Goal: Task Accomplishment & Management: Use online tool/utility

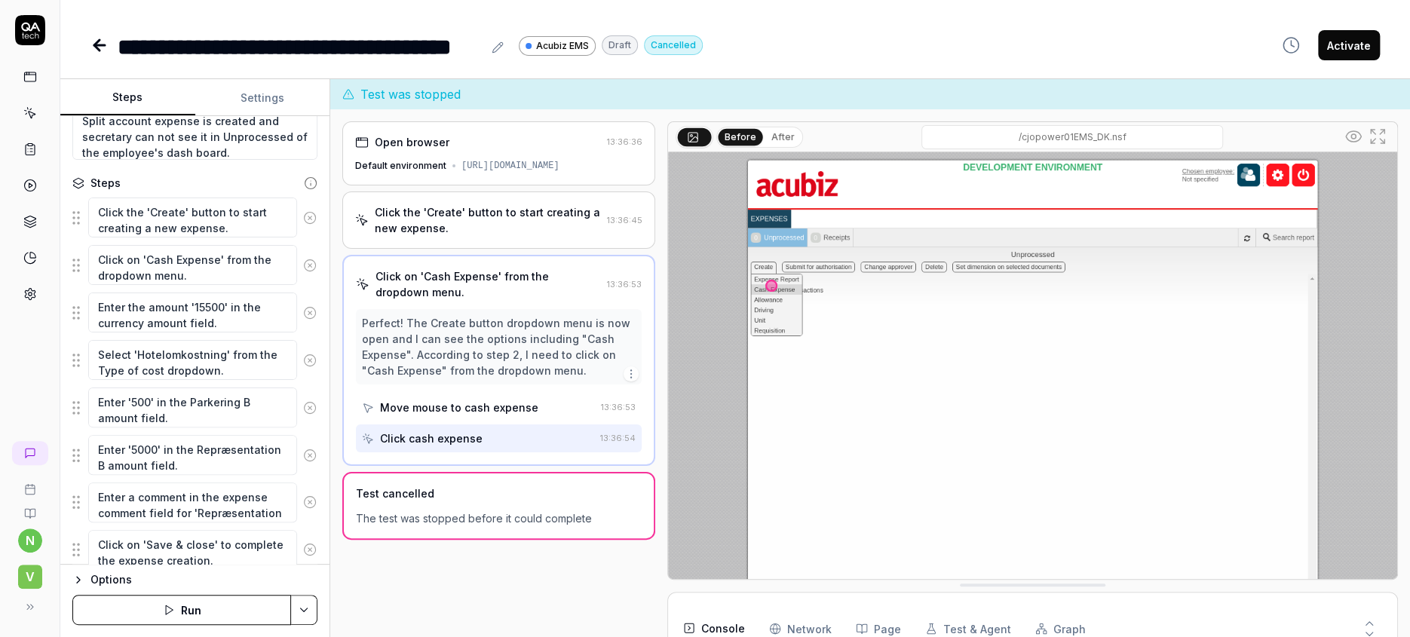
scroll to position [170, 0]
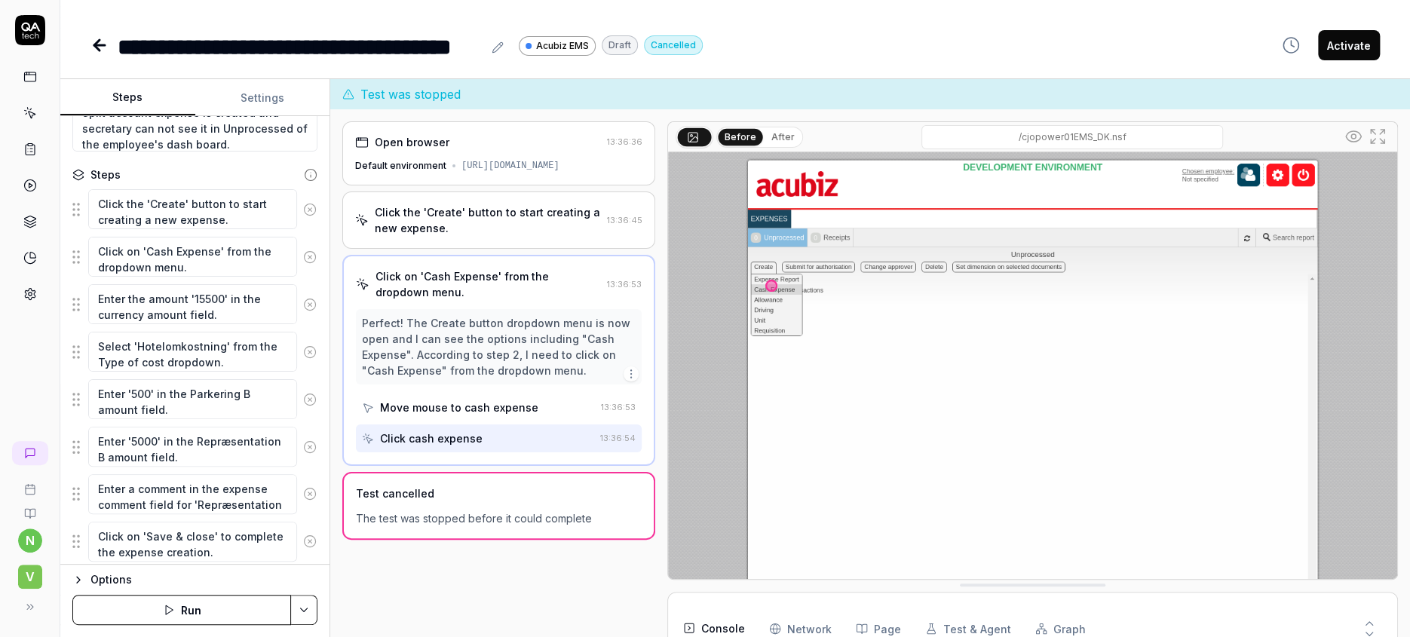
click at [94, 45] on icon at bounding box center [99, 45] width 11 height 0
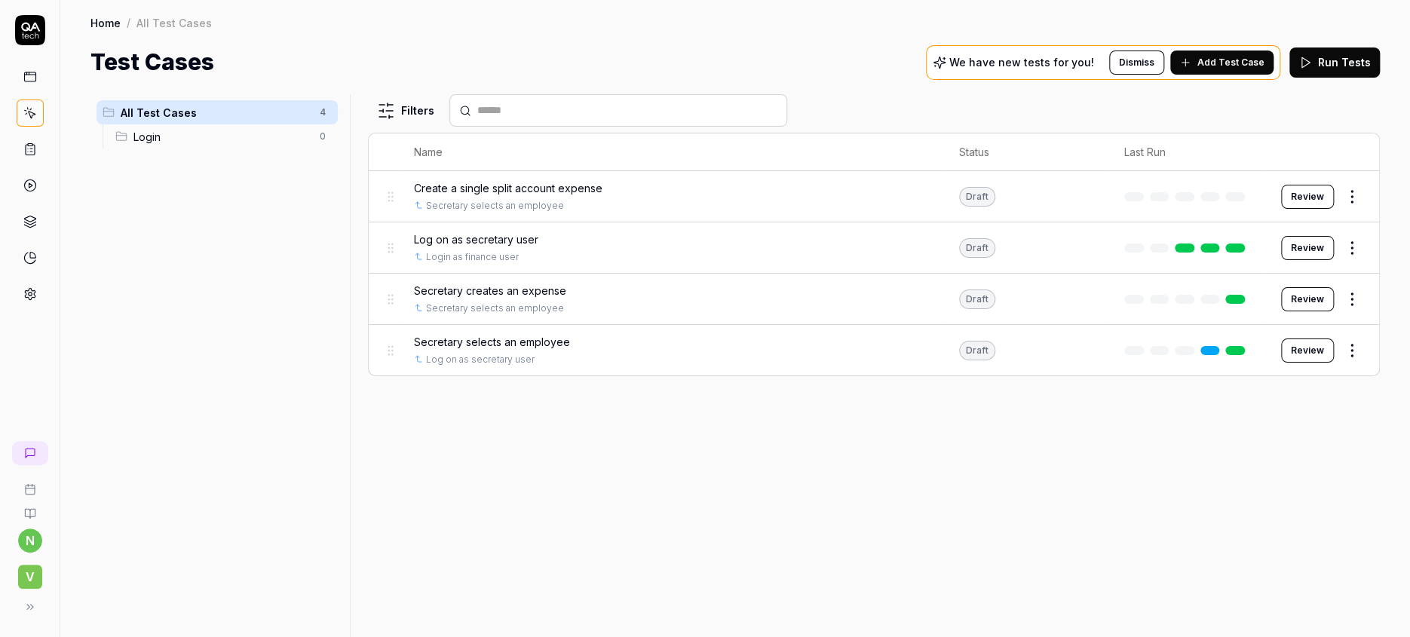
click at [515, 334] on span "Secretary selects an employee" at bounding box center [492, 342] width 156 height 16
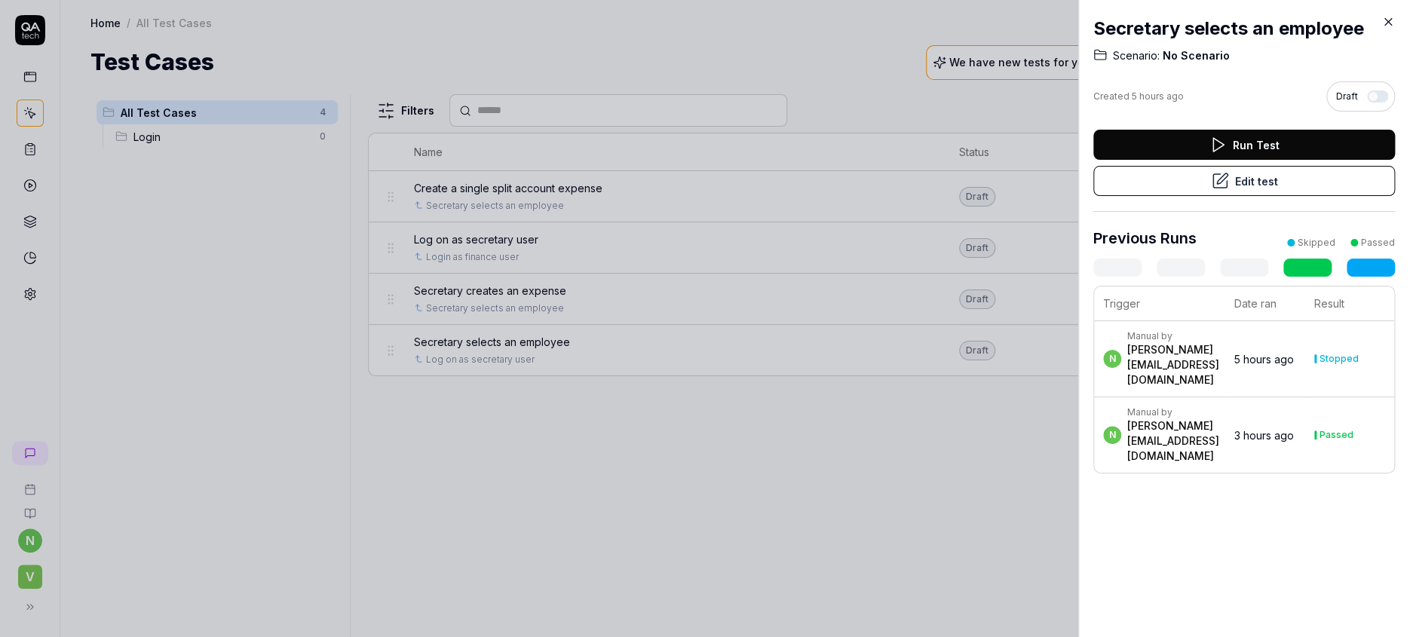
click at [1254, 166] on button "Edit test" at bounding box center [1245, 181] width 302 height 30
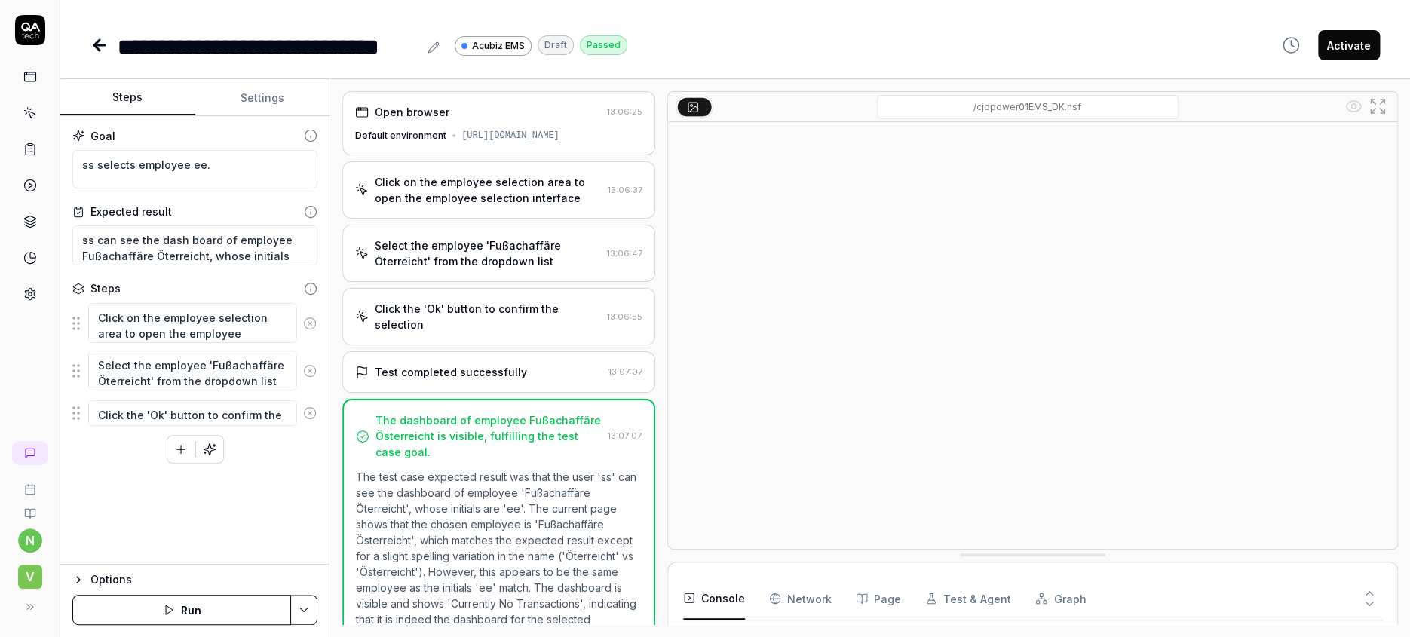
scroll to position [447, 0]
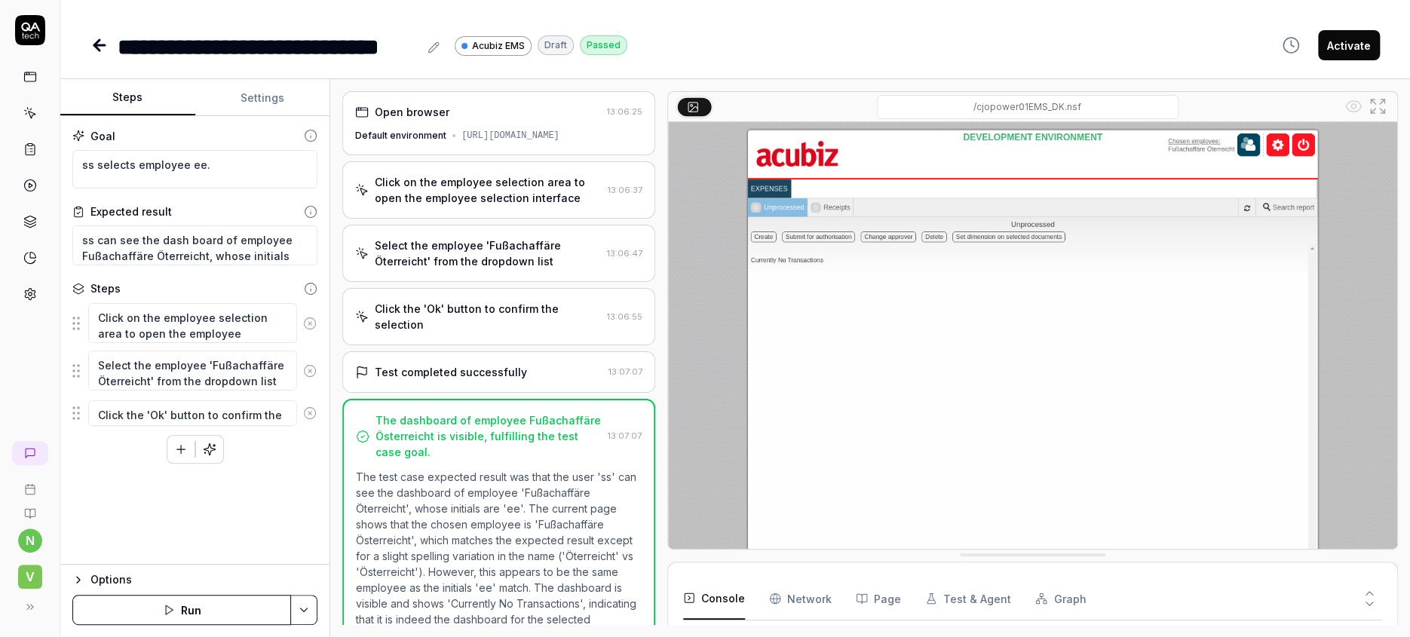
click at [98, 586] on div "Options" at bounding box center [204, 580] width 227 height 18
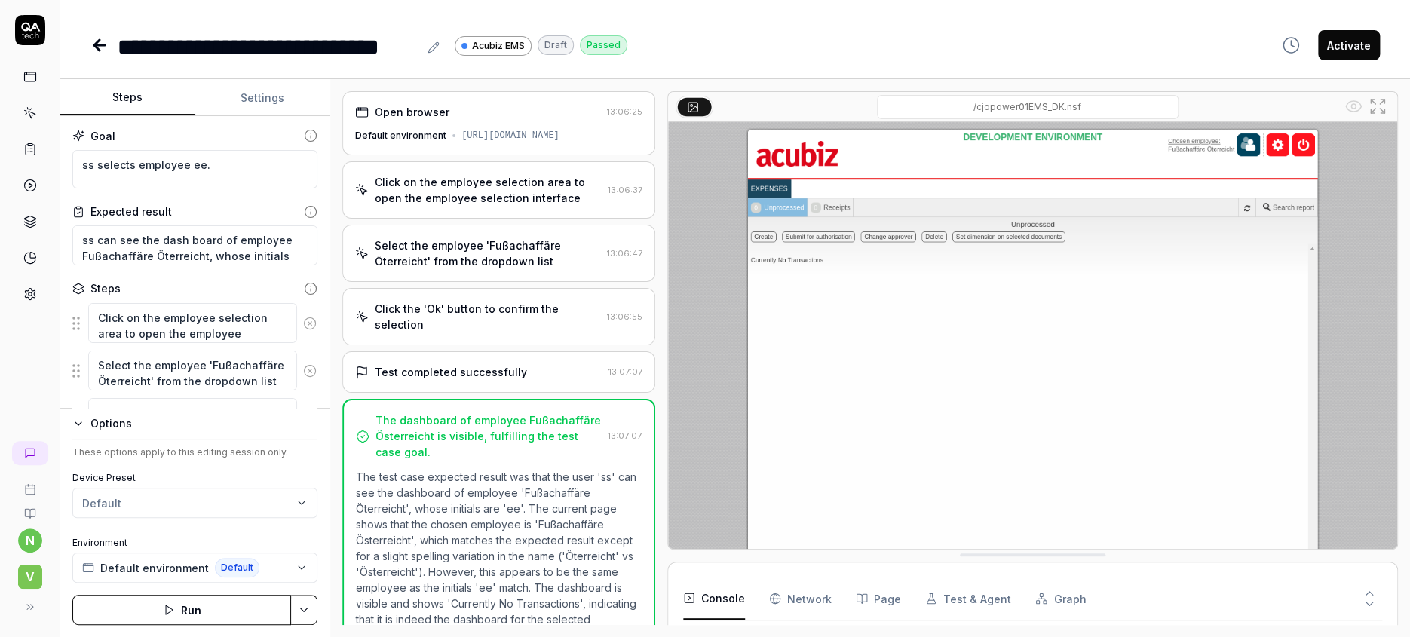
scroll to position [17, 0]
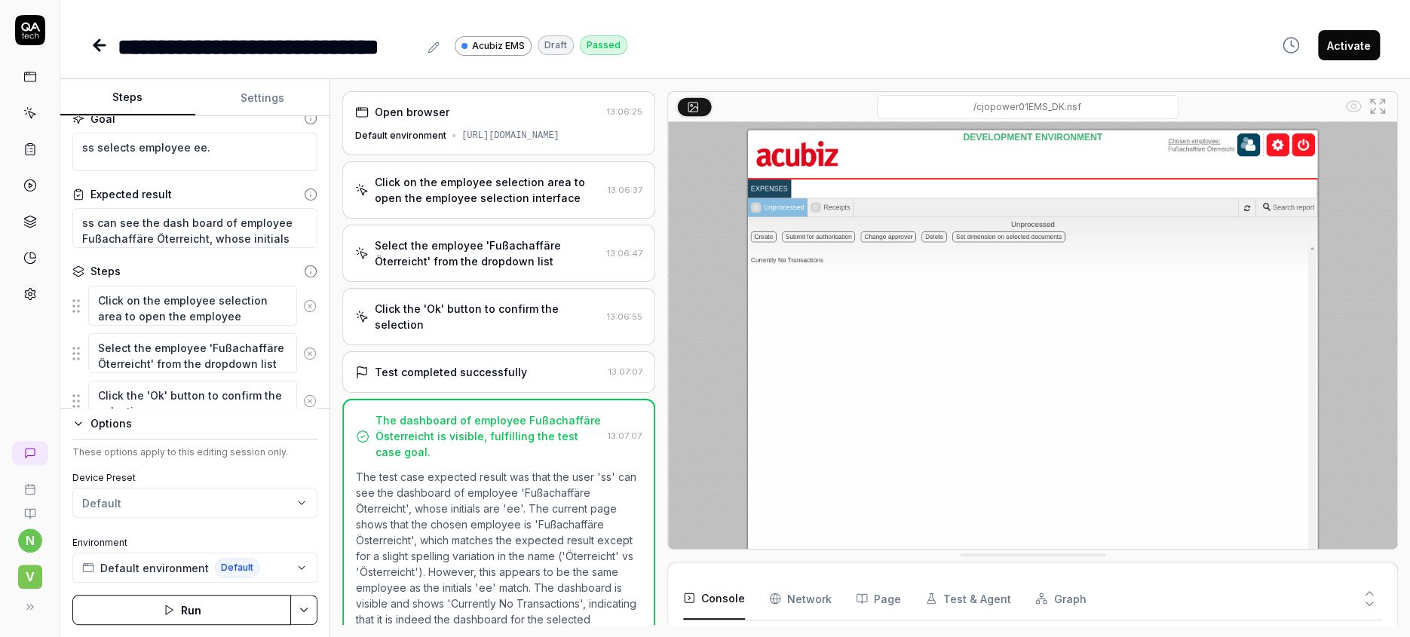
click at [247, 90] on button "Settings" at bounding box center [262, 98] width 135 height 36
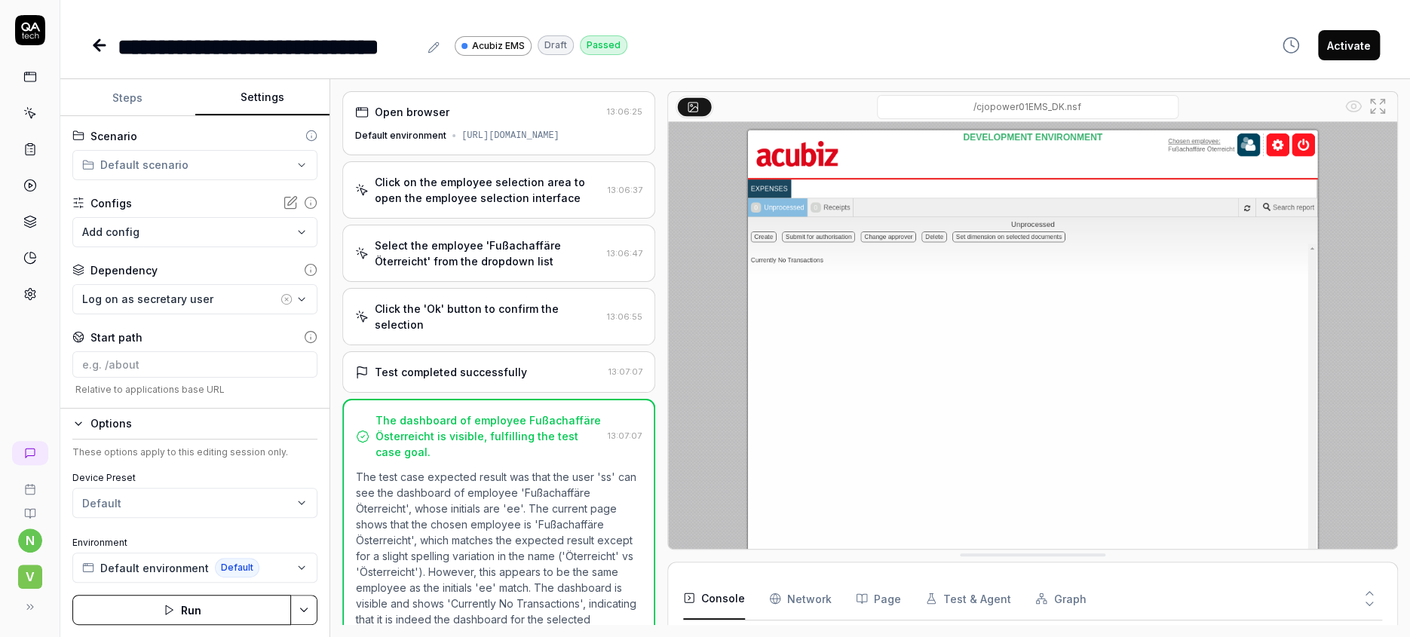
click at [91, 477] on div "Advanced" at bounding box center [117, 486] width 53 height 18
click at [92, 477] on div "Advanced" at bounding box center [117, 486] width 53 height 18
click at [94, 433] on div "Options" at bounding box center [204, 424] width 227 height 18
click at [103, 589] on div "Options" at bounding box center [204, 580] width 227 height 18
click at [91, 39] on icon at bounding box center [100, 45] width 18 height 18
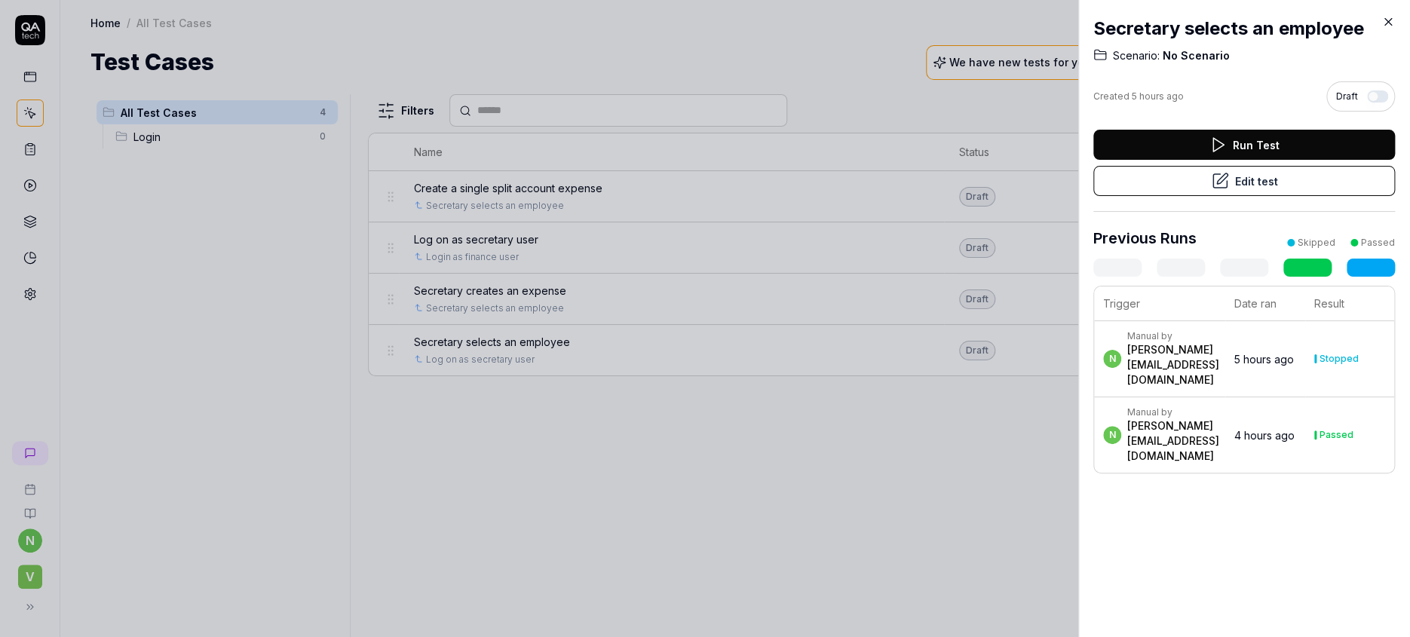
click at [1393, 20] on icon at bounding box center [1389, 22] width 14 height 14
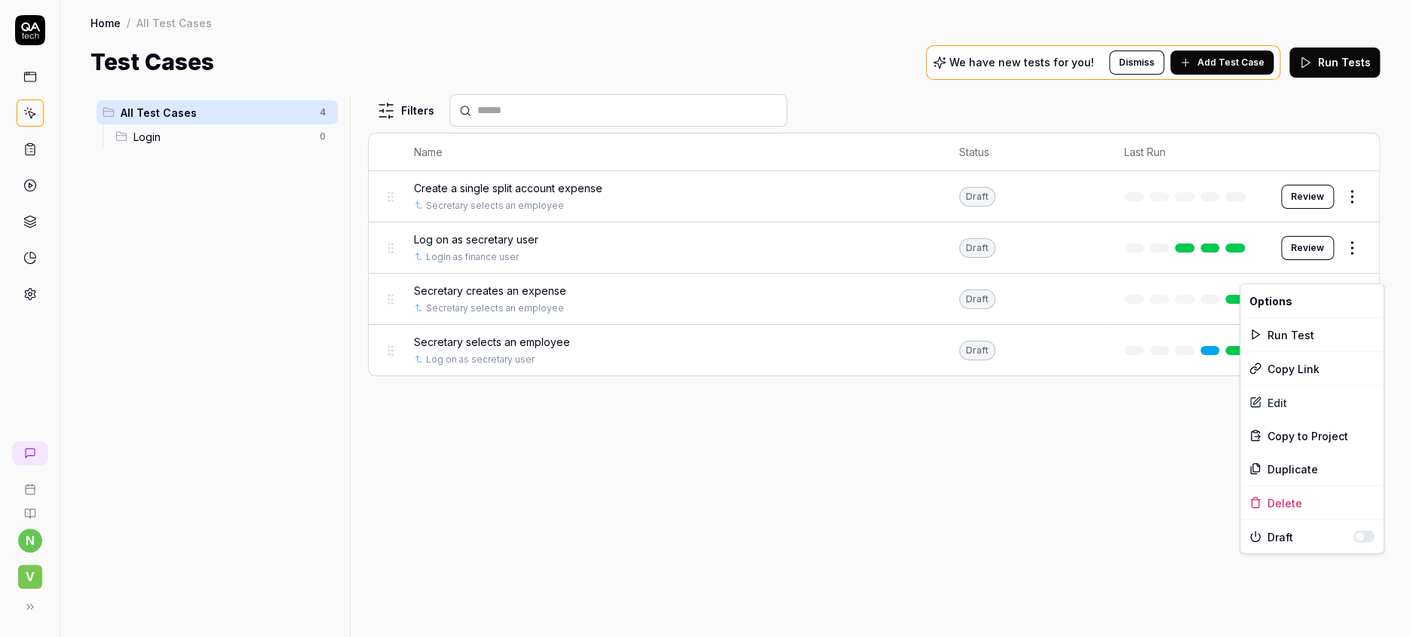
click at [1356, 269] on html "n V Home / All Test Cases Home / All Test Cases Test Cases We have new tests fo…" at bounding box center [705, 318] width 1410 height 637
click at [1272, 386] on div "Edit" at bounding box center [1312, 402] width 143 height 33
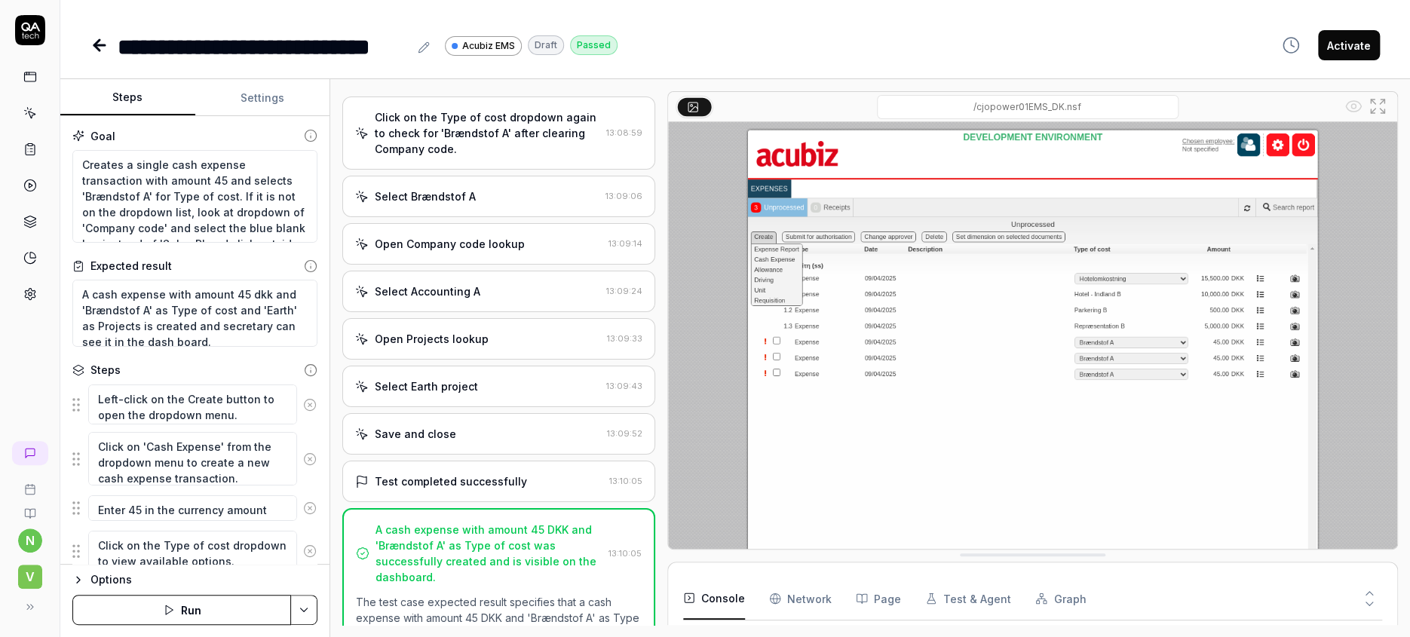
scroll to position [520, 0]
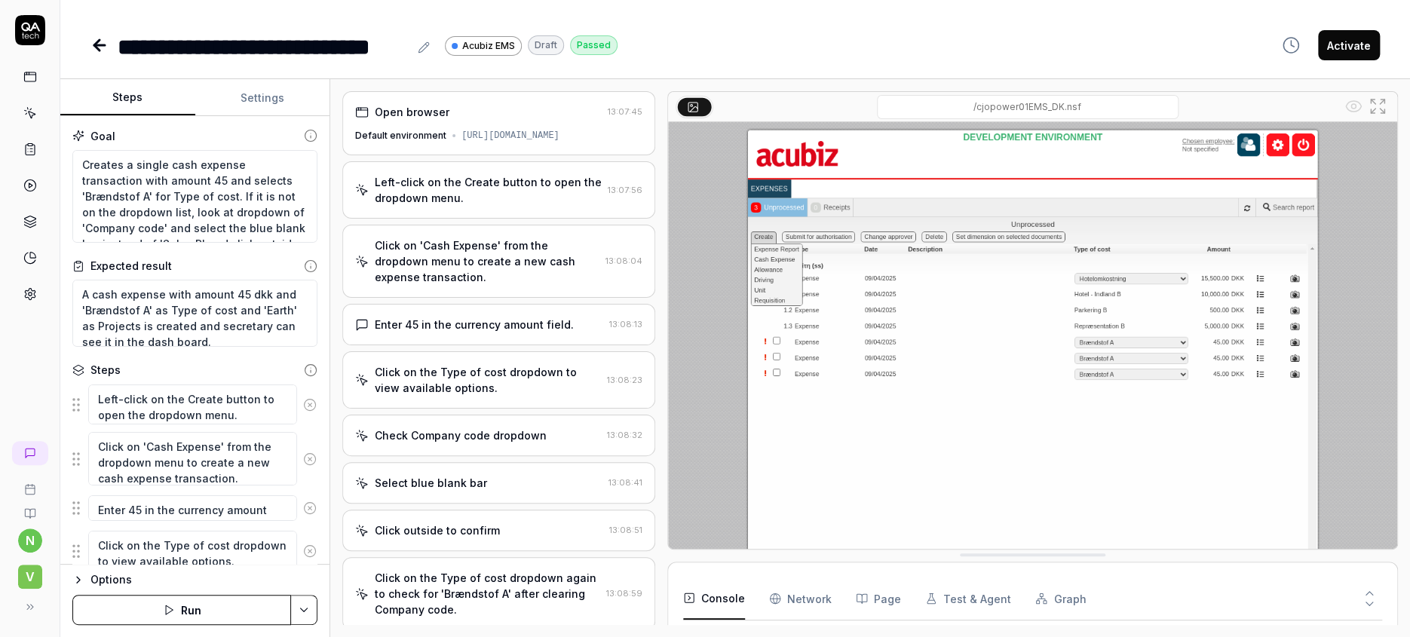
click at [23, 71] on icon at bounding box center [30, 77] width 14 height 14
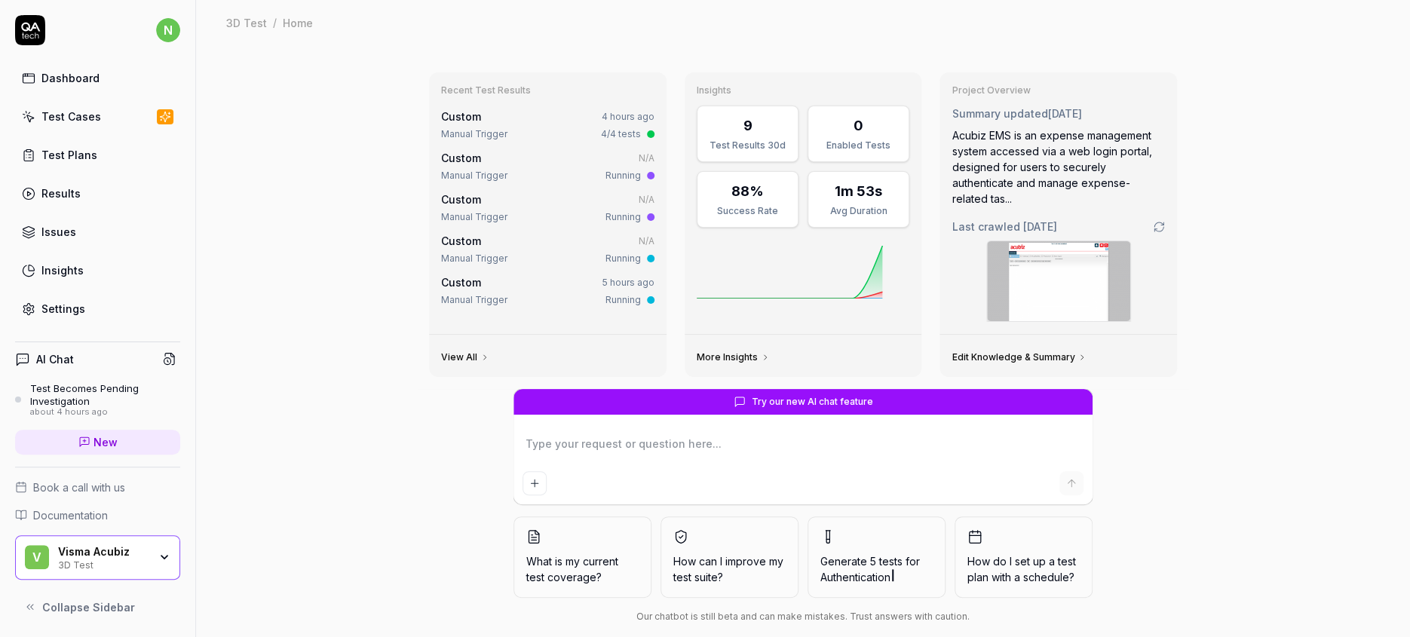
click at [64, 109] on div "Test Cases" at bounding box center [71, 117] width 60 height 16
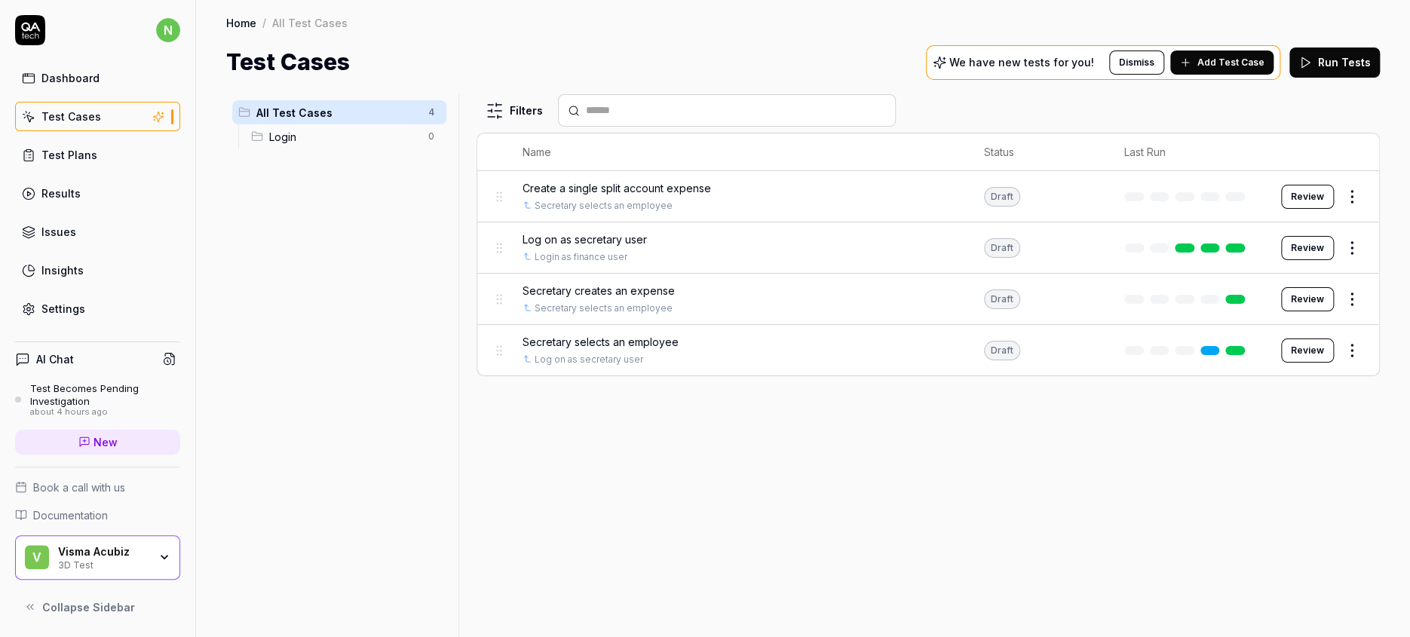
click at [557, 283] on span "Secretary creates an expense" at bounding box center [599, 291] width 152 height 16
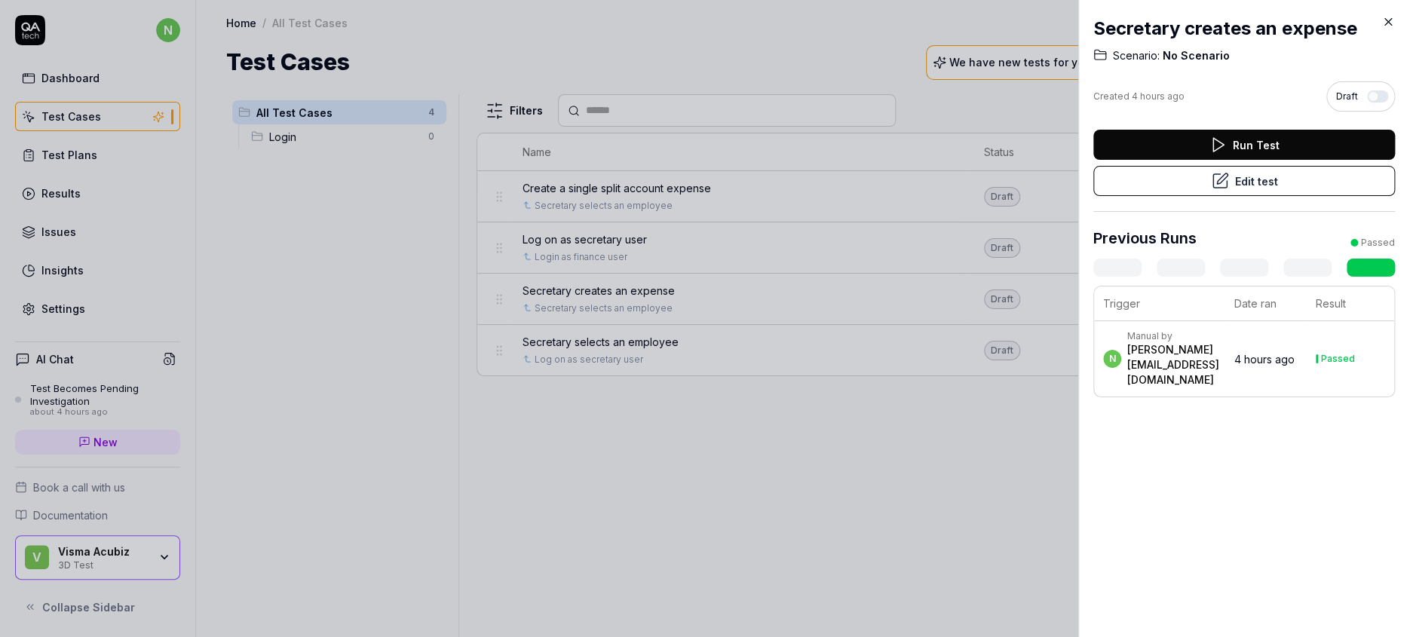
click at [1251, 166] on button "Edit test" at bounding box center [1245, 181] width 302 height 30
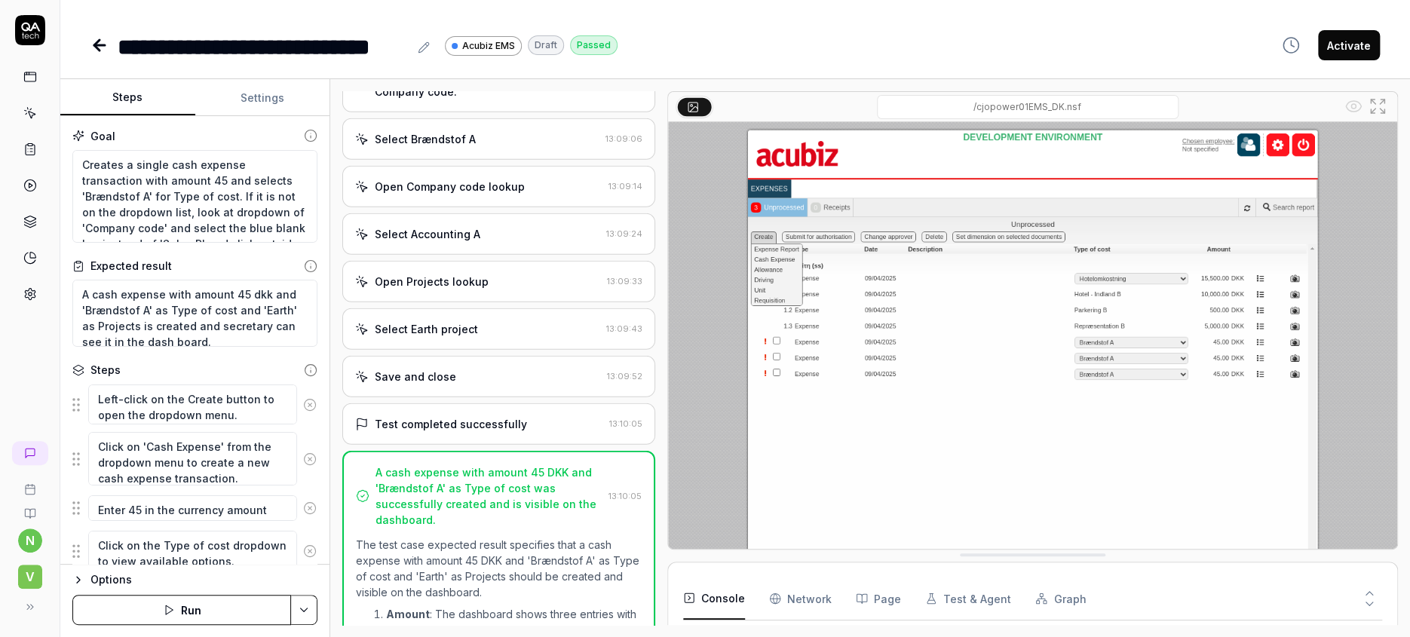
scroll to position [520, 0]
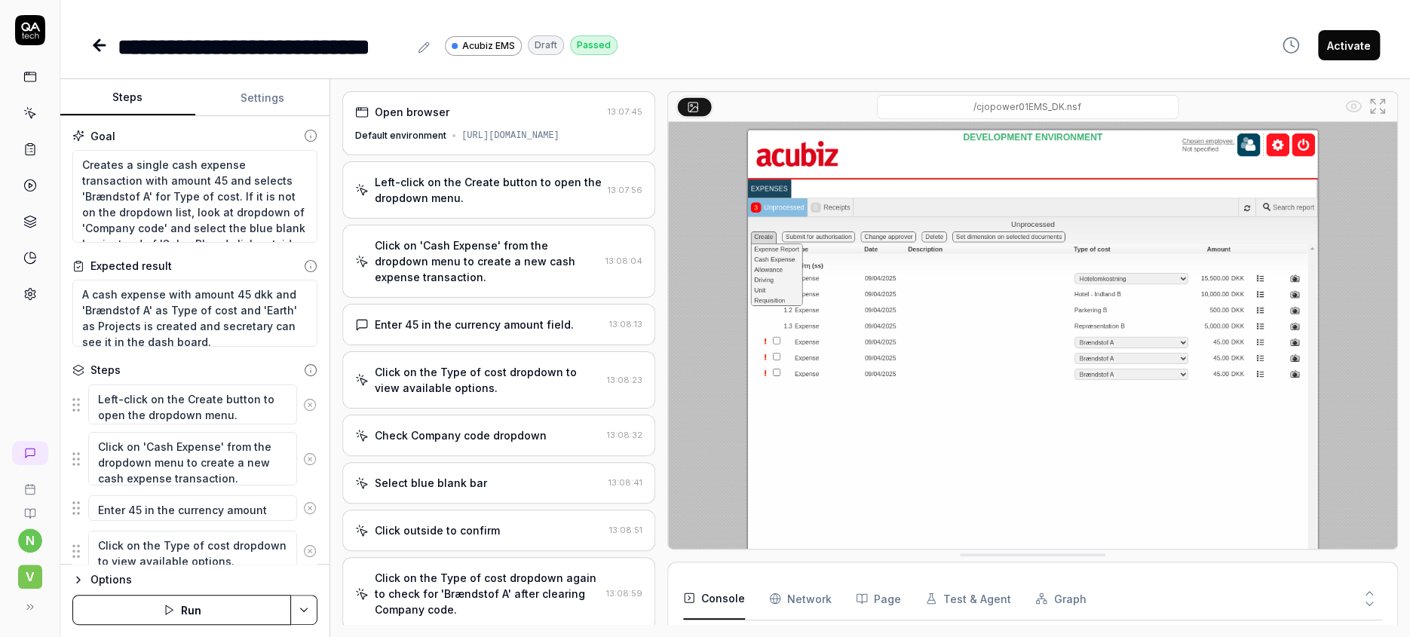
click at [91, 36] on icon at bounding box center [100, 45] width 18 height 18
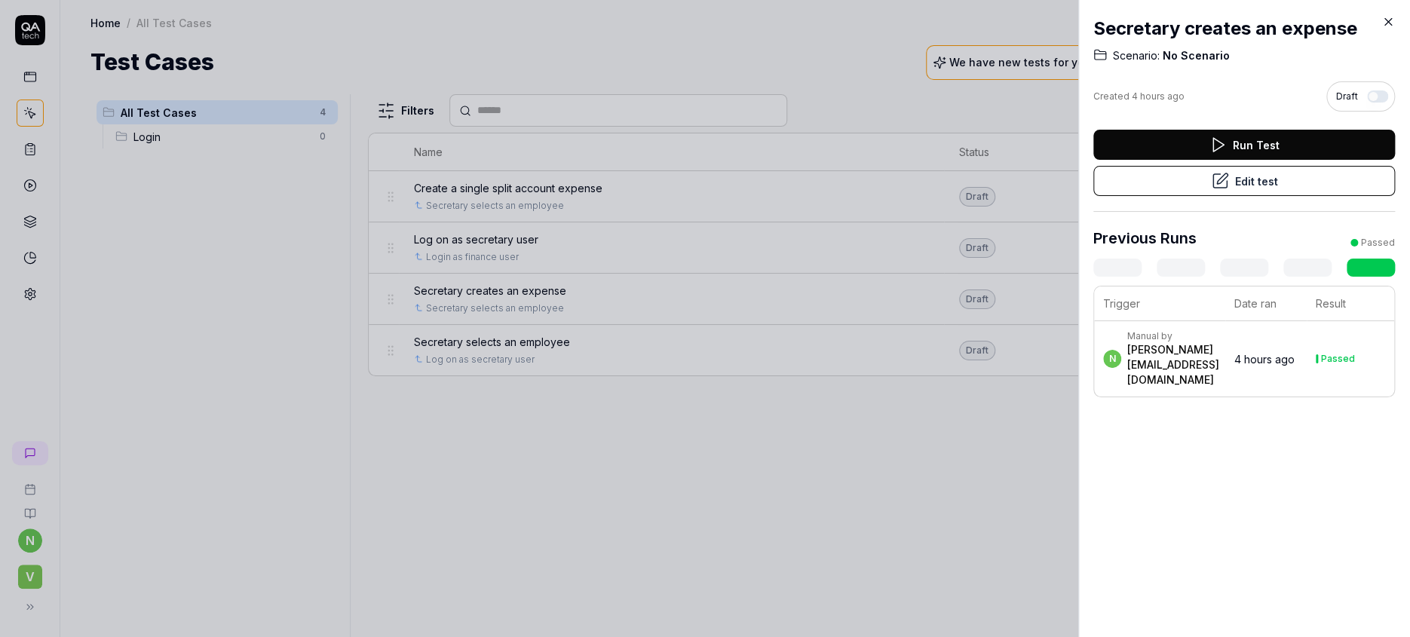
click at [243, 260] on div at bounding box center [705, 318] width 1410 height 637
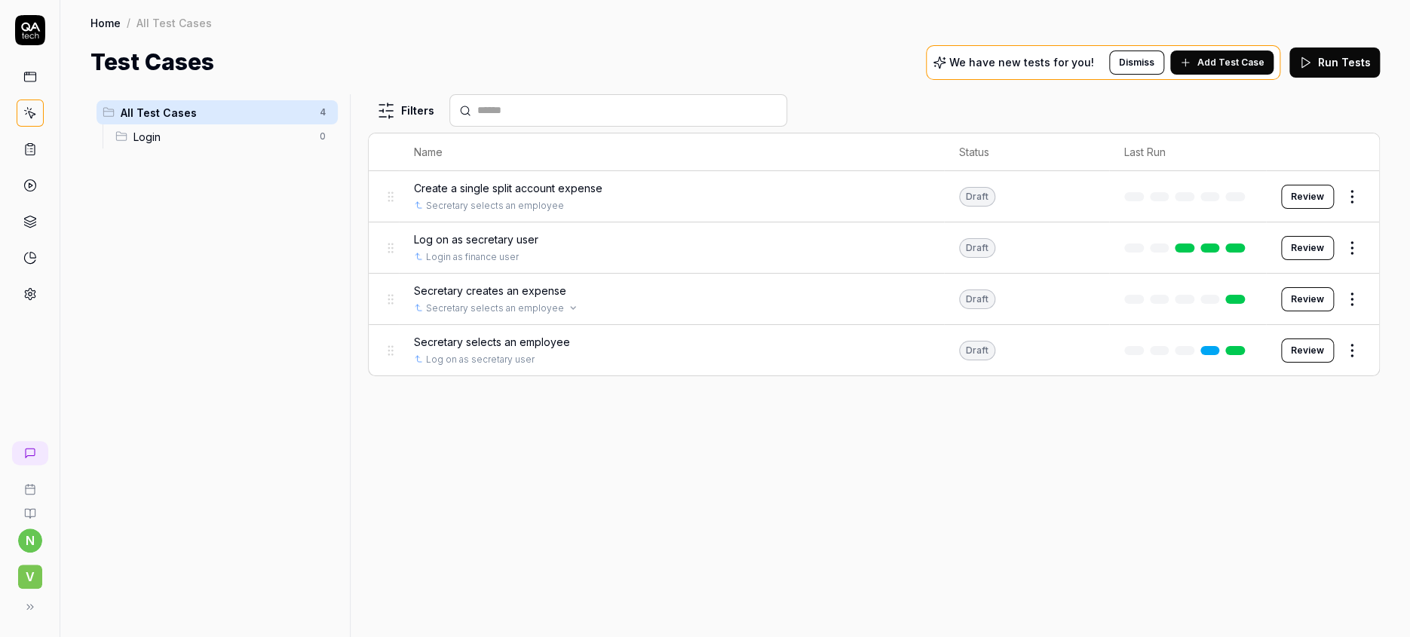
click at [508, 302] on link "Secretary selects an employee" at bounding box center [495, 309] width 138 height 14
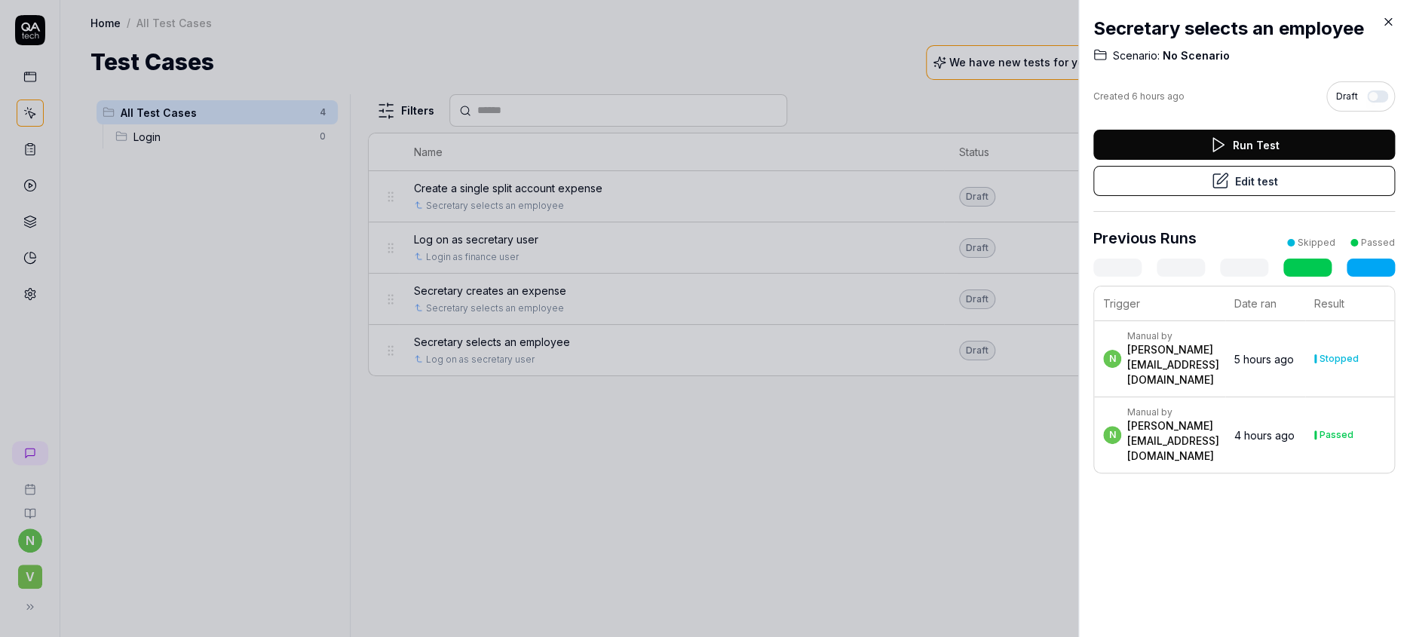
click at [1393, 19] on icon at bounding box center [1389, 22] width 14 height 14
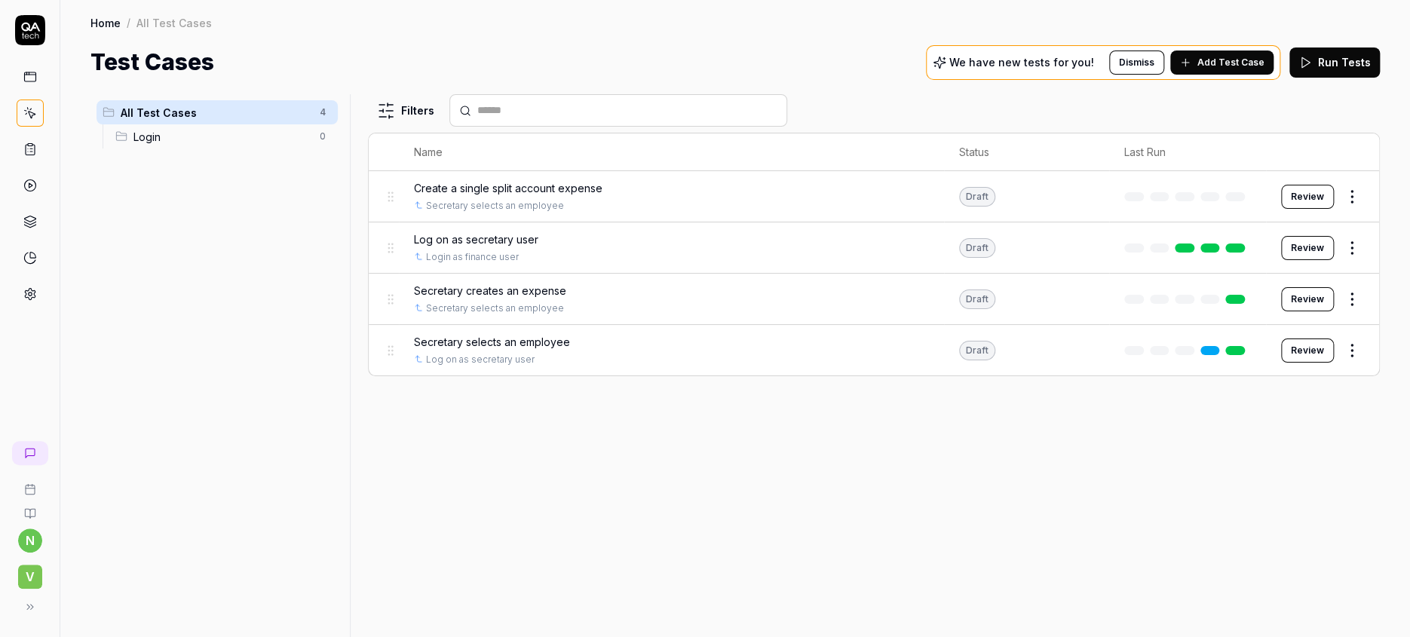
click at [480, 334] on span "Secretary selects an employee" at bounding box center [492, 342] width 156 height 16
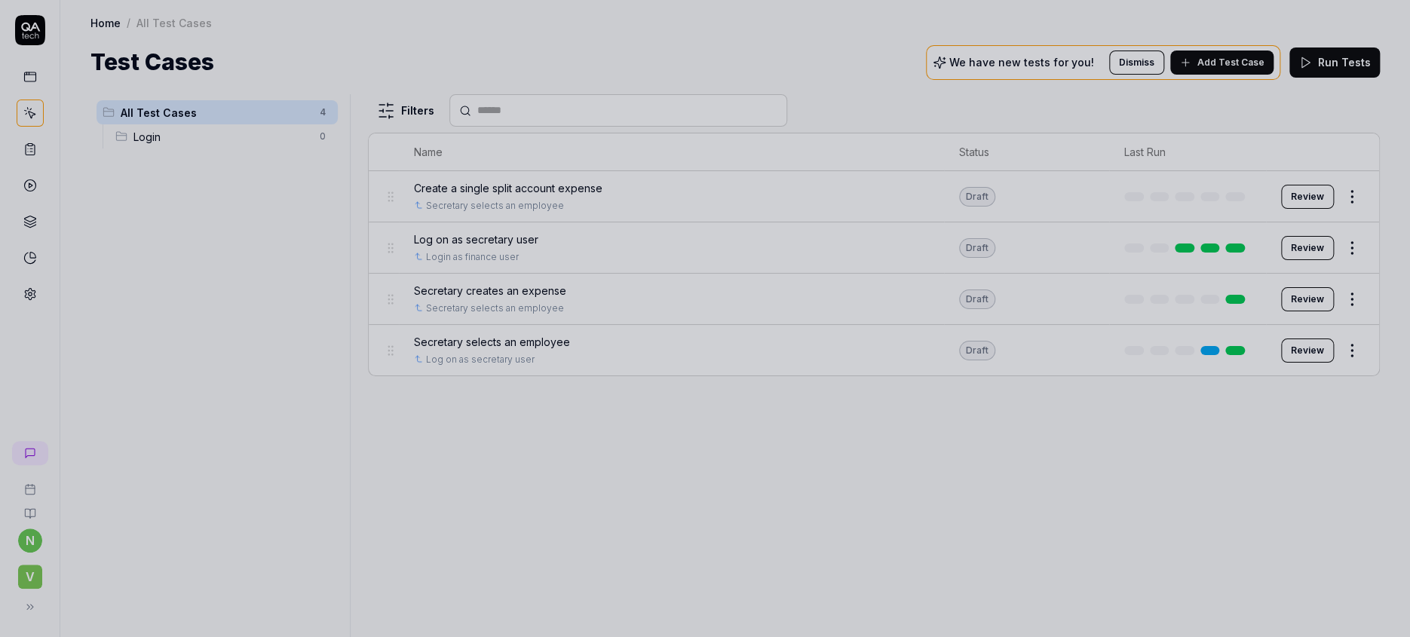
click at [786, 389] on div at bounding box center [705, 318] width 1410 height 637
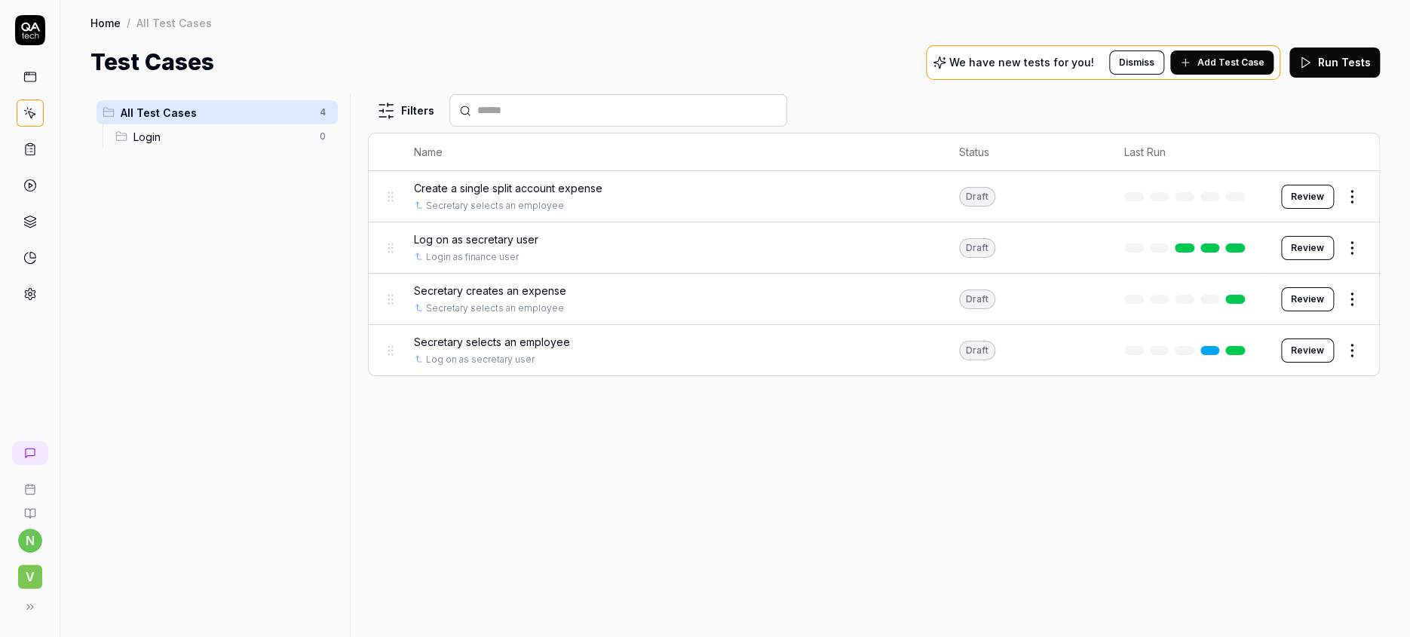
click at [1324, 339] on button "Review" at bounding box center [1307, 351] width 53 height 24
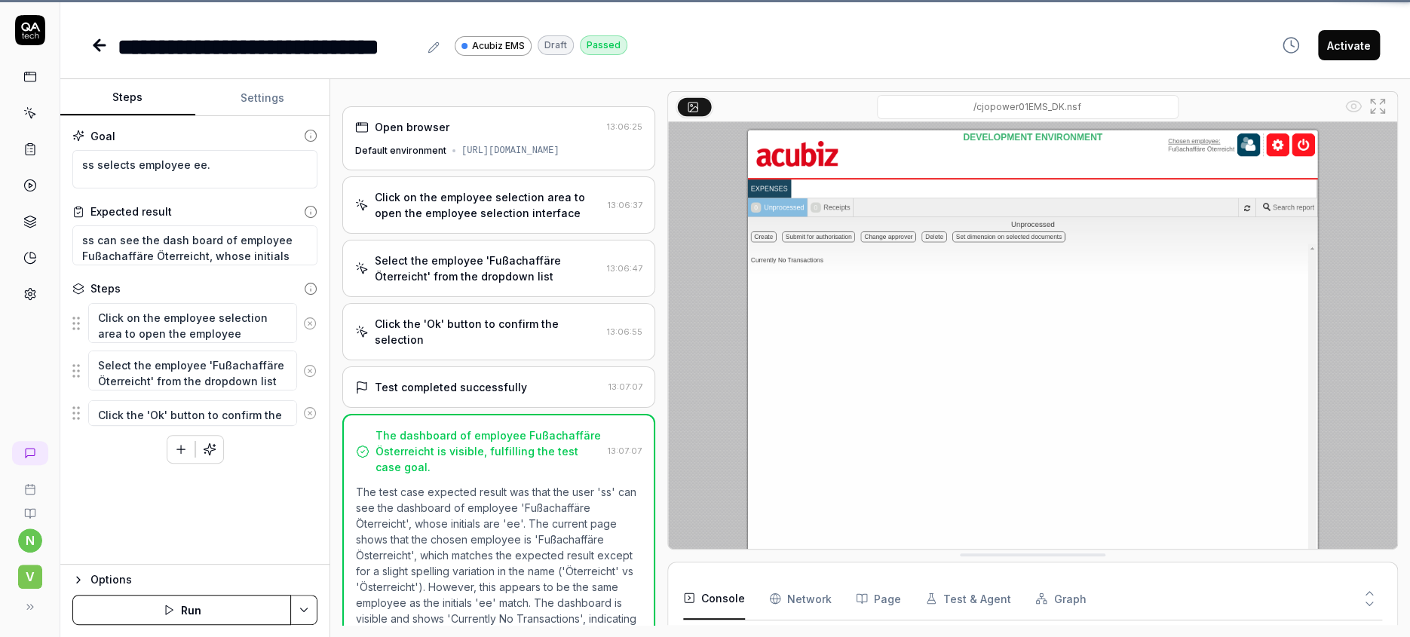
scroll to position [447, 0]
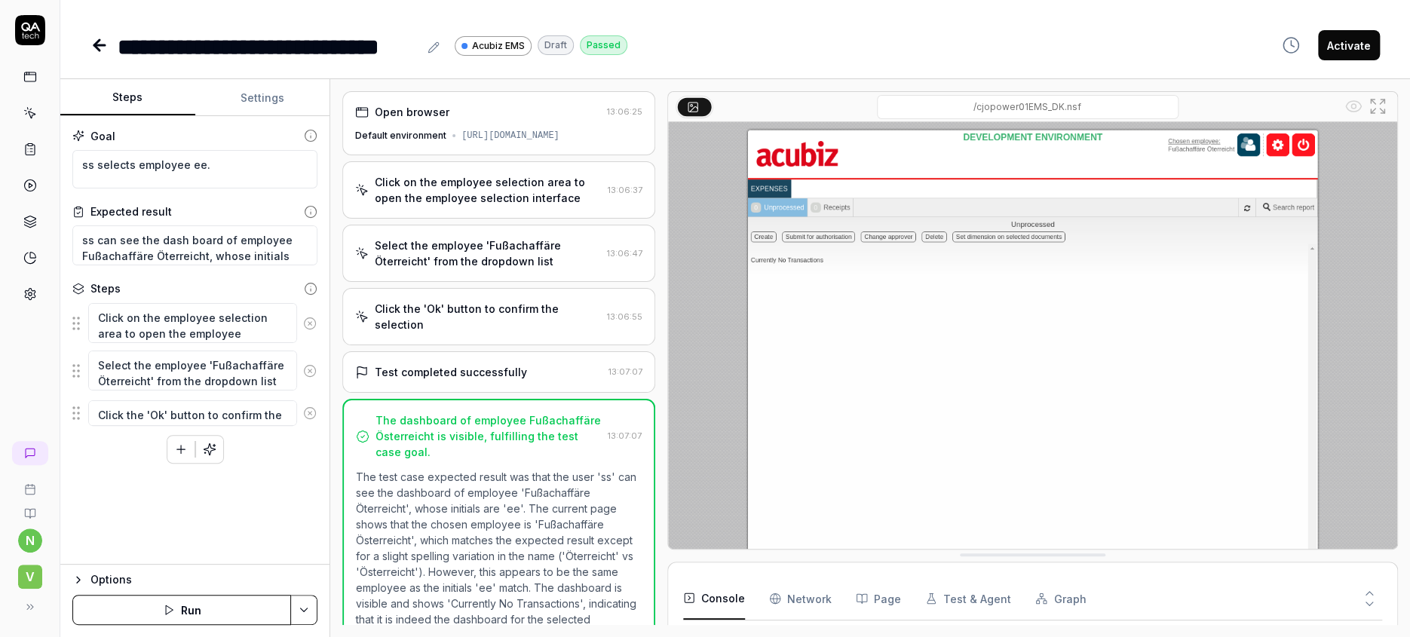
click at [186, 611] on button "Run" at bounding box center [181, 610] width 219 height 30
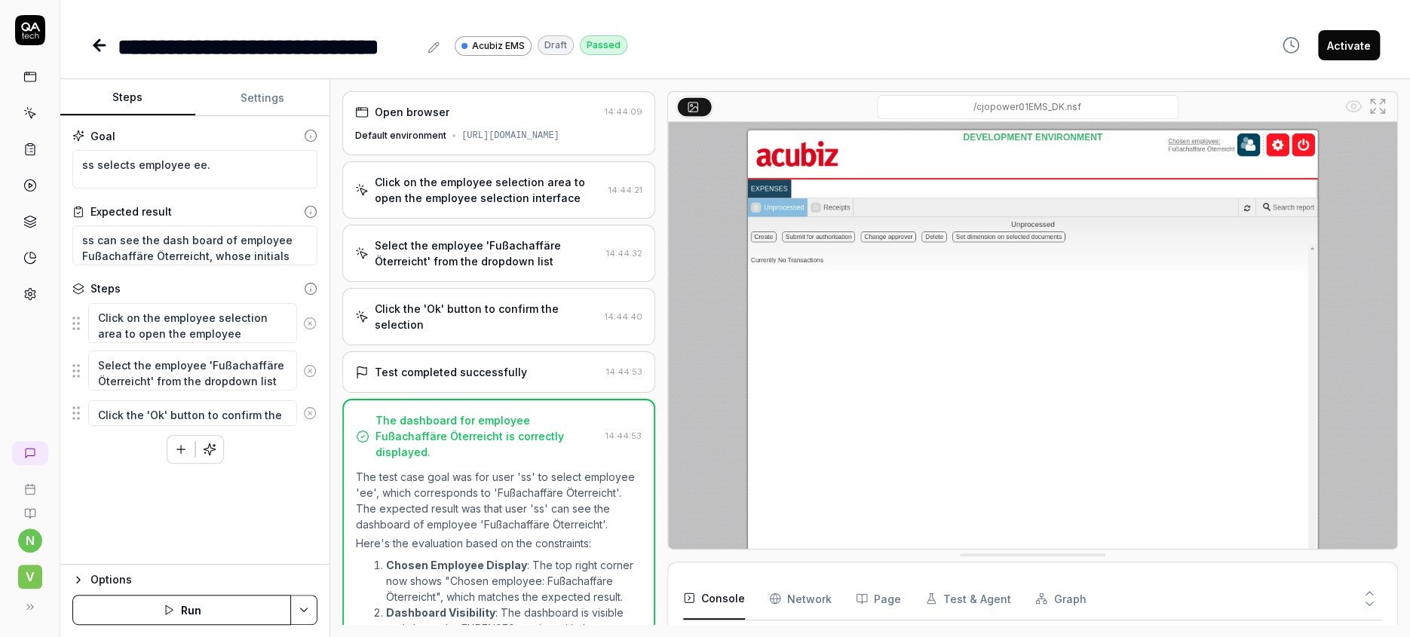
click at [1155, 249] on img at bounding box center [1032, 350] width 729 height 456
click at [91, 38] on icon at bounding box center [100, 45] width 18 height 18
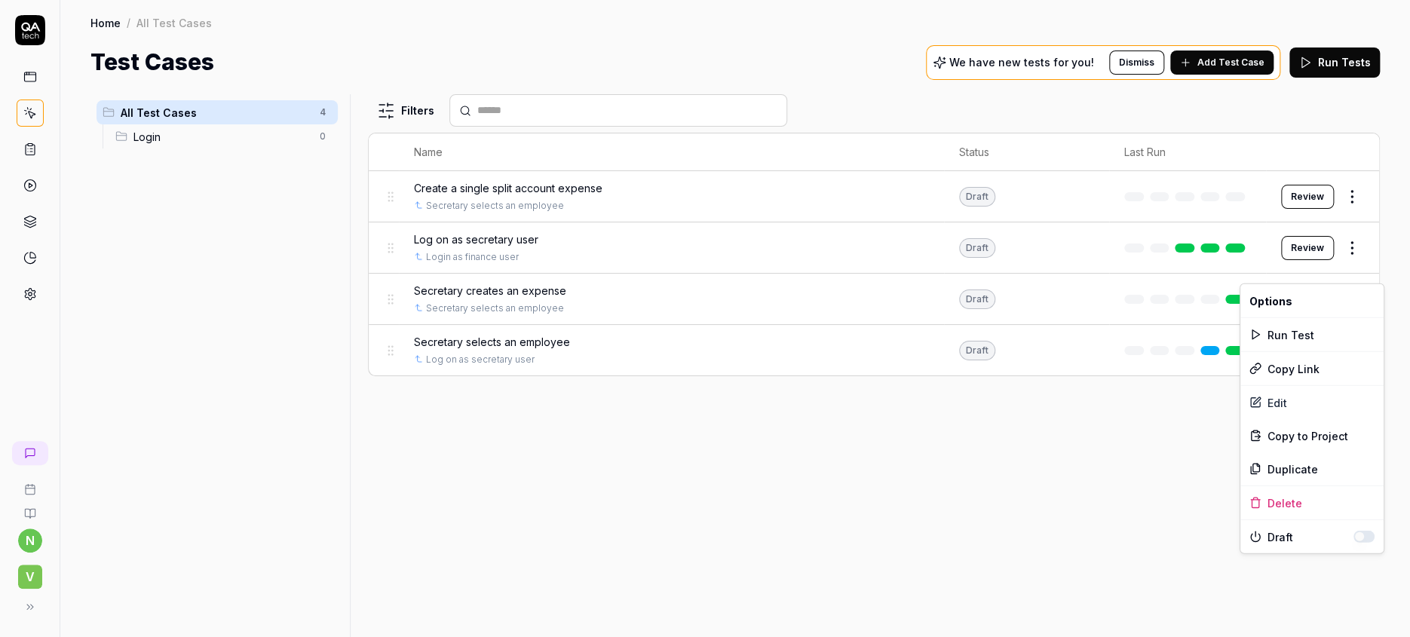
click at [1357, 277] on html "n V Home / All Test Cases Home / All Test Cases Test Cases We have new tests fo…" at bounding box center [705, 318] width 1410 height 637
click at [1267, 386] on div "Edit" at bounding box center [1312, 402] width 143 height 33
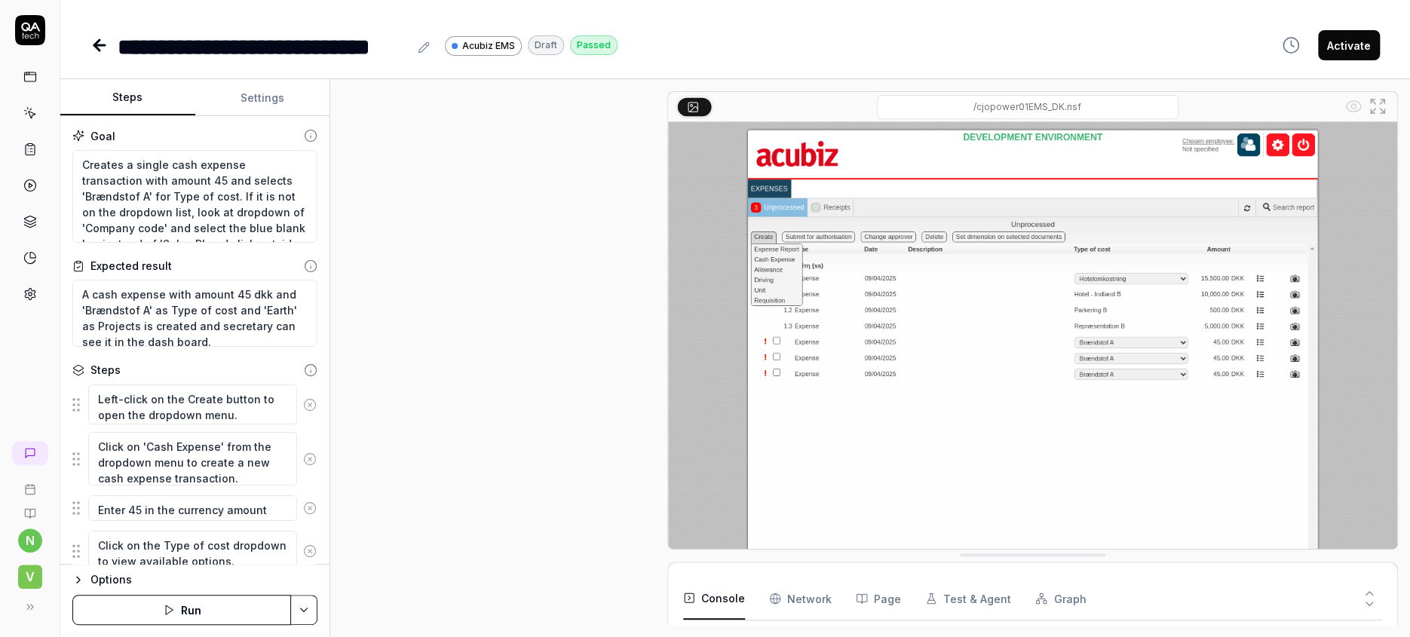
scroll to position [520, 0]
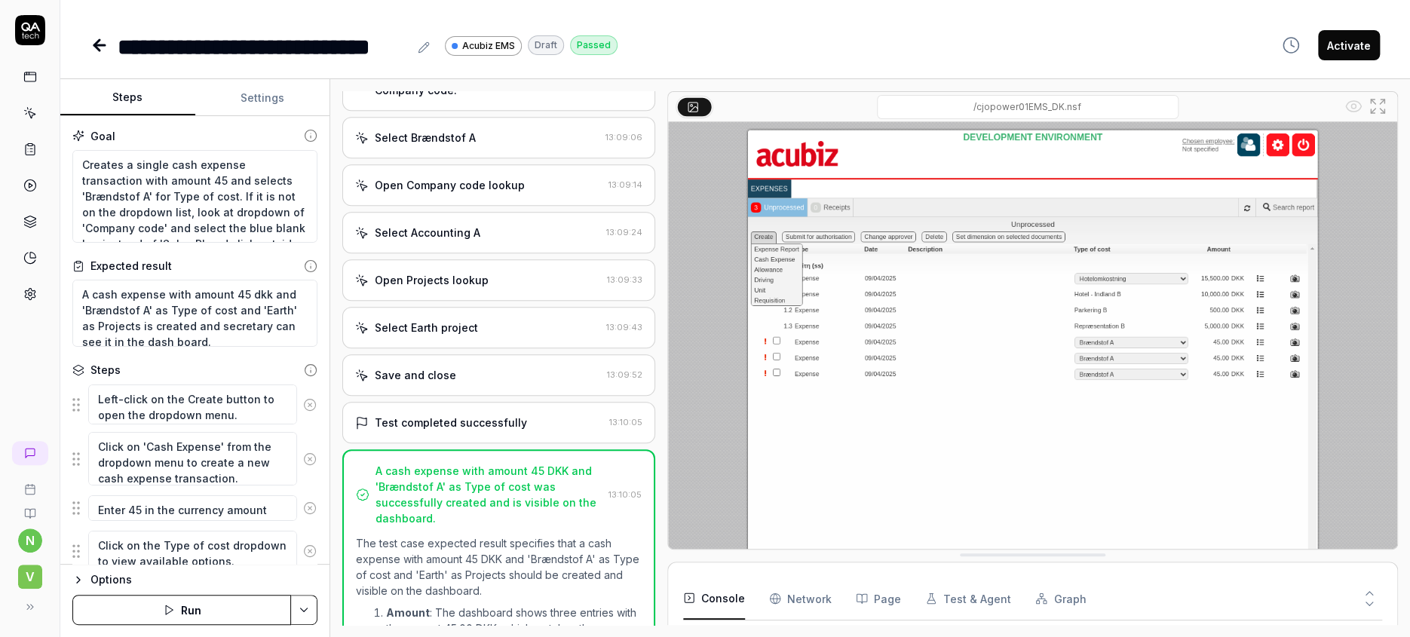
type textarea "*"
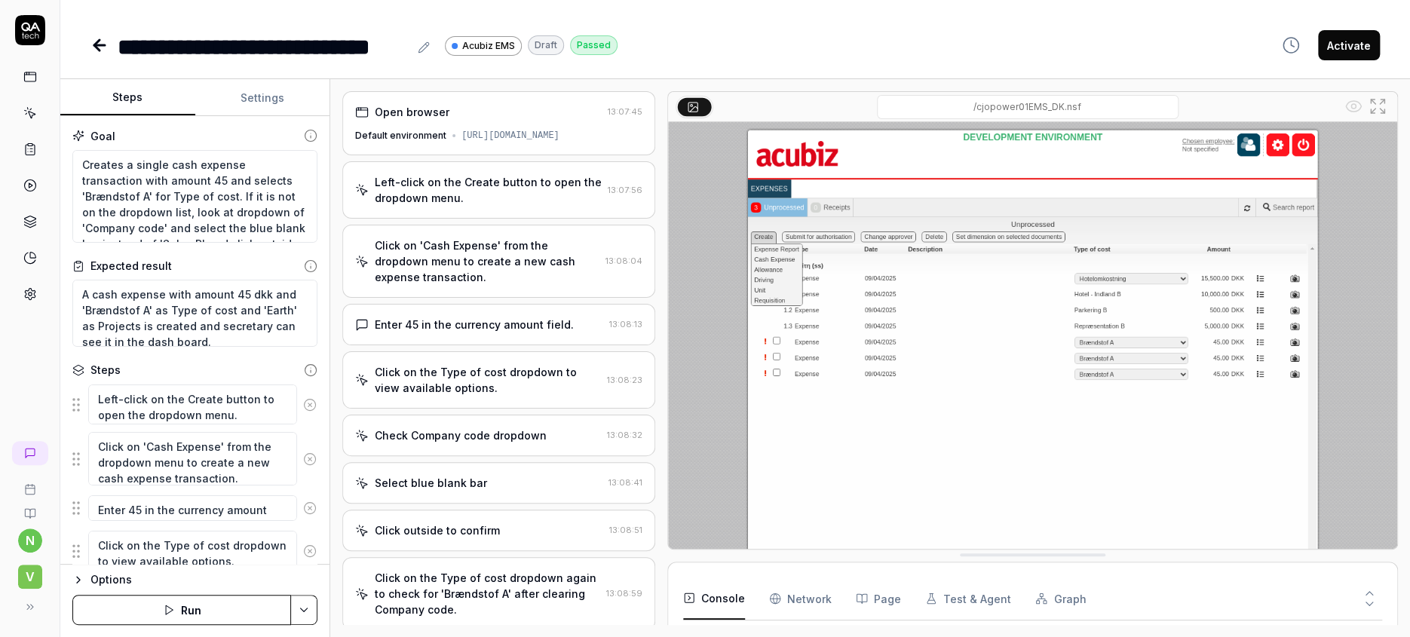
click at [91, 39] on icon at bounding box center [100, 45] width 18 height 18
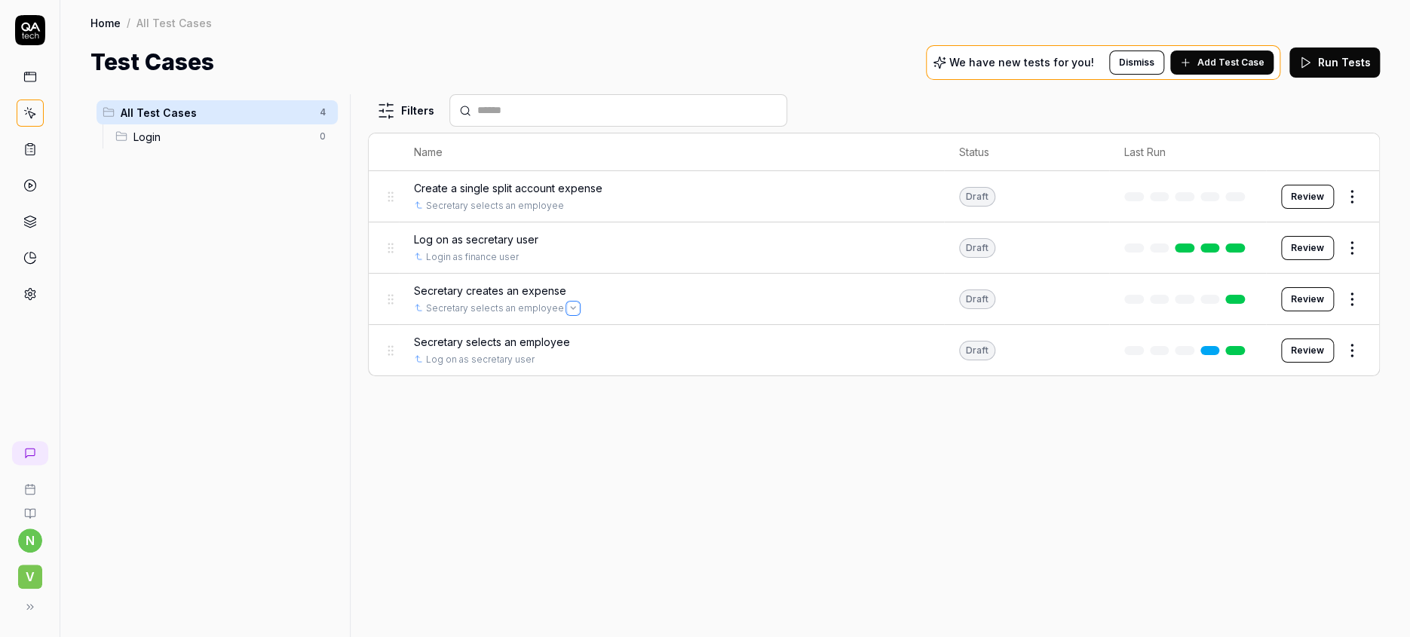
click at [570, 305] on icon "Open selector" at bounding box center [573, 308] width 6 height 6
click at [465, 416] on div "Filters Name Status Last Run Create a single split account expense Secretary se…" at bounding box center [874, 365] width 1012 height 543
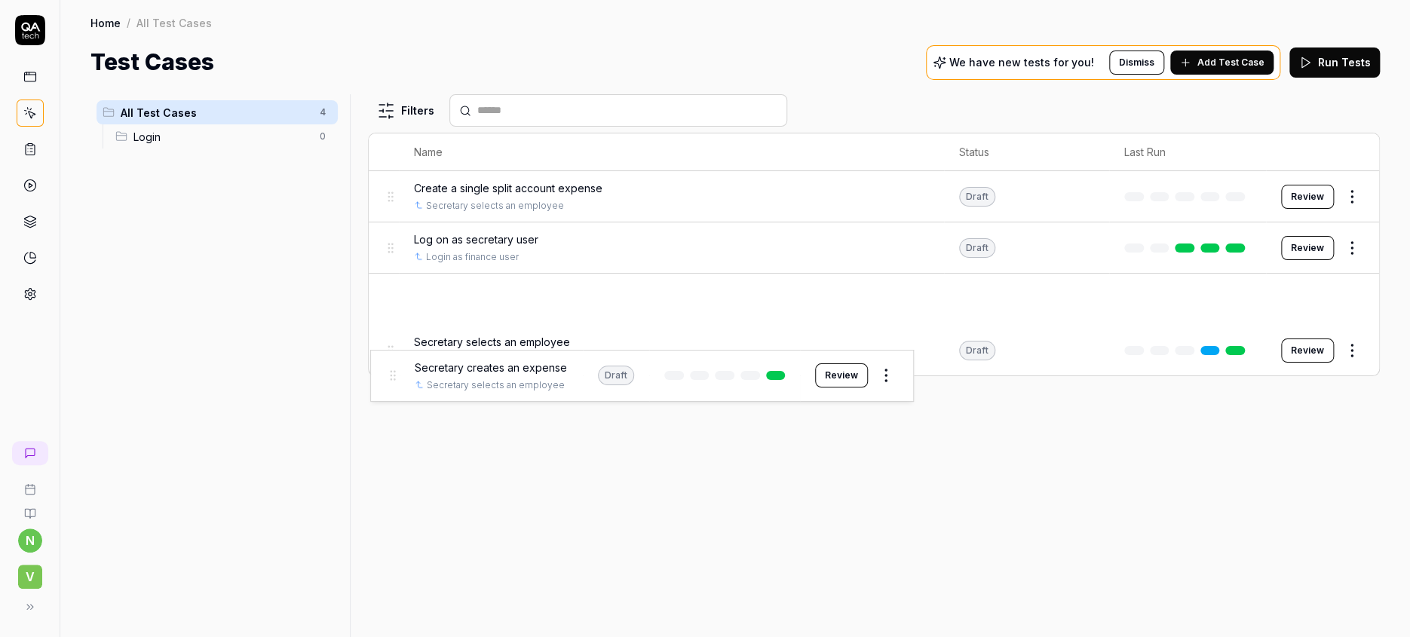
drag, startPoint x: 376, startPoint y: 274, endPoint x: 388, endPoint y: 376, distance: 102.5
click at [388, 376] on body "n V Home / All Test Cases Home / All Test Cases Test Cases We have new tests fo…" at bounding box center [705, 318] width 1410 height 637
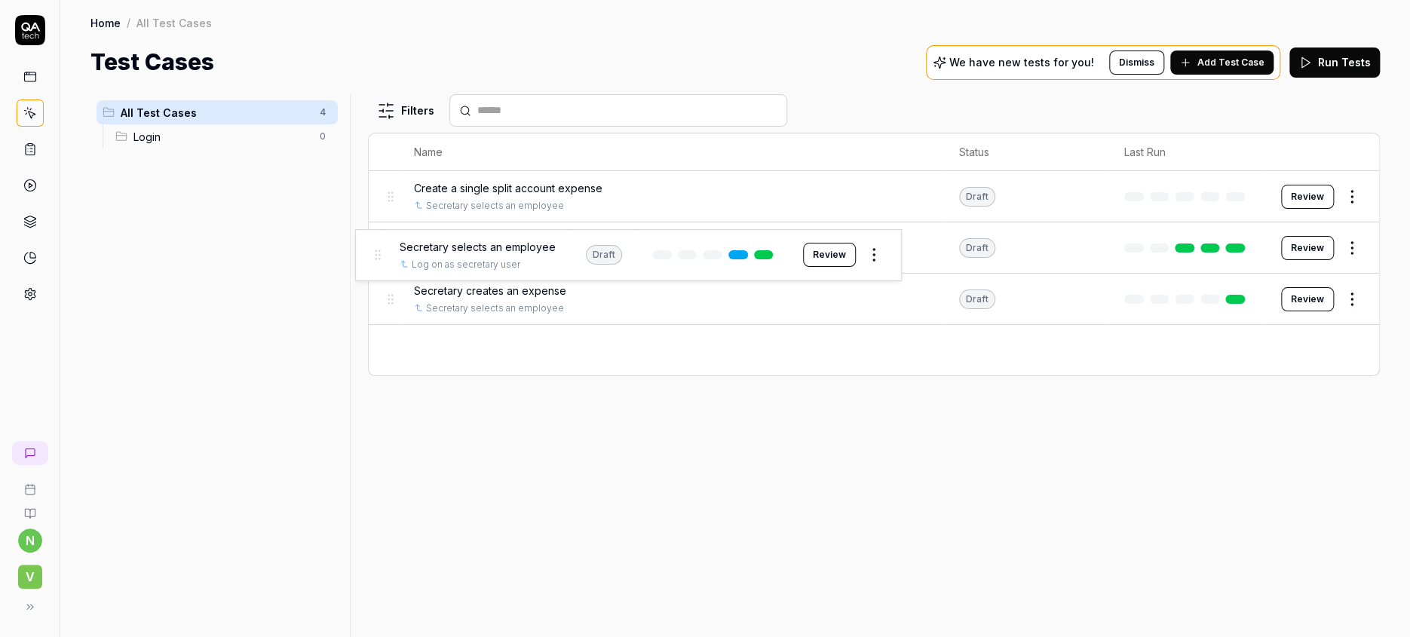
drag, startPoint x: 381, startPoint y: 330, endPoint x: 379, endPoint y: 260, distance: 70.2
click at [379, 260] on body "n V Home / All Test Cases Home / All Test Cases Test Cases We have new tests fo…" at bounding box center [705, 318] width 1410 height 637
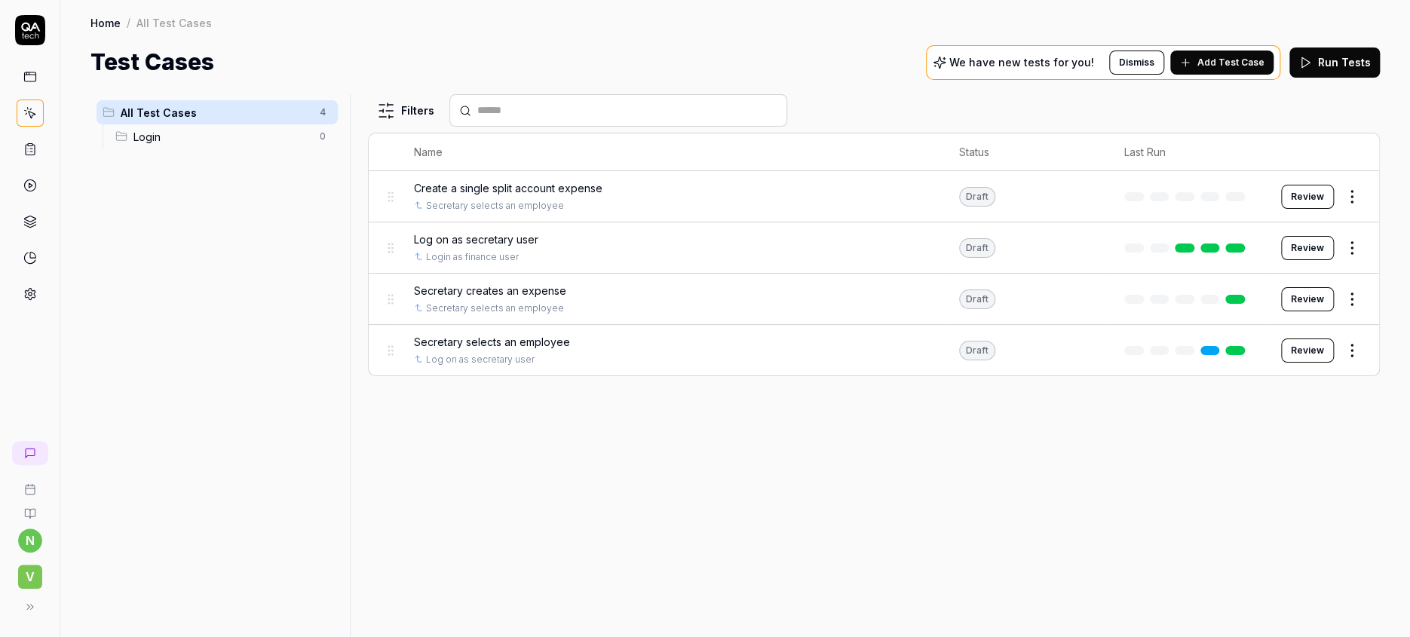
click at [1361, 272] on html "n V Home / All Test Cases Home / All Test Cases Test Cases We have new tests fo…" at bounding box center [705, 318] width 1410 height 637
click at [1257, 296] on span "Options" at bounding box center [1271, 301] width 43 height 16
click at [640, 443] on div "Filters Name Status Last Run Create a single split account expense Secretary se…" at bounding box center [874, 365] width 1012 height 543
click at [487, 283] on span "Secretary creates an expense" at bounding box center [490, 291] width 152 height 16
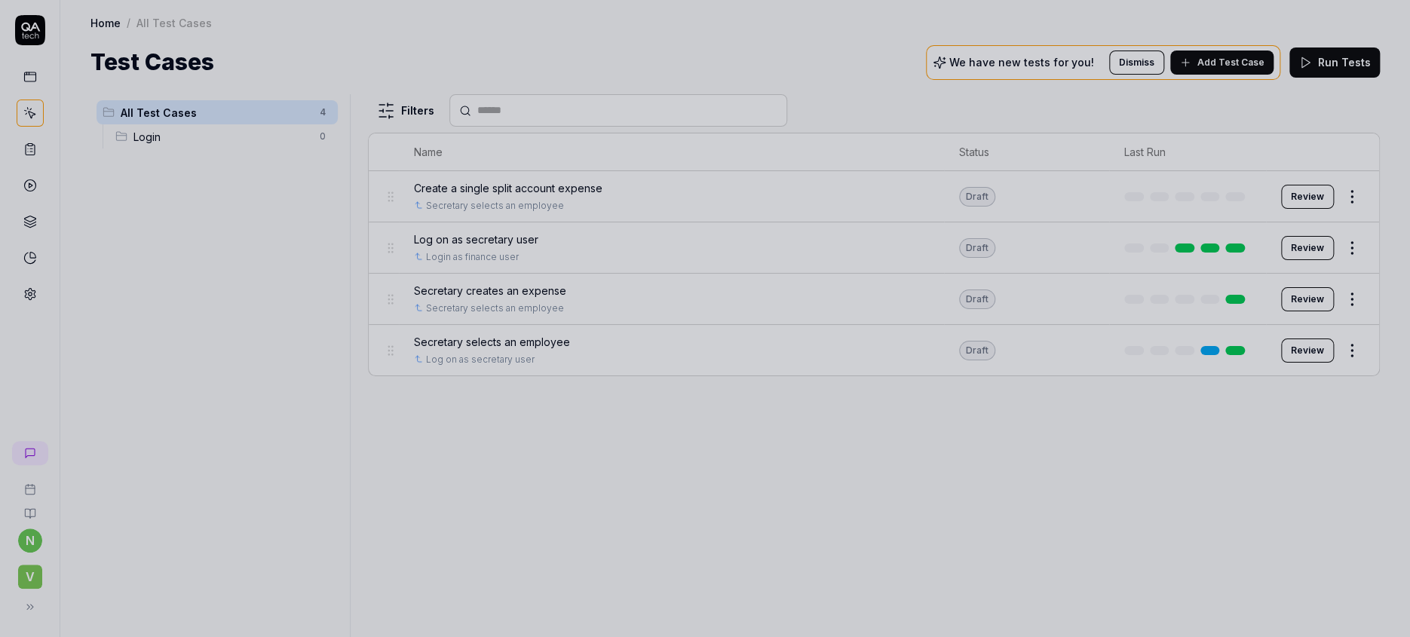
click at [511, 406] on div at bounding box center [705, 318] width 1410 height 637
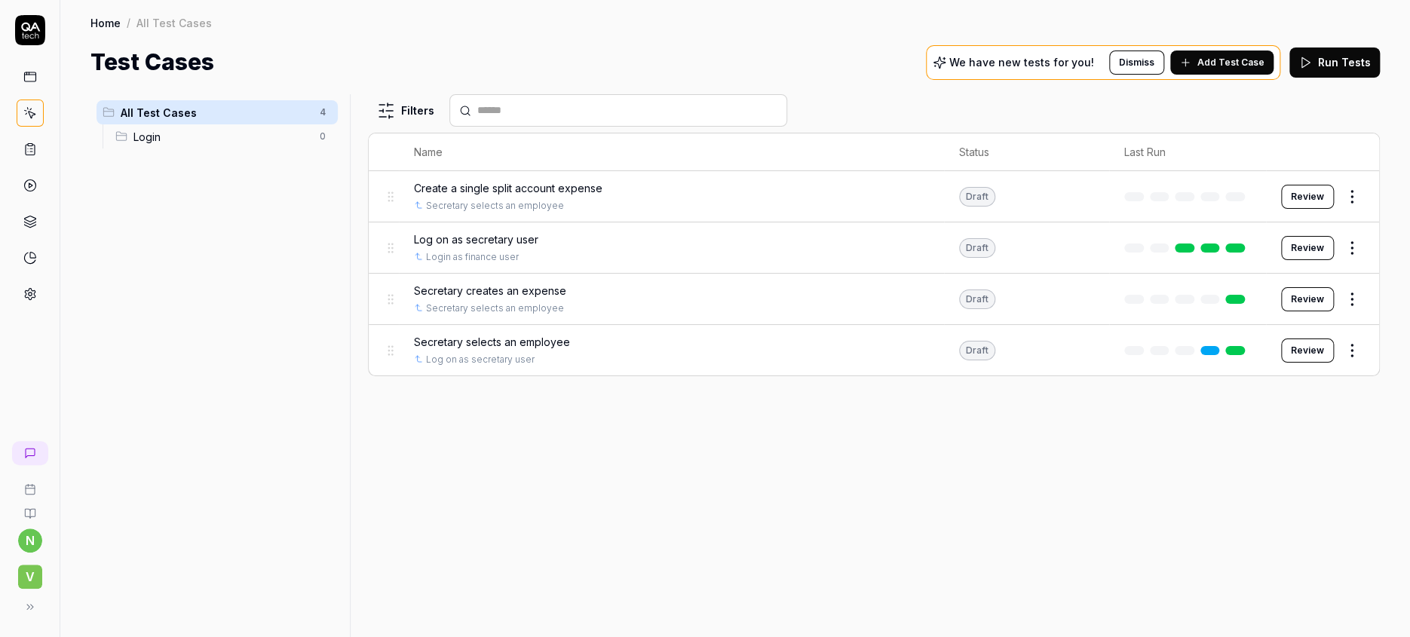
click at [24, 143] on icon at bounding box center [30, 150] width 14 height 14
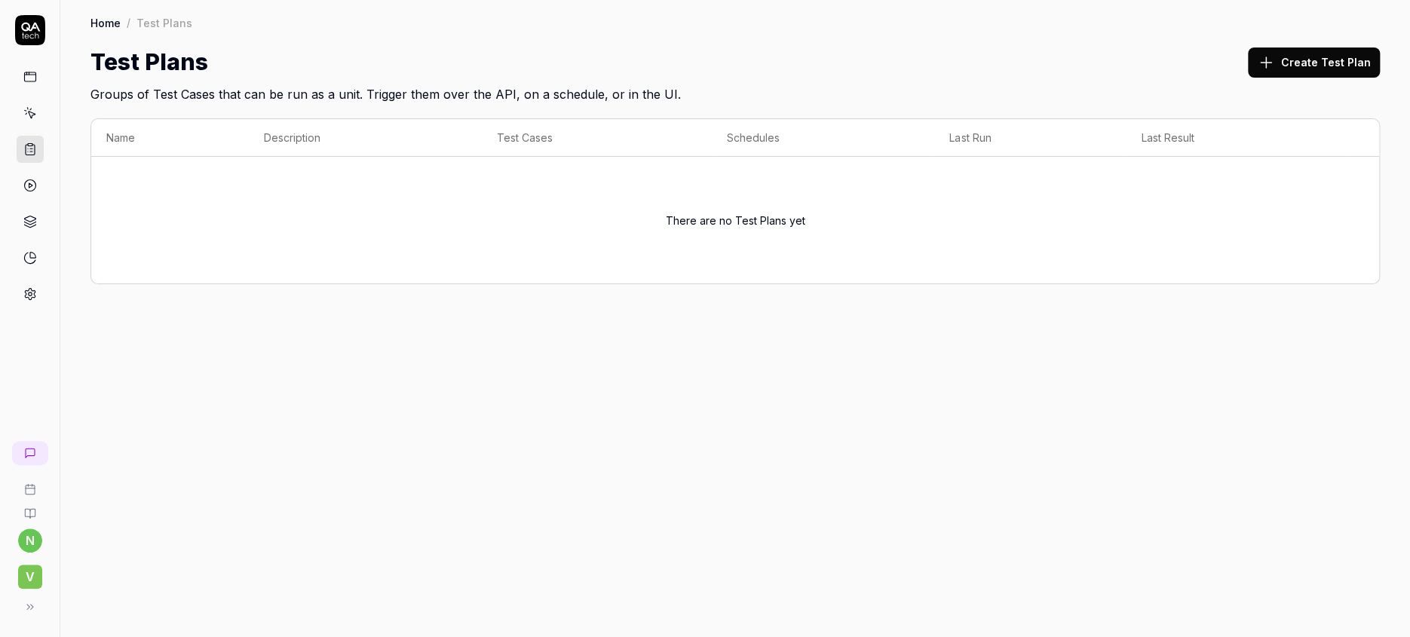
click at [266, 120] on th "Description" at bounding box center [365, 138] width 232 height 38
click at [105, 119] on th "Name" at bounding box center [170, 138] width 158 height 38
click at [528, 119] on th "Test Cases" at bounding box center [597, 138] width 231 height 38
click at [528, 120] on th "Test Cases" at bounding box center [597, 138] width 231 height 38
click at [749, 119] on th "Schedules" at bounding box center [823, 138] width 222 height 38
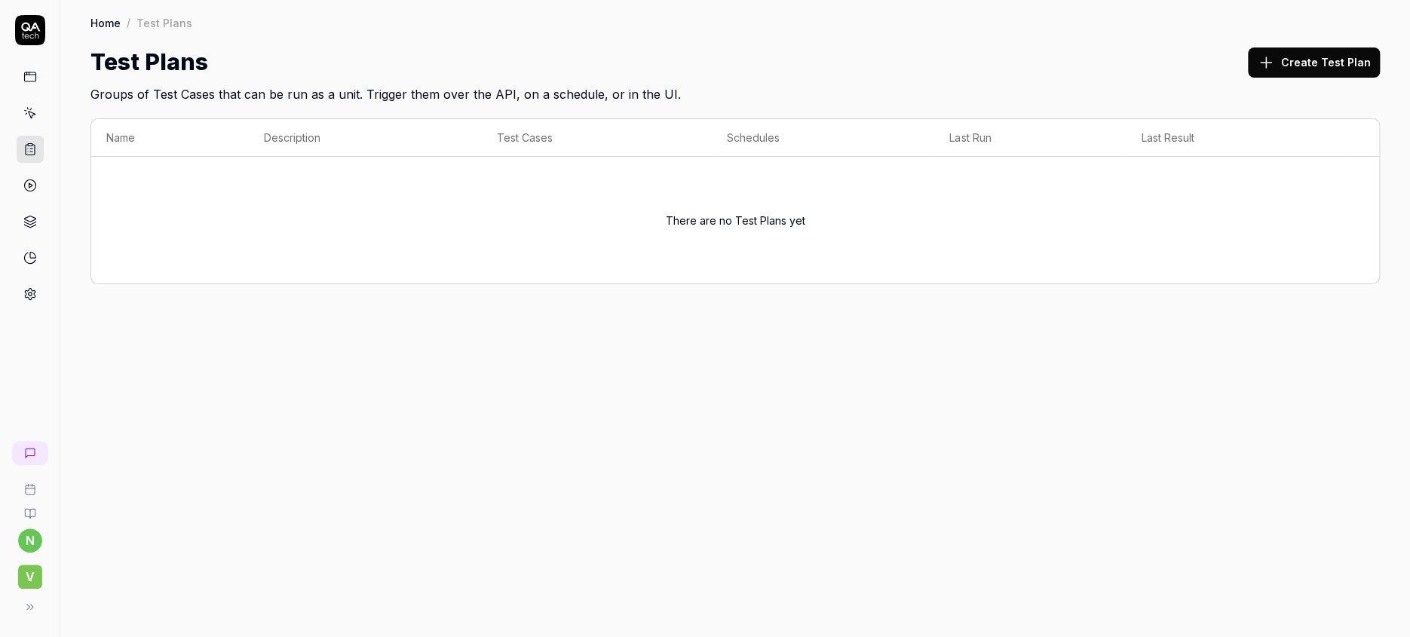
click at [951, 121] on th "Last Run" at bounding box center [1030, 138] width 192 height 38
click at [1172, 124] on th "Last Result" at bounding box center [1238, 138] width 222 height 38
click at [725, 189] on div "There are no Test Plans yet" at bounding box center [735, 220] width 1258 height 109
click at [28, 293] on circle at bounding box center [30, 295] width 4 height 4
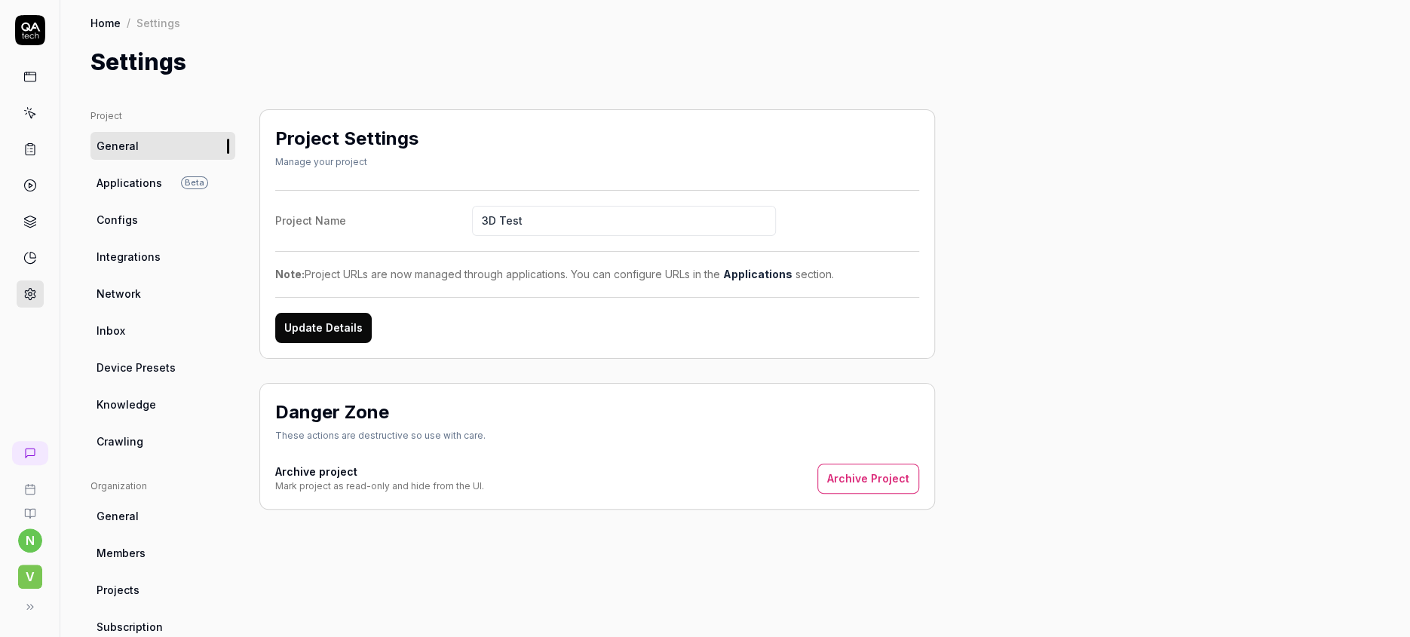
click at [126, 175] on span "Applications" at bounding box center [130, 183] width 66 height 16
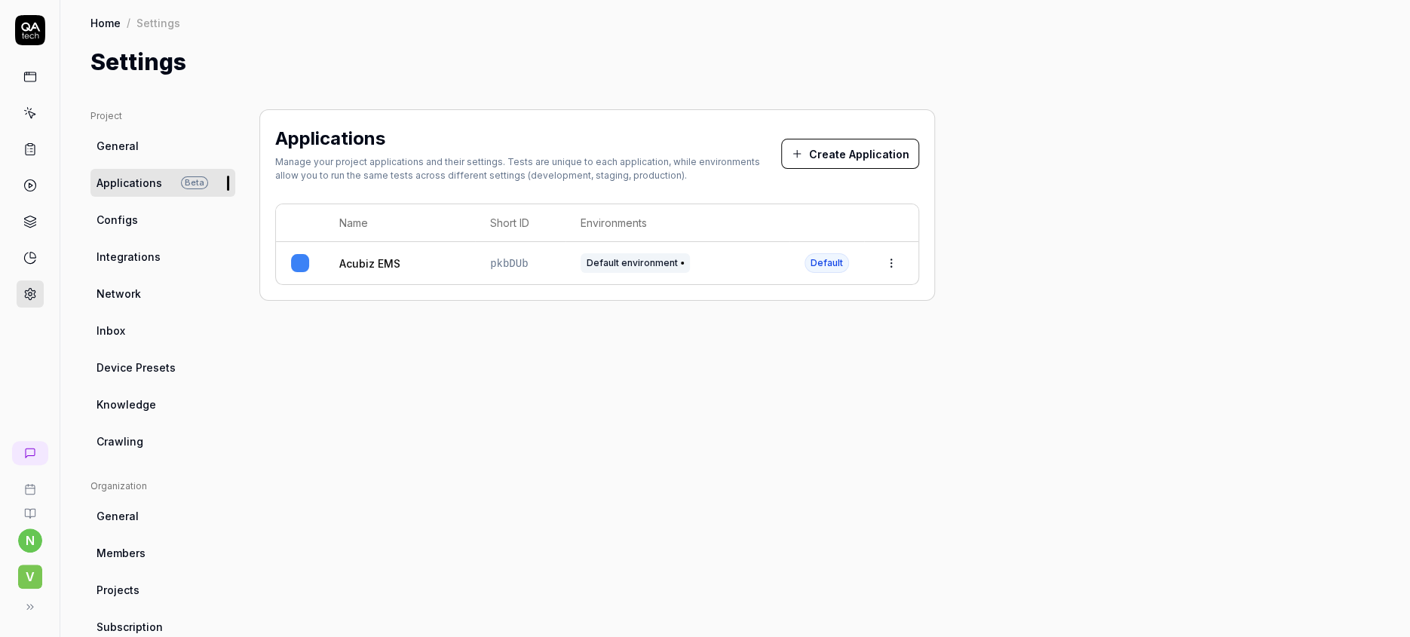
click at [105, 212] on span "Configs" at bounding box center [117, 220] width 41 height 16
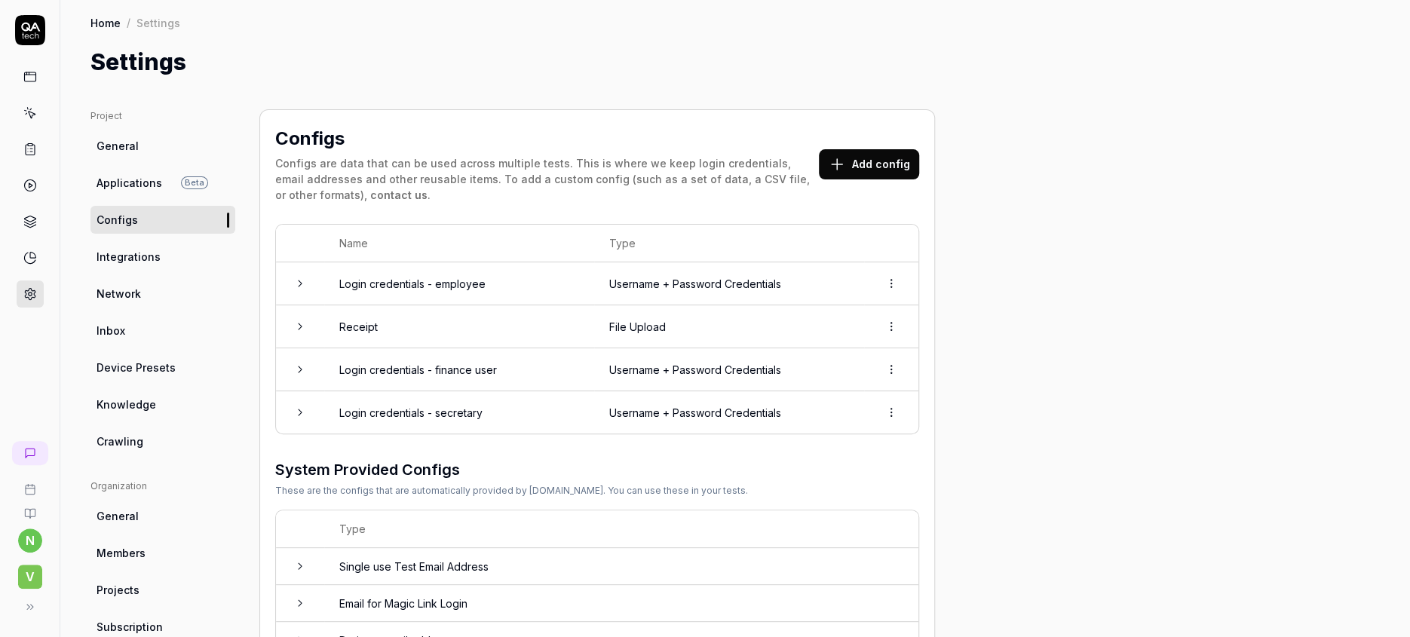
click at [283, 29] on div "Home / Settings Home / Settings Settings" at bounding box center [735, 39] width 1350 height 79
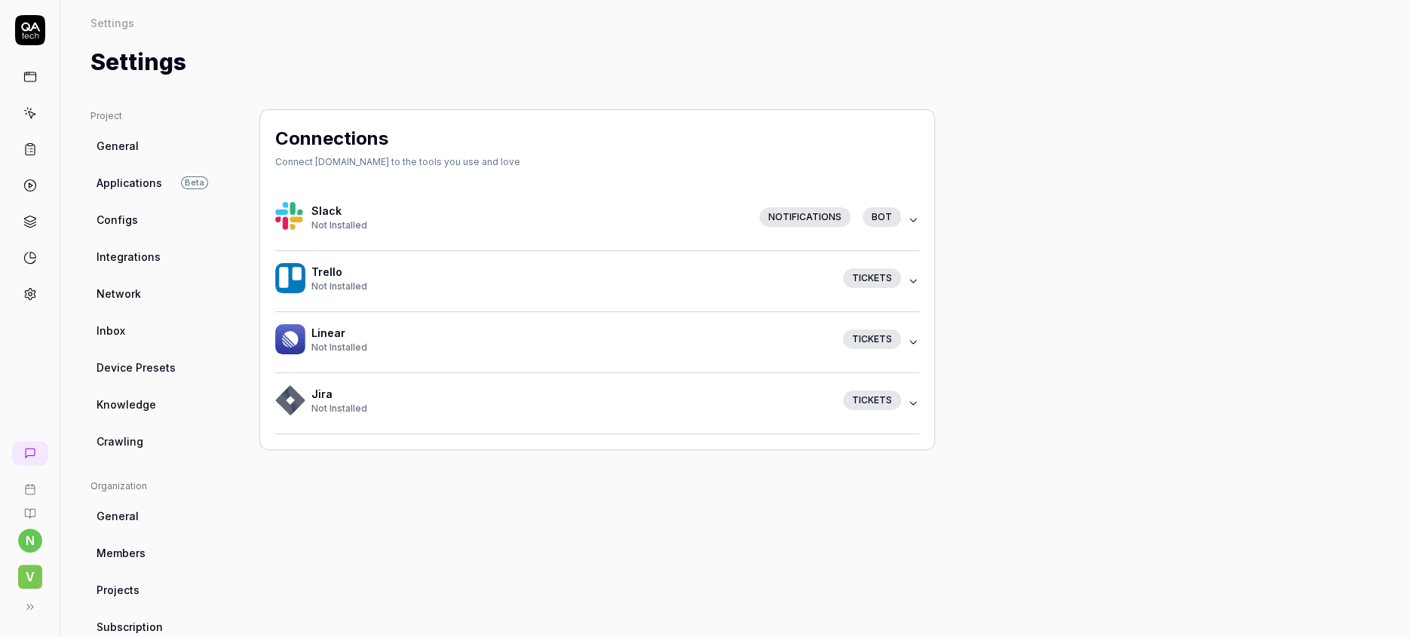
click at [23, 106] on icon at bounding box center [30, 113] width 14 height 14
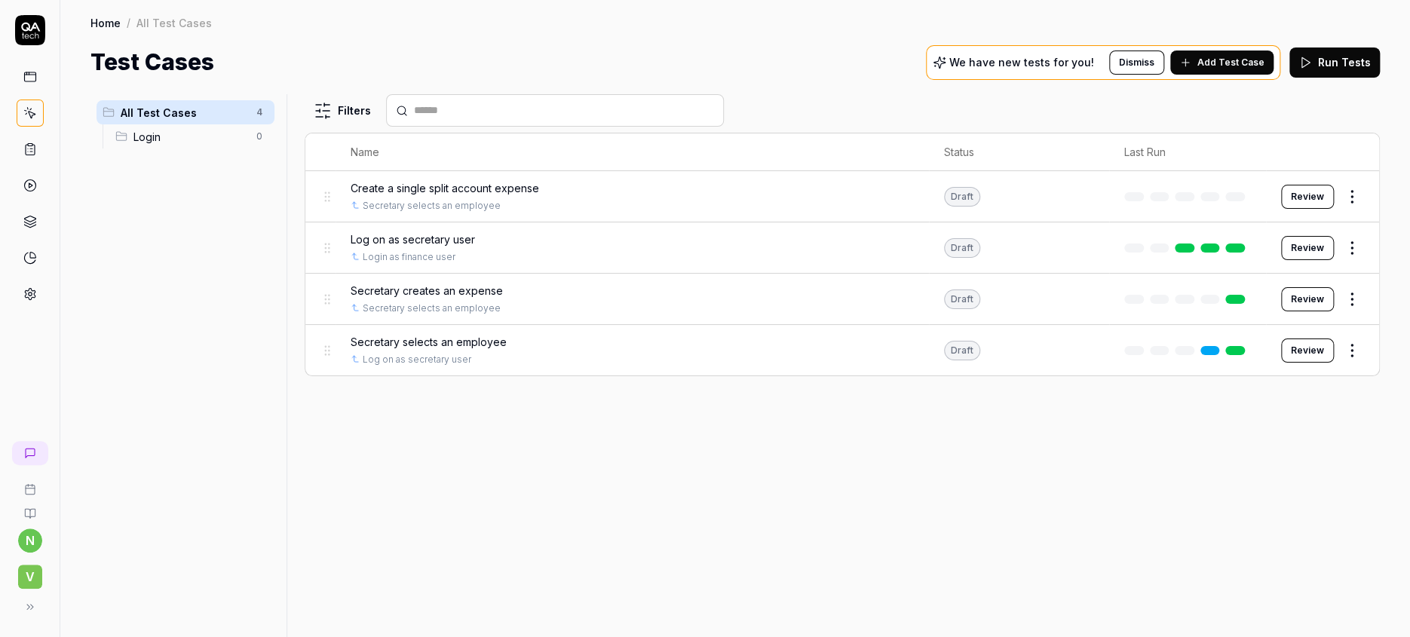
click at [201, 186] on div "All Test Cases 4 Login 0 Filters Name Status Last Run Create a single split acc…" at bounding box center [736, 365] width 1290 height 543
click at [1357, 266] on html "n V Home / All Test Cases Home / All Test Cases Test Cases We have new tests fo…" at bounding box center [705, 318] width 1410 height 637
click at [1275, 390] on div "Edit" at bounding box center [1312, 402] width 143 height 33
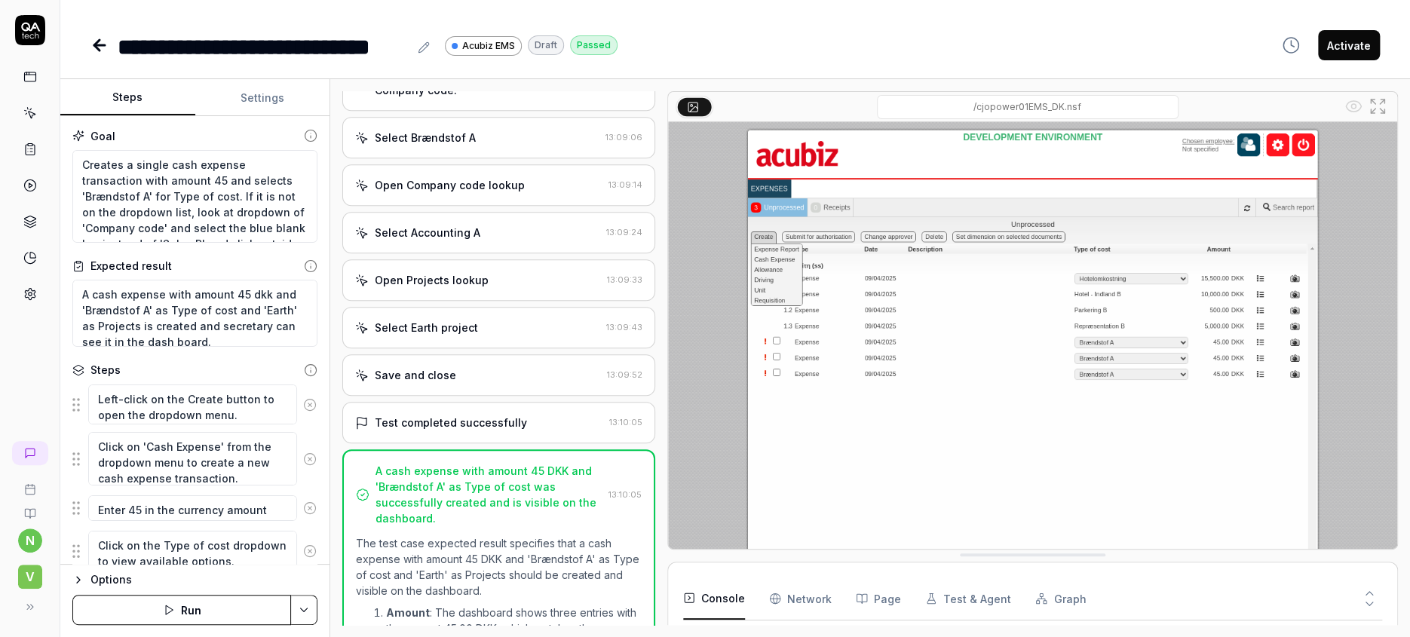
click at [304, 364] on icon at bounding box center [311, 371] width 14 height 14
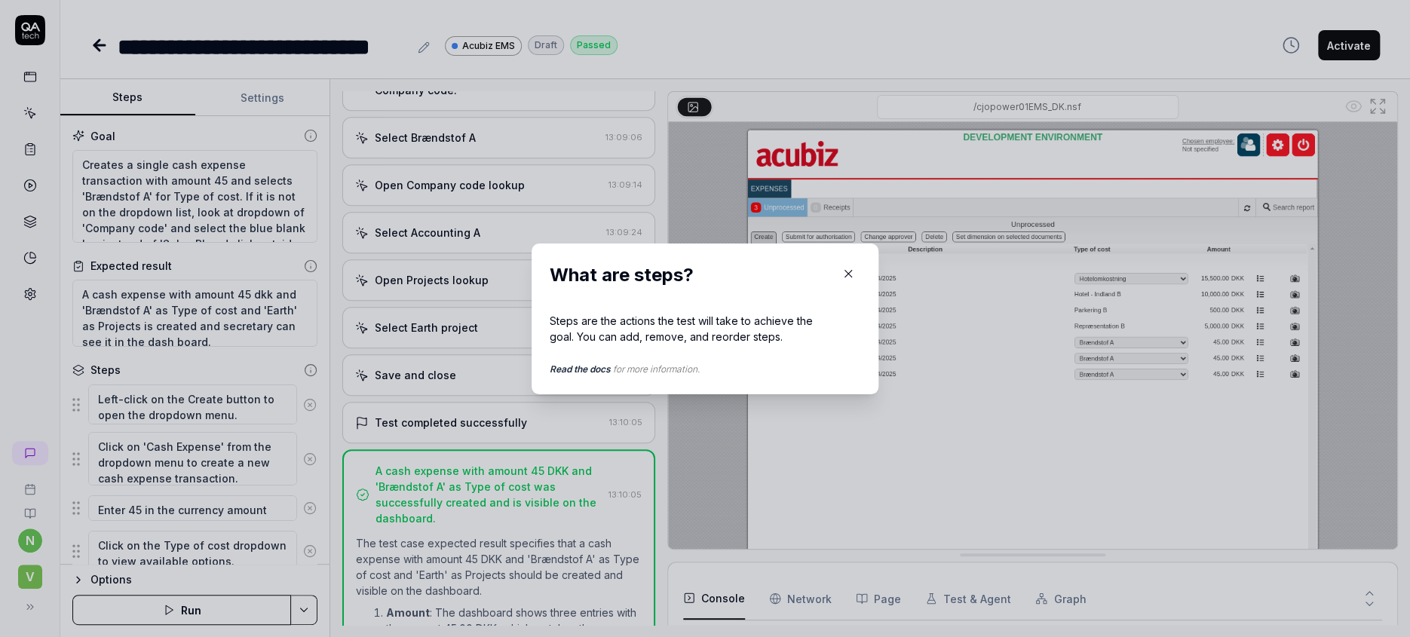
click at [842, 278] on icon "button" at bounding box center [849, 274] width 14 height 14
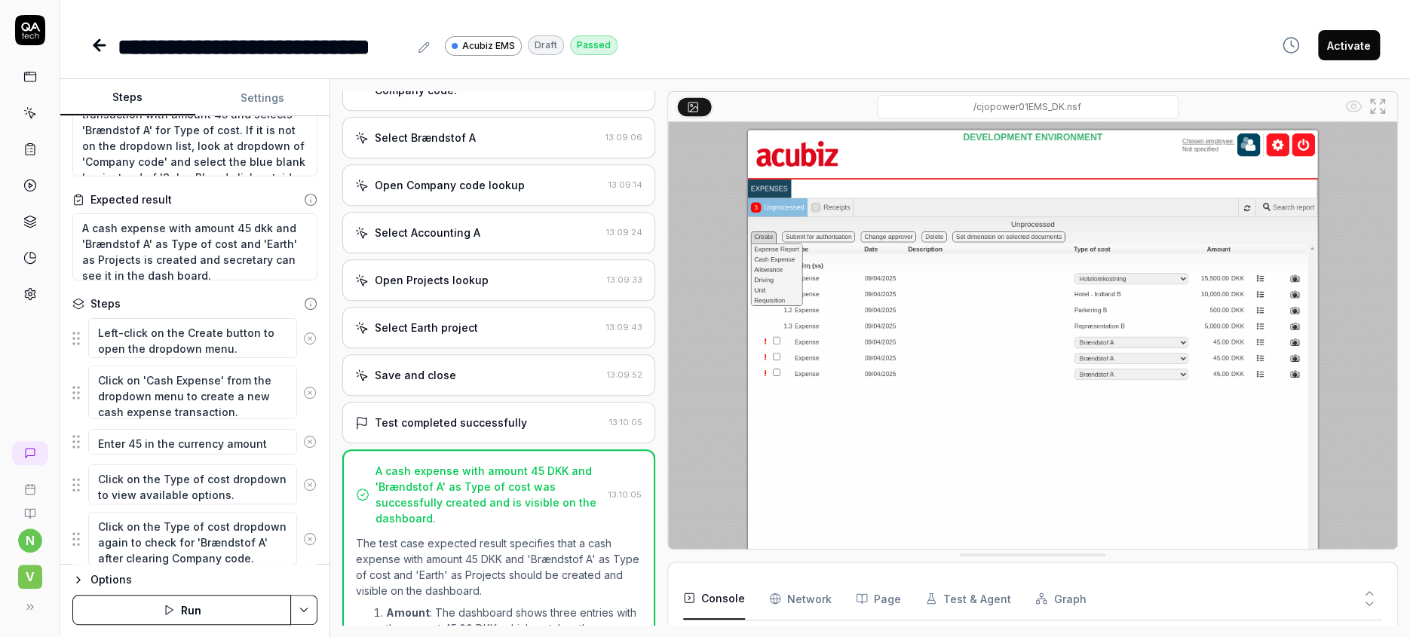
scroll to position [69, 0]
click at [174, 578] on icon "button" at bounding box center [181, 585] width 14 height 14
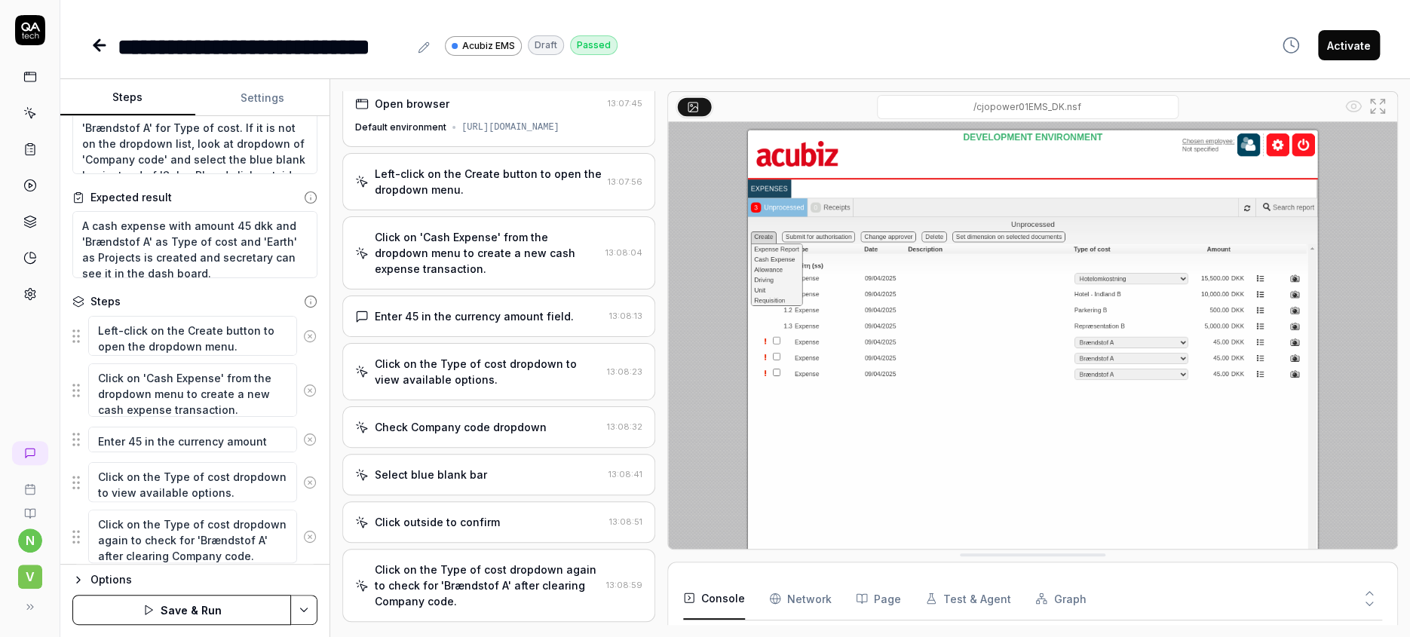
scroll to position [0, 0]
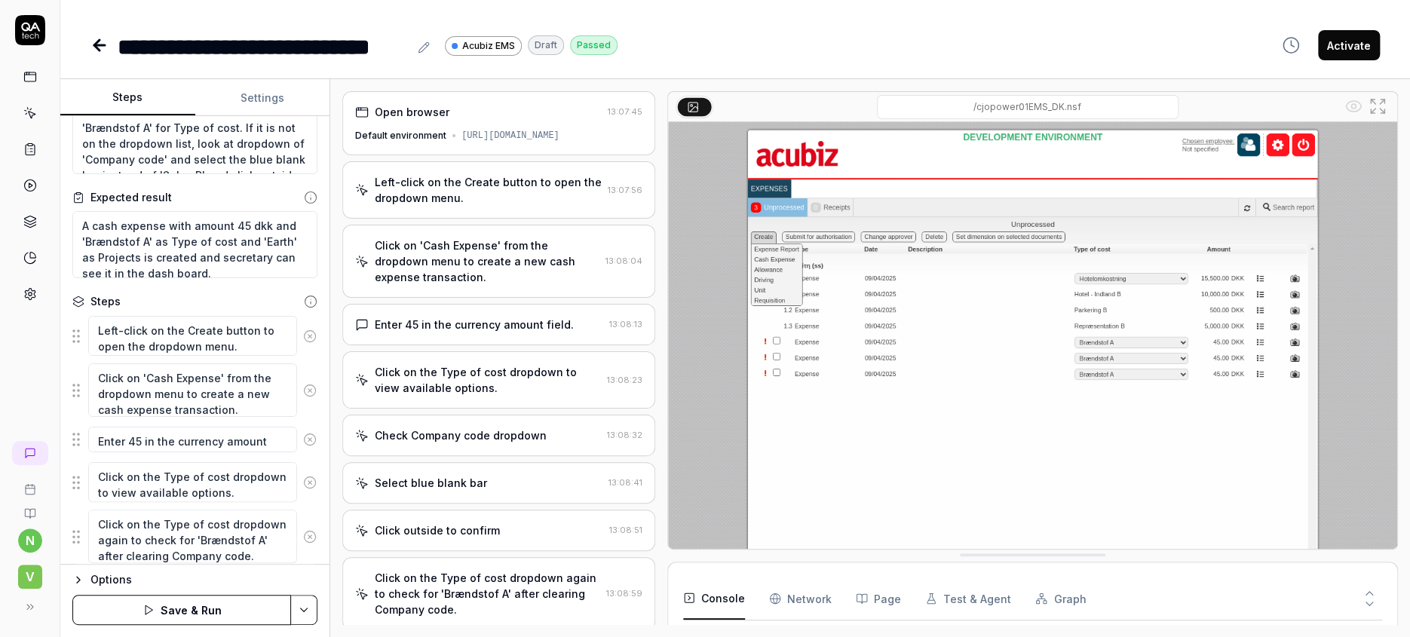
click at [381, 104] on div "Open browser" at bounding box center [412, 112] width 75 height 16
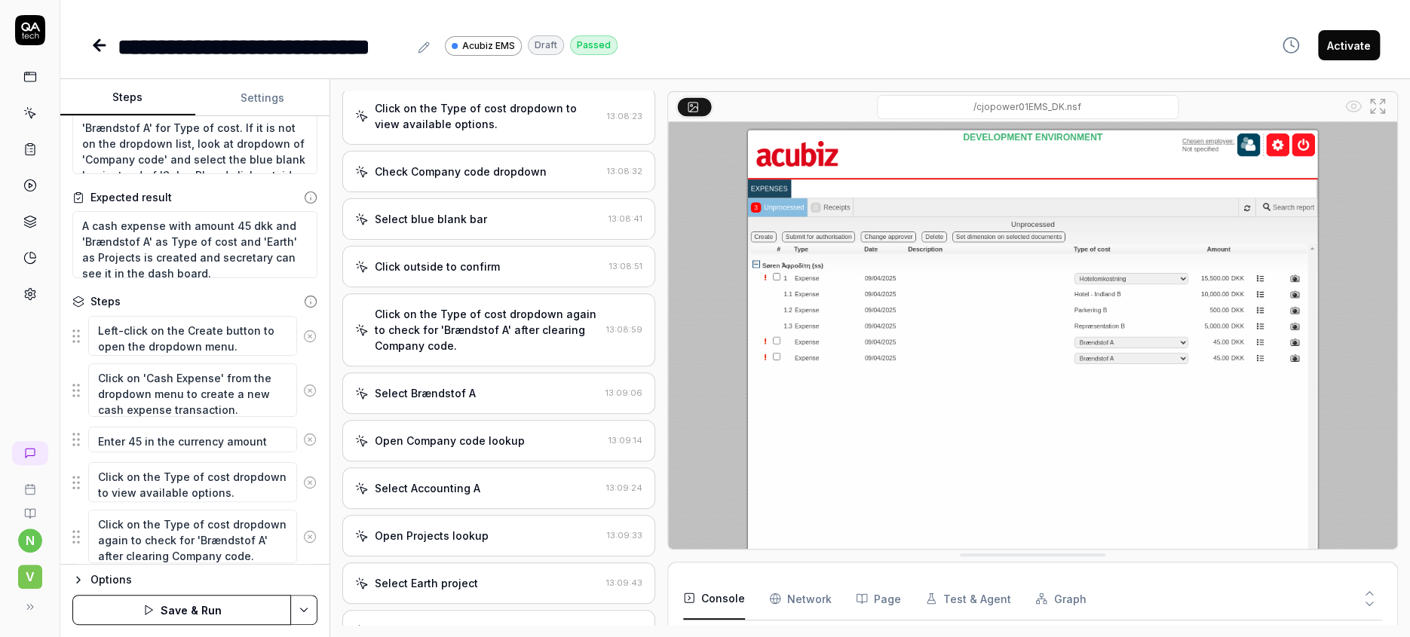
scroll to position [276, 0]
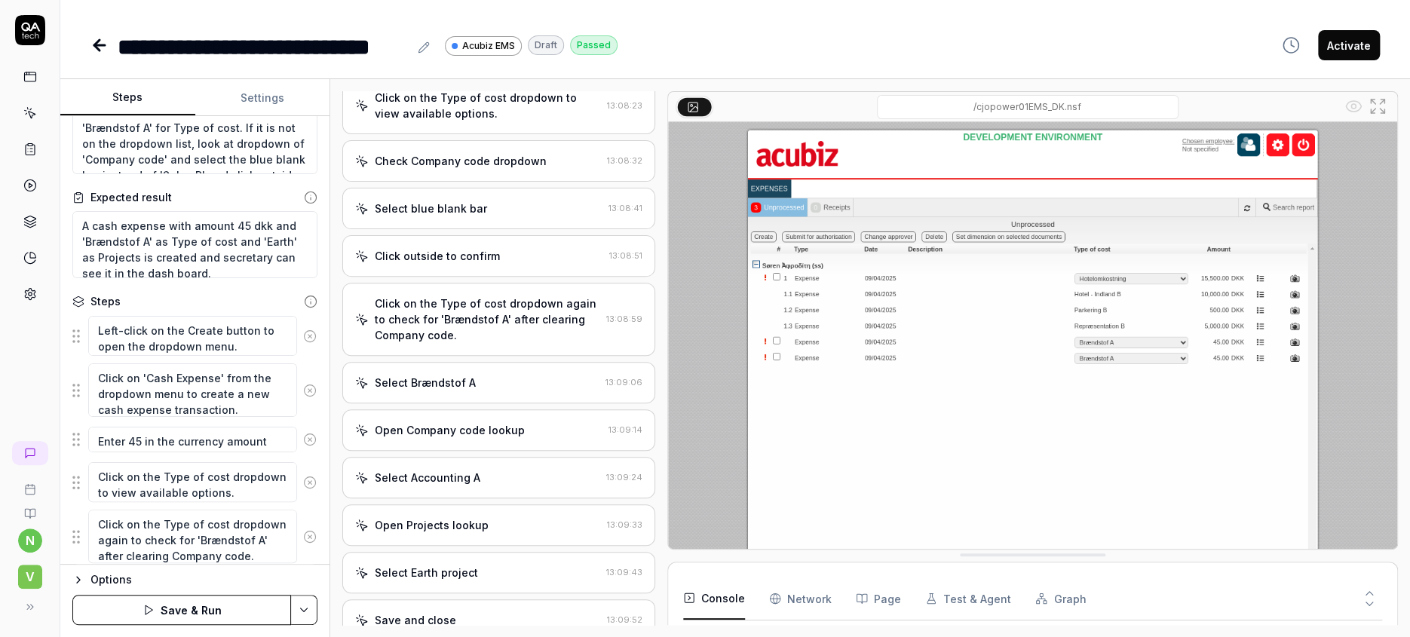
drag, startPoint x: 643, startPoint y: 418, endPoint x: 631, endPoint y: 631, distance: 213.0
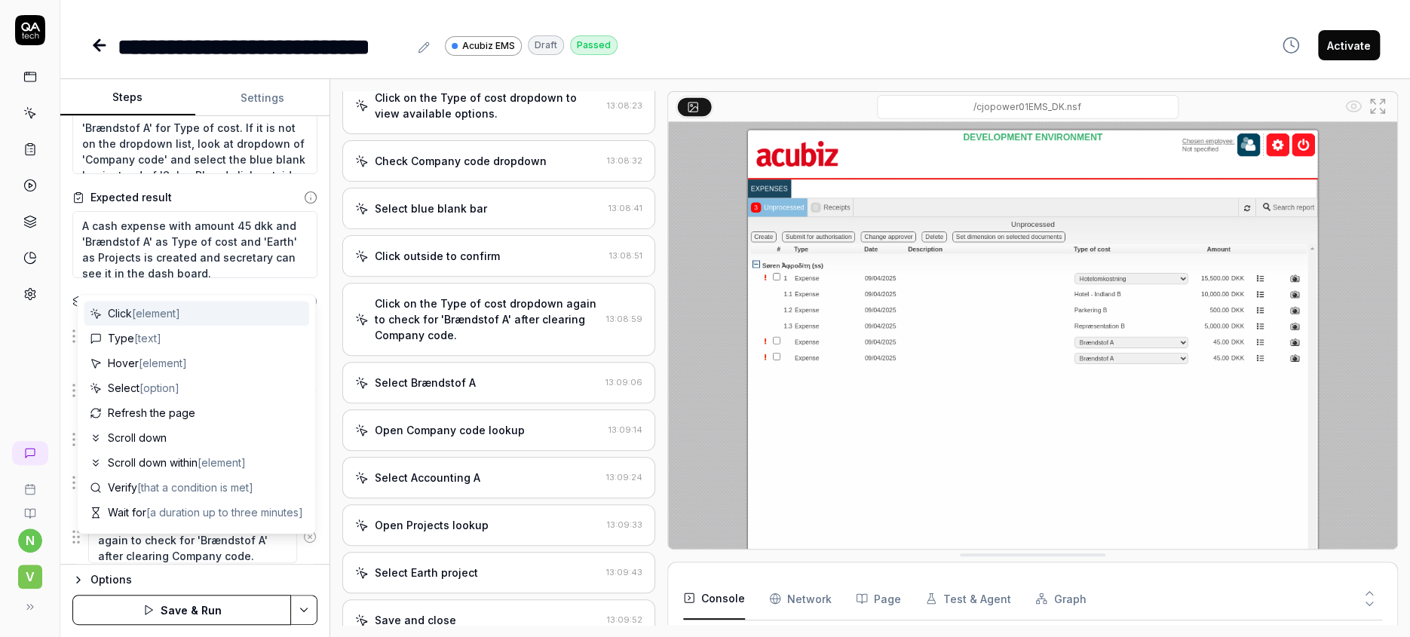
click at [189, 573] on textarea at bounding box center [192, 586] width 209 height 26
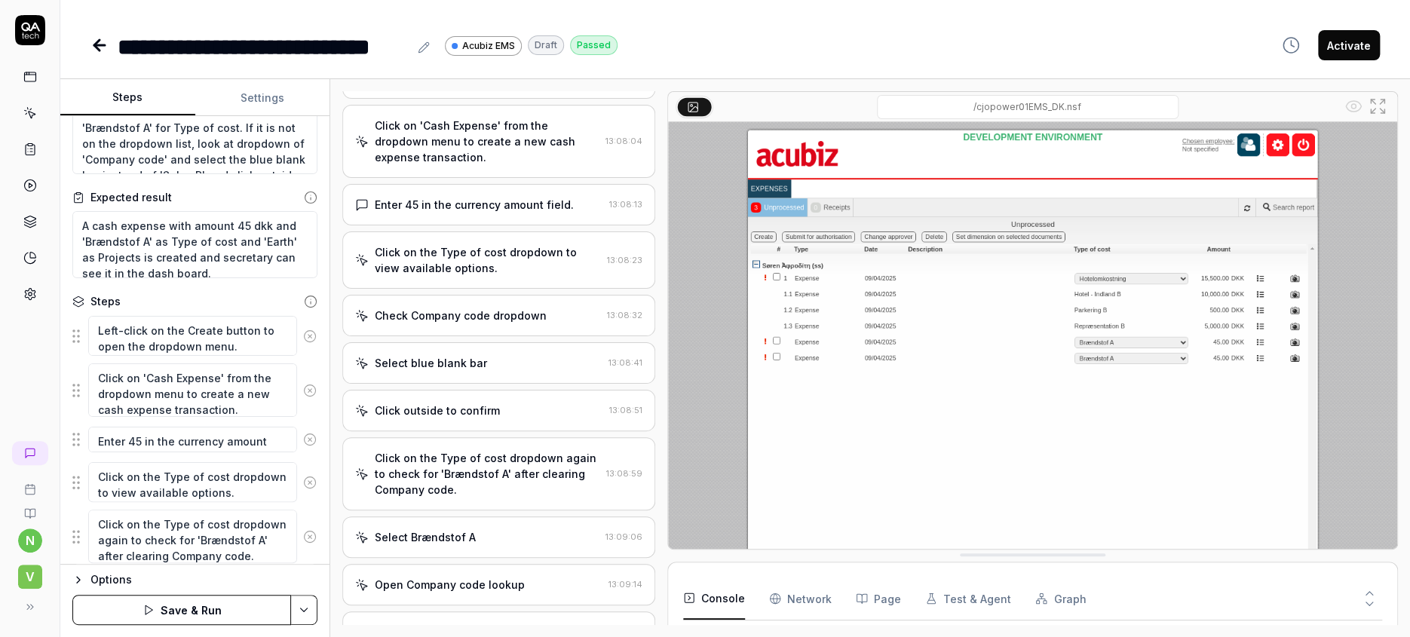
scroll to position [0, 0]
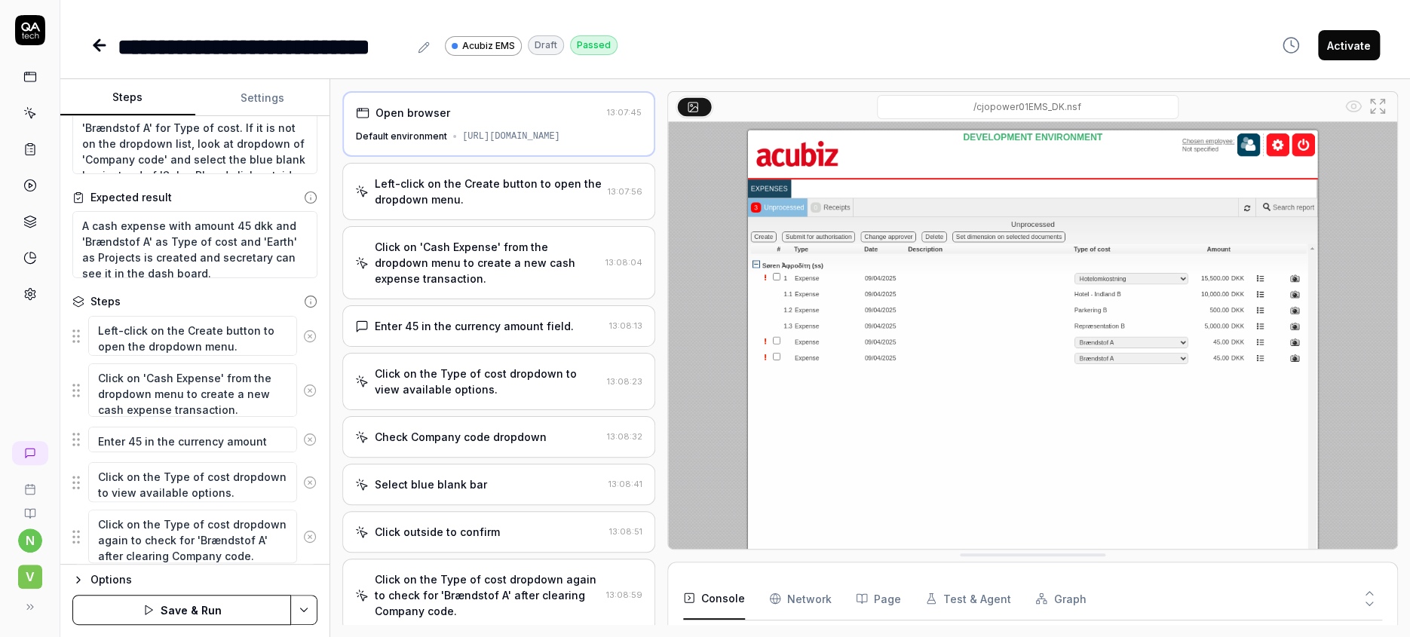
click at [566, 106] on div "Open browser" at bounding box center [478, 113] width 245 height 16
click at [303, 579] on icon at bounding box center [310, 586] width 14 height 14
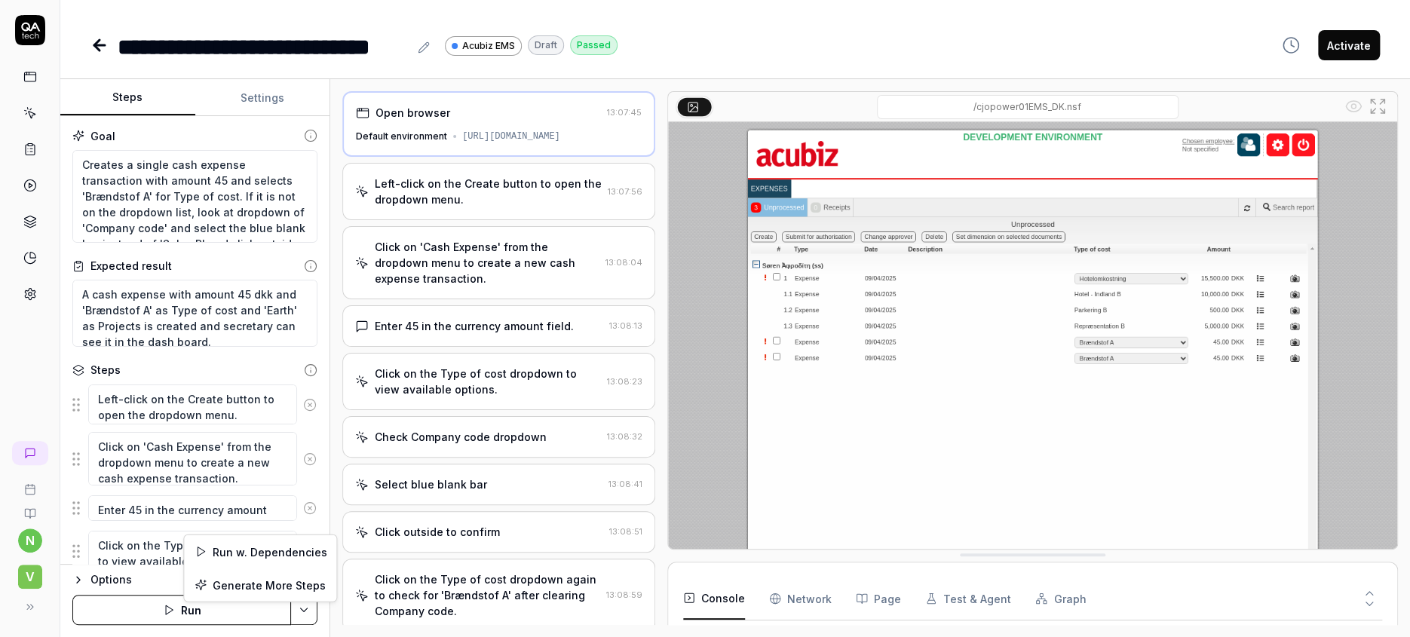
click at [303, 612] on html "**********" at bounding box center [705, 318] width 1410 height 637
click at [267, 547] on div "Run w. Dependencies" at bounding box center [260, 552] width 152 height 33
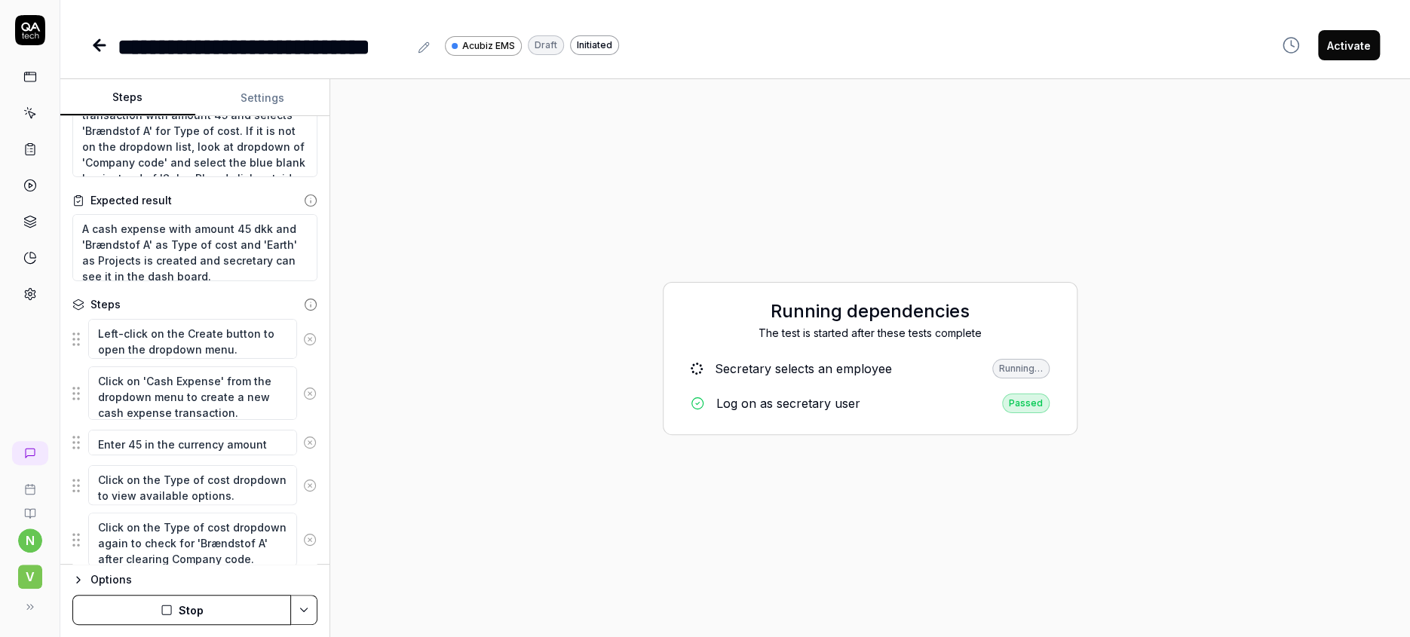
scroll to position [69, 0]
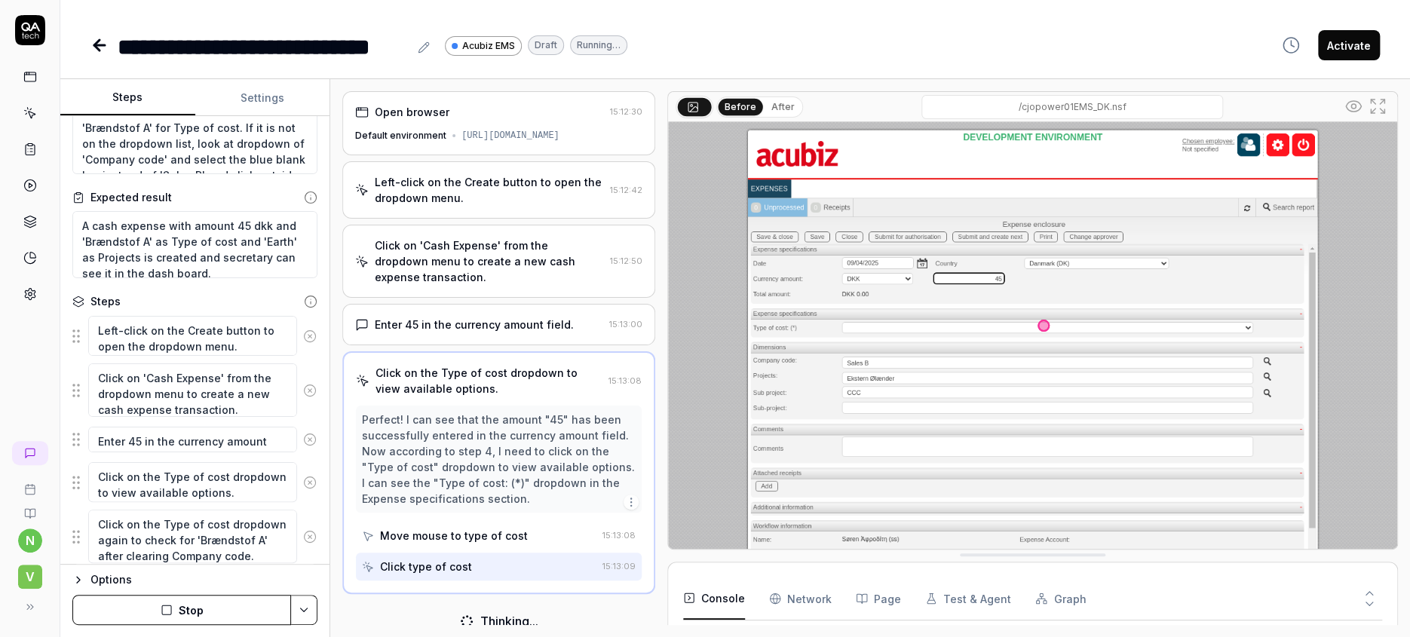
click at [164, 611] on icon "button" at bounding box center [167, 610] width 12 height 12
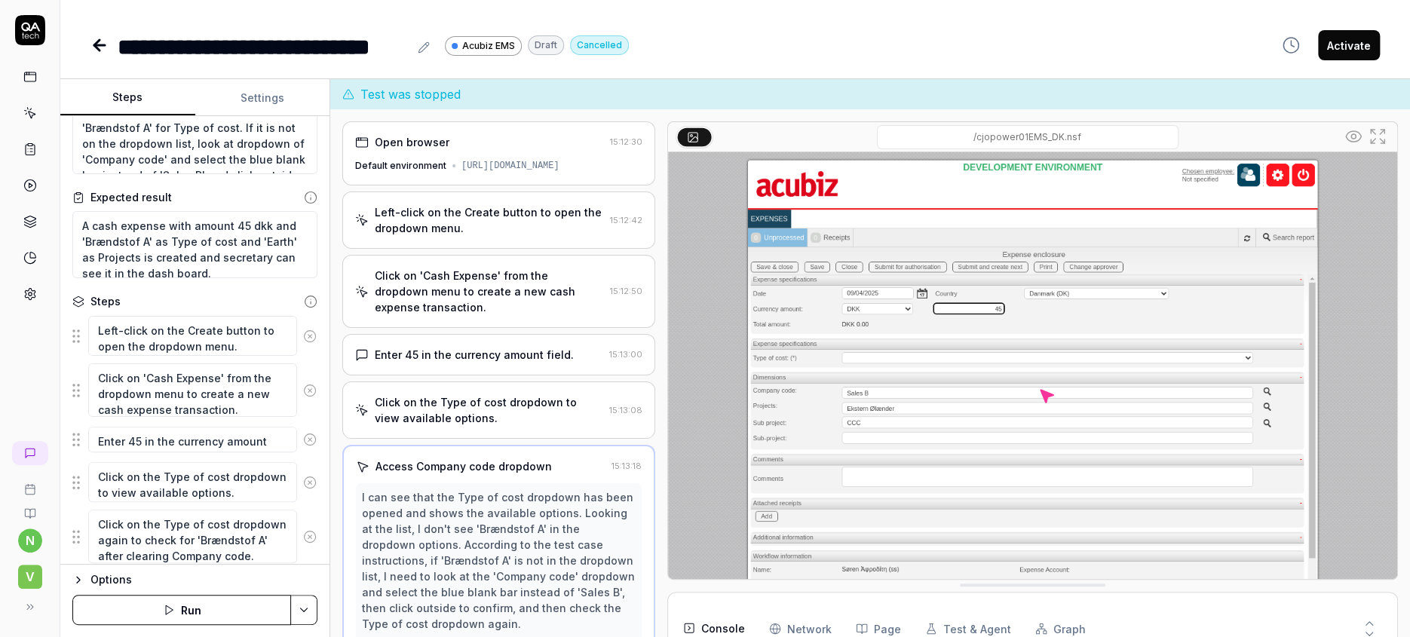
click at [203, 578] on icon "button" at bounding box center [210, 585] width 14 height 14
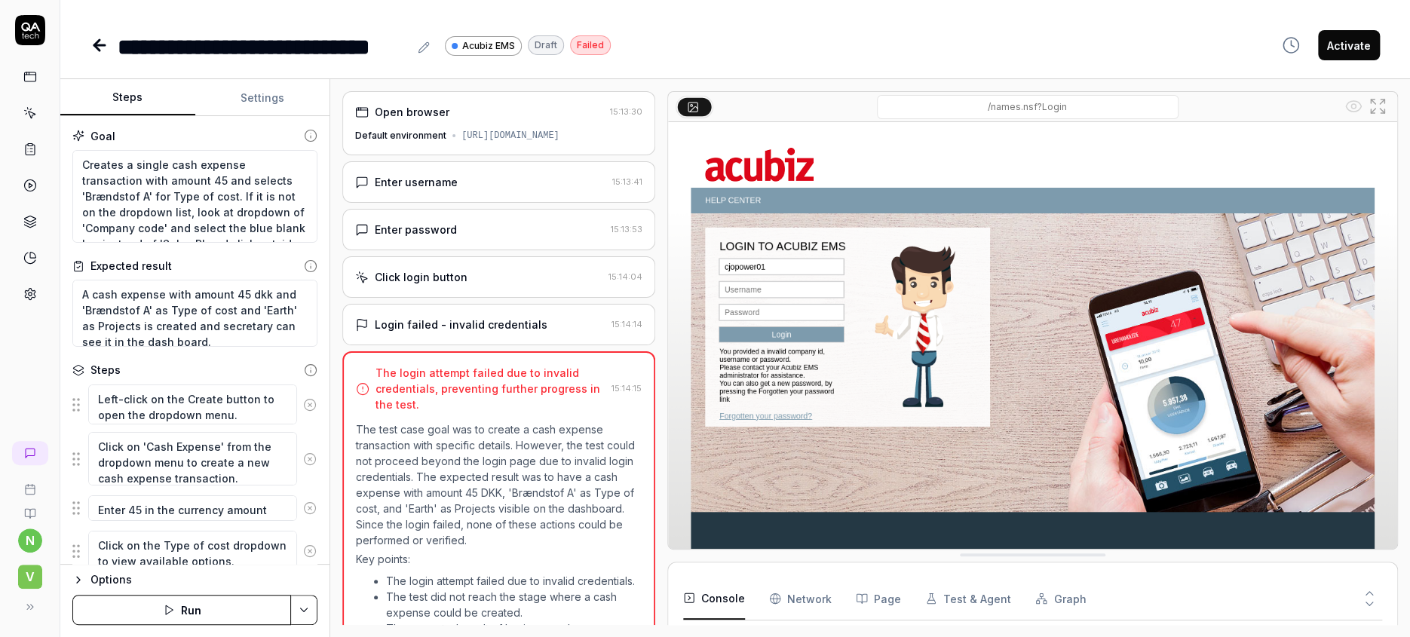
click at [422, 174] on div "Enter username" at bounding box center [416, 182] width 83 height 16
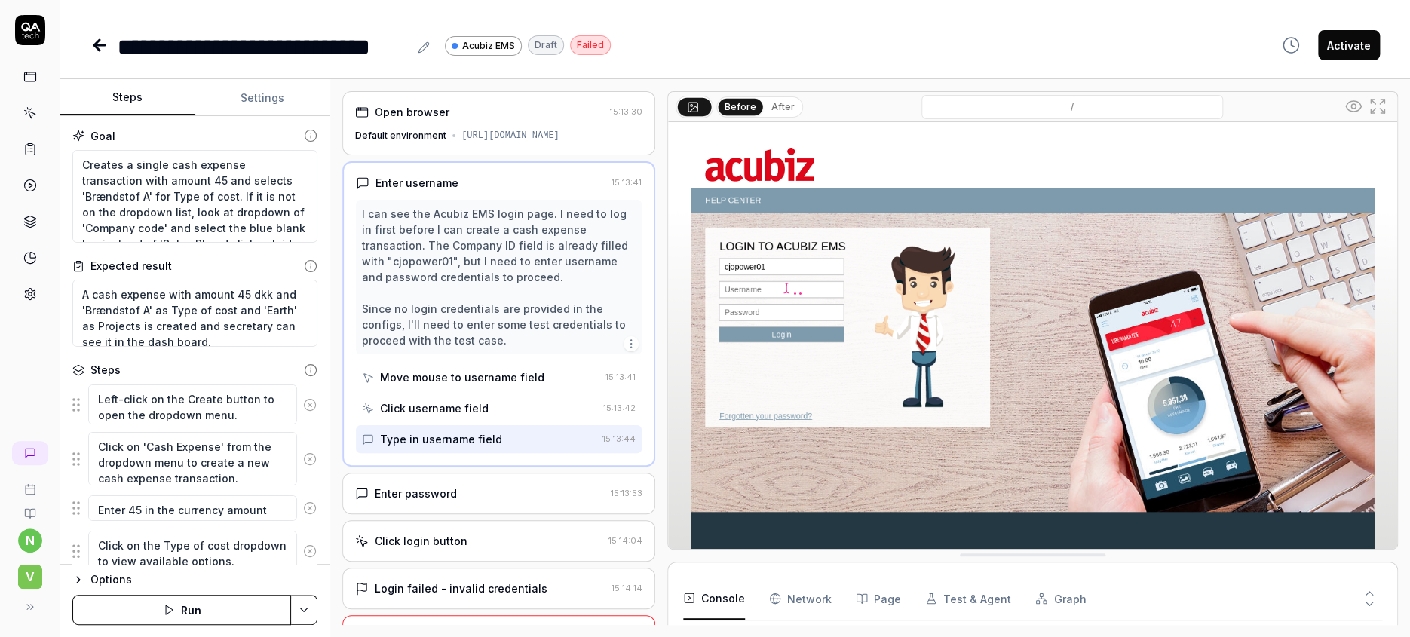
click at [417, 486] on div "Enter password" at bounding box center [416, 494] width 82 height 16
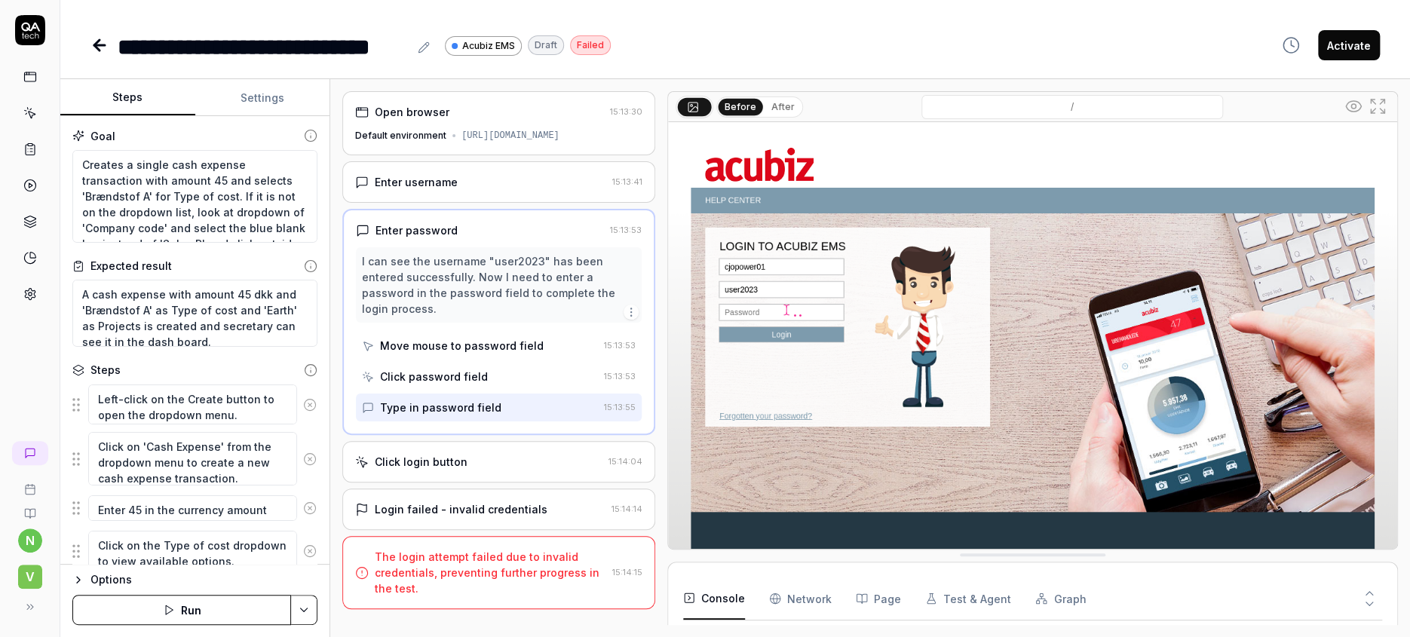
click at [416, 400] on div "Type in password field" at bounding box center [440, 408] width 121 height 16
click at [23, 106] on icon at bounding box center [30, 113] width 14 height 14
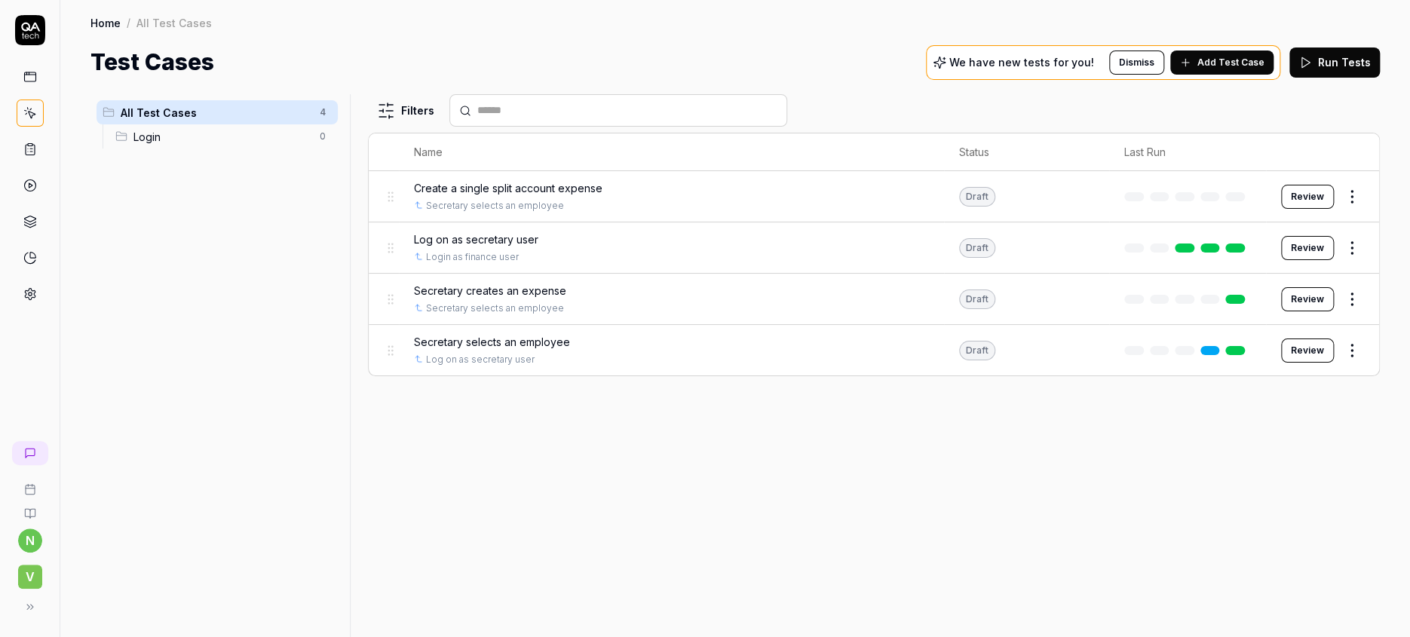
click at [481, 232] on span "Log on as secretary user" at bounding box center [476, 240] width 124 height 16
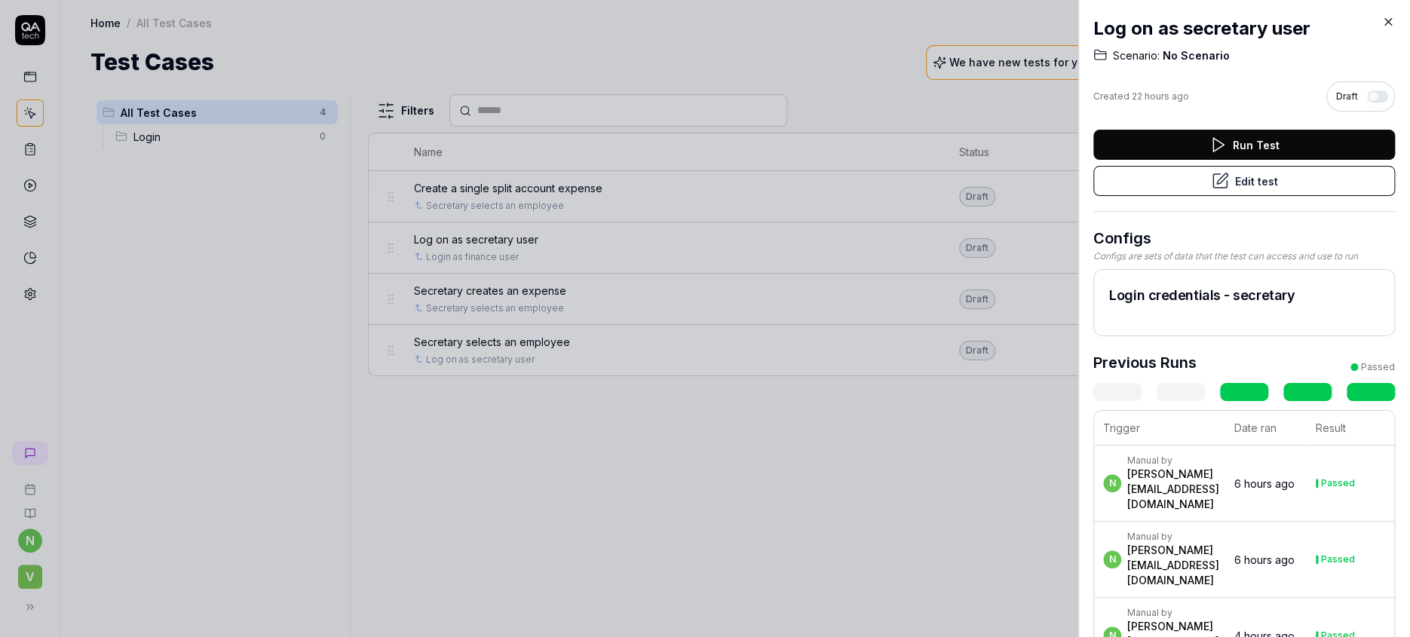
click at [1241, 166] on button "Edit test" at bounding box center [1245, 181] width 302 height 30
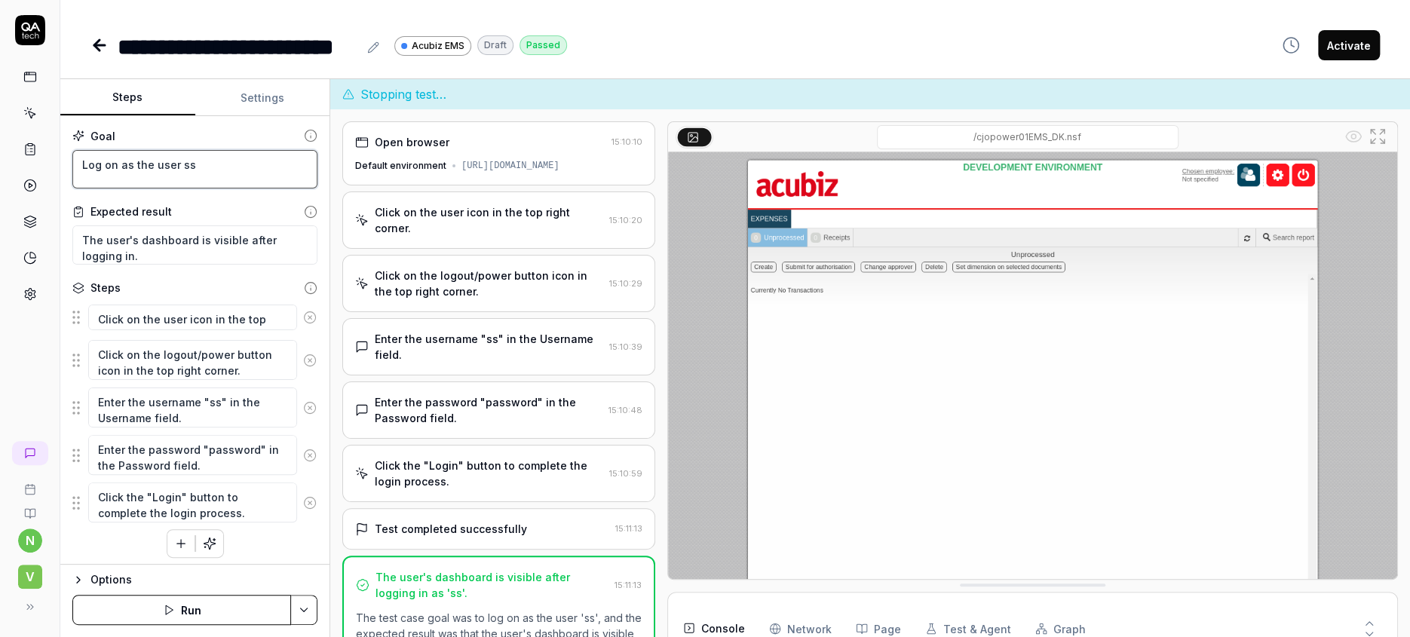
click at [137, 153] on textarea "Log on as the user ss" at bounding box center [194, 169] width 245 height 39
click at [173, 204] on div "Expected result" at bounding box center [194, 212] width 245 height 16
click at [463, 193] on div "Click on the user icon in the top right corner. 15:10:20" at bounding box center [498, 220] width 313 height 57
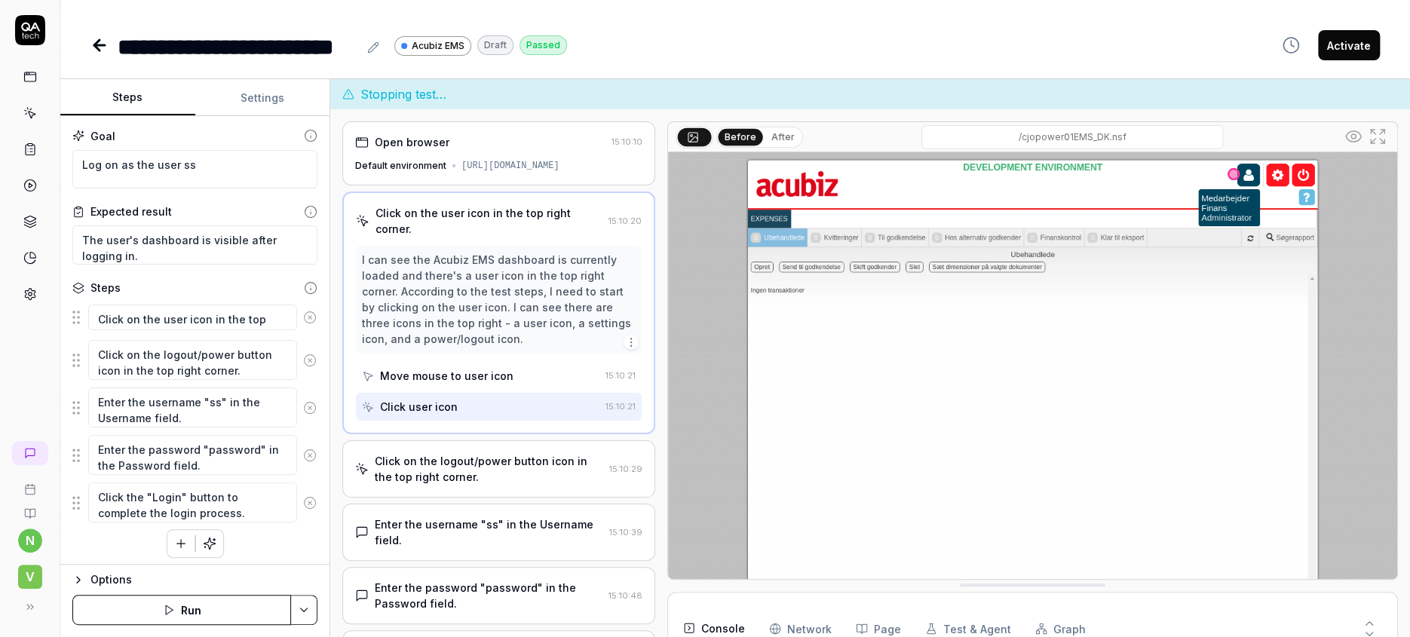
click at [450, 453] on div "Click on the logout/power button icon in the top right corner." at bounding box center [489, 469] width 229 height 32
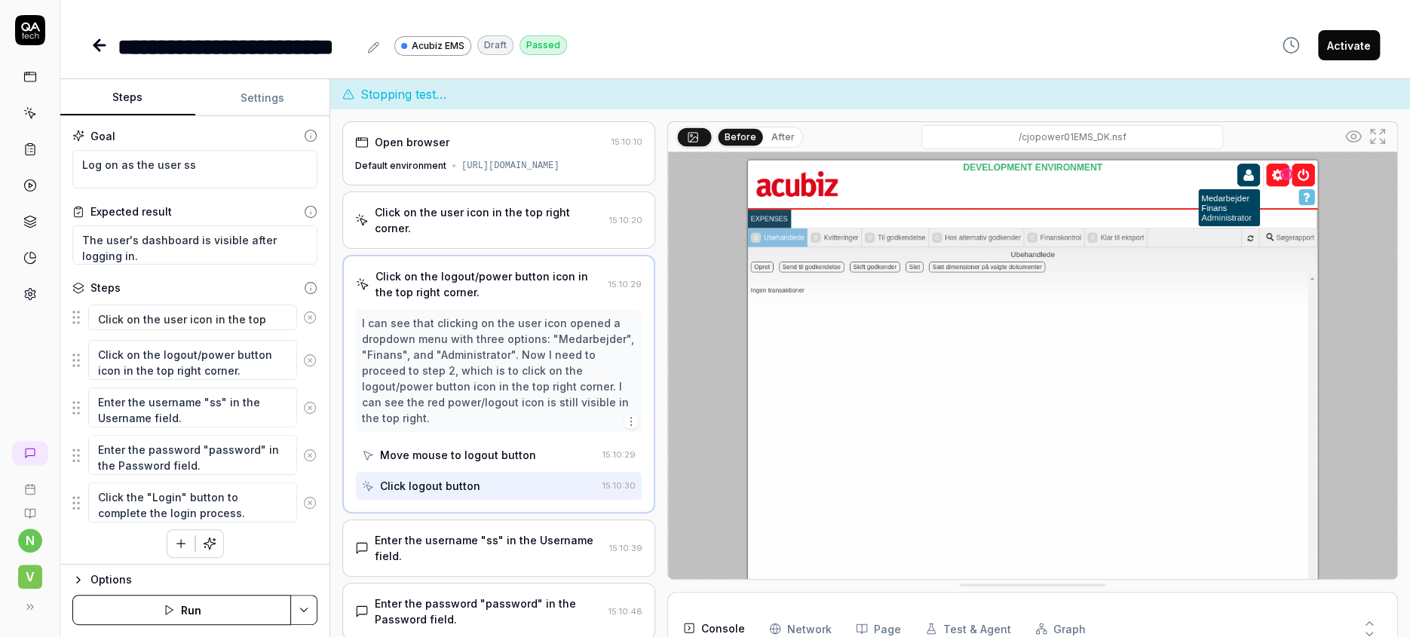
click at [449, 520] on div "Enter the username "ss" in the Username field. 15:10:39" at bounding box center [498, 548] width 313 height 57
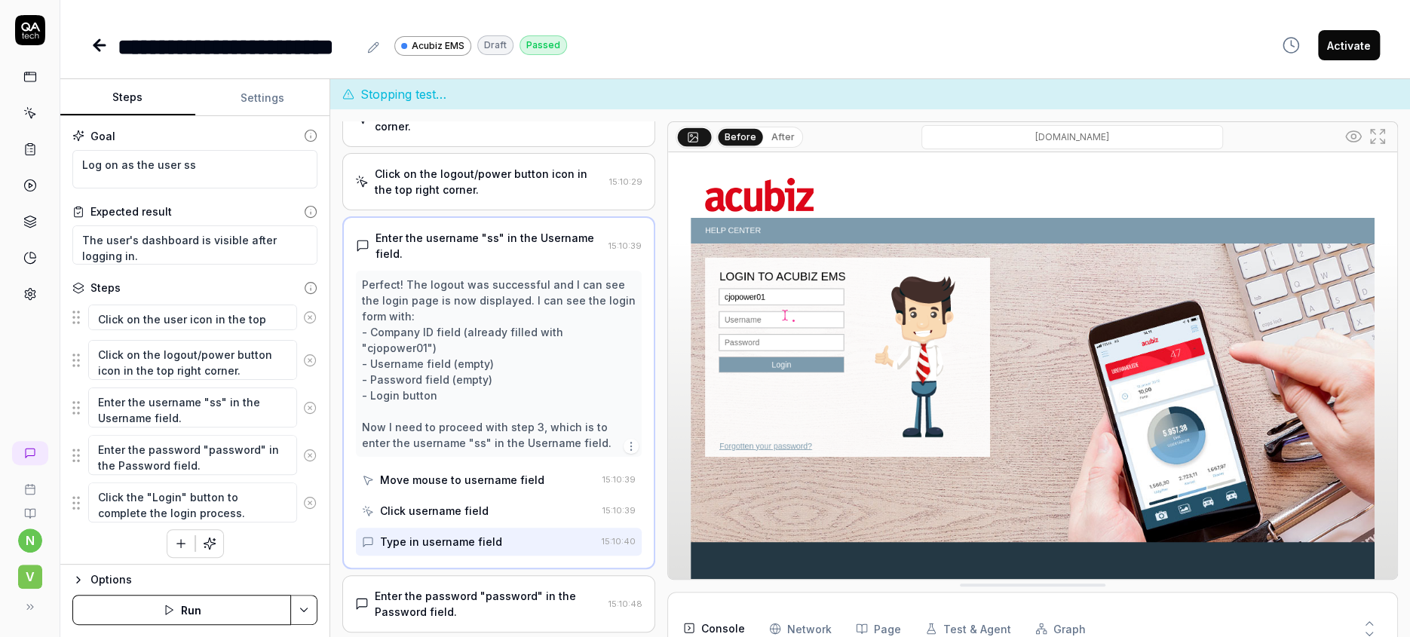
scroll to position [103, 0]
click at [450, 588] on div "Enter the password "password" in the Password field." at bounding box center [489, 604] width 228 height 32
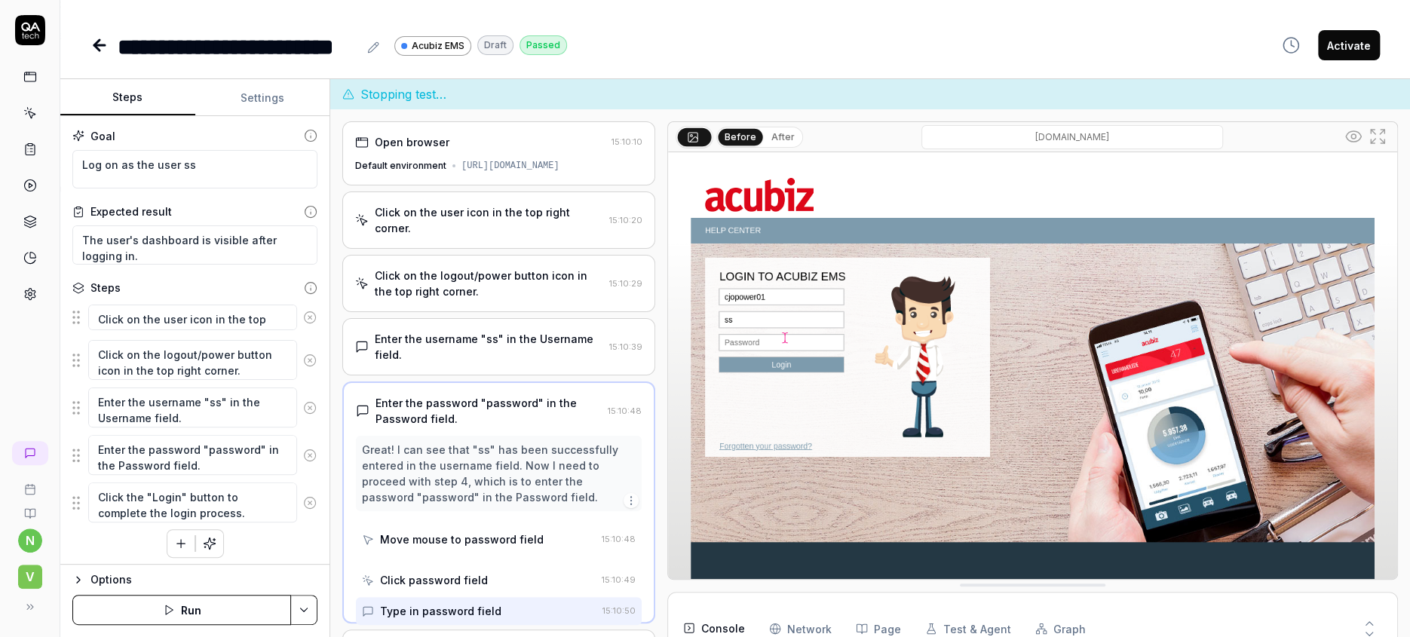
scroll to position [0, 0]
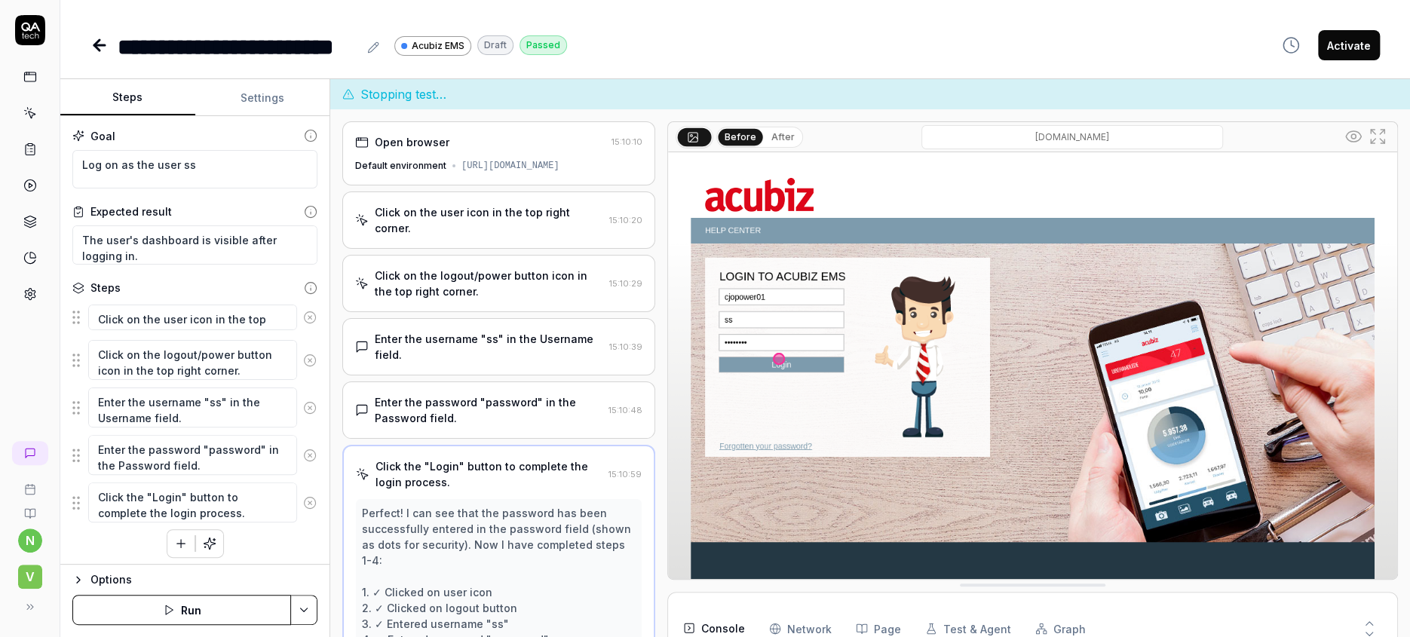
click at [91, 38] on icon at bounding box center [100, 45] width 18 height 18
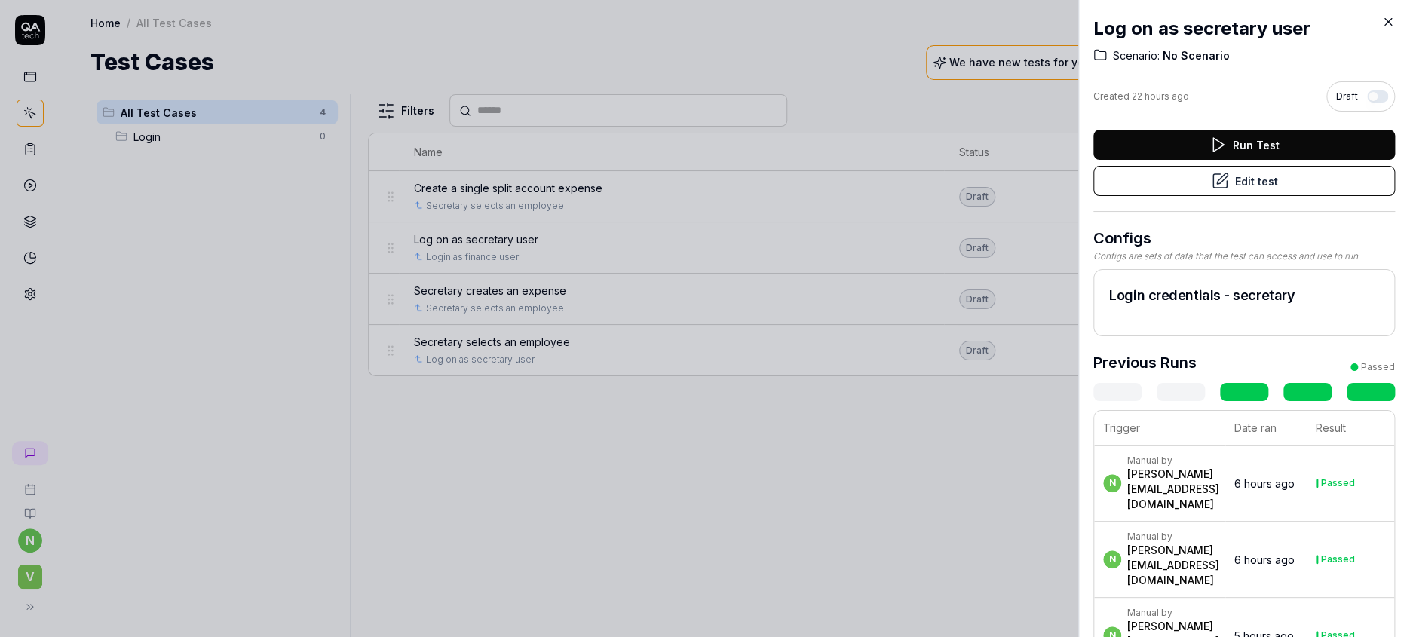
click at [1388, 15] on icon at bounding box center [1389, 22] width 14 height 14
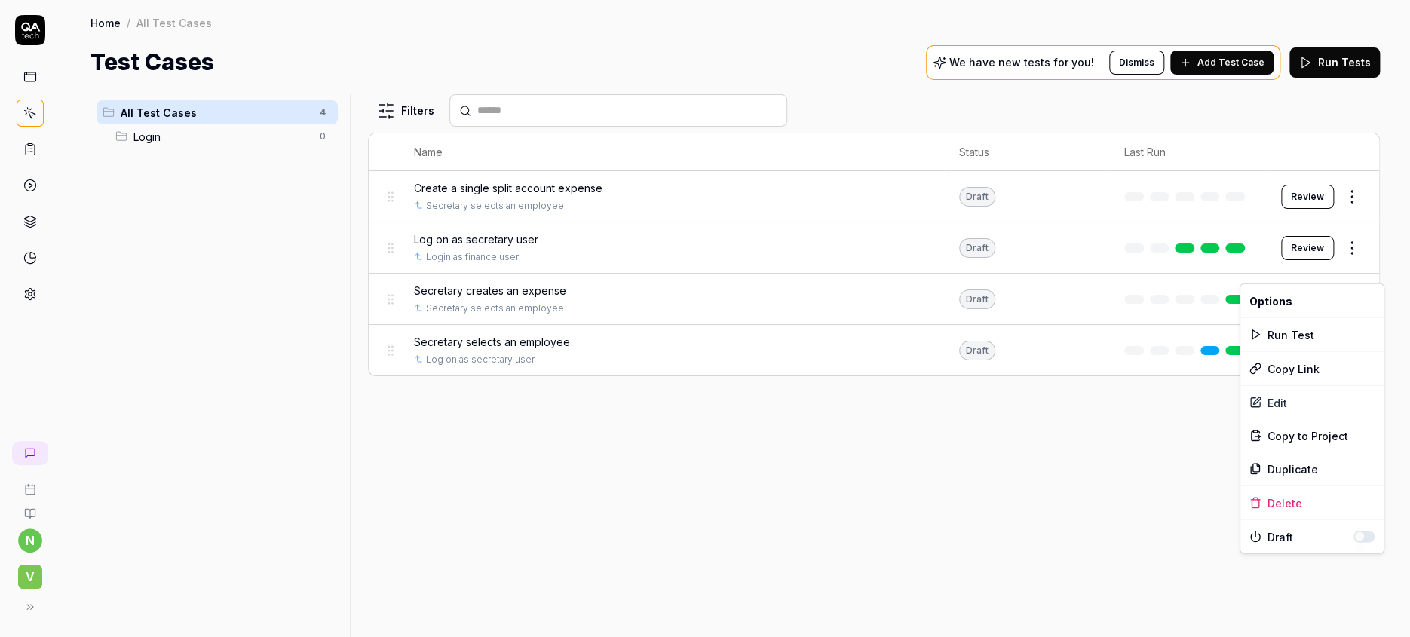
click at [1360, 275] on html "n V Home / All Test Cases Home / All Test Cases Test Cases We have new tests fo…" at bounding box center [705, 318] width 1410 height 637
click at [1266, 386] on div "Edit" at bounding box center [1312, 402] width 143 height 33
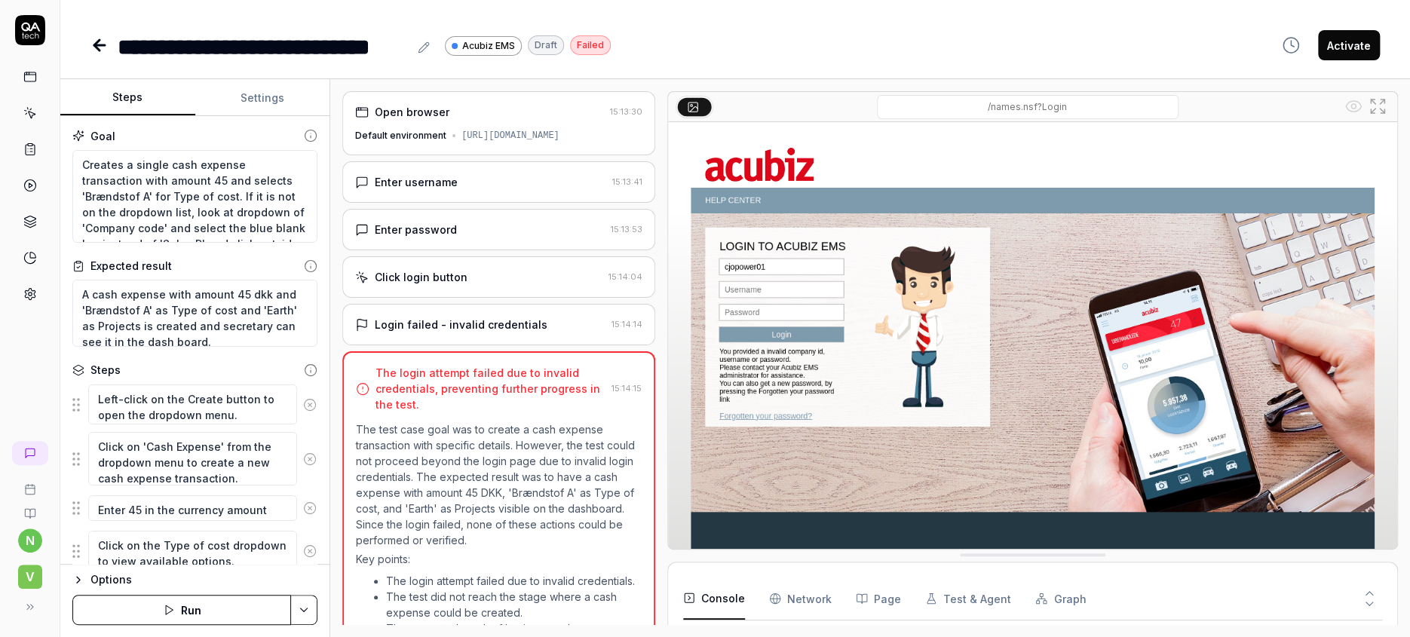
scroll to position [69, 0]
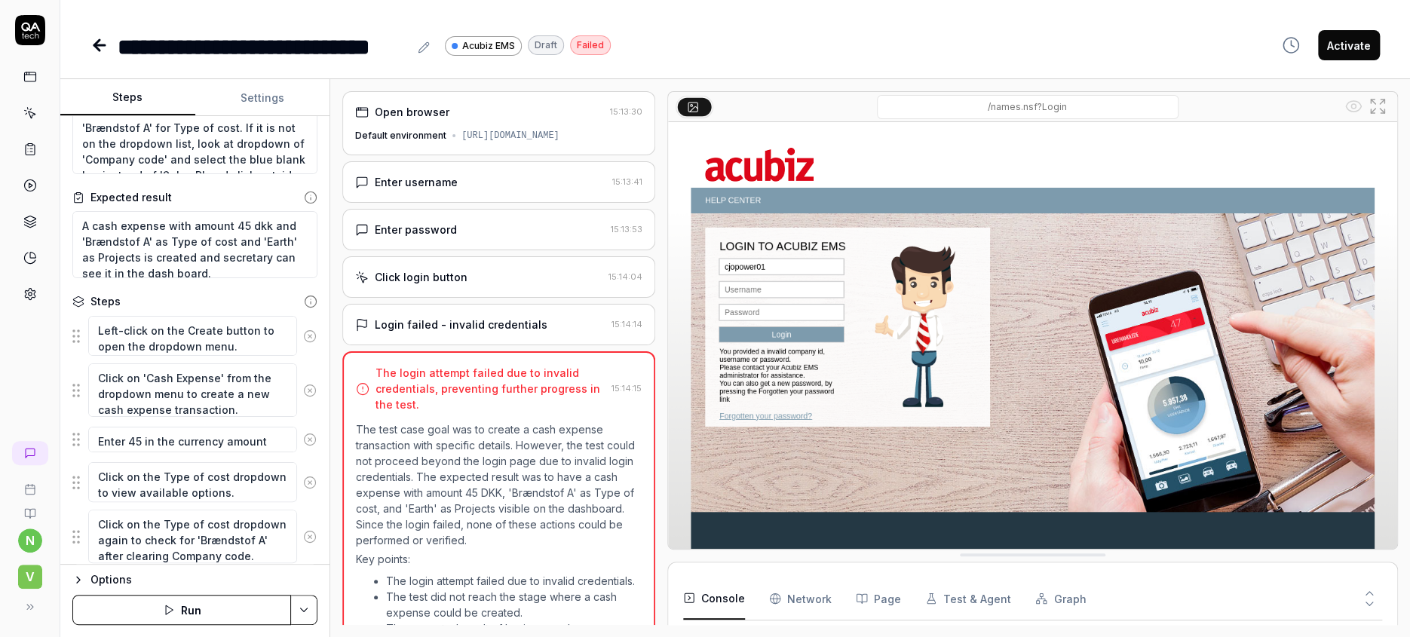
click at [214, 579] on icon "button" at bounding box center [214, 580] width 0 height 2
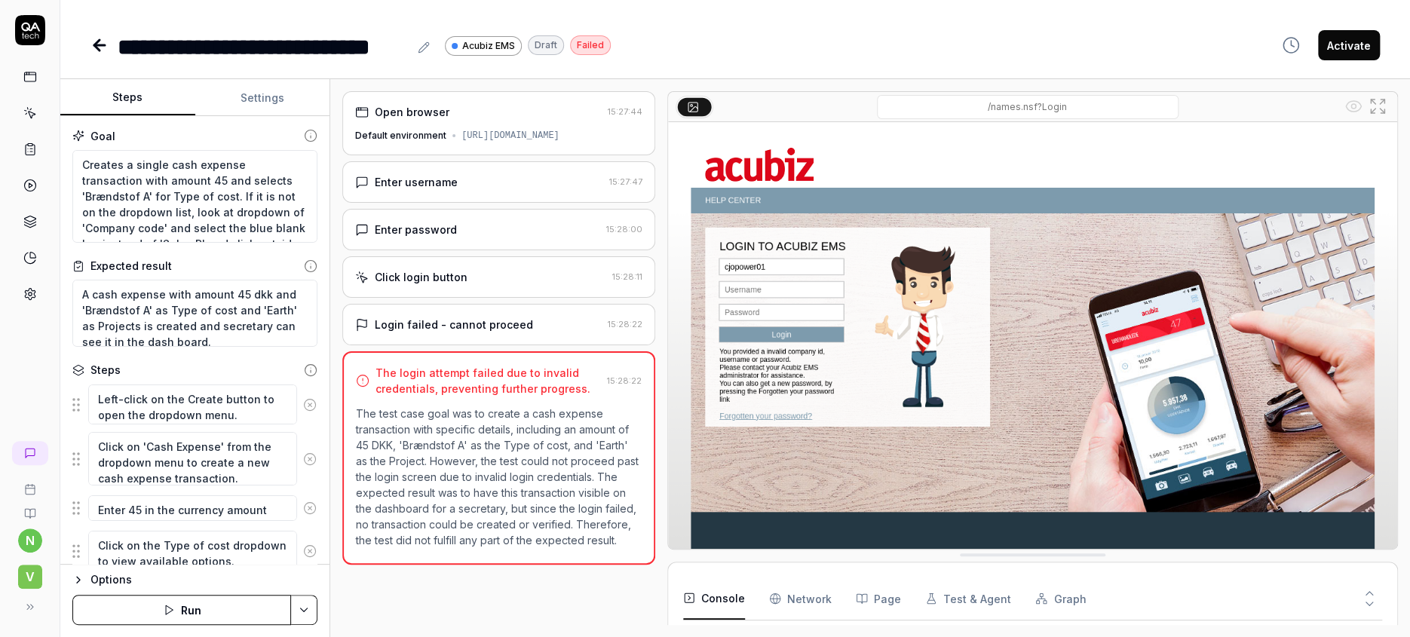
click at [248, 87] on button "Settings" at bounding box center [262, 98] width 135 height 36
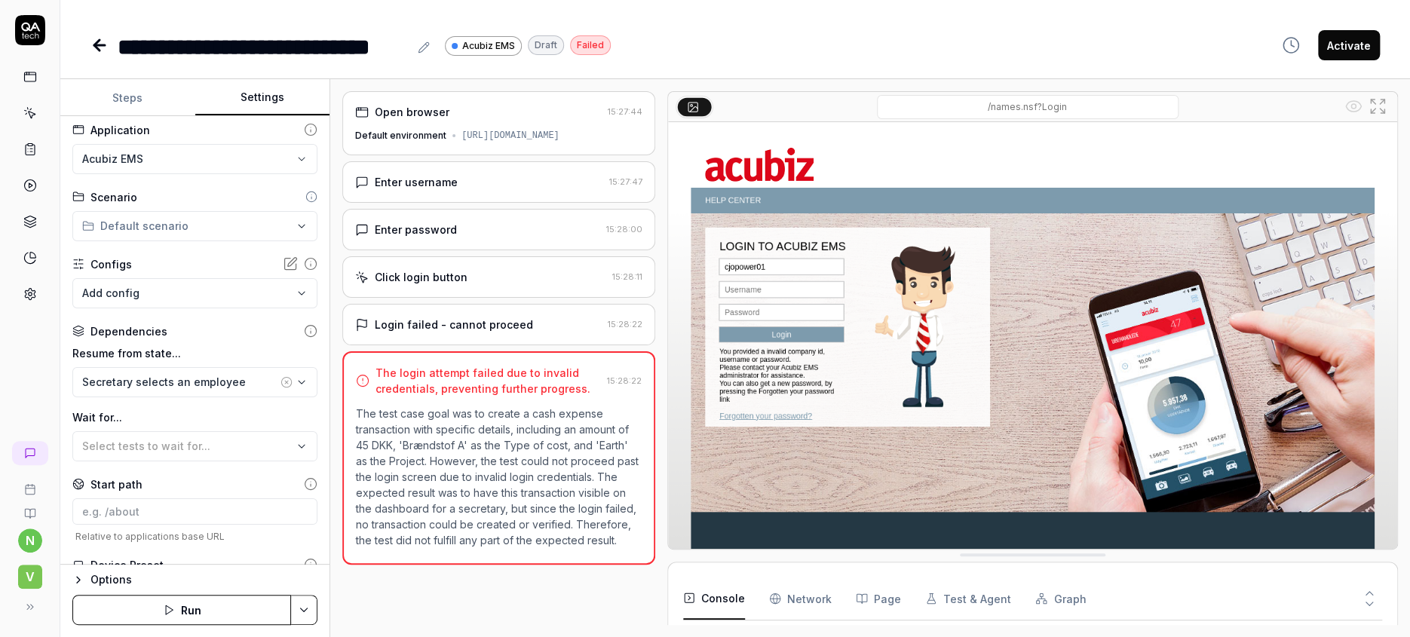
scroll to position [8, 0]
click at [104, 623] on div "Advanced" at bounding box center [117, 632] width 53 height 18
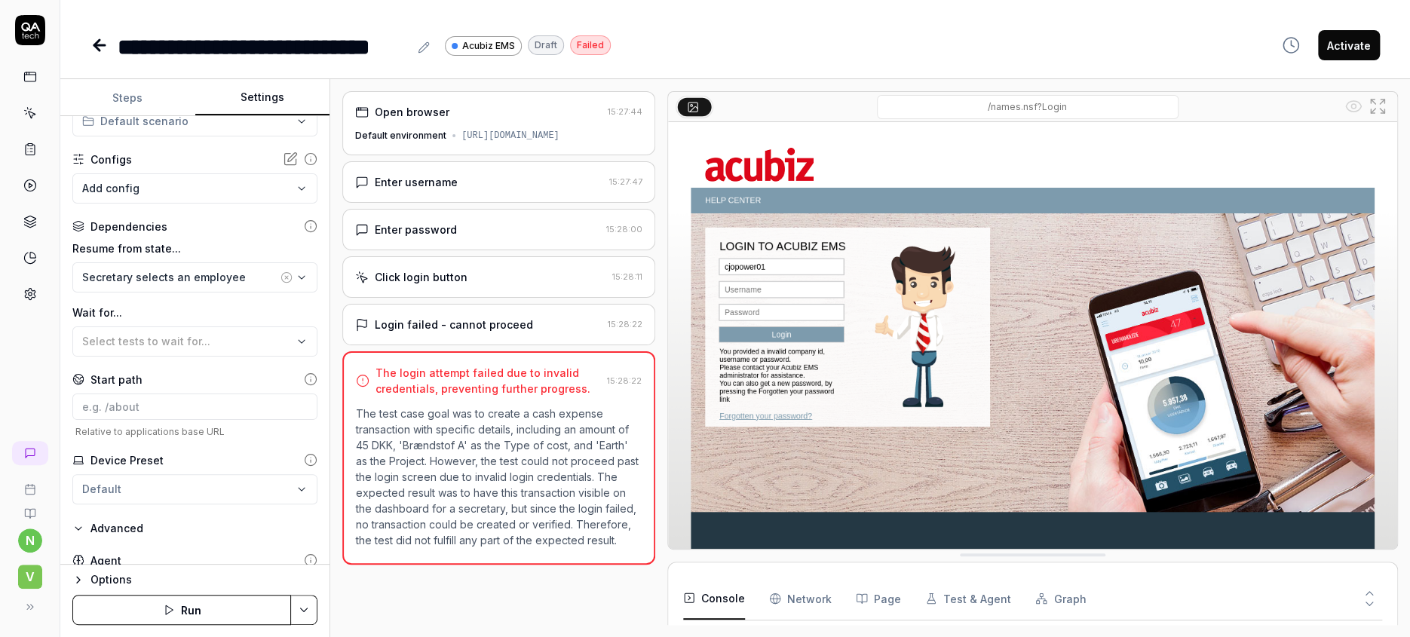
scroll to position [112, 0]
click at [106, 585] on div "Options" at bounding box center [204, 580] width 227 height 18
click at [302, 514] on html "**********" at bounding box center [705, 318] width 1410 height 637
click at [254, 490] on html "**********" at bounding box center [705, 318] width 1410 height 637
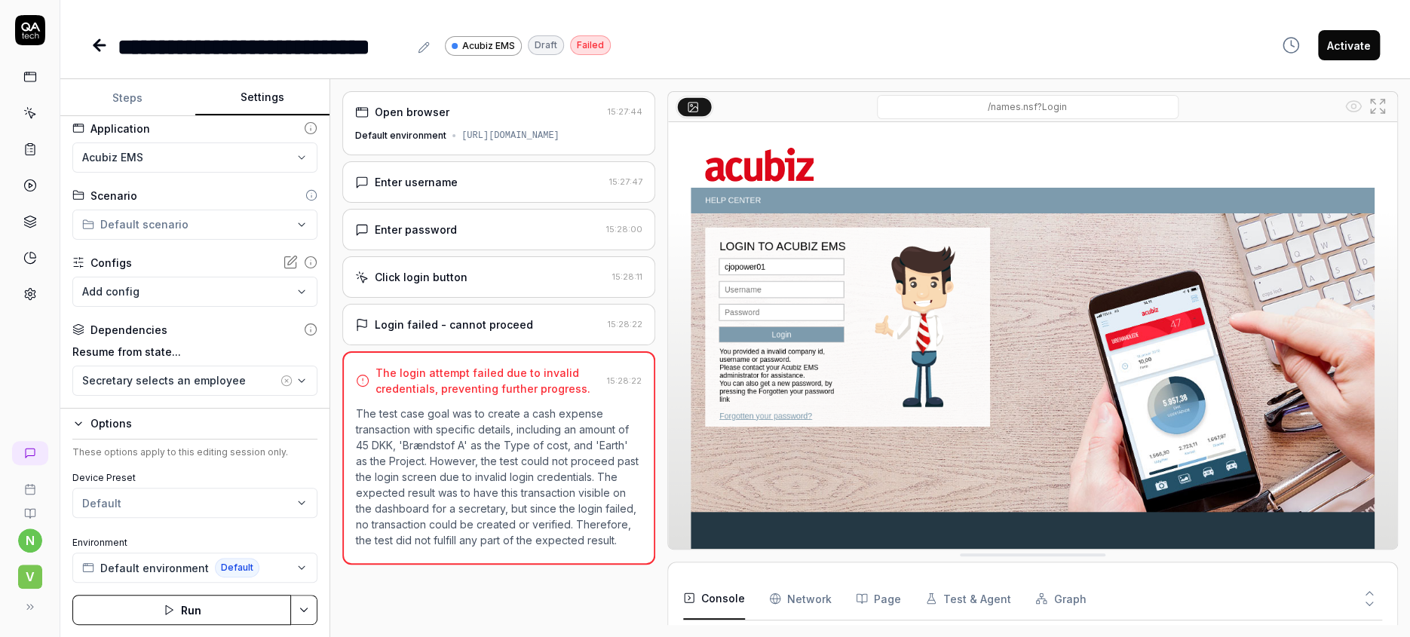
scroll to position [0, 0]
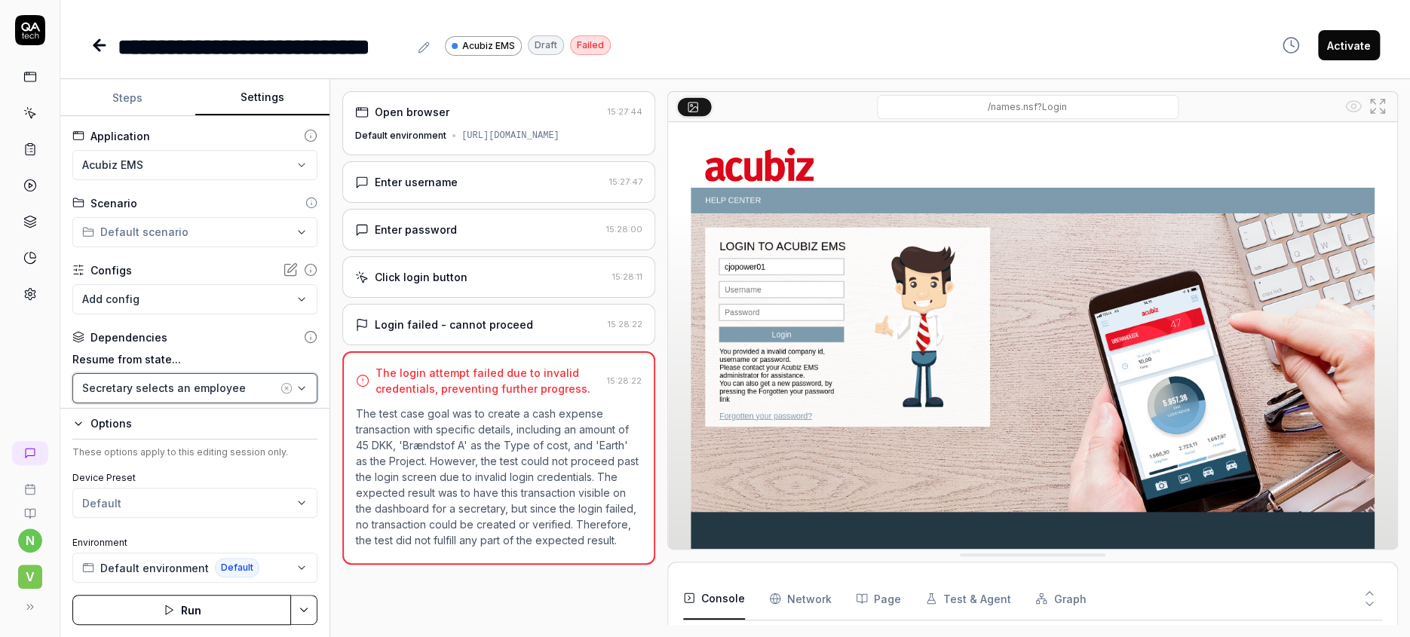
click at [296, 382] on icon "button" at bounding box center [302, 388] width 12 height 12
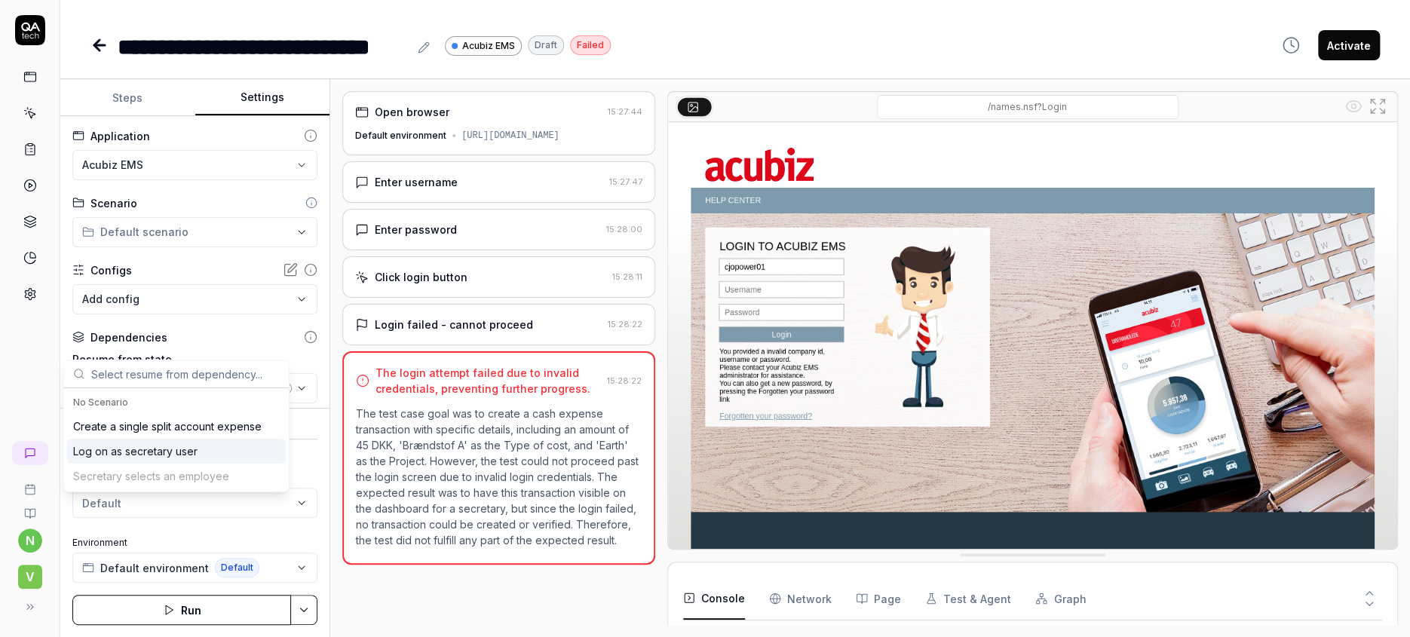
click at [175, 443] on div "Log on as secretary user" at bounding box center [135, 451] width 124 height 16
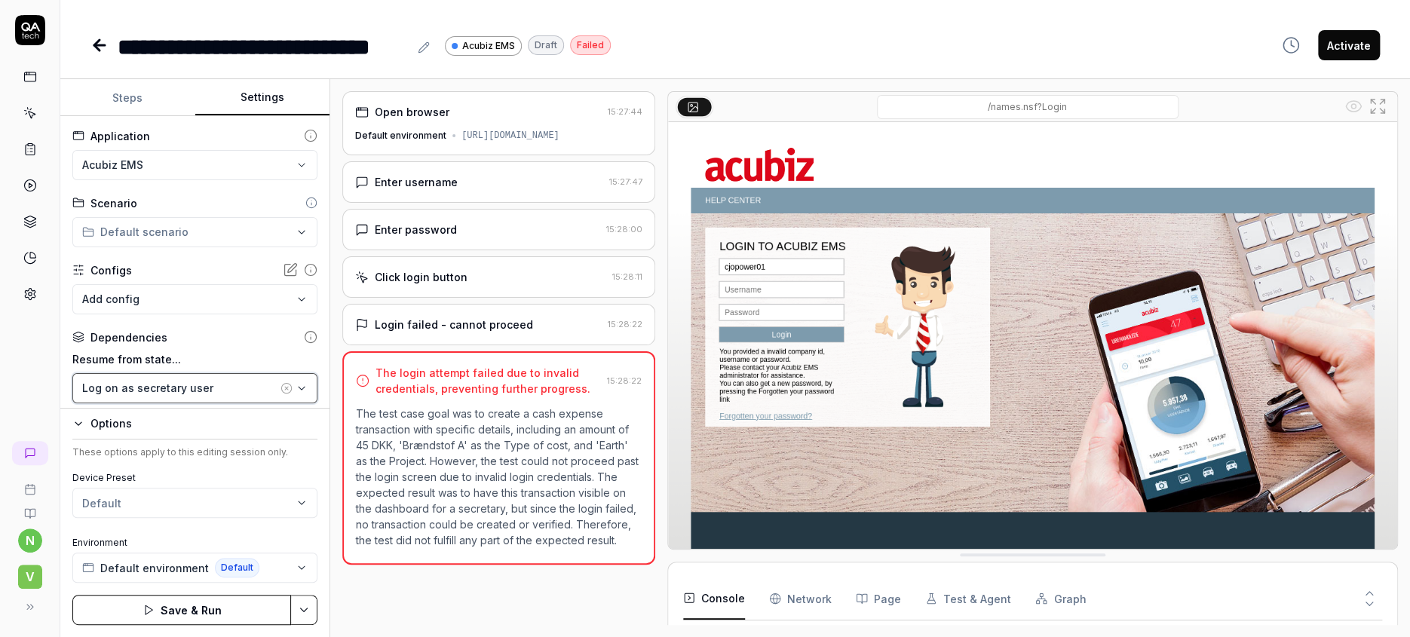
click at [296, 382] on icon "button" at bounding box center [302, 388] width 12 height 12
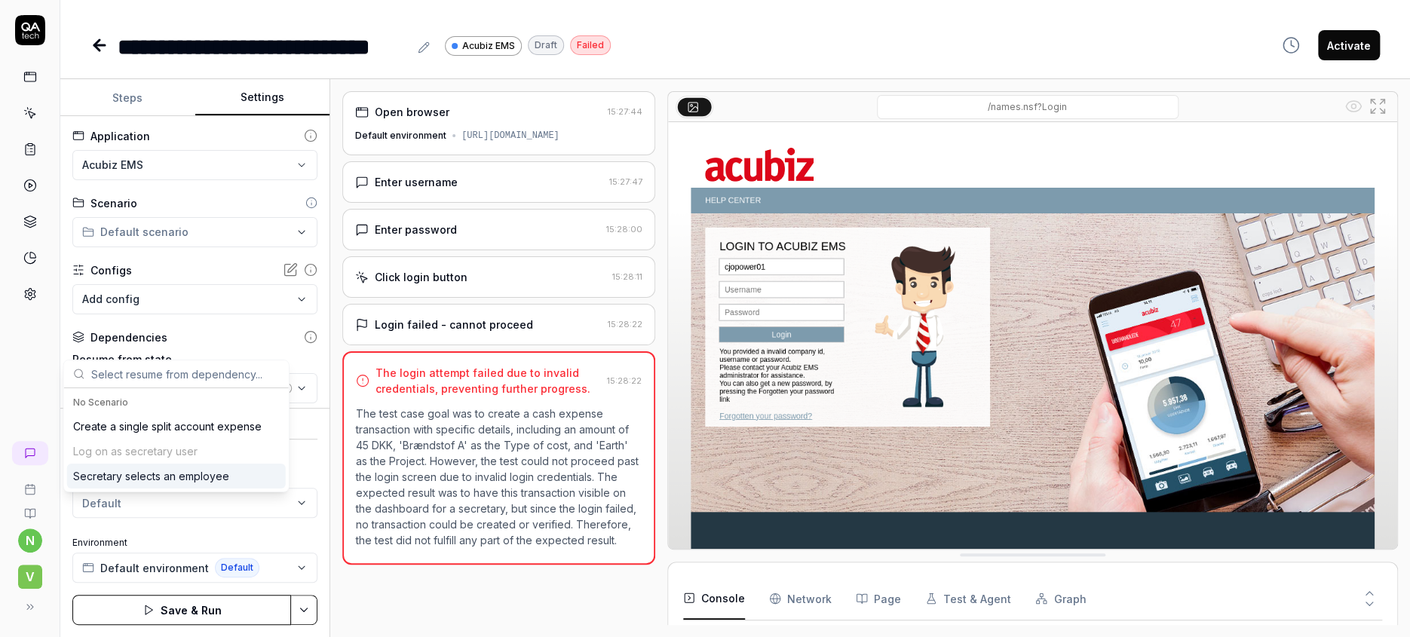
click at [153, 468] on div "Secretary selects an employee" at bounding box center [151, 476] width 156 height 16
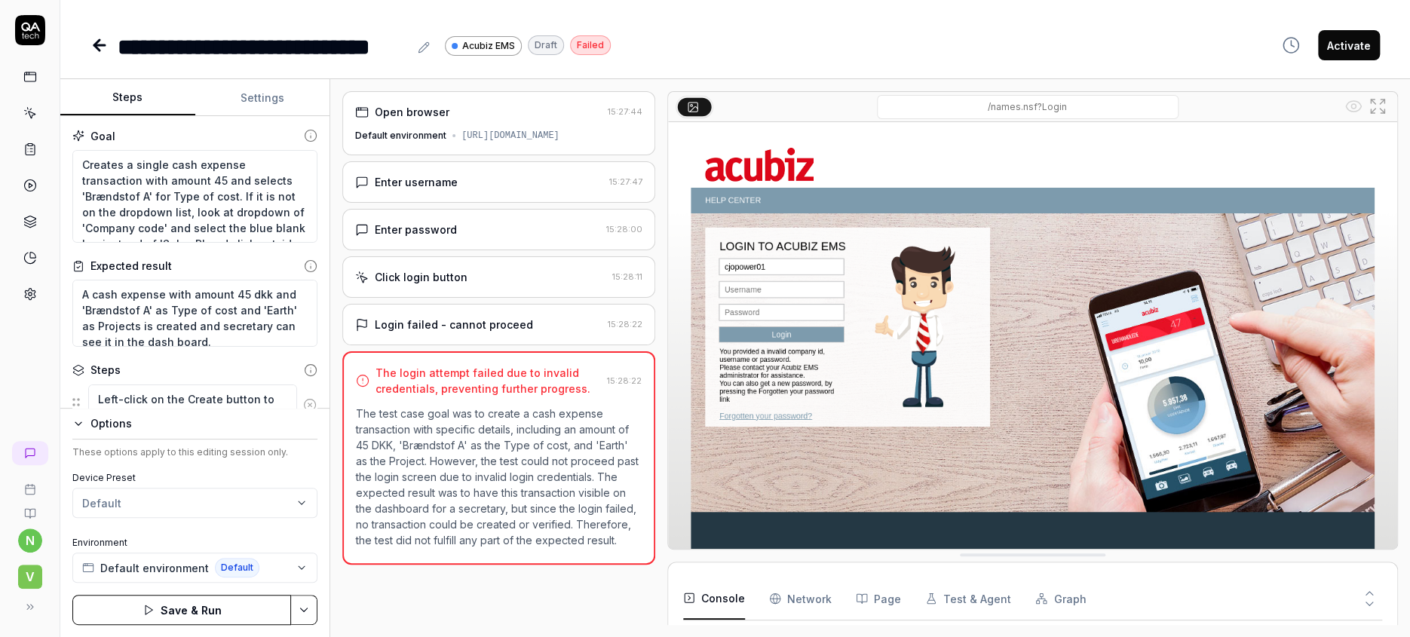
click at [111, 84] on button "Steps" at bounding box center [127, 98] width 135 height 36
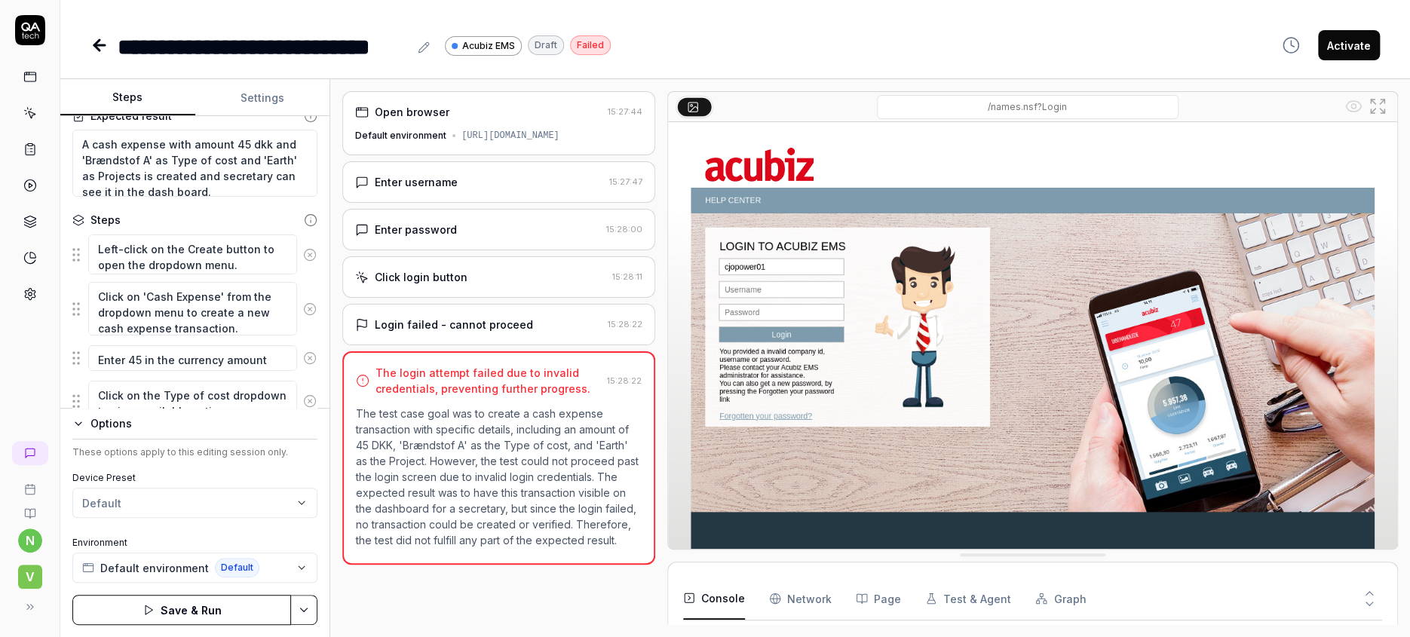
scroll to position [205, 0]
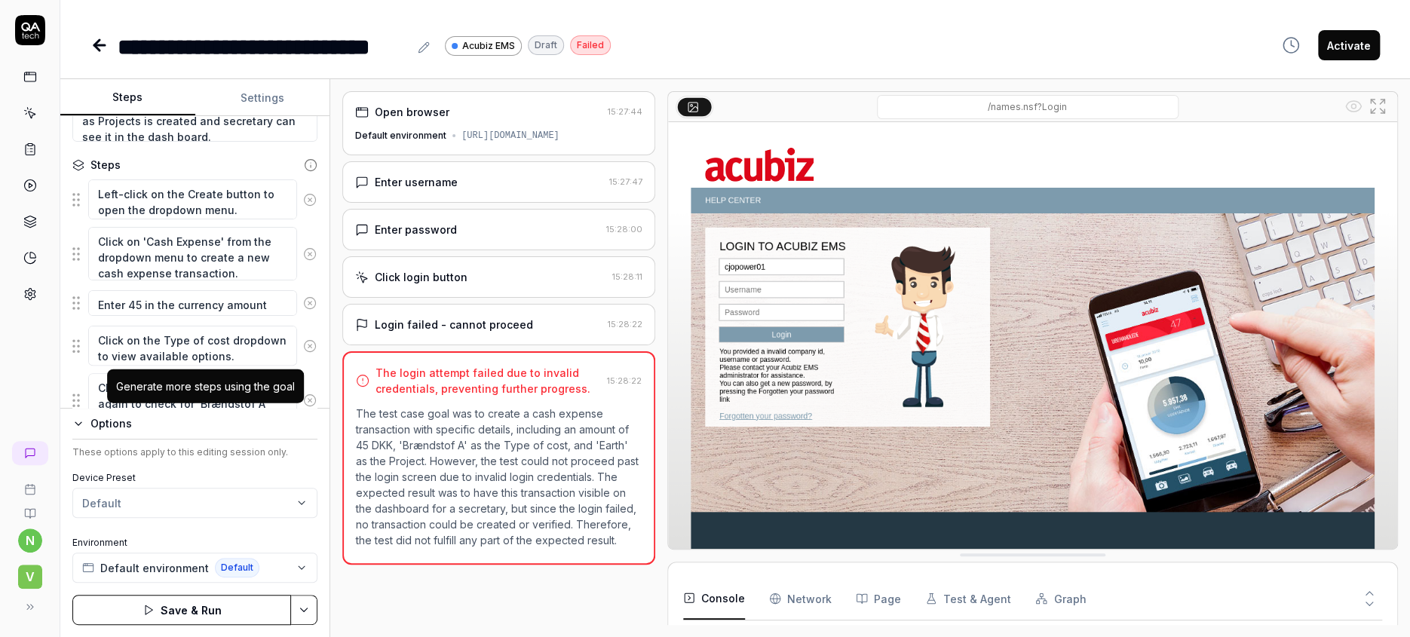
click at [203, 441] on icon "button" at bounding box center [210, 448] width 14 height 14
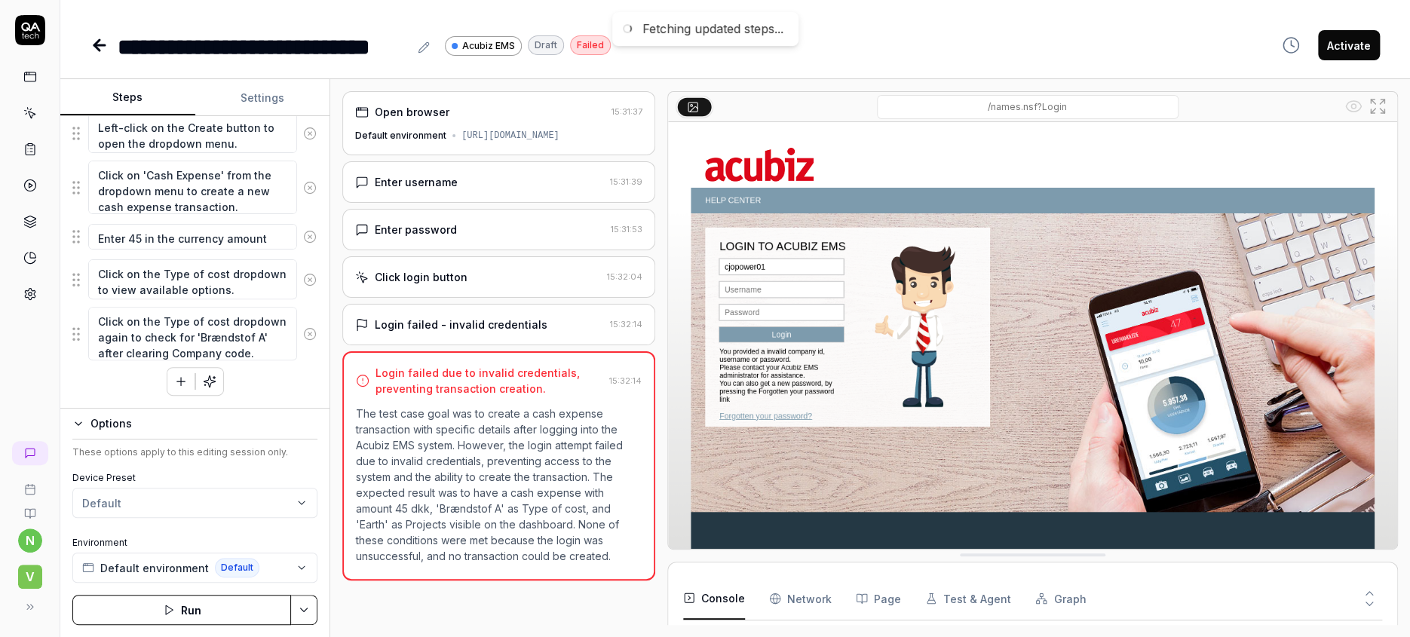
scroll to position [205, 0]
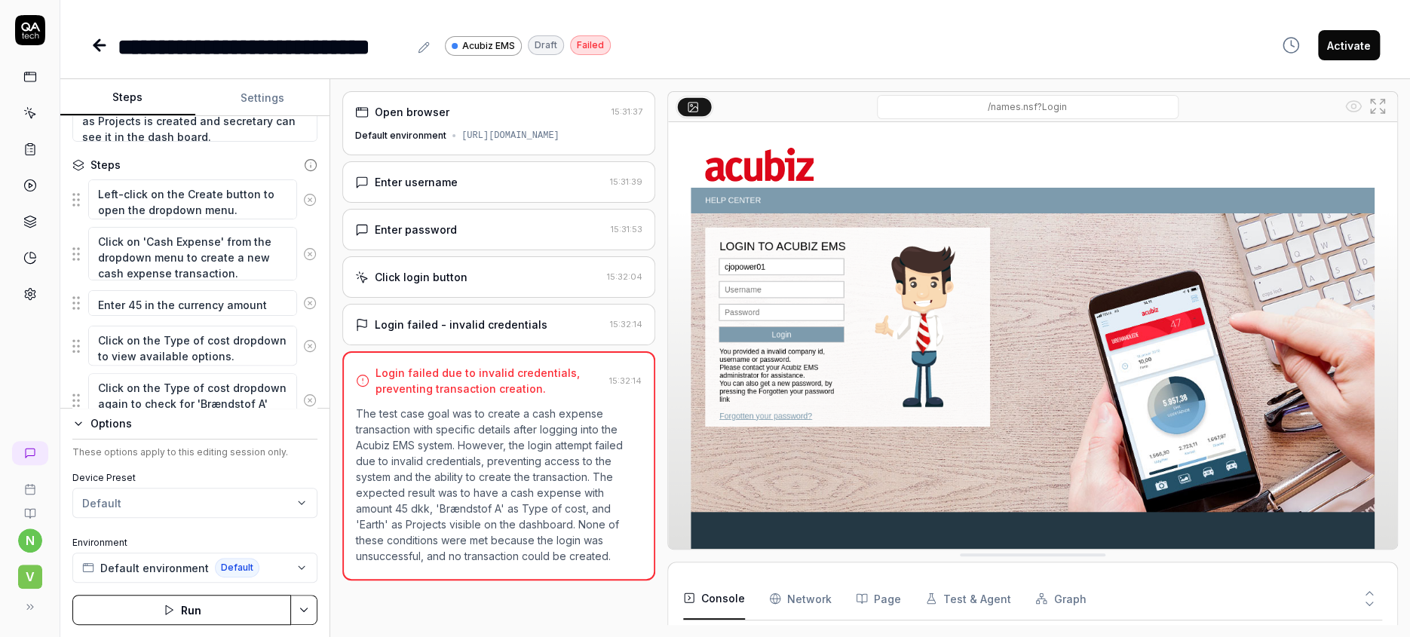
click at [203, 441] on icon "button" at bounding box center [210, 448] width 14 height 14
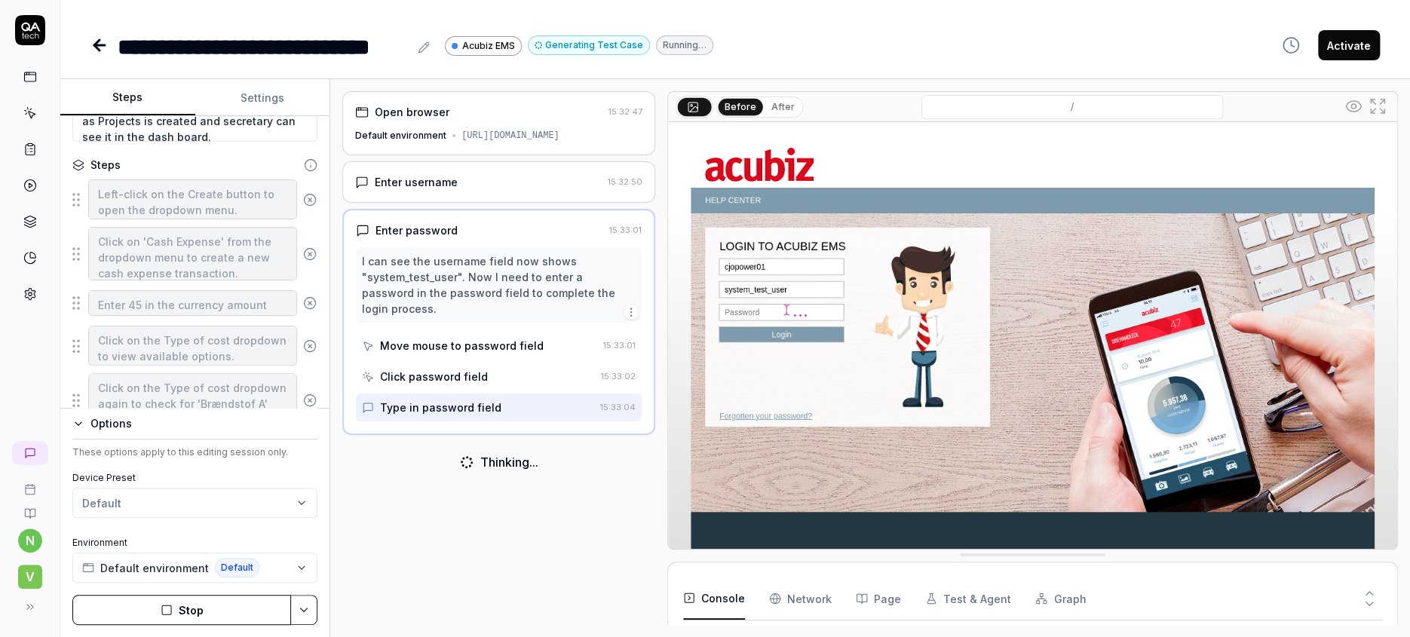
click at [163, 610] on icon "button" at bounding box center [167, 610] width 12 height 12
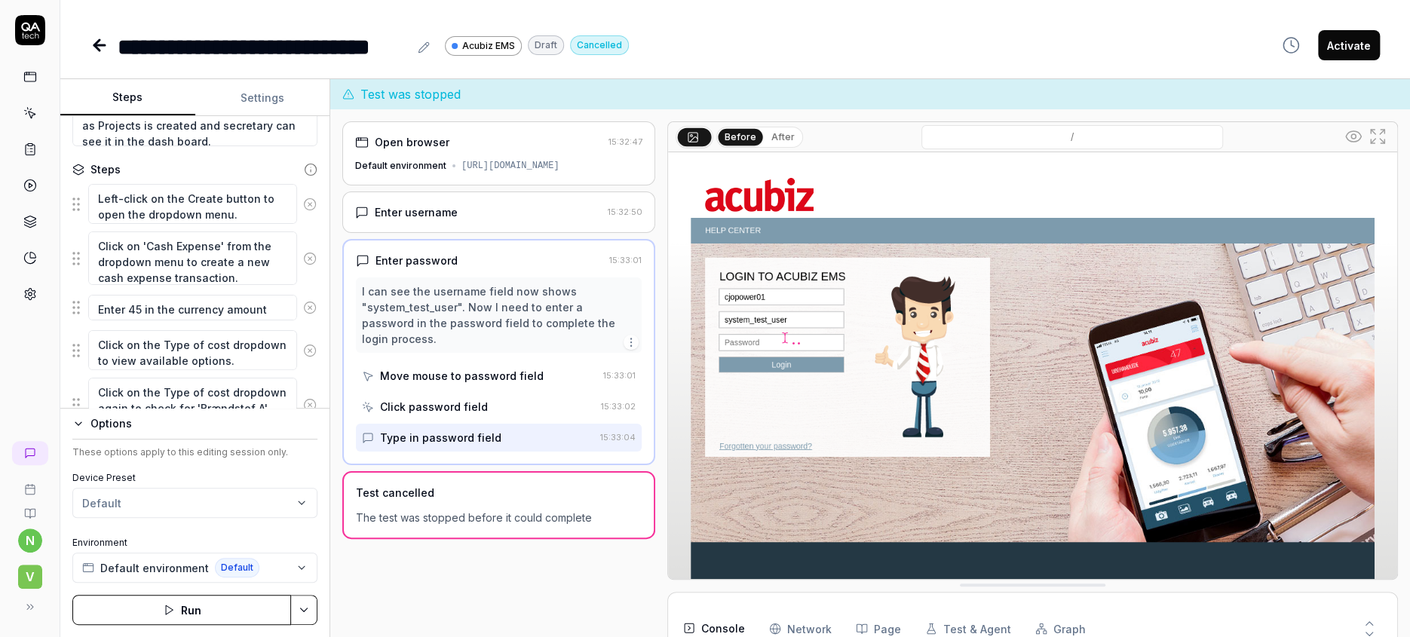
scroll to position [205, 0]
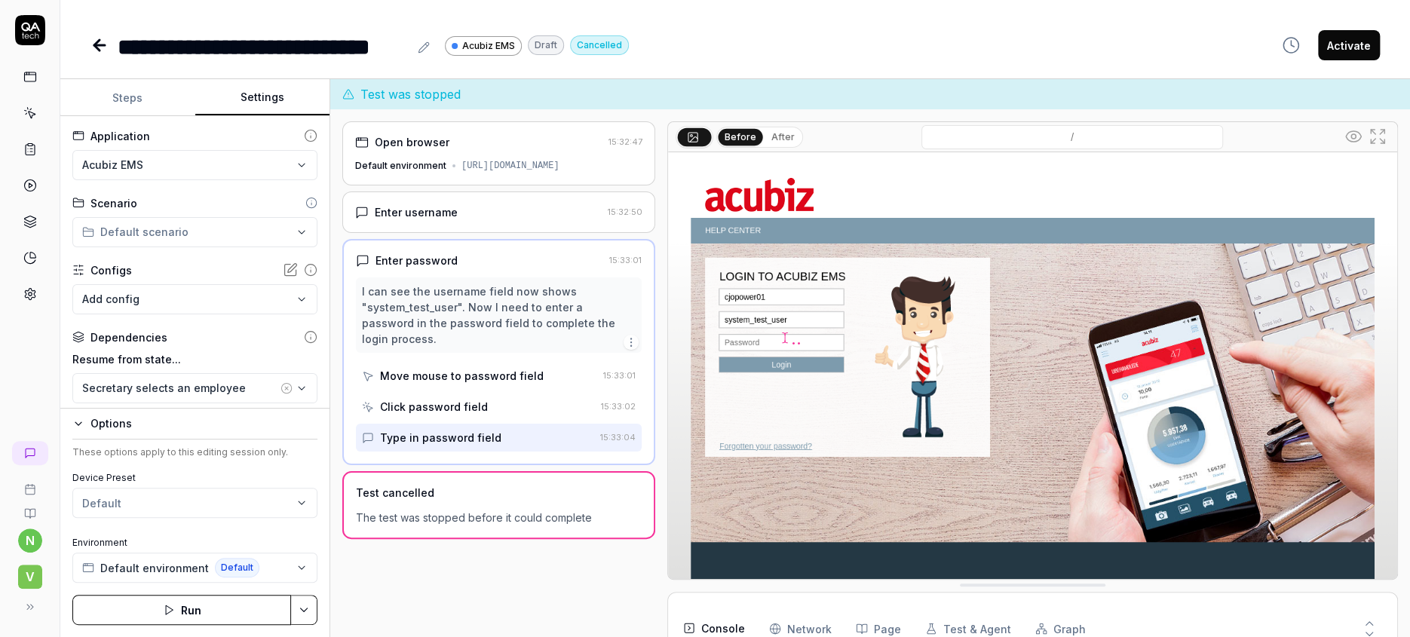
click at [258, 82] on button "Settings" at bounding box center [262, 98] width 135 height 36
click at [205, 380] on div "Secretary selects an employee" at bounding box center [179, 388] width 195 height 16
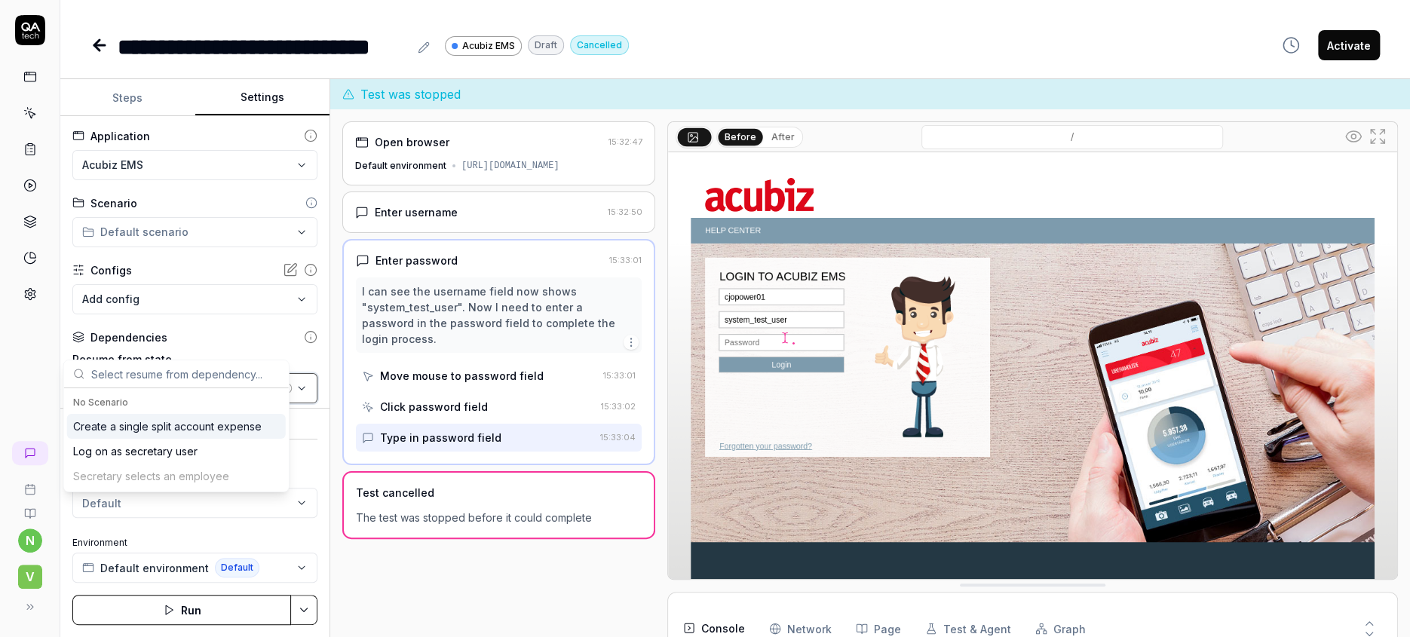
click at [149, 380] on div "Secretary selects an employee" at bounding box center [179, 388] width 195 height 16
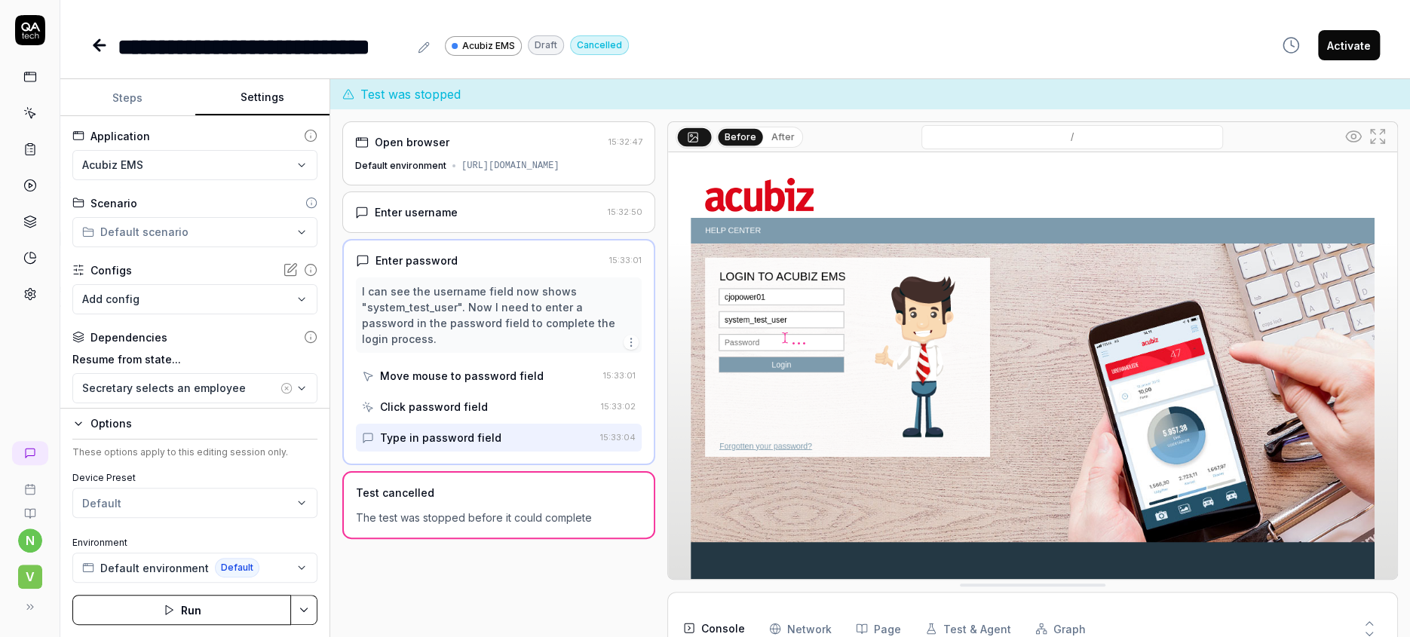
scroll to position [191, 0]
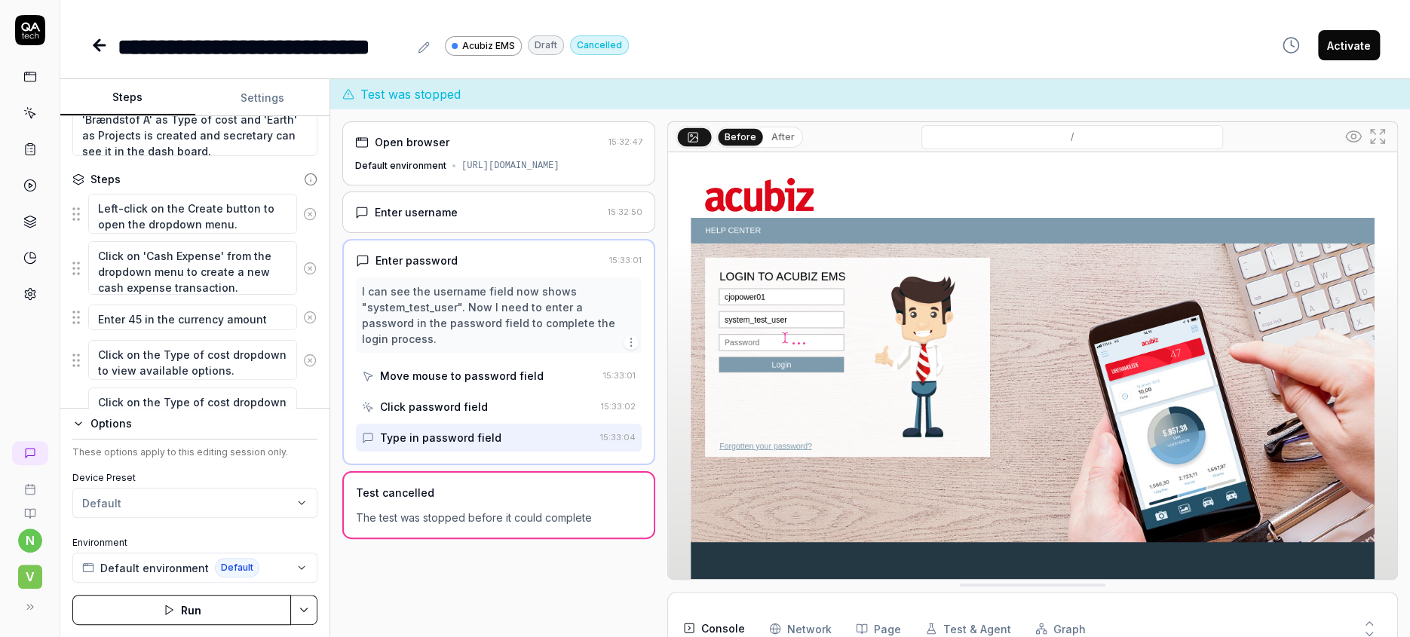
click at [109, 83] on button "Steps" at bounding box center [127, 98] width 135 height 36
click at [120, 84] on button "Steps" at bounding box center [127, 98] width 135 height 36
click at [203, 456] on icon "button" at bounding box center [210, 463] width 14 height 14
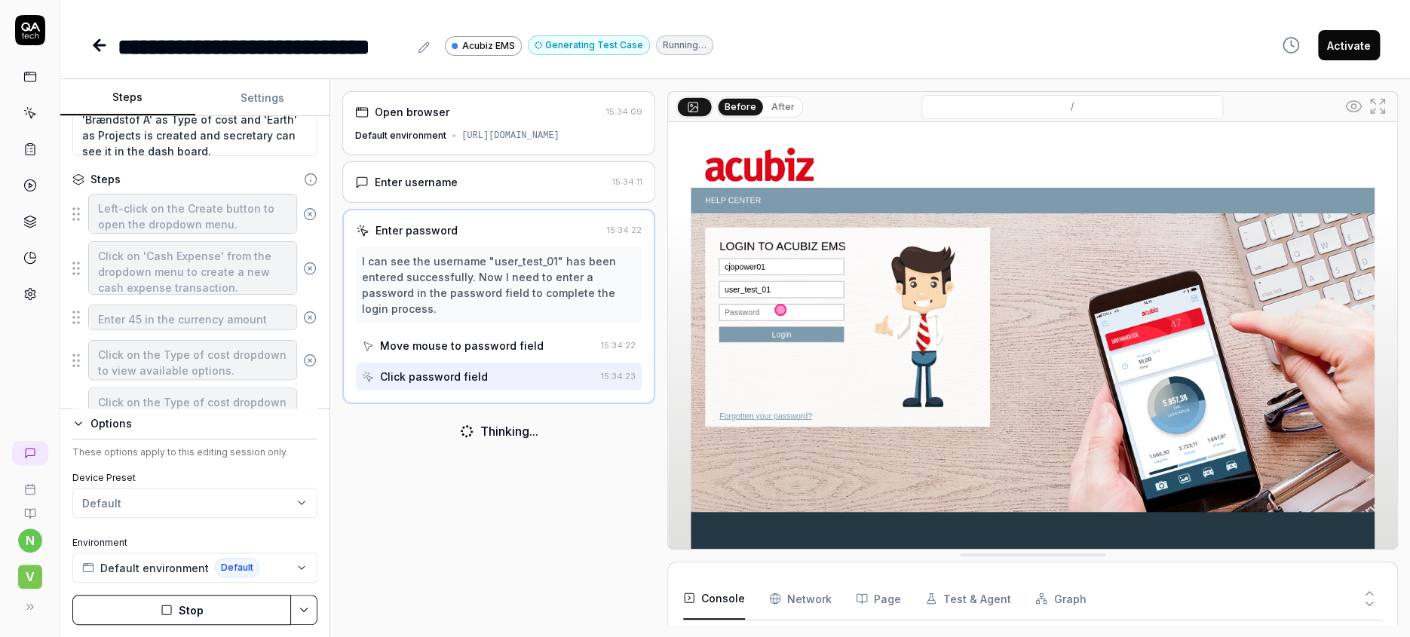
click at [188, 612] on button "Stop" at bounding box center [181, 610] width 219 height 30
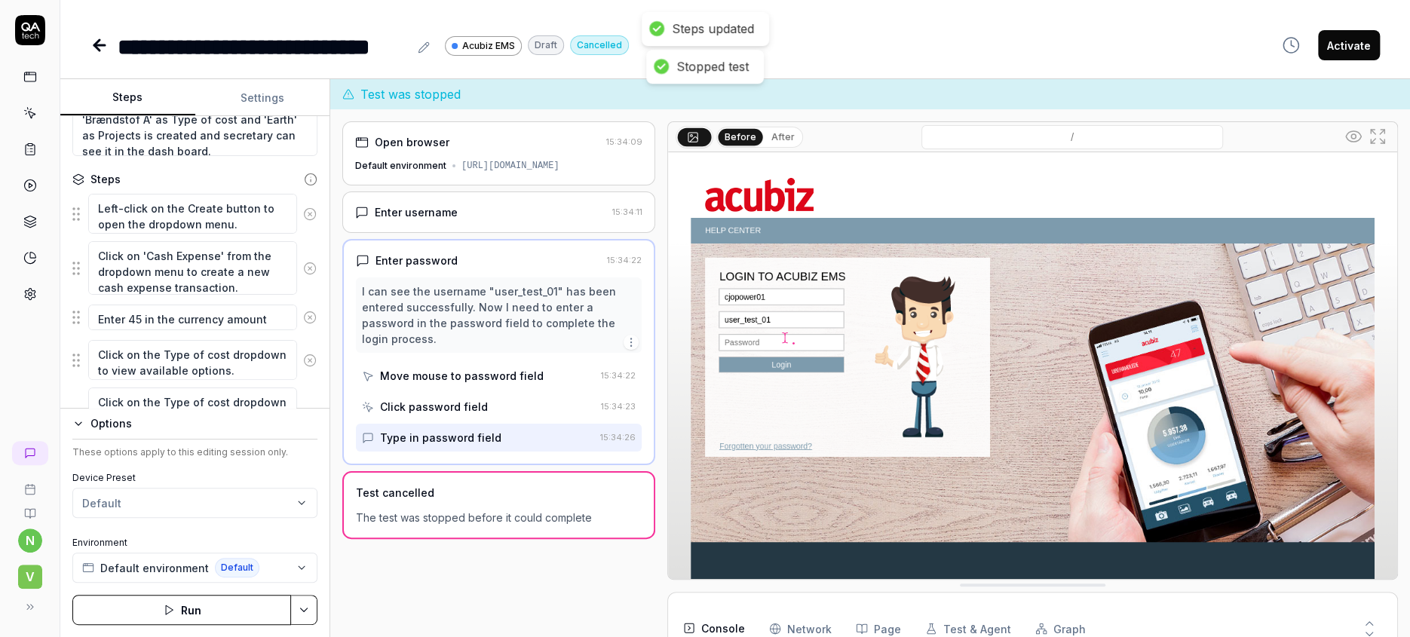
click at [91, 38] on icon at bounding box center [100, 45] width 18 height 18
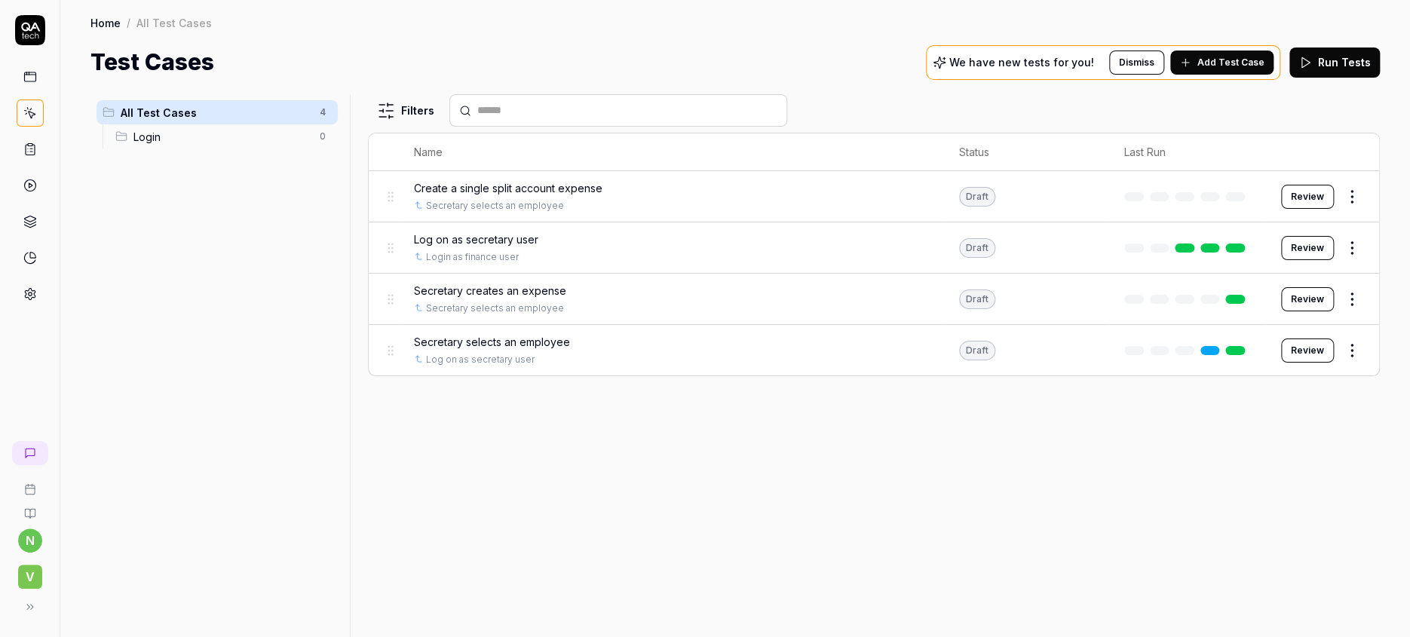
click at [463, 232] on span "Log on as secretary user" at bounding box center [476, 240] width 124 height 16
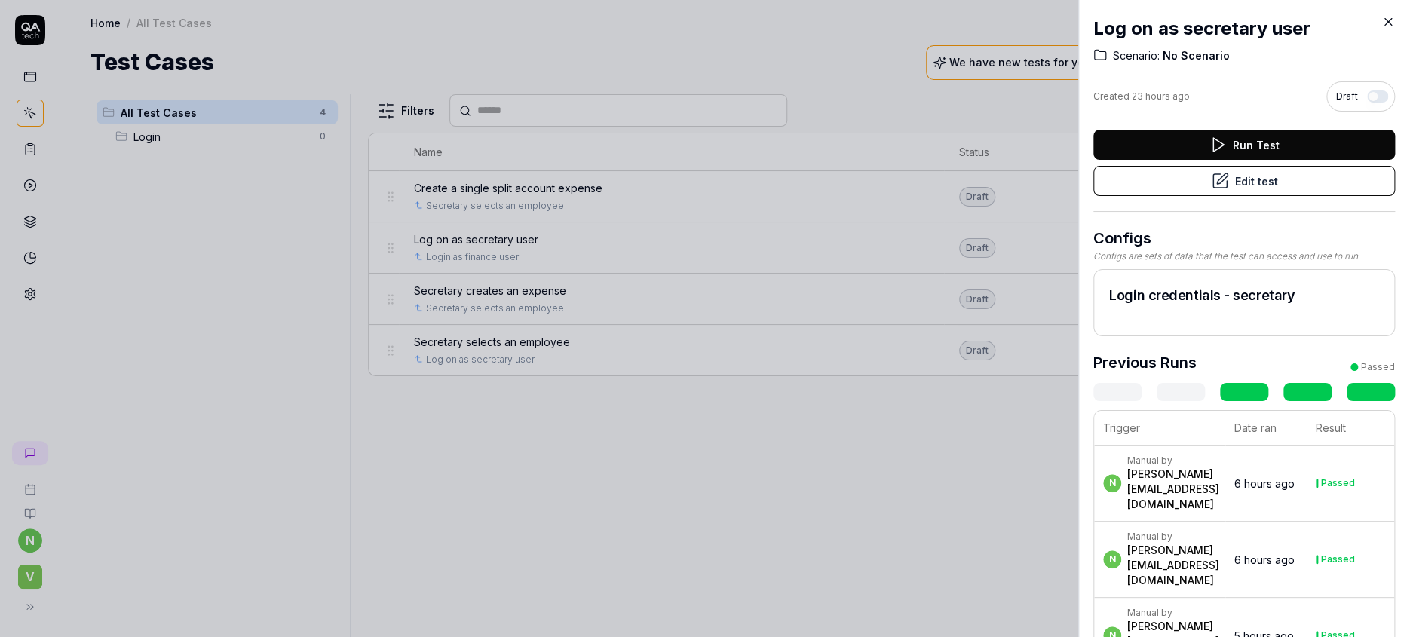
click at [1257, 166] on button "Edit test" at bounding box center [1245, 181] width 302 height 30
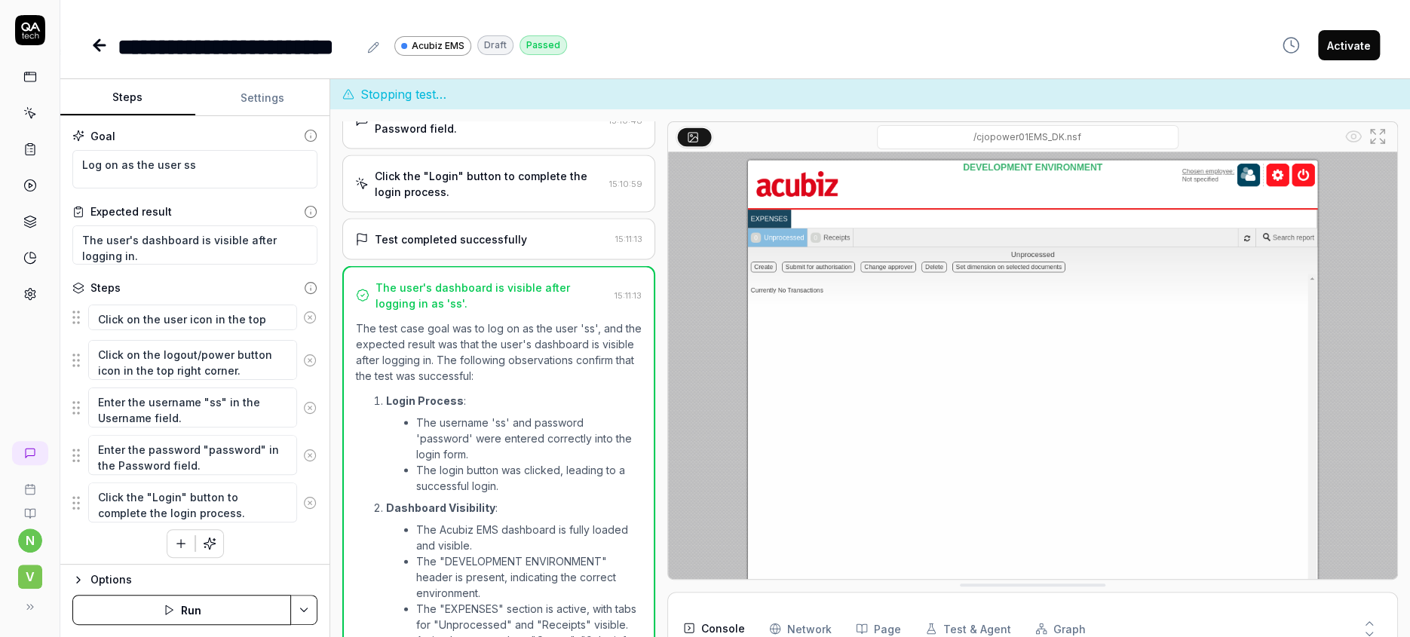
scroll to position [290, 0]
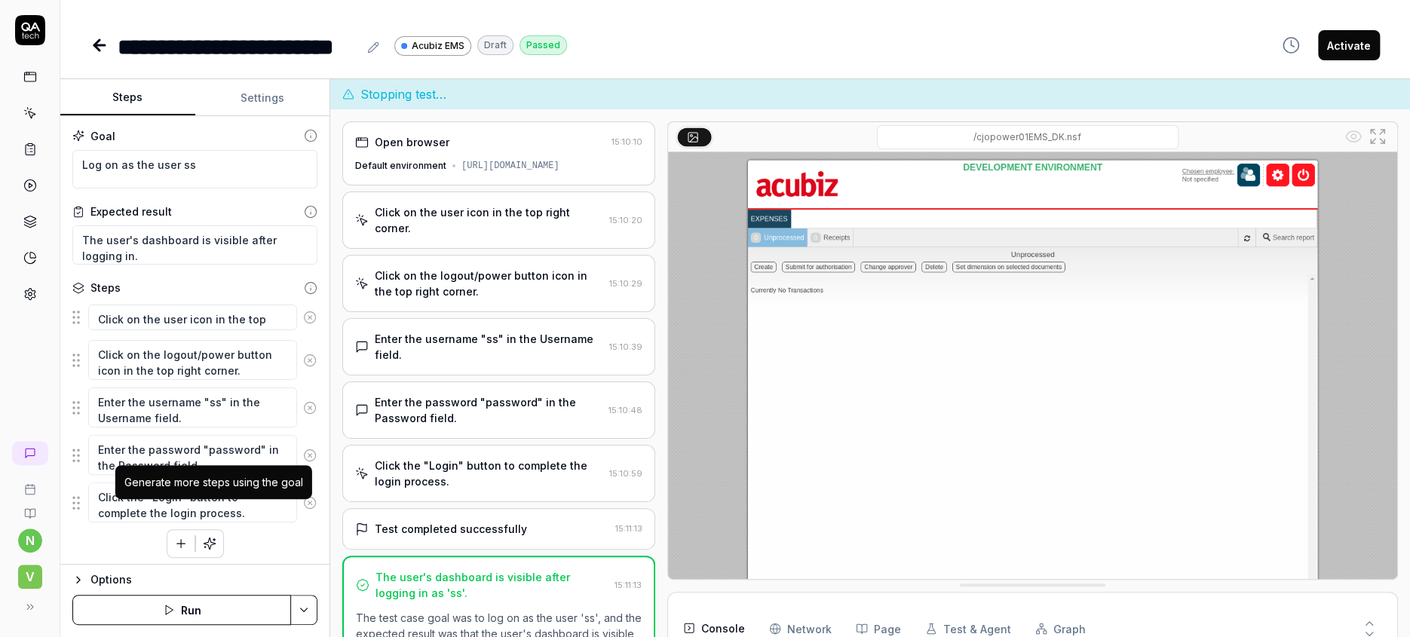
click at [203, 537] on icon "button" at bounding box center [210, 544] width 14 height 14
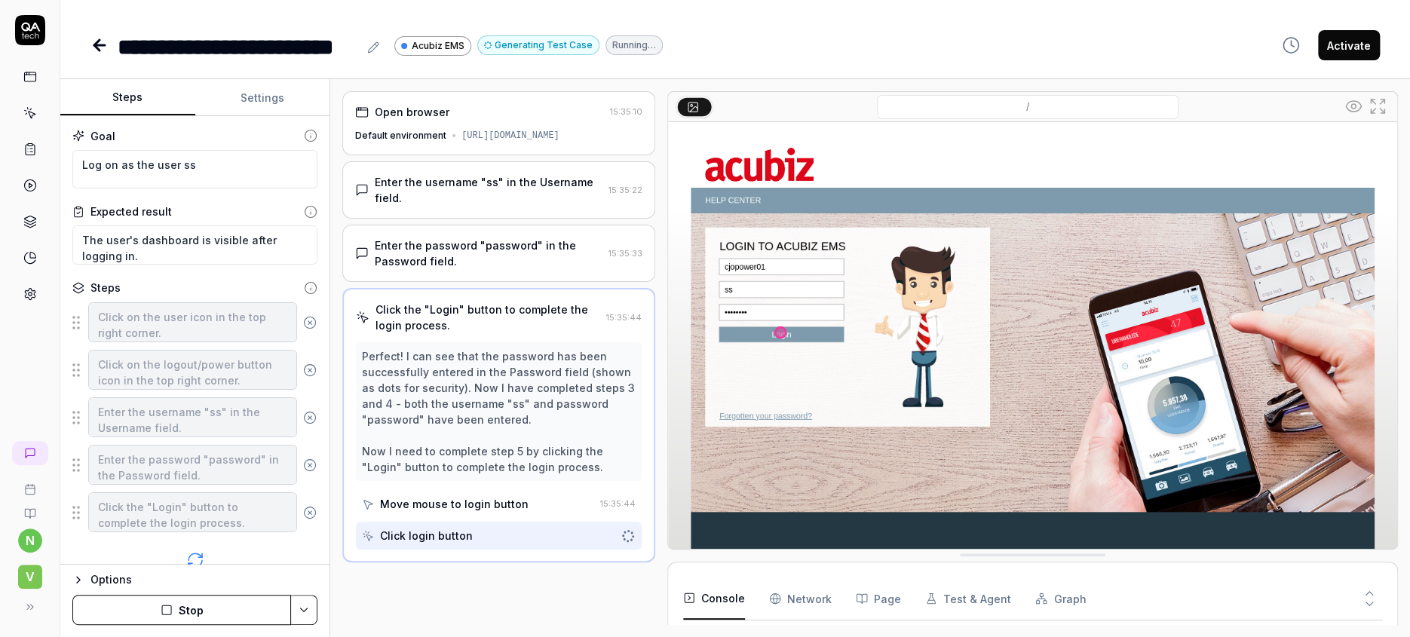
drag, startPoint x: 176, startPoint y: 612, endPoint x: 176, endPoint y: 603, distance: 9.1
click at [176, 609] on button "Stop" at bounding box center [181, 610] width 219 height 30
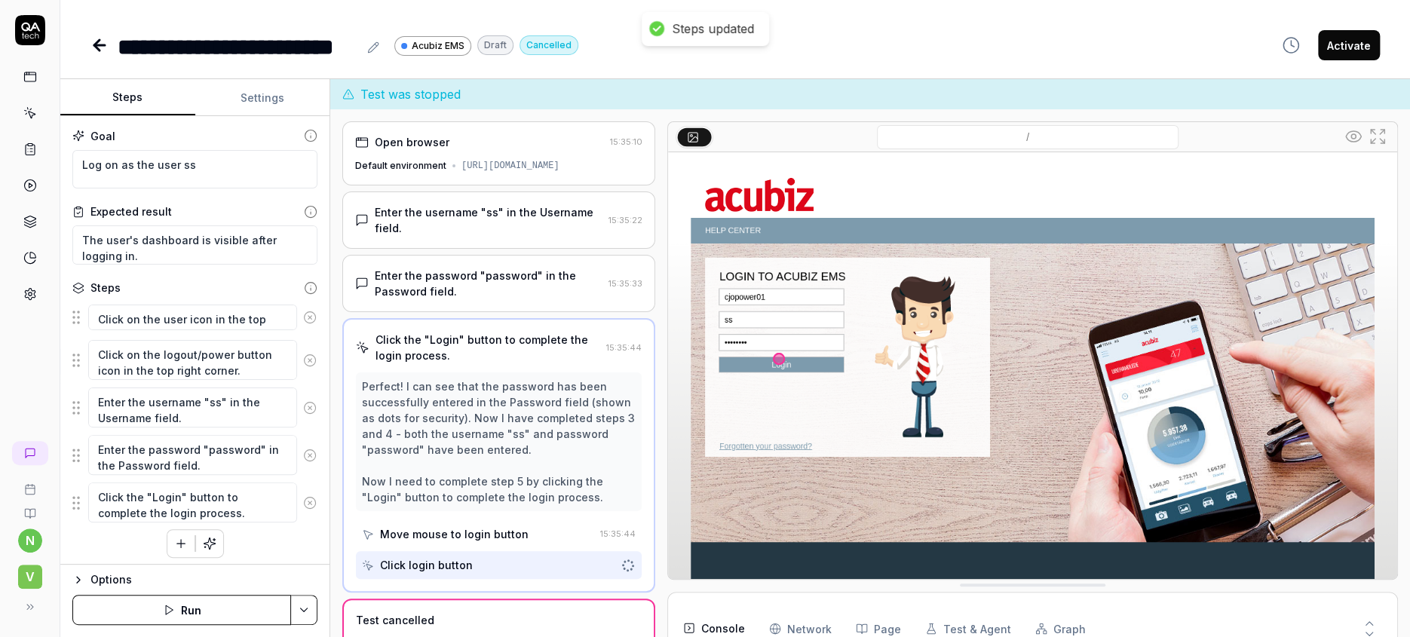
click at [91, 36] on icon at bounding box center [100, 45] width 18 height 18
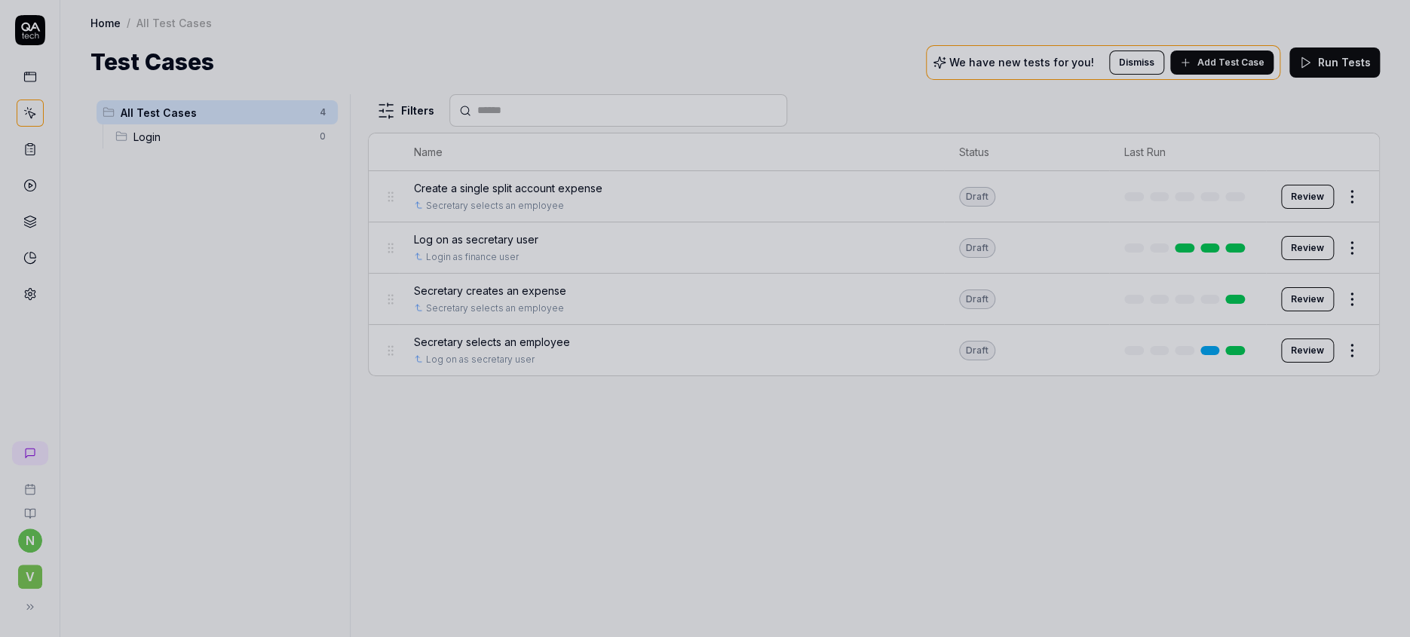
click at [464, 310] on div at bounding box center [705, 318] width 1410 height 637
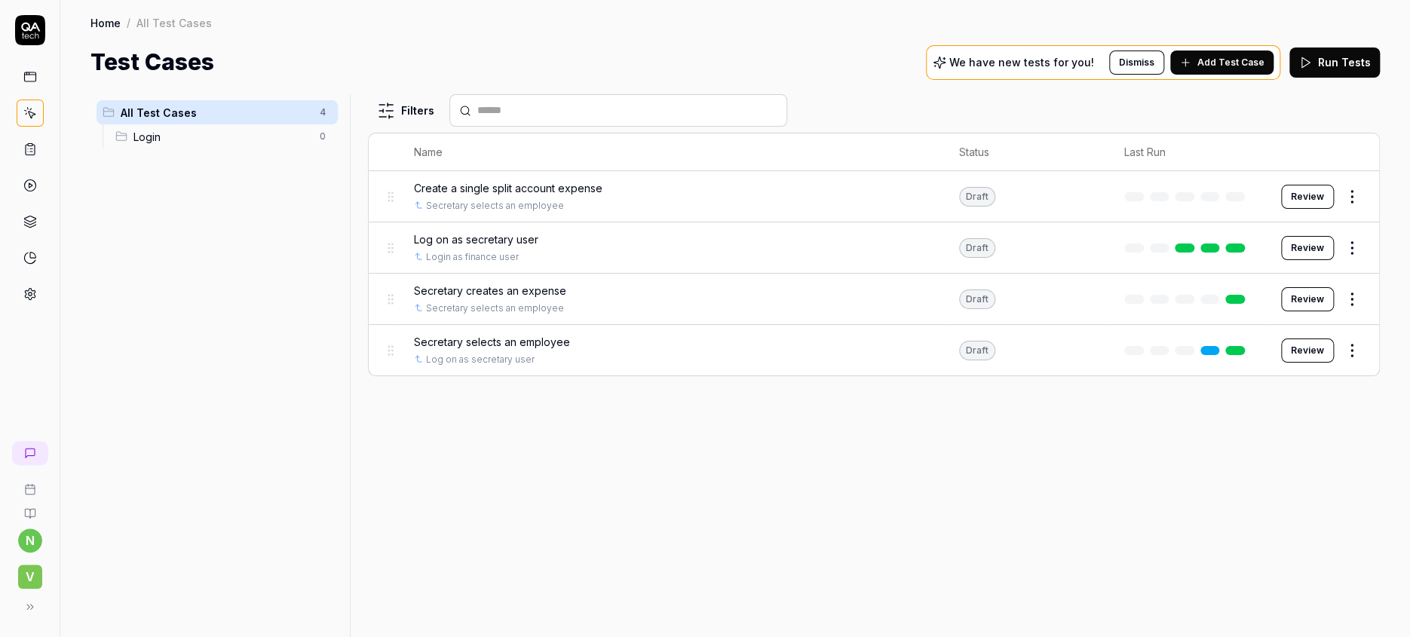
click at [431, 334] on span "Secretary selects an employee" at bounding box center [492, 342] width 156 height 16
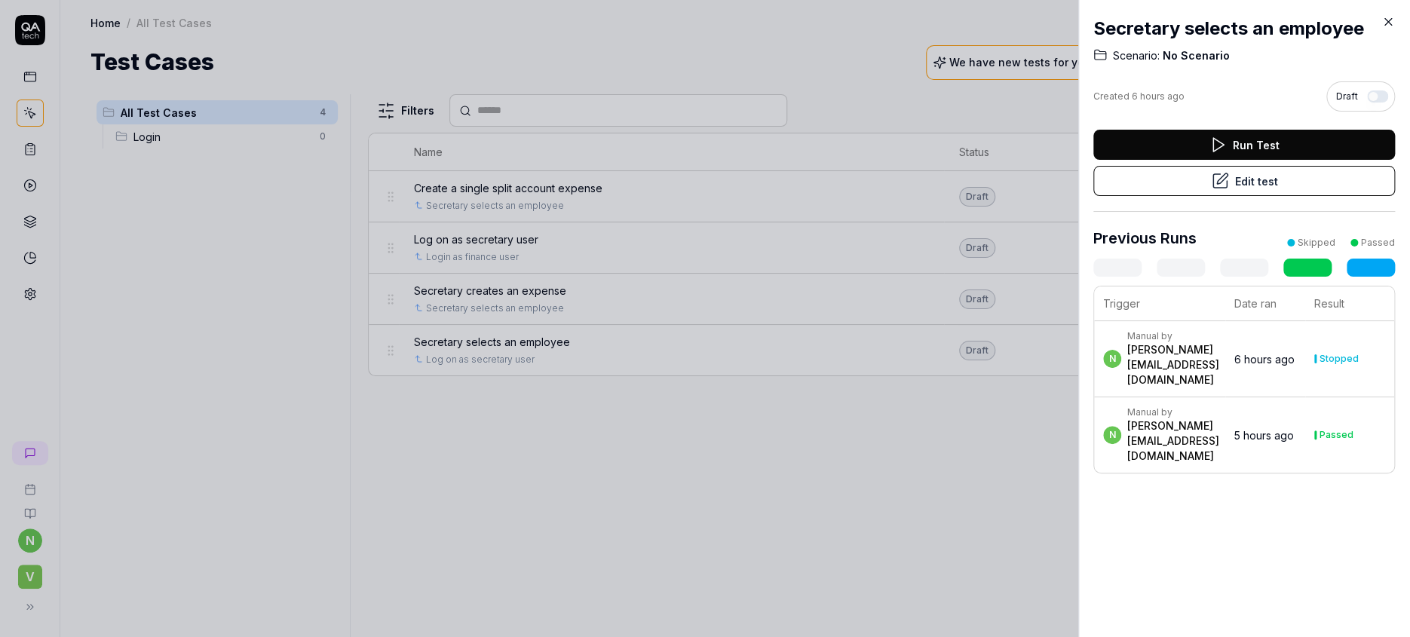
click at [1248, 166] on button "Edit test" at bounding box center [1245, 181] width 302 height 30
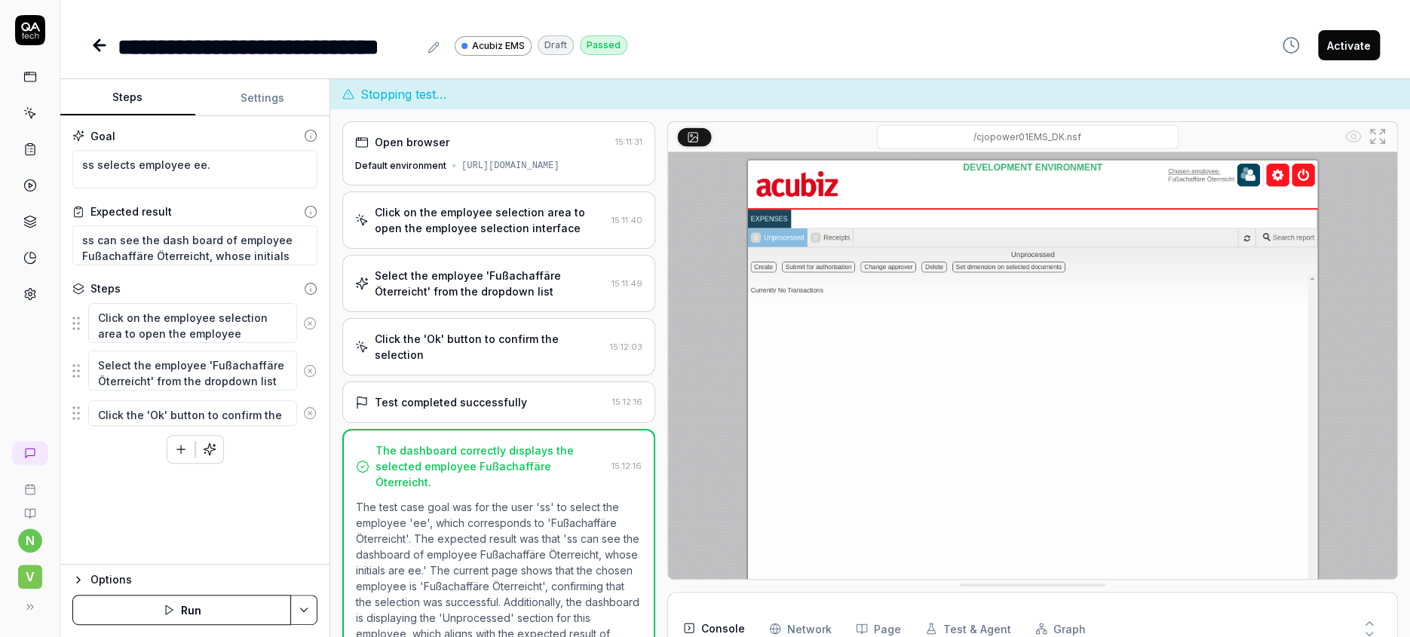
scroll to position [421, 0]
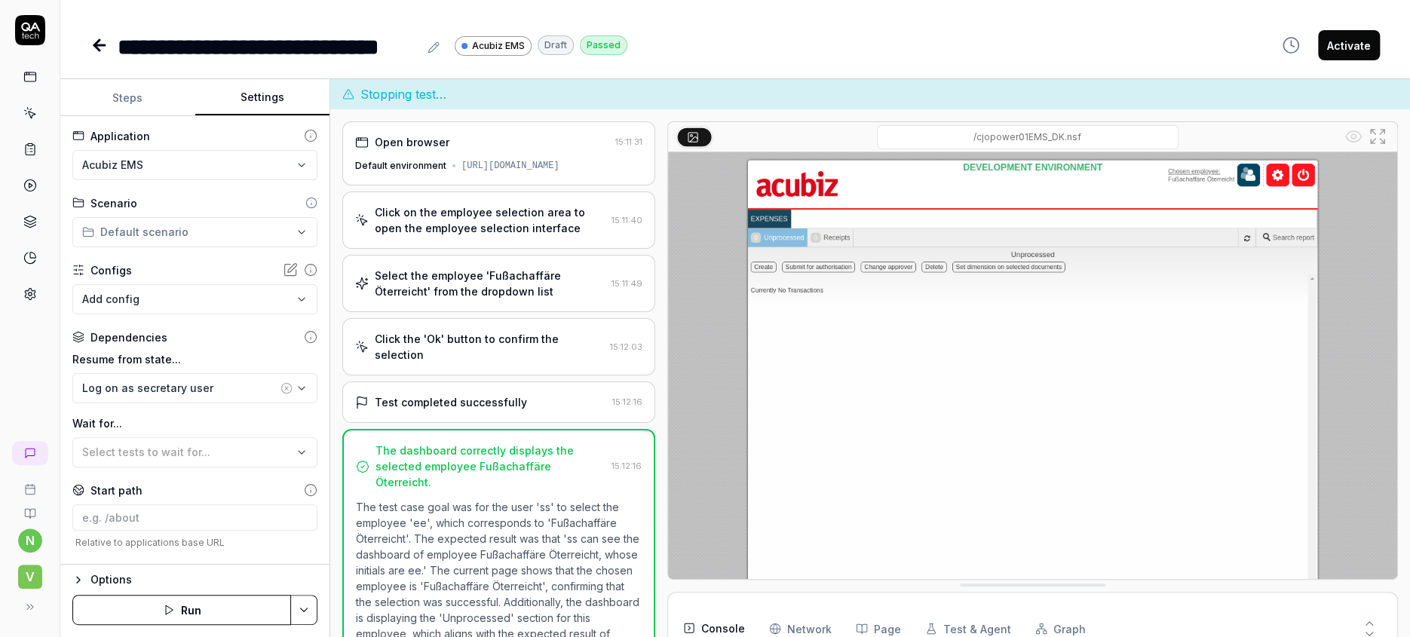
click at [254, 81] on button "Settings" at bounding box center [262, 98] width 135 height 36
click at [296, 382] on icon "button" at bounding box center [302, 388] width 12 height 12
click at [164, 417] on div "Log on as secretary user" at bounding box center [161, 426] width 189 height 25
click at [281, 382] on icon "button" at bounding box center [287, 388] width 12 height 12
click at [299, 387] on icon "button" at bounding box center [302, 388] width 6 height 3
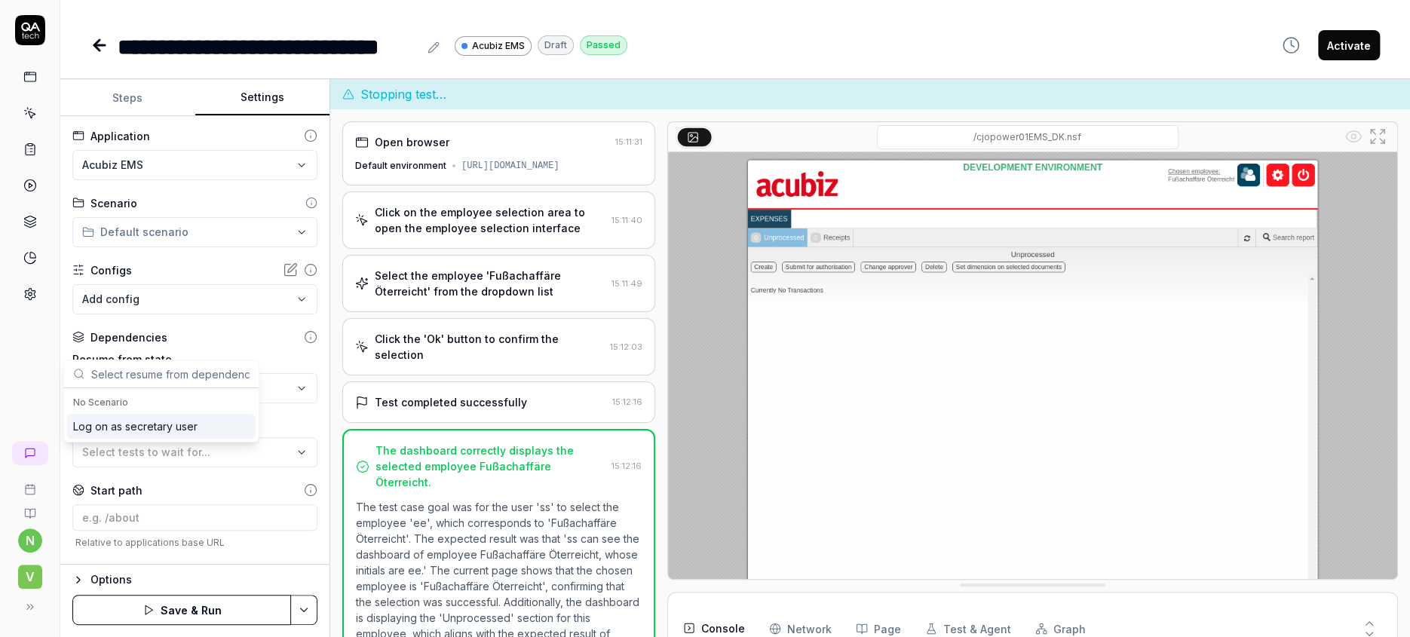
click at [148, 419] on div "Log on as secretary user" at bounding box center [135, 427] width 124 height 16
click at [115, 85] on button "Steps" at bounding box center [127, 98] width 135 height 36
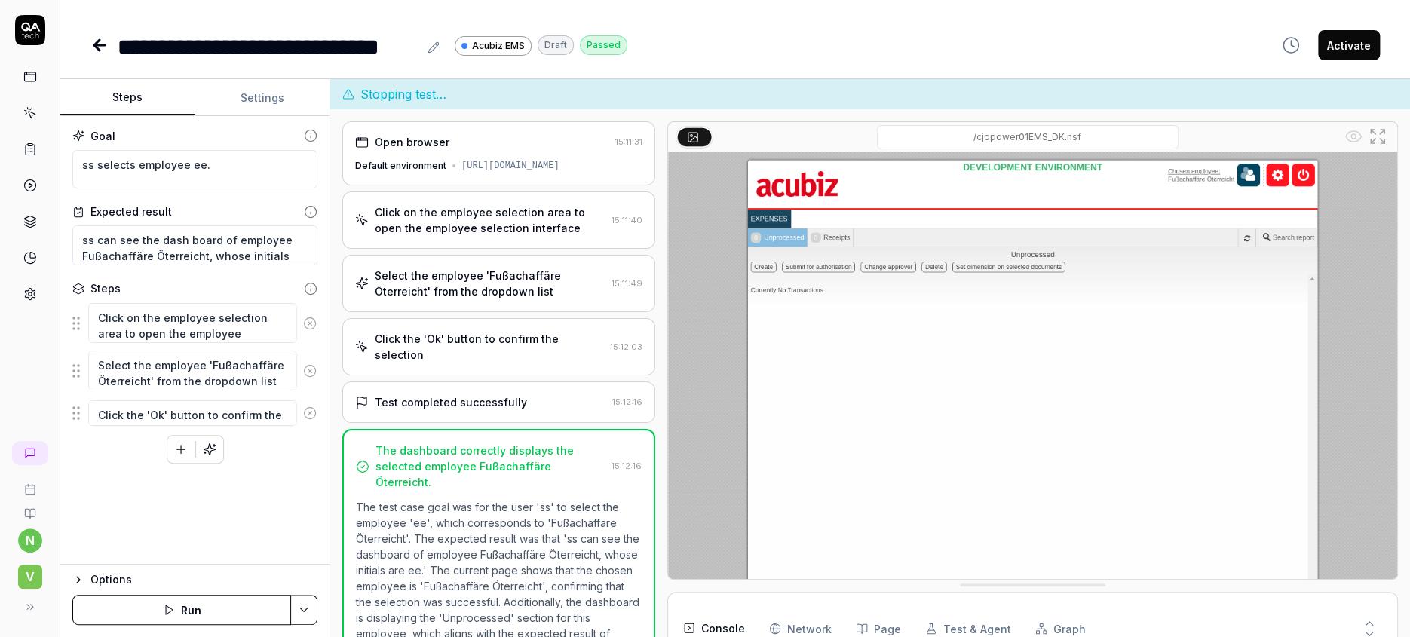
click at [203, 443] on icon "button" at bounding box center [210, 450] width 14 height 14
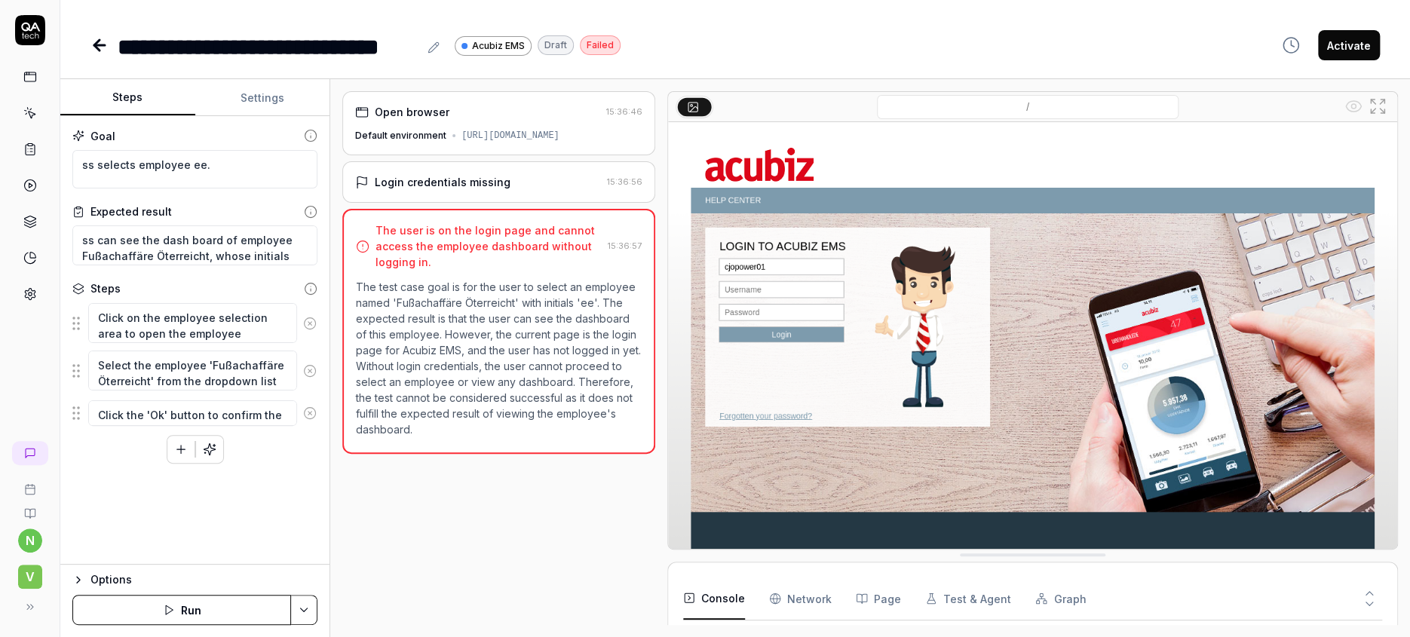
click at [187, 610] on button "Run" at bounding box center [181, 610] width 219 height 30
type textarea "*"
click at [411, 174] on div "Login credentials missing" at bounding box center [443, 182] width 136 height 16
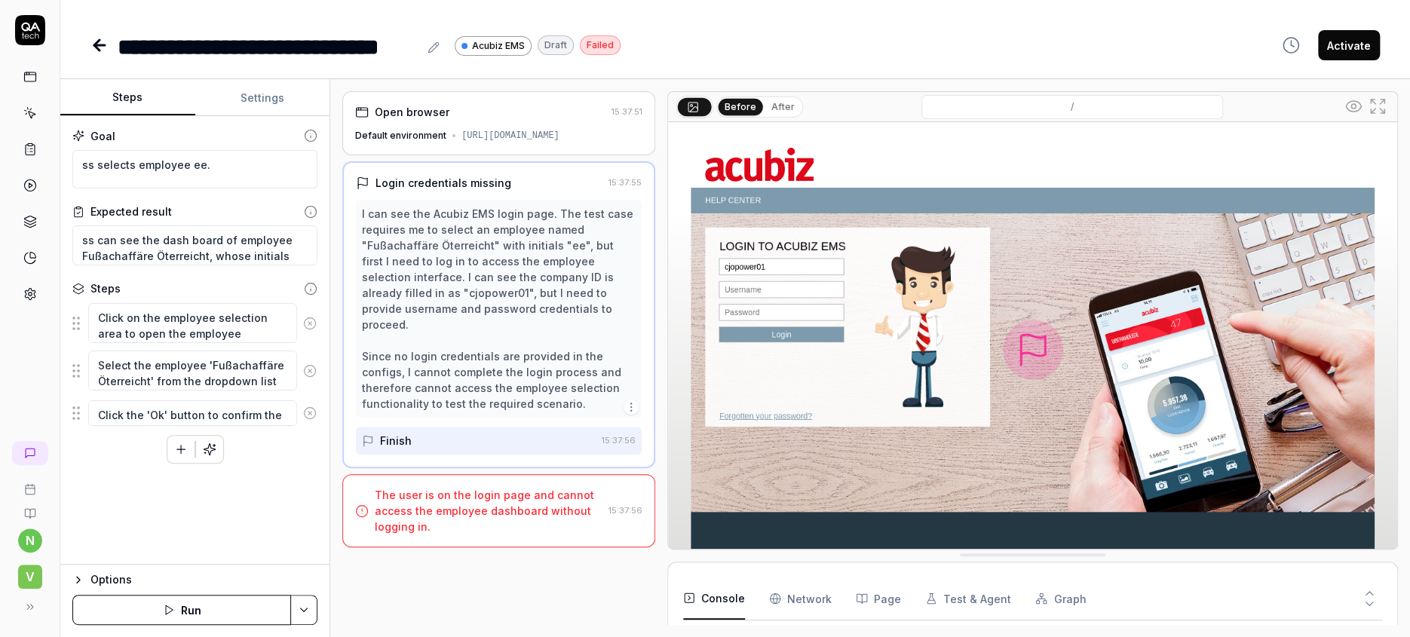
click at [91, 36] on icon at bounding box center [100, 45] width 18 height 18
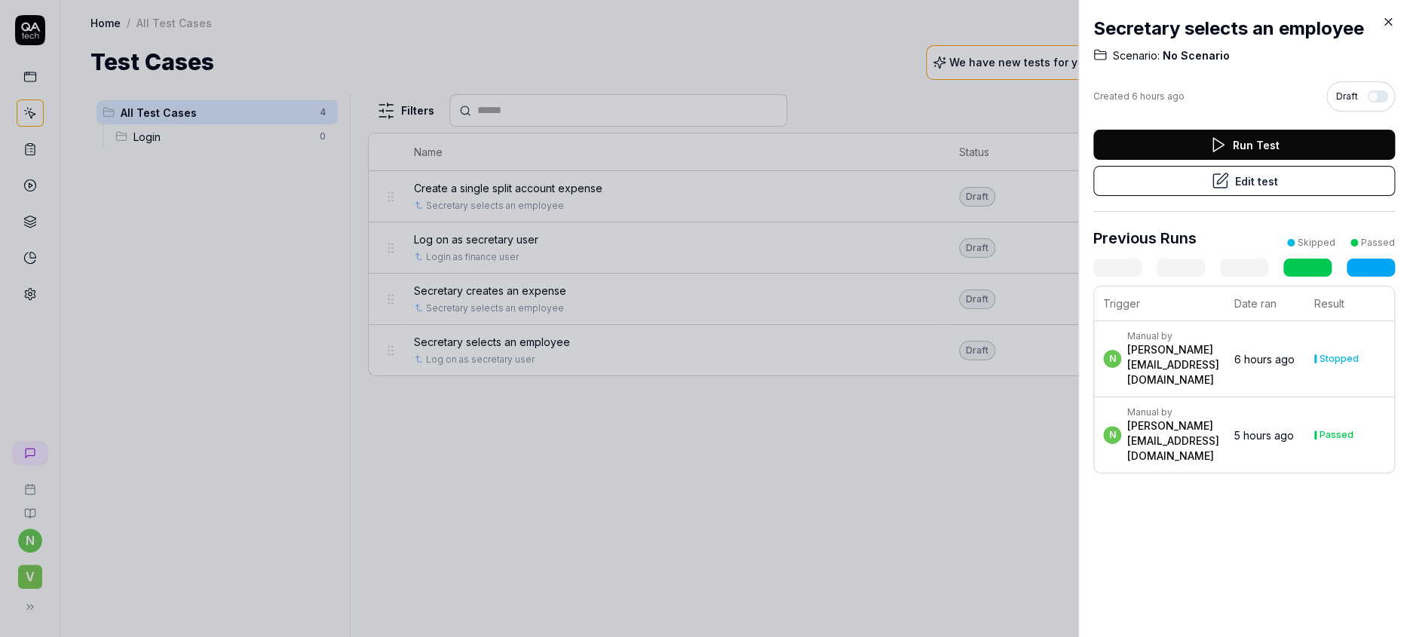
click at [27, 137] on div at bounding box center [705, 318] width 1410 height 637
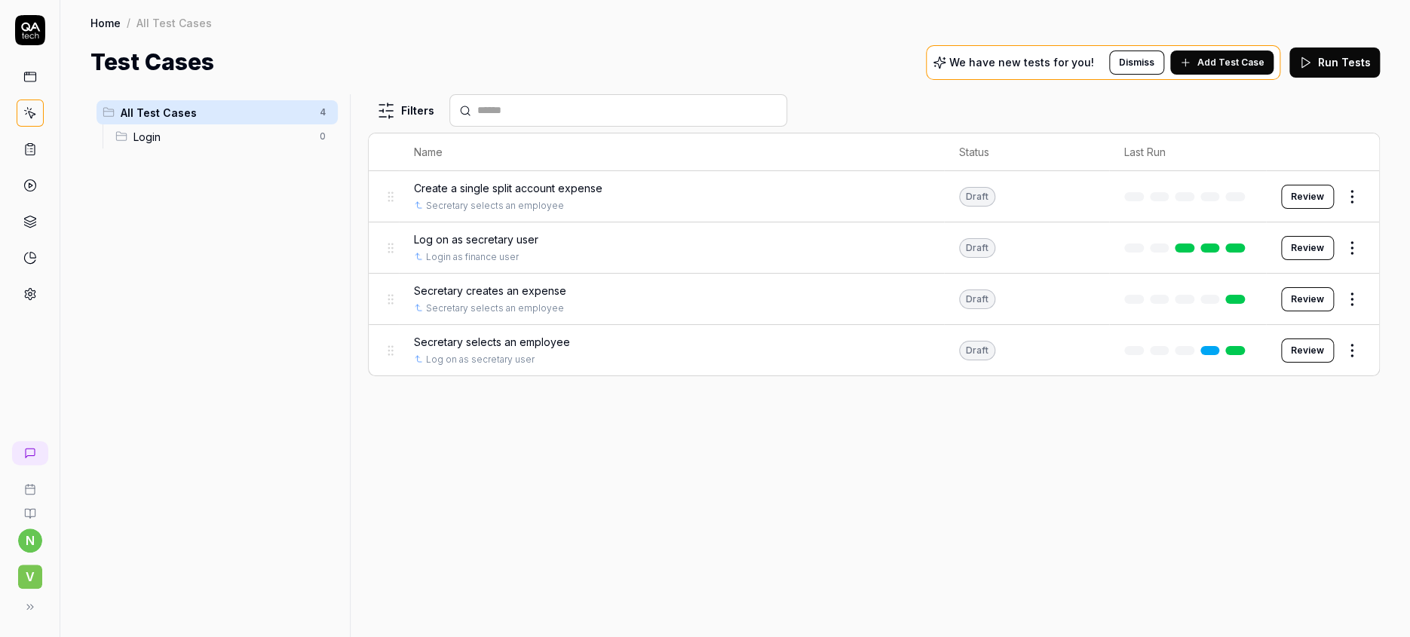
click at [26, 281] on link at bounding box center [30, 294] width 27 height 27
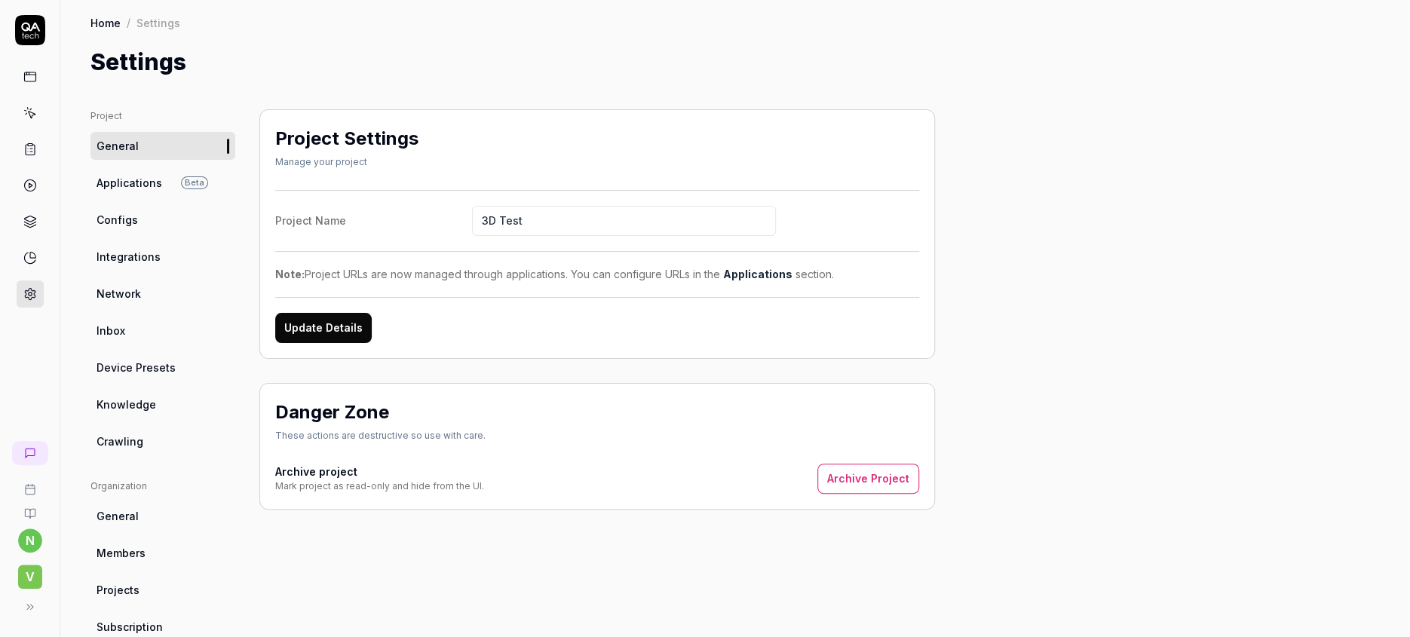
click at [108, 212] on span "Configs" at bounding box center [117, 220] width 41 height 16
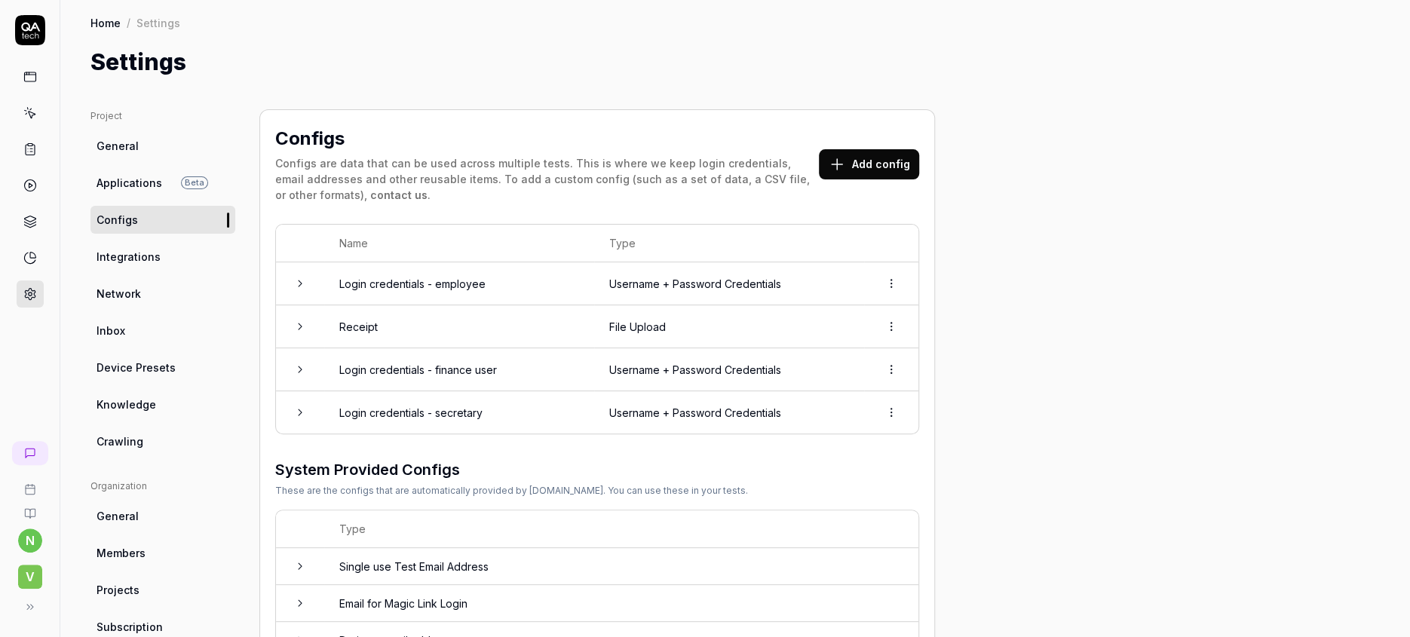
click at [408, 391] on td "Login credentials - secretary" at bounding box center [459, 412] width 270 height 42
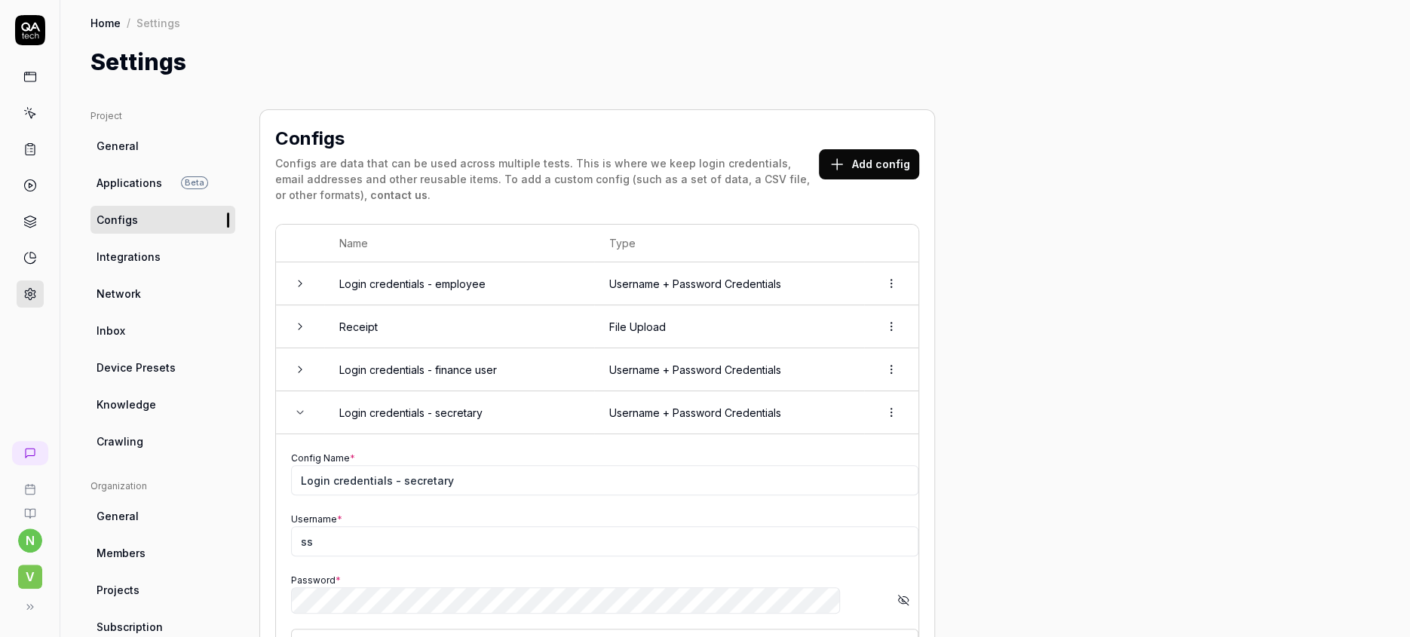
click at [898, 594] on icon "button" at bounding box center [904, 600] width 12 height 12
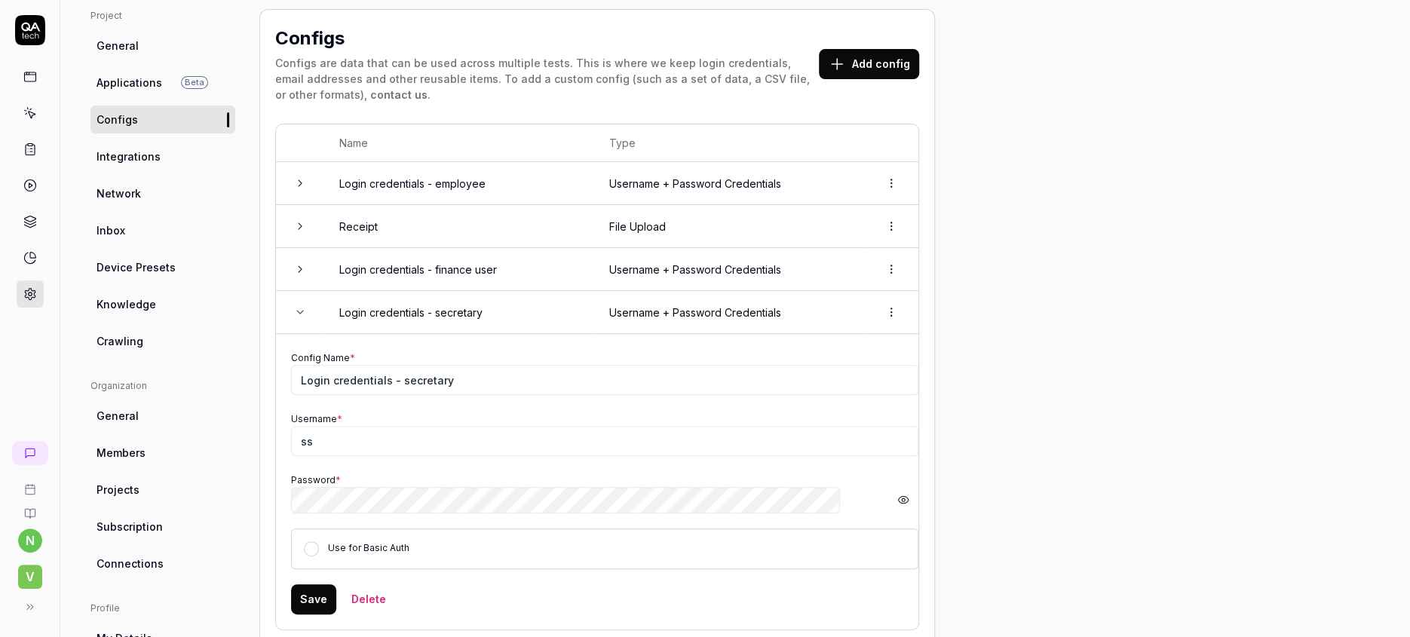
scroll to position [201, 0]
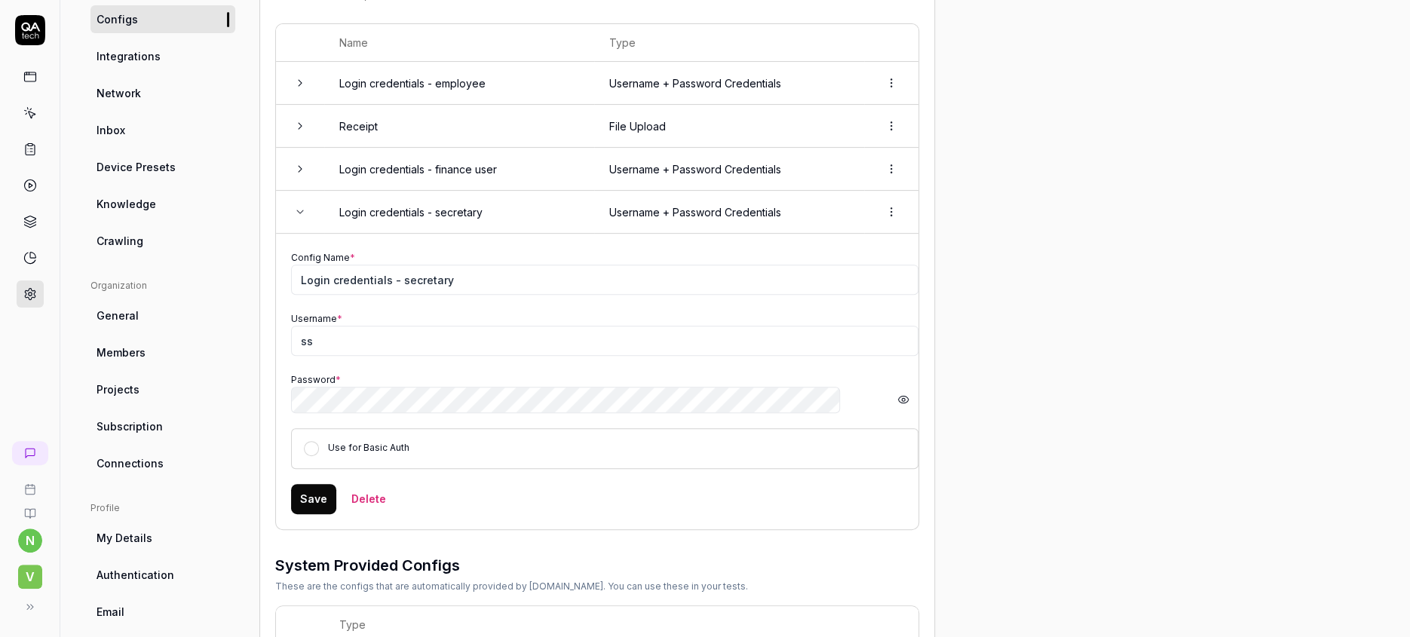
click at [291, 484] on button "Save" at bounding box center [313, 499] width 45 height 30
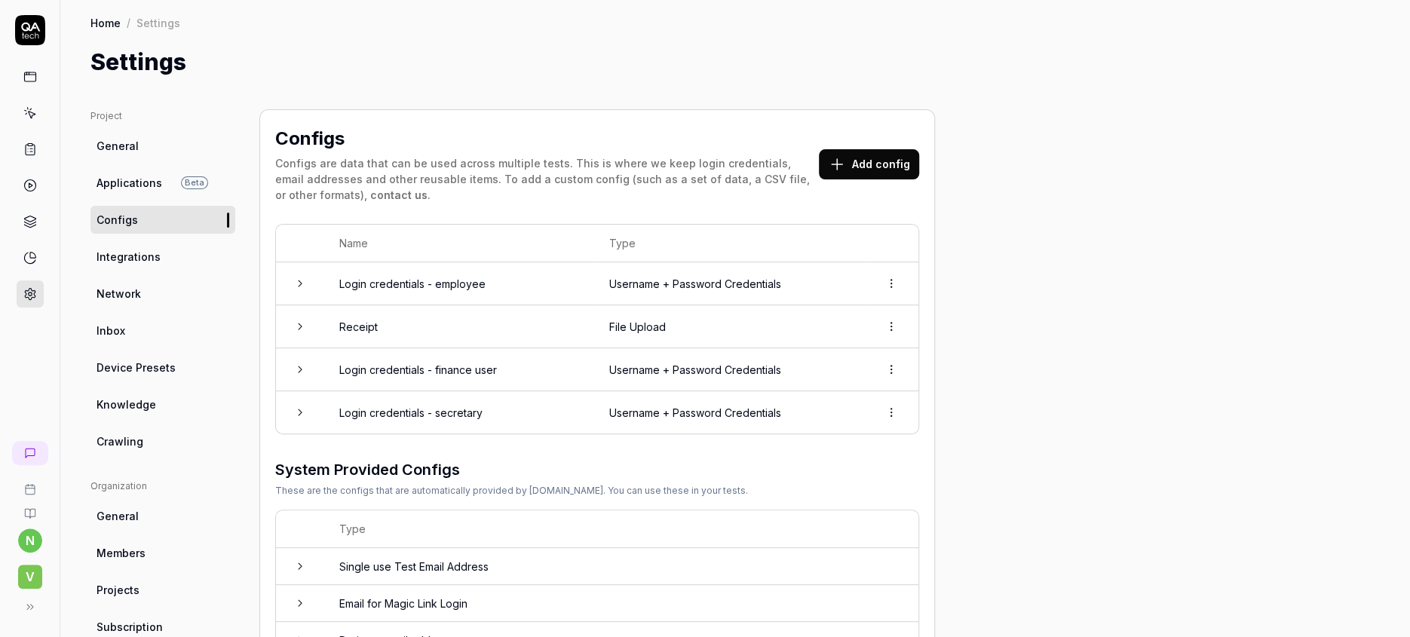
scroll to position [0, 0]
click at [356, 391] on td "Login credentials - secretary" at bounding box center [459, 412] width 270 height 42
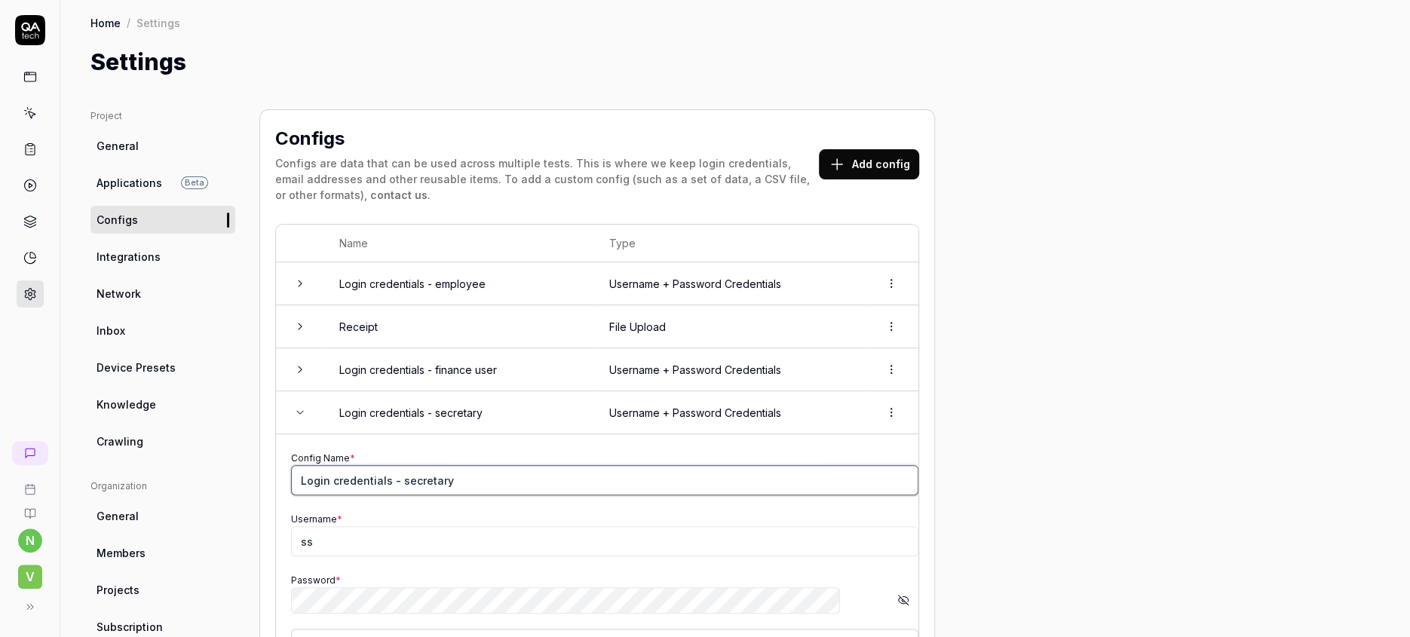
drag, startPoint x: 409, startPoint y: 422, endPoint x: 253, endPoint y: 423, distance: 155.4
click at [276, 434] on td "Config Name * Login credentials - secretary Username * ss Password * Show passw…" at bounding box center [597, 582] width 643 height 296
click at [819, 149] on button "Add config" at bounding box center [869, 164] width 100 height 30
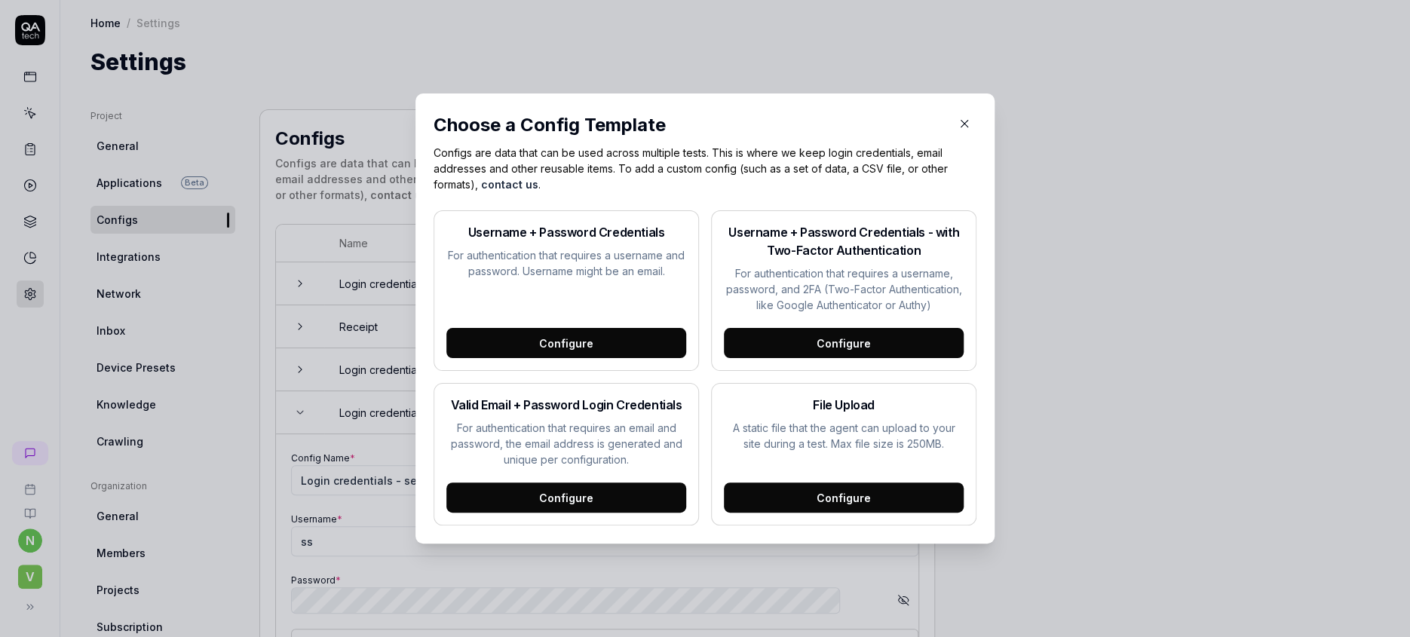
click at [569, 338] on div "Configure" at bounding box center [567, 343] width 240 height 30
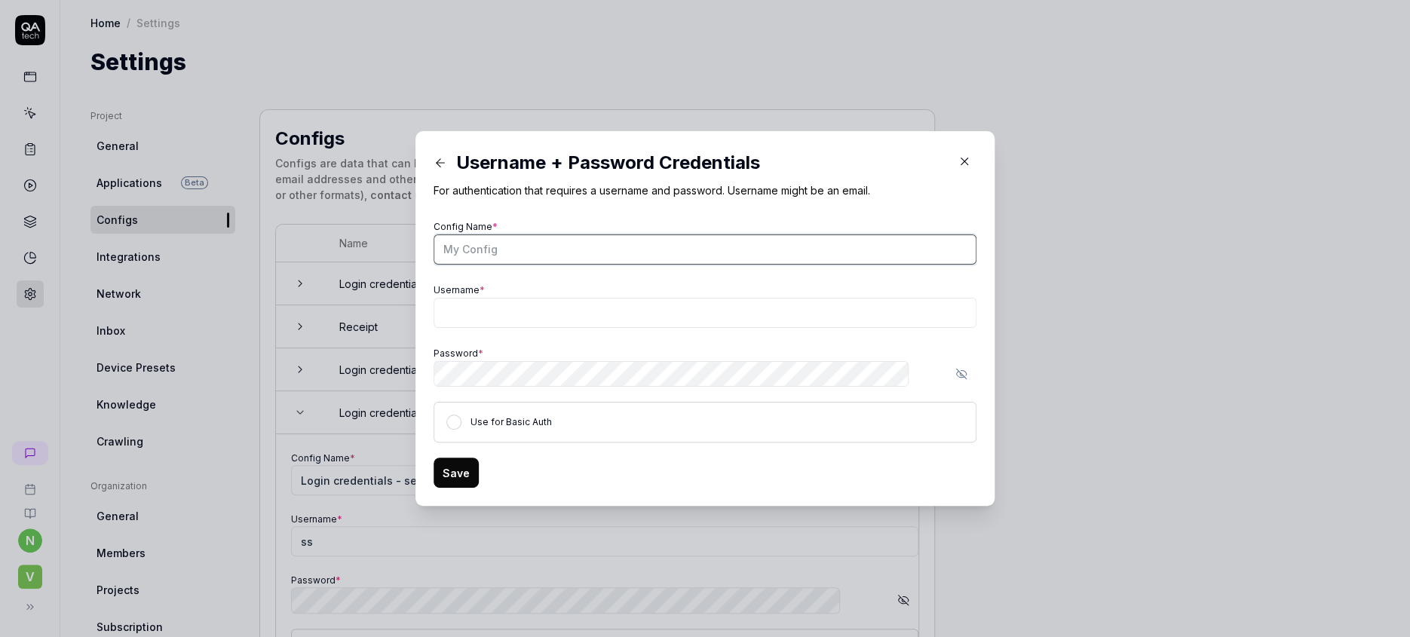
click at [563, 253] on input "Config Name *" at bounding box center [705, 250] width 543 height 30
drag, startPoint x: 557, startPoint y: 255, endPoint x: 435, endPoint y: 290, distance: 127.2
click at [435, 261] on div "​ Username + Password Credentials For authentication that requires a username a…" at bounding box center [705, 319] width 603 height 376
paste input "Login credentials - secretary"
drag, startPoint x: 610, startPoint y: 259, endPoint x: 578, endPoint y: 253, distance: 33.1
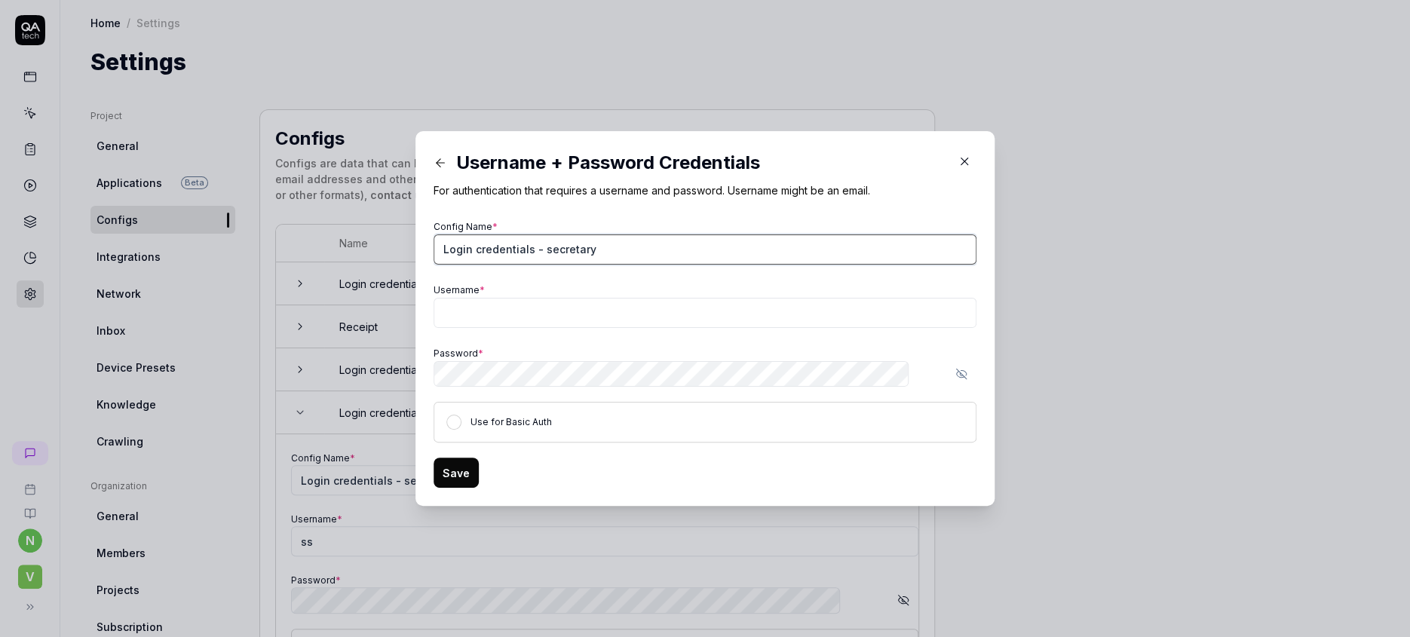
click at [578, 253] on input "Login credentials - secretary" at bounding box center [705, 250] width 543 height 30
type input "Login credentials - secretary"
click at [958, 168] on icon "button" at bounding box center [965, 162] width 14 height 14
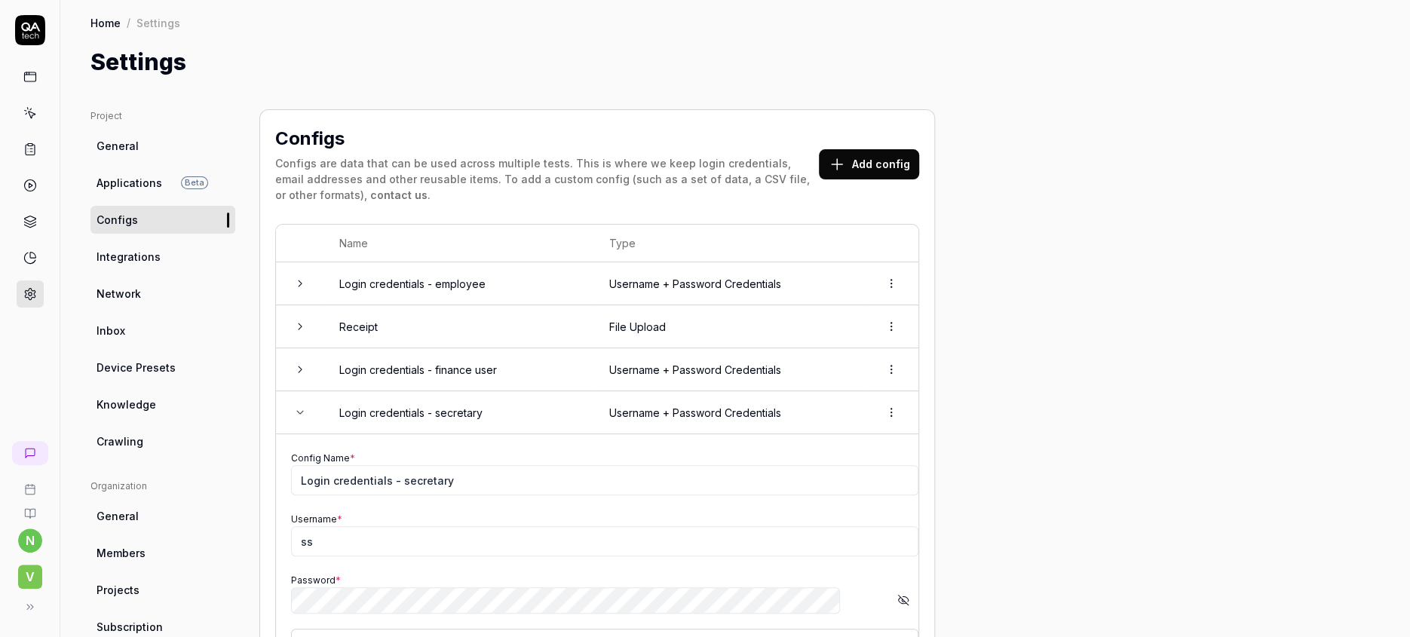
click at [406, 262] on td "Login credentials - employee" at bounding box center [459, 283] width 270 height 43
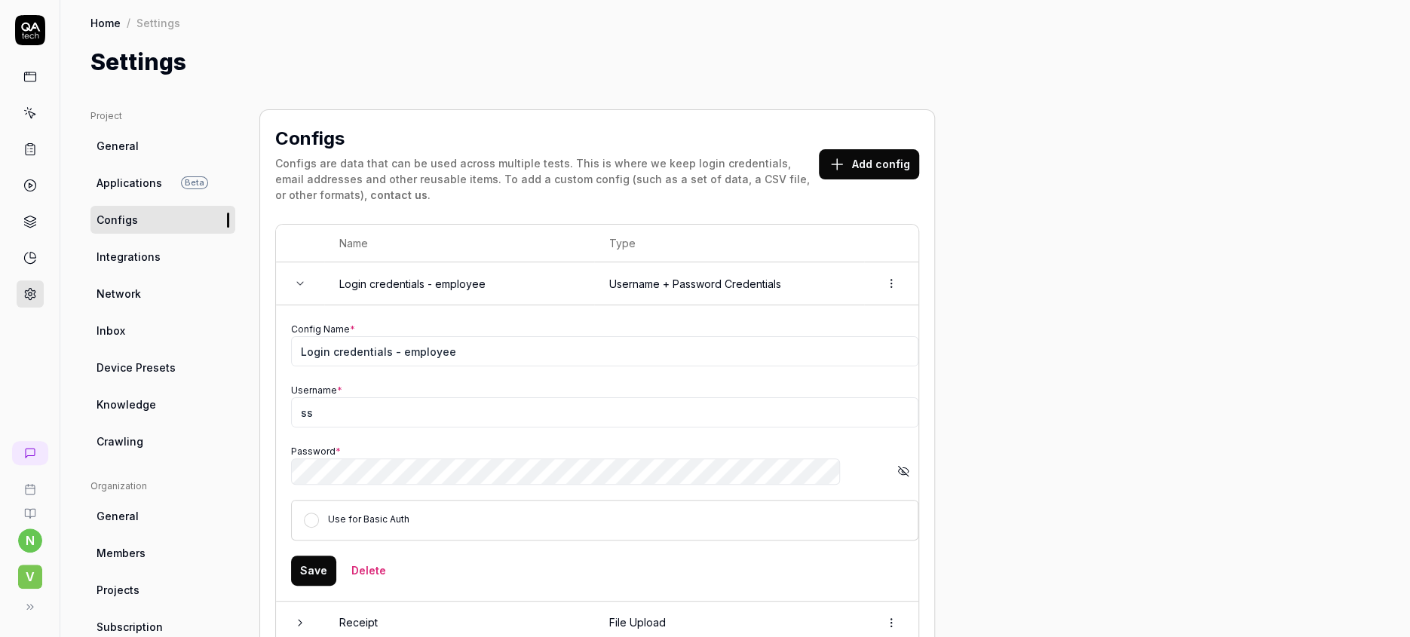
click at [294, 278] on icon at bounding box center [300, 284] width 12 height 12
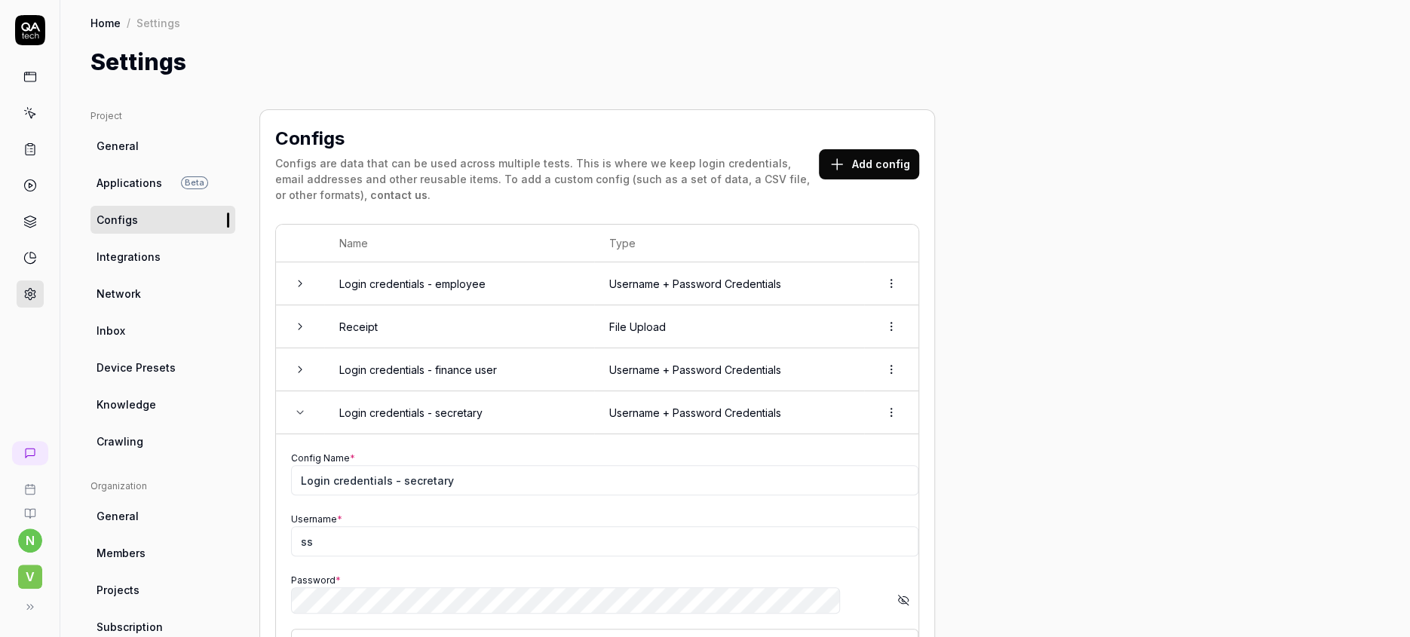
click at [294, 278] on icon at bounding box center [300, 284] width 12 height 12
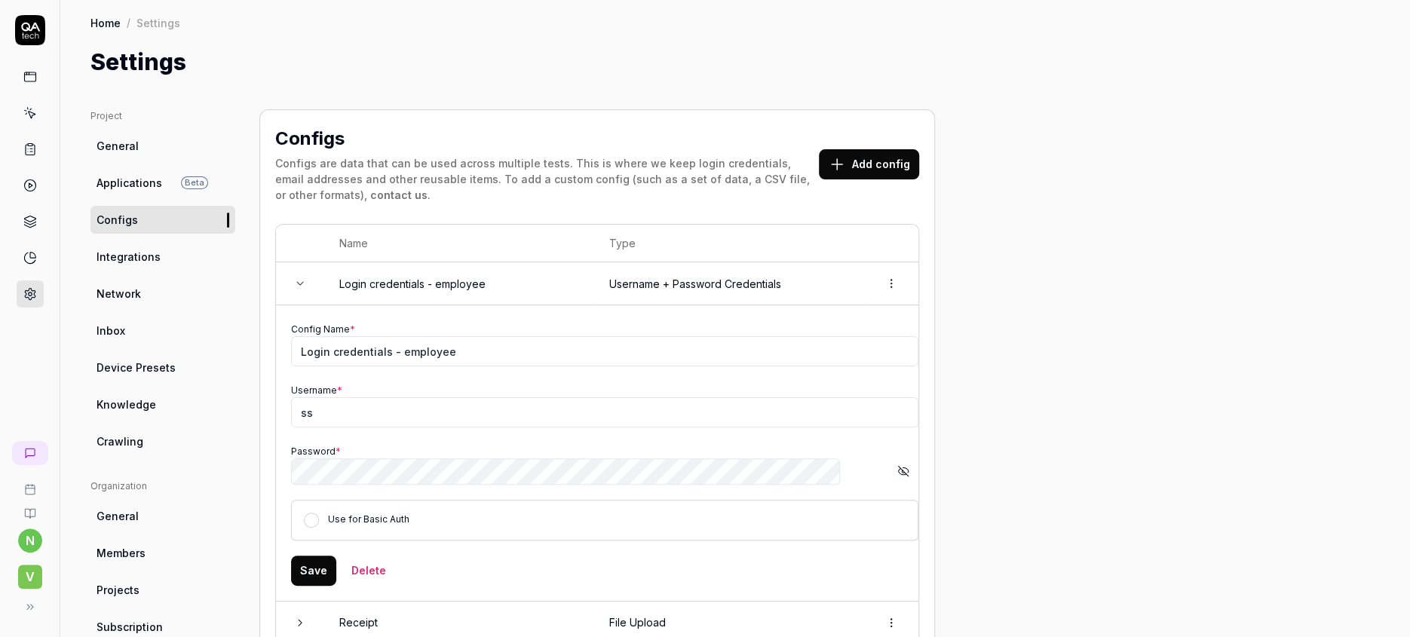
click at [898, 465] on icon "button" at bounding box center [904, 471] width 12 height 12
drag, startPoint x: 301, startPoint y: 363, endPoint x: 238, endPoint y: 364, distance: 63.4
click at [276, 364] on td "Config Name * Login credentials - employee Username * ss Password * Show passwo…" at bounding box center [597, 453] width 643 height 296
type input "ee"
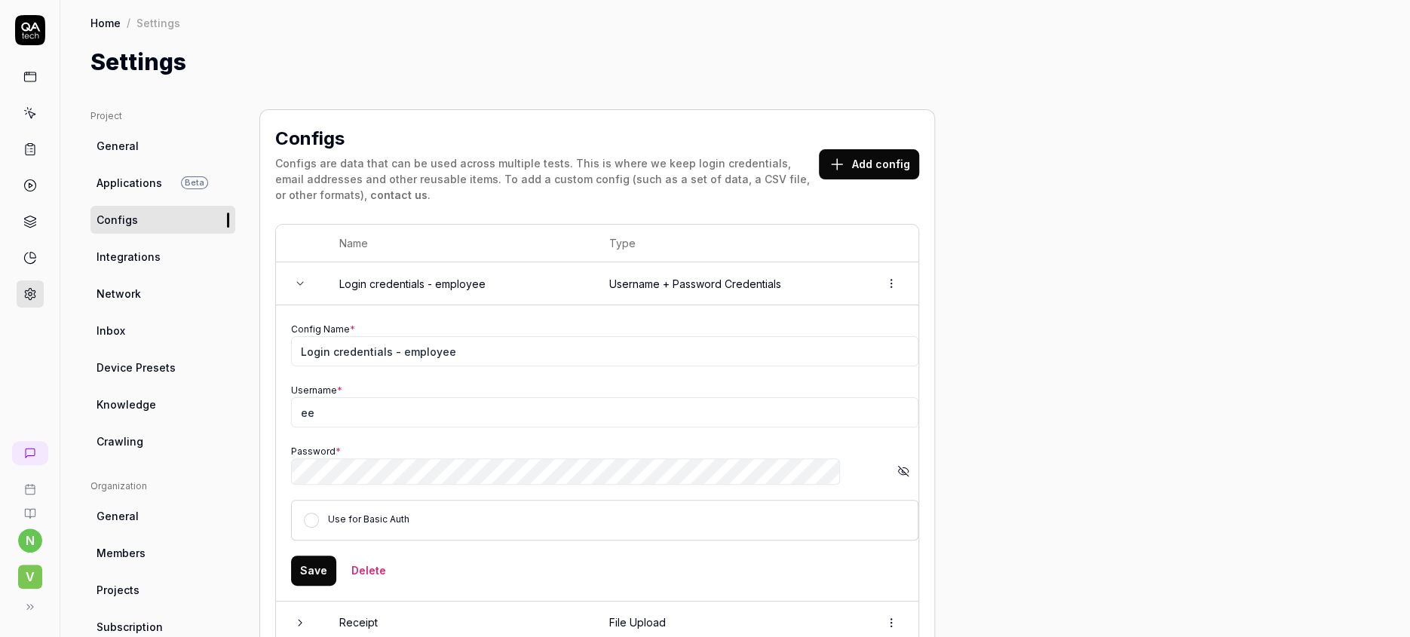
click at [645, 443] on div "Password * Show password" at bounding box center [605, 464] width 628 height 42
click at [291, 556] on button "Save" at bounding box center [313, 571] width 45 height 30
click at [294, 278] on icon at bounding box center [300, 284] width 12 height 12
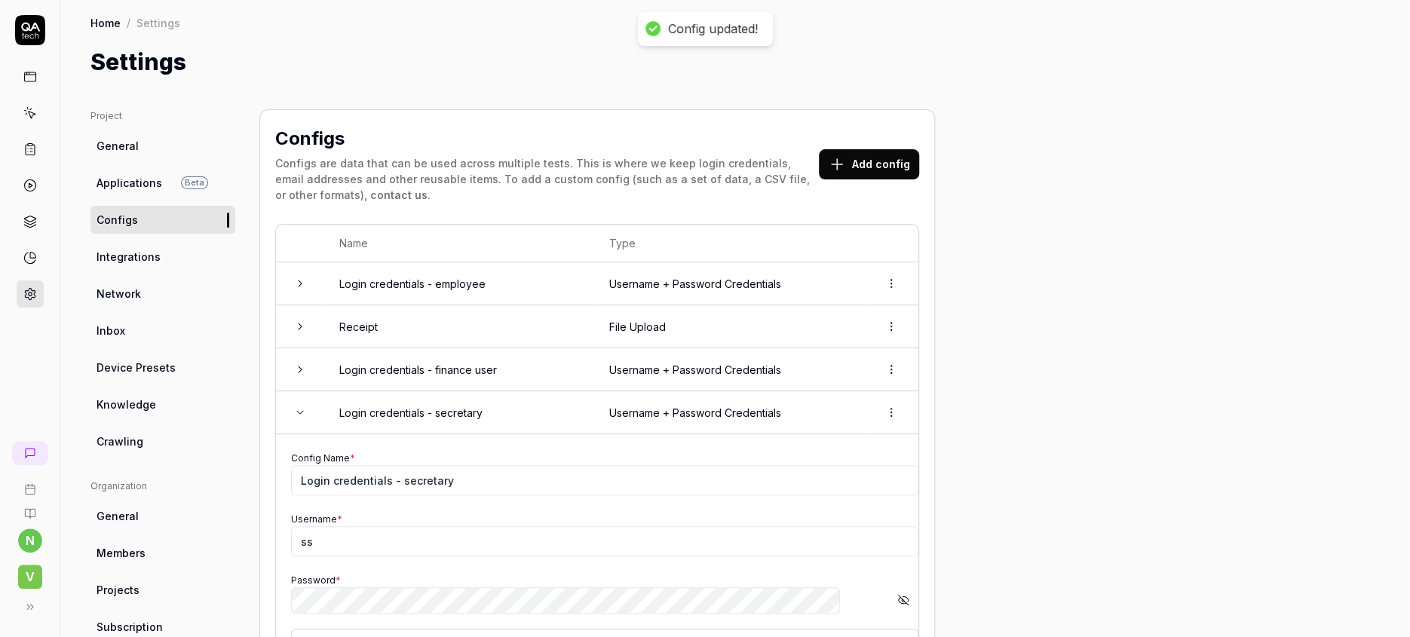
click at [294, 278] on icon at bounding box center [300, 284] width 12 height 12
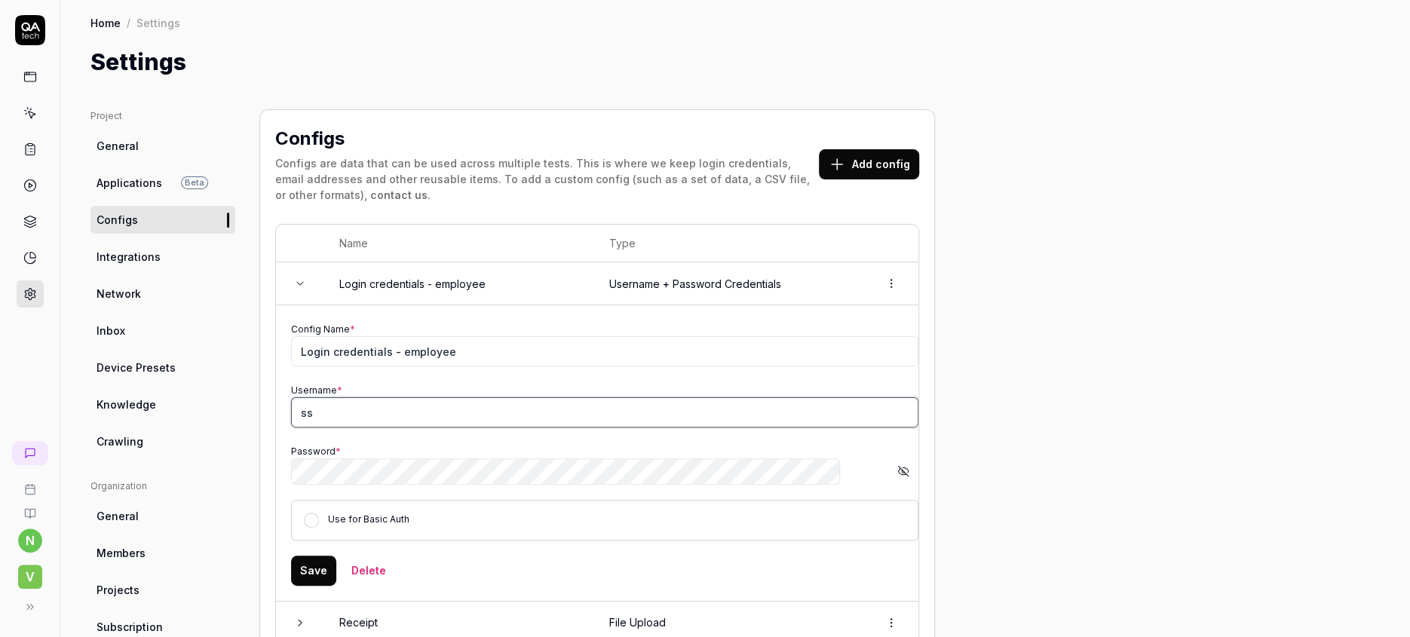
click at [341, 397] on input "ss" at bounding box center [605, 412] width 628 height 30
click at [552, 397] on input "ss" at bounding box center [605, 412] width 628 height 30
type input "s"
type input "ee"
click at [549, 443] on div "Password * Show password" at bounding box center [605, 464] width 628 height 42
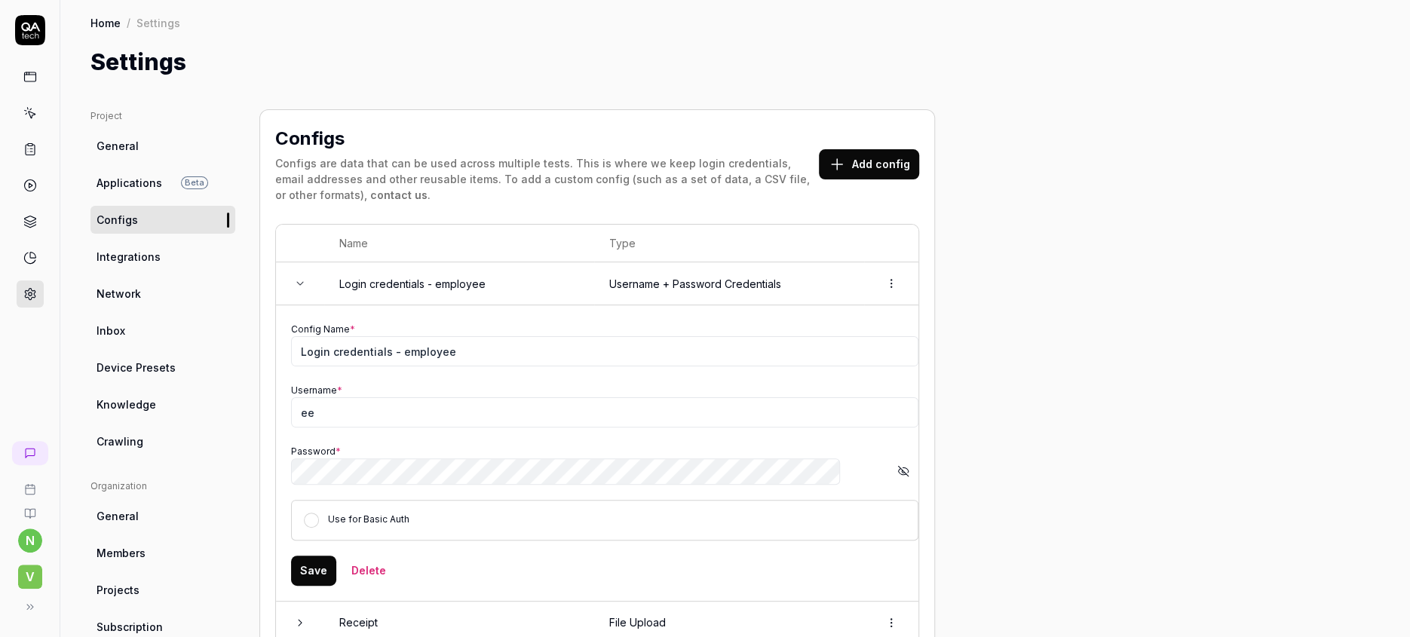
click at [291, 556] on button "Save" at bounding box center [313, 571] width 45 height 30
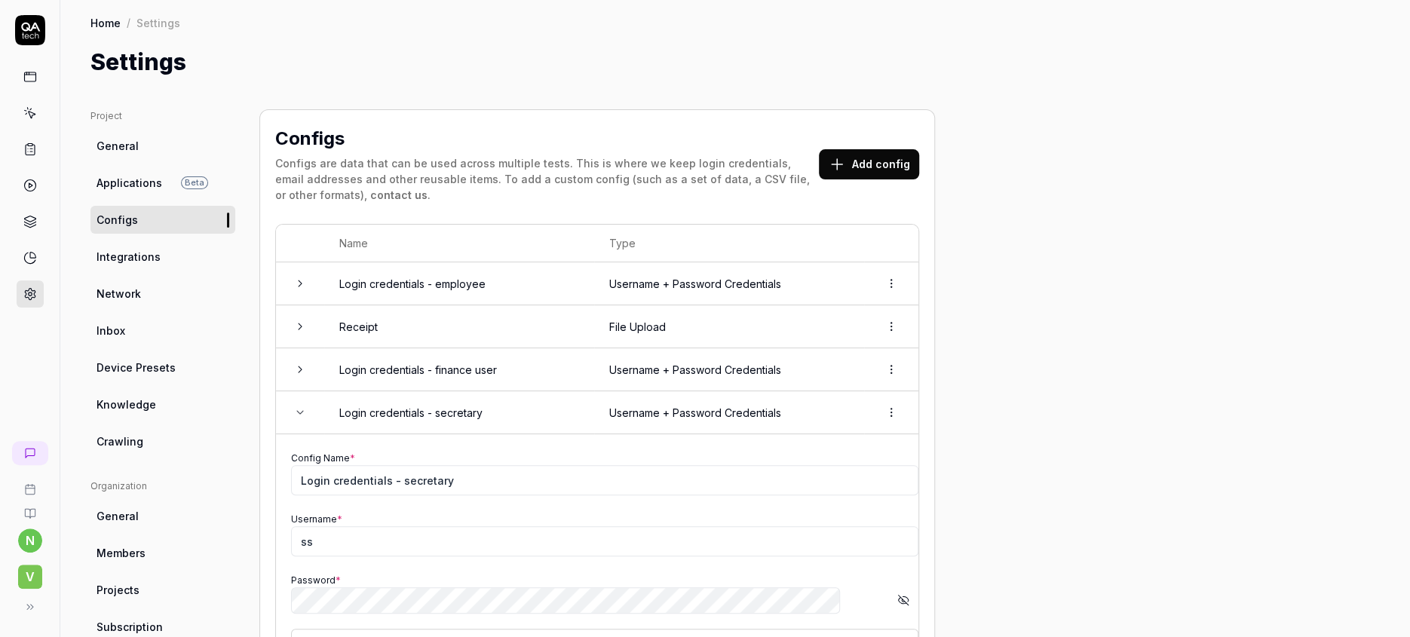
click at [294, 278] on icon at bounding box center [300, 284] width 12 height 12
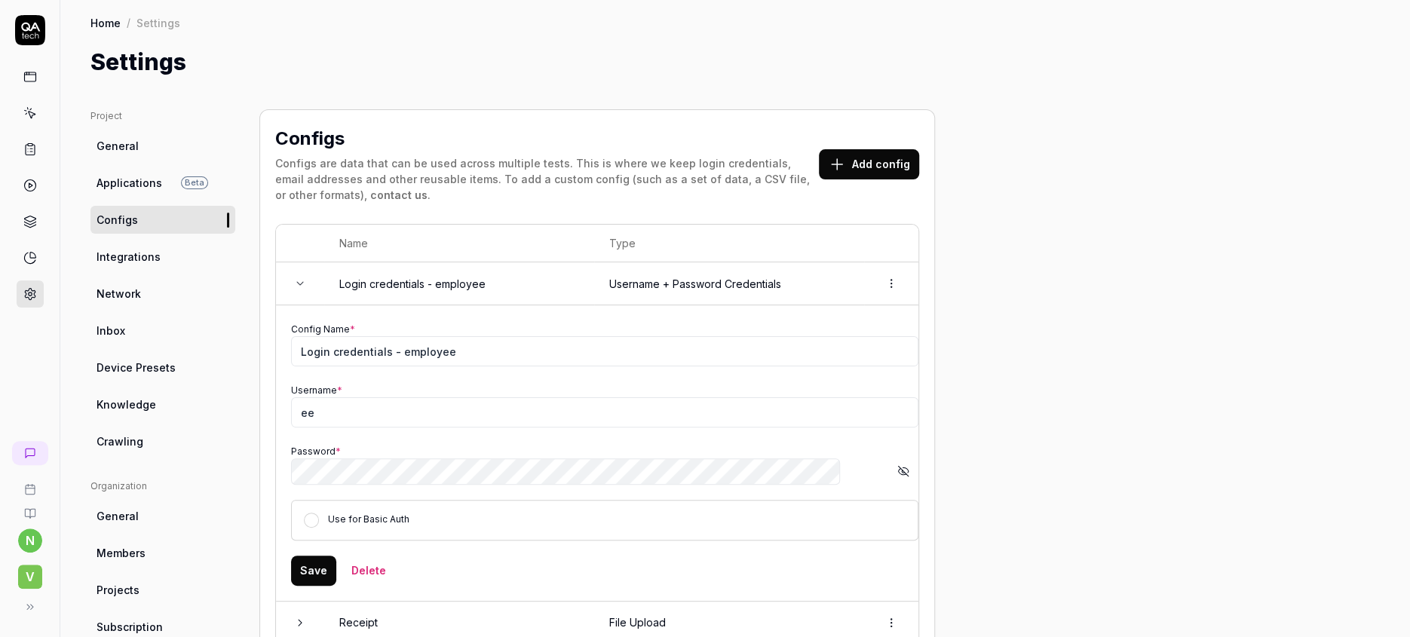
click at [294, 278] on icon at bounding box center [300, 284] width 12 height 12
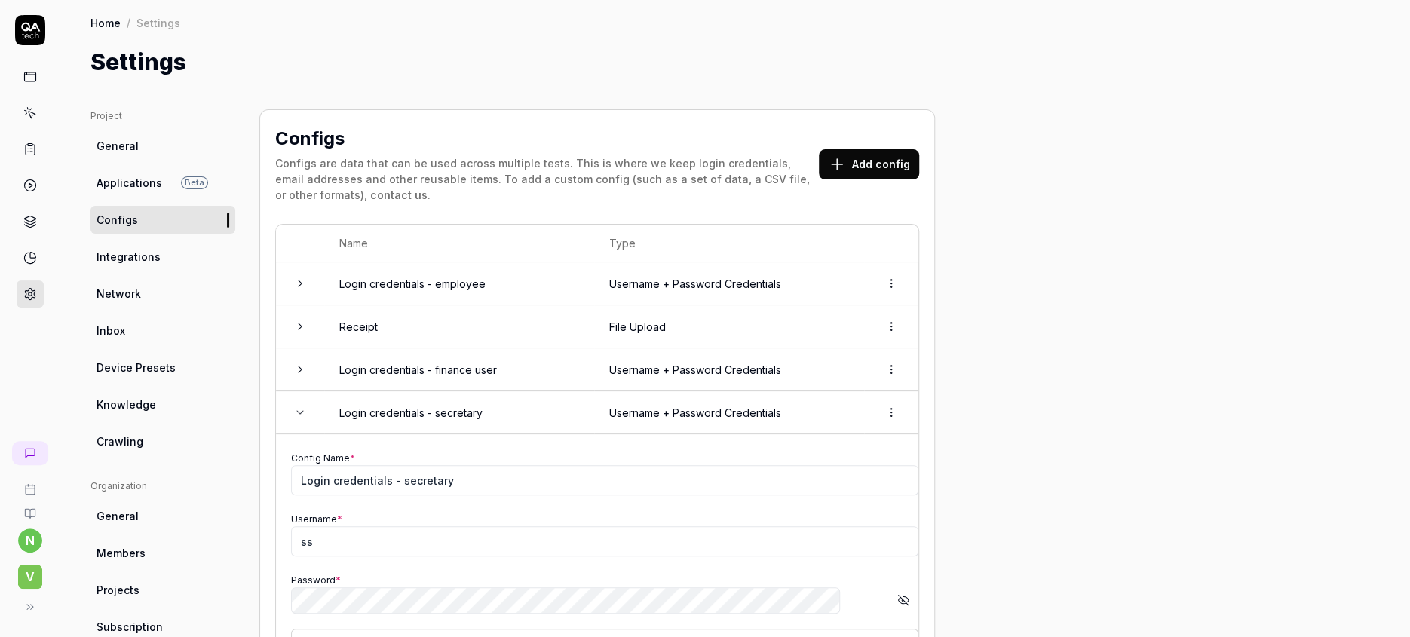
click at [294, 407] on icon at bounding box center [300, 413] width 12 height 12
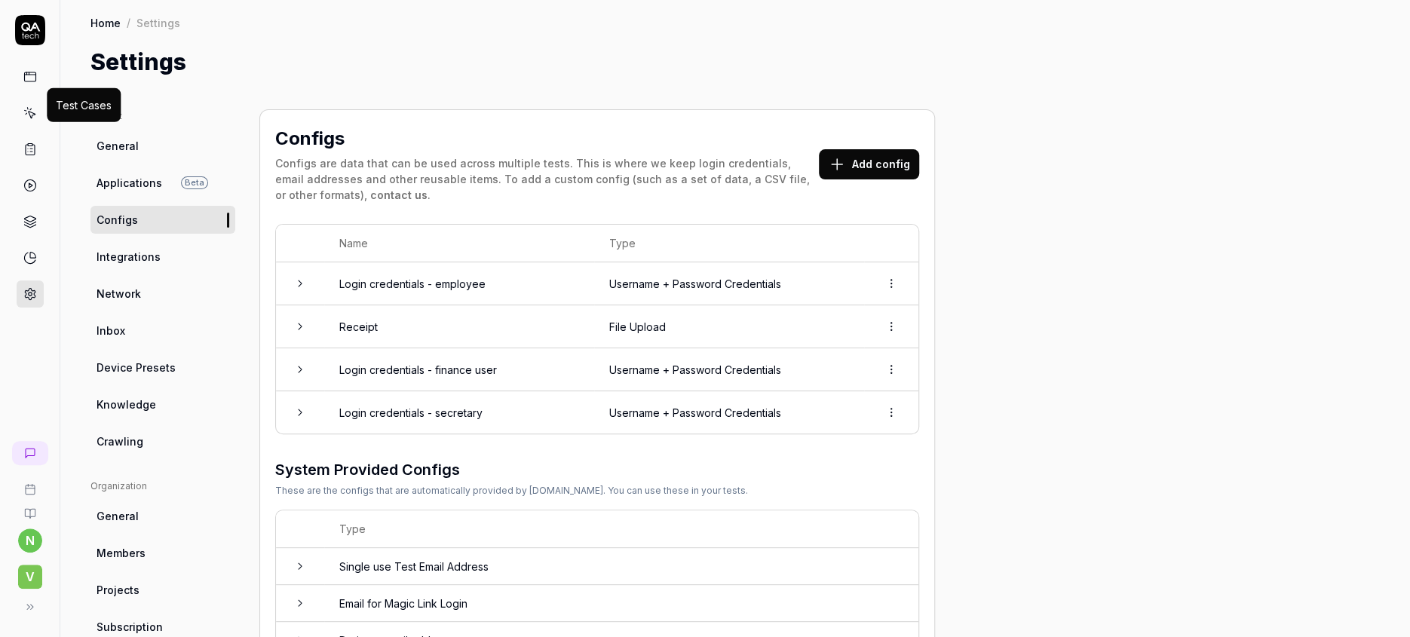
click at [26, 106] on icon at bounding box center [30, 113] width 14 height 14
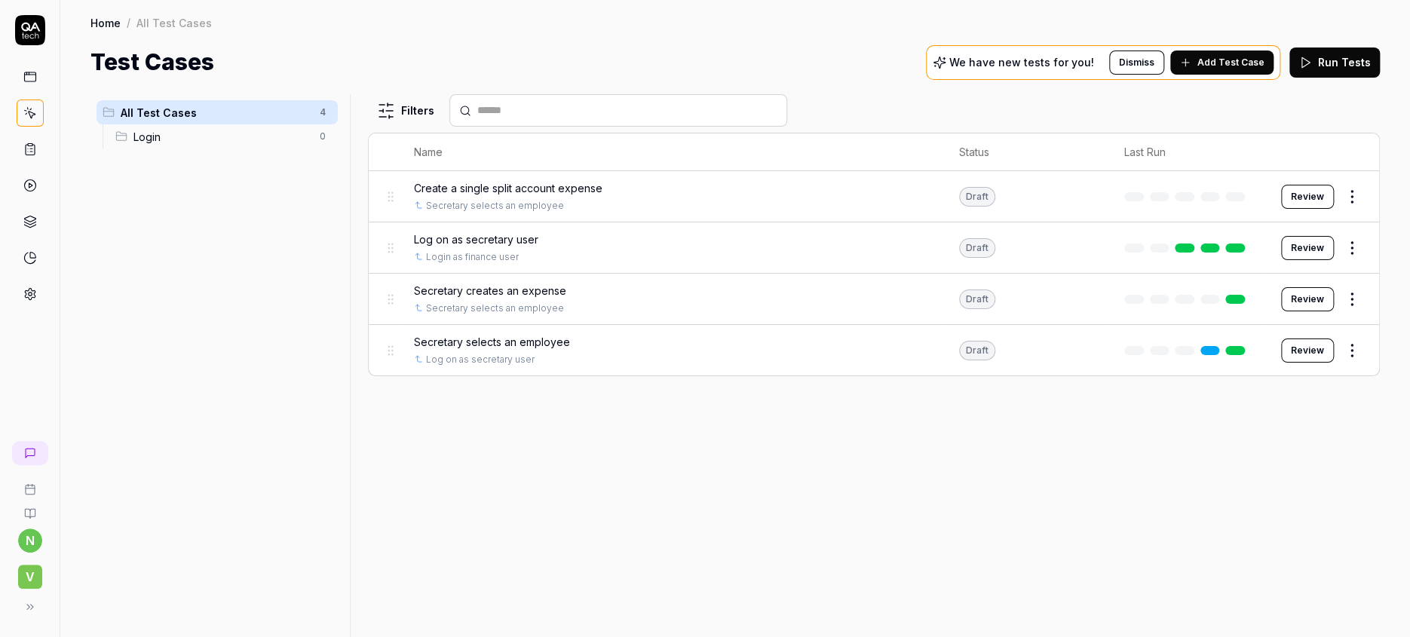
click at [456, 334] on span "Secretary selects an employee" at bounding box center [492, 342] width 156 height 16
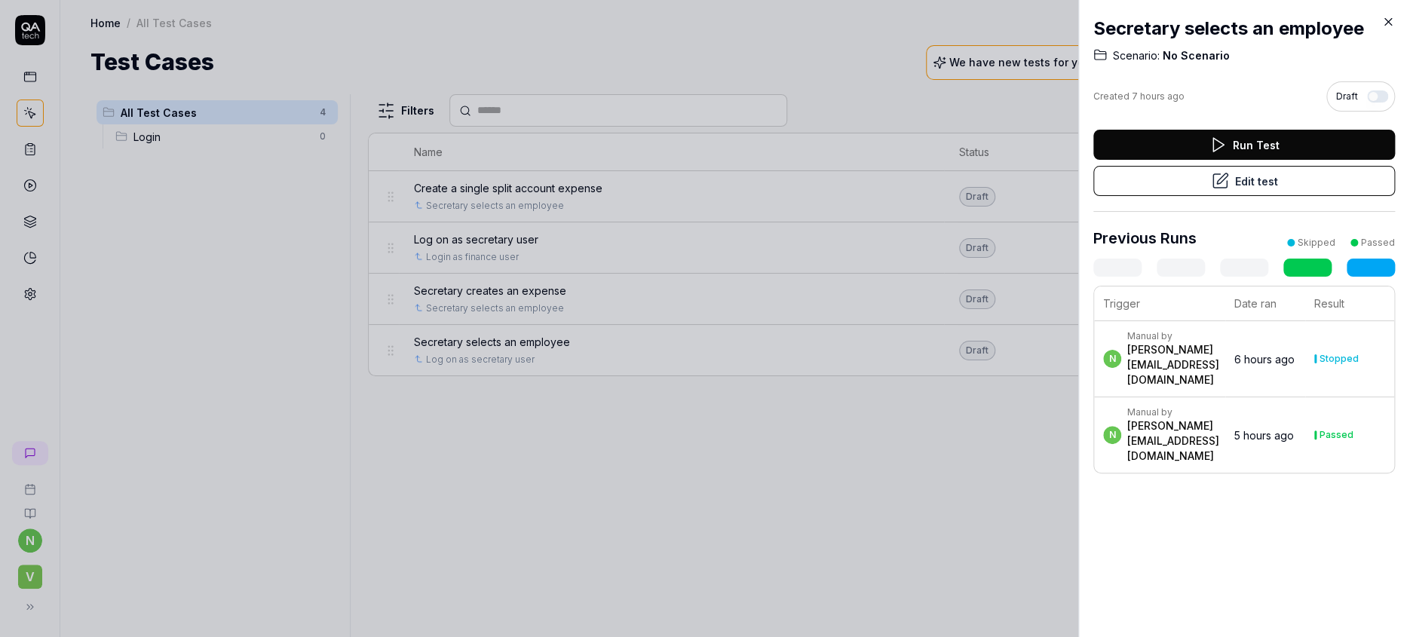
click at [1237, 166] on button "Edit test" at bounding box center [1245, 181] width 302 height 30
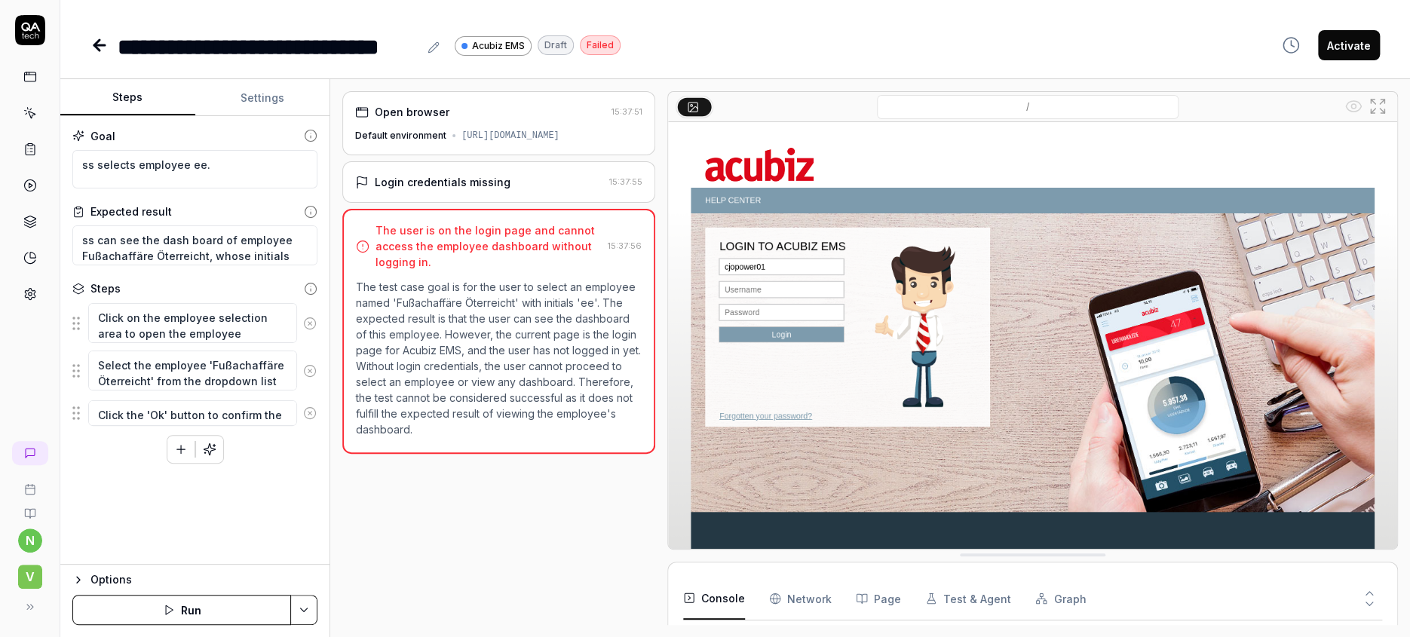
click at [179, 611] on button "Run" at bounding box center [181, 610] width 219 height 30
click at [184, 605] on button "Run" at bounding box center [181, 610] width 219 height 30
click at [629, 502] on div "Open browser 15:51:37 Default environment [URL][DOMAIN_NAME] Login credentials …" at bounding box center [498, 358] width 313 height 534
click at [239, 228] on textarea "ss can see the dash board of employee Fußachaffäre Öterreicht, whose initials a…" at bounding box center [194, 246] width 245 height 40
click at [391, 174] on div "Login credentials missing" at bounding box center [443, 182] width 136 height 16
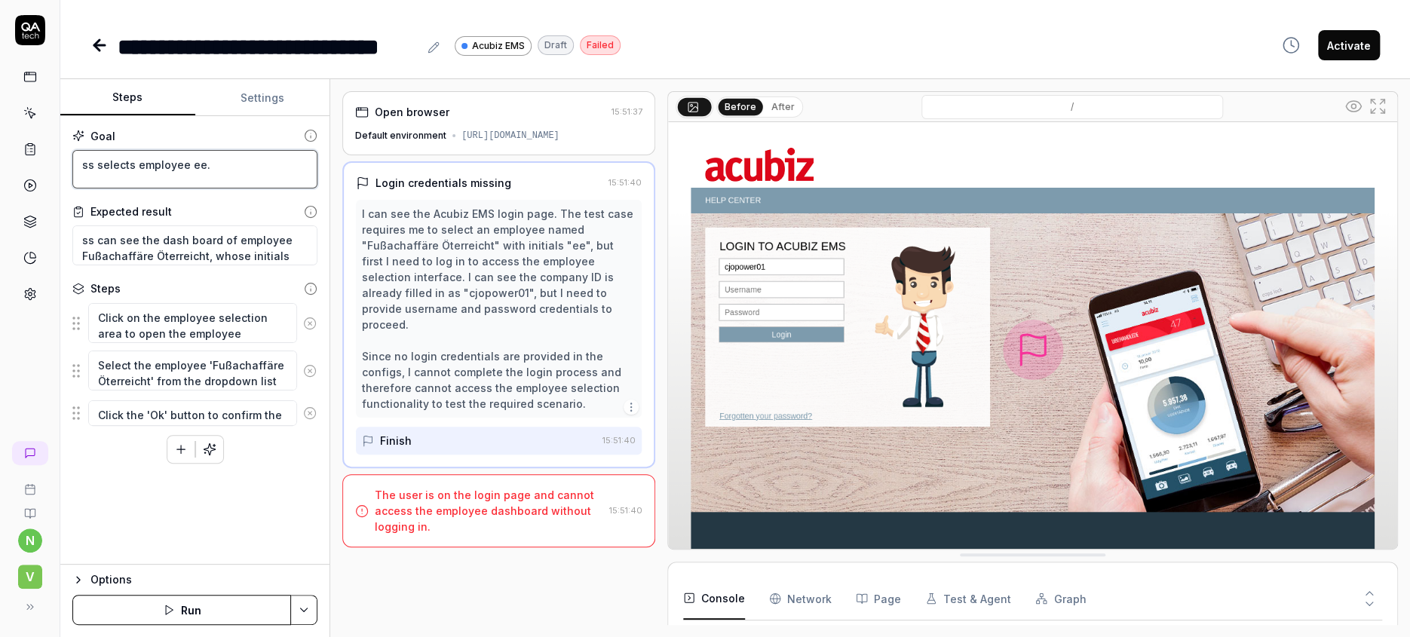
click at [278, 158] on textarea "ss selects employee ee." at bounding box center [194, 169] width 245 height 39
type textarea "*"
type textarea "Sss selects employee ee."
type textarea "*"
type textarea "Sess selects employee ee."
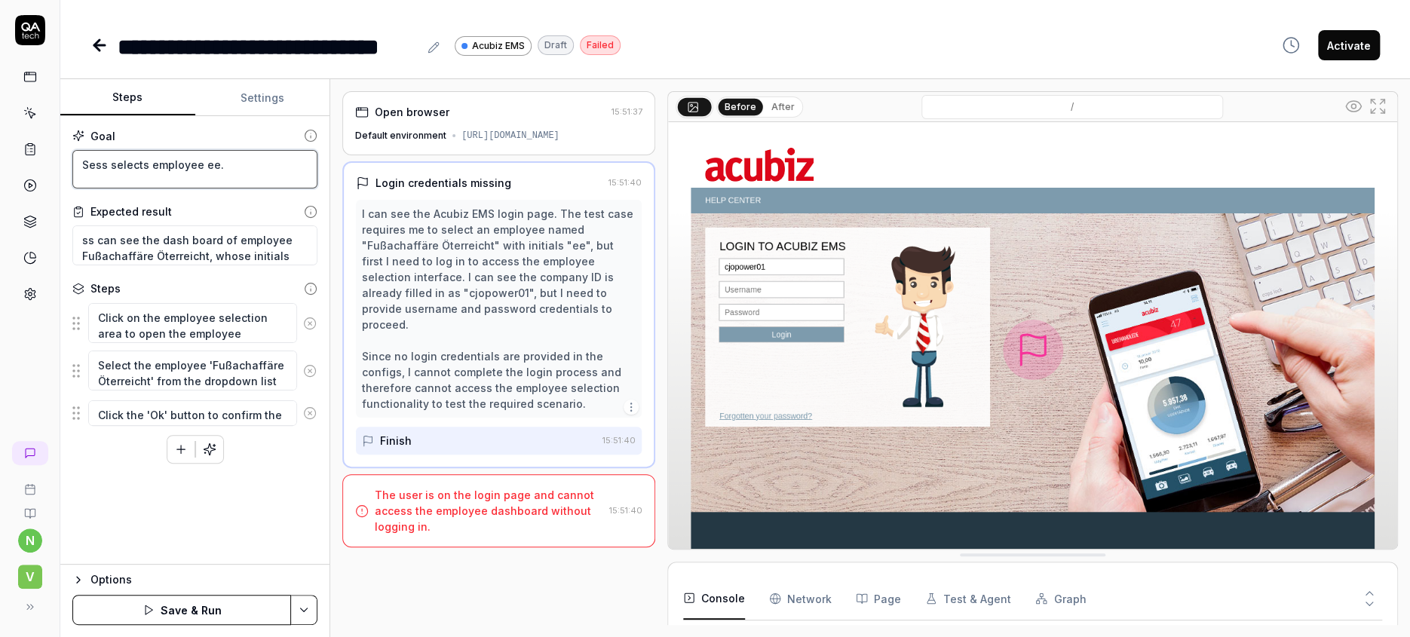
type textarea "*"
type textarea "Secss selects employee ee."
type textarea "*"
type textarea "Secrss selects employee ee."
type textarea "*"
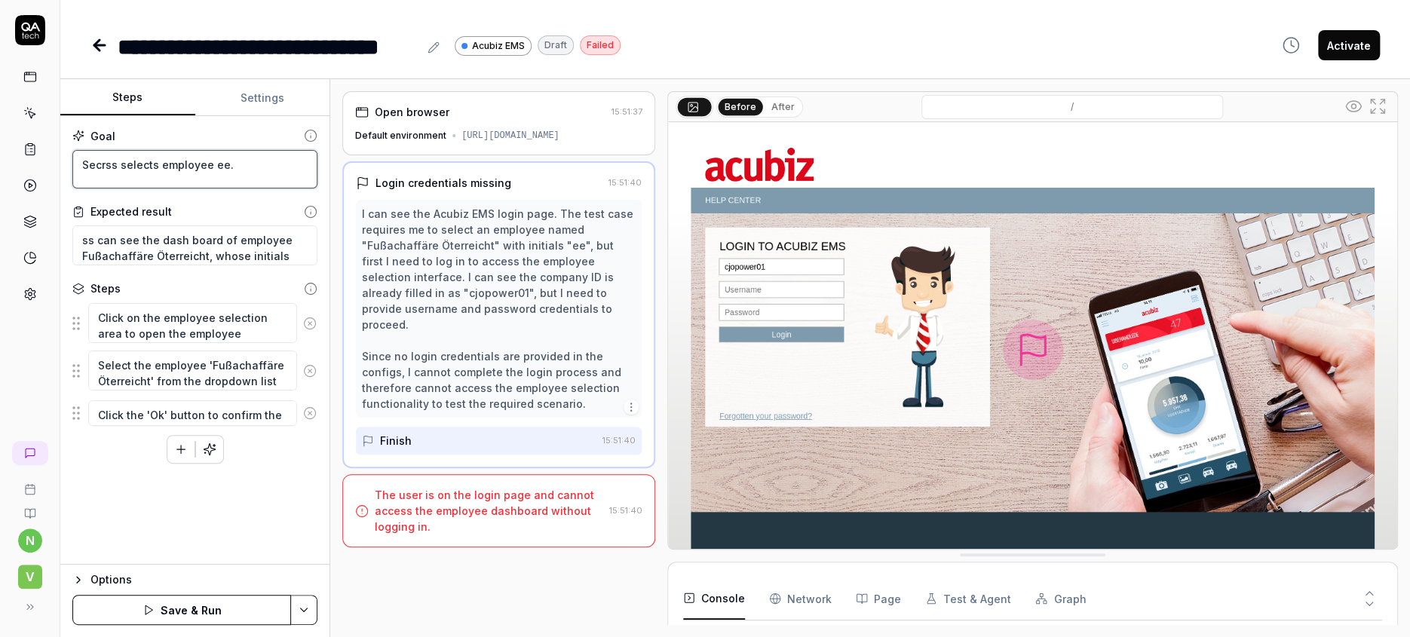
type textarea "Secress selects employee ee."
type textarea "*"
type textarea "Secretss selects employee ee."
type textarea "*"
type textarea "Secretass selects employee ee."
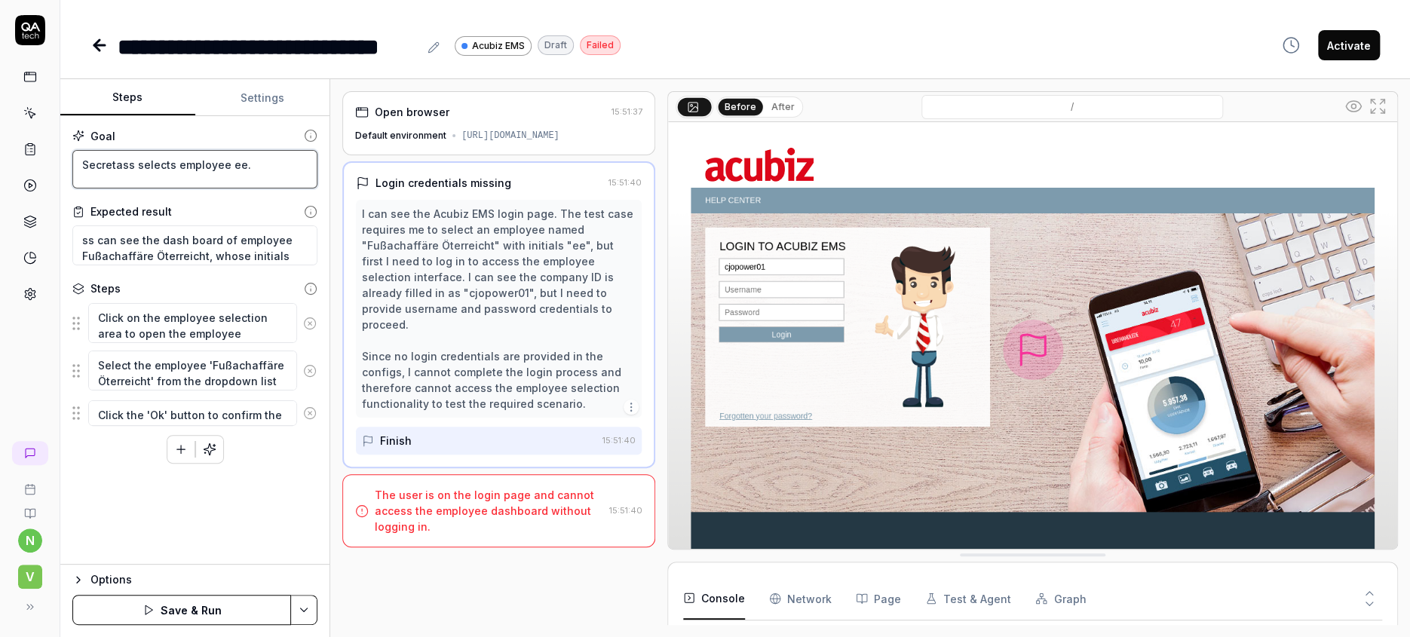
type textarea "*"
type textarea "Secretarss selects employee ee."
type textarea "*"
type textarea "Secretary ss selects employee ee."
type textarea "*"
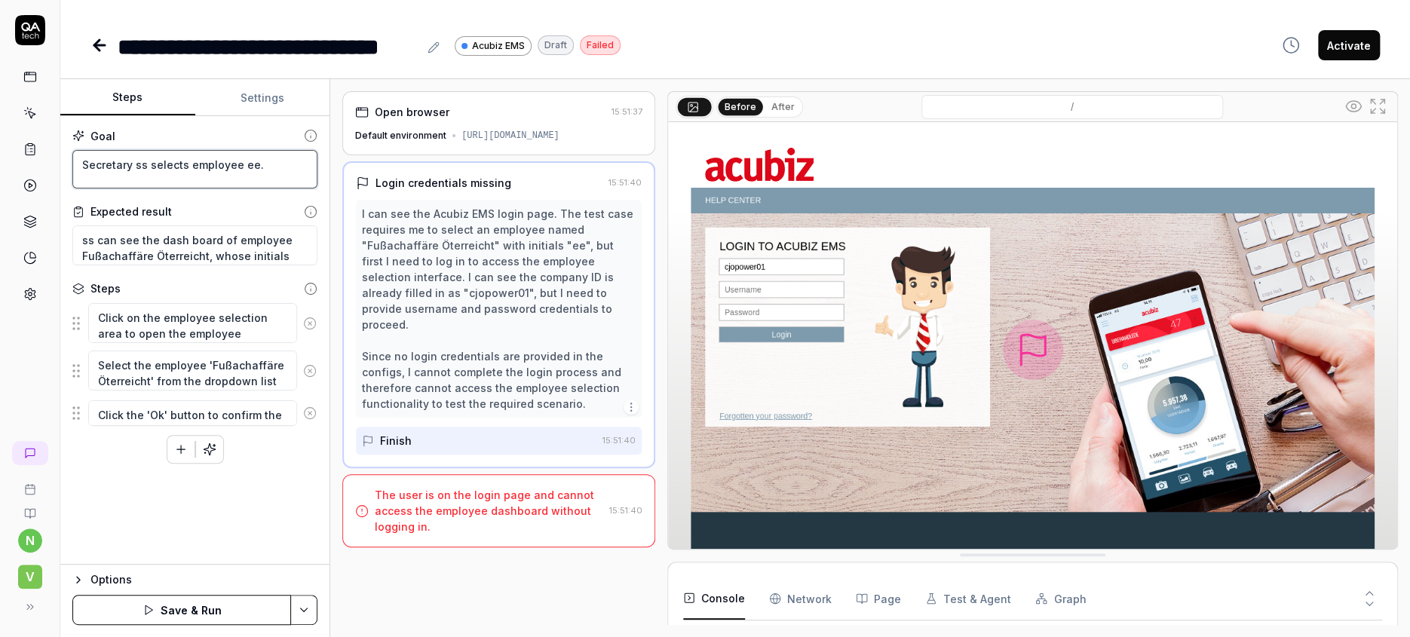
type textarea "Secretary iss selects employee ee."
type textarea "*"
type textarea "Secretary i ss selects employee ee."
type textarea "*"
type textarea "Secretary i sss selects employee ee."
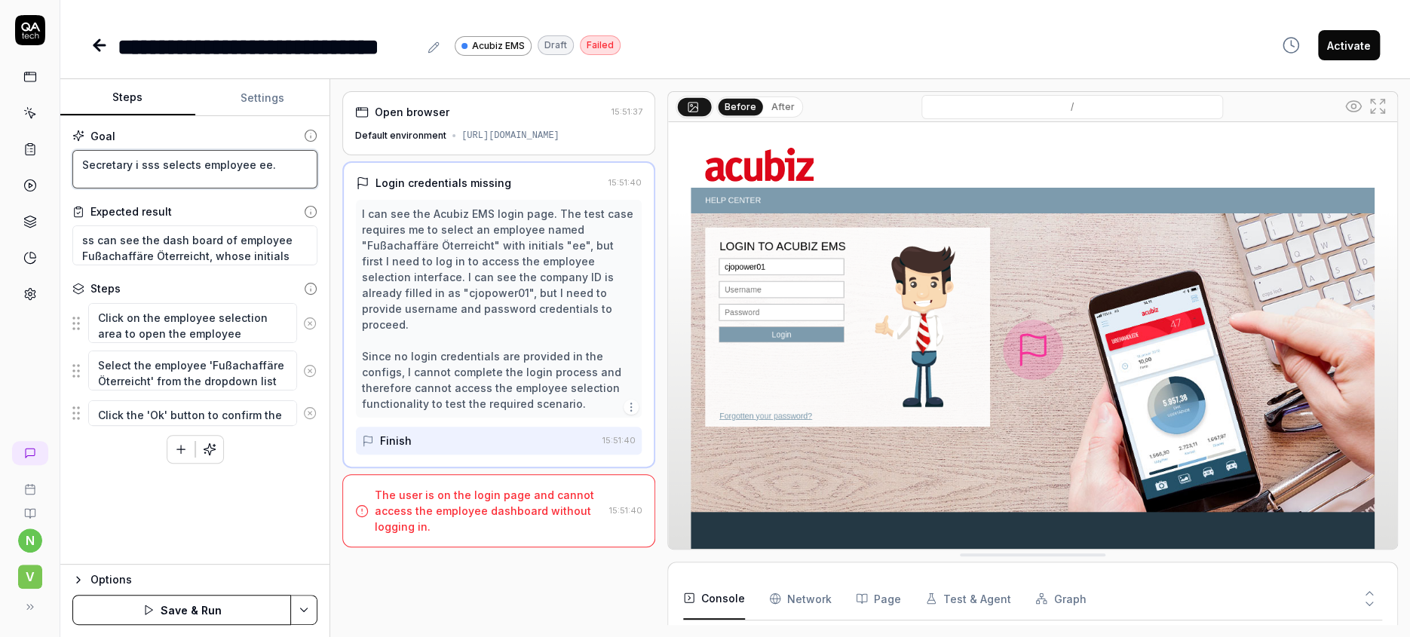
type textarea "*"
type textarea "Secretary i slss selects employee ee."
type textarea "*"
type textarea "Secretary i sss selects employee ee."
type textarea "*"
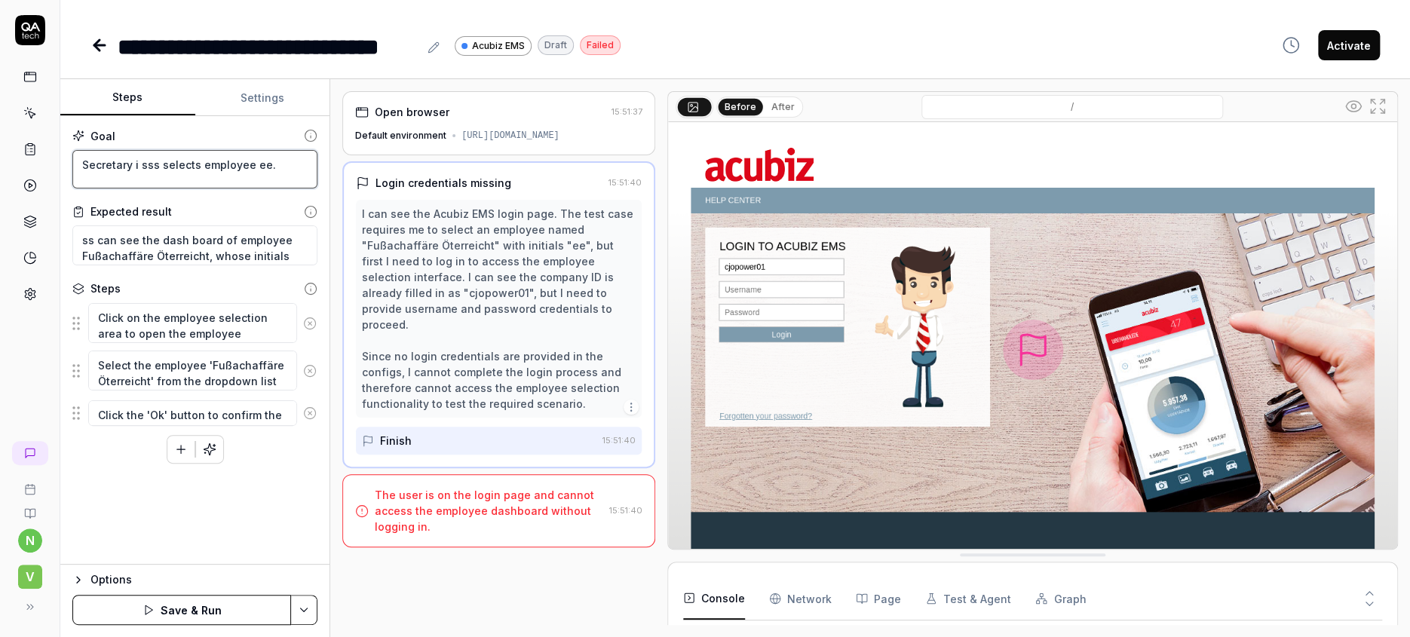
type textarea "Secretary i ss selects employee ee."
type textarea "*"
type textarea "Secretary iss selects employee ee."
type textarea "*"
type textarea "Secretary isss selects employee ee."
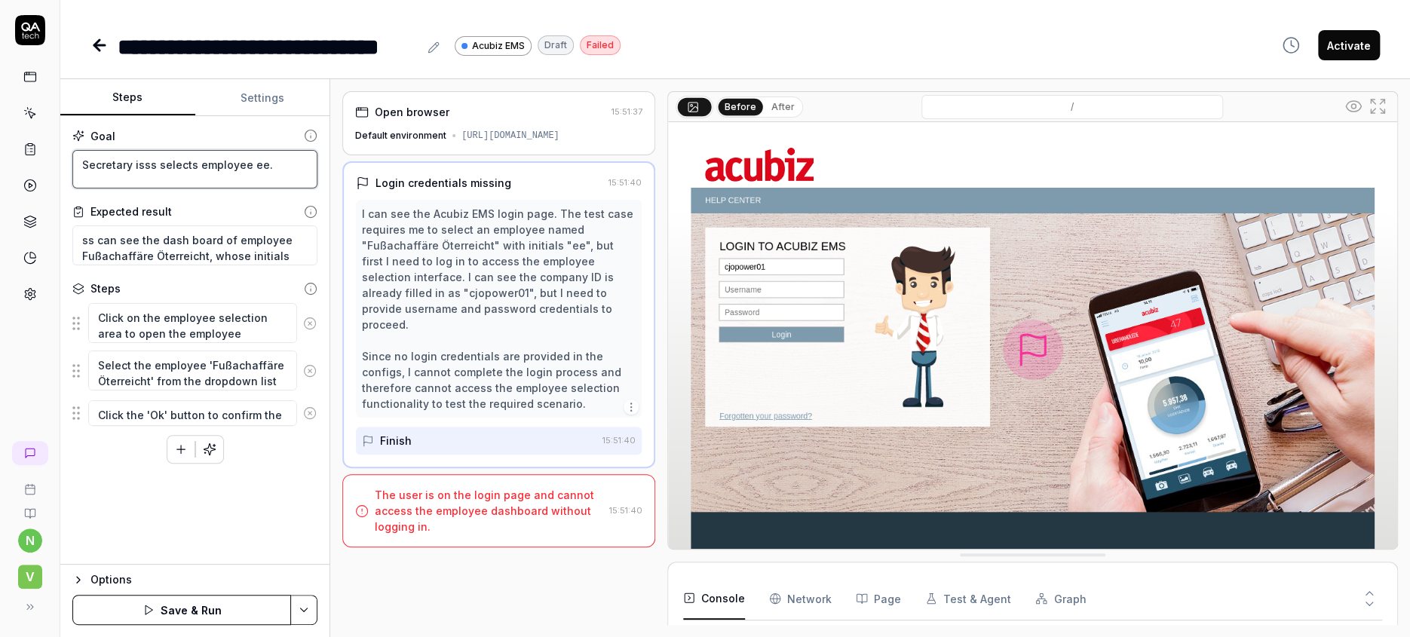
type textarea "*"
type textarea "Secretary is [DEMOGRAPHIC_DATA] selects employee ee."
type textarea "*"
type textarea "Secretary is lss selects employee ee."
type textarea "*"
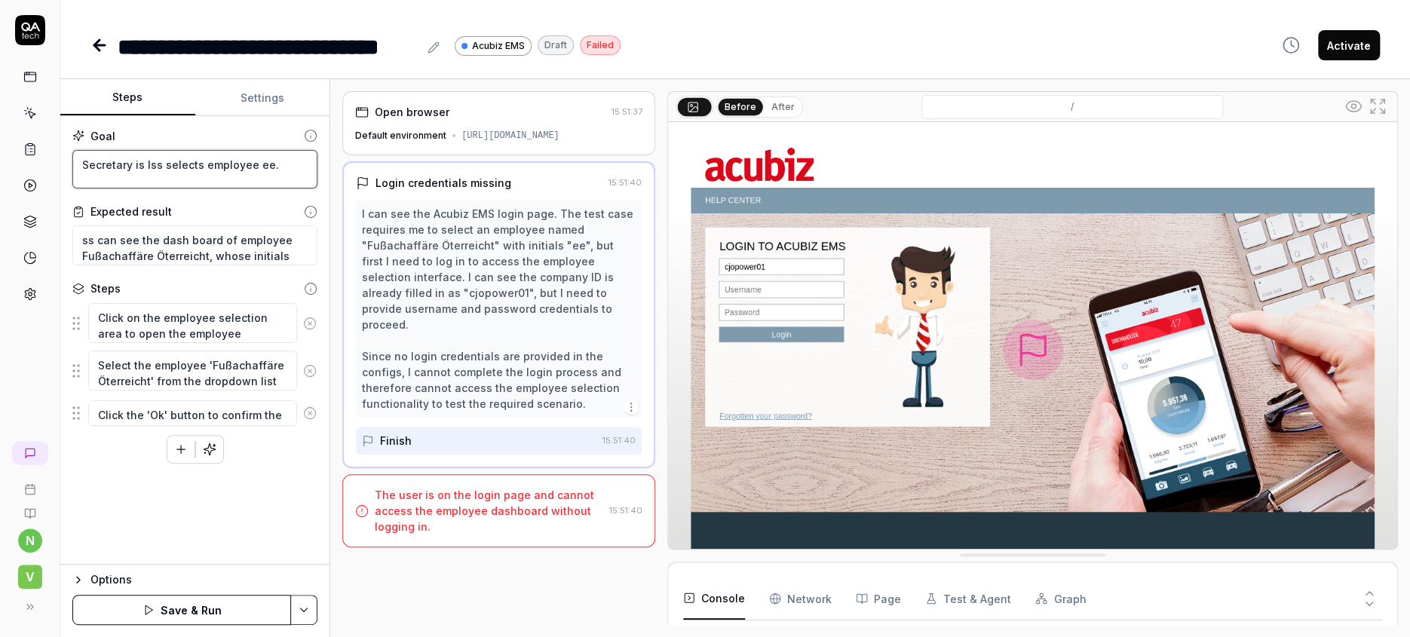
type textarea "Secretary is loss selects employee ee."
type textarea "*"
type textarea "Secretary is logss selects employee ee."
type textarea "*"
type textarea "Secretary is loggss selects employee ee."
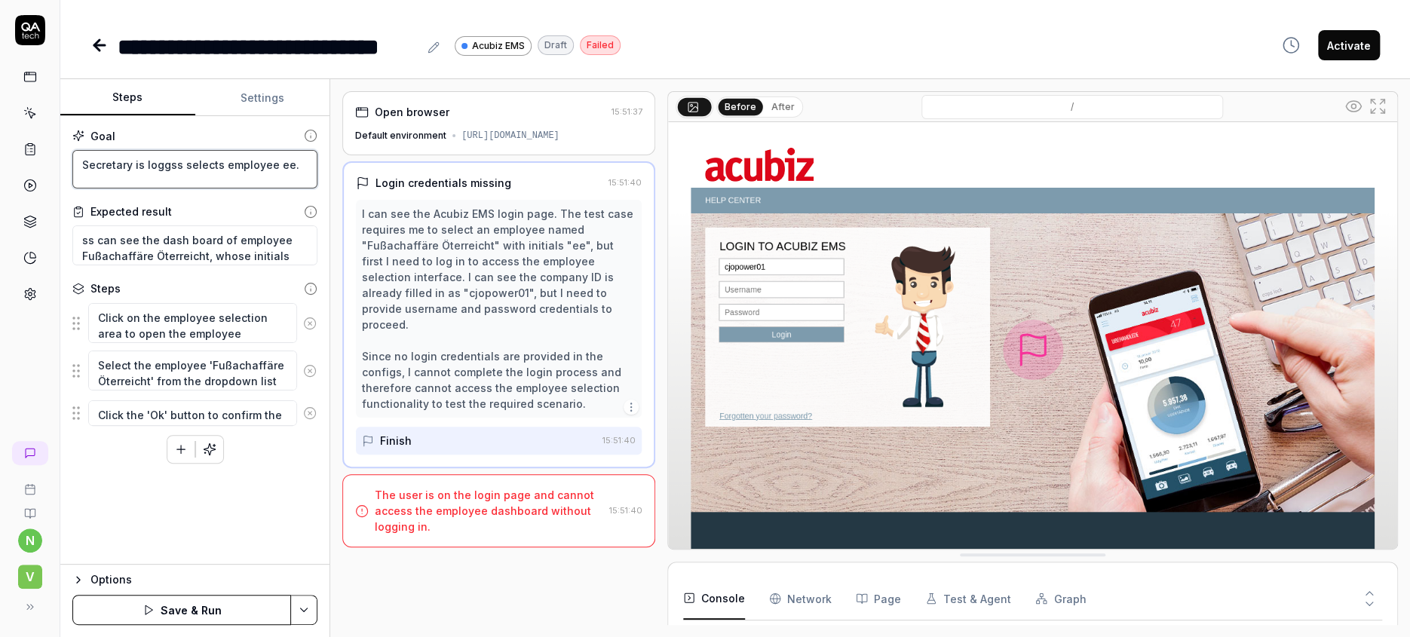
type textarea "*"
type textarea "Secretary is loggess selects employee ee."
type textarea "*"
type textarea "Secretary is loggedss selects employee ee."
type textarea "*"
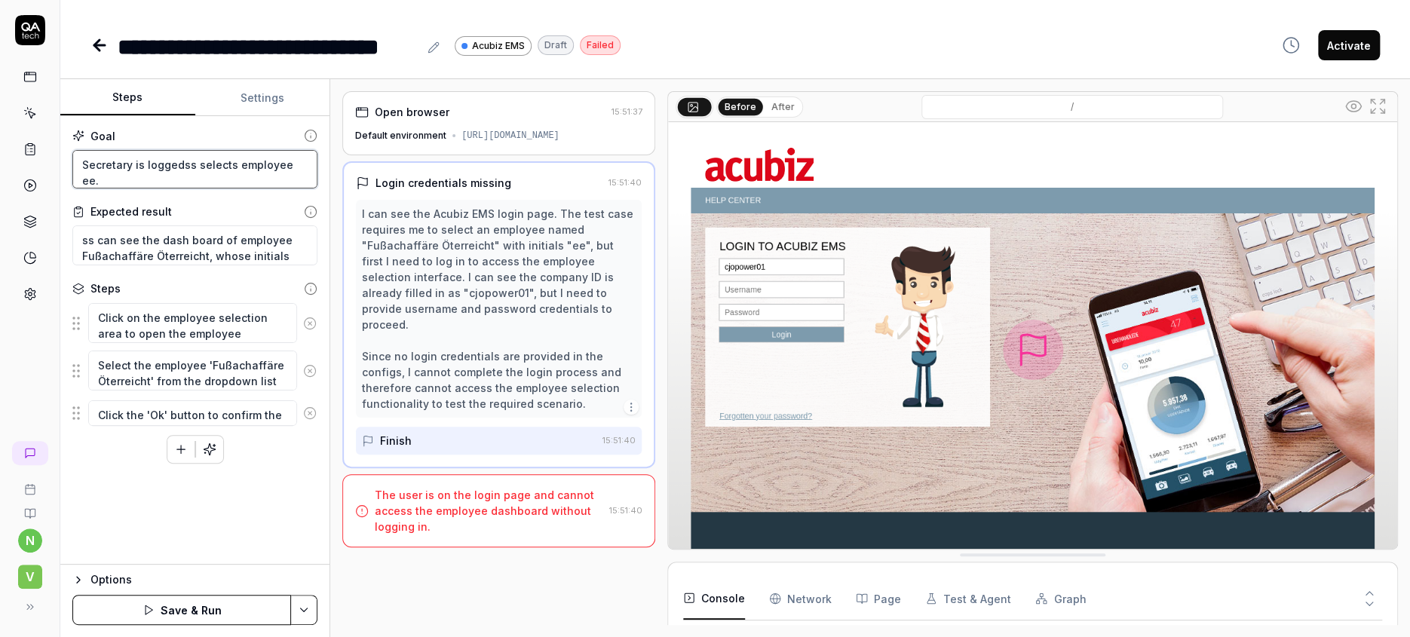
type textarea "Secretary is logged ss selects employee ee."
type textarea "*"
type textarea "Secretary is logged oss selects employee ee."
type textarea "*"
type textarea "Secretary is logged onss selects employee ee."
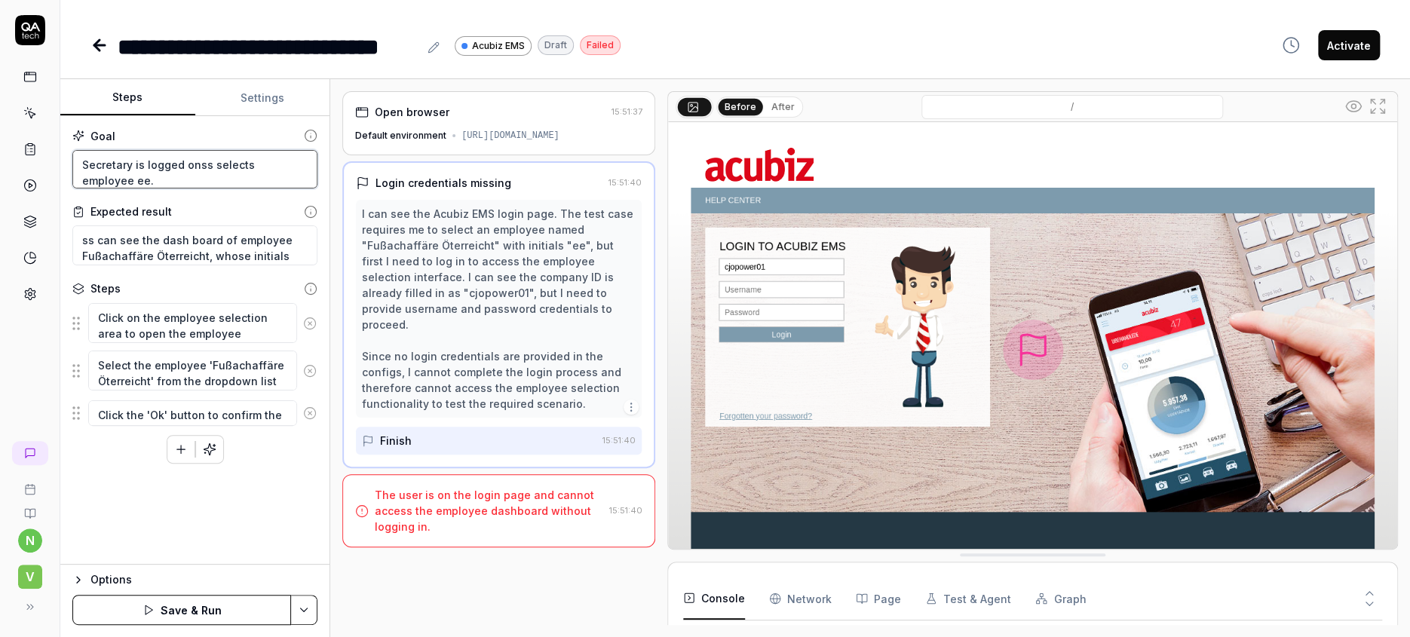
type textarea "*"
type textarea "Secretary is logged on ss selects employee ee."
type textarea "*"
type textarea "Secretary is logged on ass selects employee ee."
type textarea "*"
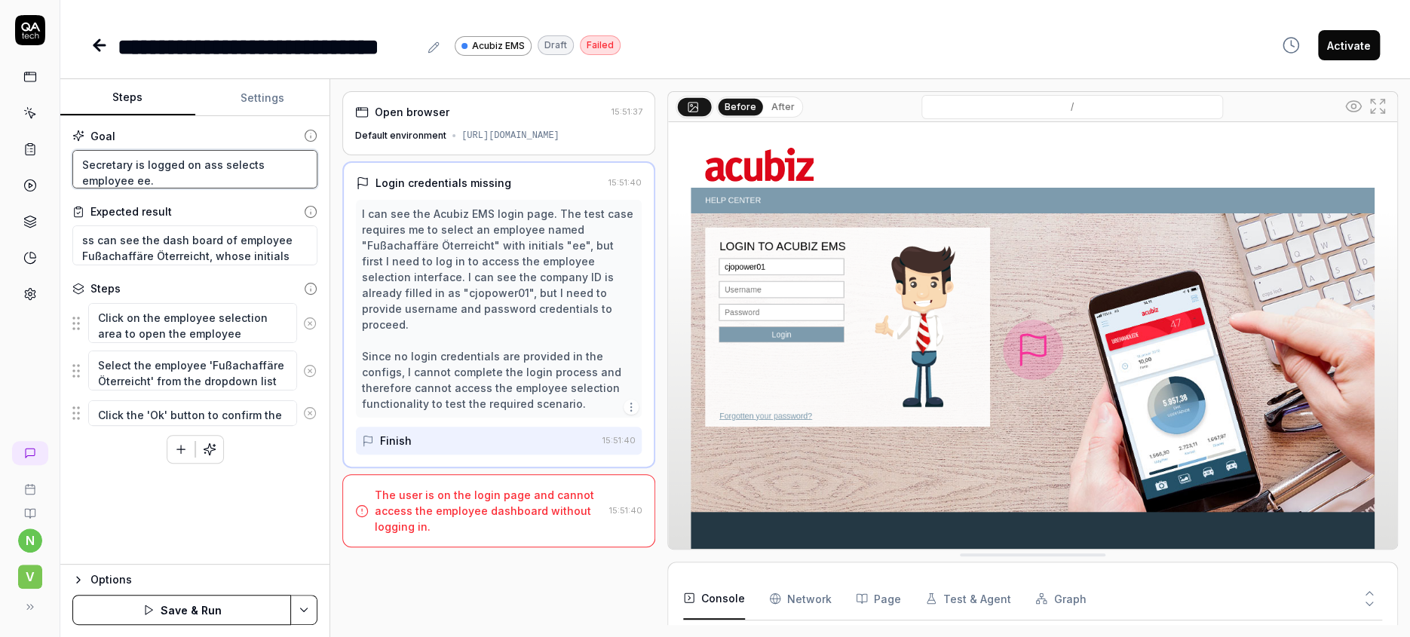
type textarea "Secretary is logged on alss selects employee ee."
type textarea "*"
type textarea "Secretary is logged on alrss selects employee ee."
type textarea "*"
type textarea "Secretary is logged on alress selects employee ee."
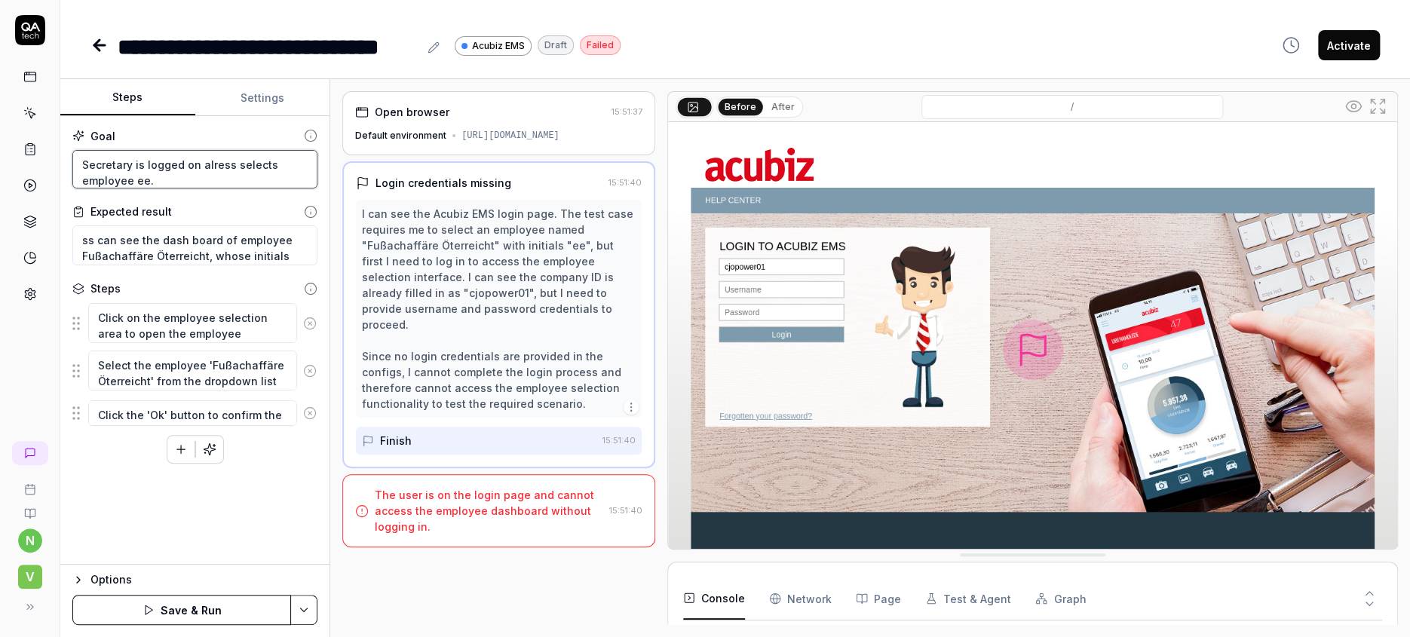
type textarea "*"
type textarea "Secretary is logged on alreass selects employee ee."
type textarea "*"
type textarea "Secretary is logged on alreadss selects employee ee."
type textarea "*"
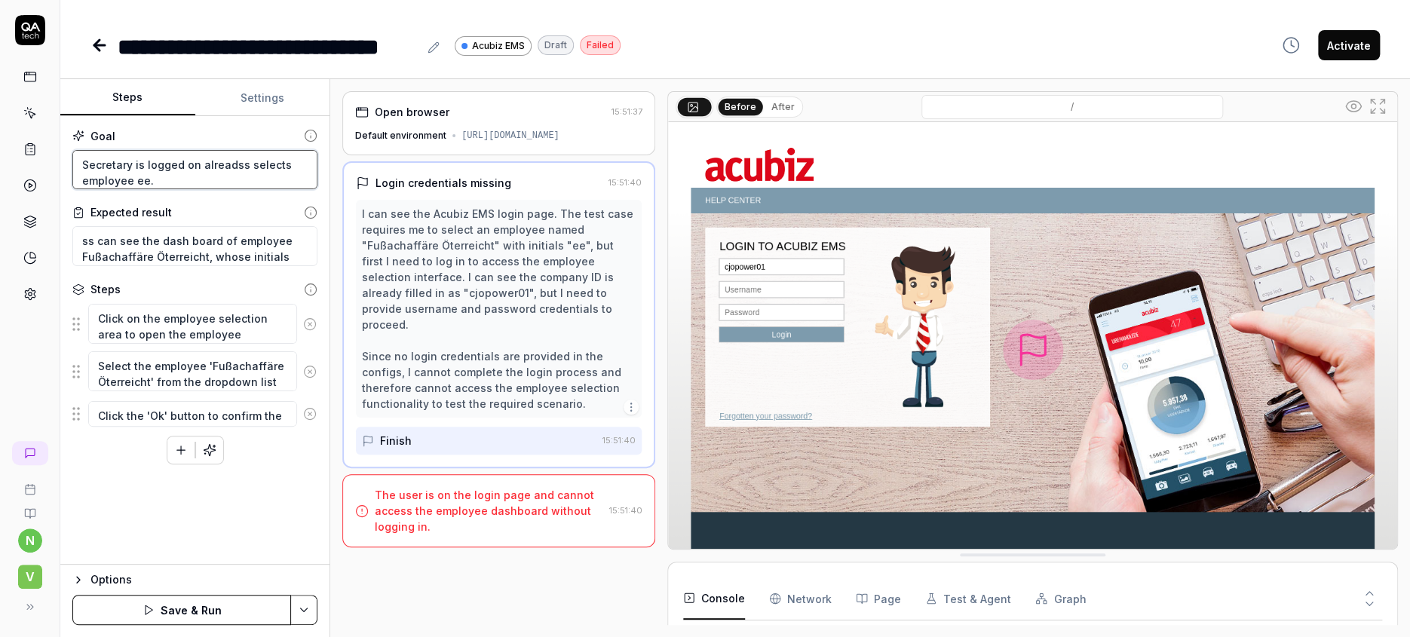
type textarea "Secretary is logged on alreadyss selects employee ee."
type textarea "*"
type textarea "Secretary is logged on [DOMAIN_NAME] selects employee ee."
type textarea "*"
type textarea "Secretary is logged on [DOMAIN_NAME] selects employee ee."
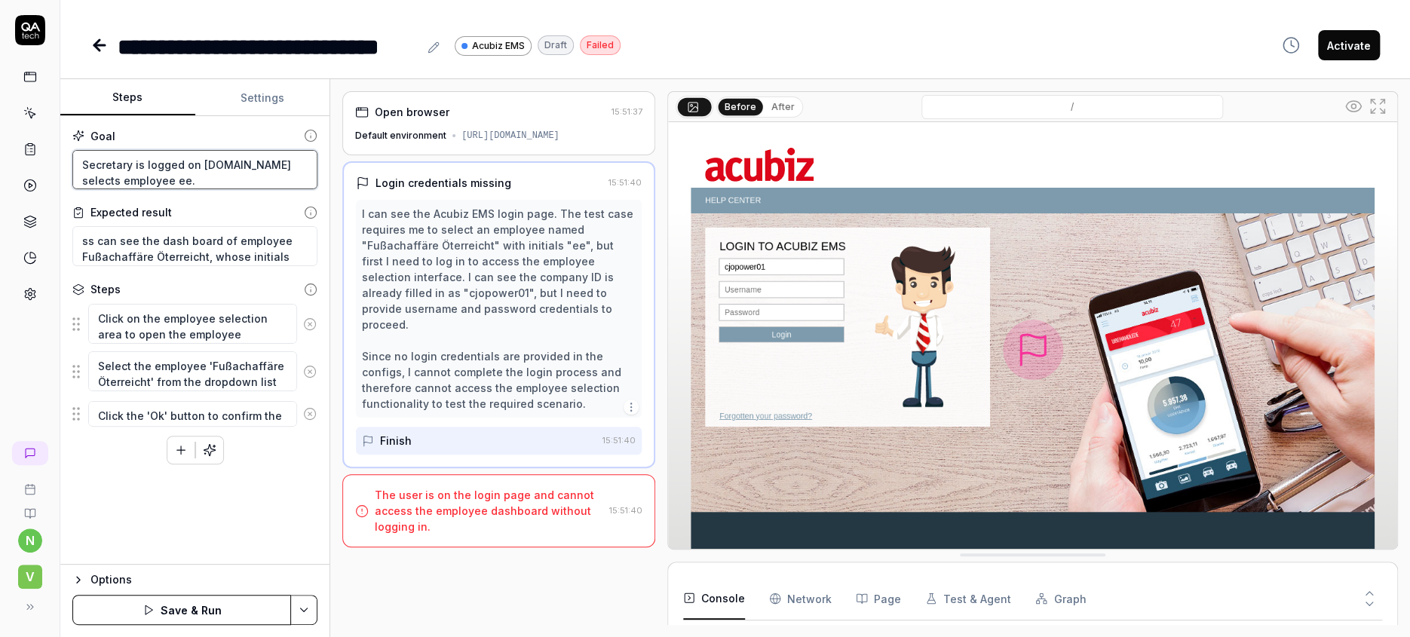
type textarea "*"
type textarea "Secretary is logged on alreadyss selects employee ee."
type textarea "*"
type textarea "Secretary is logged on already,ss selects employee ee."
type textarea "*"
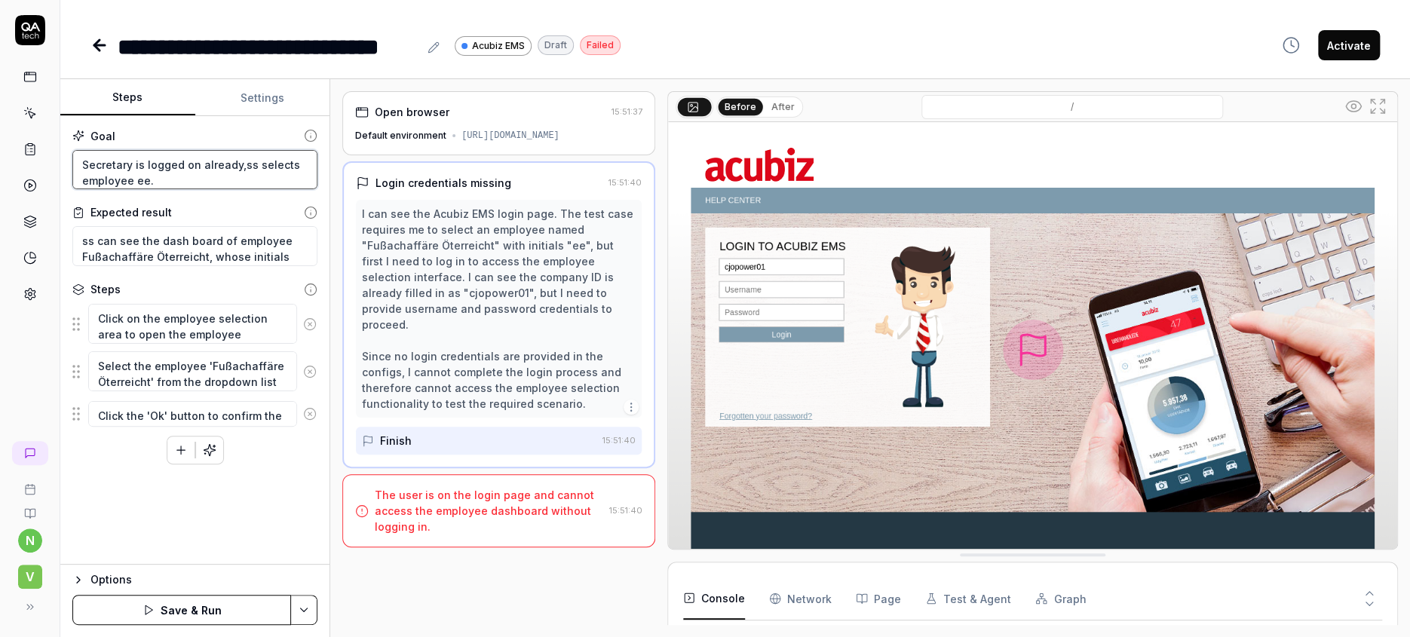
type textarea "Secretary is logged on already, ss selects employee ee."
type textarea "*"
type textarea "Secretary is logged on already, ass selects employee ee."
type textarea "*"
type textarea "Secretary is logged on already, anss selects employee ee."
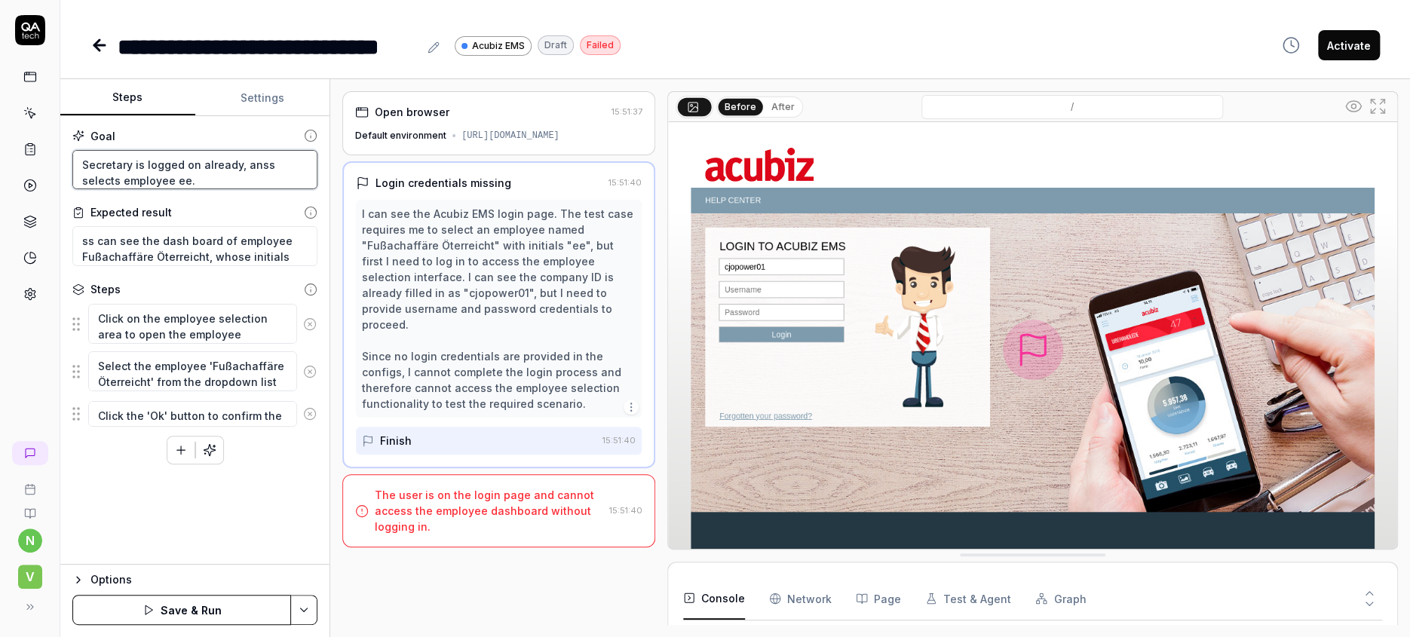
type textarea "*"
type textarea "Secretary is logged on already, andss selects employee ee."
type textarea "*"
type textarea "Secretary is logged on already, and ss selects employee ee."
type textarea "*"
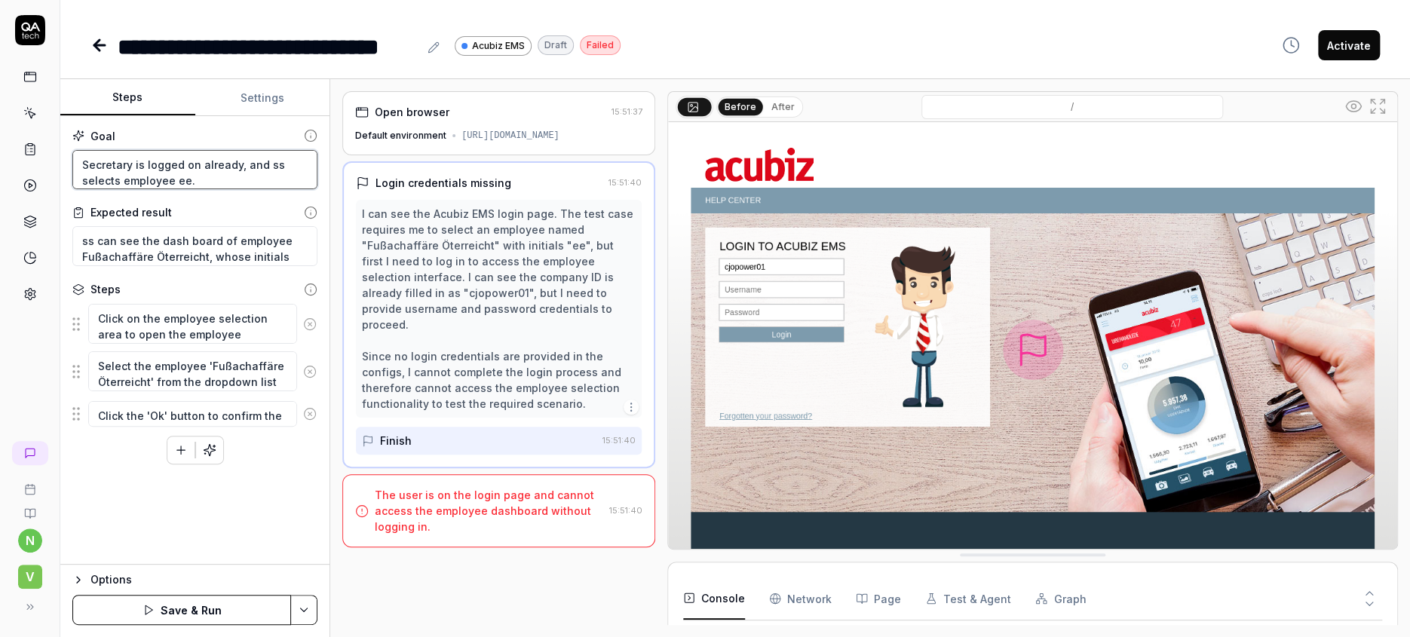
type textarea "Secretary is logged on already, and ss selects employee ee."
click at [190, 609] on button "Save & Run" at bounding box center [181, 610] width 219 height 30
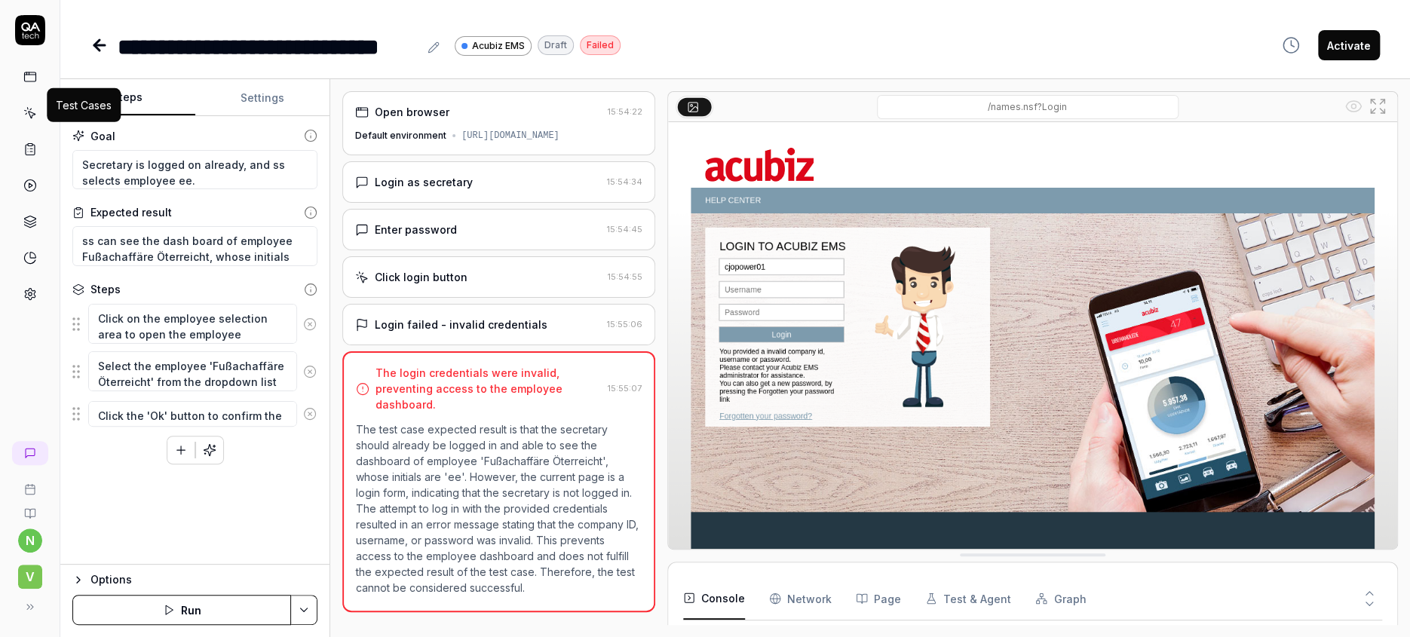
click at [27, 106] on icon at bounding box center [30, 113] width 14 height 14
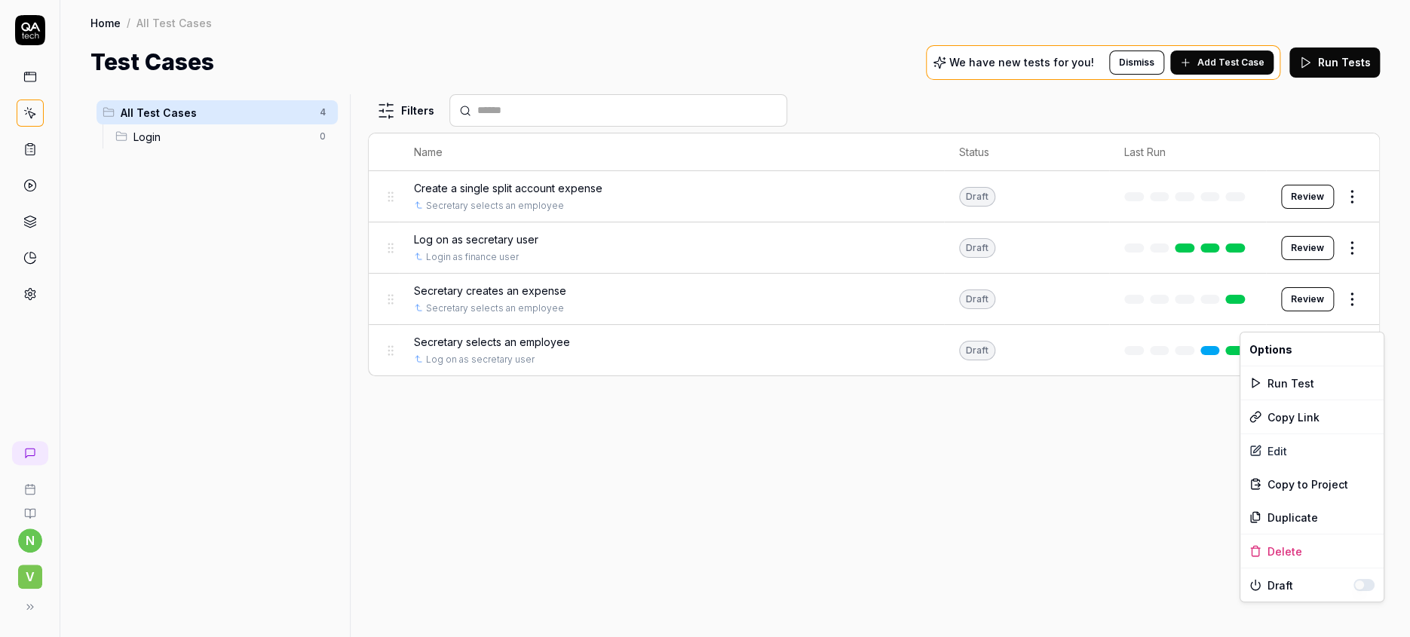
click at [1361, 325] on html "n V Home / All Test Cases Home / All Test Cases Test Cases We have new tests fo…" at bounding box center [705, 318] width 1410 height 637
click at [539, 318] on html "n V Home / All Test Cases Home / All Test Cases Test Cases We have new tests fo…" at bounding box center [705, 318] width 1410 height 637
click at [501, 334] on span "Secretary selects an employee" at bounding box center [492, 342] width 156 height 16
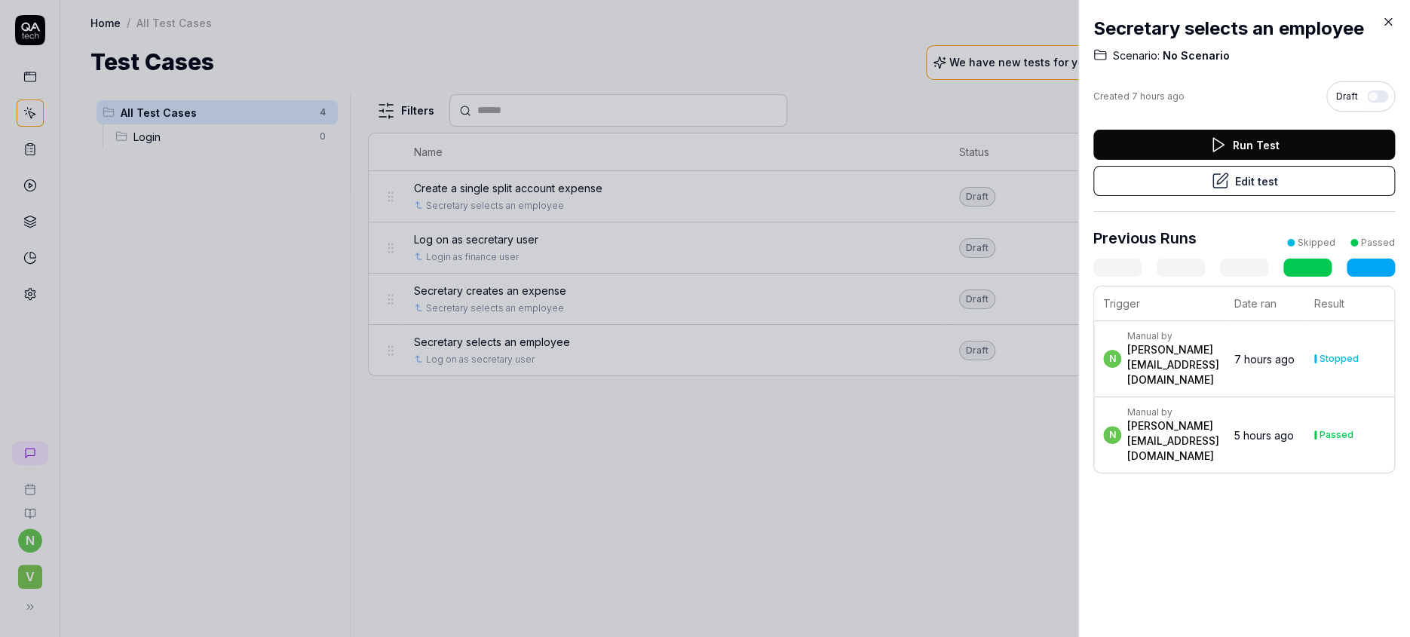
click at [1248, 166] on button "Edit test" at bounding box center [1245, 181] width 302 height 30
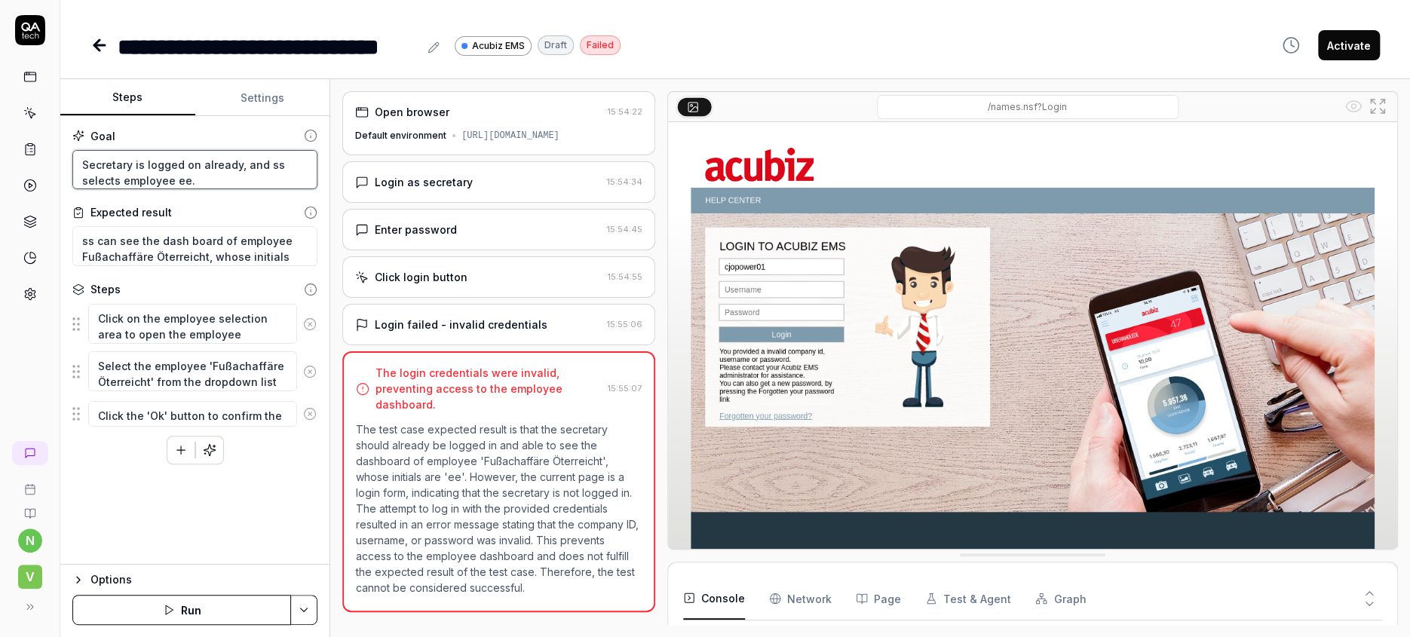
drag, startPoint x: 207, startPoint y: 150, endPoint x: 127, endPoint y: 143, distance: 80.3
click at [127, 150] on textarea "Secretary is logged on already, and ss selects employee ee." at bounding box center [194, 170] width 245 height 40
type textarea "*"
type textarea "Secretary is l and ss selects employee ee."
type textarea "*"
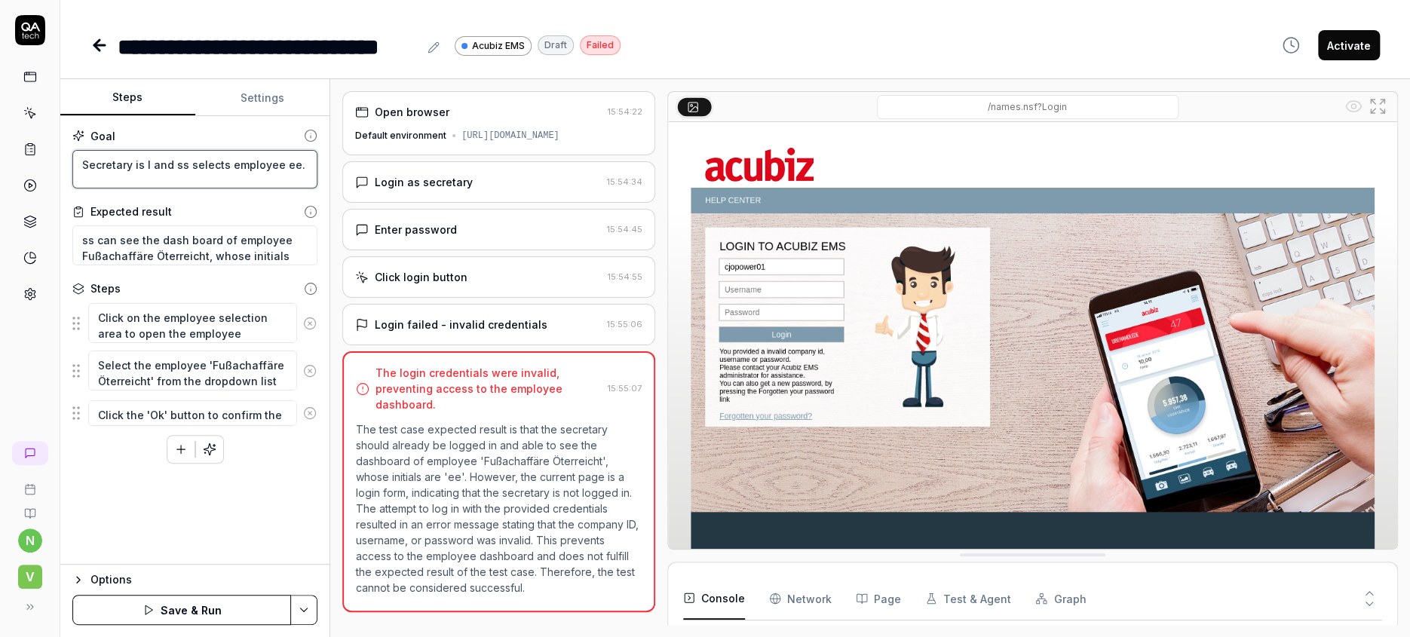
type textarea "Secretary is lo and ss selects employee ee."
type textarea "*"
type textarea "Secretary is [PERSON_NAME] and ss selects employee ee."
type textarea "*"
type textarea "Secretary is look and ss selects employee ee."
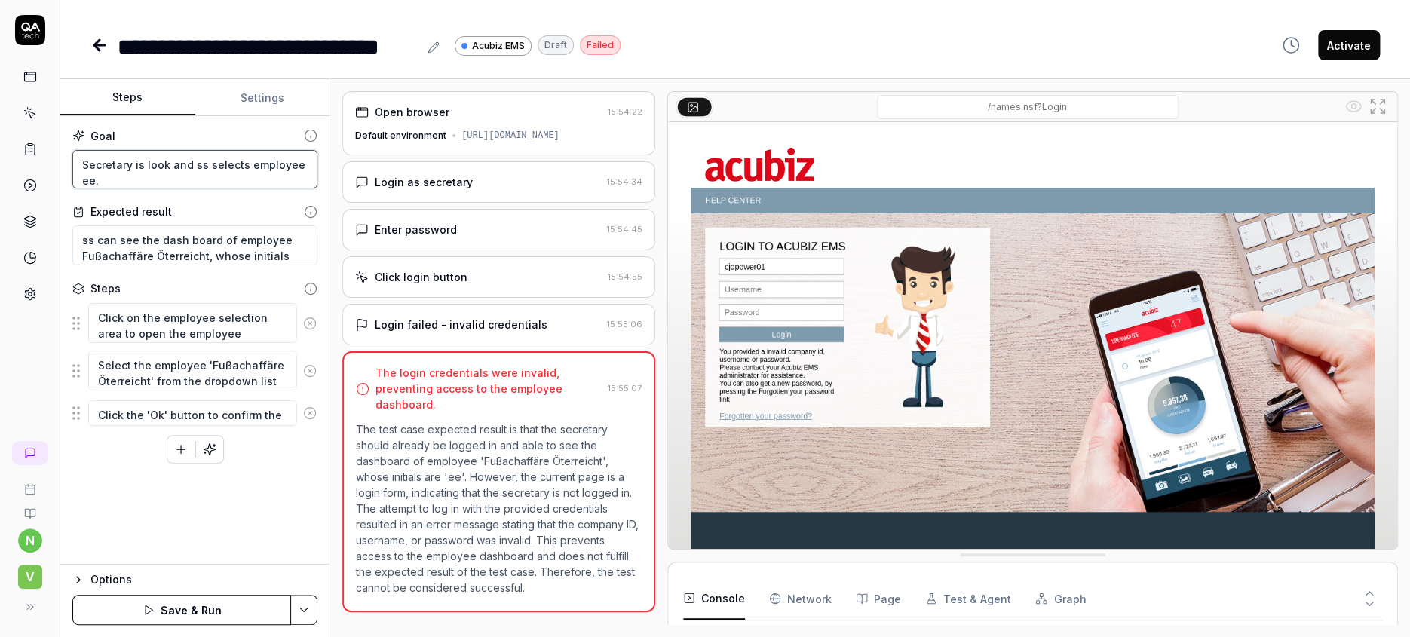
type textarea "*"
type textarea "Secretary is looki and ss selects employee ee."
type textarea "*"
type textarea "Secretary is lookin and ss selects employee ee."
type textarea "*"
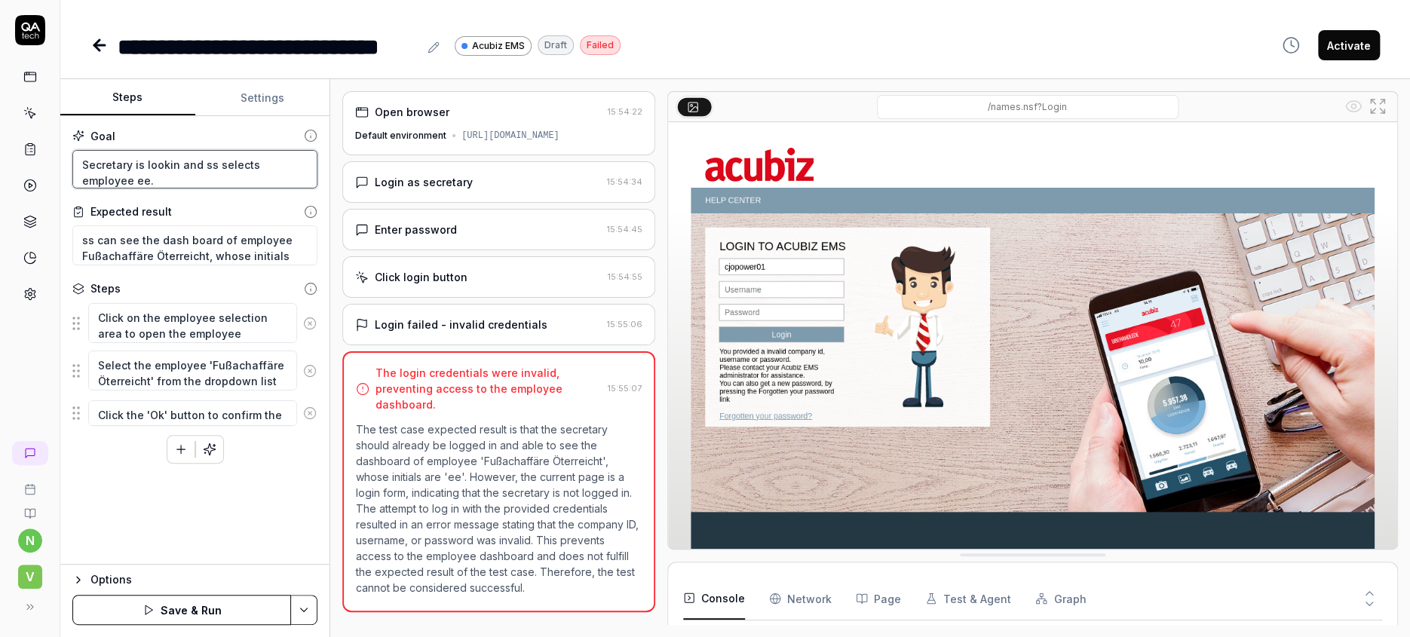
type textarea "Secretary is looking and ss selects employee ee."
type textarea "*"
type textarea "Secretary is looking and ss selects employee ee."
type textarea "*"
type textarea "Secretary is looking a and ss selects employee ee."
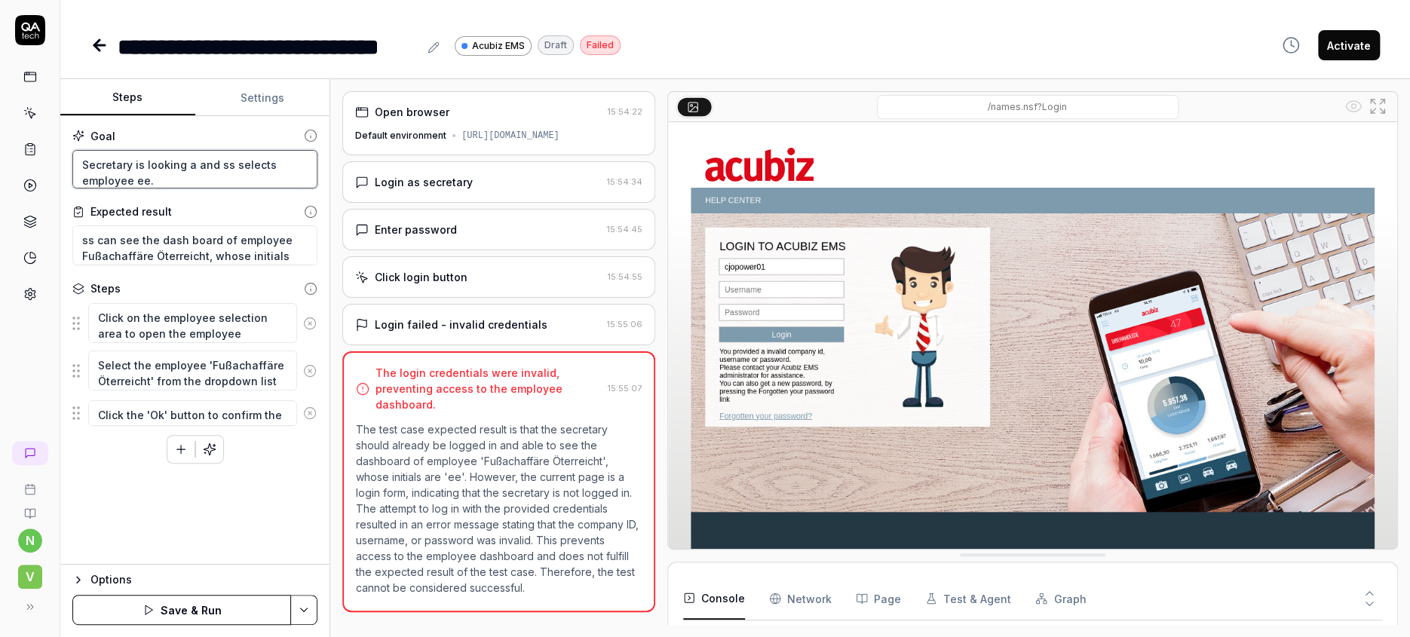
type textarea "*"
type textarea "Secretary is looking at and ss selects employee ee."
type textarea "*"
type textarea "Secretary is looking at and ss selects employee ee."
type textarea "*"
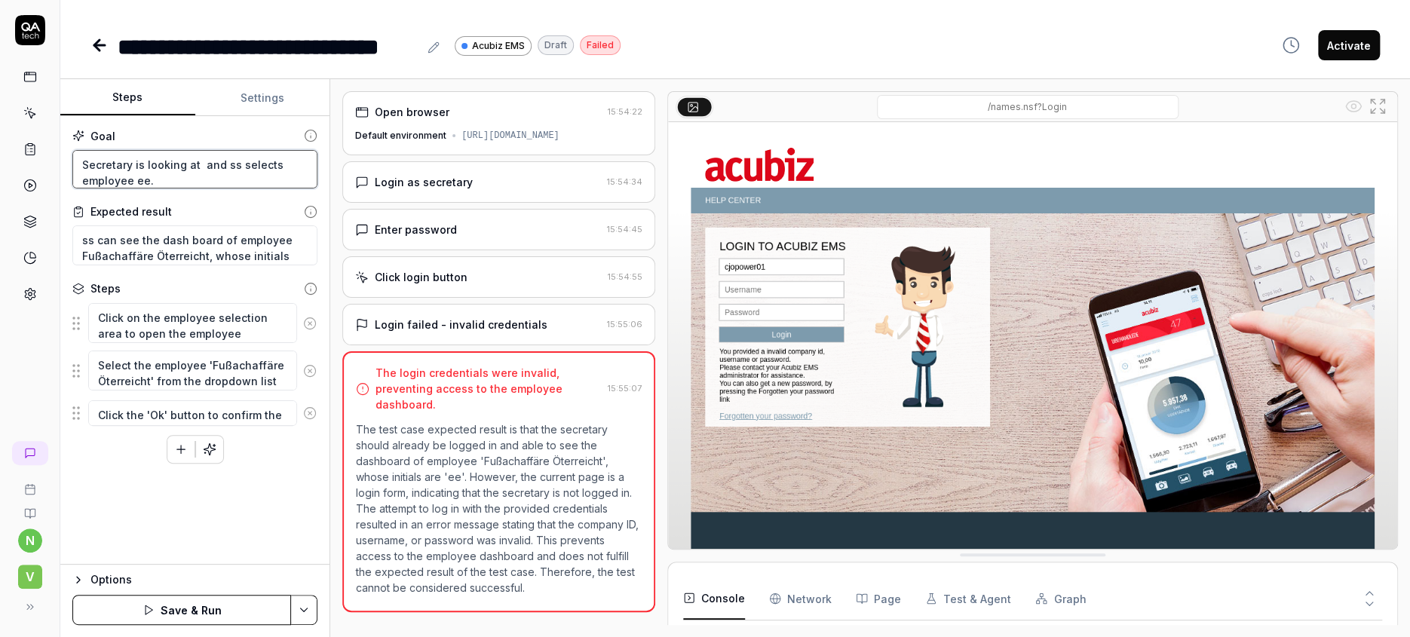
type textarea "Secretary is looking at t and ss selects employee ee."
type textarea "*"
type textarea "Secretary is looking at th and ss selects employee ee."
type textarea "*"
type textarea "Secretary is looking at the and ss selects employee ee."
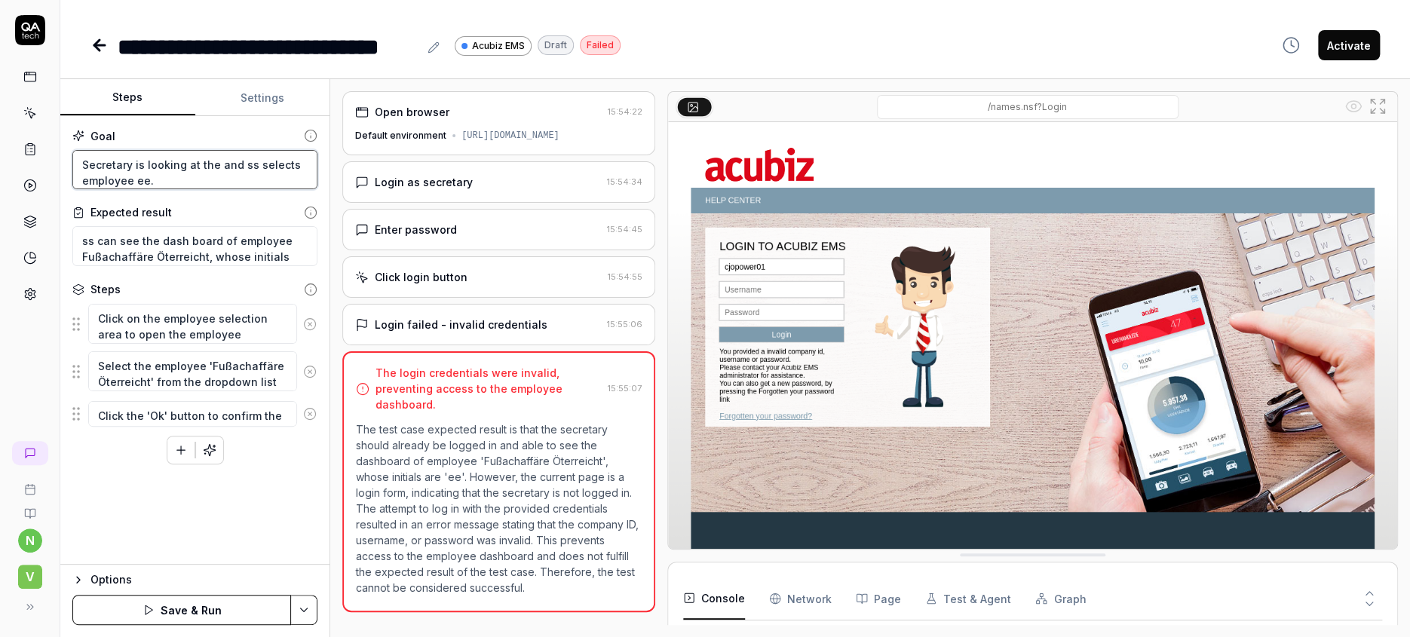
type textarea "*"
type textarea "Secretary is looking at the and ss selects employee ee."
type textarea "*"
type textarea "Secretary is looking at the d and ss selects employee ee."
type textarea "*"
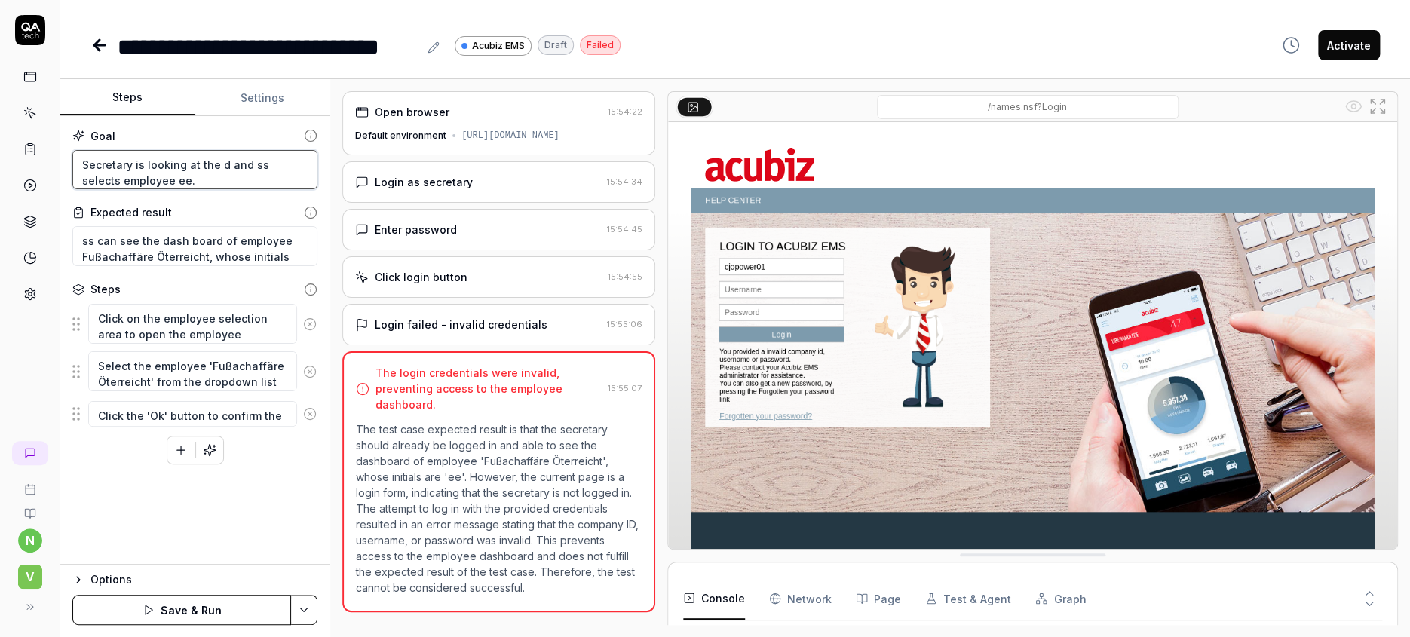
type textarea "Secretary is looking at the da and ss selects employee ee."
type textarea "*"
type textarea "Secretary is looking at the das and ss selects employee ee."
type textarea "*"
type textarea "Secretary is looking at the dash and ss selects employee ee."
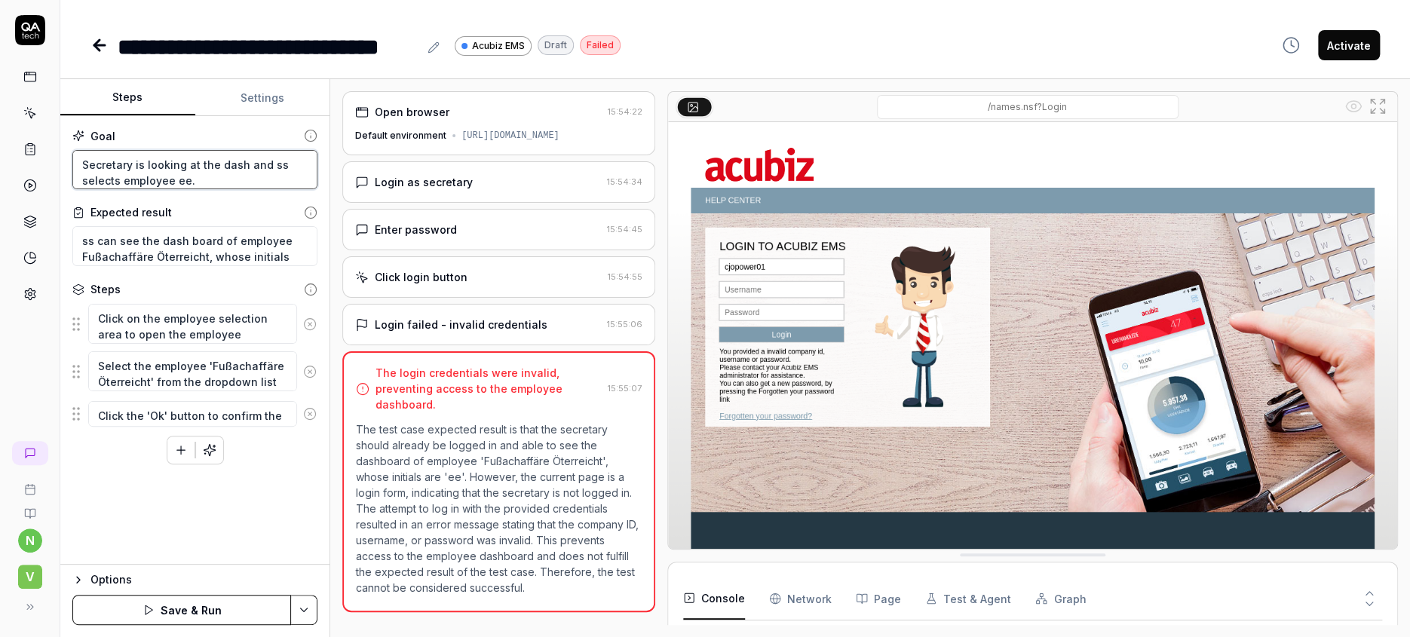
type textarea "*"
type textarea "Secretary is looking at the dash and ss selects employee ee."
type textarea "*"
type textarea "Secretary is looking at the dash b and ss selects employee ee."
type textarea "*"
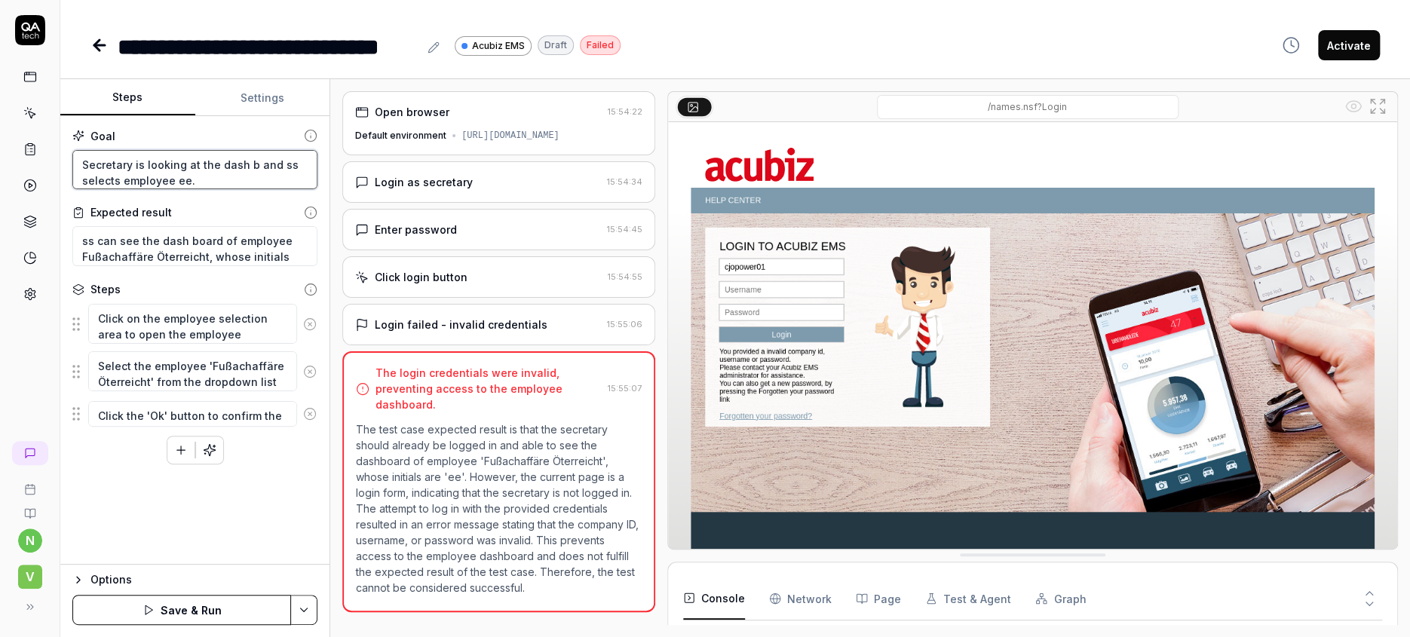
type textarea "Secretary is looking at the dash bo and ss selects employee ee."
type textarea "*"
type textarea "Secretary is looking at the dash boa and ss selects employee ee."
type textarea "*"
type textarea "Secretary is looking at the dash boar and ss selects employee ee."
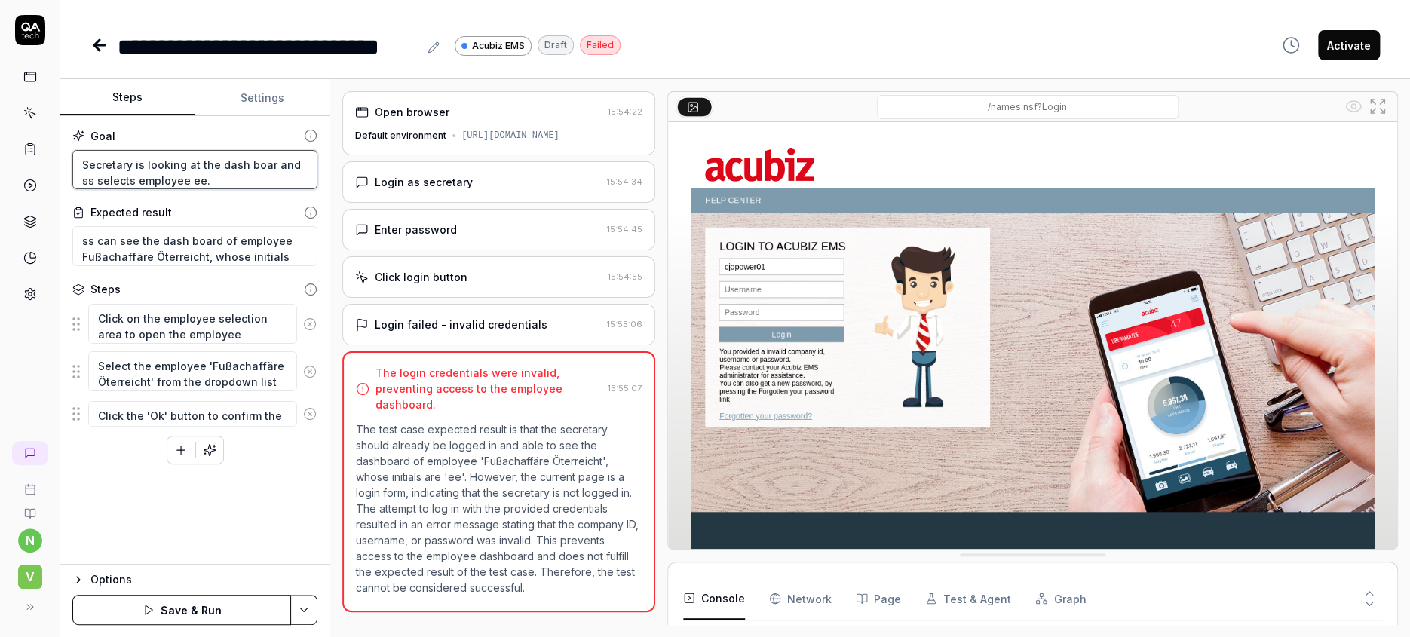
type textarea "*"
type textarea "Secretary is looking at the dash board and ss selects employee ee."
type textarea "*"
type textarea "Secretary is looking at the dash board and ss selects employee ee."
type textarea "*"
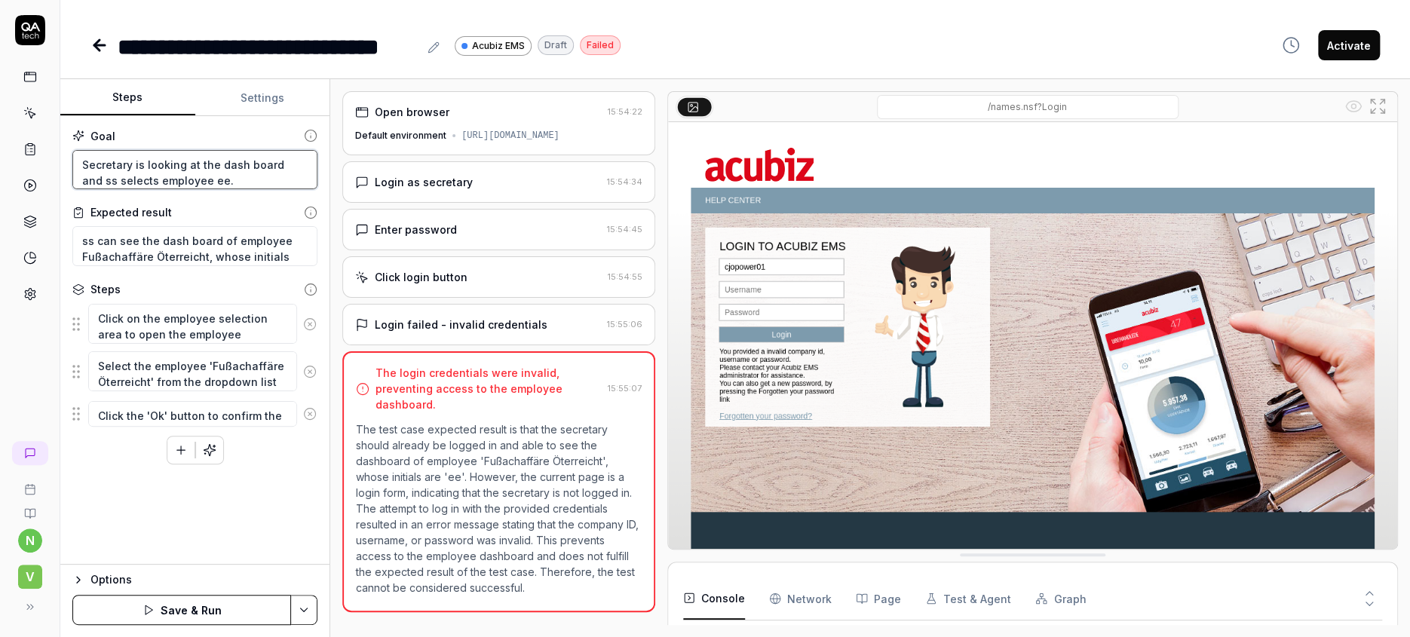
type textarea "Secretary is looking at the dash board a and ss selects employee ee."
type textarea "*"
type textarea "Secretary is looking at the dash board af and ss selects employee ee."
type textarea "*"
type textarea "Secretary is looking at the dash board aft and ss selects employee ee."
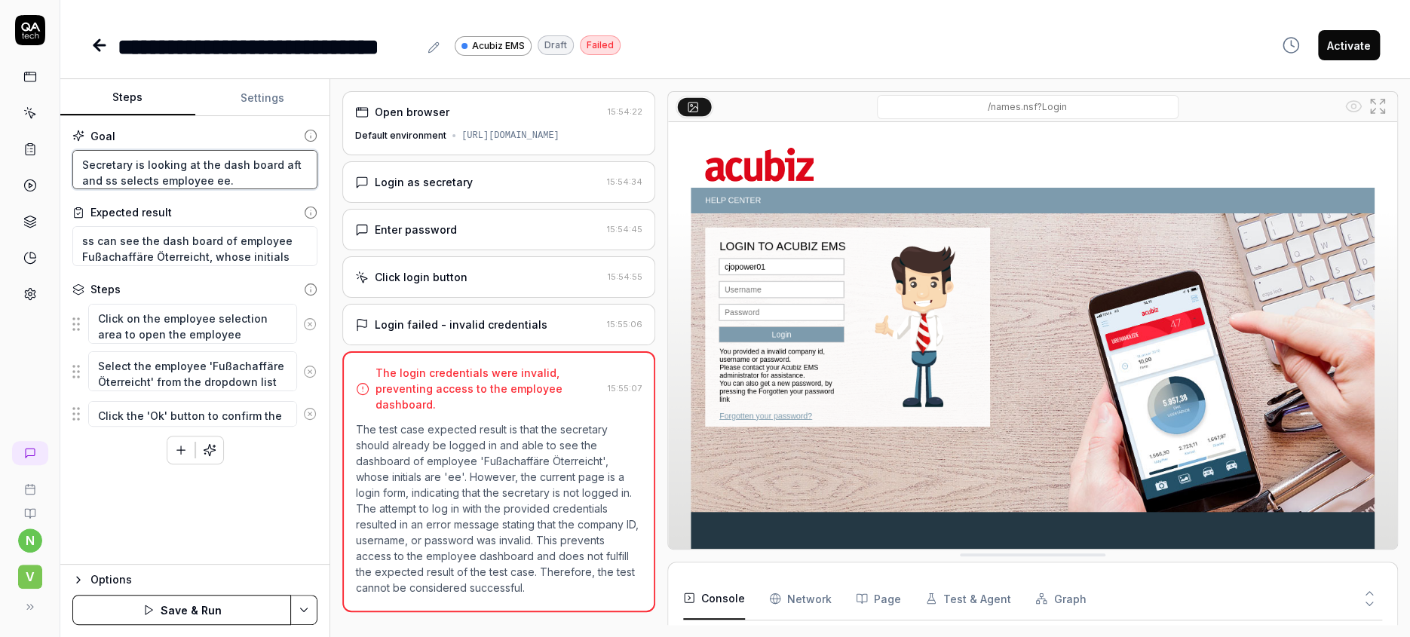
type textarea "*"
type textarea "Secretary is looking at the dash board afte and ss selects employee ee."
type textarea "*"
type textarea "Secretary is looking at the dash board after and ss selects employee ee."
type textarea "*"
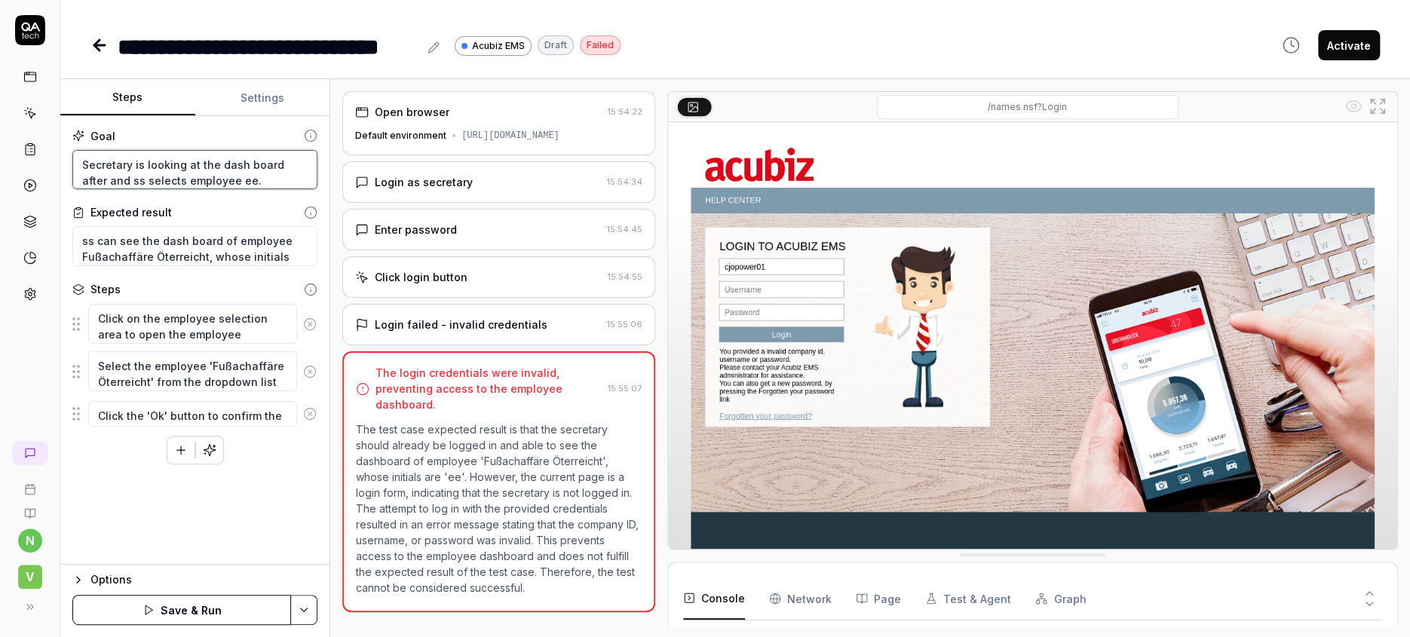
type textarea "Secretary is looking at the dash board after and ss selects employee ee."
type textarea "*"
type textarea "Secretary is looking at the dash board after s and ss selects employee ee."
type textarea "*"
type textarea "Secretary is looking at the dash board after se and ss selects employee ee."
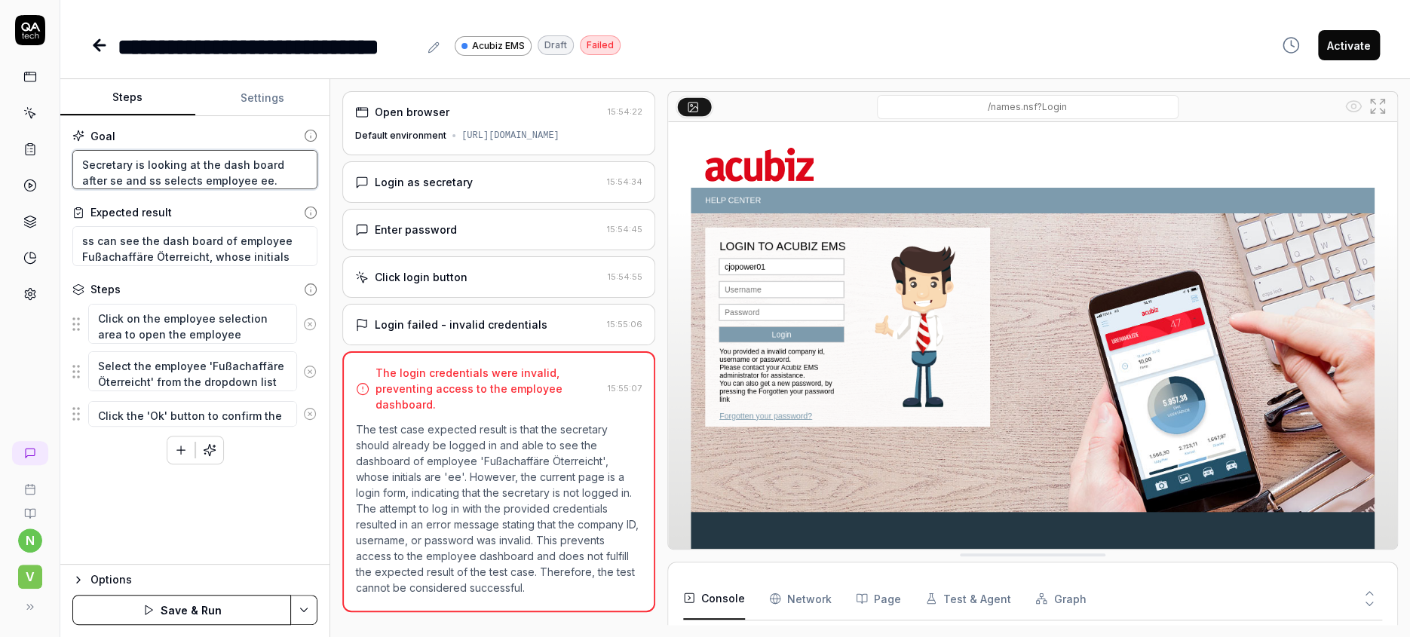
type textarea "*"
type textarea "Secretary is looking at the dash board after sec and ss selects employee ee."
type textarea "*"
type textarea "Secretary is looking at the dash board after secr and ss selects employee ee."
type textarea "*"
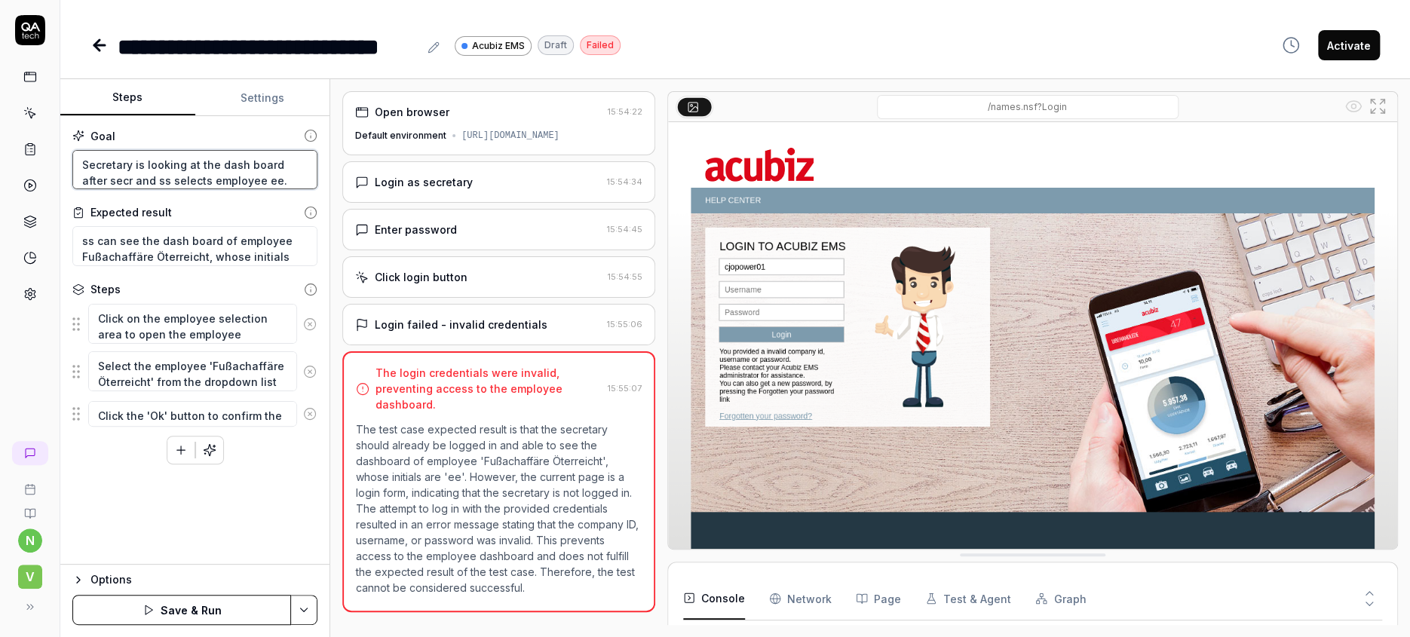
type textarea "Secretary is looking at the dash board after secre and ss selects employee ee."
type textarea "*"
type textarea "Secretary is looking at the dash board after secret and ss selects employee ee."
type textarea "*"
type textarea "Secretary is looking at the dash board after secreta and ss selects employee ee."
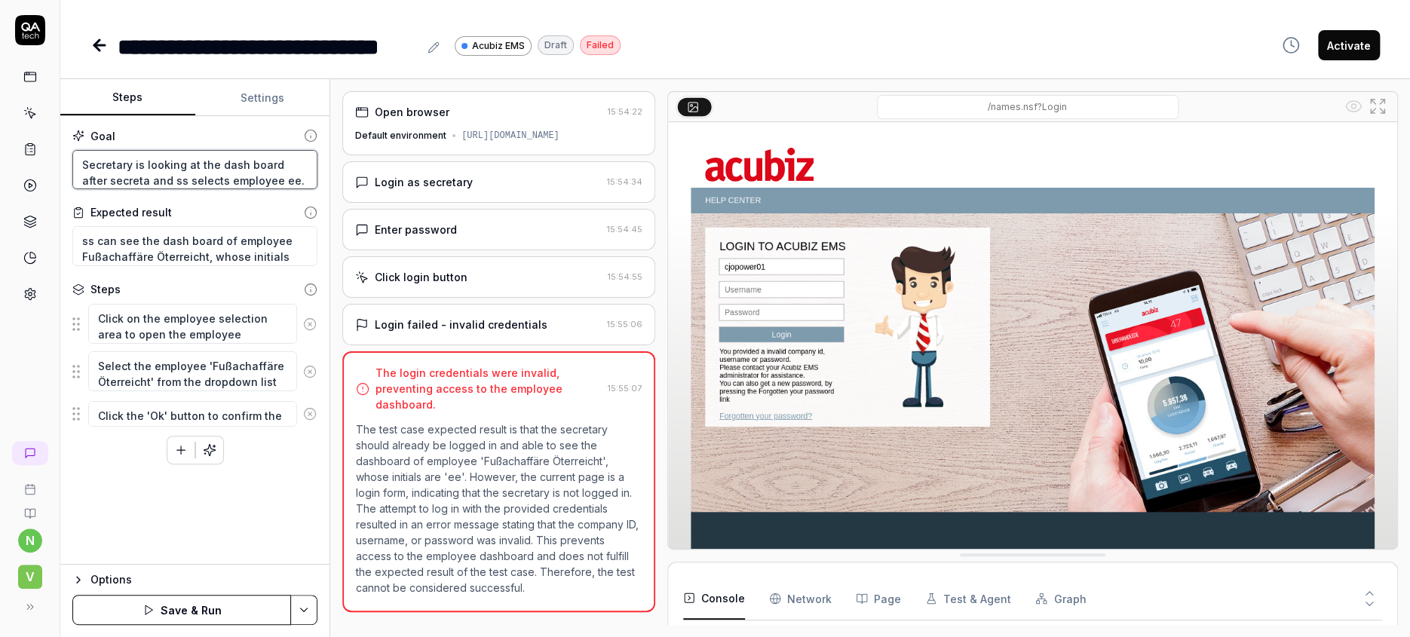
type textarea "*"
type textarea "Secretary is looking at the dash board after secretar and ss selects employee e…"
type textarea "*"
type textarea "Secretary is looking at the dash board after secretary and ss selects employee …"
type textarea "*"
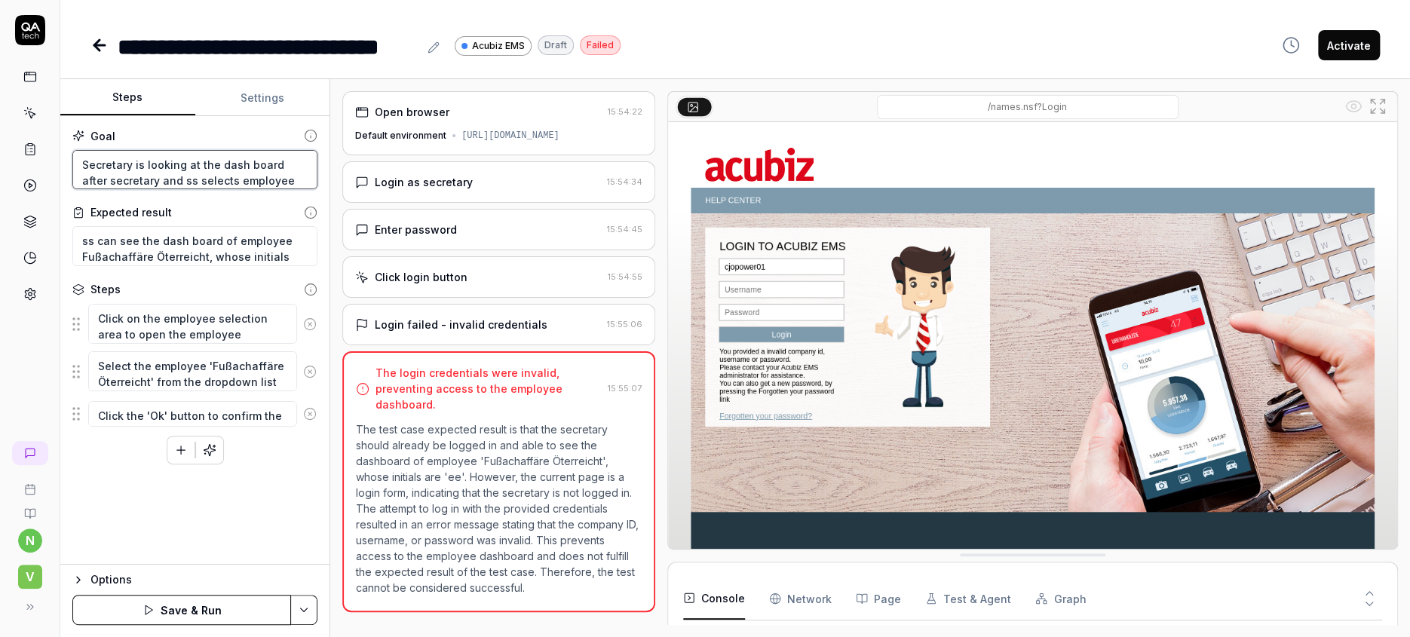
type textarea "Secretary is looking at the dash board after secretary and ss selects employee …"
type textarea "*"
type textarea "Secretary is looking at the dash board after secretary l and ss selects employe…"
type textarea "*"
type textarea "Secretary is looking at the dash board after secretary [PERSON_NAME] and ss sel…"
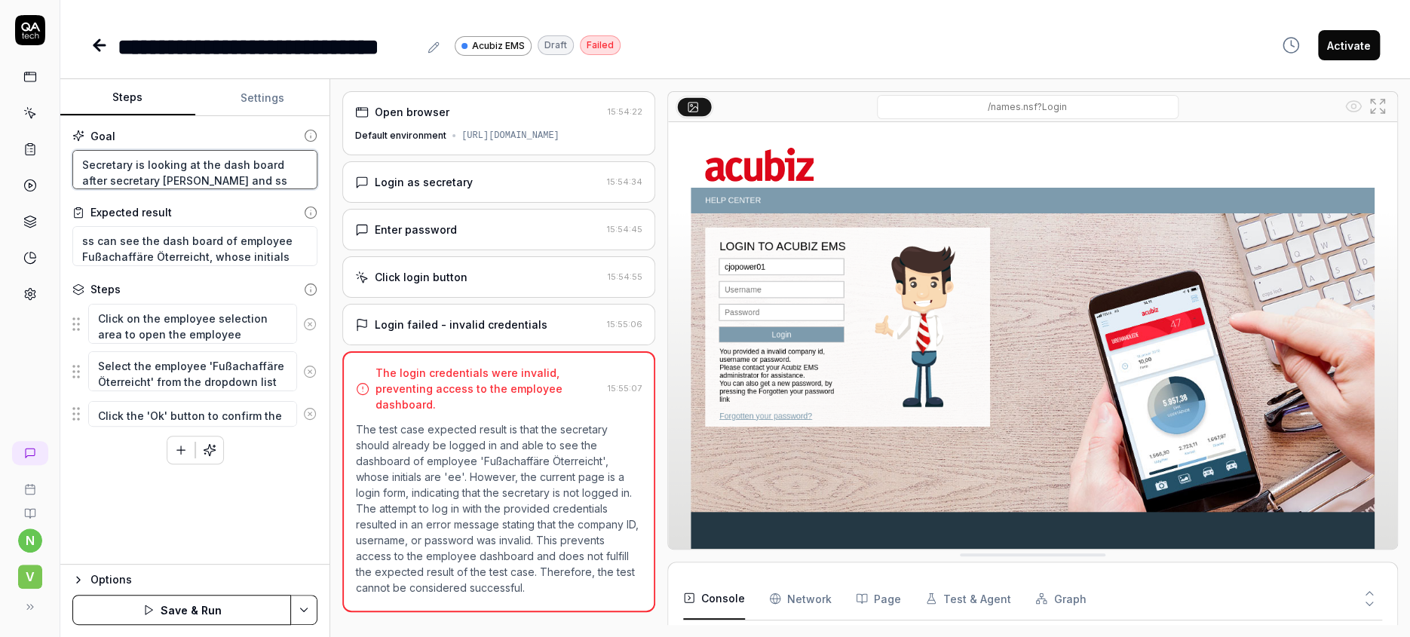
type textarea "*"
type textarea "Secretary is looking at the dash board after secretary log and [DEMOGRAPHIC_DAT…"
type textarea "*"
type textarea "Secretary is looking at the dash board after secretary [PERSON_NAME] and ss sel…"
type textarea "*"
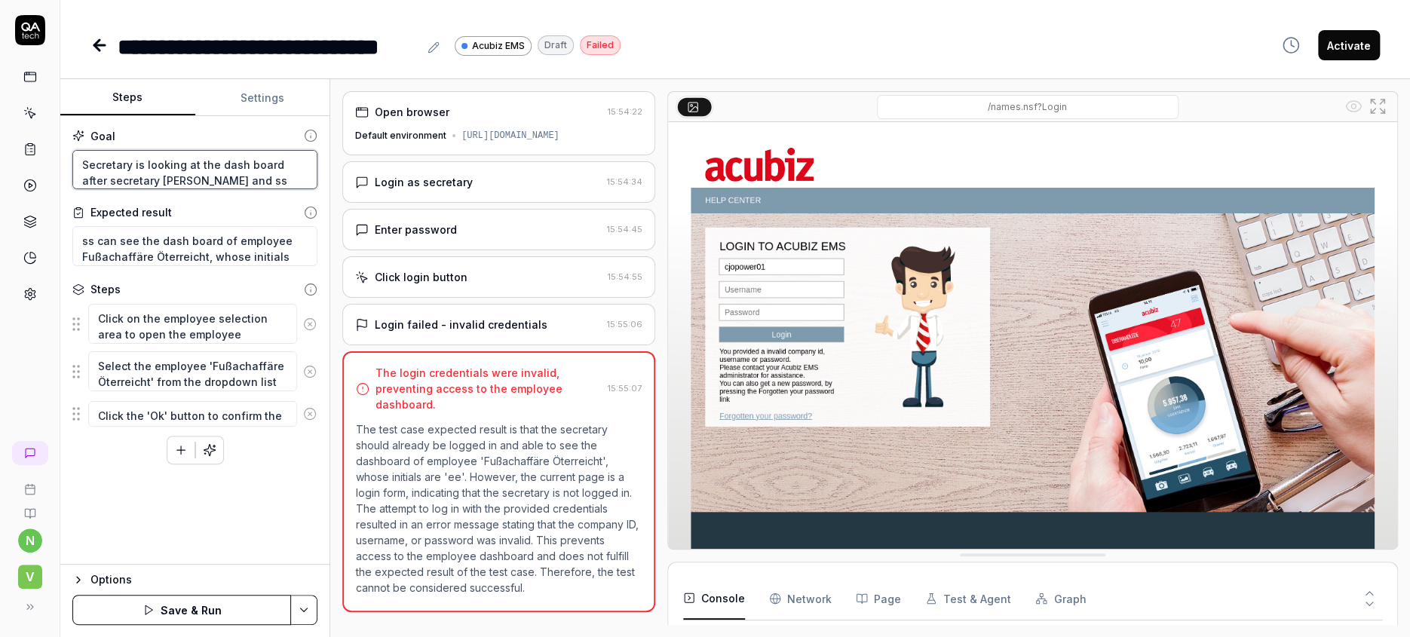
type textarea "Secretary is looking at the dash board after secretary [PERSON_NAME] and ss sel…"
type textarea "*"
type textarea "Secretary is looking at the dash board after secretary logged and ss selects em…"
type textarea "*"
type textarea "Secretary is looking at the dash board after secretary logged and ss selects em…"
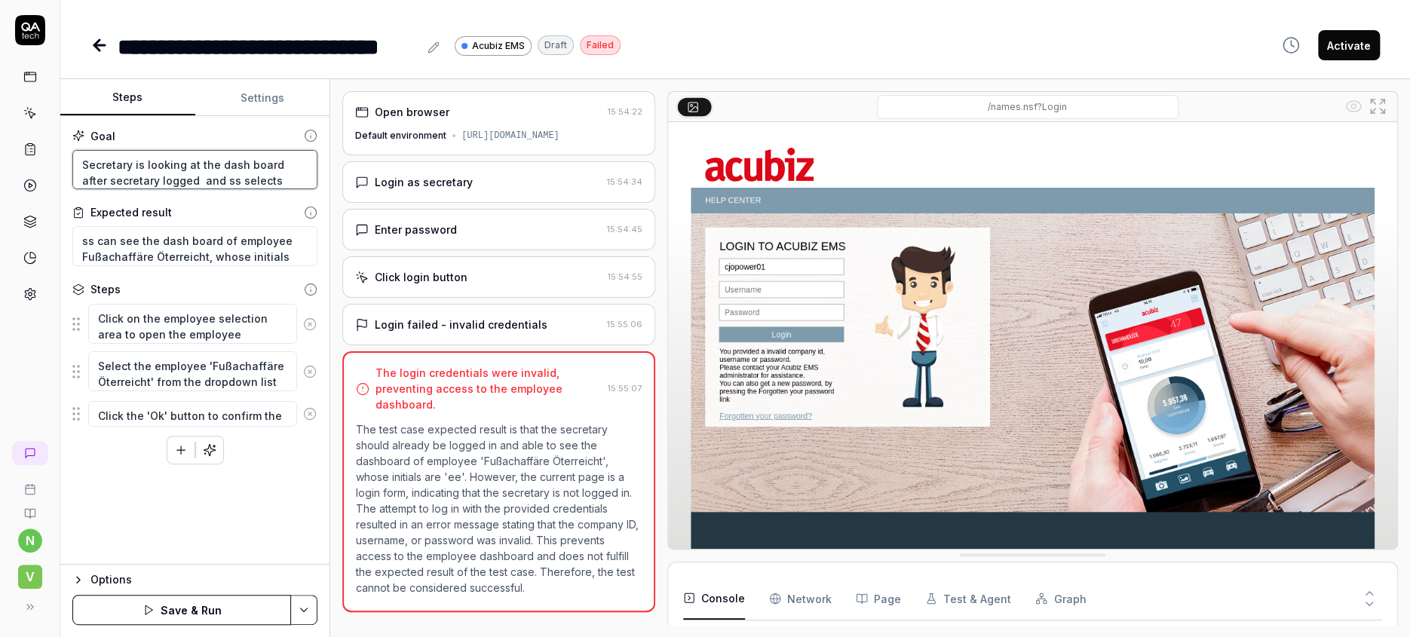
type textarea "*"
type textarea "Secretary is looking at the dash board after secretary logged o and ss selects …"
type textarea "*"
type textarea "Secretary is looking at the dash board after secretary logged on and ss selects…"
type textarea "*"
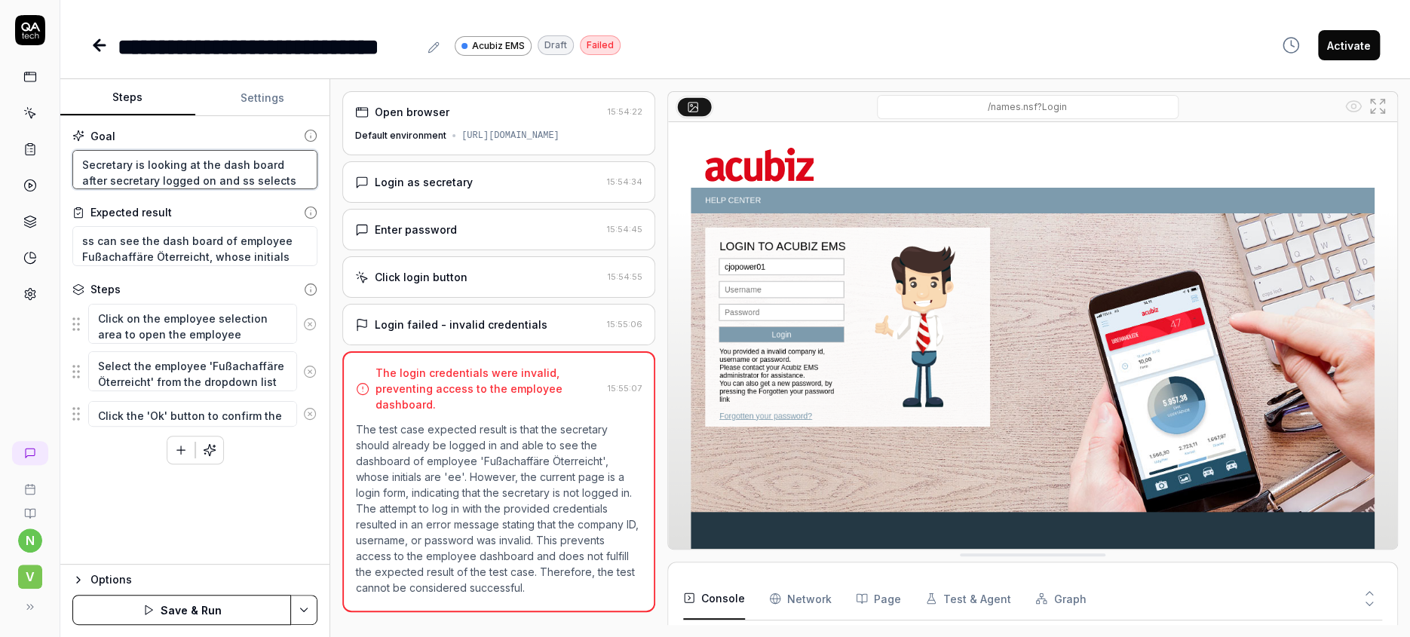
type textarea "Secretary is looking at the dash board after secretary logged on and ss selects…"
type textarea "*"
click at [100, 226] on textarea "ss can see the dash board of employee Fußachaffäre Öterreicht, whose initials a…" at bounding box center [194, 246] width 245 height 40
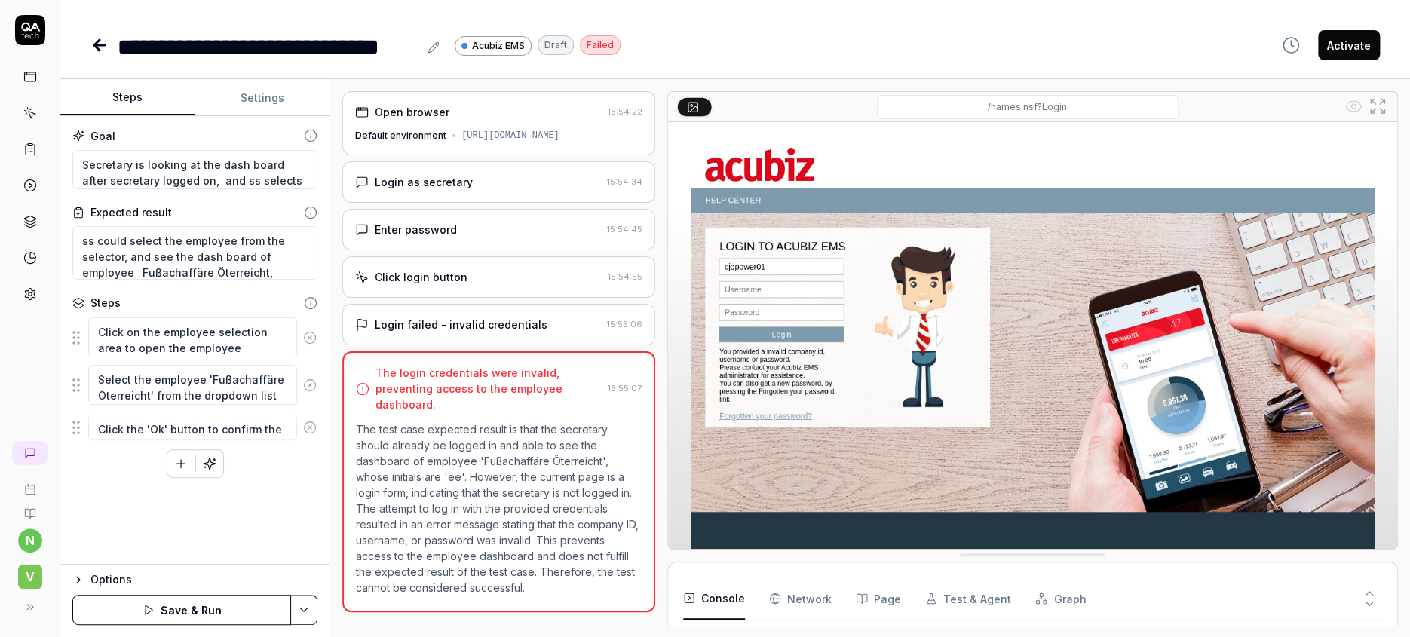
click at [185, 607] on button "Save & Run" at bounding box center [181, 610] width 219 height 30
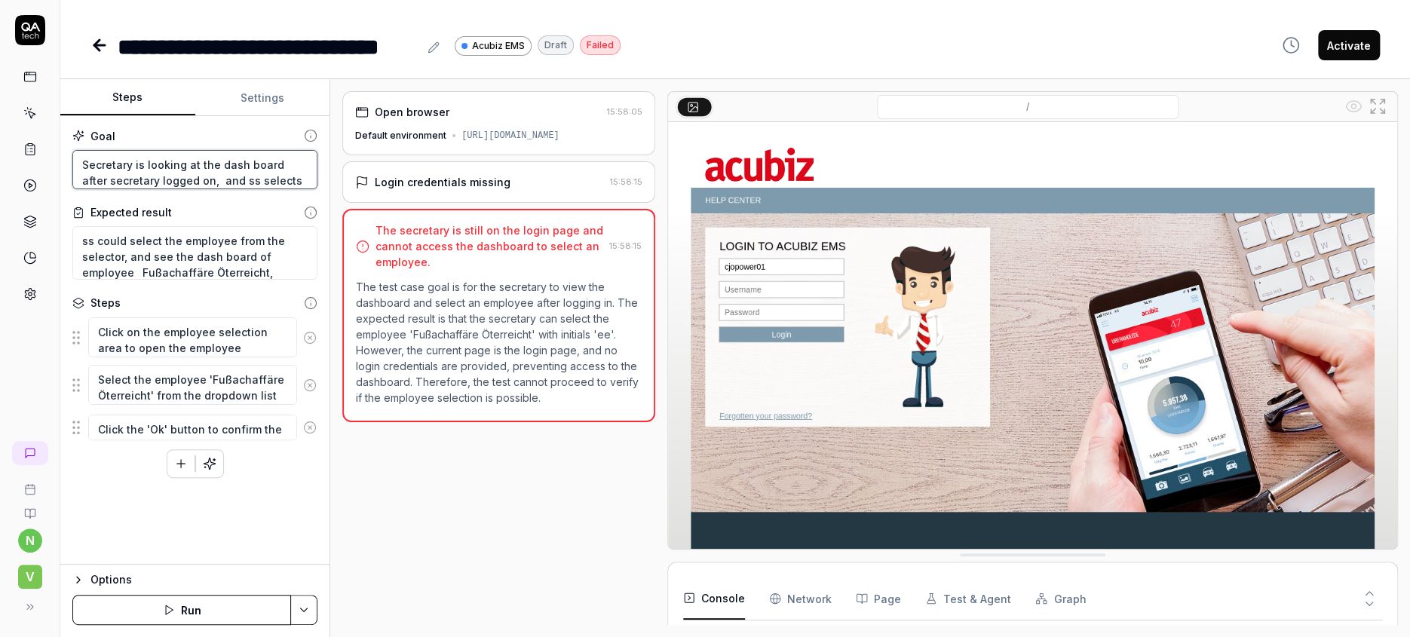
click at [73, 150] on textarea "Secretary is looking at the dash board after secretary logged on, and ss select…" at bounding box center [194, 170] width 245 height 40
click at [91, 39] on icon at bounding box center [100, 45] width 18 height 18
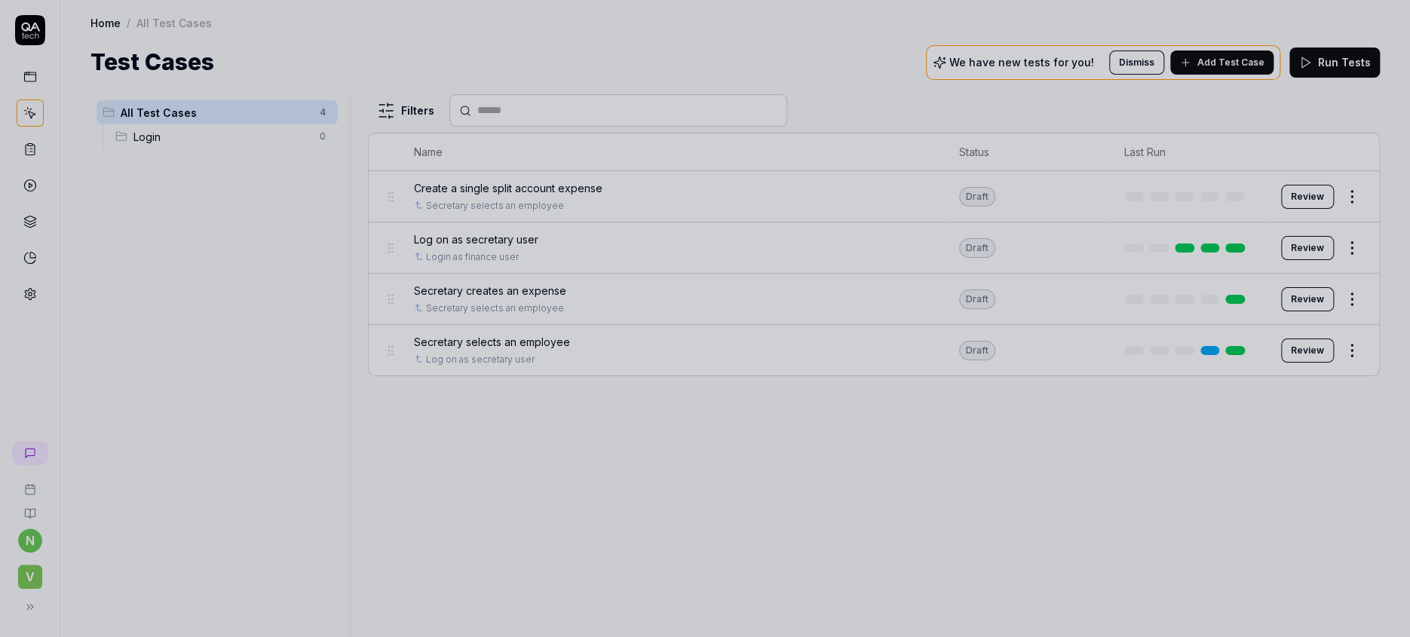
click at [466, 312] on div at bounding box center [705, 318] width 1410 height 637
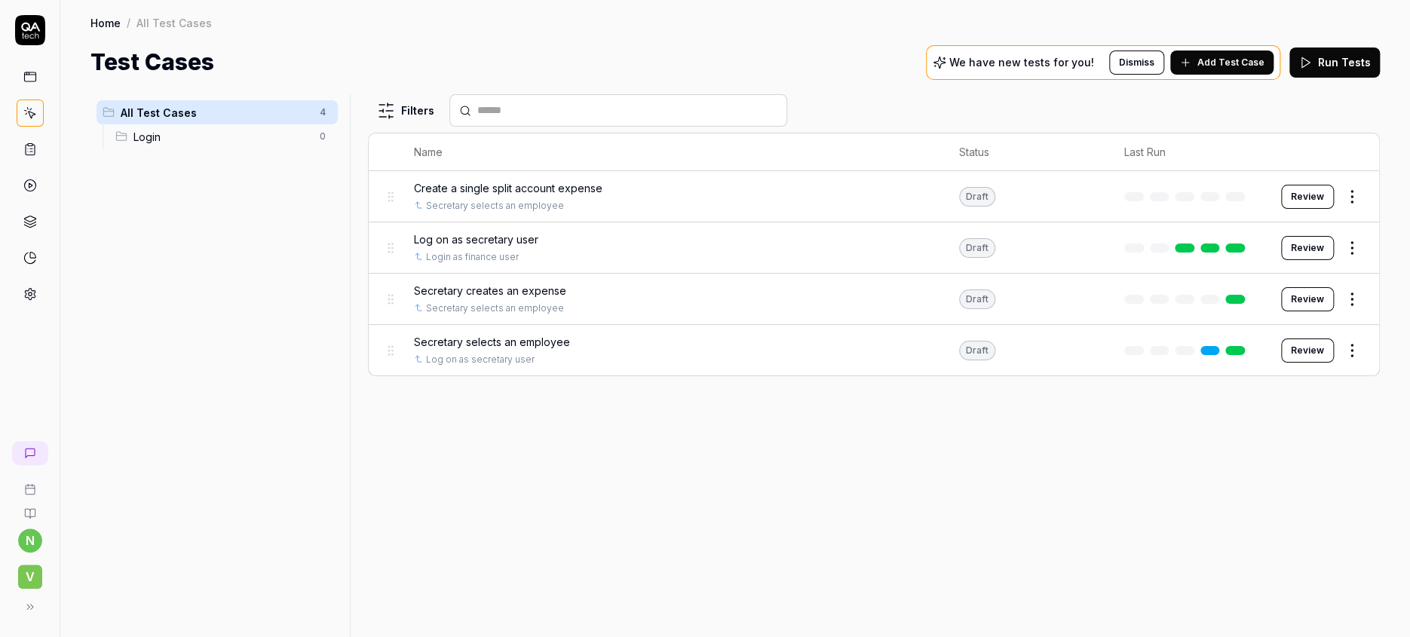
click at [470, 232] on span "Log on as secretary user" at bounding box center [476, 240] width 124 height 16
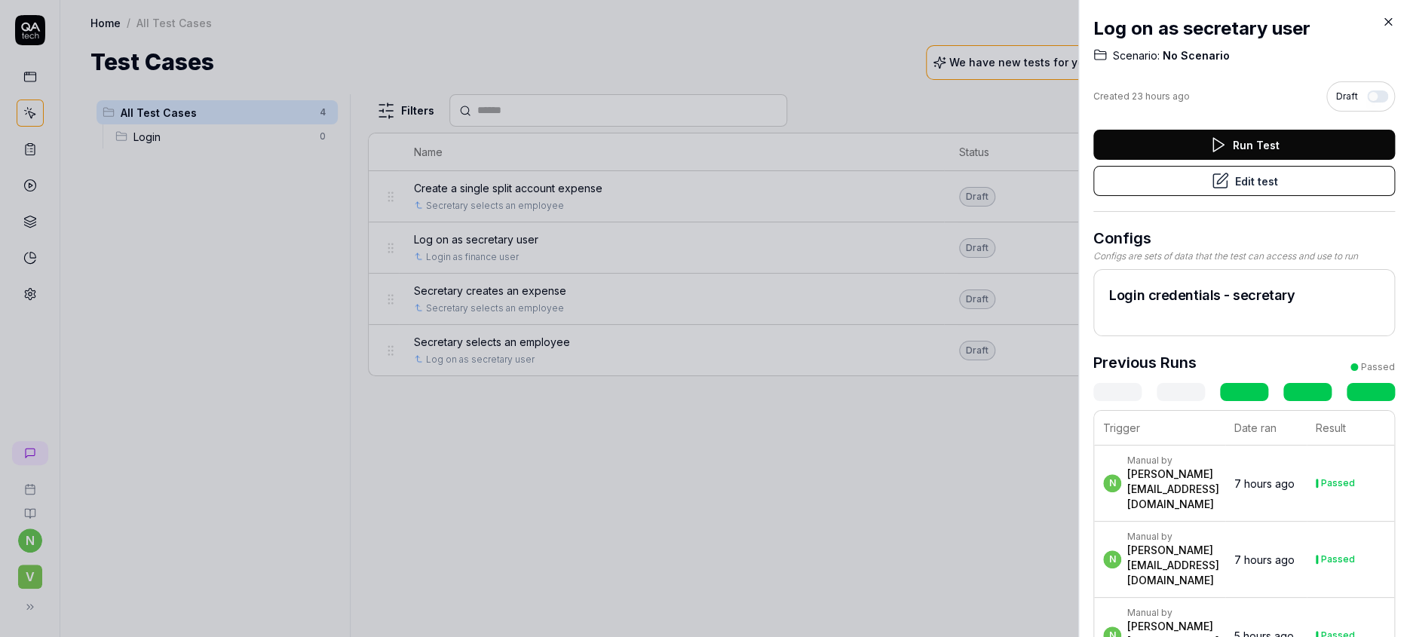
click at [1257, 166] on button "Edit test" at bounding box center [1245, 181] width 302 height 30
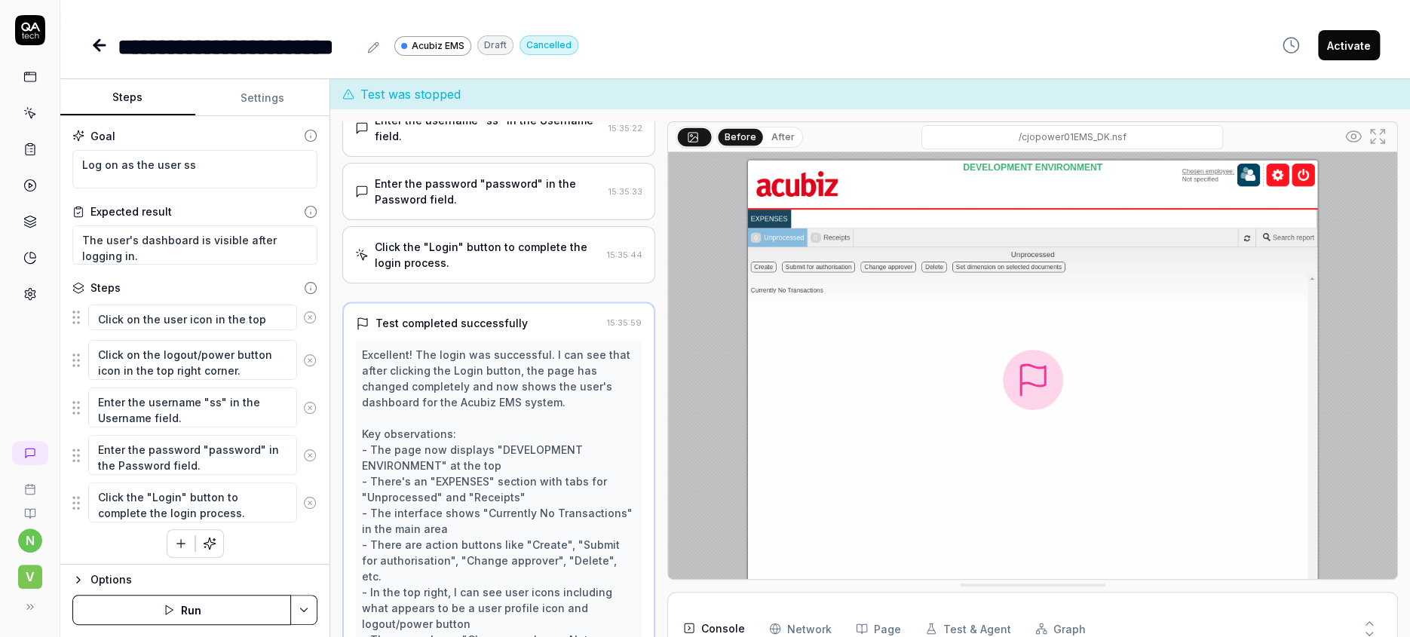
scroll to position [94, 0]
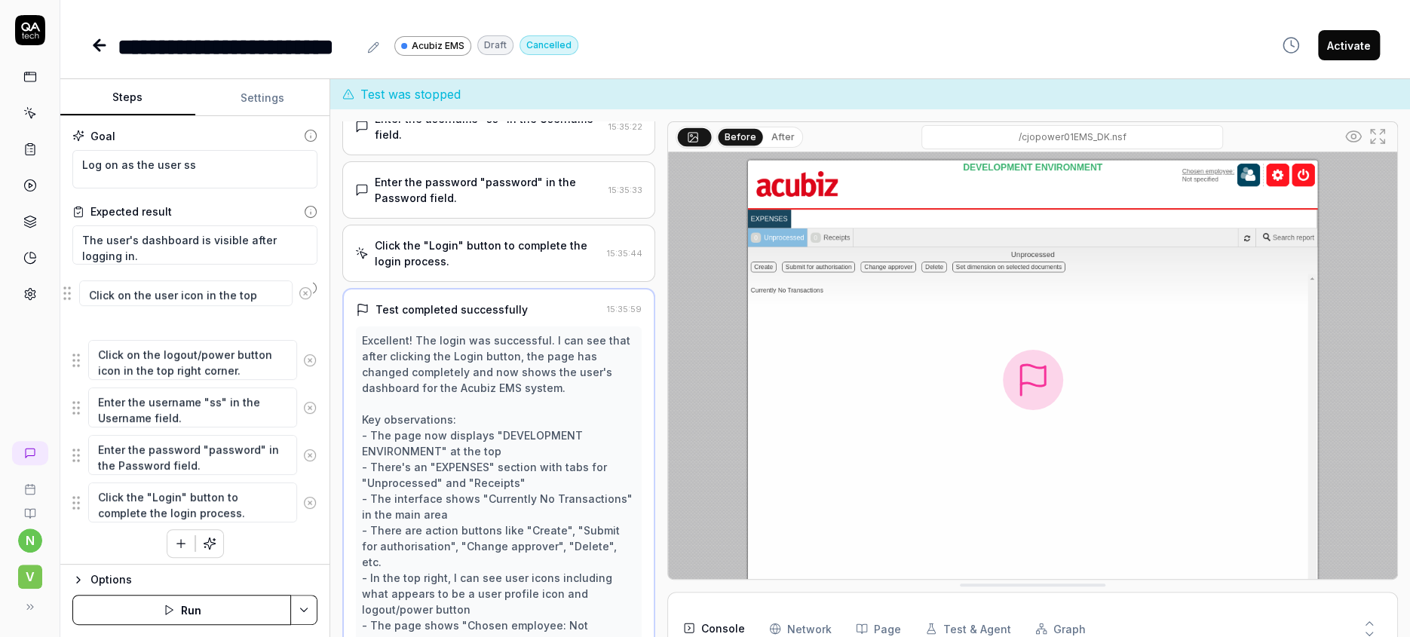
click at [72, 302] on fieldset "Click on the user icon in the top right corner. Click on the logout/power butto…" at bounding box center [194, 413] width 245 height 222
drag, startPoint x: 87, startPoint y: 287, endPoint x: 56, endPoint y: 289, distance: 31.0
click at [60, 289] on div "Goal Log on as the user ss Expected result The user's dashboard is visible afte…" at bounding box center [194, 340] width 269 height 449
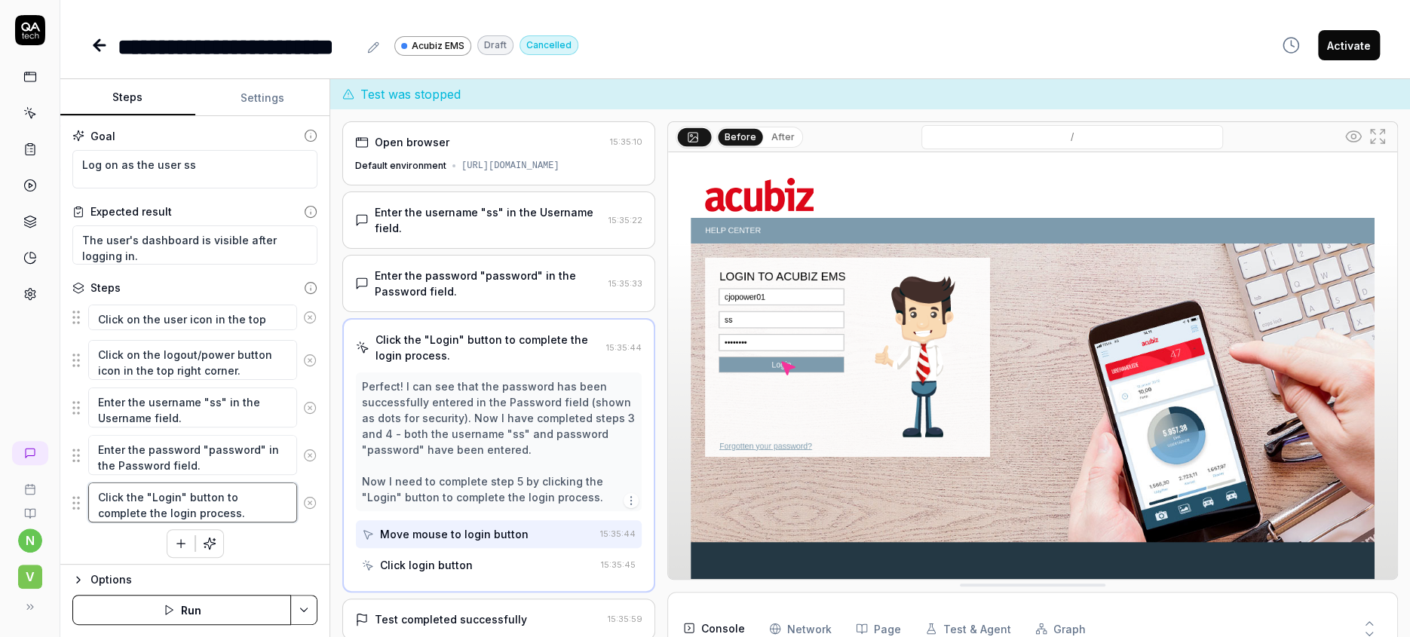
click at [152, 483] on textarea "Click the "Login" button to complete the login process." at bounding box center [192, 503] width 209 height 40
click at [91, 280] on div "Steps" at bounding box center [106, 288] width 30 height 16
click at [311, 286] on icon at bounding box center [311, 286] width 0 height 0
click at [88, 305] on textarea "Click on the user icon in the top right corner." at bounding box center [192, 318] width 209 height 26
drag, startPoint x: 102, startPoint y: 290, endPoint x: 87, endPoint y: 292, distance: 14.5
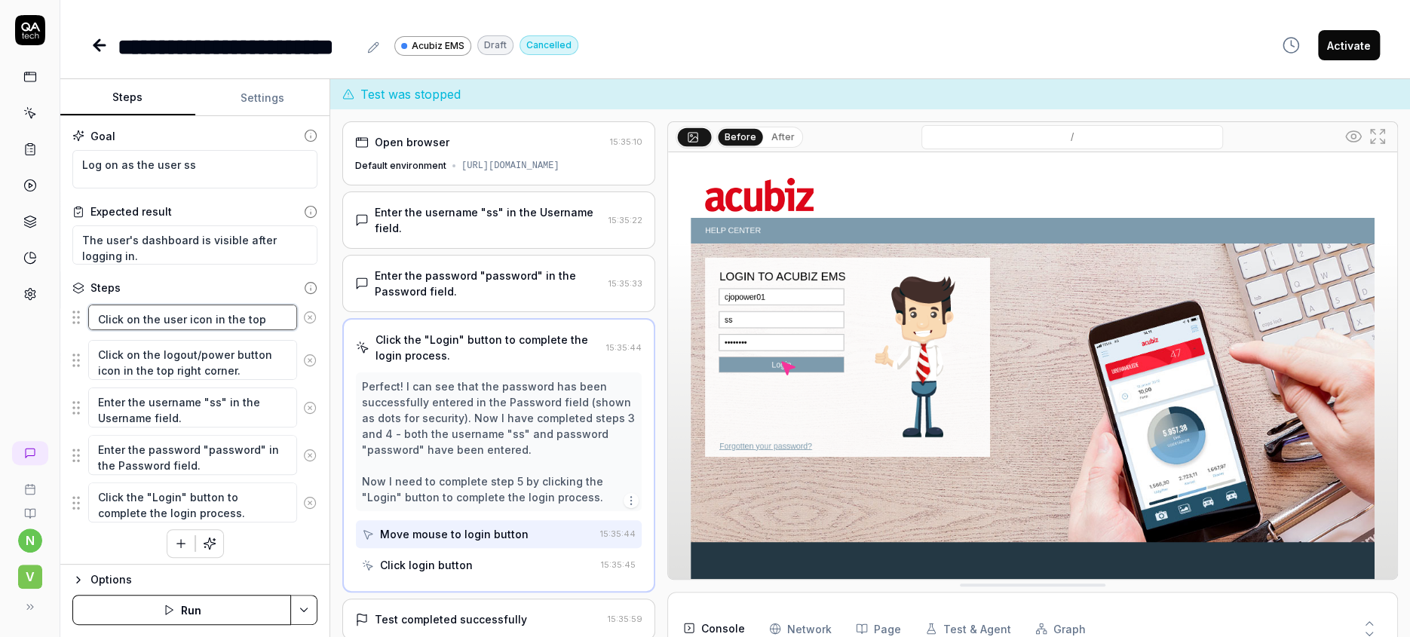
click at [88, 305] on textarea "Click on the user icon in the top right corner." at bounding box center [192, 318] width 209 height 26
drag, startPoint x: 88, startPoint y: 325, endPoint x: 89, endPoint y: 335, distance: 9.8
click at [88, 340] on textarea "Click on the logout/power button icon in the top right corner." at bounding box center [192, 360] width 209 height 40
click at [97, 305] on textarea "Click on the user icon in the top right corner." at bounding box center [192, 318] width 209 height 26
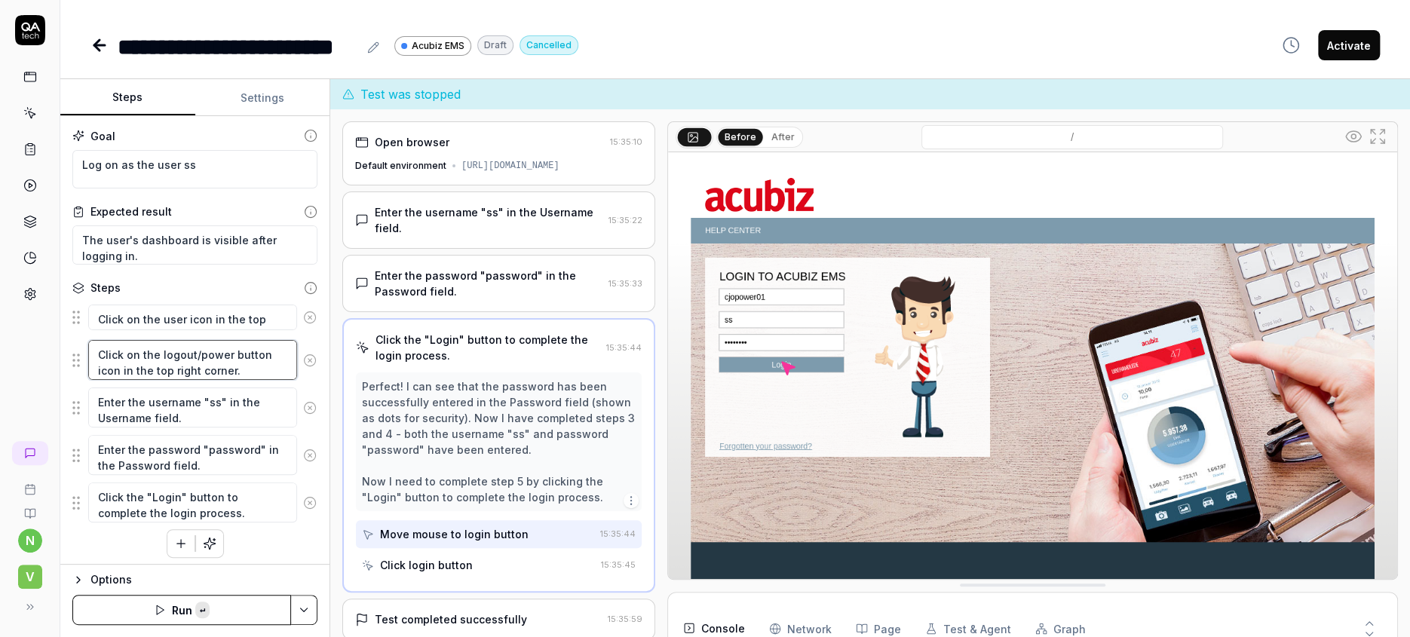
click at [97, 340] on textarea "Click on the logout/power button icon in the top right corner." at bounding box center [192, 360] width 209 height 40
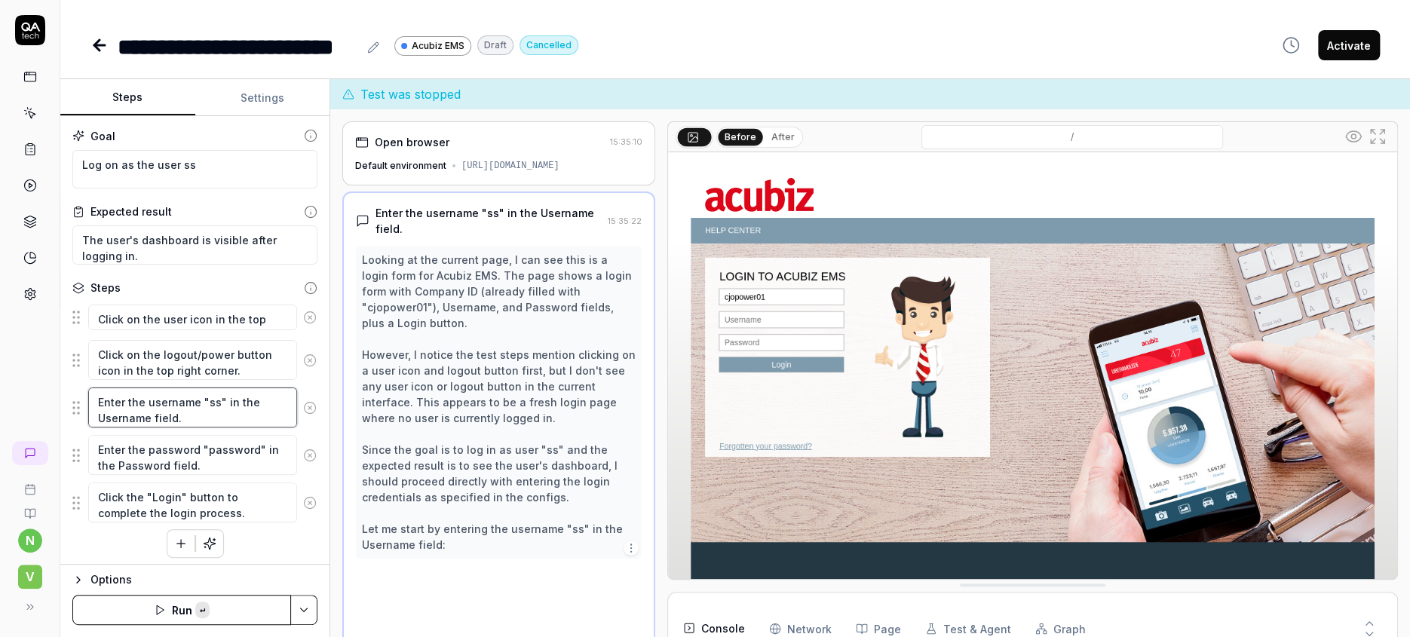
click at [97, 388] on textarea "Enter the username "ss" in the Username field." at bounding box center [192, 408] width 209 height 40
click at [107, 435] on textarea "Enter the password "password" in the Password field." at bounding box center [192, 455] width 209 height 40
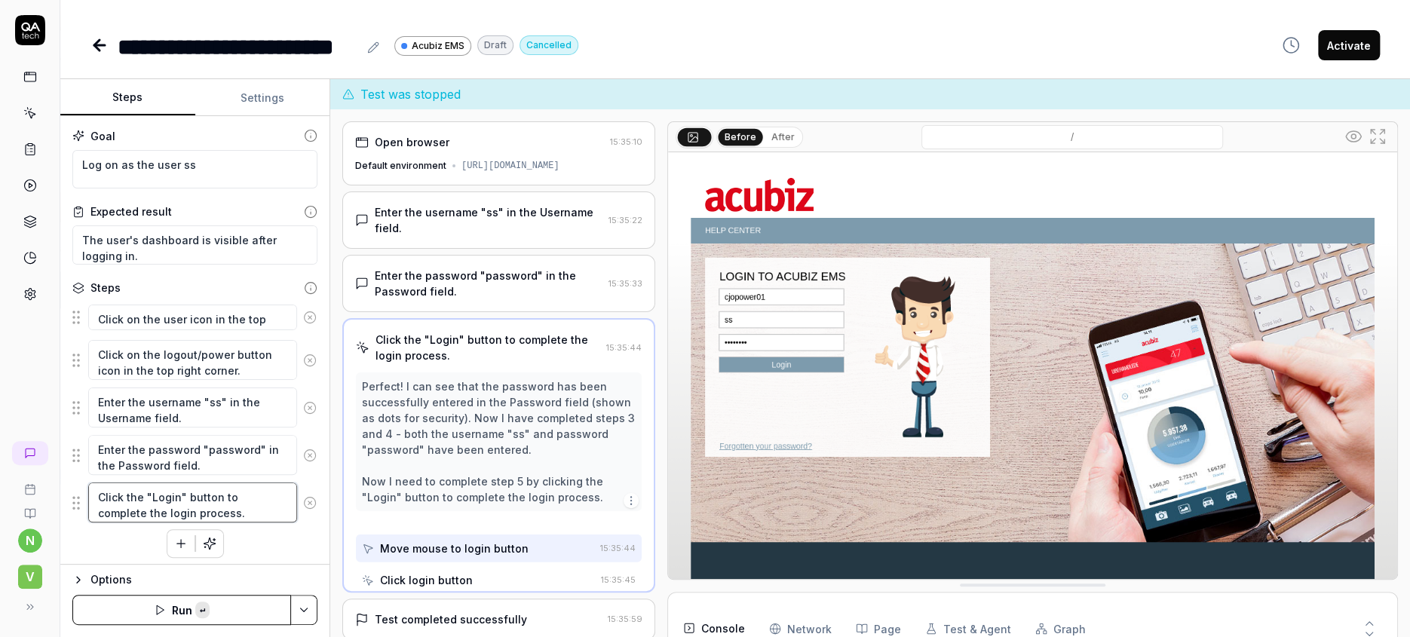
click at [119, 483] on textarea "Click the "Login" button to complete the login process." at bounding box center [192, 503] width 209 height 40
click at [121, 514] on div "Click on the user icon in the top right corner. Click on the logout/power butto…" at bounding box center [194, 430] width 245 height 256
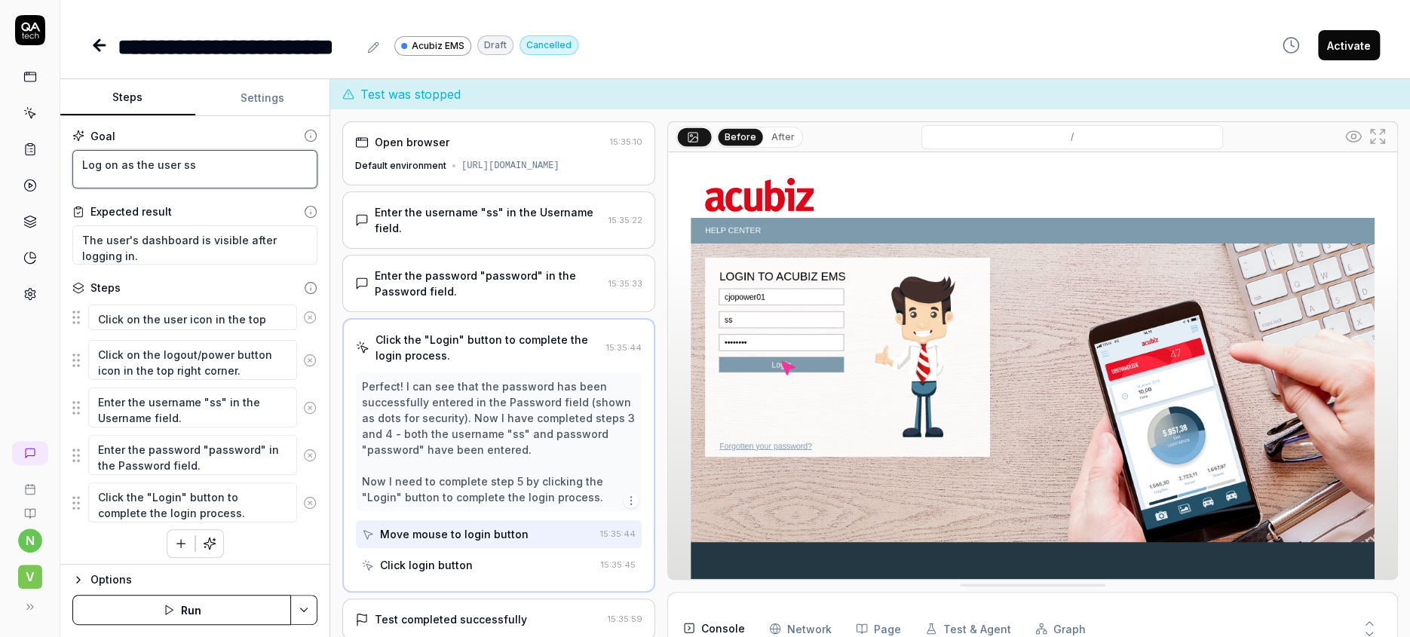
drag, startPoint x: 186, startPoint y: 151, endPoint x: 54, endPoint y: 140, distance: 133.2
click at [60, 140] on div "Goal Log on as the user ss Expected result The user's dashboard is visible afte…" at bounding box center [194, 340] width 269 height 449
click at [91, 38] on icon at bounding box center [100, 45] width 18 height 18
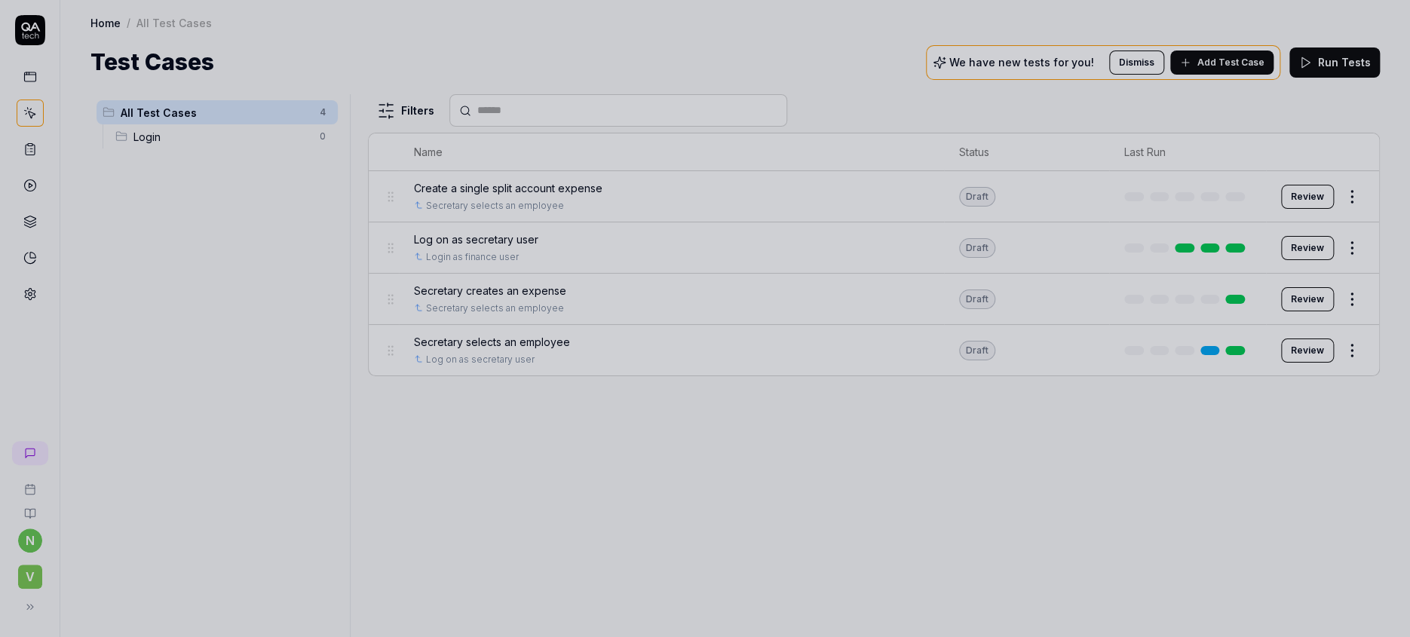
click at [492, 309] on div at bounding box center [705, 318] width 1410 height 637
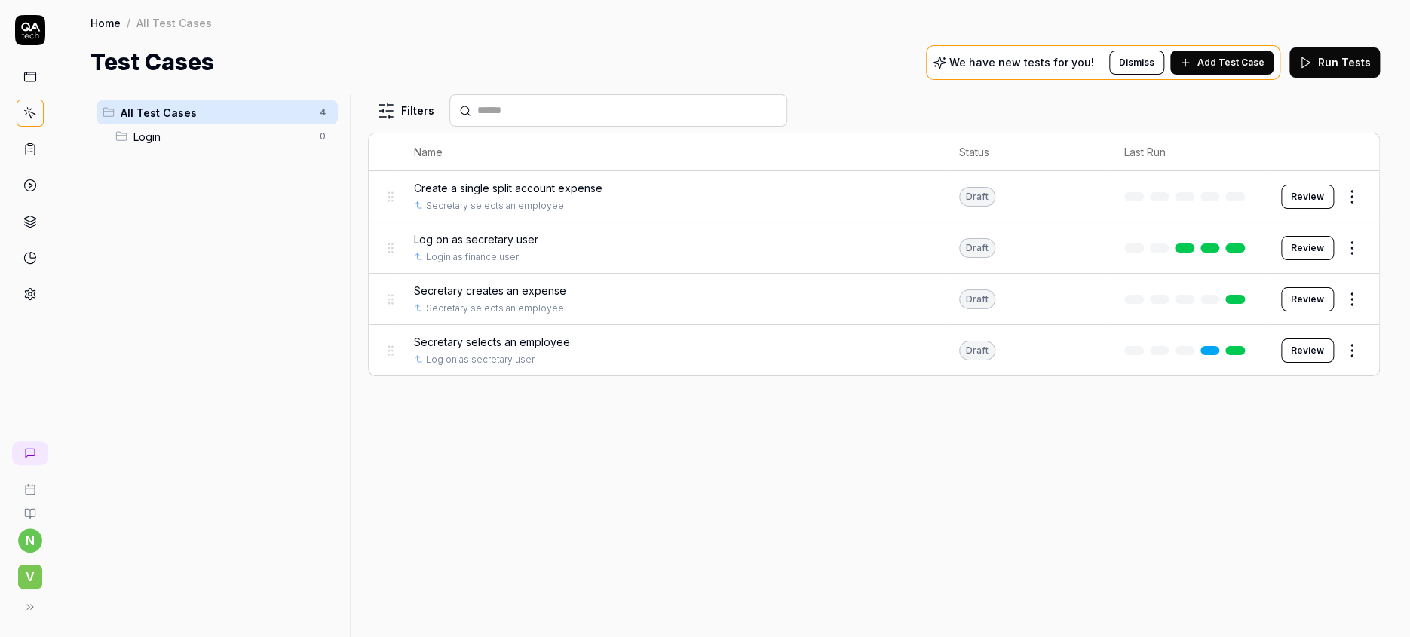
click at [456, 334] on span "Secretary selects an employee" at bounding box center [492, 342] width 156 height 16
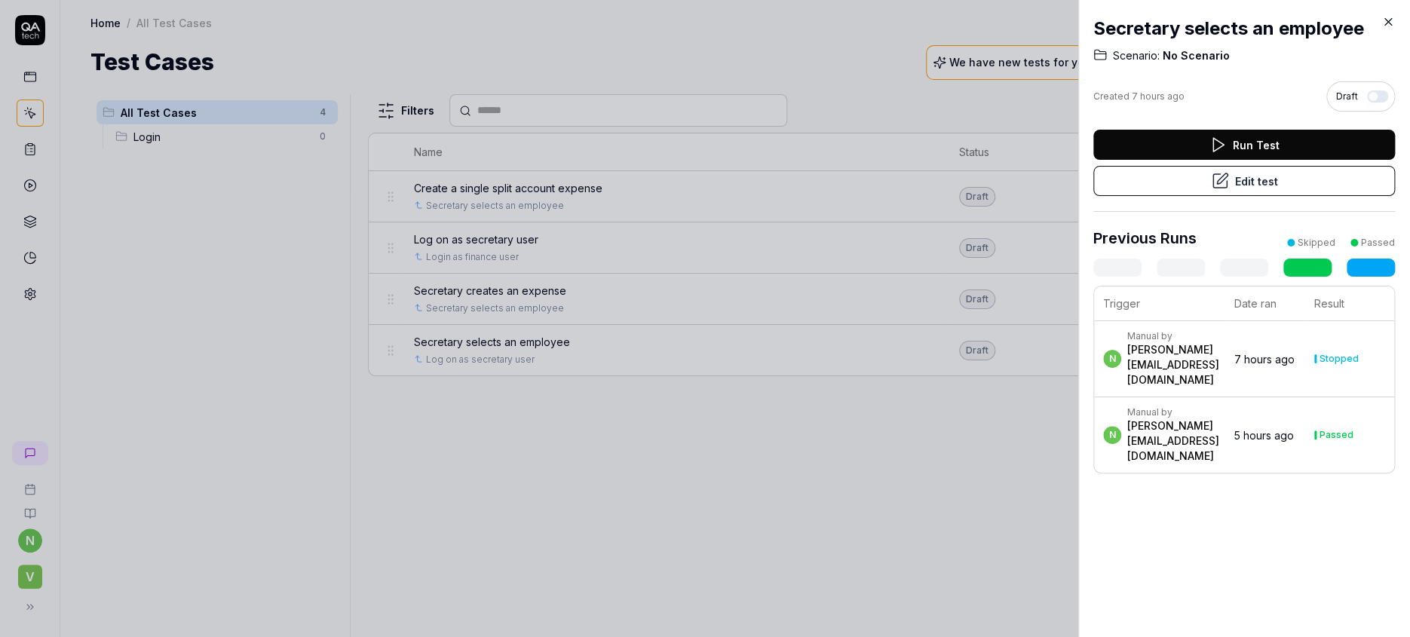
click at [456, 311] on div at bounding box center [705, 318] width 1410 height 637
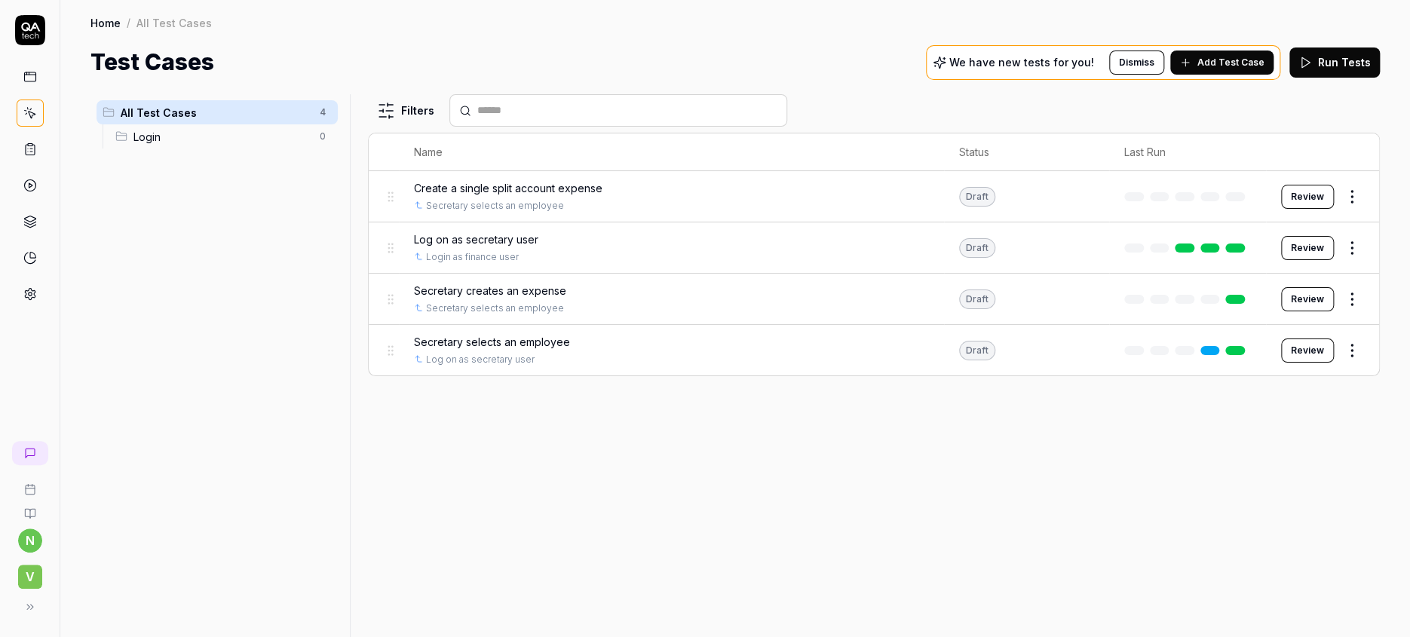
click at [456, 334] on span "Secretary selects an employee" at bounding box center [492, 342] width 156 height 16
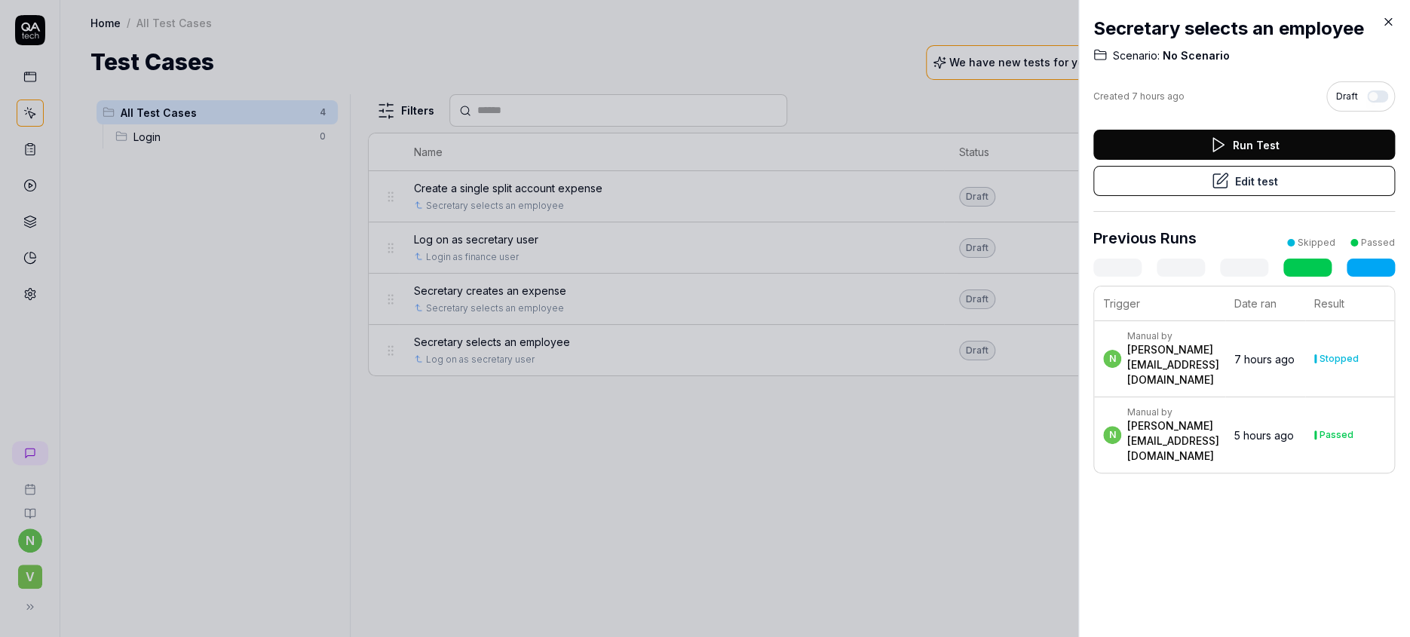
click at [1237, 166] on button "Edit test" at bounding box center [1245, 181] width 302 height 30
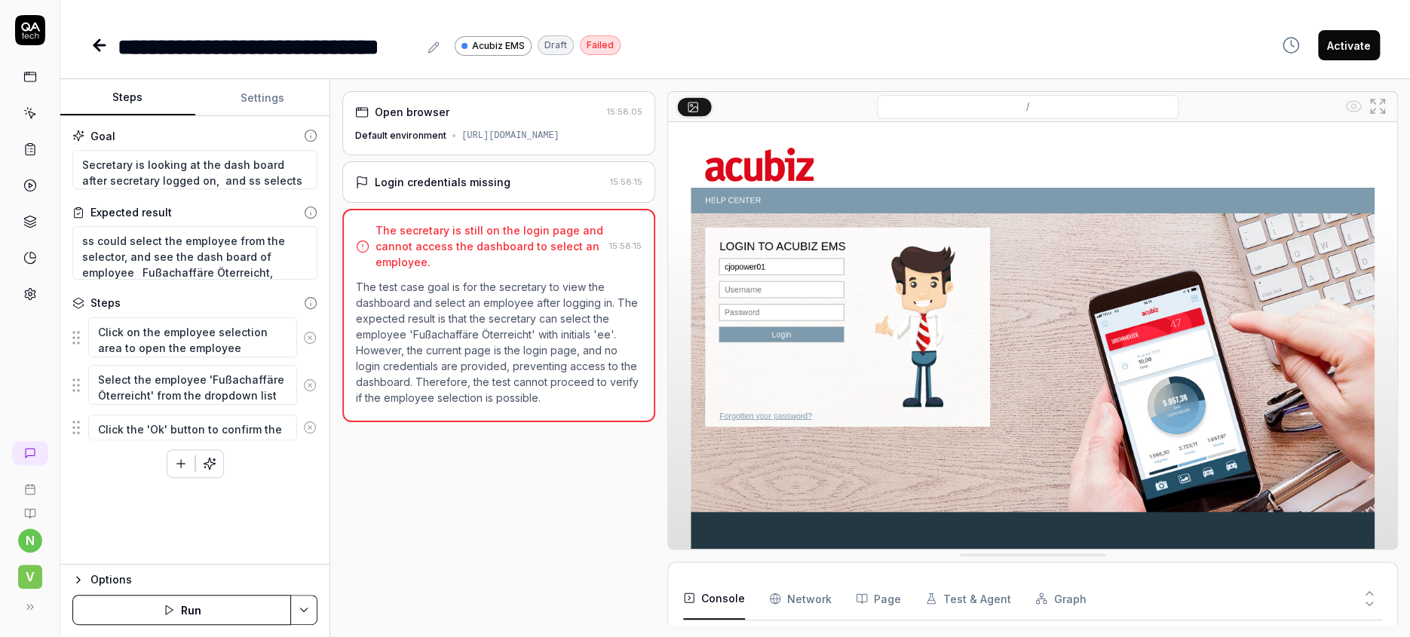
click at [174, 457] on icon "button" at bounding box center [181, 464] width 14 height 14
drag, startPoint x: 226, startPoint y: 433, endPoint x: 226, endPoint y: 416, distance: 17.3
click at [226, 416] on fieldset "Click on the employee selection area to open the employee selection interface S…" at bounding box center [194, 399] width 245 height 164
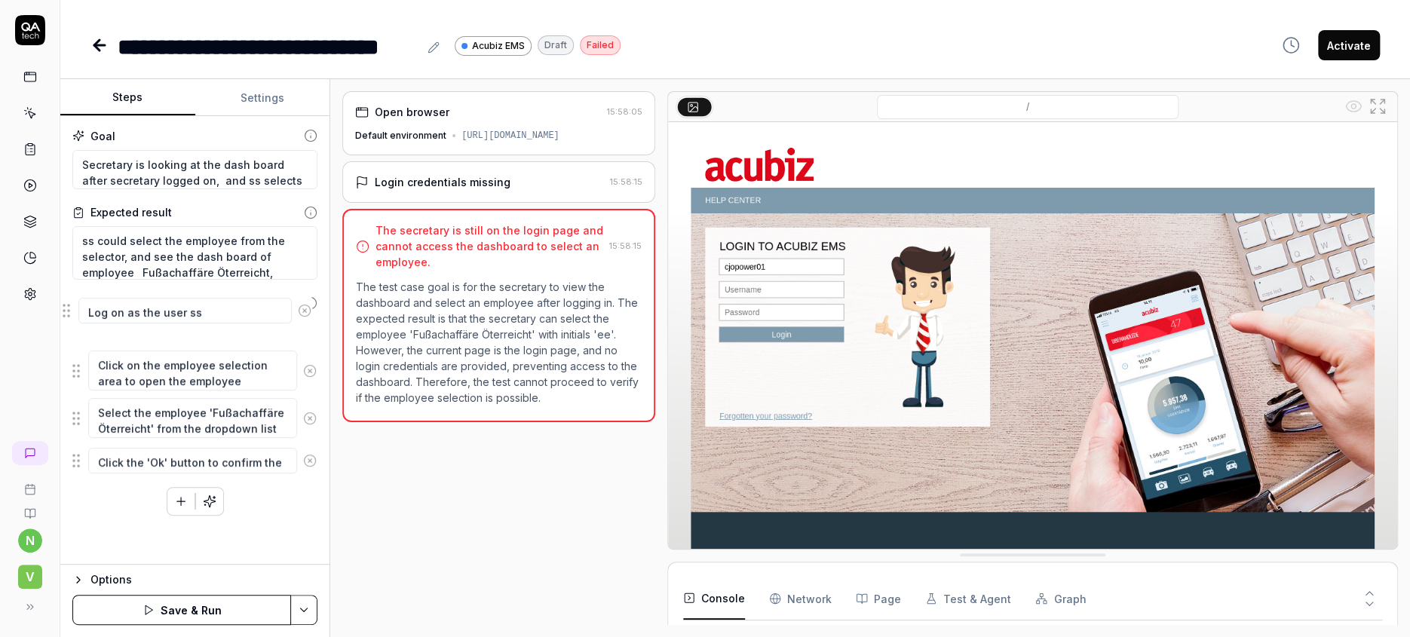
drag, startPoint x: 68, startPoint y: 436, endPoint x: 67, endPoint y: 311, distance: 125.2
click at [72, 317] on fieldset "Click on the employee selection area to open the employee selection interface S…" at bounding box center [194, 399] width 245 height 164
click at [175, 609] on button "Save & Run" at bounding box center [181, 610] width 219 height 30
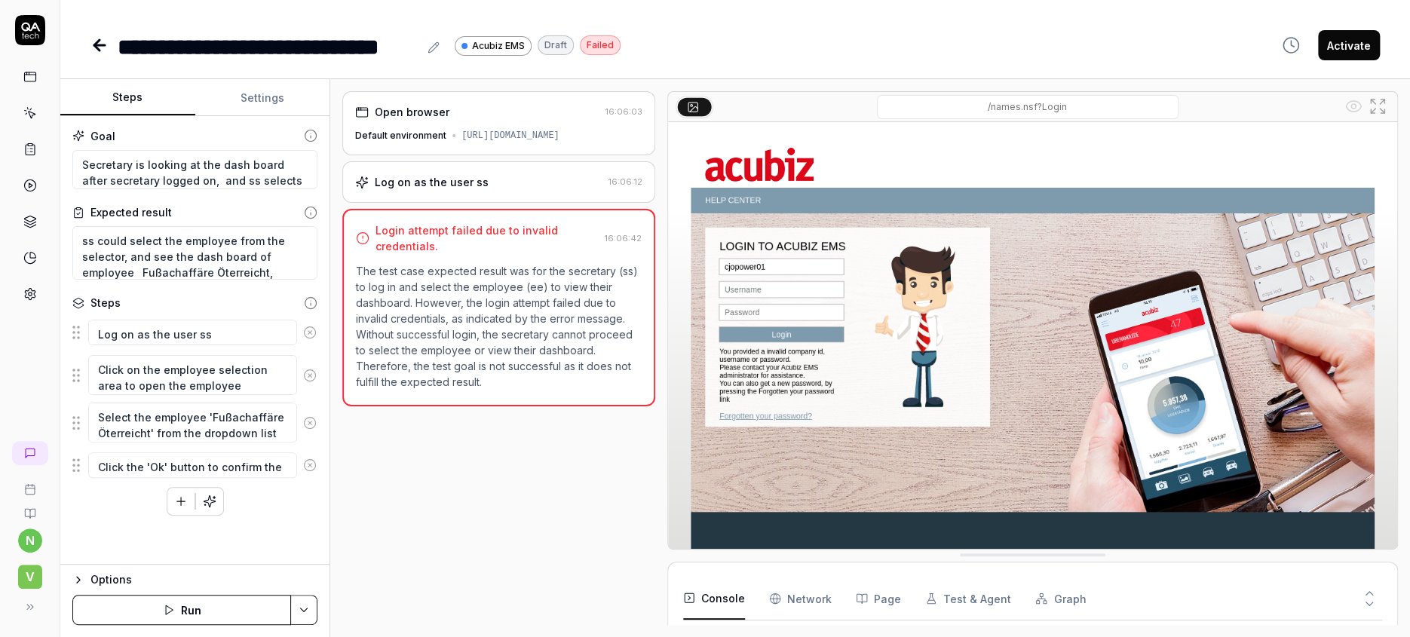
click at [417, 174] on div "Log on as the user ss" at bounding box center [432, 182] width 114 height 16
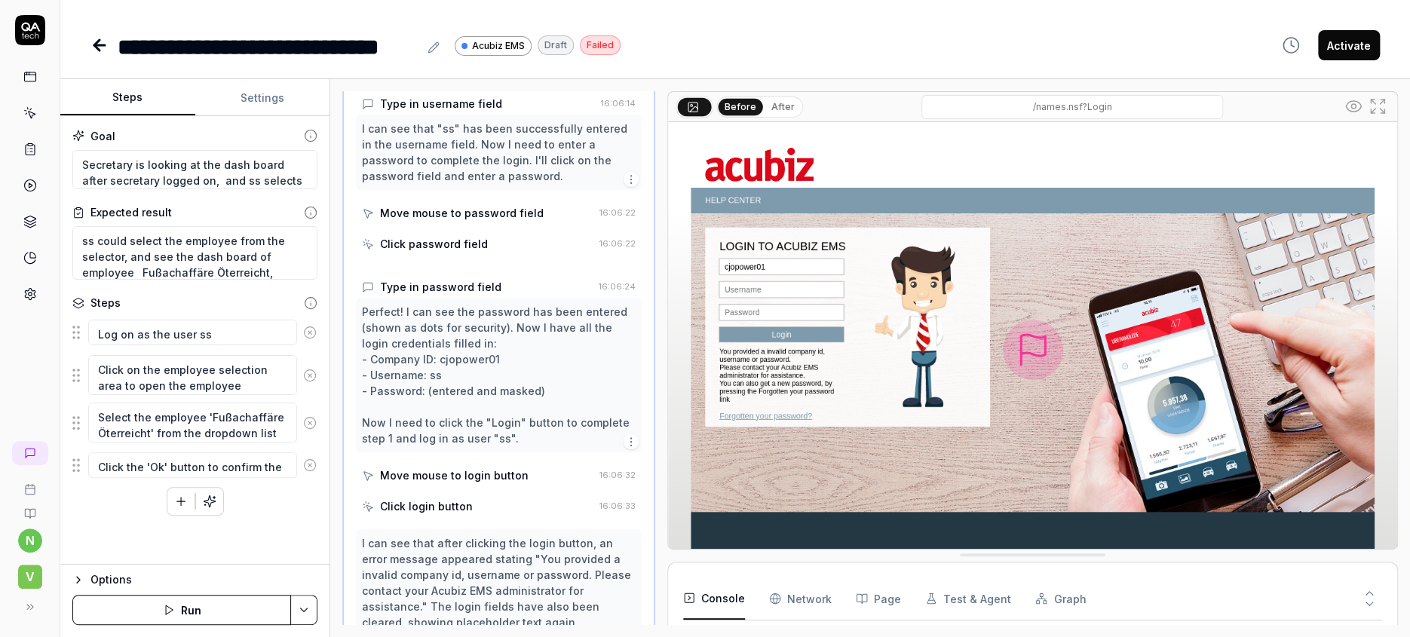
scroll to position [296, 0]
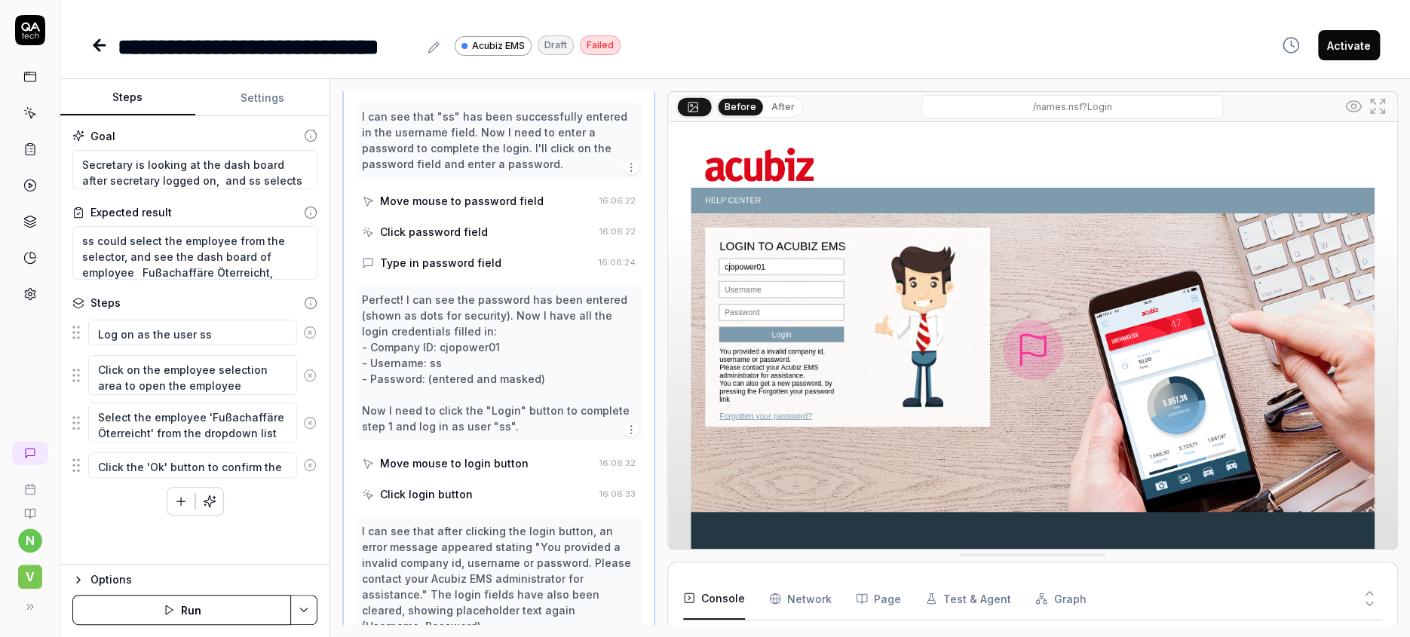
click at [94, 45] on icon at bounding box center [99, 45] width 11 height 0
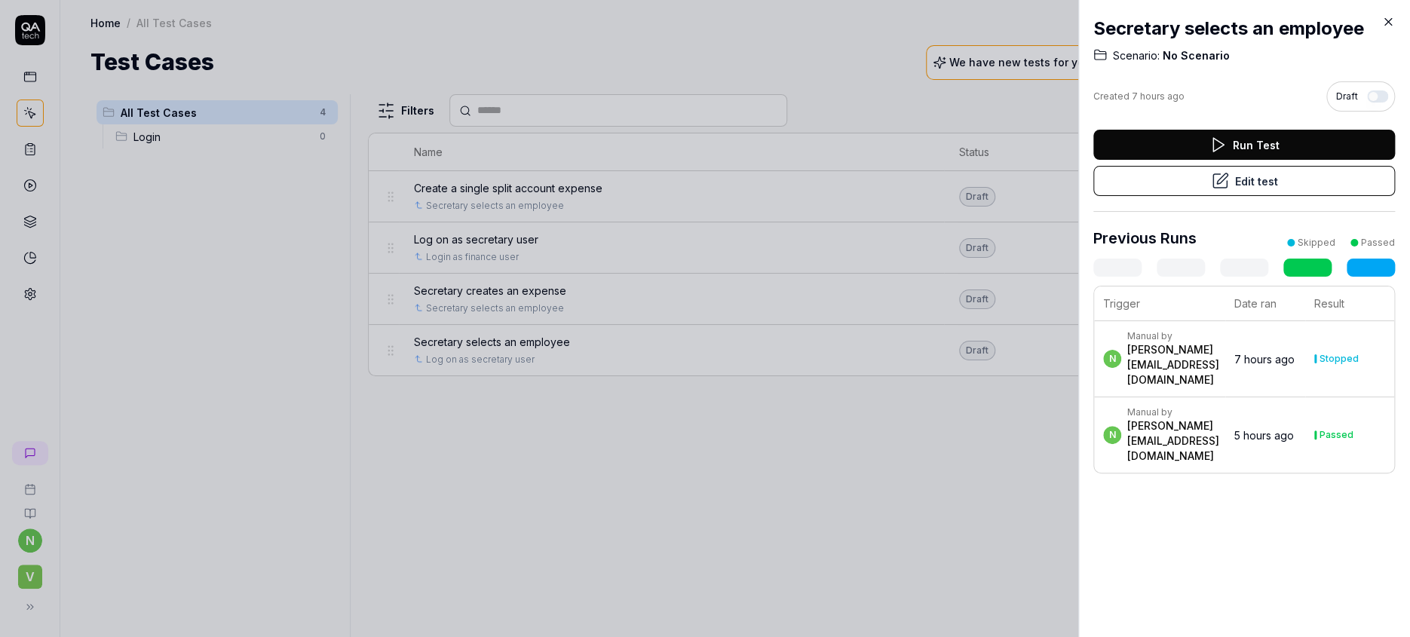
click at [1389, 18] on icon at bounding box center [1389, 22] width 14 height 14
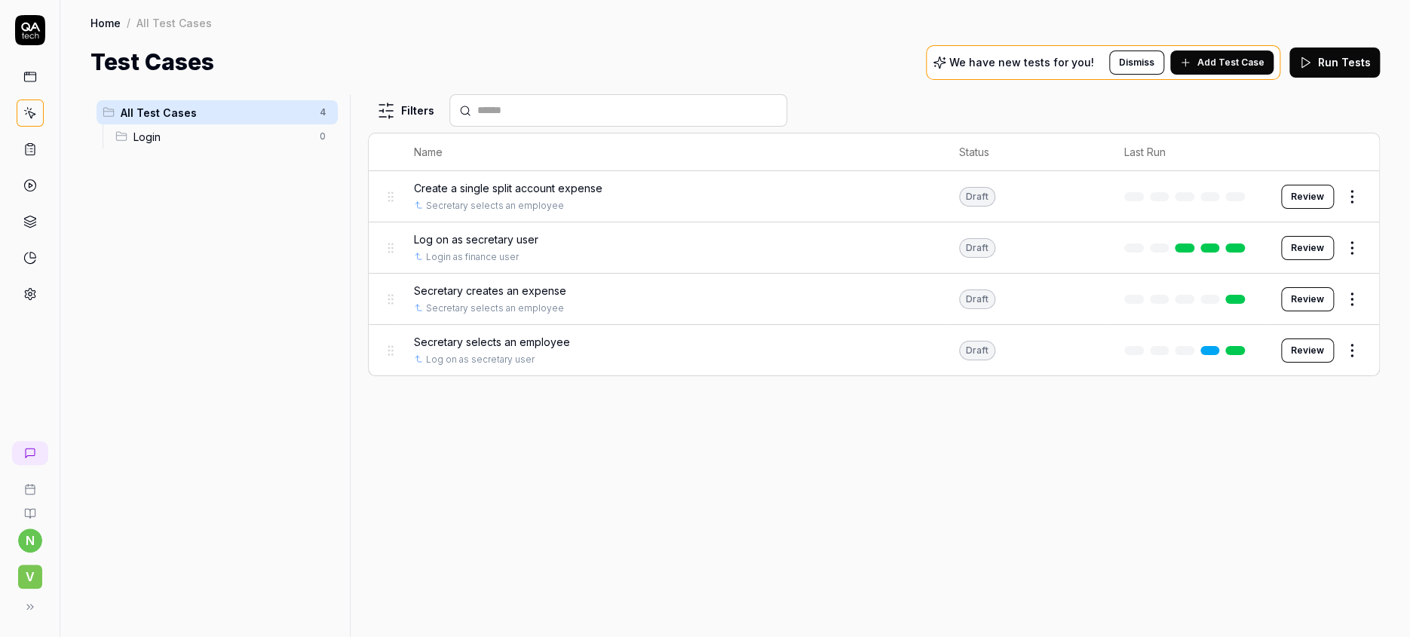
click at [32, 281] on link at bounding box center [30, 294] width 27 height 27
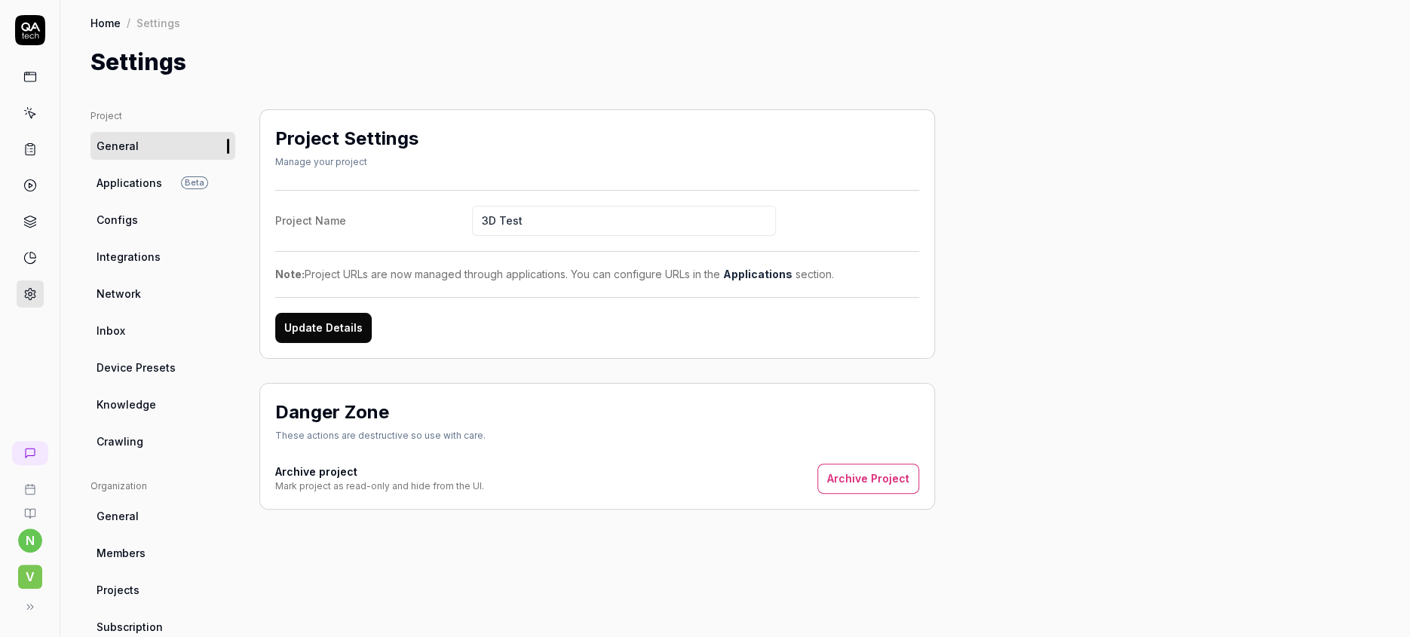
click at [98, 212] on span "Configs" at bounding box center [117, 220] width 41 height 16
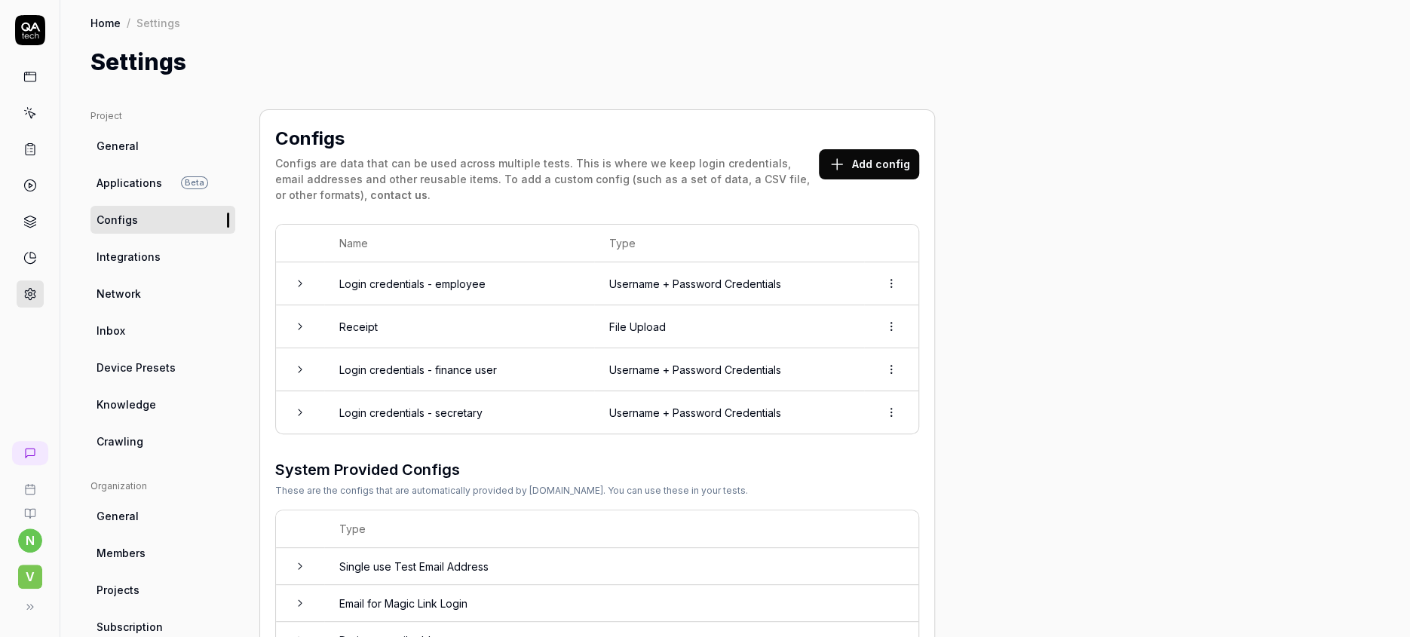
click at [347, 391] on td "Login credentials - secretary" at bounding box center [459, 412] width 270 height 42
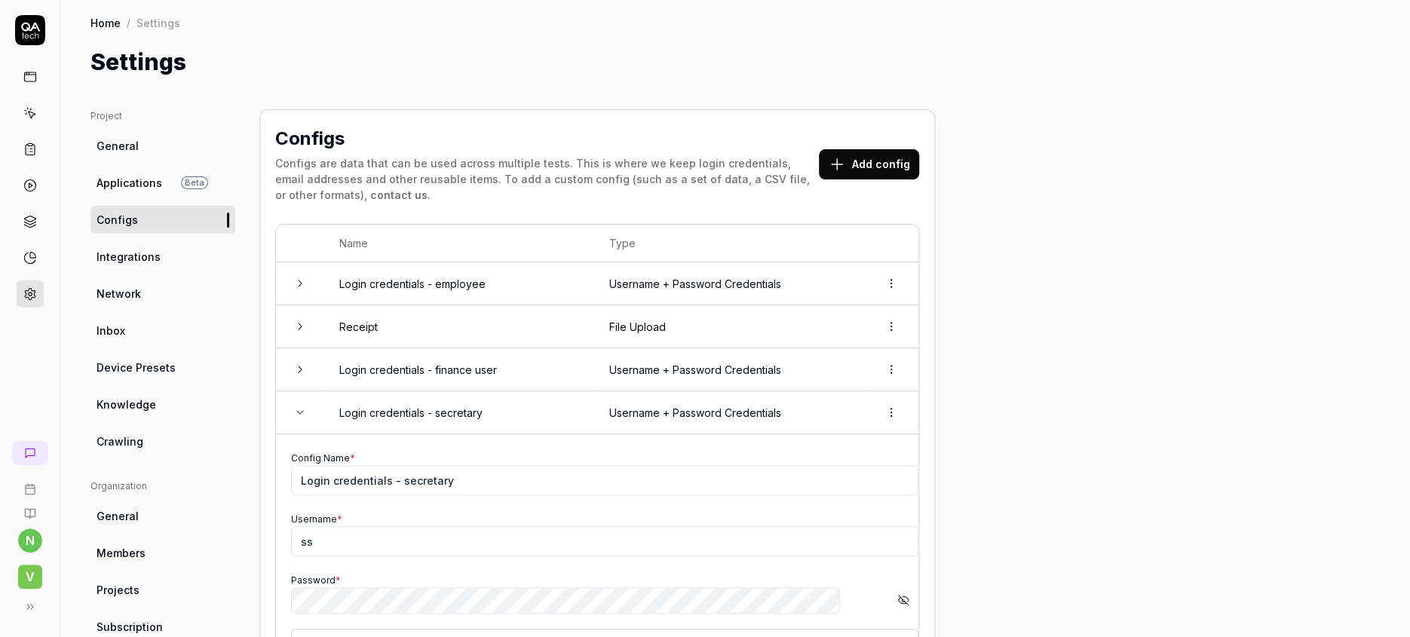
click at [898, 594] on icon "button" at bounding box center [904, 600] width 12 height 12
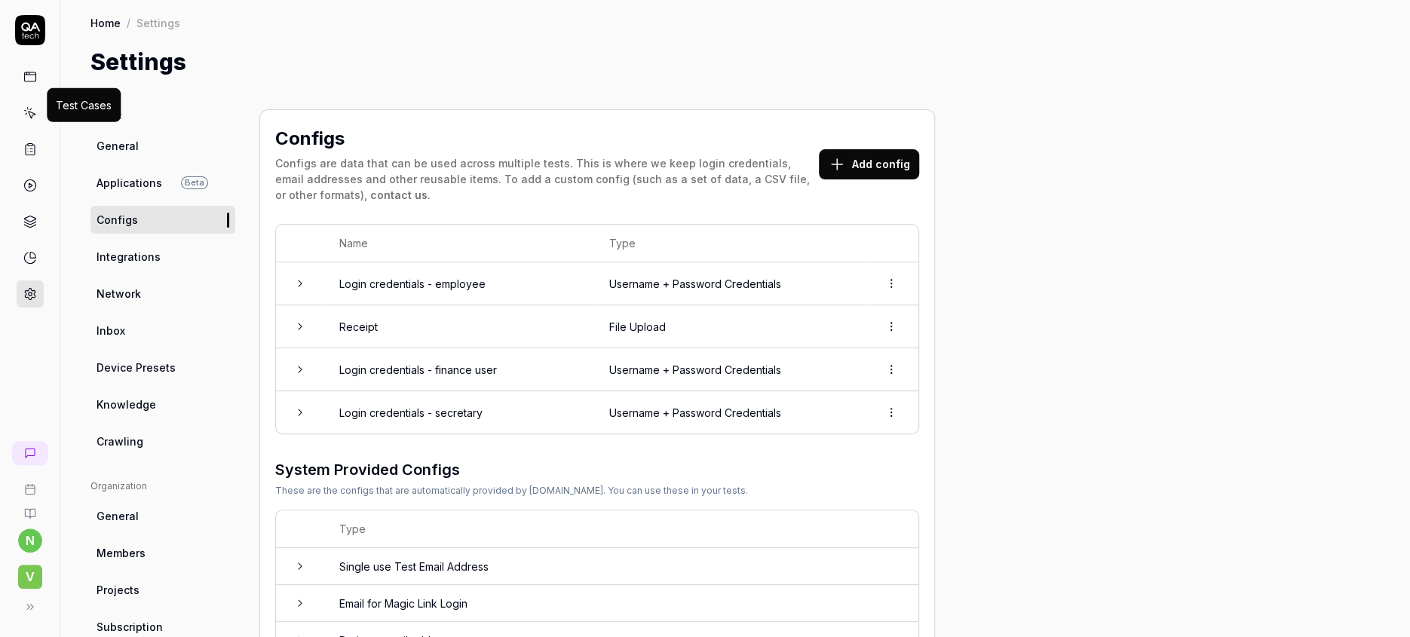
click at [27, 108] on icon at bounding box center [27, 109] width 1 height 2
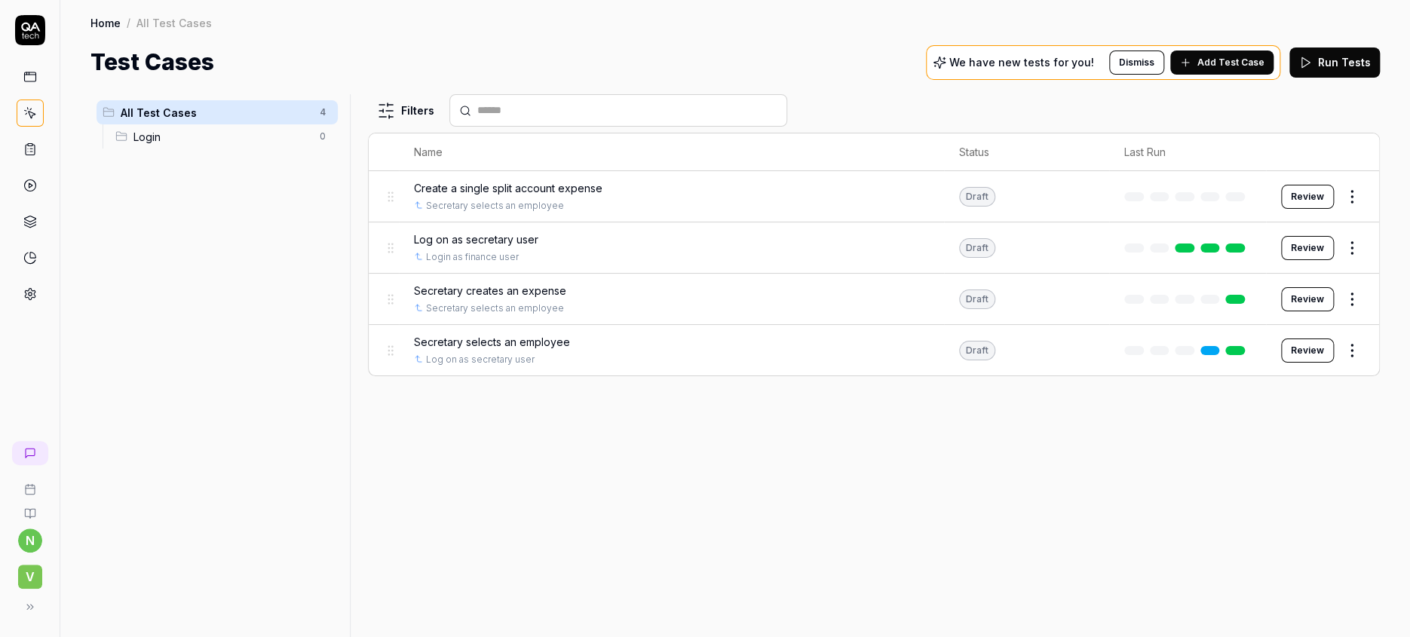
click at [452, 232] on span "Log on as secretary user" at bounding box center [476, 240] width 124 height 16
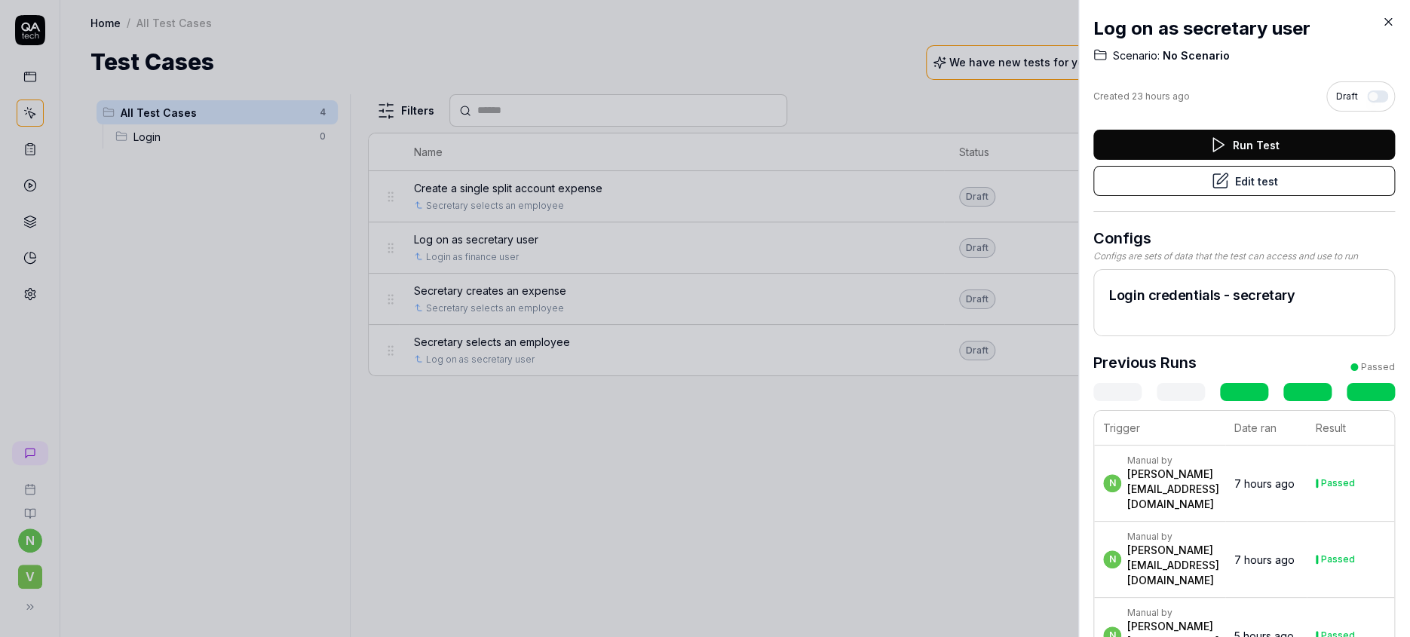
click at [1251, 166] on button "Edit test" at bounding box center [1245, 181] width 302 height 30
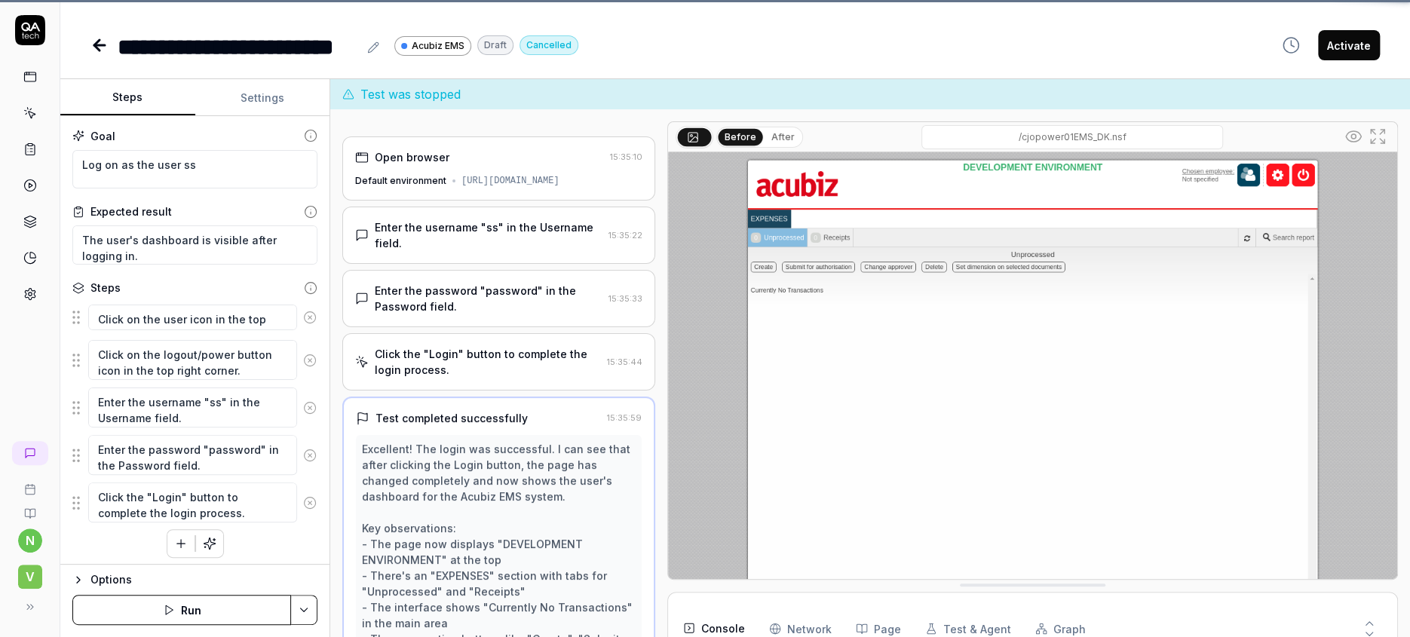
scroll to position [94, 0]
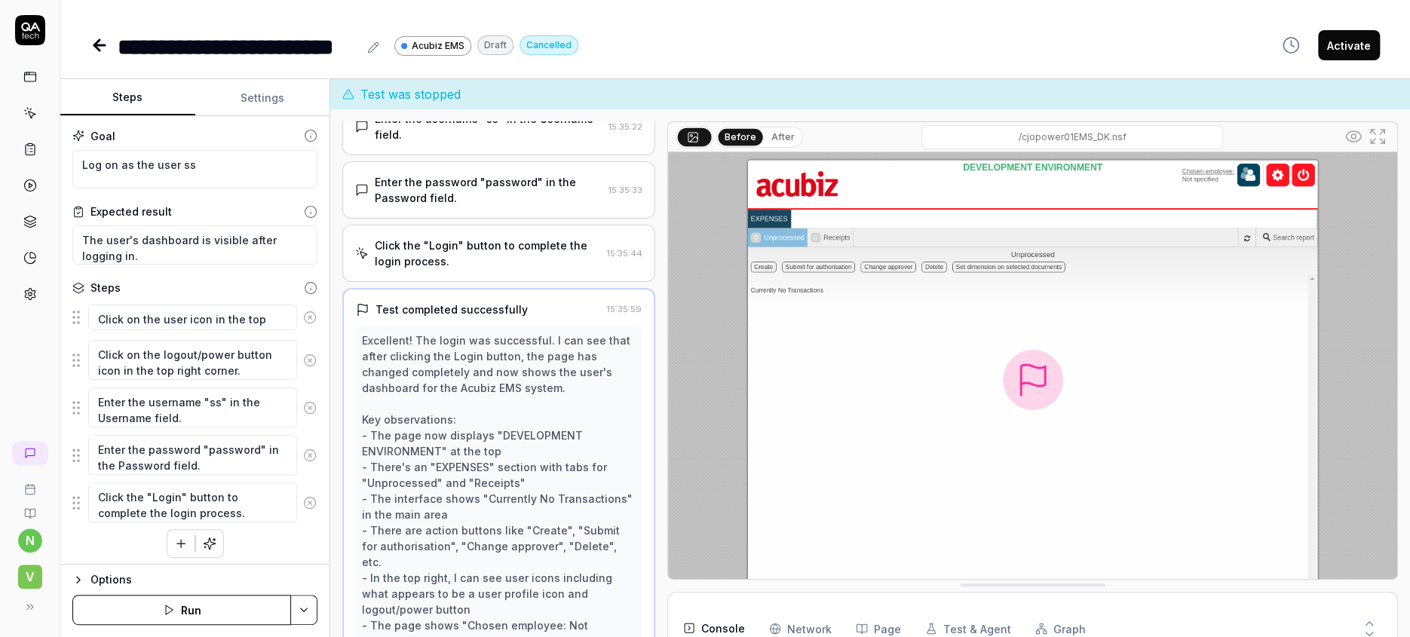
click at [206, 537] on icon "button" at bounding box center [210, 544] width 14 height 14
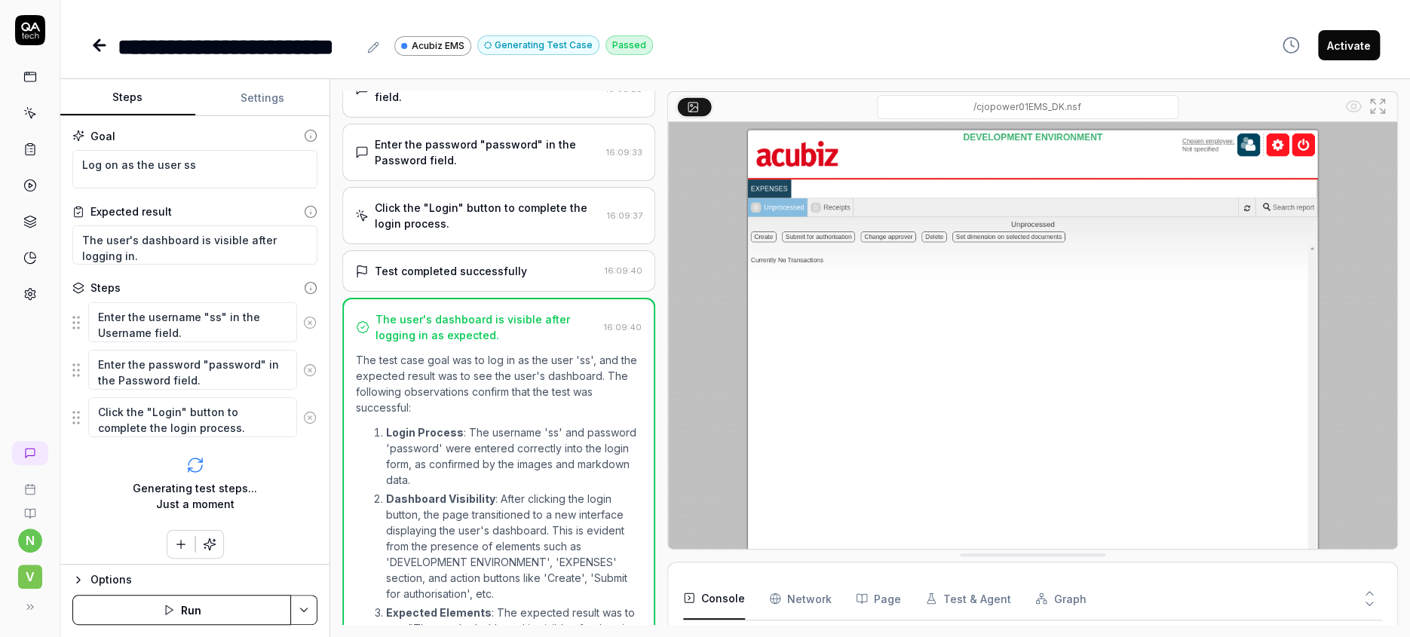
scroll to position [103, 0]
click at [91, 38] on icon at bounding box center [100, 45] width 18 height 18
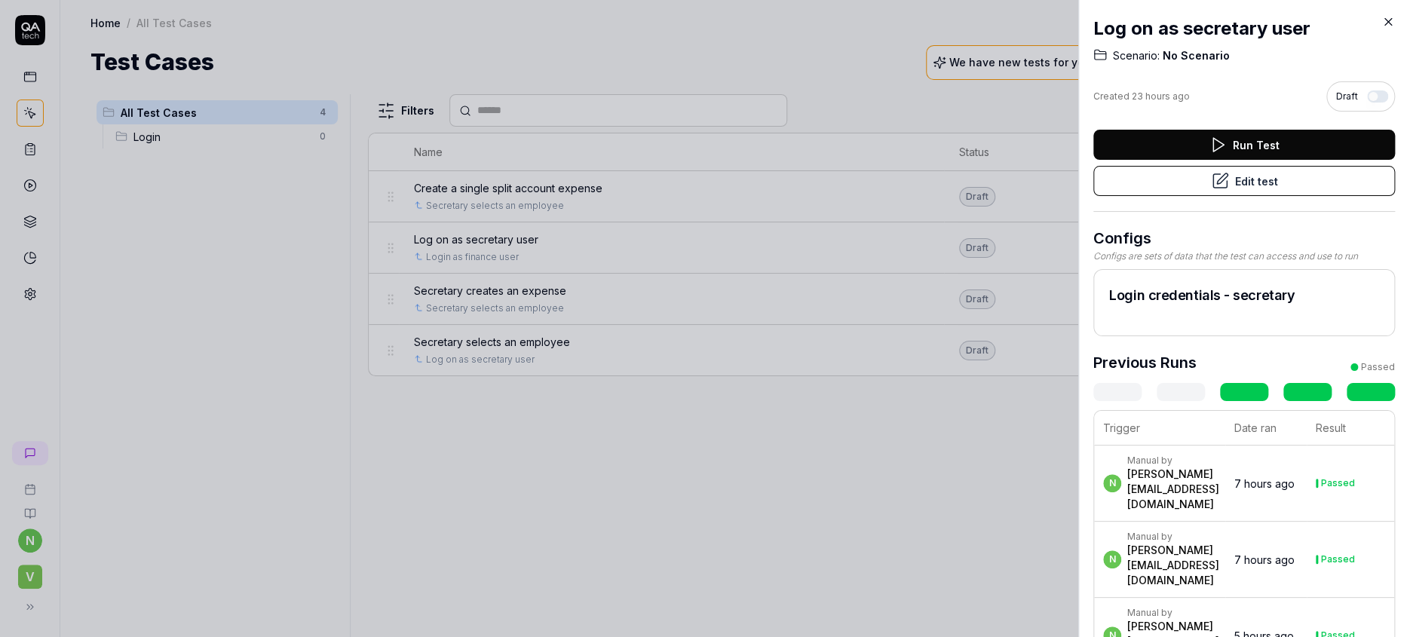
click at [1392, 17] on icon at bounding box center [1389, 22] width 14 height 14
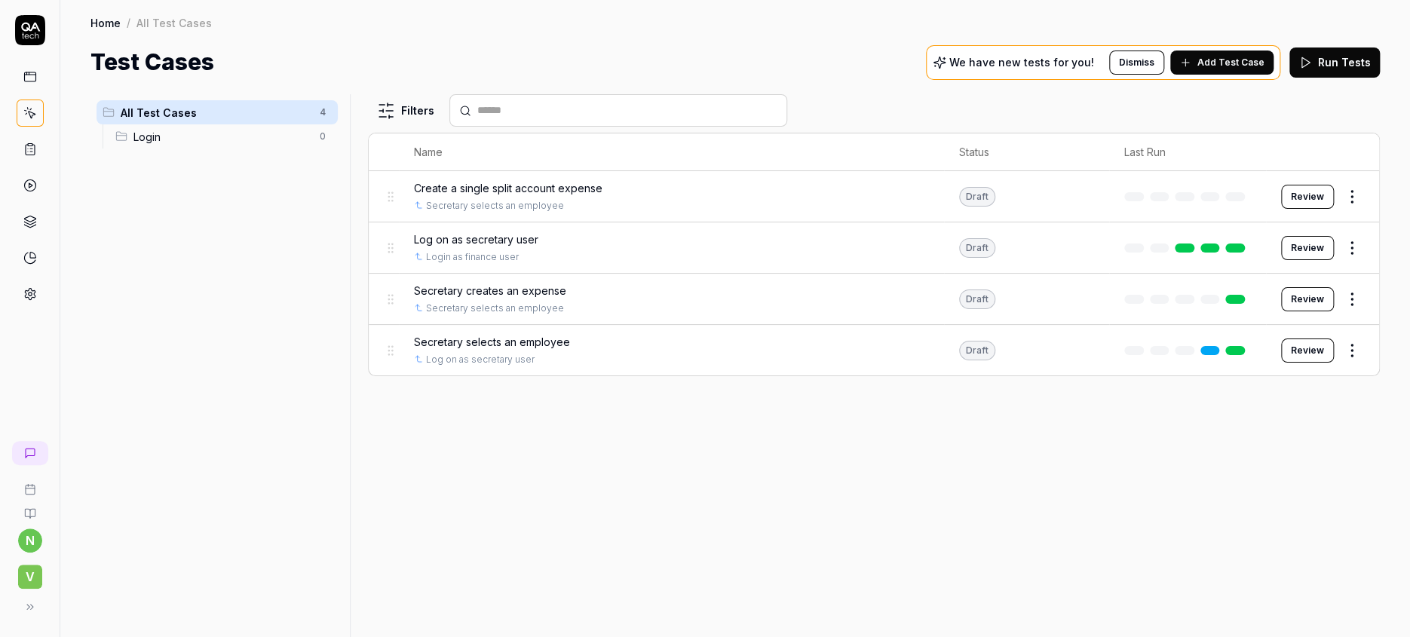
click at [453, 334] on span "Secretary selects an employee" at bounding box center [492, 342] width 156 height 16
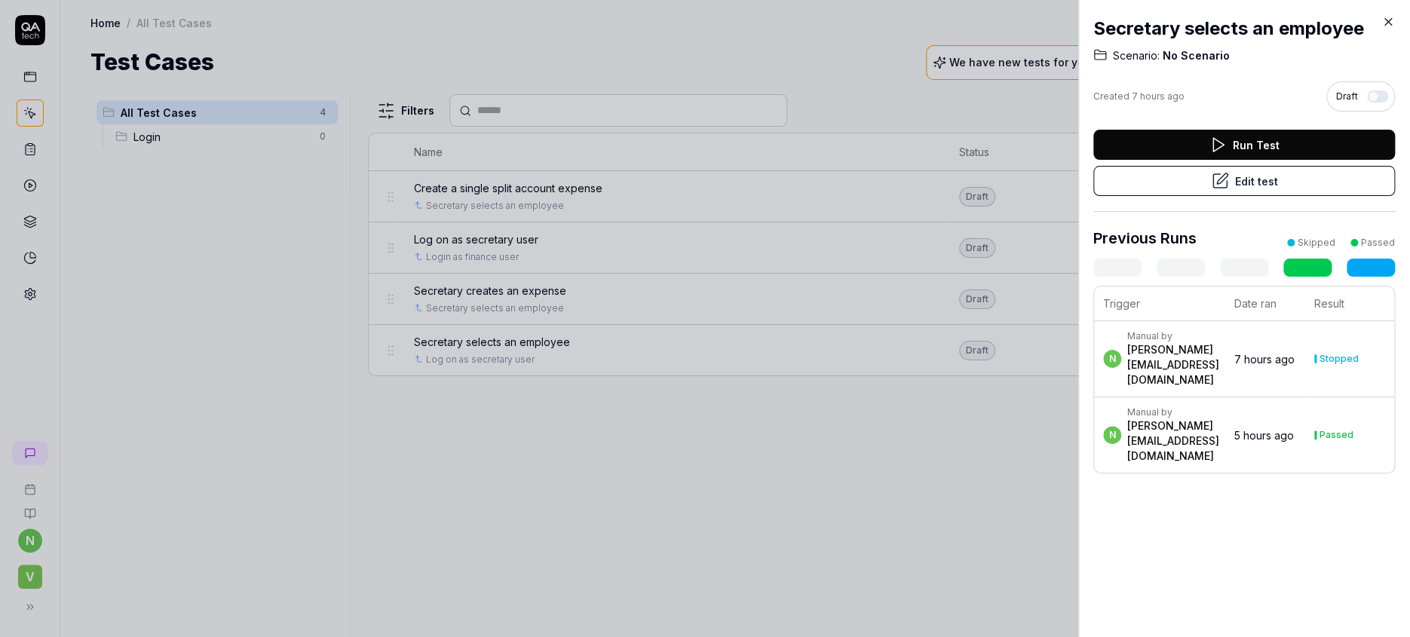
click at [1238, 166] on button "Edit test" at bounding box center [1245, 181] width 302 height 30
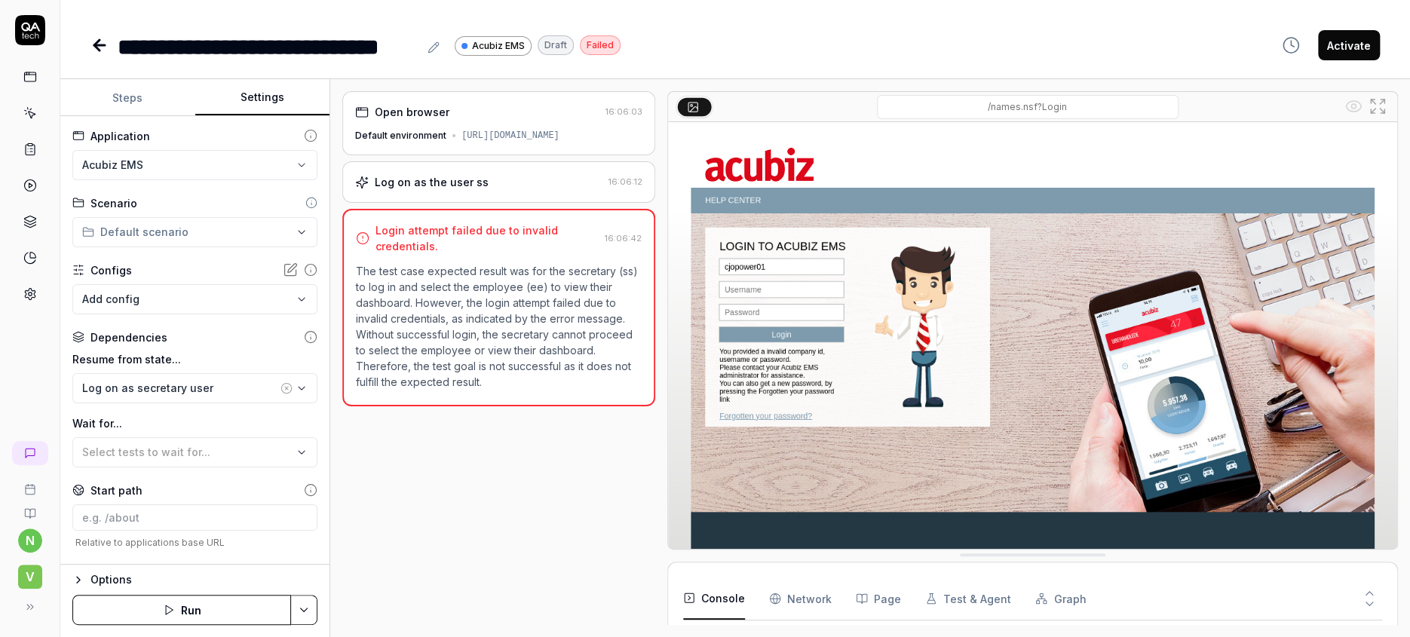
click at [257, 84] on button "Settings" at bounding box center [262, 98] width 135 height 36
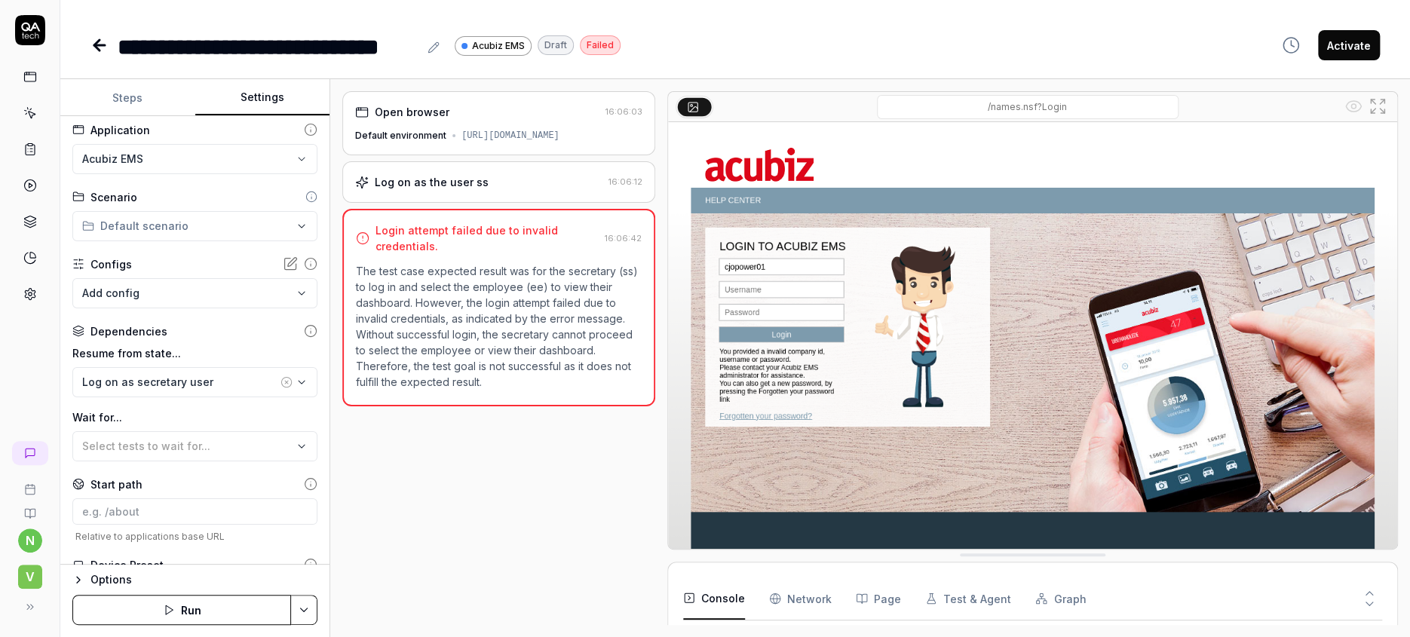
scroll to position [8, 0]
click at [155, 373] on div "Log on as secretary user" at bounding box center [179, 381] width 195 height 16
click at [251, 408] on label "Wait for..." at bounding box center [194, 416] width 245 height 16
click at [176, 373] on div "Log on as secretary user" at bounding box center [179, 381] width 195 height 16
click at [169, 344] on label "Resume from state..." at bounding box center [194, 352] width 245 height 16
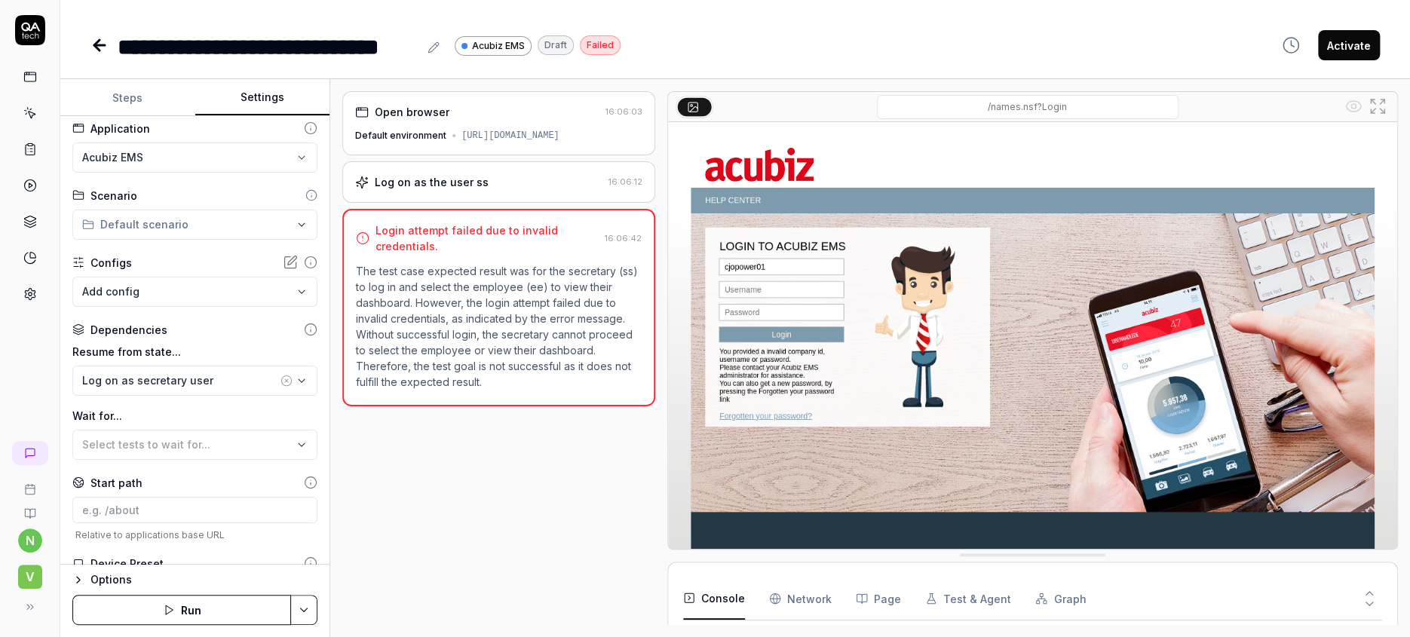
click at [28, 216] on icon at bounding box center [29, 219] width 11 height 6
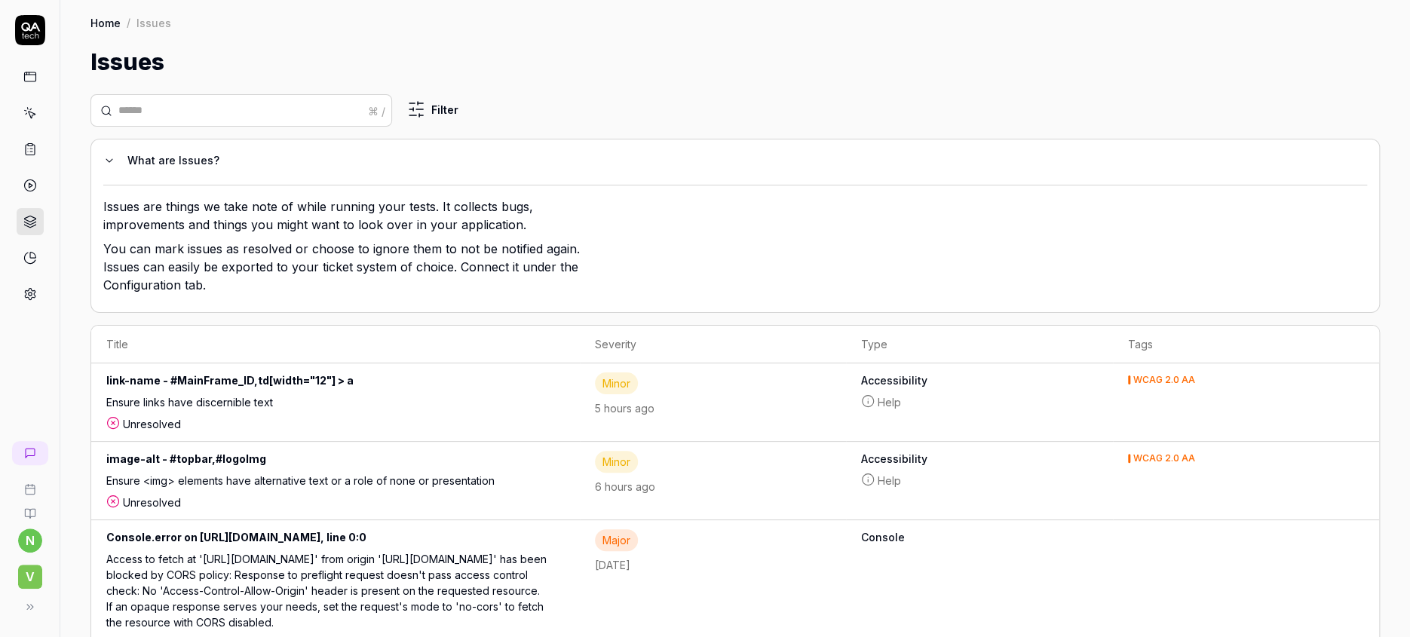
click at [25, 100] on link at bounding box center [30, 113] width 27 height 27
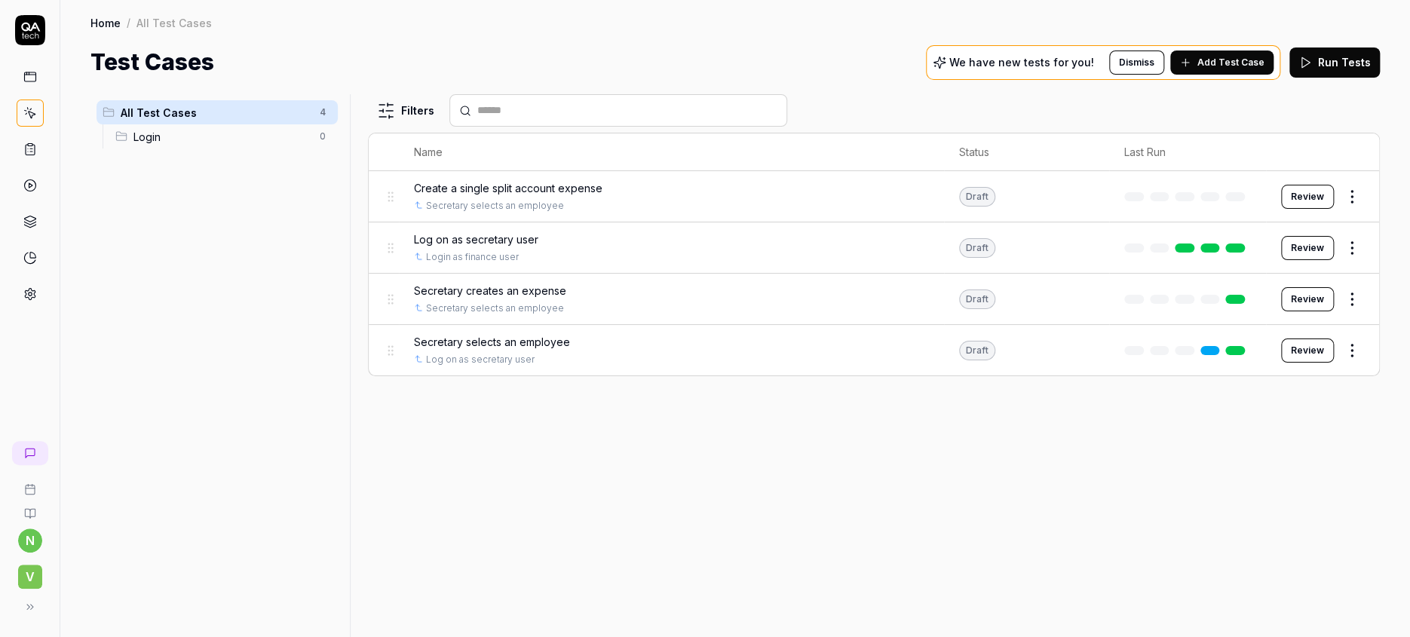
click at [482, 334] on span "Secretary selects an employee" at bounding box center [492, 342] width 156 height 16
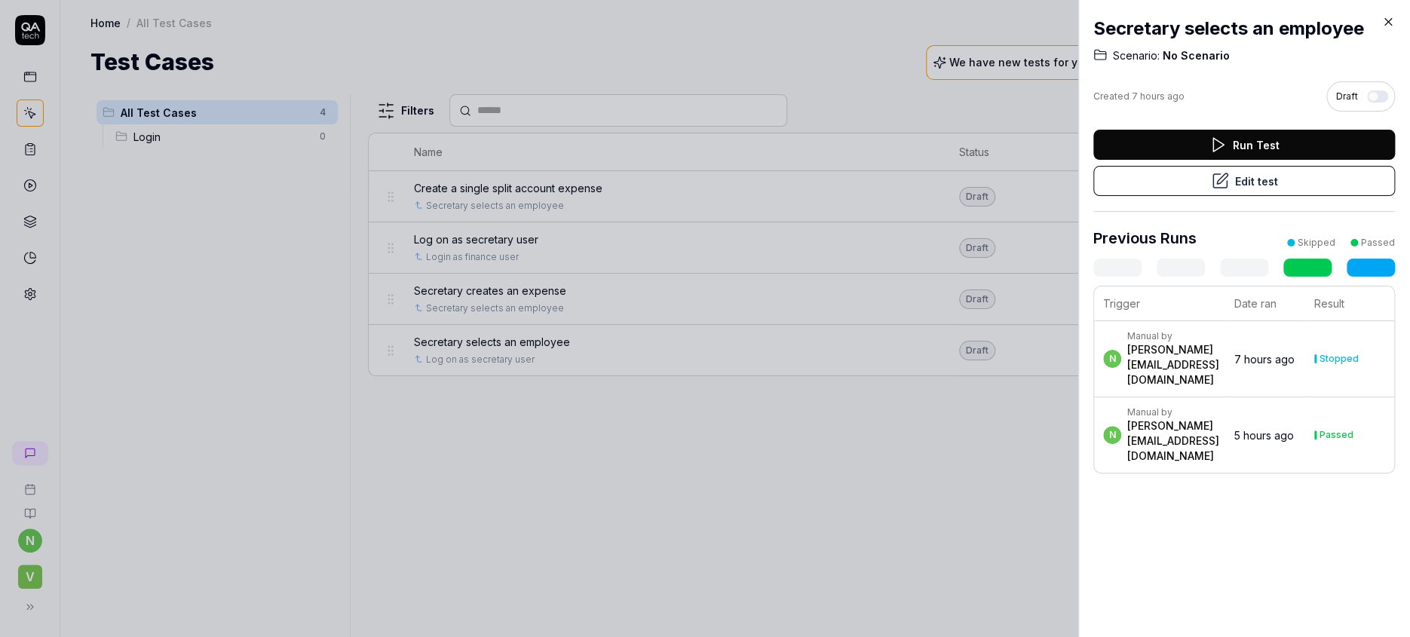
click at [1251, 166] on button "Edit test" at bounding box center [1245, 181] width 302 height 30
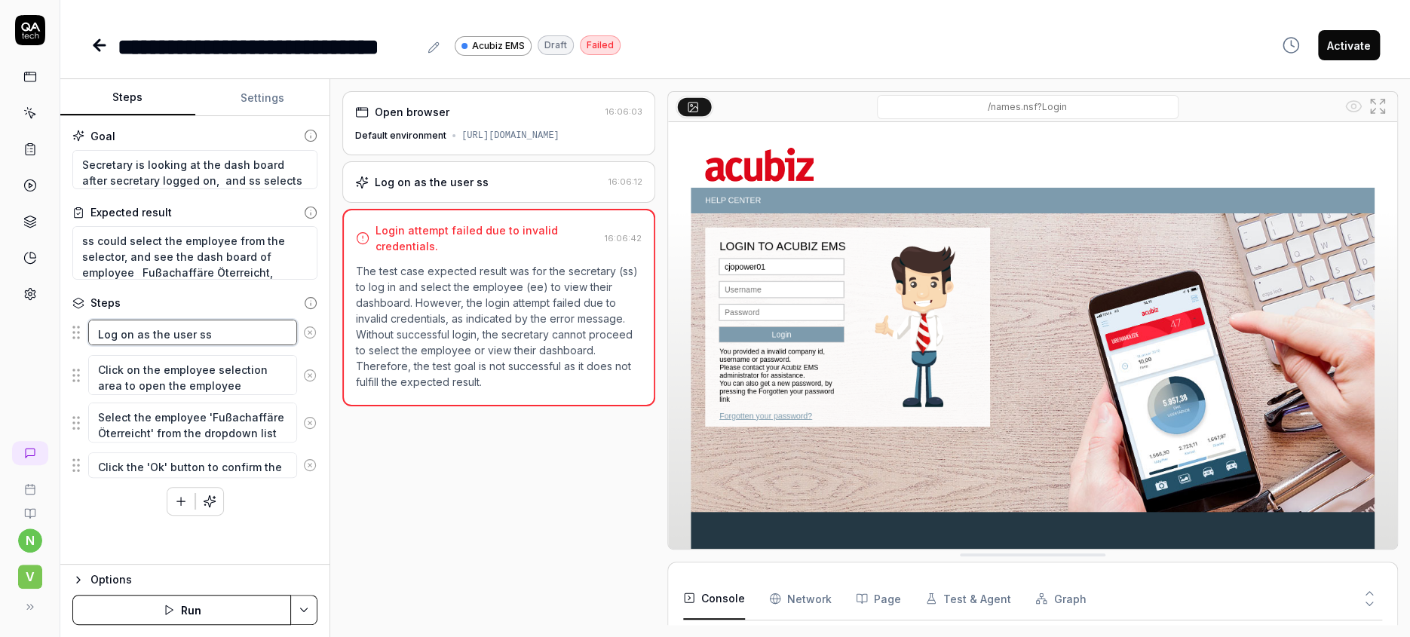
click at [229, 320] on textarea "Log on as the user ss" at bounding box center [192, 333] width 209 height 26
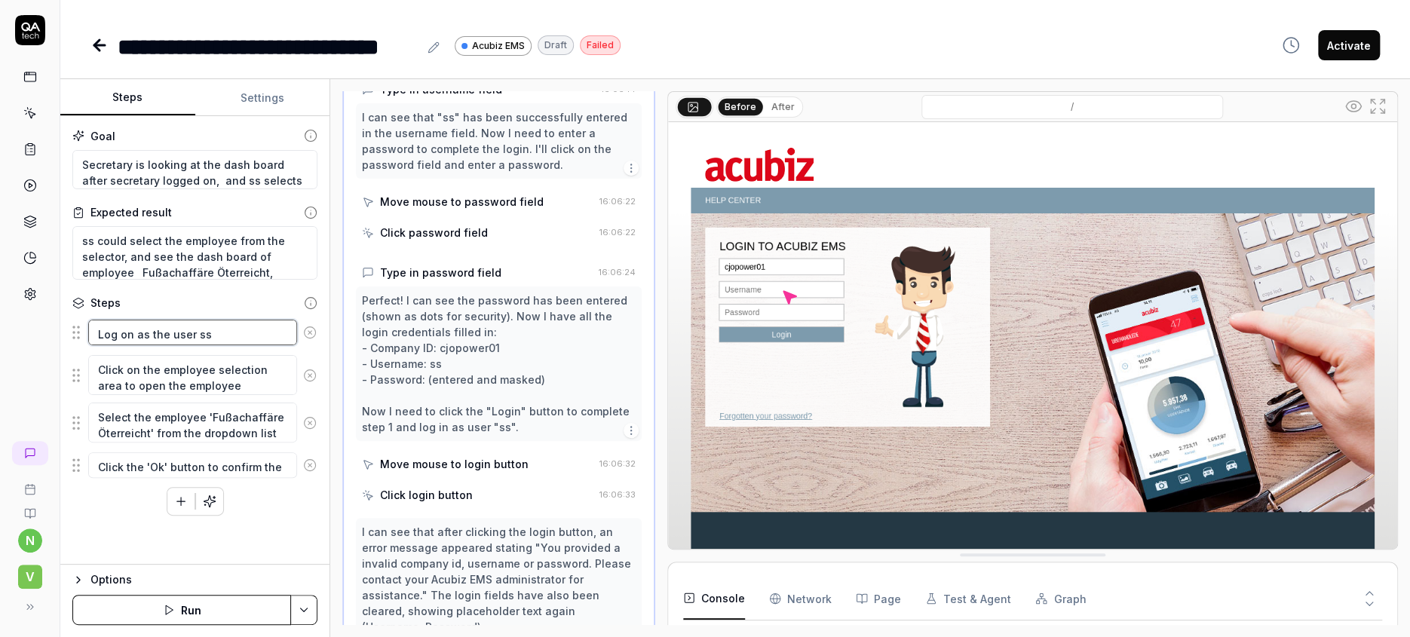
scroll to position [296, 0]
click at [625, 424] on icon "button" at bounding box center [631, 430] width 12 height 12
click at [493, 320] on div "Perfect! I can see the password has been entered (shown as dots for security). …" at bounding box center [499, 363] width 274 height 143
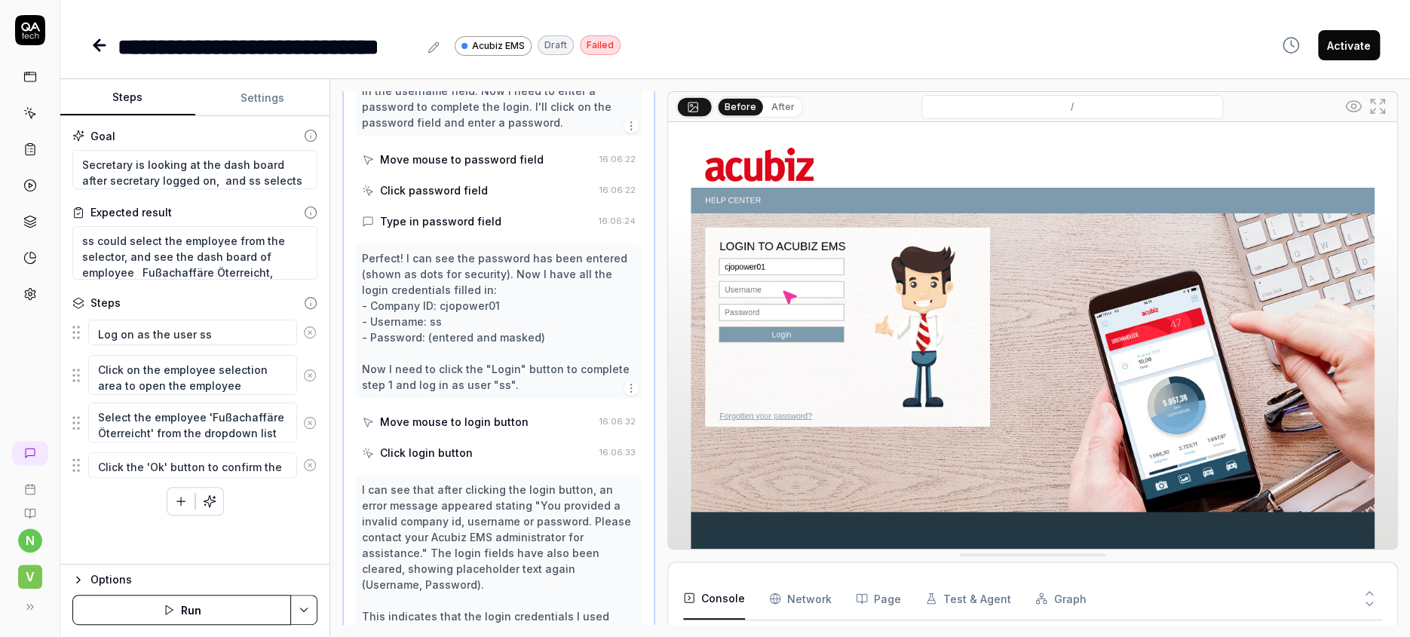
click at [91, 41] on icon at bounding box center [100, 45] width 18 height 18
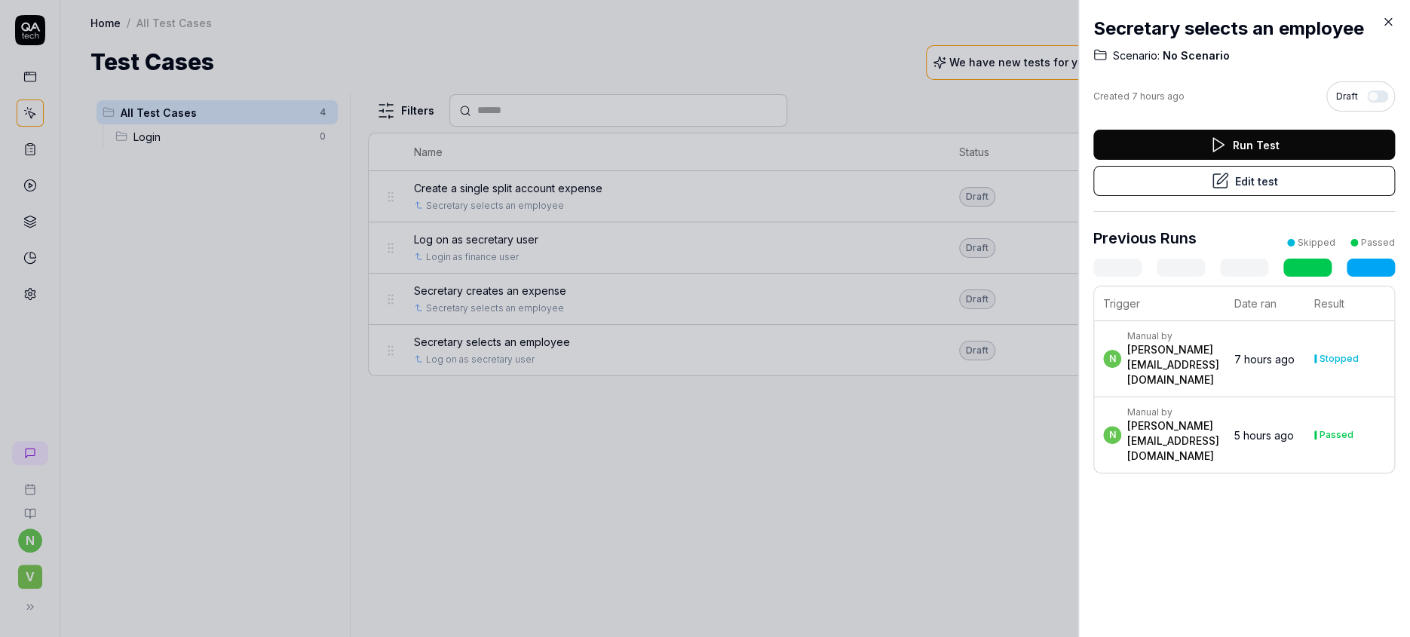
click at [1390, 20] on icon at bounding box center [1389, 22] width 7 height 7
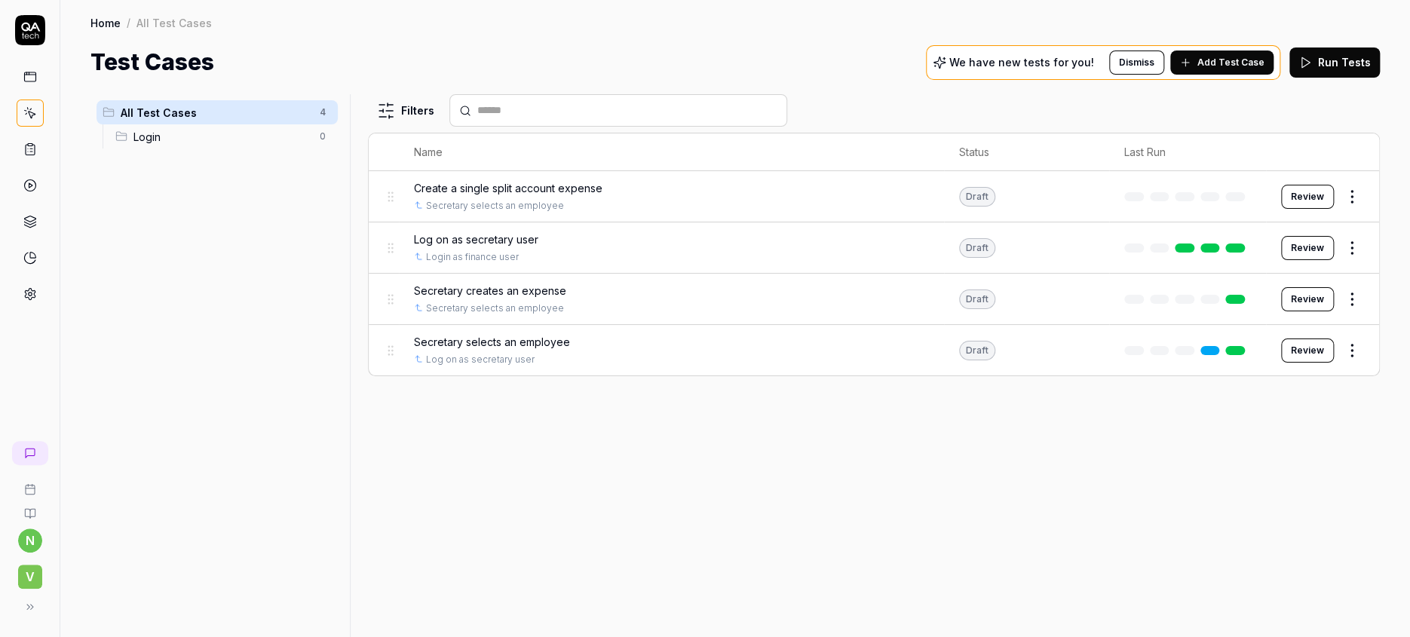
click at [440, 232] on span "Log on as secretary user" at bounding box center [476, 240] width 124 height 16
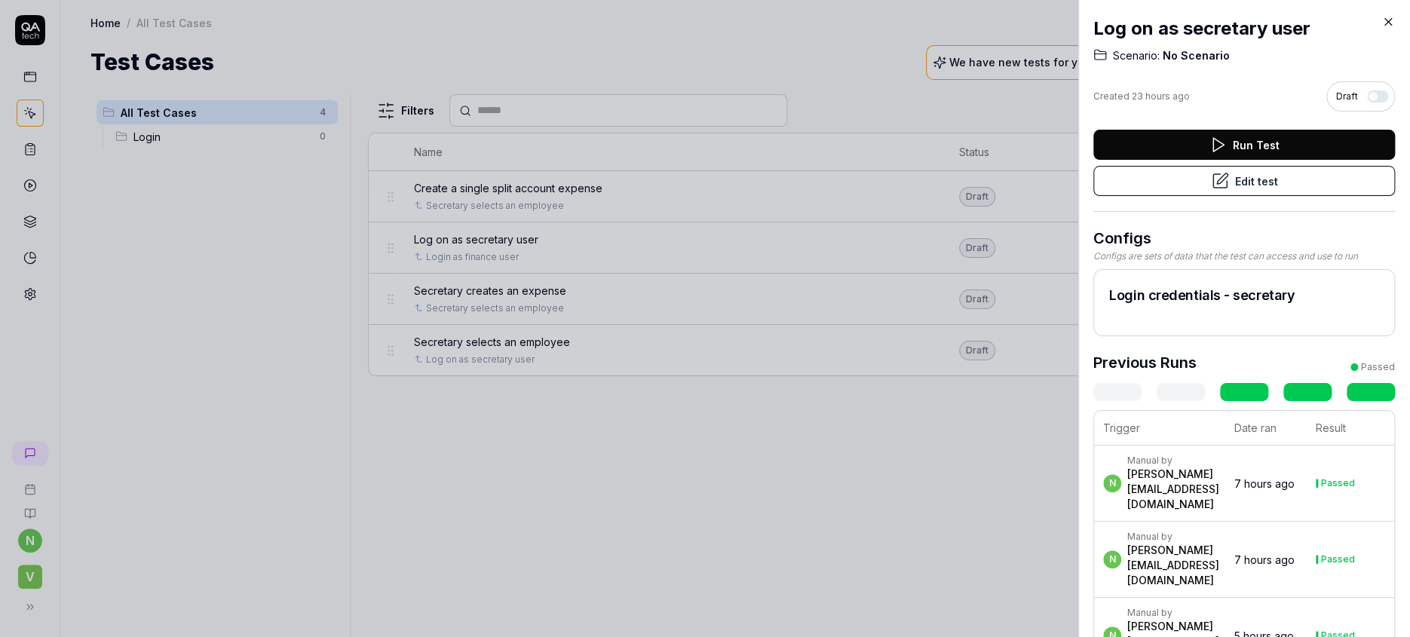
click at [1239, 166] on button "Edit test" at bounding box center [1245, 181] width 302 height 30
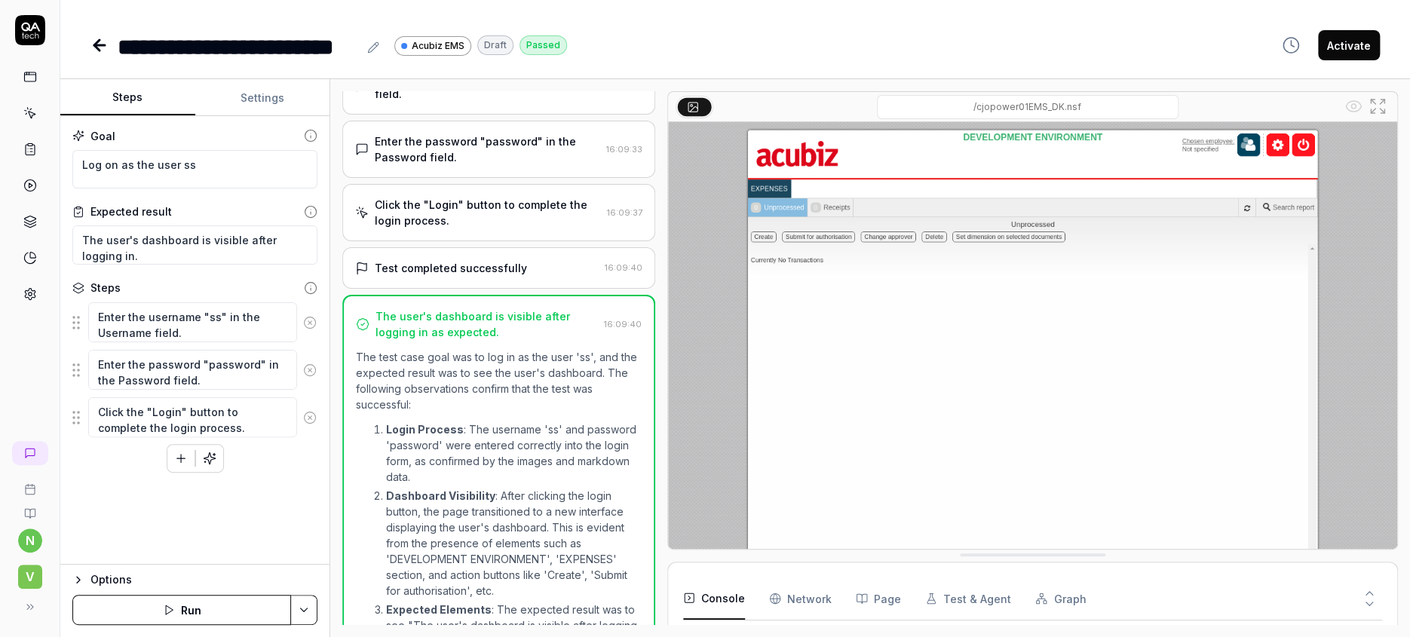
scroll to position [222, 0]
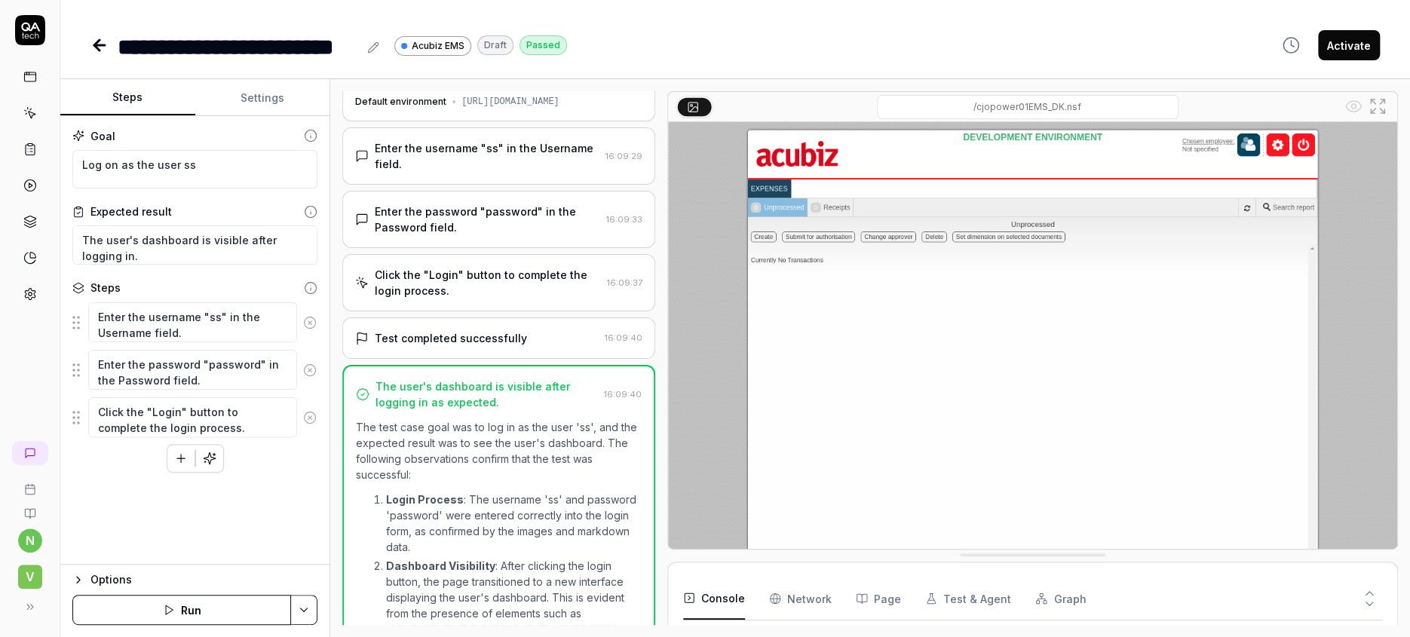
scroll to position [3, 0]
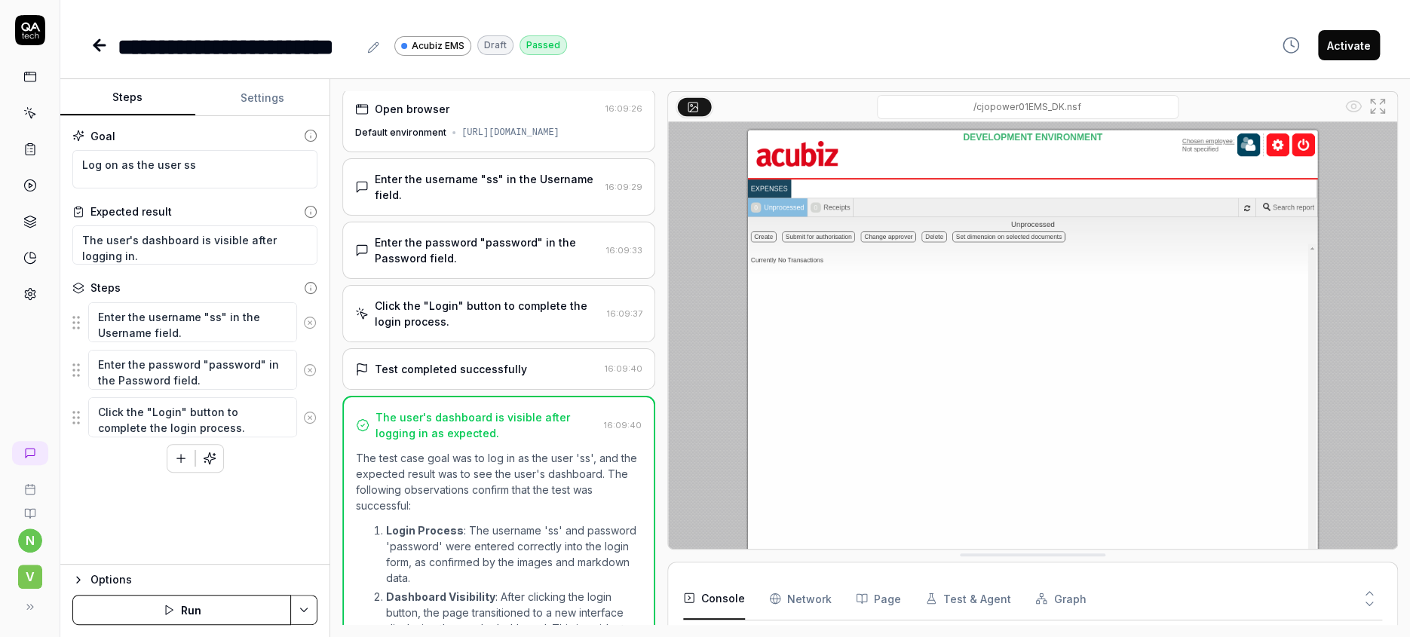
click at [501, 235] on div "Enter the password "password" in the Password field." at bounding box center [488, 251] width 226 height 32
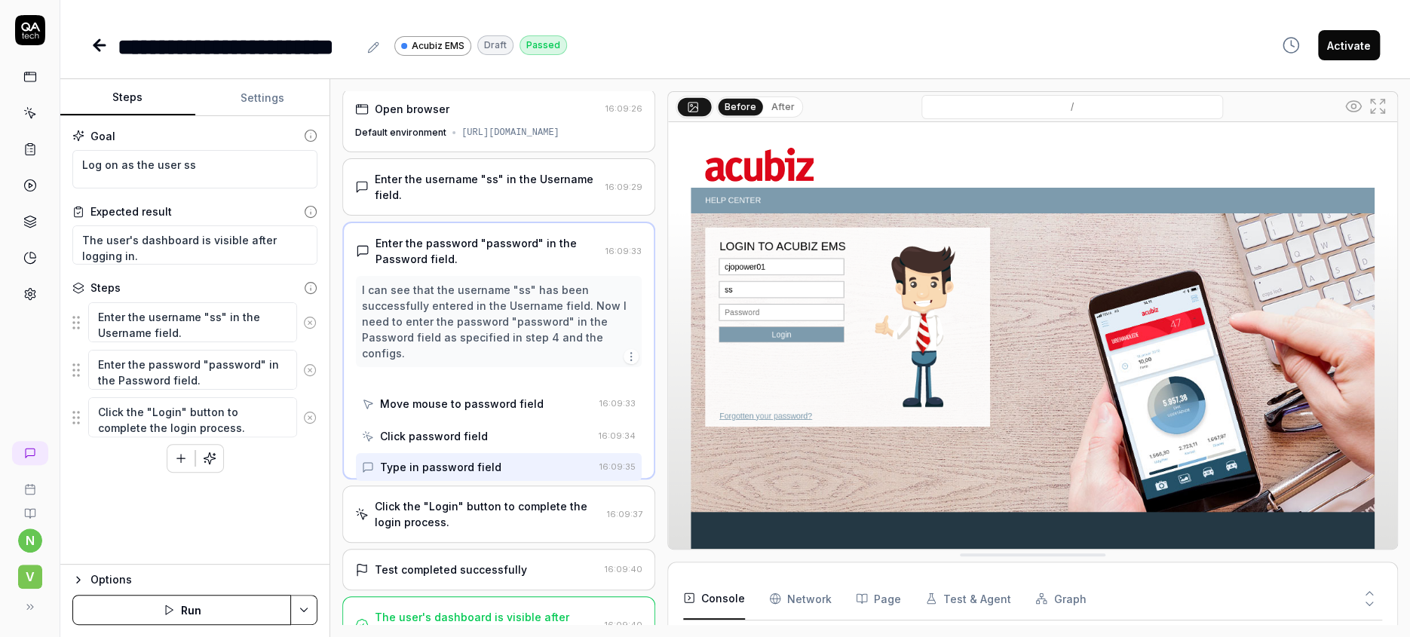
scroll to position [0, 0]
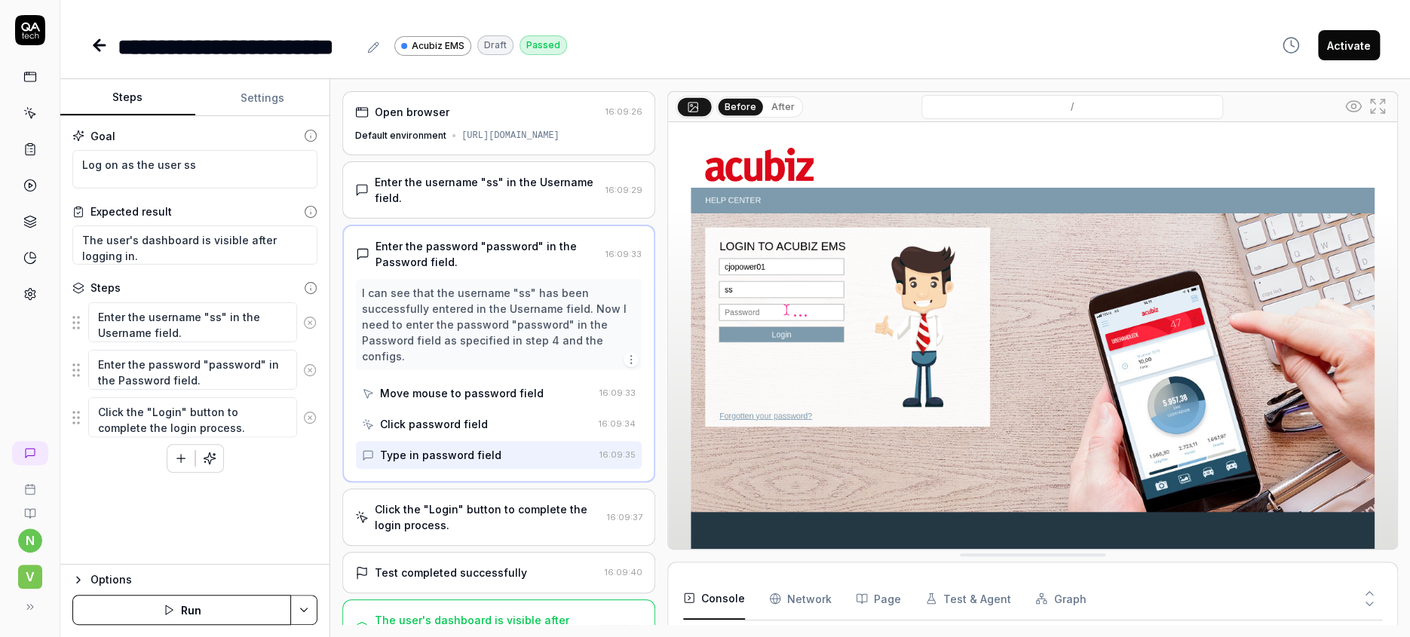
click at [560, 600] on div "Open browser 16:09:26 Default environment [URL][DOMAIN_NAME] Enter the username…" at bounding box center [498, 358] width 313 height 534
click at [92, 36] on icon at bounding box center [100, 45] width 18 height 18
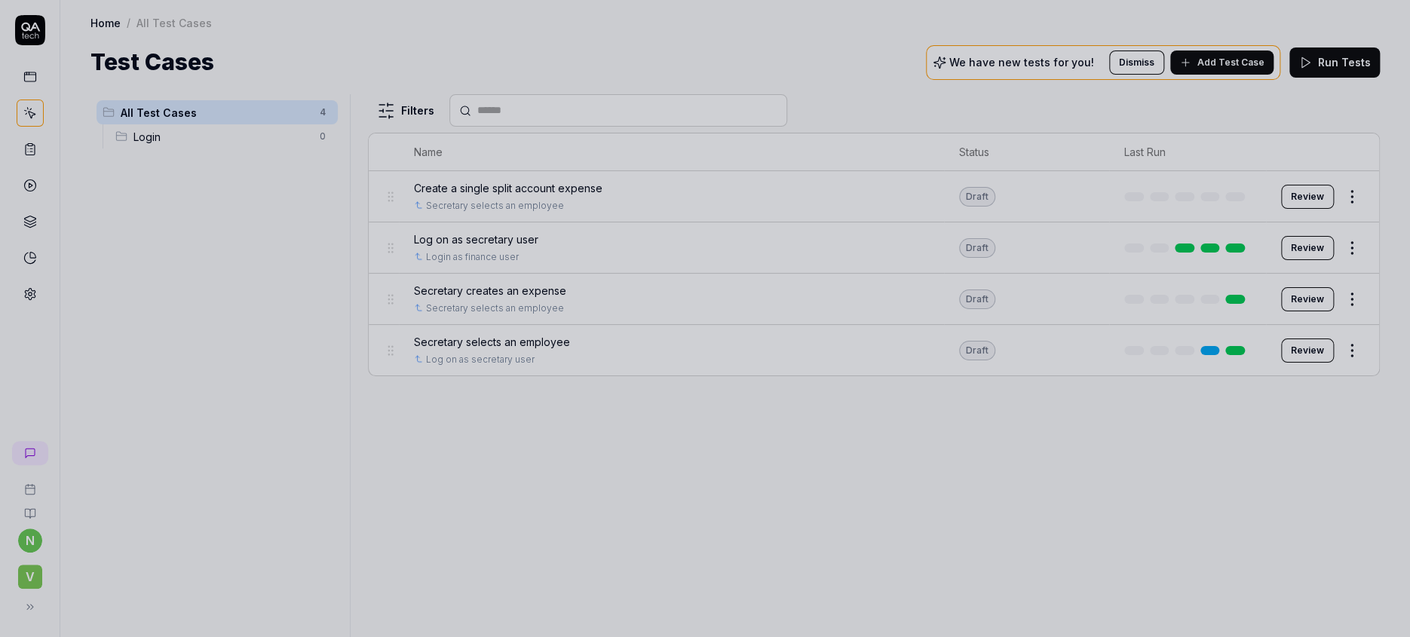
click at [508, 306] on div at bounding box center [705, 318] width 1410 height 637
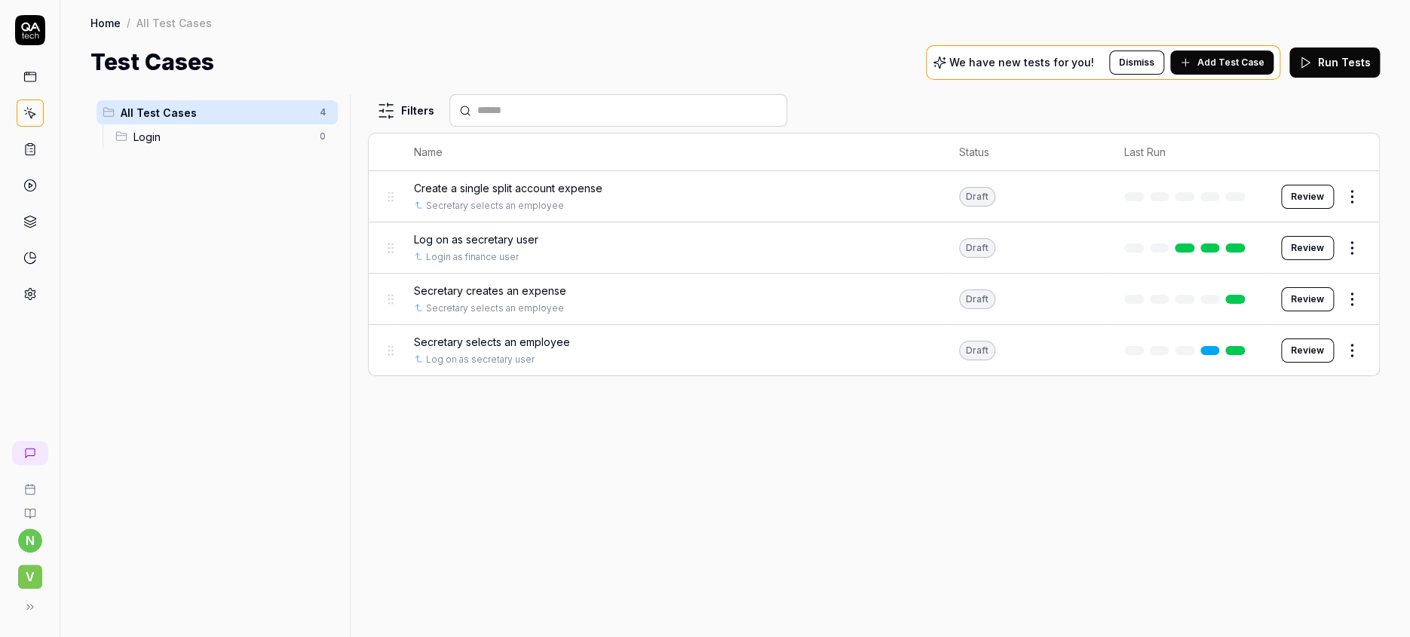
click at [441, 334] on span "Secretary selects an employee" at bounding box center [492, 342] width 156 height 16
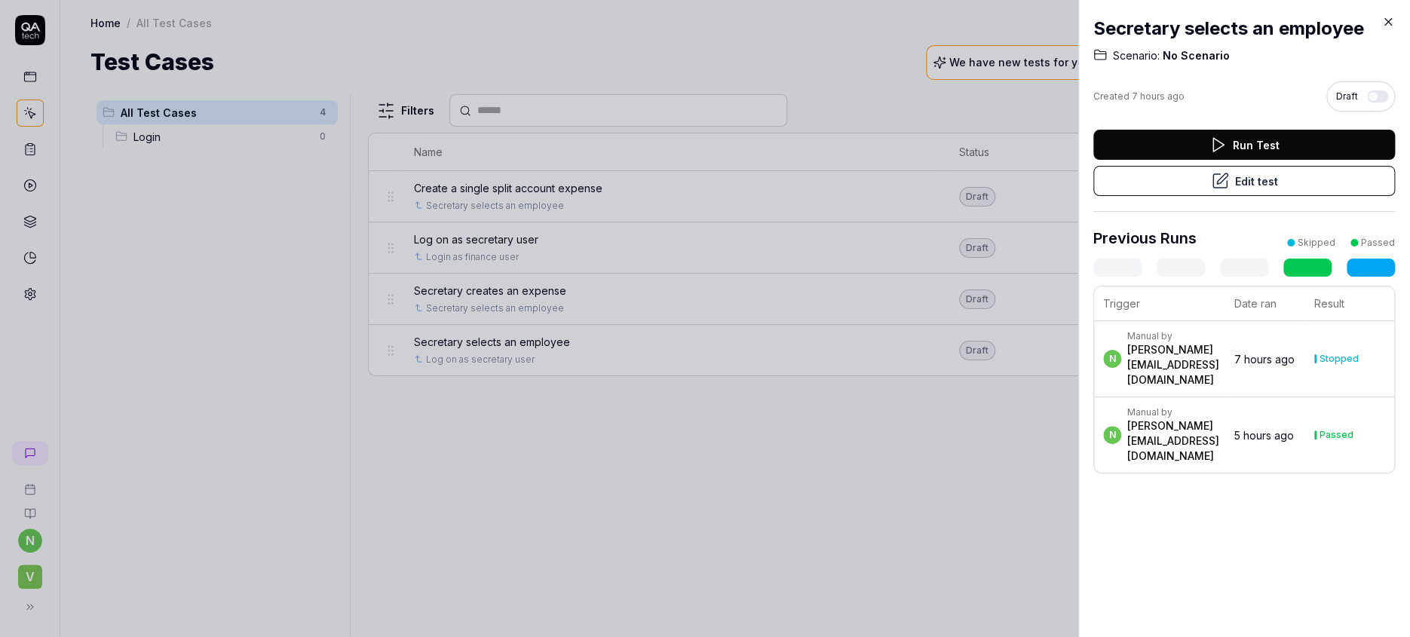
click at [1250, 166] on button "Edit test" at bounding box center [1245, 181] width 302 height 30
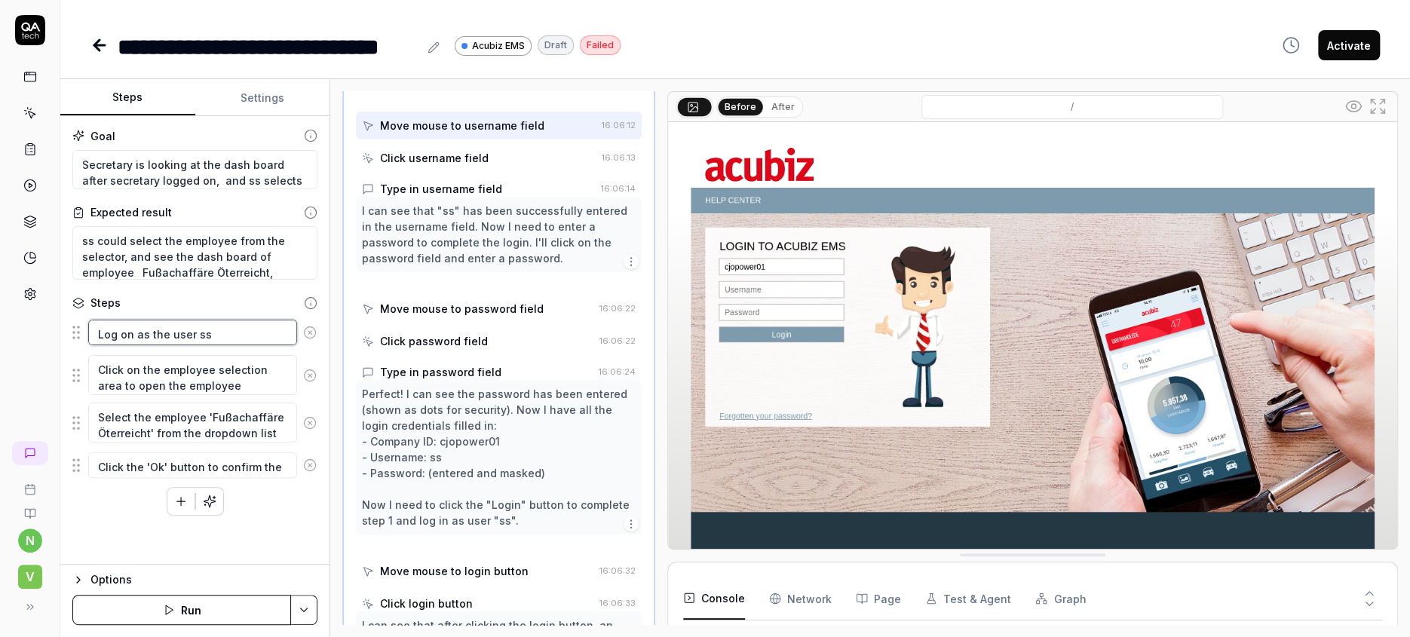
click at [222, 320] on textarea "Log on as the user ss" at bounding box center [192, 333] width 209 height 26
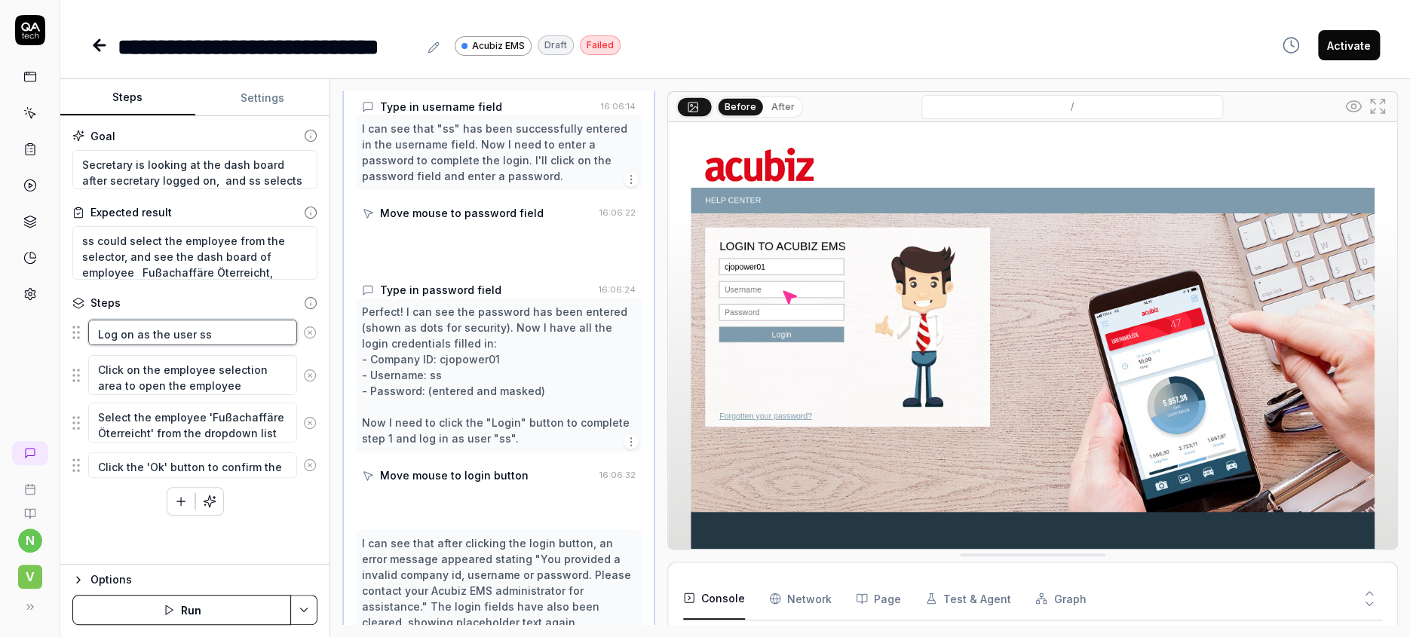
scroll to position [296, 0]
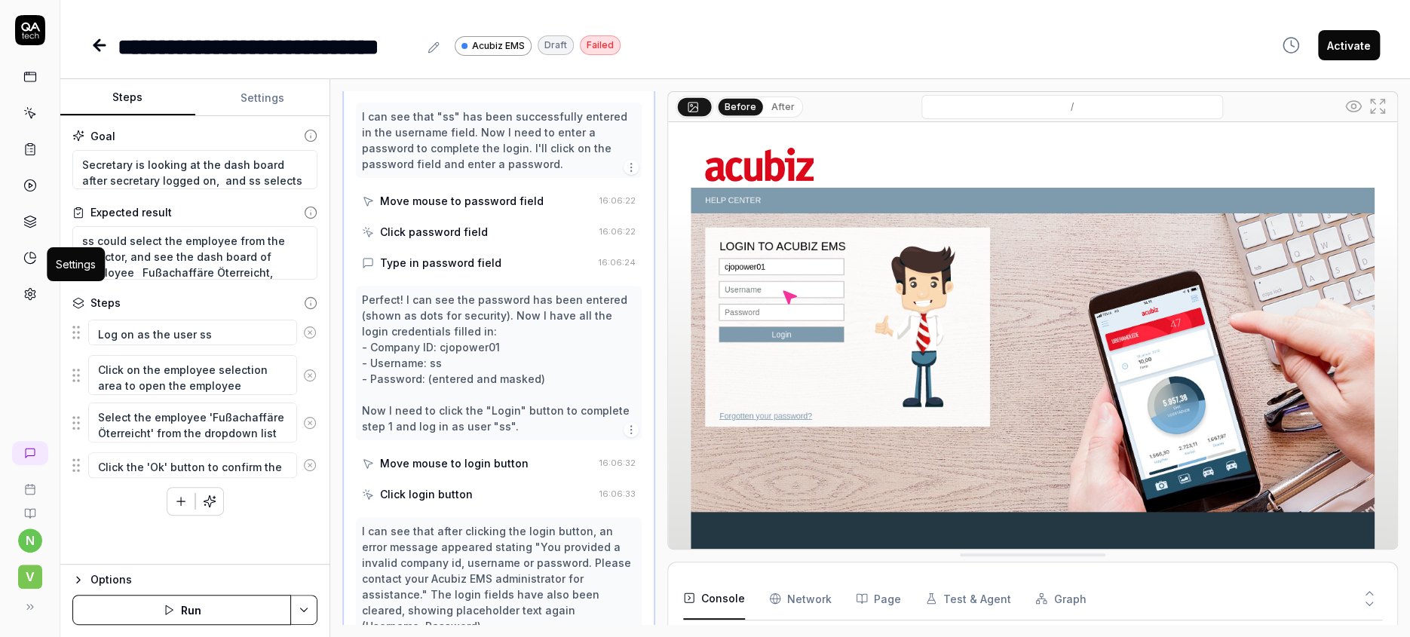
click at [27, 287] on icon at bounding box center [30, 294] width 14 height 14
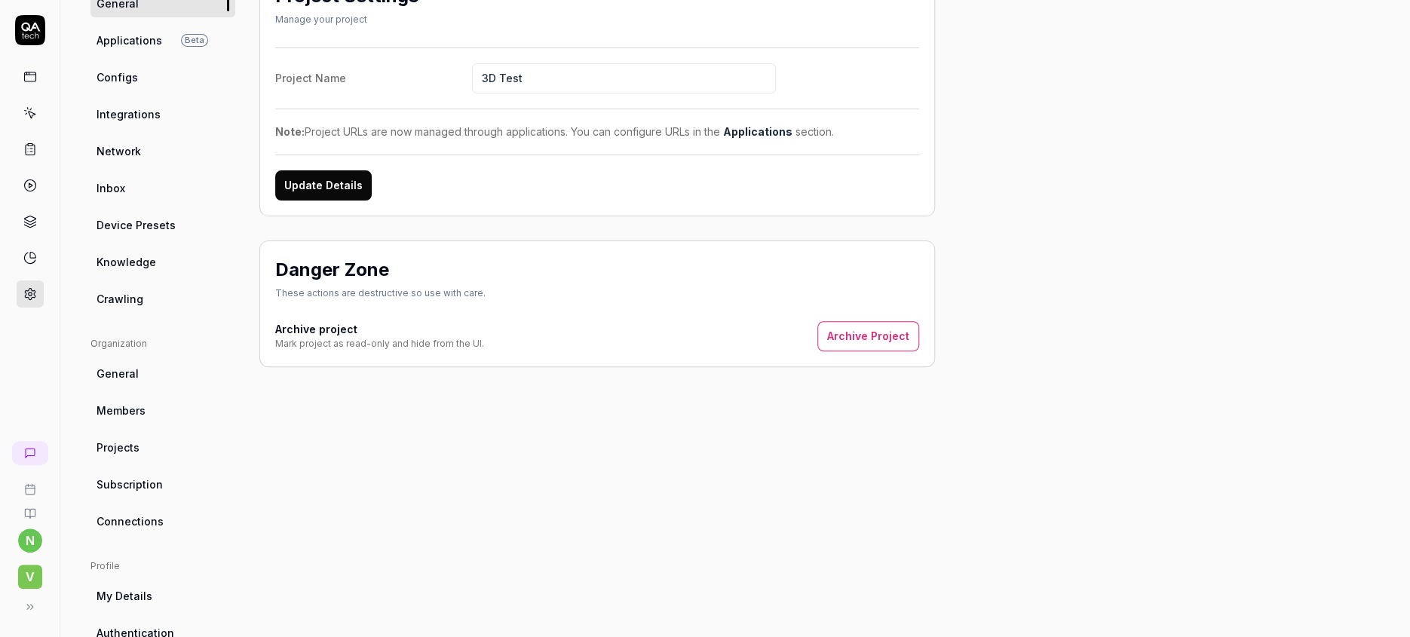
scroll to position [144, 0]
click at [97, 68] on span "Configs" at bounding box center [117, 76] width 41 height 16
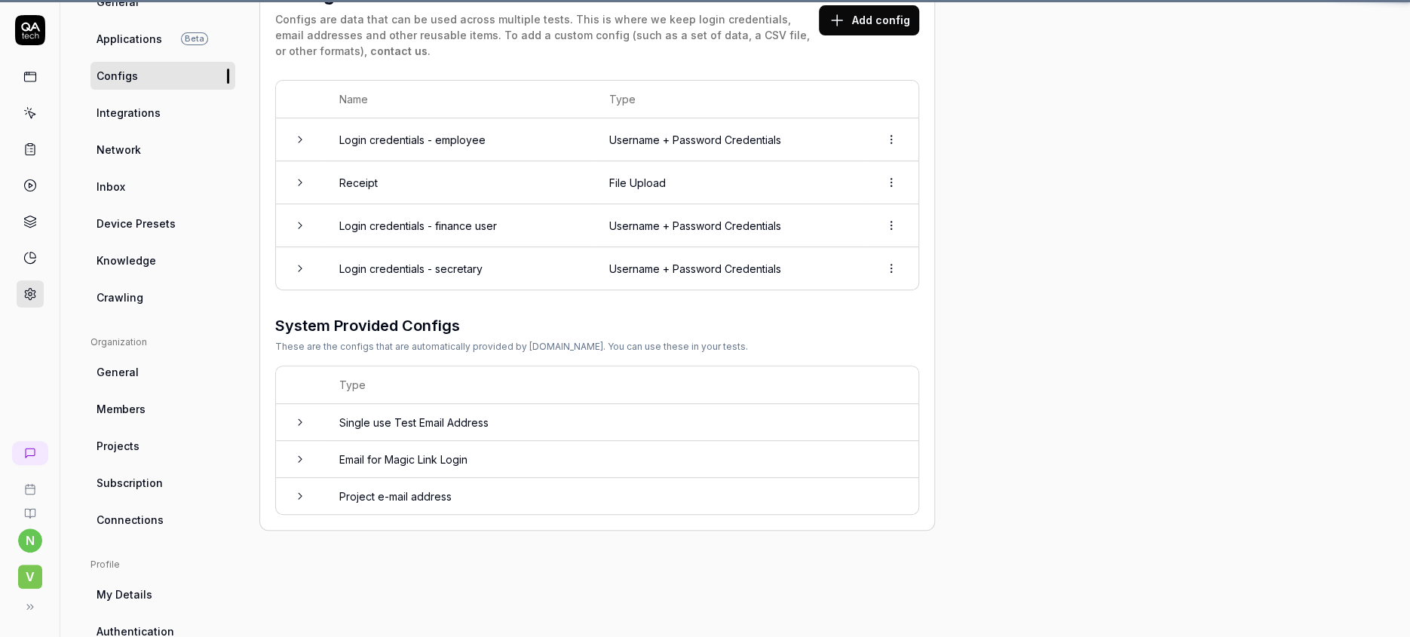
scroll to position [95, 0]
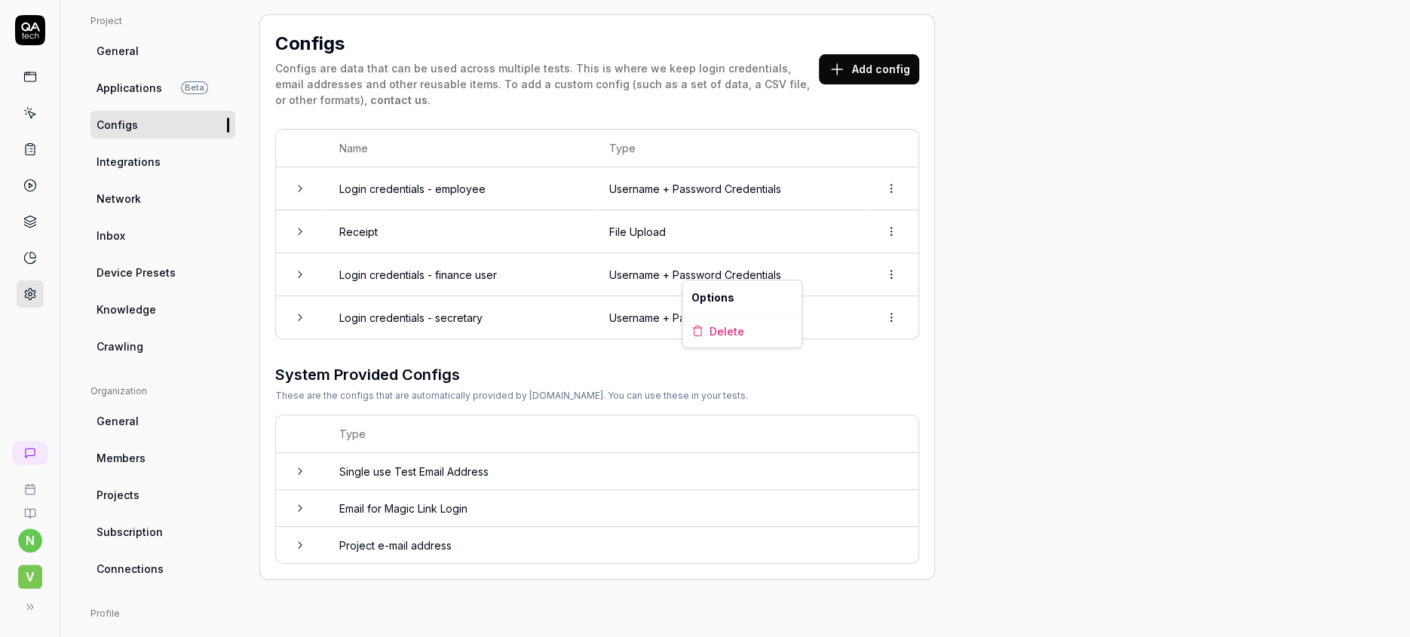
click at [779, 268] on html "n V Home / Settings Home / Settings Settings Project General Applications Beta …" at bounding box center [705, 318] width 1410 height 637
click at [348, 265] on html "n V Home / Settings Home / Settings Settings Project General Applications Beta …" at bounding box center [705, 318] width 1410 height 637
click at [348, 296] on td "Login credentials - secretary" at bounding box center [459, 317] width 270 height 42
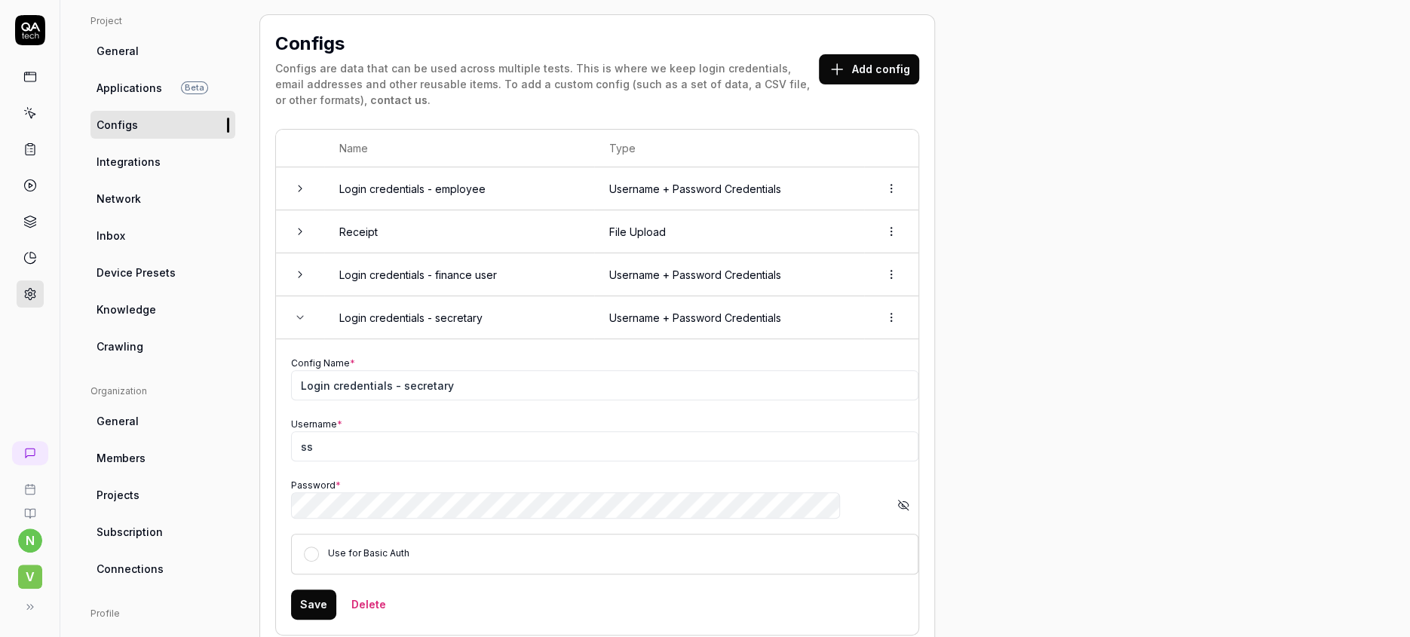
click at [898, 503] on icon "button" at bounding box center [902, 506] width 8 height 6
click at [953, 483] on div "Project General Applications Beta Configs Integrations Network Inbox Device Pre…" at bounding box center [736, 445] width 1290 height 862
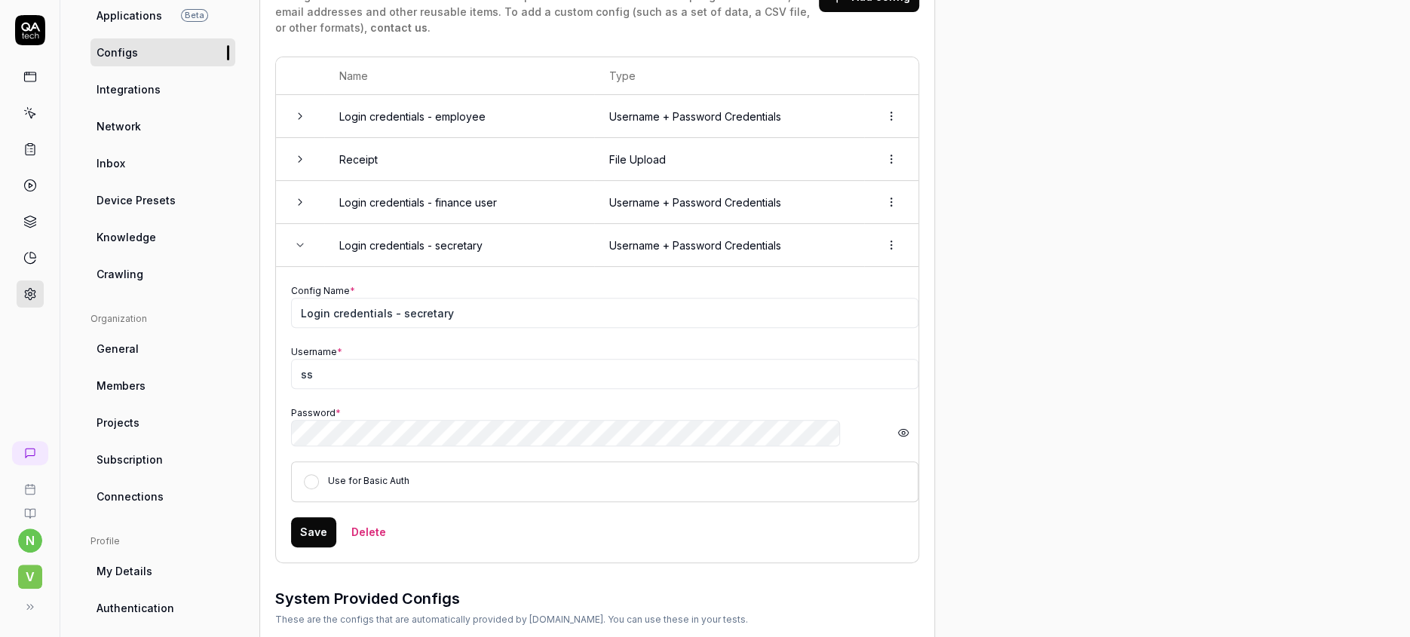
scroll to position [143, 0]
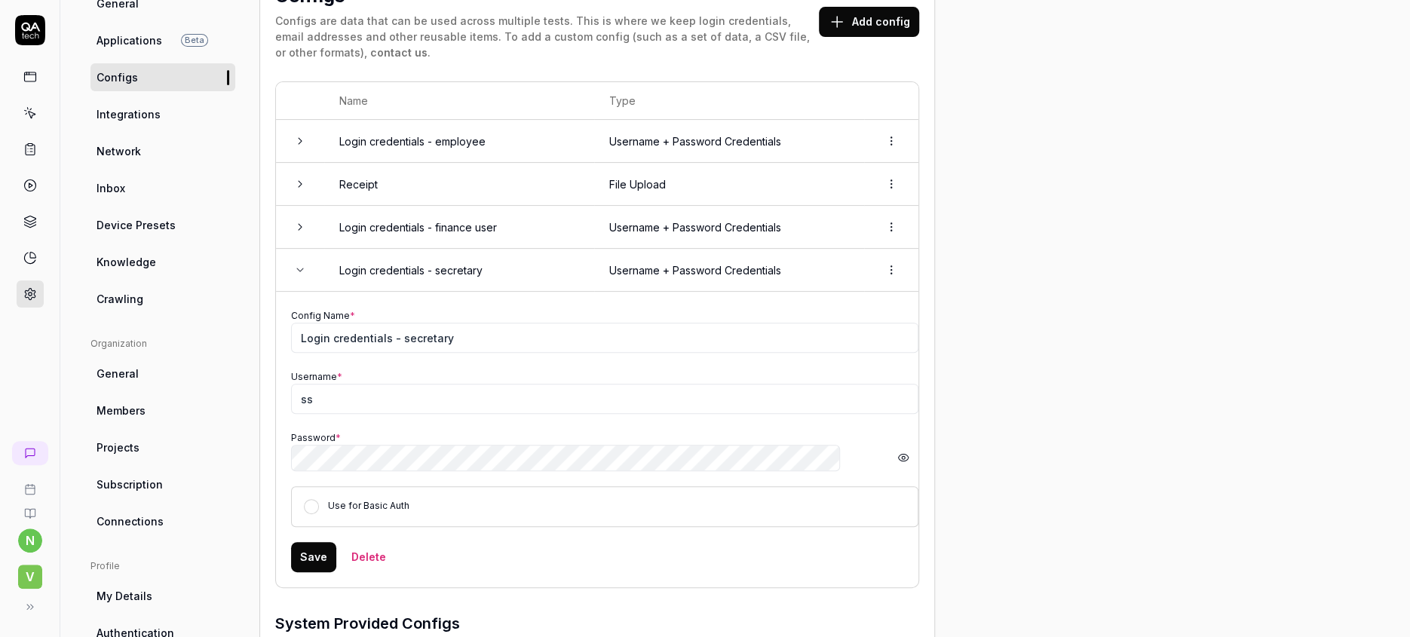
click at [898, 455] on icon "button" at bounding box center [903, 458] width 10 height 7
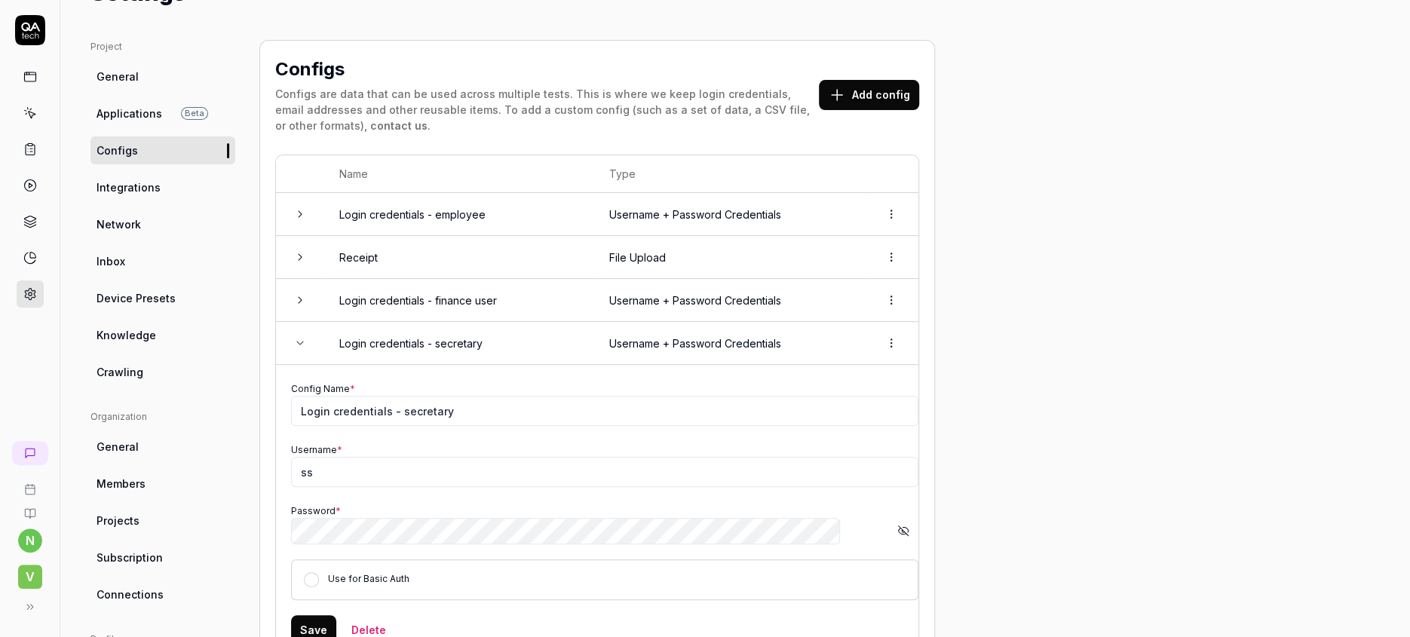
scroll to position [0, 0]
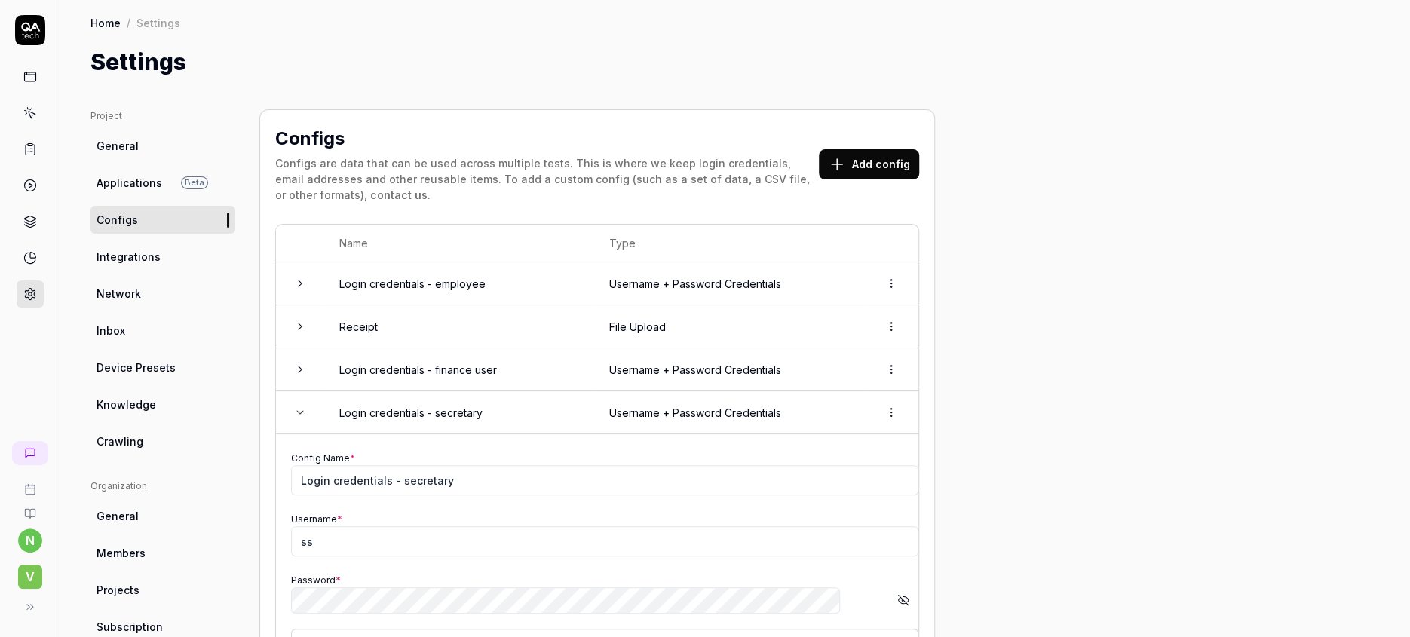
click at [403, 348] on td "Login credentials - finance user" at bounding box center [459, 369] width 270 height 43
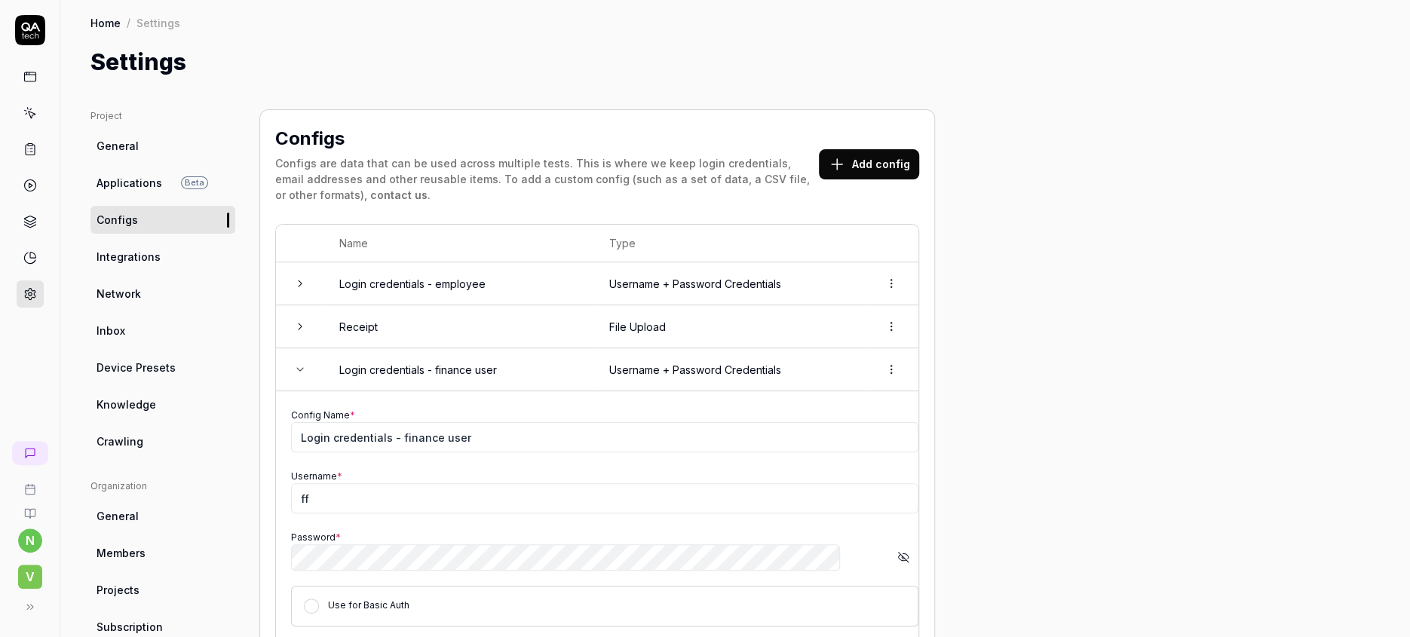
click at [903, 554] on icon "button" at bounding box center [906, 556] width 6 height 5
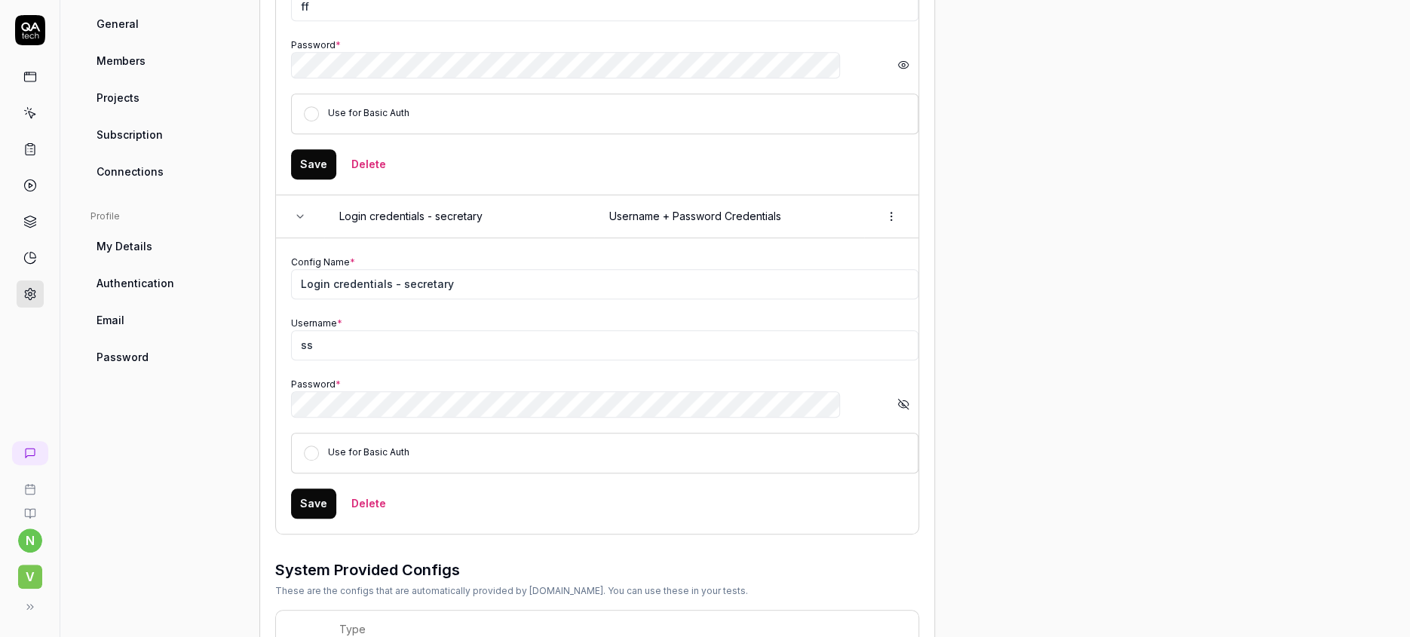
scroll to position [506, 0]
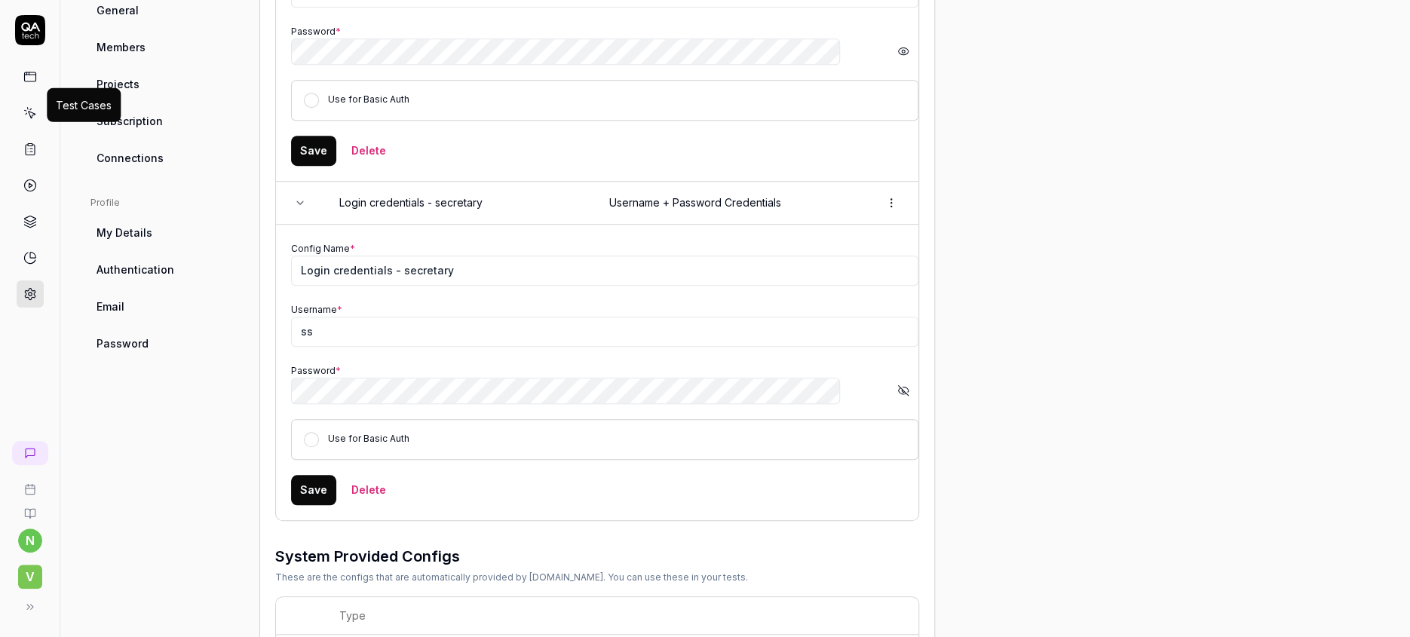
click at [23, 106] on icon at bounding box center [30, 113] width 14 height 14
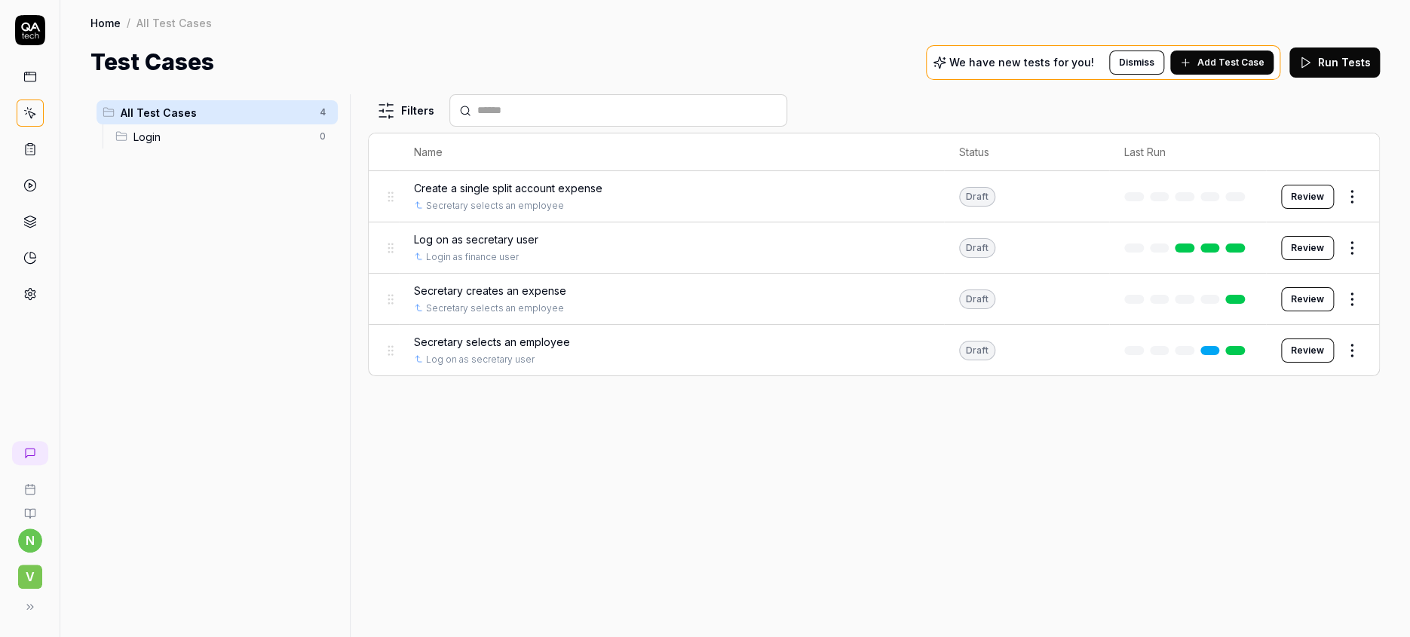
click at [505, 334] on span "Secretary selects an employee" at bounding box center [492, 342] width 156 height 16
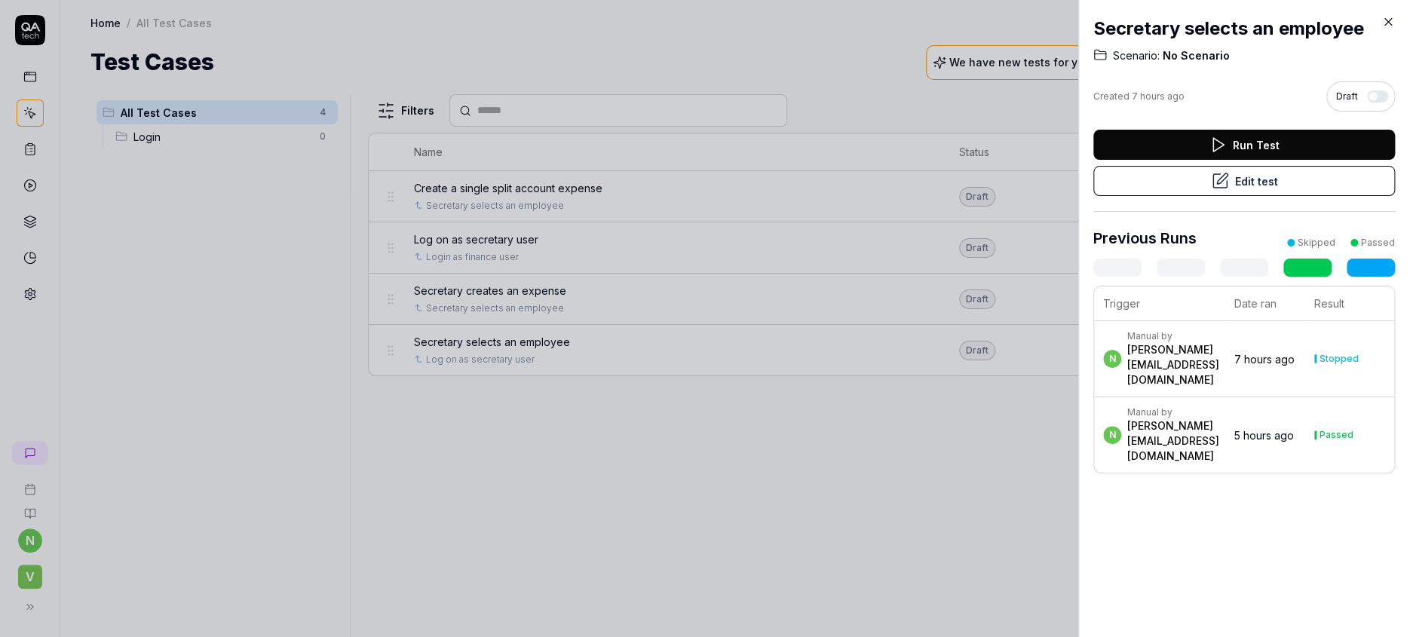
click at [1248, 166] on button "Edit test" at bounding box center [1245, 181] width 302 height 30
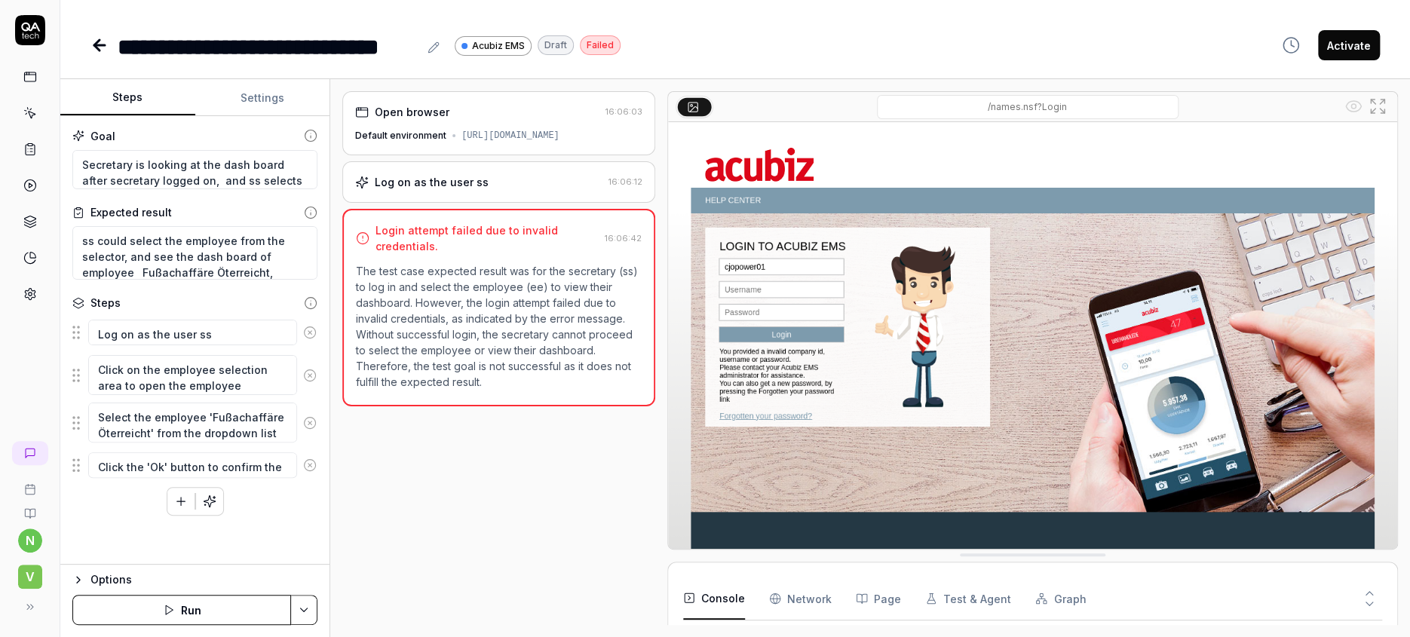
click at [427, 174] on div "Log on as the user ss" at bounding box center [432, 182] width 114 height 16
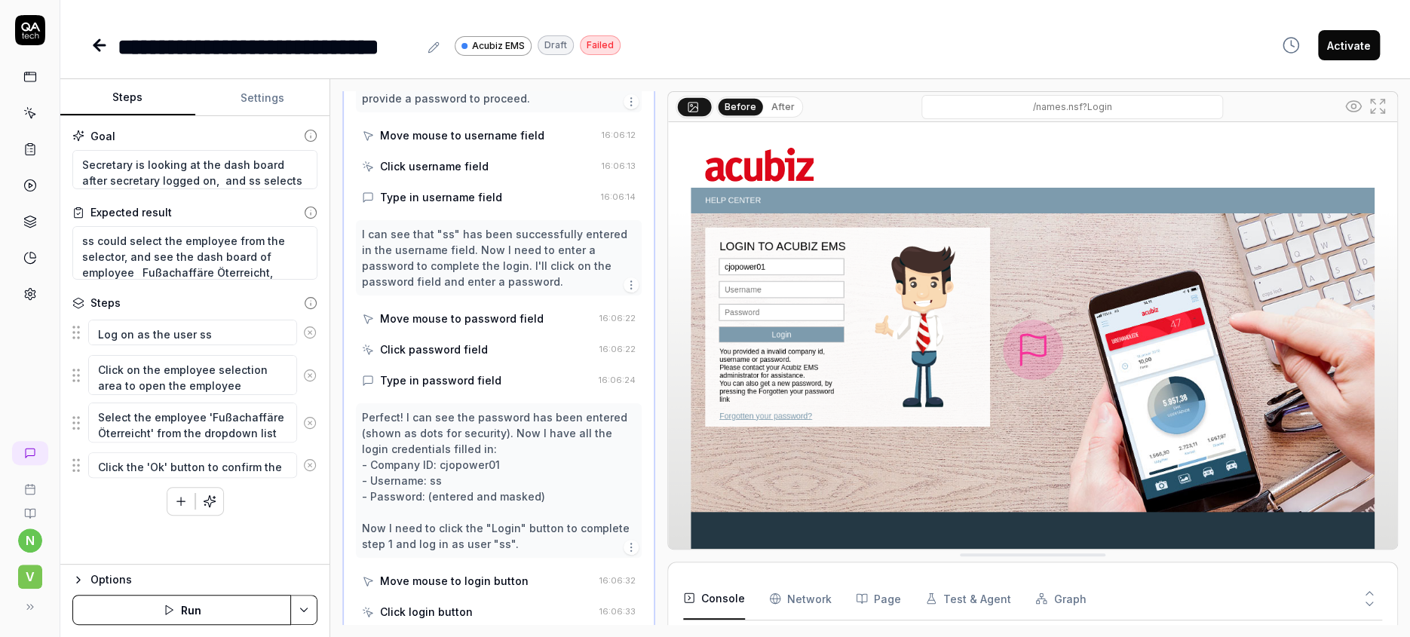
scroll to position [95, 0]
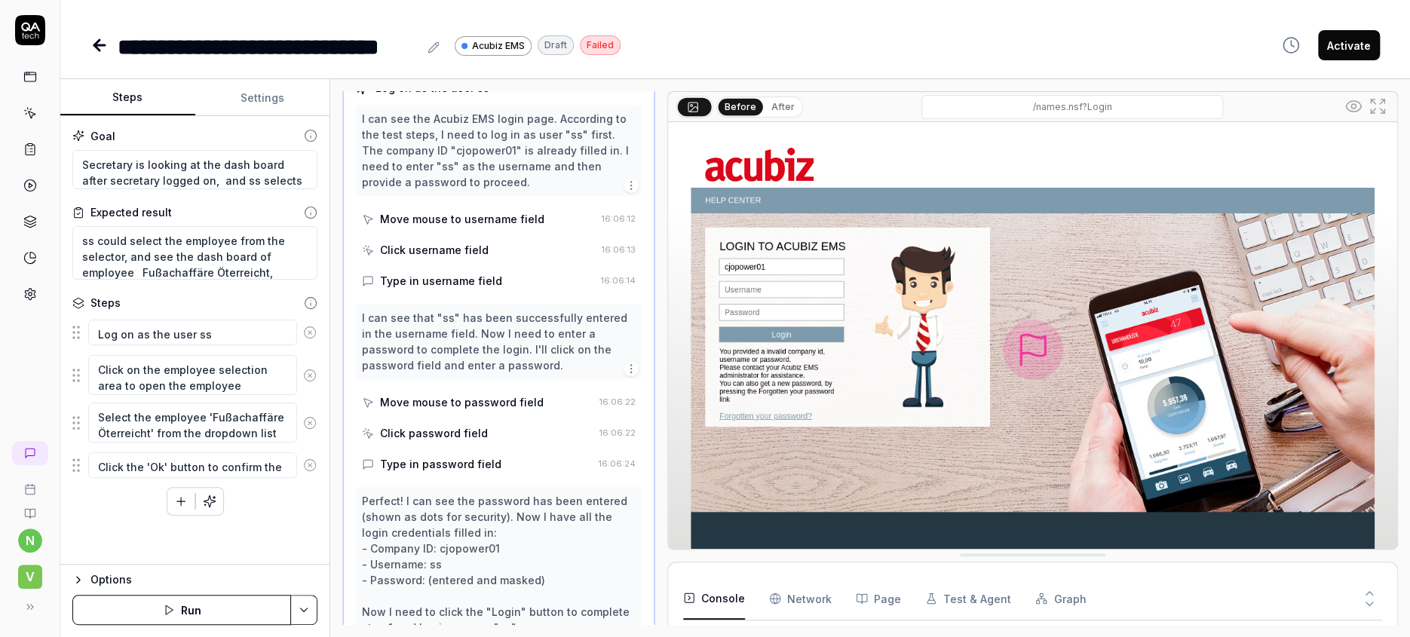
click at [440, 456] on div "Type in password field" at bounding box center [440, 464] width 121 height 16
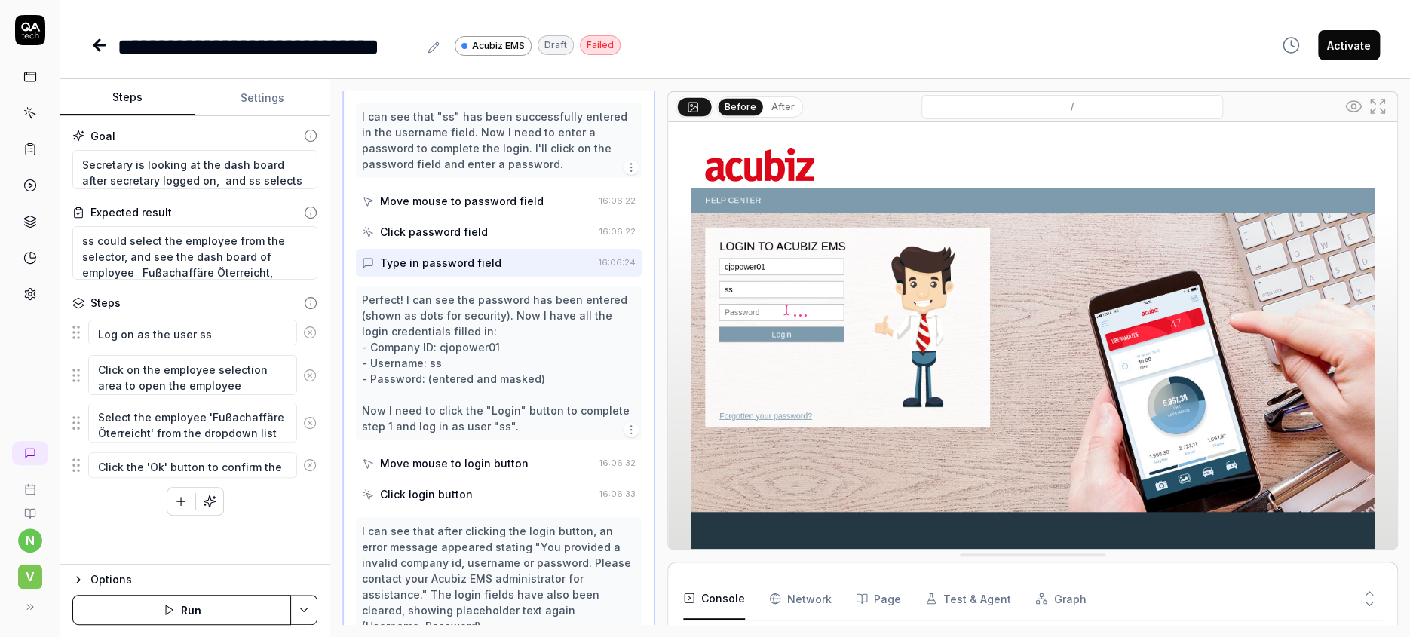
scroll to position [338, 0]
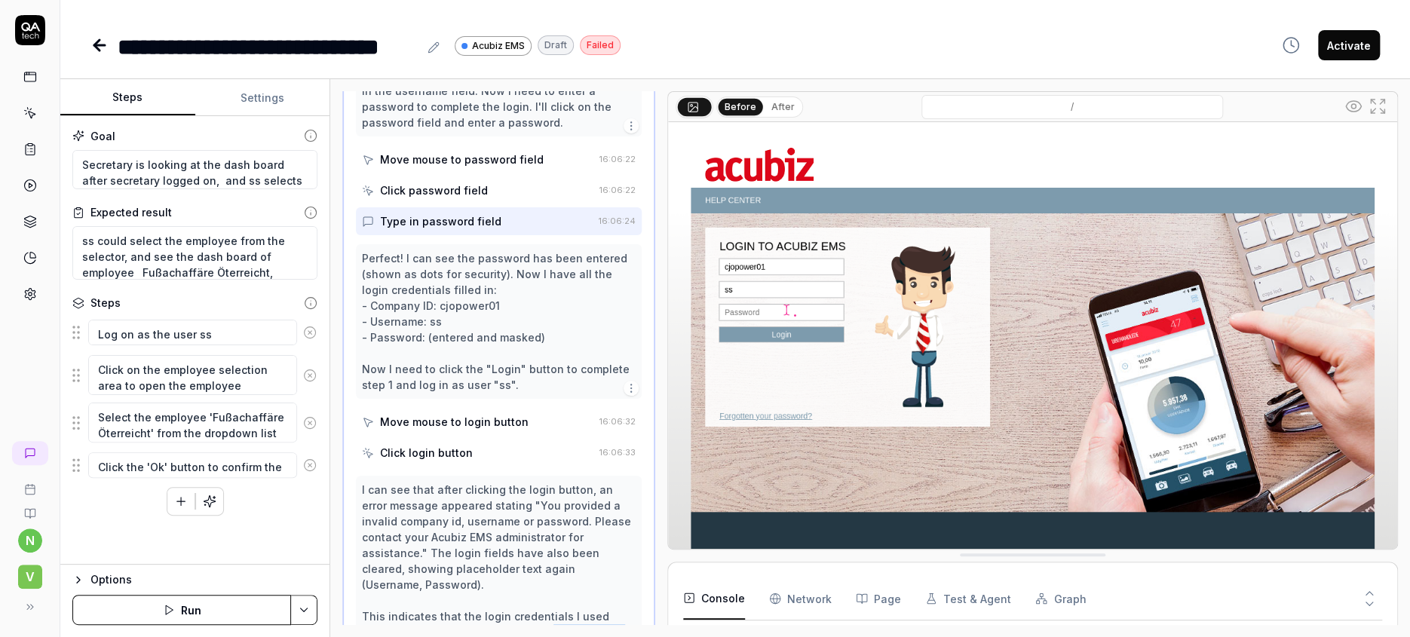
drag, startPoint x: 463, startPoint y: 489, endPoint x: 521, endPoint y: 483, distance: 58.3
click at [523, 482] on div "I can see that after clicking the login button, an error message appeared stati…" at bounding box center [499, 601] width 274 height 238
click at [29, 585] on span "V" at bounding box center [30, 577] width 24 height 24
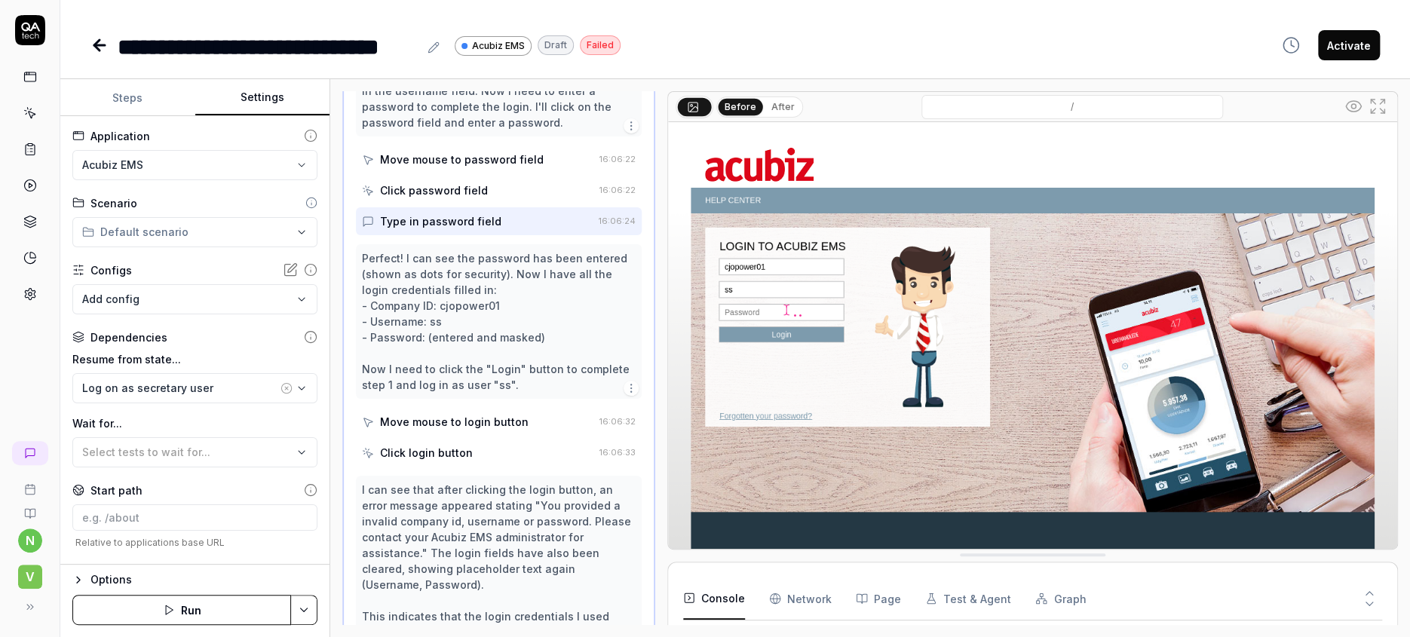
click at [245, 82] on button "Settings" at bounding box center [262, 98] width 135 height 36
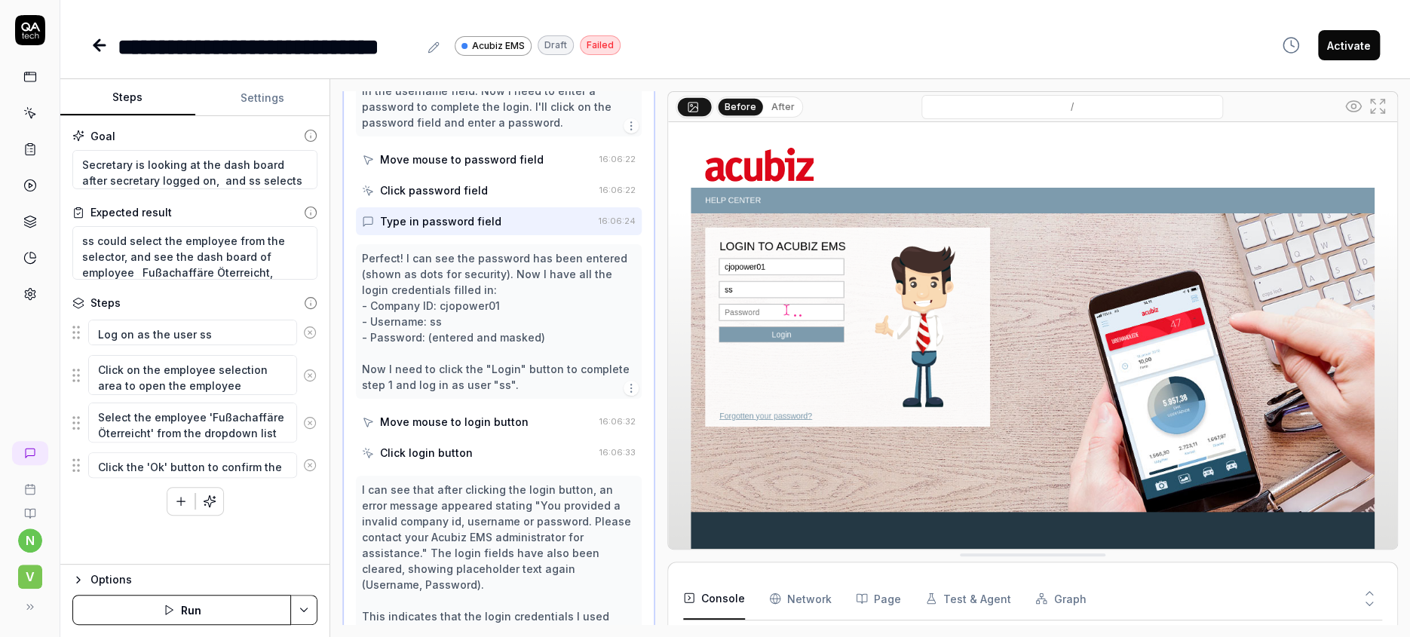
click at [119, 86] on button "Steps" at bounding box center [127, 98] width 135 height 36
drag, startPoint x: 201, startPoint y: 465, endPoint x: 287, endPoint y: 449, distance: 88.3
click at [287, 450] on div "Log on as the user ss Click on the employee selection area to open the employee…" at bounding box center [194, 416] width 245 height 199
click at [94, 42] on icon at bounding box center [96, 45] width 5 height 11
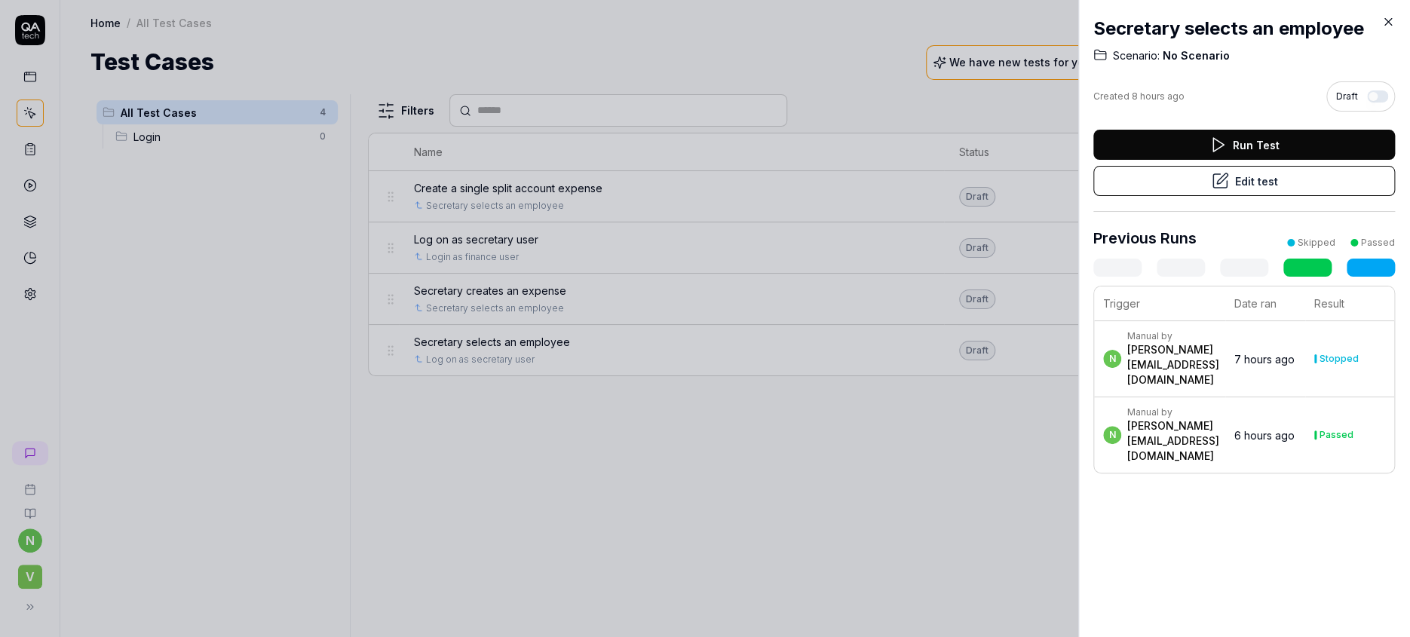
click at [1393, 15] on icon at bounding box center [1389, 22] width 14 height 14
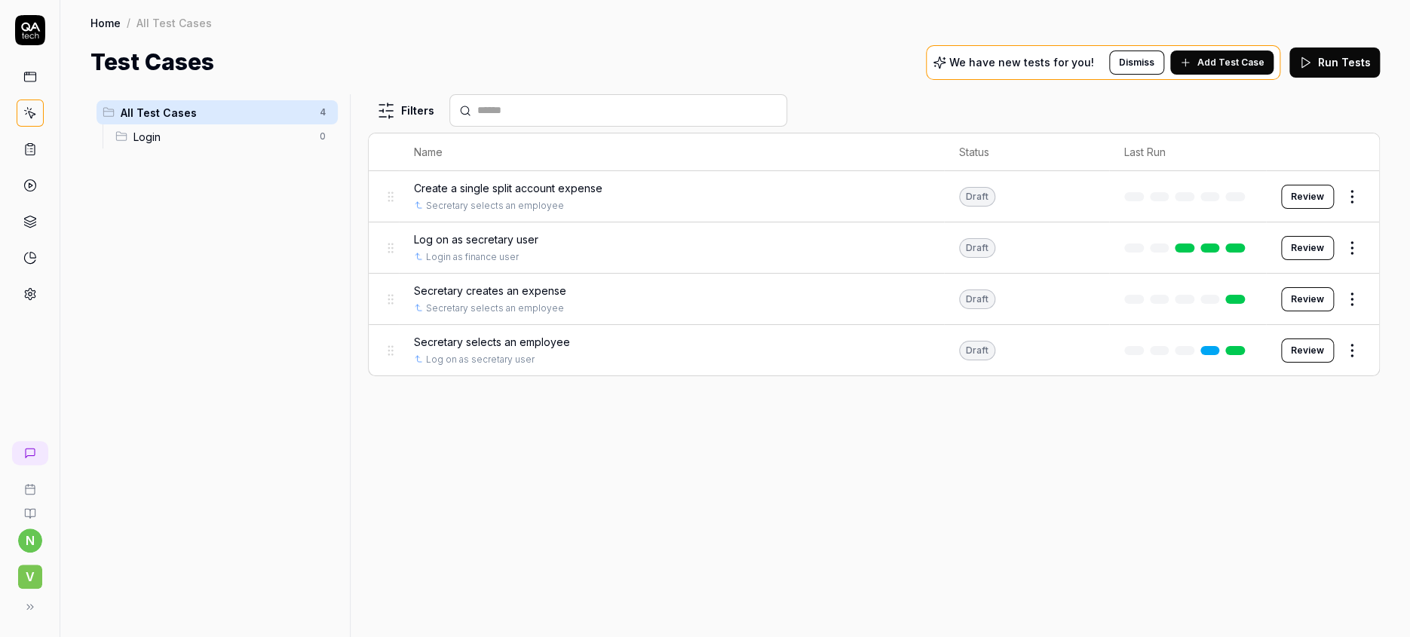
click at [490, 334] on span "Secretary selects an employee" at bounding box center [492, 342] width 156 height 16
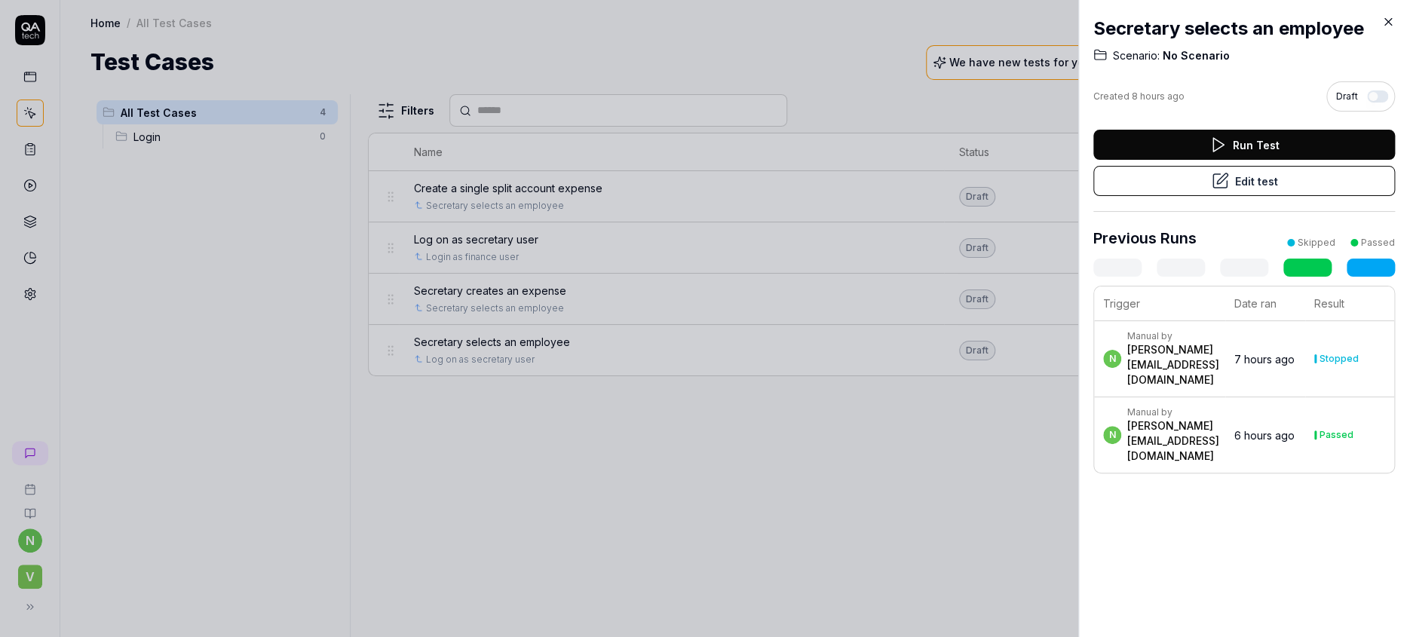
click at [1239, 166] on button "Edit test" at bounding box center [1245, 181] width 302 height 30
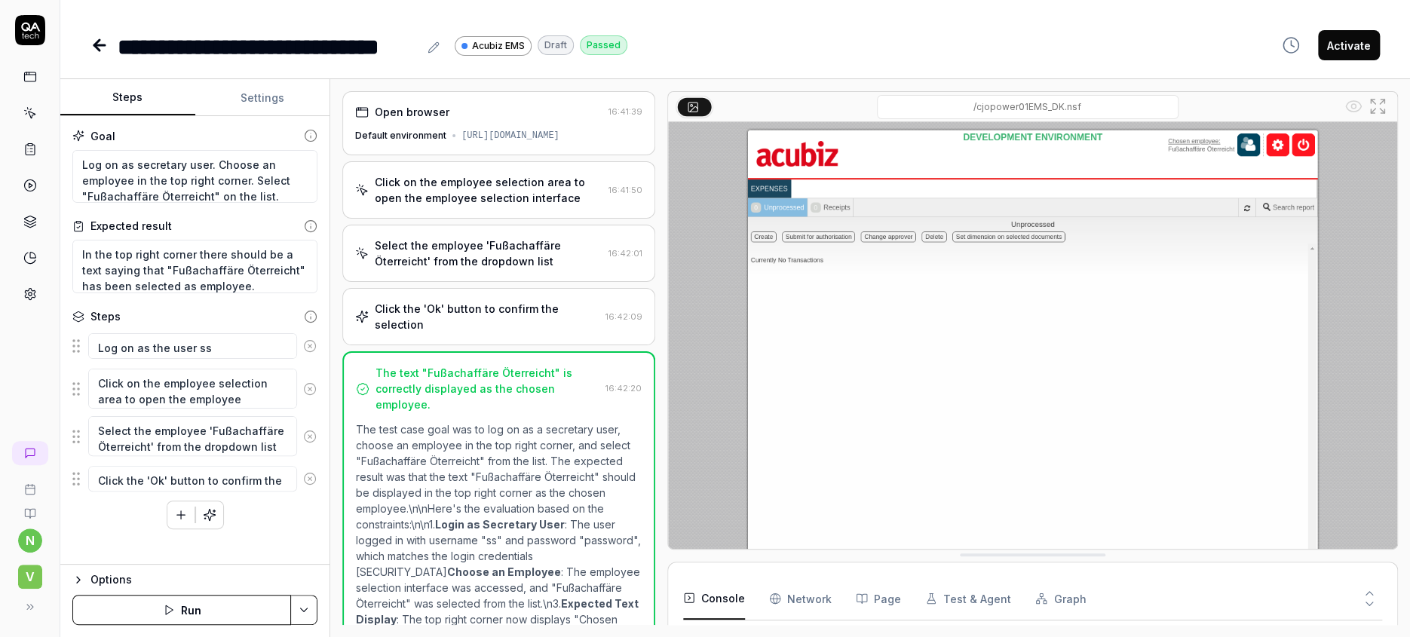
scroll to position [420, 0]
click at [203, 508] on icon "button" at bounding box center [210, 515] width 14 height 14
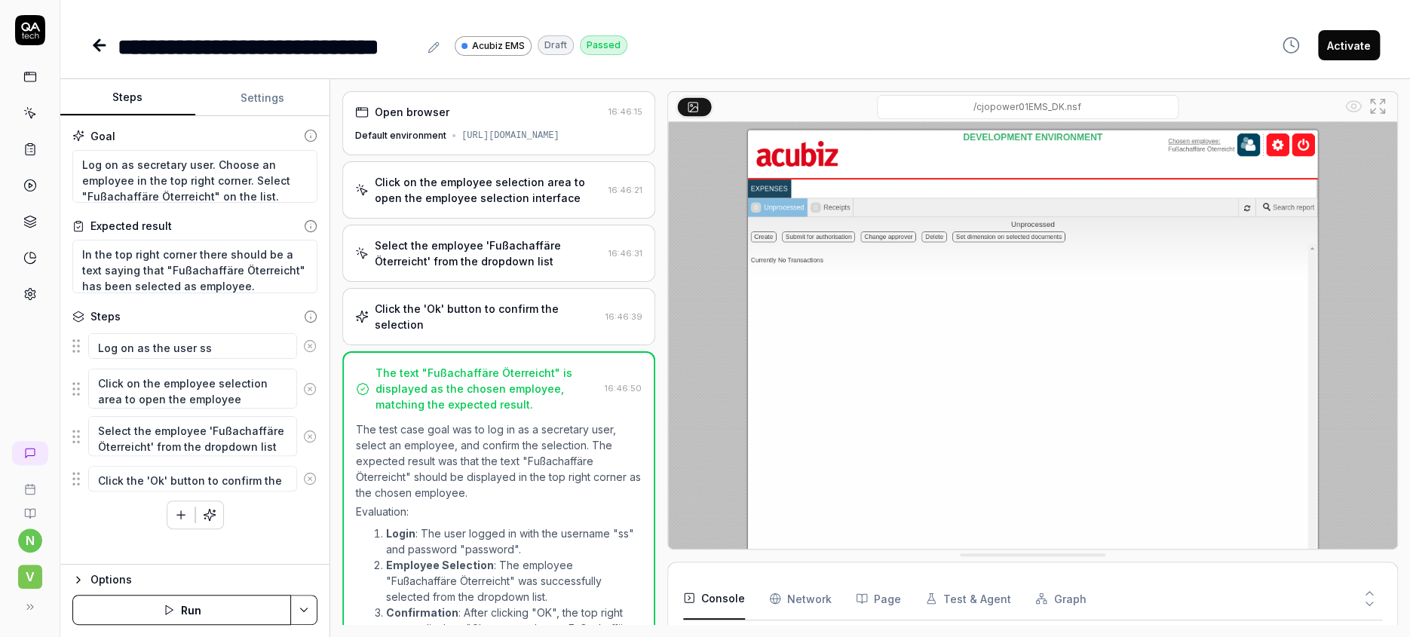
click at [94, 45] on icon at bounding box center [99, 45] width 11 height 0
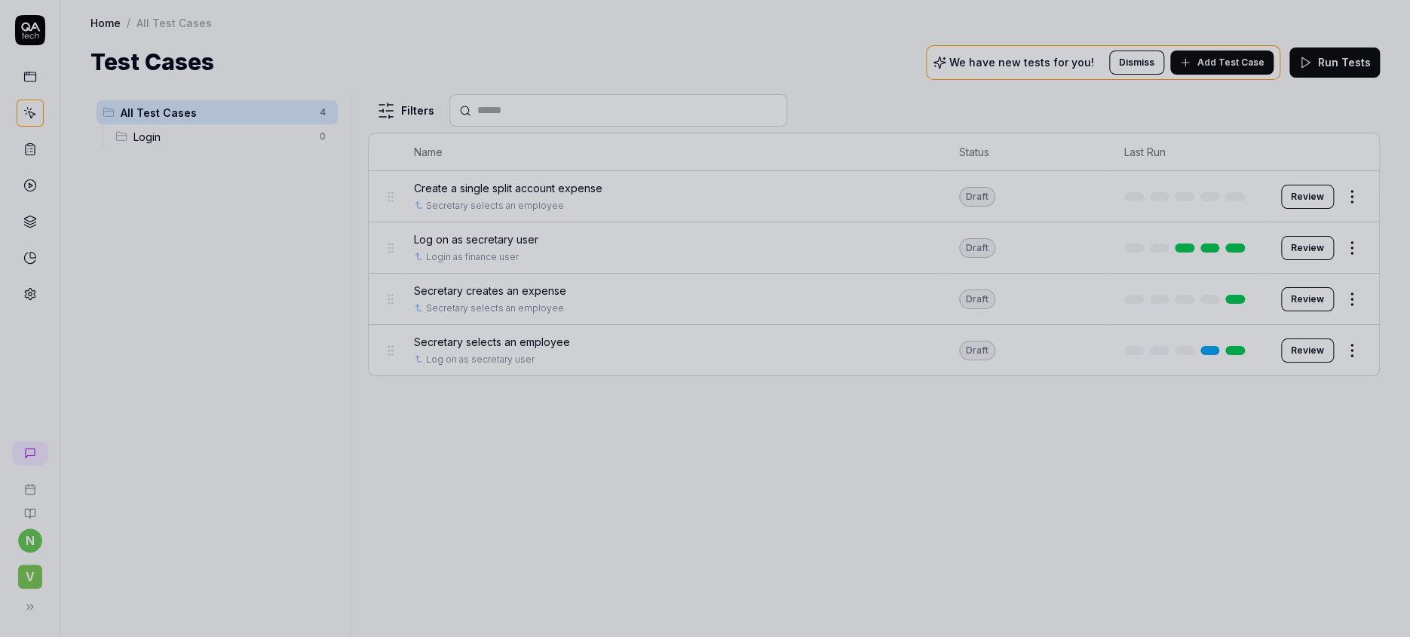
click at [490, 262] on div at bounding box center [705, 318] width 1410 height 637
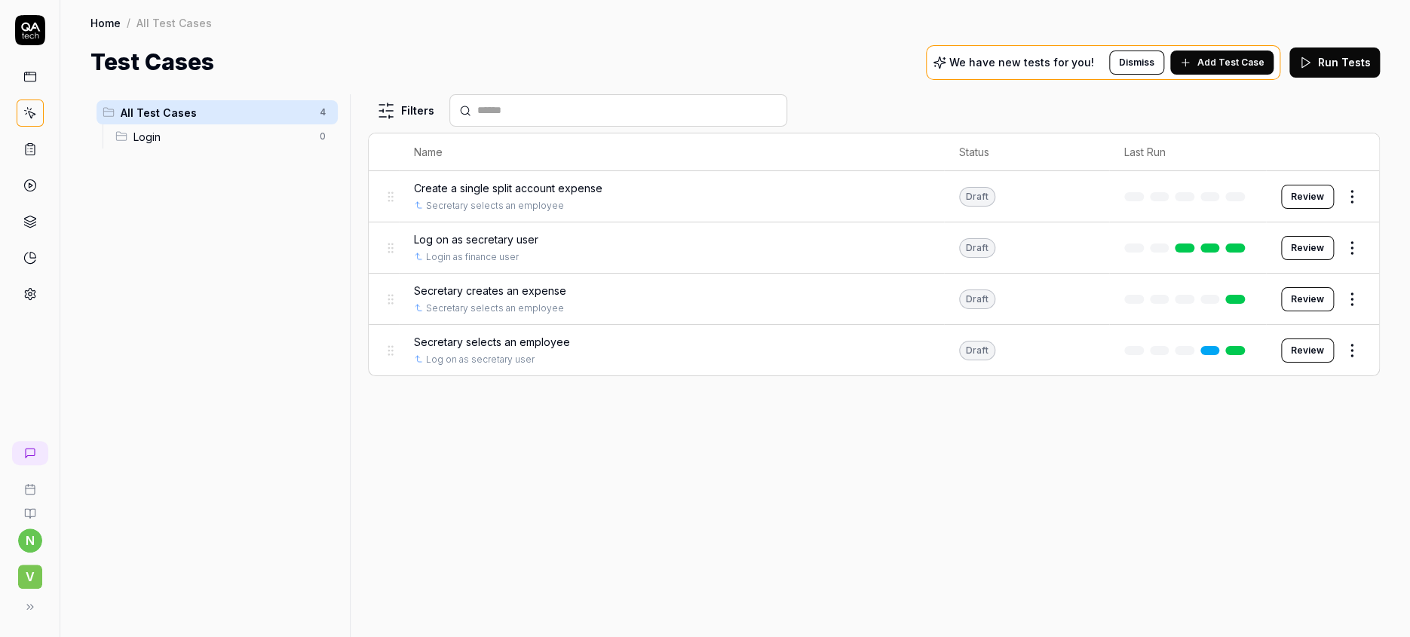
click at [431, 283] on span "Secretary creates an expense" at bounding box center [490, 291] width 152 height 16
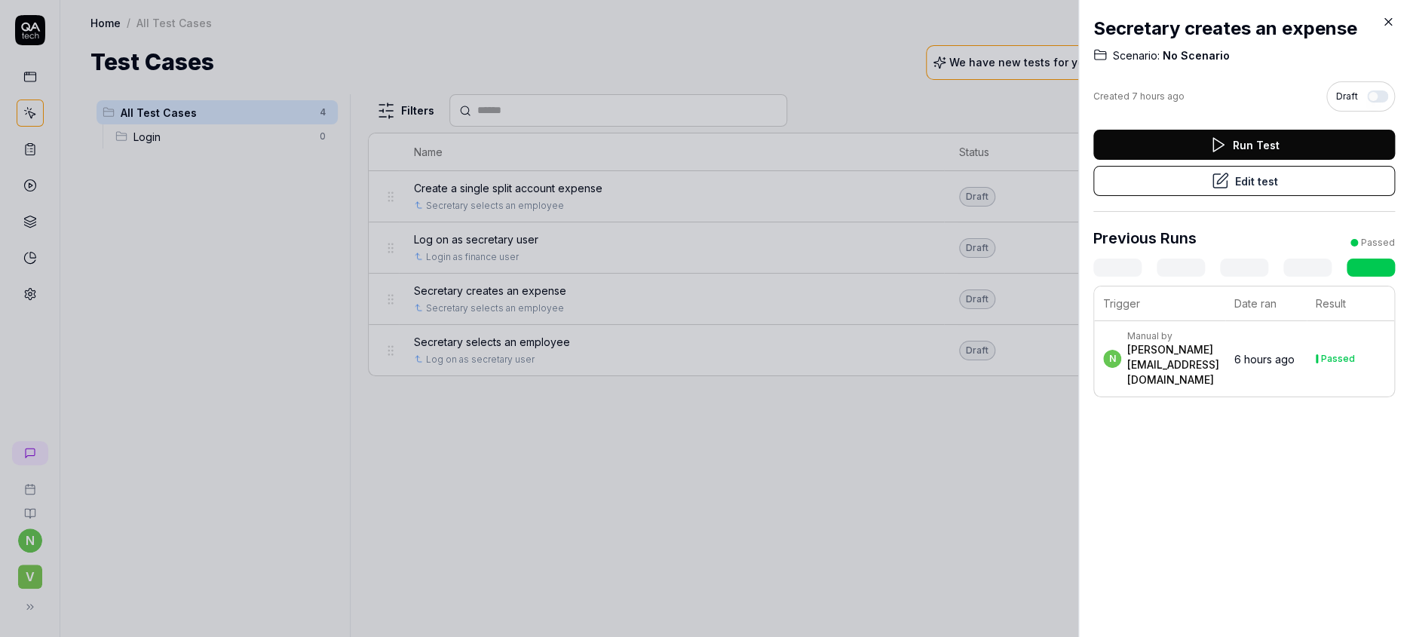
click at [1244, 166] on button "Edit test" at bounding box center [1245, 181] width 302 height 30
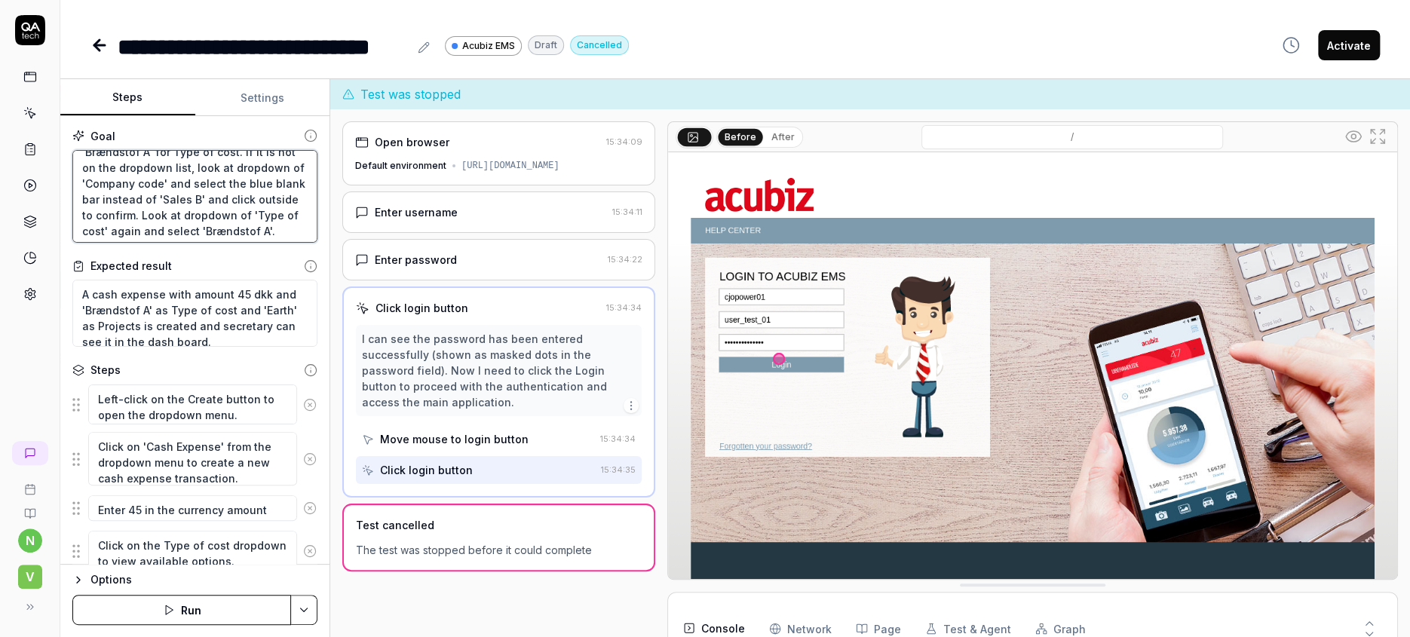
scroll to position [57, 0]
click at [375, 541] on div "Open browser 15:34:09 Default environment https://cjopower01-dev.acubiztest.com…" at bounding box center [498, 388] width 313 height 534
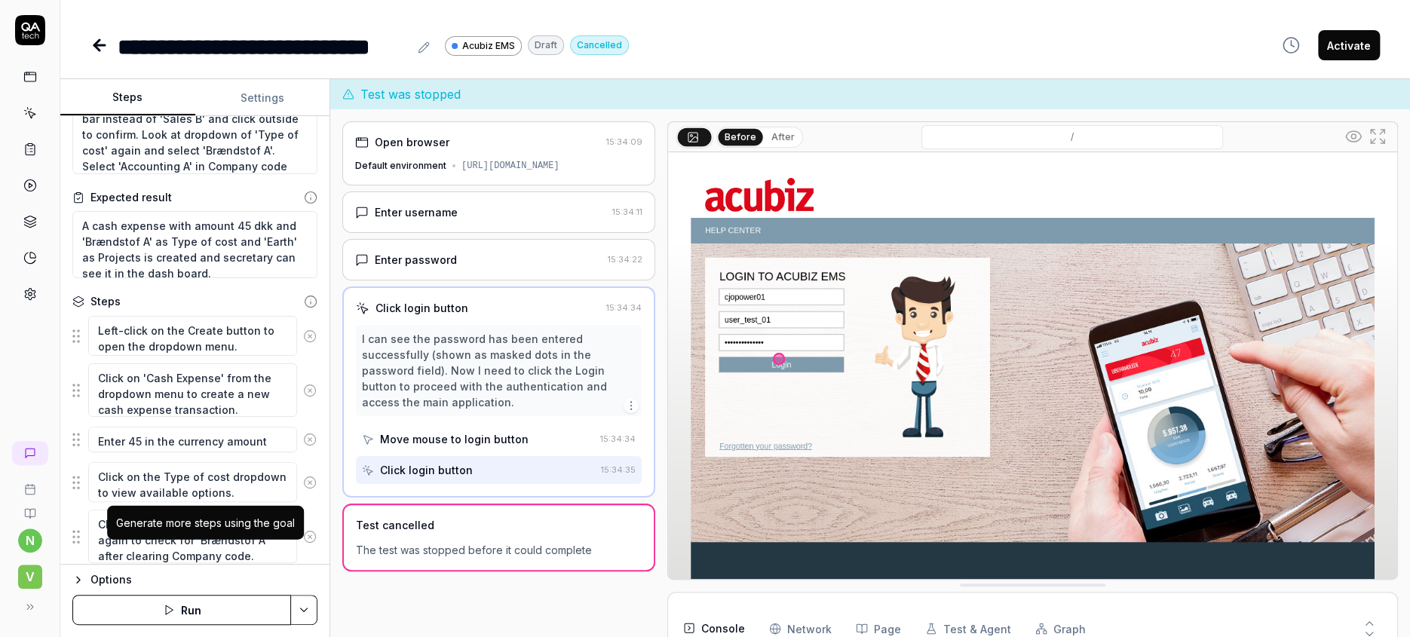
click at [203, 578] on icon "button" at bounding box center [210, 585] width 14 height 14
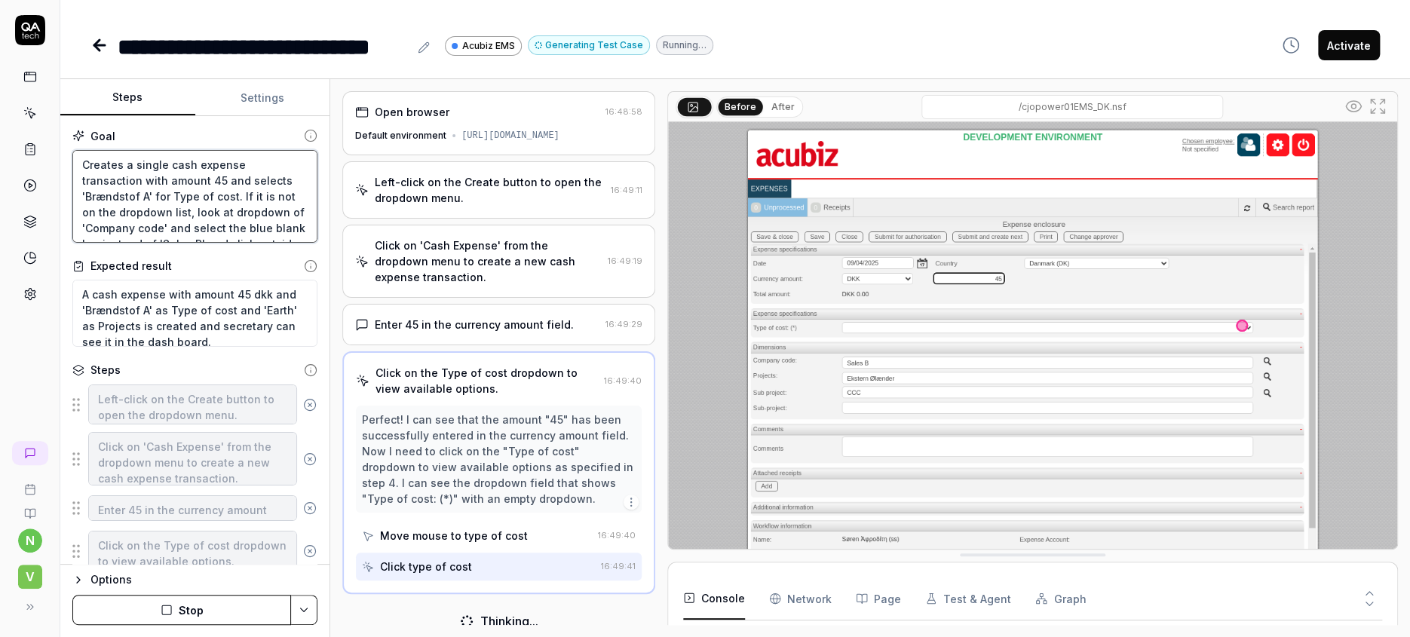
click at [106, 150] on textarea "Creates a single cash expense transaction with amount 45 and selects 'Brændstof…" at bounding box center [194, 197] width 245 height 94
type textarea "*"
type textarea "Create a single cash expense transaction with amount 45 and selects 'Brændstof …"
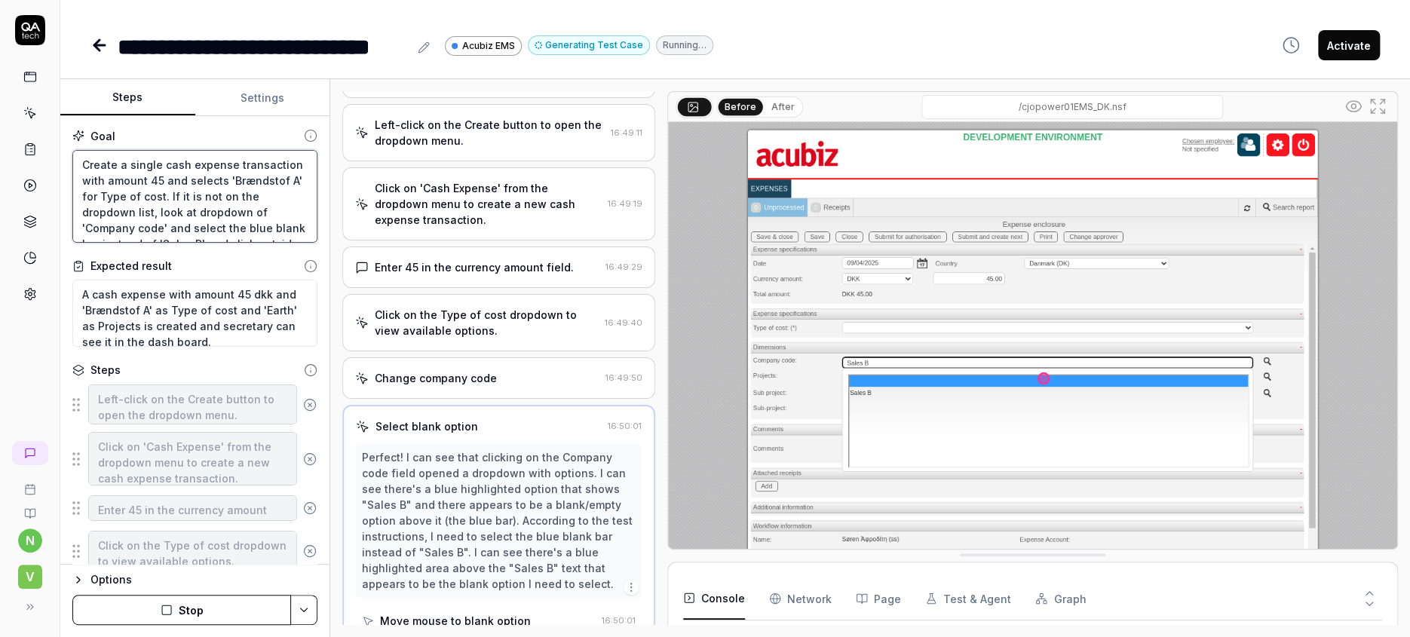
scroll to position [49, 0]
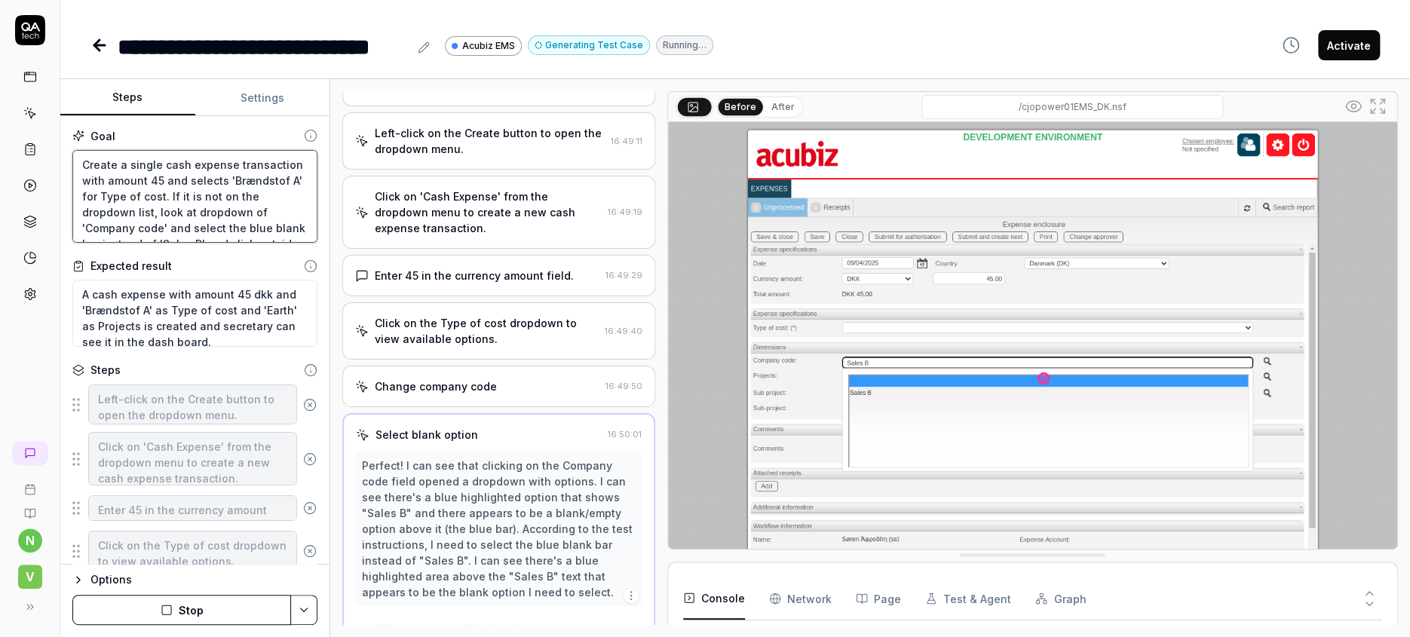
type textarea "*"
type textarea "LCreate a single cash expense transaction with amount 45 and selects 'Brændstof…"
type textarea "*"
type textarea "LoCreate a single cash expense transaction with amount 45 and selects 'Brændsto…"
type textarea "*"
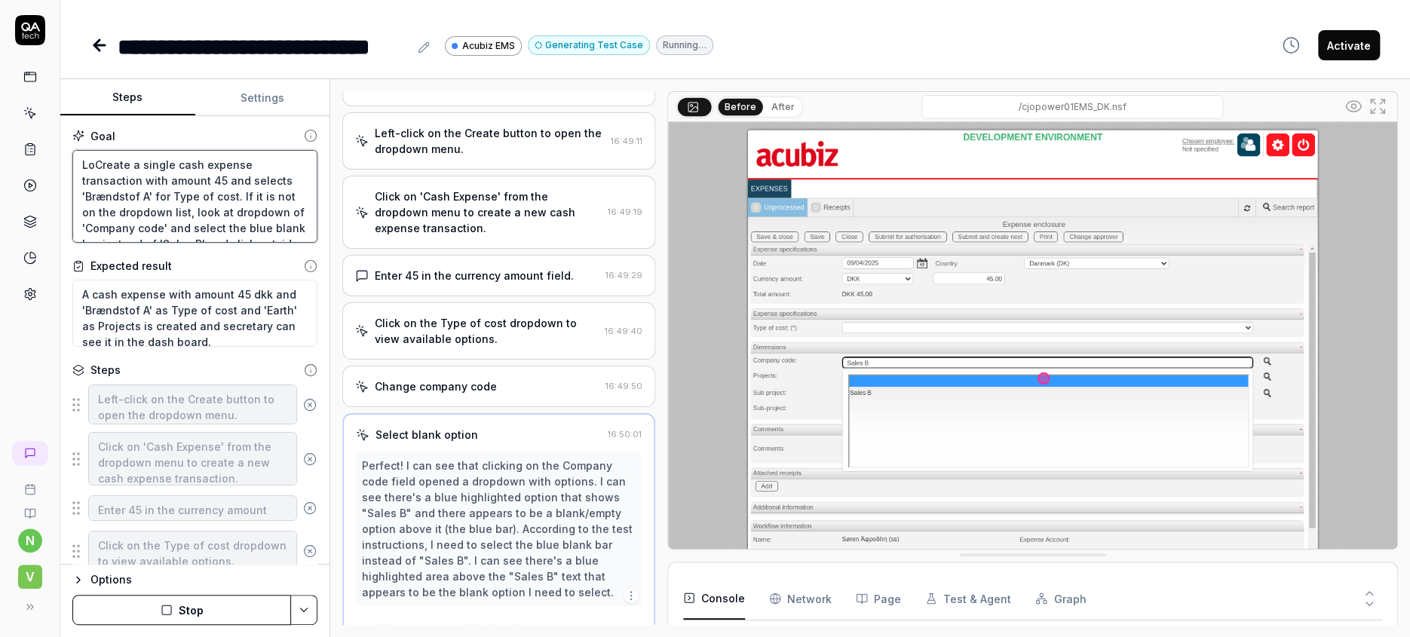
type textarea "LogCreate a single cash expense transaction with amount 45 and selects 'Brændst…"
type textarea "*"
type textarea "LogoCreate a single cash expense transaction with amount 45 and selects 'Brænds…"
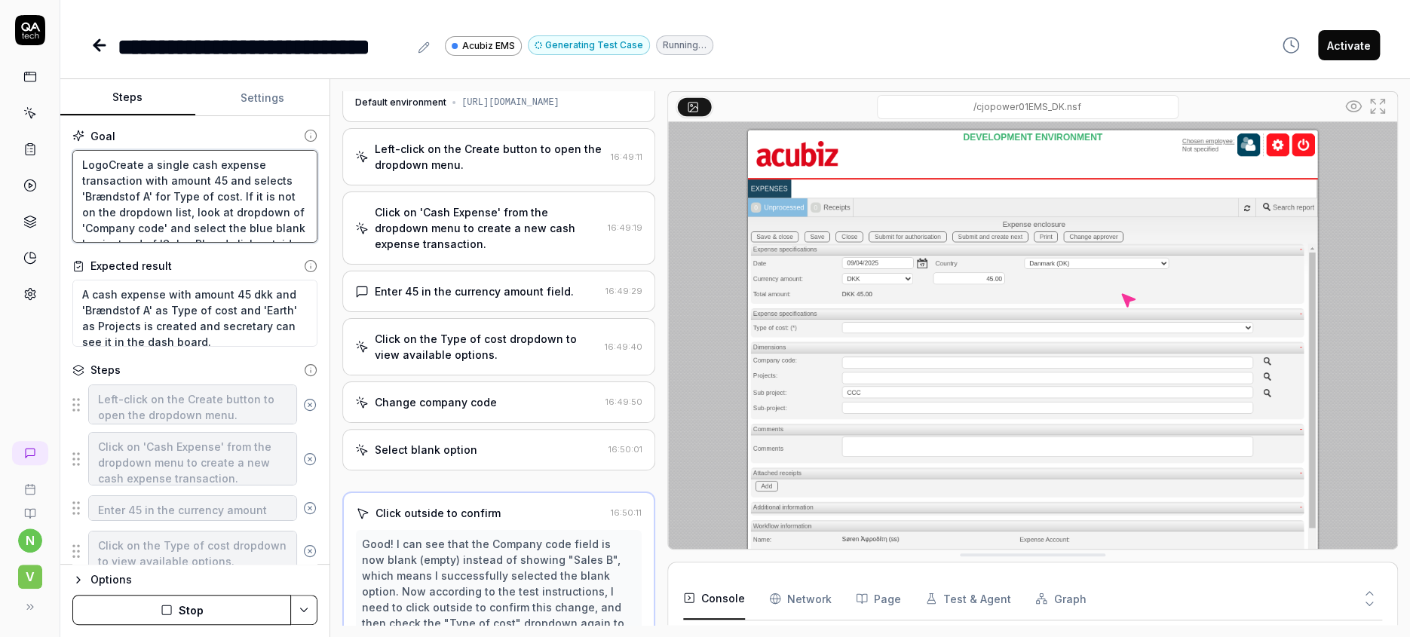
type textarea "*"
type textarea "LogCreate a single cash expense transaction with amount 45 and selects 'Brændst…"
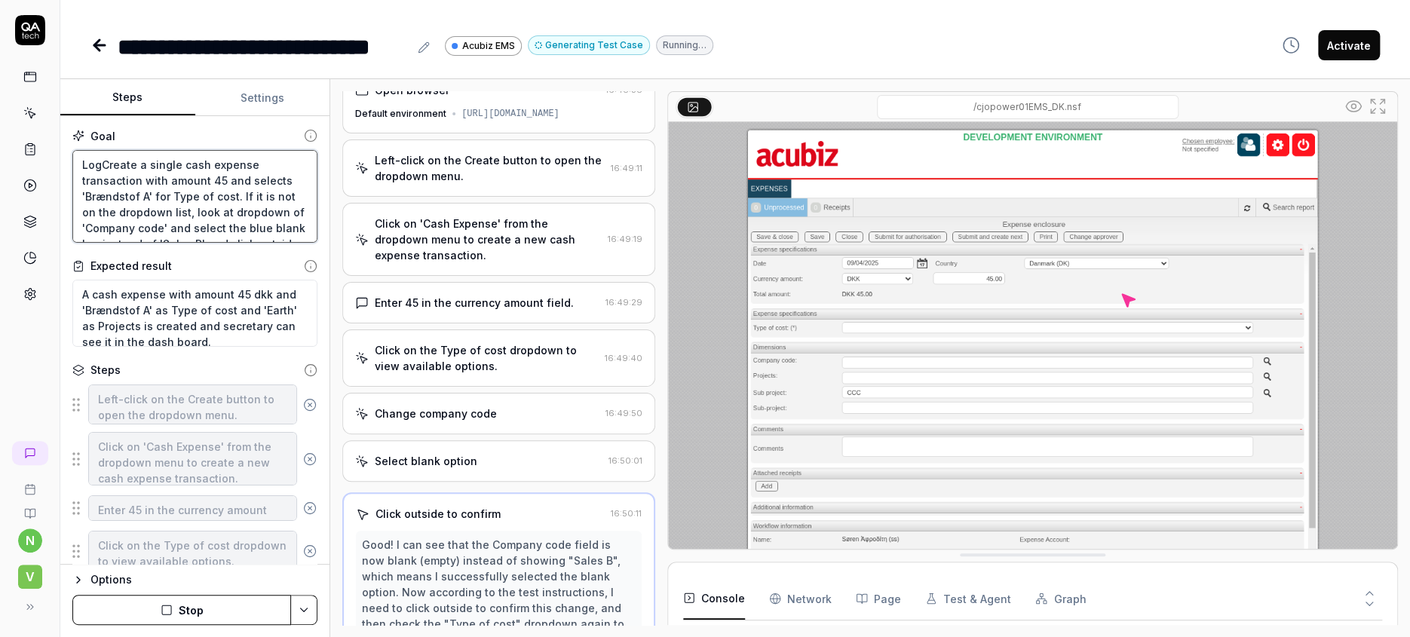
type textarea "*"
type textarea "Log Create a single cash expense transaction with amount 45 and selects 'Brænds…"
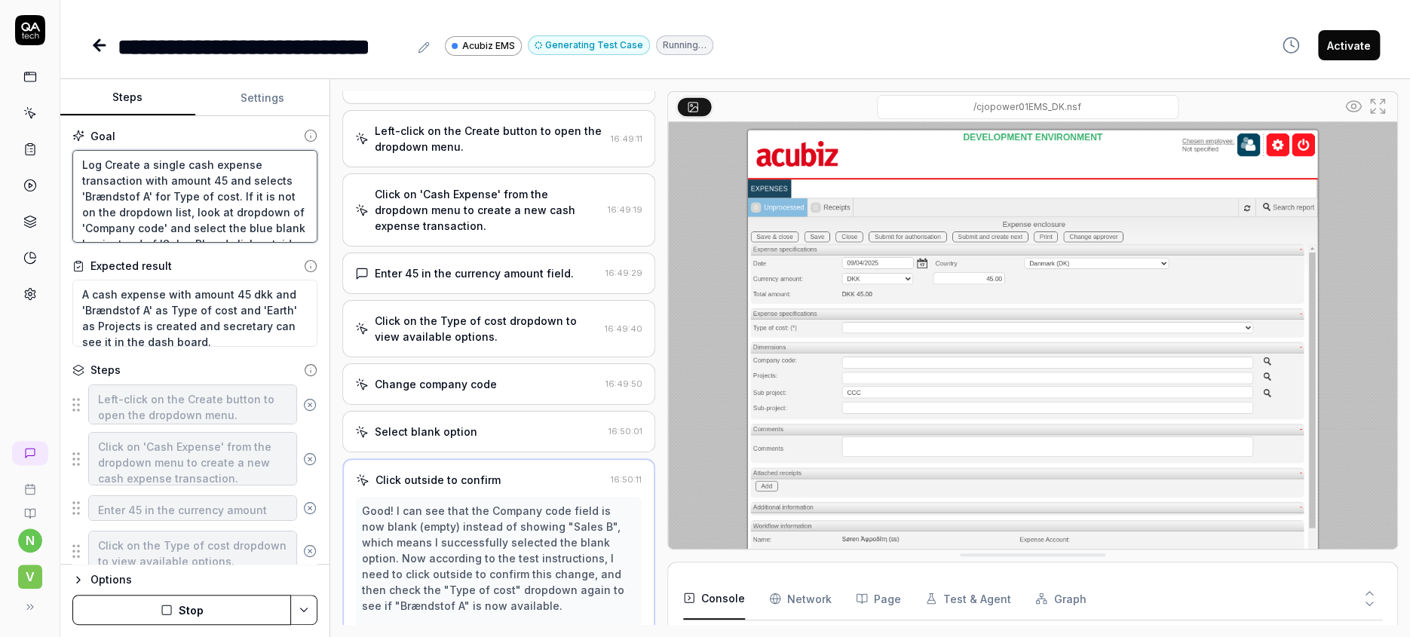
type textarea "*"
type textarea "Log oCreate a single cash expense transaction with amount 45 and selects 'Brænd…"
type textarea "*"
type textarea "Log onCreate a single cash expense transaction with amount 45 and selects 'Bræn…"
type textarea "*"
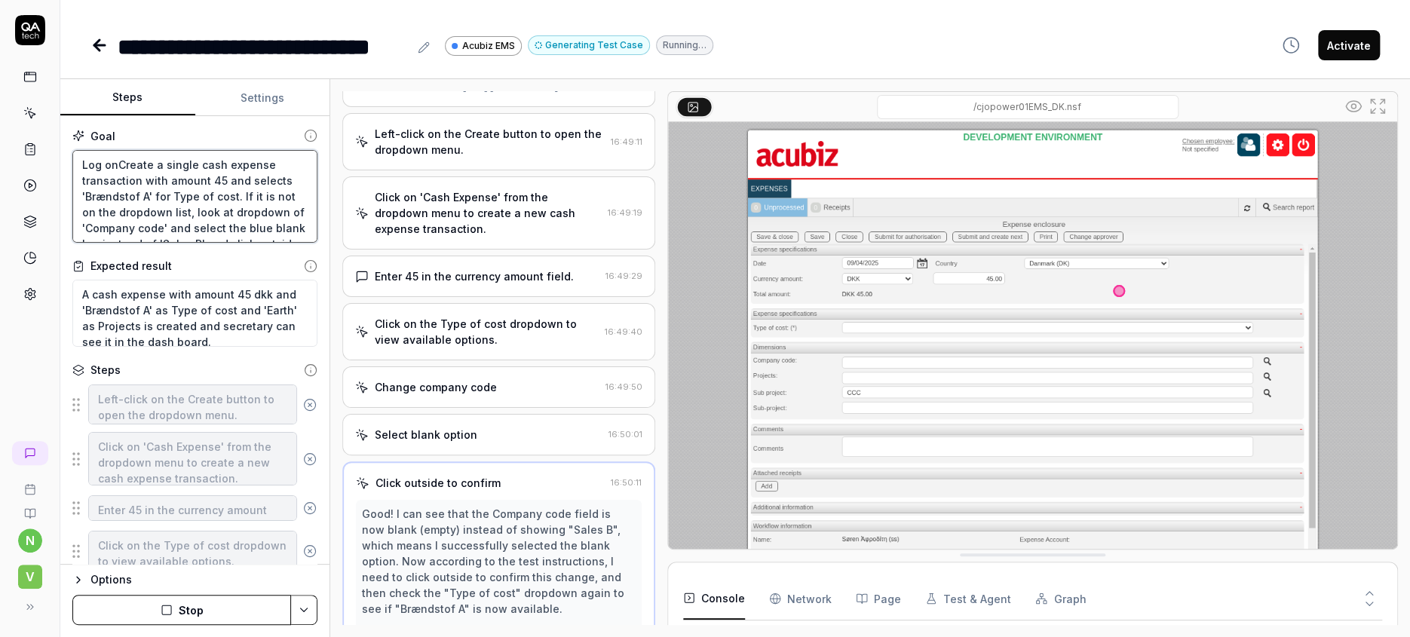
type textarea "Log on Create a single cash expense transaction with amount 45 and selects 'Bræ…"
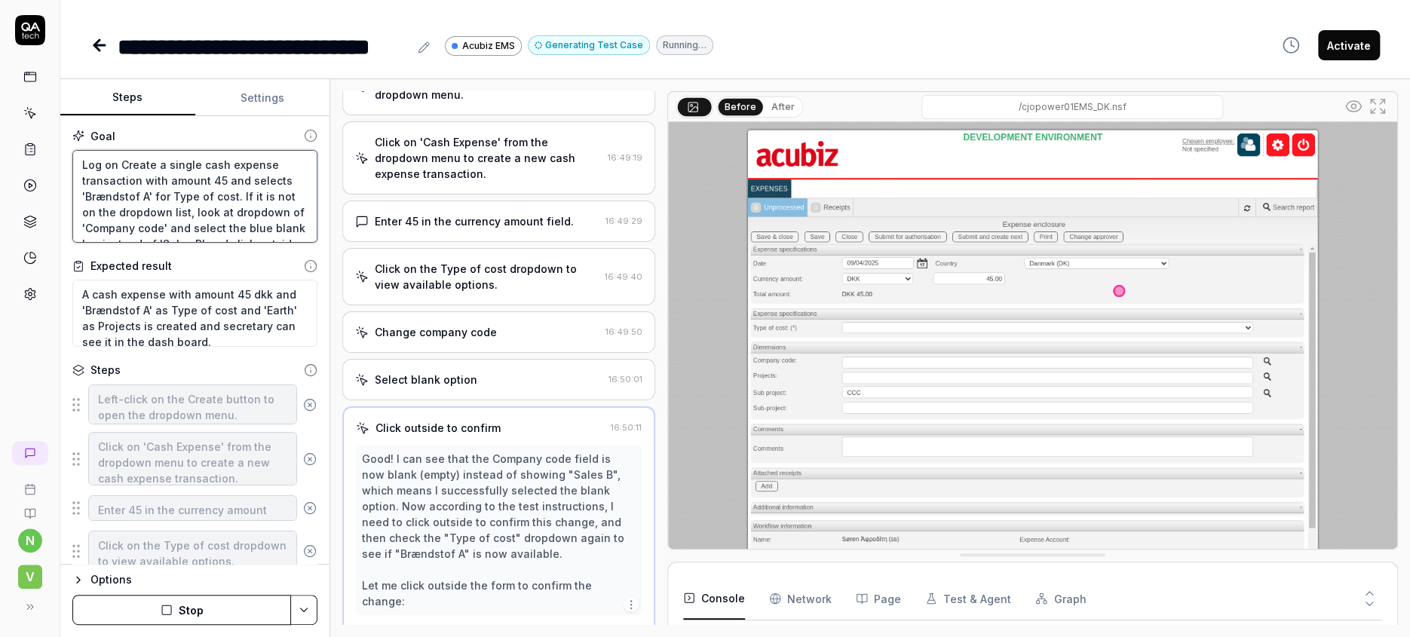
type textarea "*"
type textarea "Log on aCreate a single cash expense transaction with amount 45 and selects 'Br…"
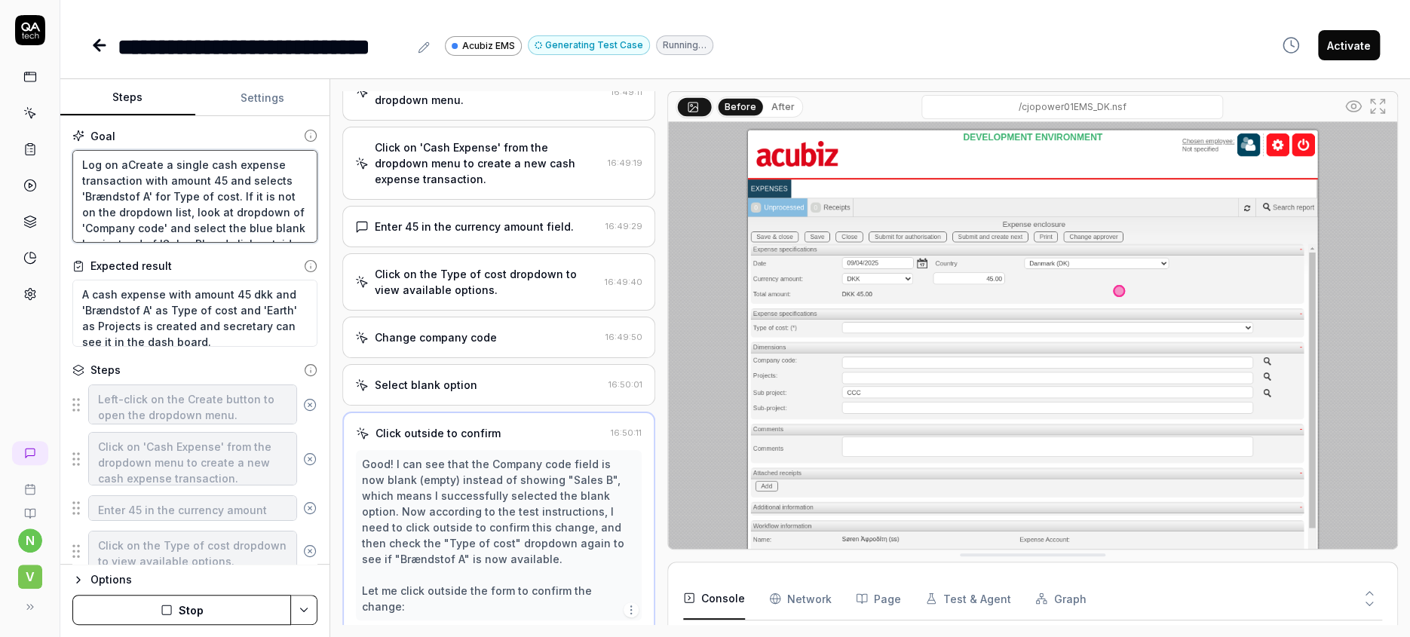
type textarea "*"
type textarea "Log on asCreate a single cash expense transaction with amount 45 and selects 'B…"
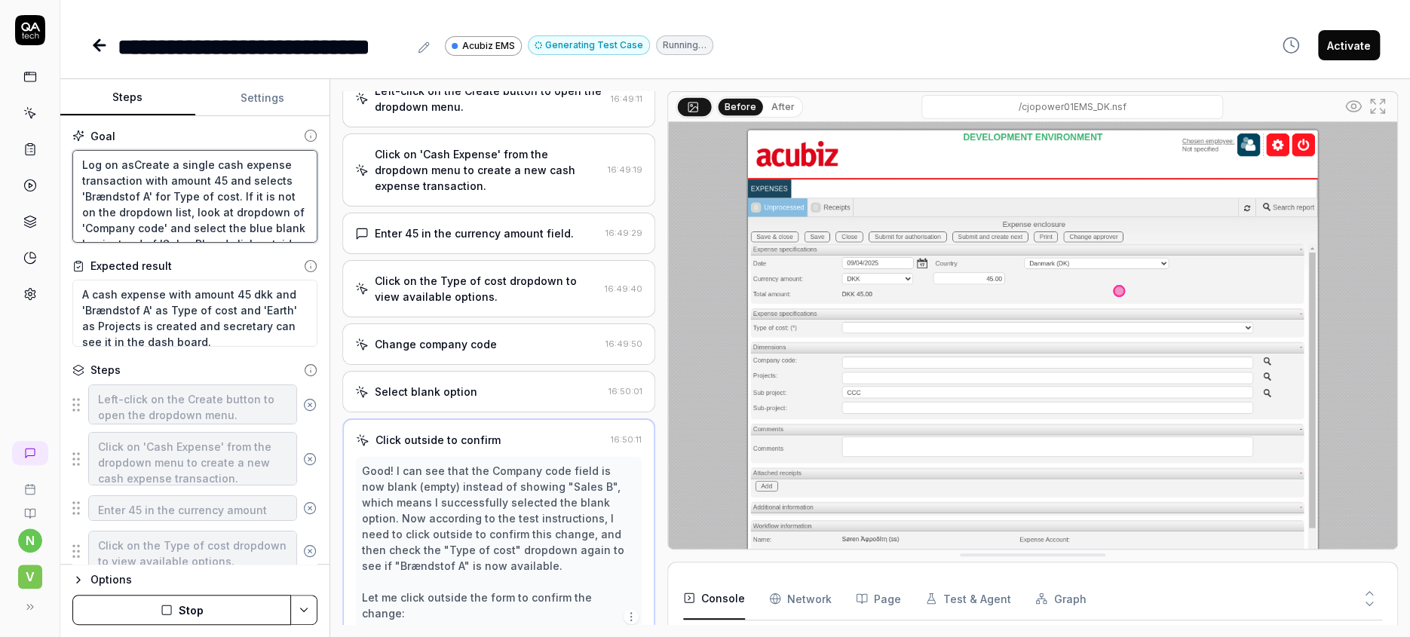
type textarea "*"
type textarea "Log on as Create a single cash expense transaction with amount 45 and selects '…"
type textarea "*"
type textarea "Log on as SCreate a single cash expense transaction with amount 45 and selects …"
type textarea "*"
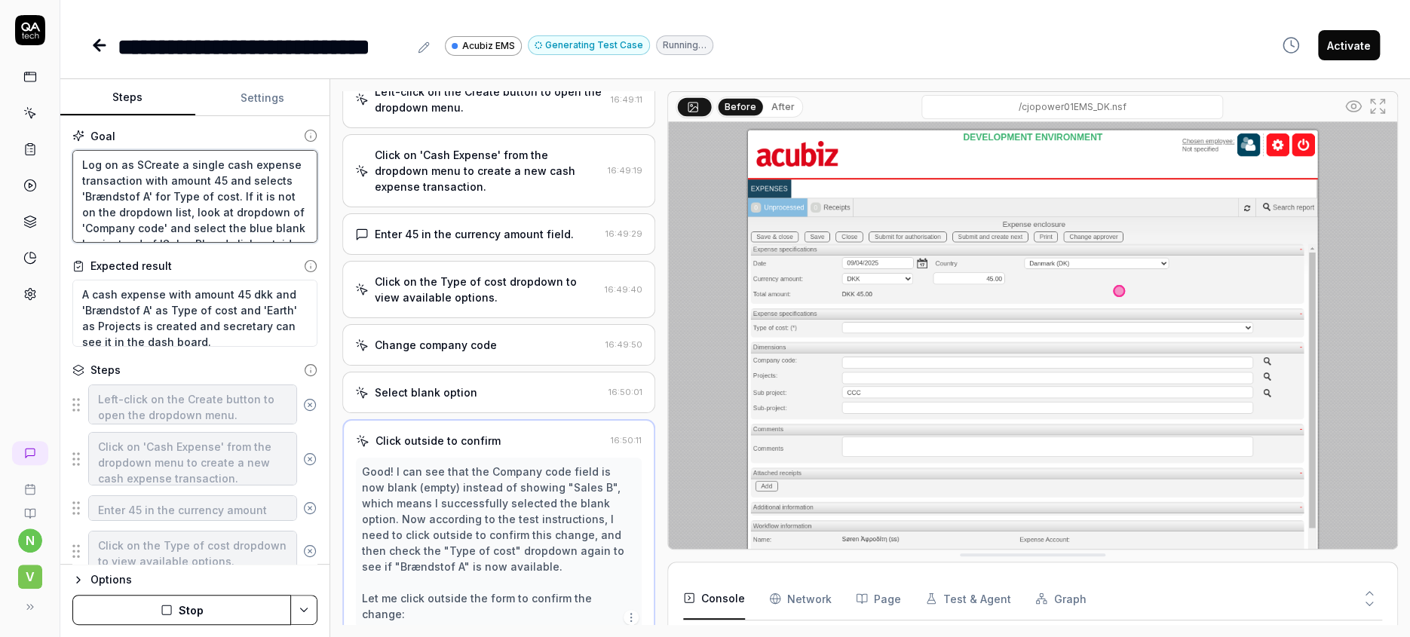
type textarea "Log on as Create a single cash expense transaction with amount 45 and selects '…"
type textarea "*"
type textarea "Log on as sCreate a single cash expense transaction with amount 45 and selects …"
type textarea "*"
type textarea "Log on as ssCreate a single cash expense transaction with amount 45 and selects…"
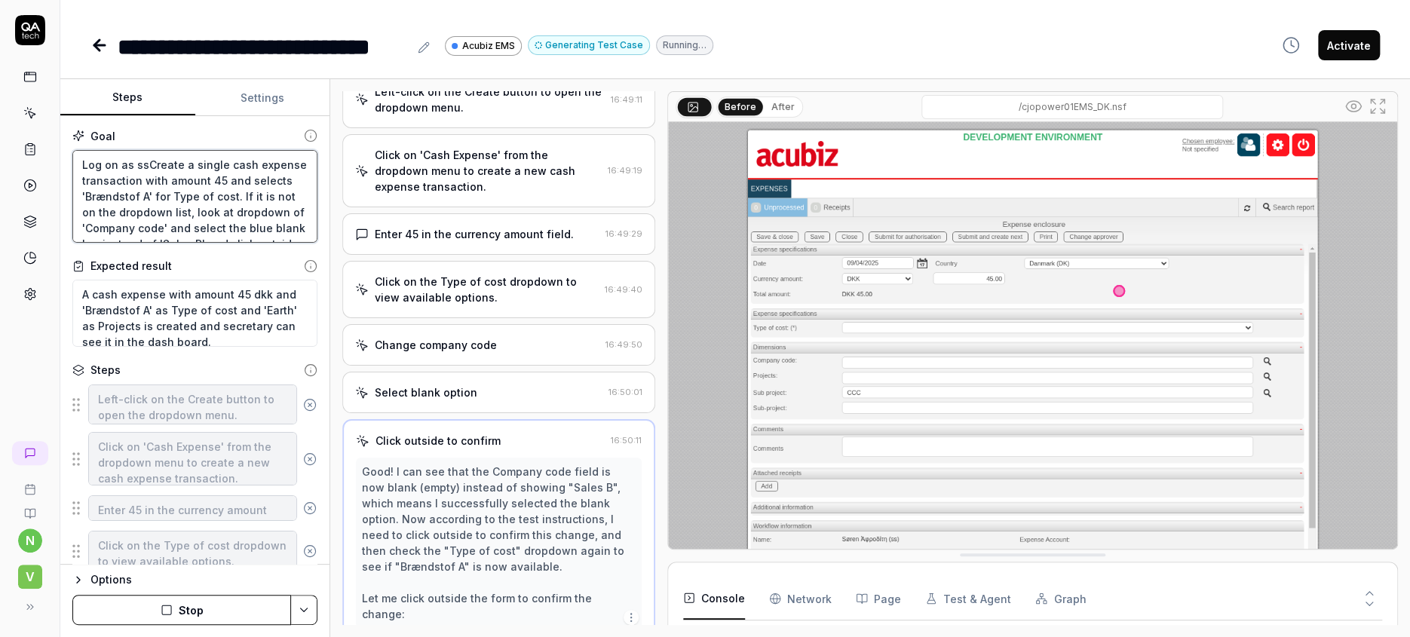
type textarea "*"
type textarea "Log on as ss Create a single cash expense transaction with amount 45 and select…"
type textarea "*"
type textarea "Log on as ss aCreate a single cash expense transaction with amount 45 and selec…"
type textarea "*"
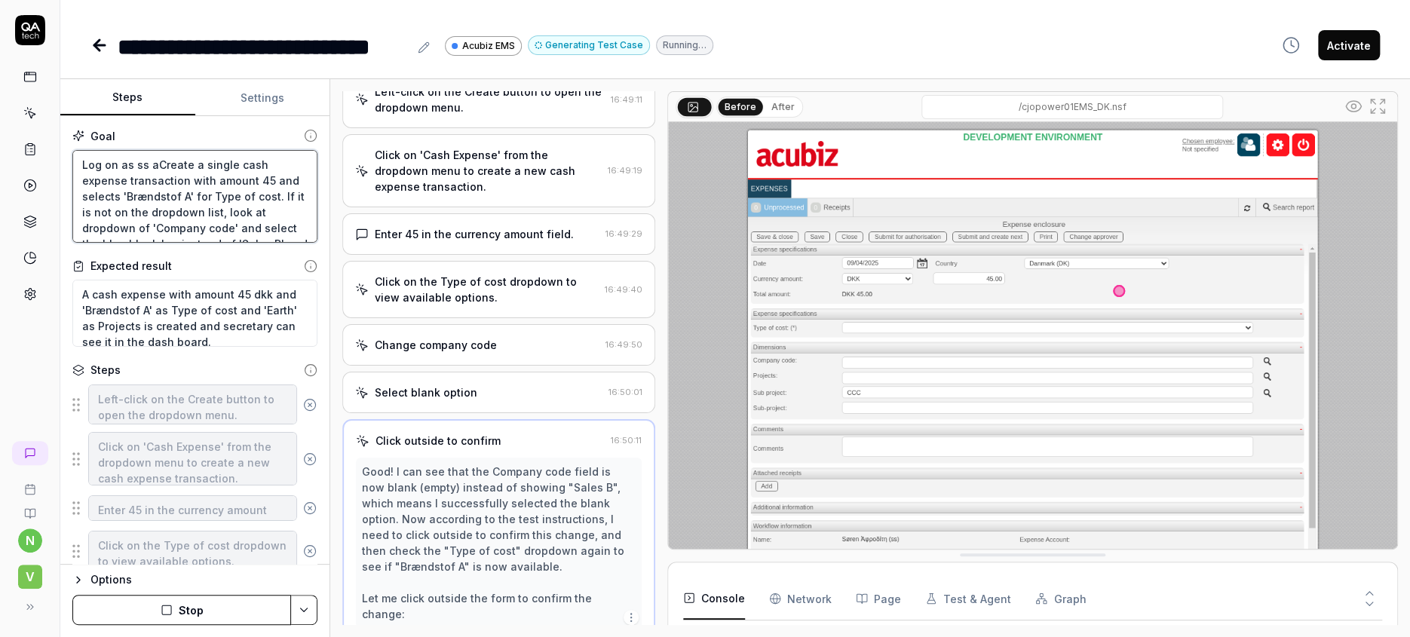
type textarea "Log on as ss anCreate a single cash expense transaction with amount 45 and sele…"
type textarea "*"
type textarea "Log on as ss andCreate a single cash expense transaction with amount 45 and sel…"
type textarea "*"
type textarea "Log on as ss and Create a single cash expense transaction with amount 45 and se…"
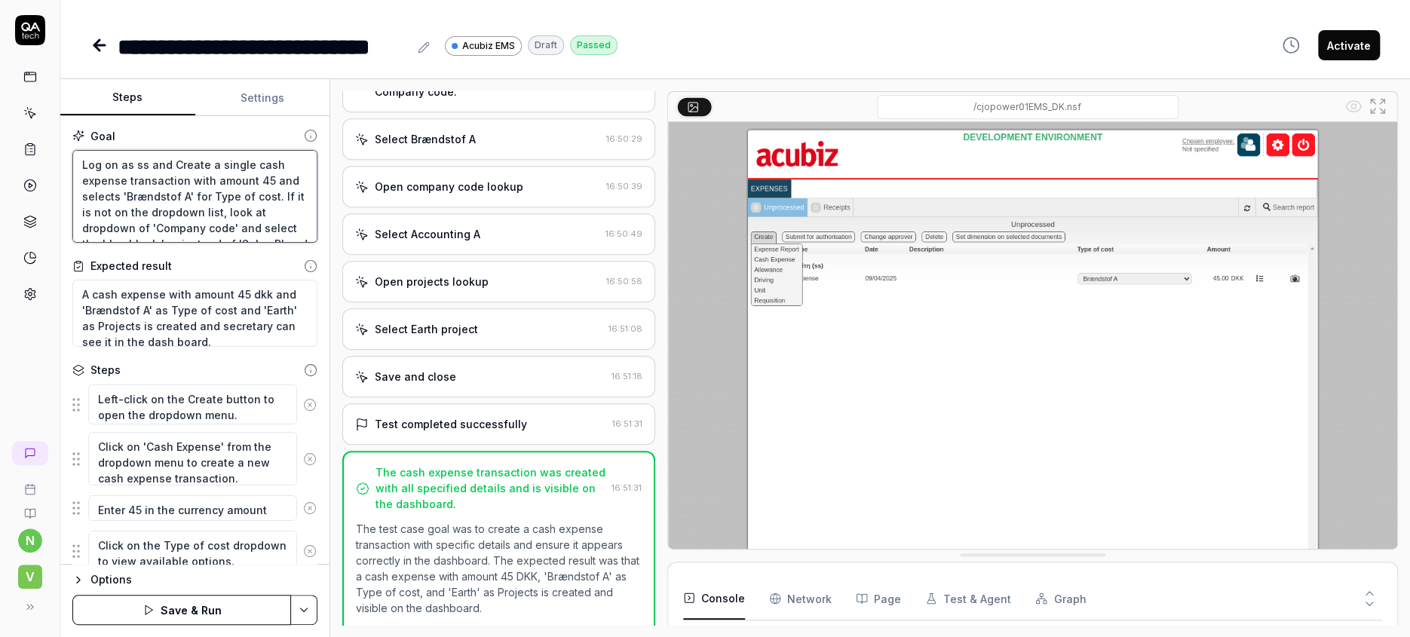
scroll to position [533, 0]
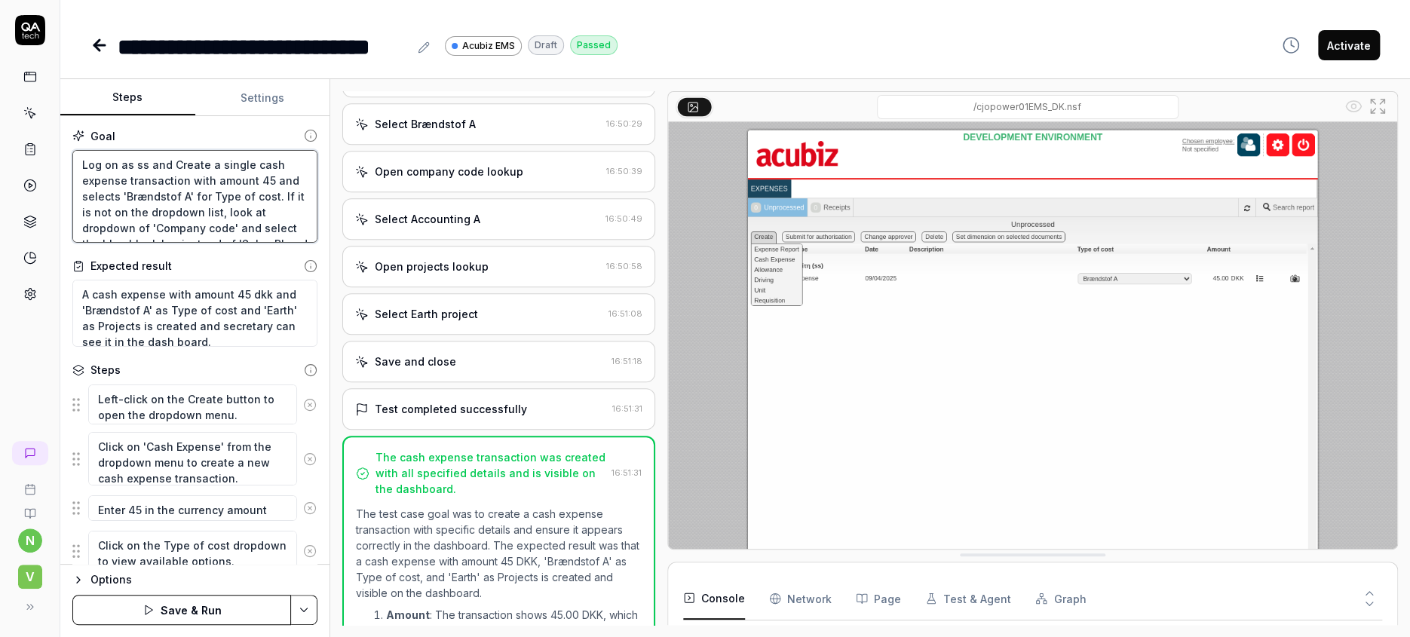
type textarea "*"
type textarea "Log on as ss and sCreate a single cash expense transaction with amount 45 and s…"
type textarea "*"
type textarea "Log on as ss and seCreate a single cash expense transaction with amount 45 and …"
type textarea "*"
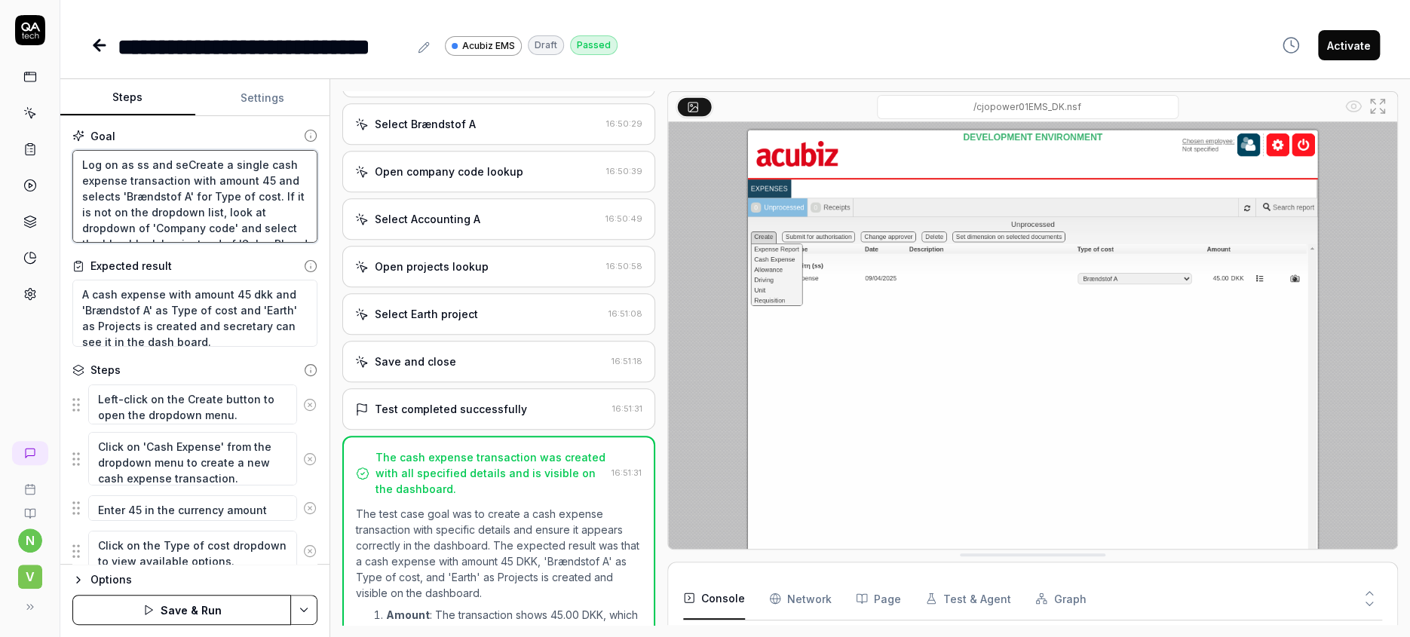
type textarea "Log on as ss and selCreate a single cash expense transaction with amount 45 and…"
type textarea "*"
type textarea "Log on as ss and seleCreate a single cash expense transaction with amount 45 an…"
type textarea "*"
type textarea "Log on as ss and selecCreate a single cash expense transaction with amount 45 a…"
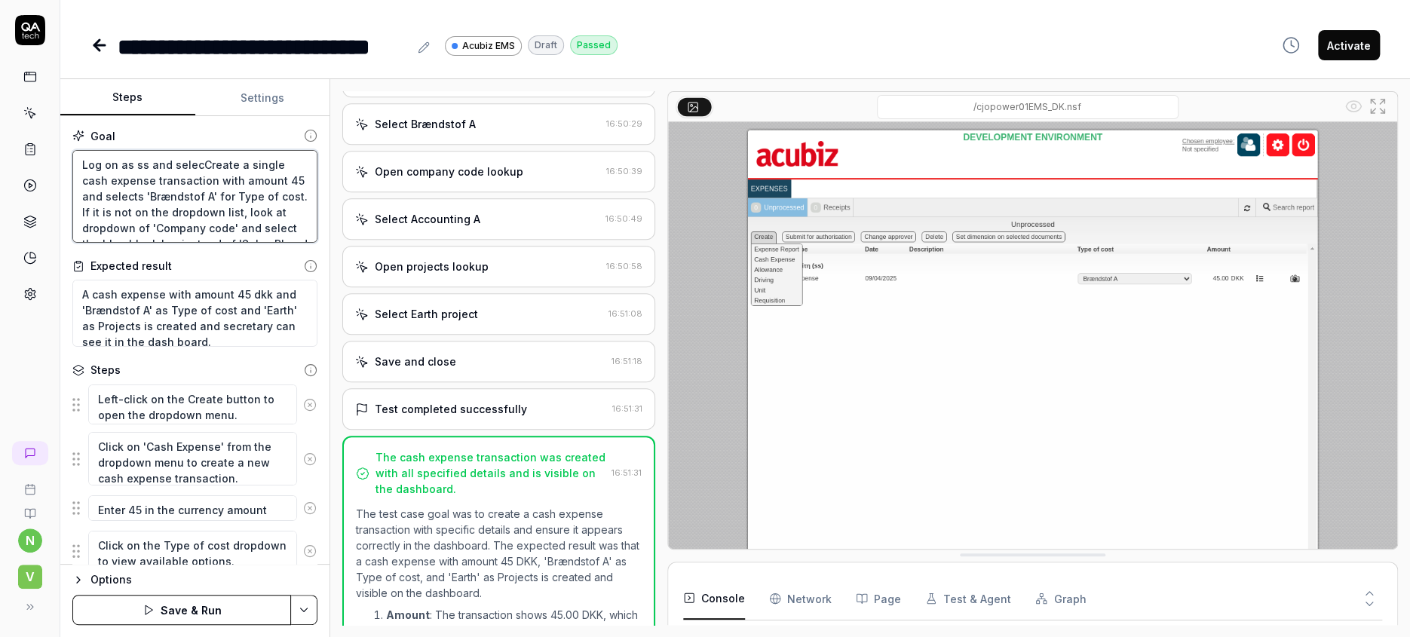
type textarea "*"
type textarea "Log on as ss and selectCreate a single cash expense transaction with amount 45 …"
type textarea "*"
type textarea "Log on as ss and select Create a single cash expense transaction with amount 45…"
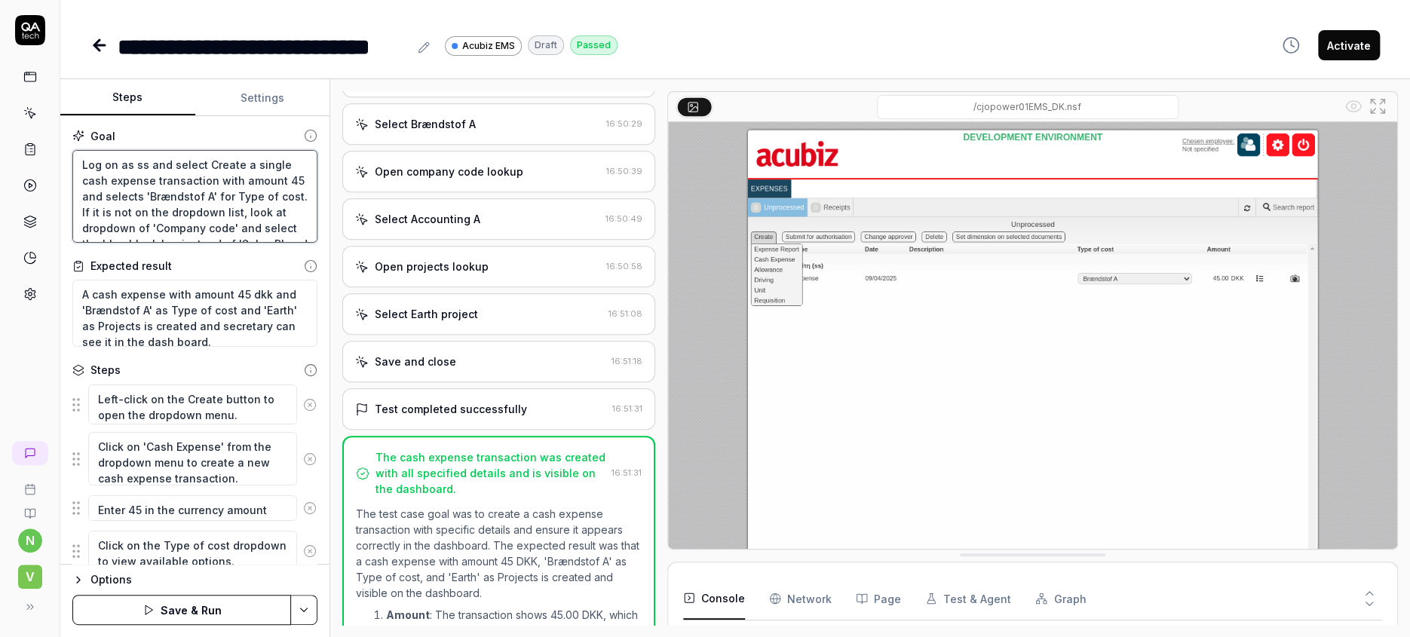
click at [181, 150] on textarea "Log on as ss and select Create a single cash expense transaction with amount 45…" at bounding box center [194, 197] width 245 height 94
click at [179, 150] on textarea "Log on as ss and select Create a single cash expense transaction with amount 45…" at bounding box center [194, 197] width 245 height 94
paste textarea "Fußachaffäre Öterreicht"
type textarea "*"
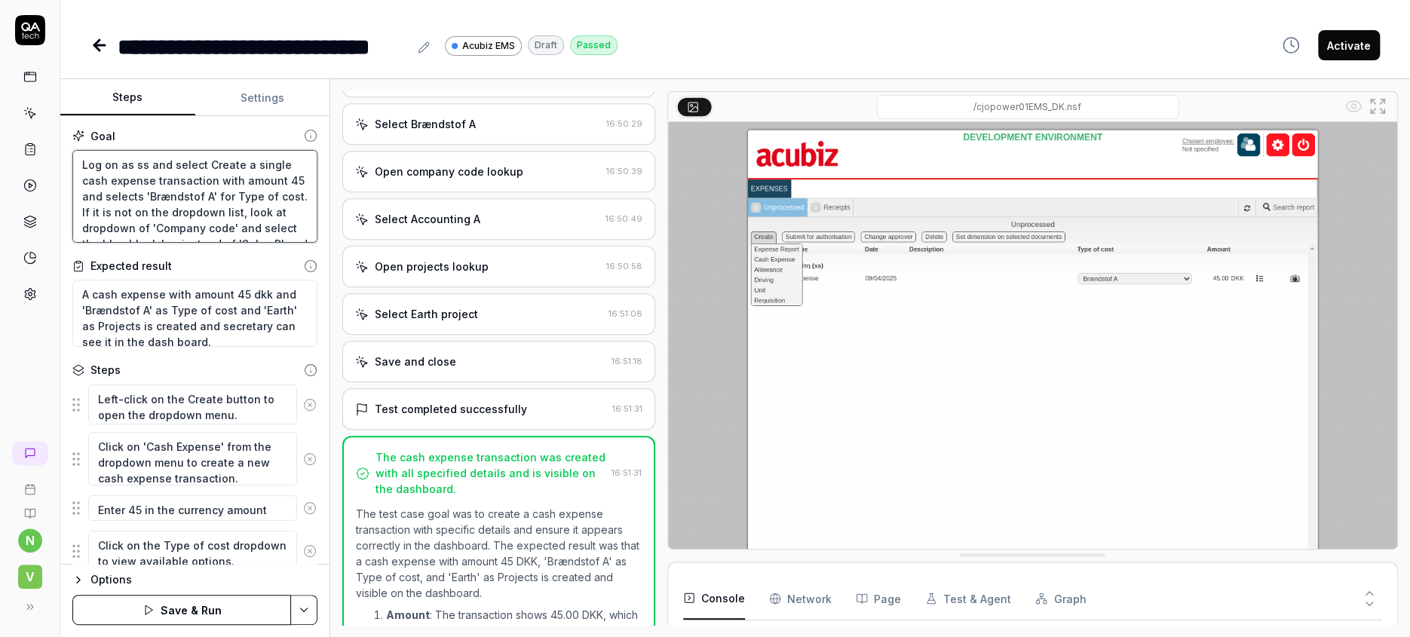
type textarea "Log on as ss and select Fußachaffäre ÖterreichtCreate a single cash expense tra…"
click at [180, 150] on textarea "Log on as ss and select Fußachaffäre ÖterreichtCreate a single cash expense tra…" at bounding box center [194, 197] width 245 height 94
type textarea "*"
type textarea "Log on as ss and select aFußachaffäre ÖterreichtCreate a single cash expense tr…"
type textarea "*"
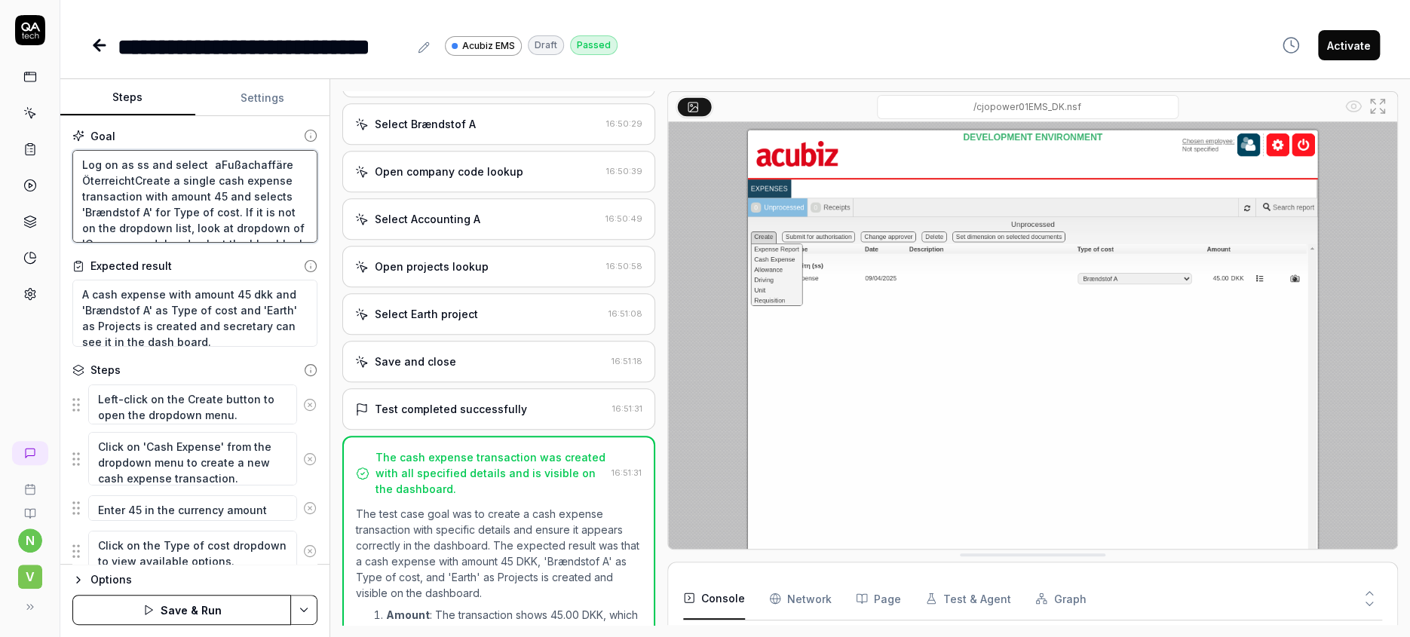
type textarea "Log on as ss and select anFußachaffäre ÖterreichtCreate a single cash expense t…"
type textarea "*"
type textarea "Log on as ss and select an Fußachaffäre ÖterreichtCreate a single cash expense …"
type textarea "*"
type textarea "Log on as ss and select an eFußachaffäre ÖterreichtCreate a single cash expense…"
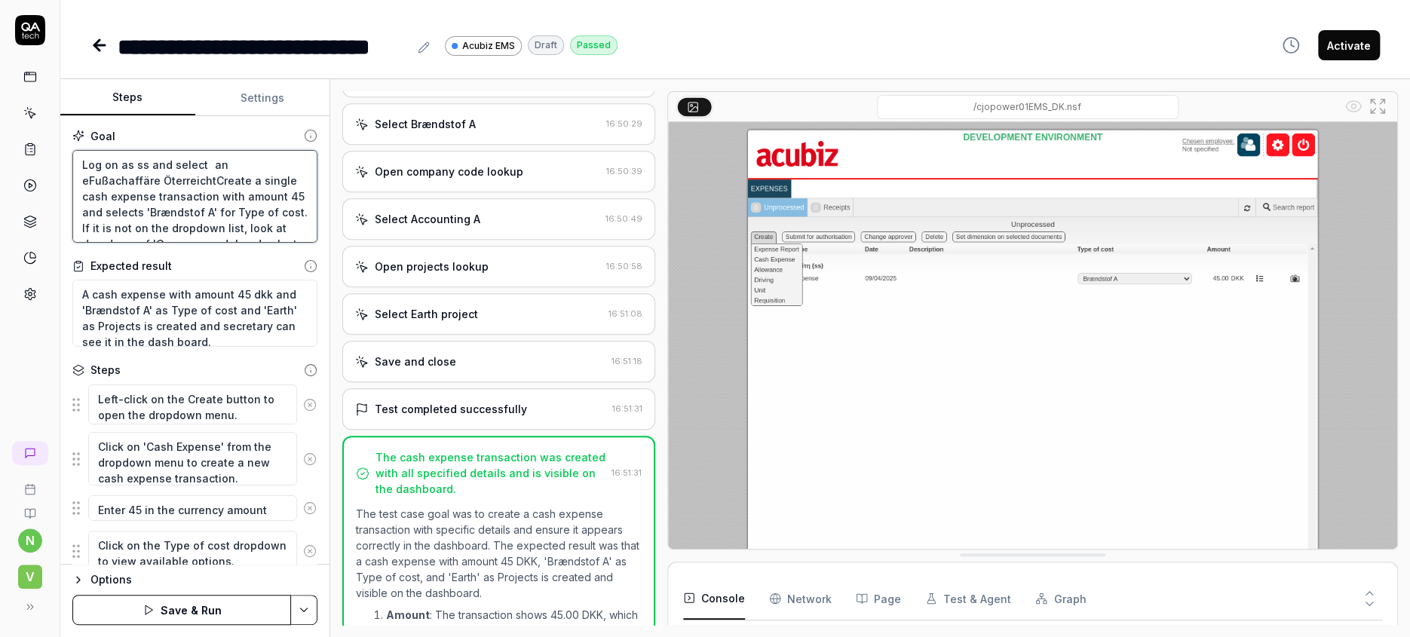
type textarea "*"
type textarea "Log on as ss and select an emFußachaffäre ÖterreichtCreate a single cash expens…"
type textarea "*"
type textarea "Log on as ss and select an empFußachaffäre ÖterreichtCreate a single cash expen…"
type textarea "*"
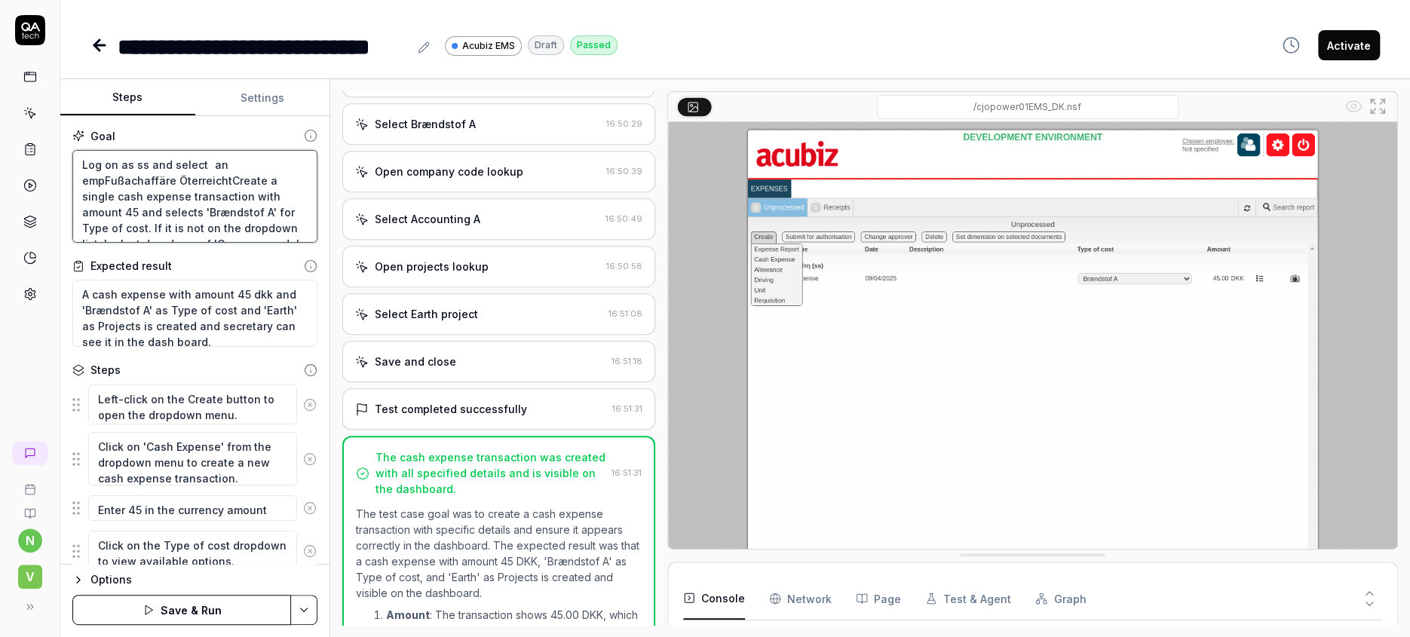
type textarea "Log on as ss and select an emplFußachaffäre ÖterreichtCreate a single cash expe…"
type textarea "*"
type textarea "Log on as ss and select an emploFußachaffäre ÖterreichtCreate a single cash exp…"
type textarea "*"
type textarea "Log on as ss and select an employFußachaffäre ÖterreichtCreate a single cash ex…"
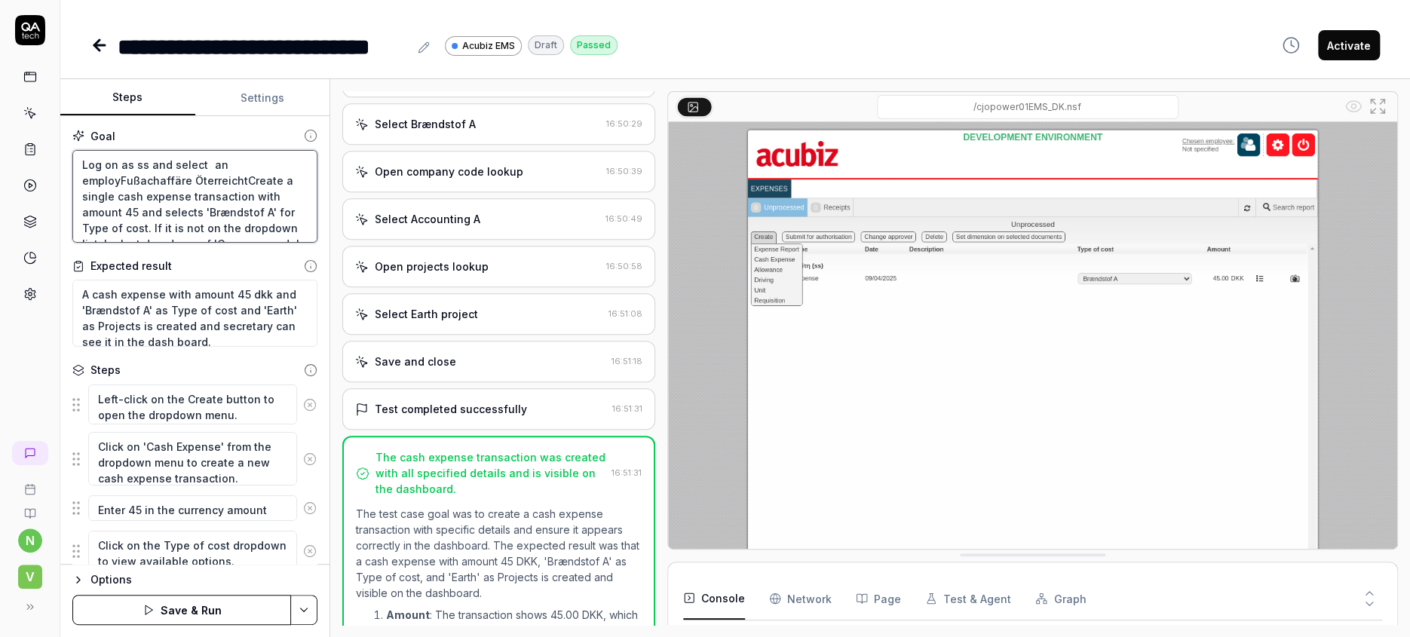
type textarea "*"
type textarea "Log on as ss and select an employeFußachaffäre ÖterreichtCreate a single cash e…"
type textarea "*"
type textarea "Log on as ss and select an employeeFußachaffäre ÖterreichtCreate a single cash …"
type textarea "*"
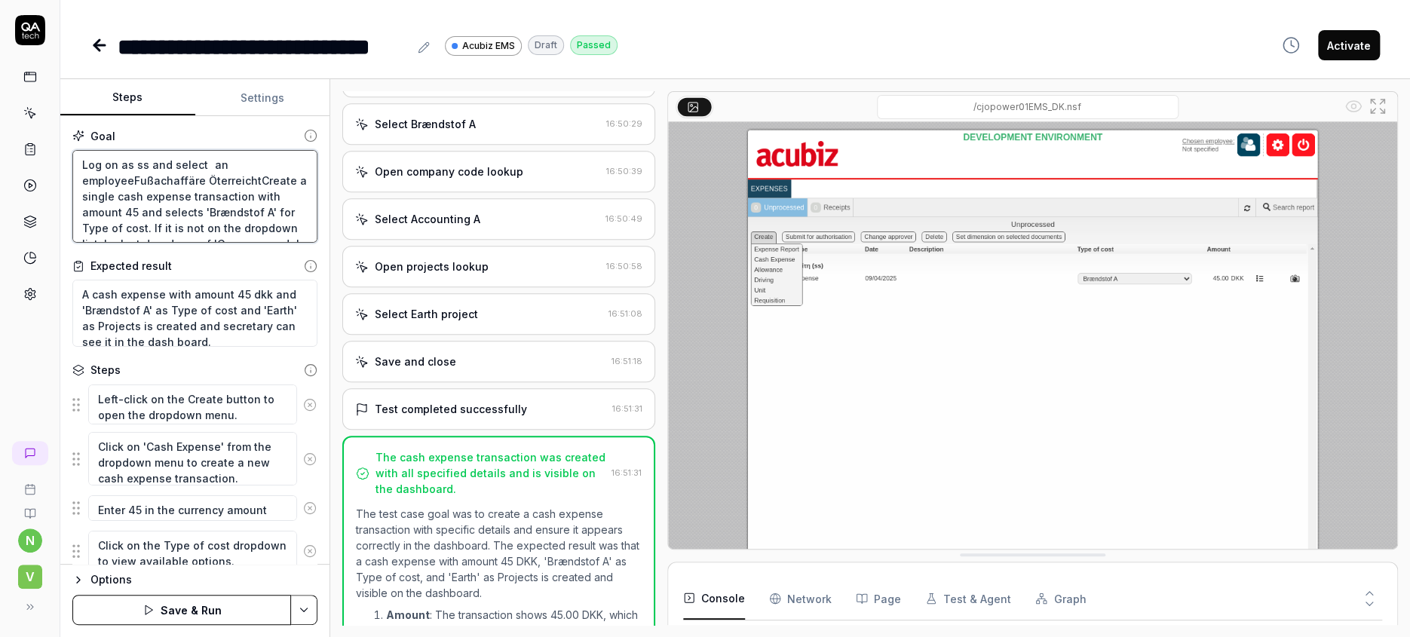
type textarea "Log on as ss and select an employee Fußachaffäre ÖterreichtCreate a single cash…"
type textarea "*"
type textarea "Log on as ss and select an employee 'Fußachaffäre ÖterreichtCreate a single cas…"
type textarea "*"
type textarea "Log on as ss and select an employee 'Fußachaffäre Öterreicht'Create a single ca…"
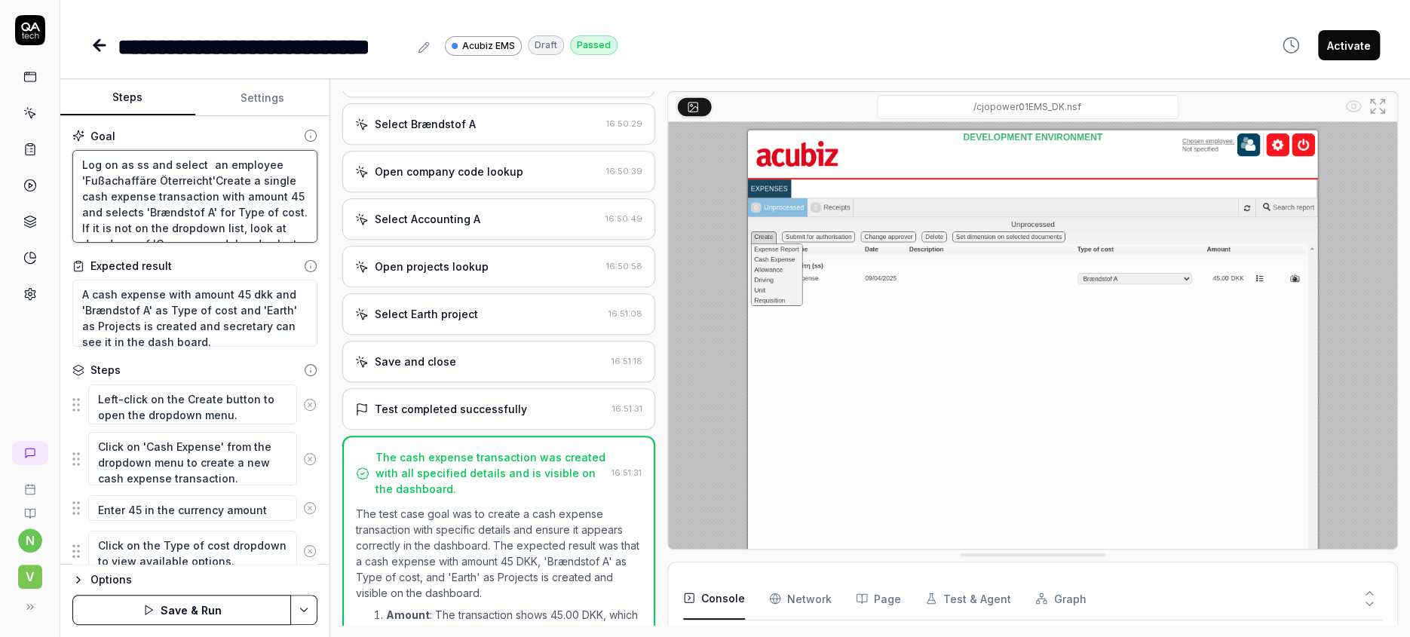
type textarea "*"
type textarea "Log on as ss and select an employee 'Fußachaffäre Öterreicht' Create a single c…"
type textarea "*"
type textarea "Log on as ss and select an employee 'Fußachaffäre Öterreicht'Create a single ca…"
type textarea "*"
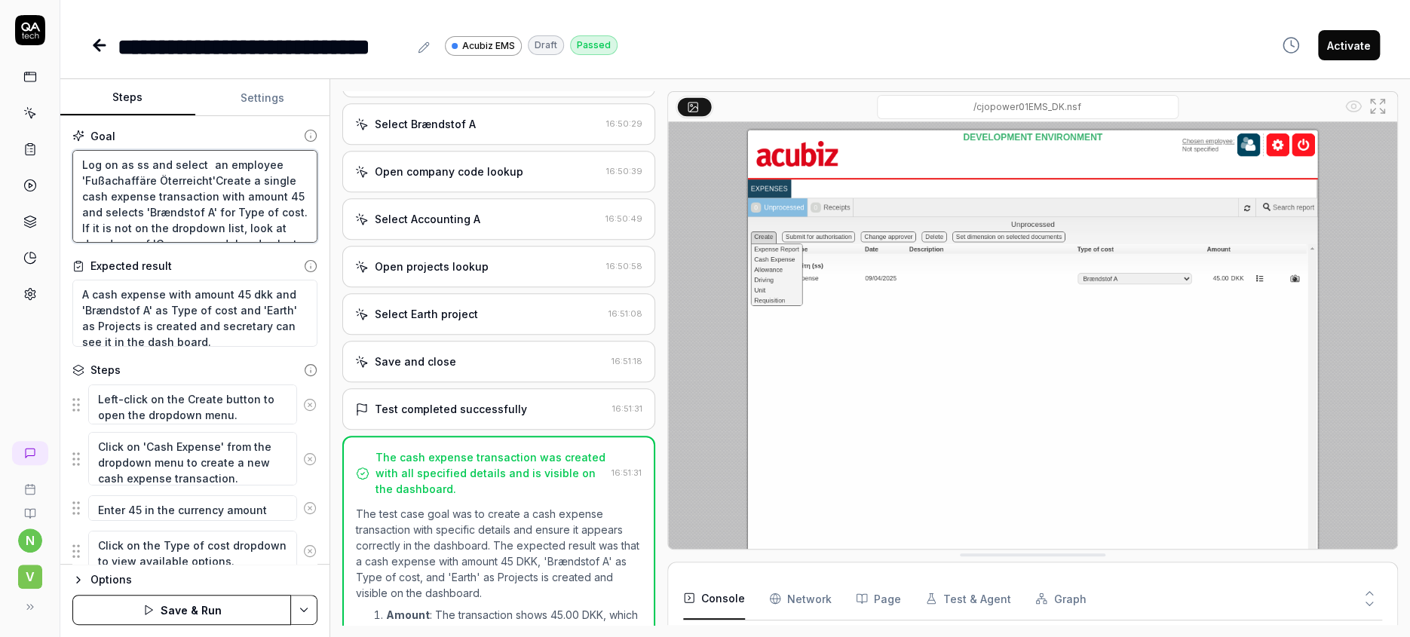
type textarea "Log on as ss and select an employee 'Fußachaffäre Öterreicht'fCreate a single c…"
type textarea "*"
type textarea "Log on as ss and select an employee 'Fußachaffäre Öterreicht'Create a single ca…"
type textarea "*"
type textarea "Log on as ss and select an employee 'Fußachaffäre Öterreicht' Create a single c…"
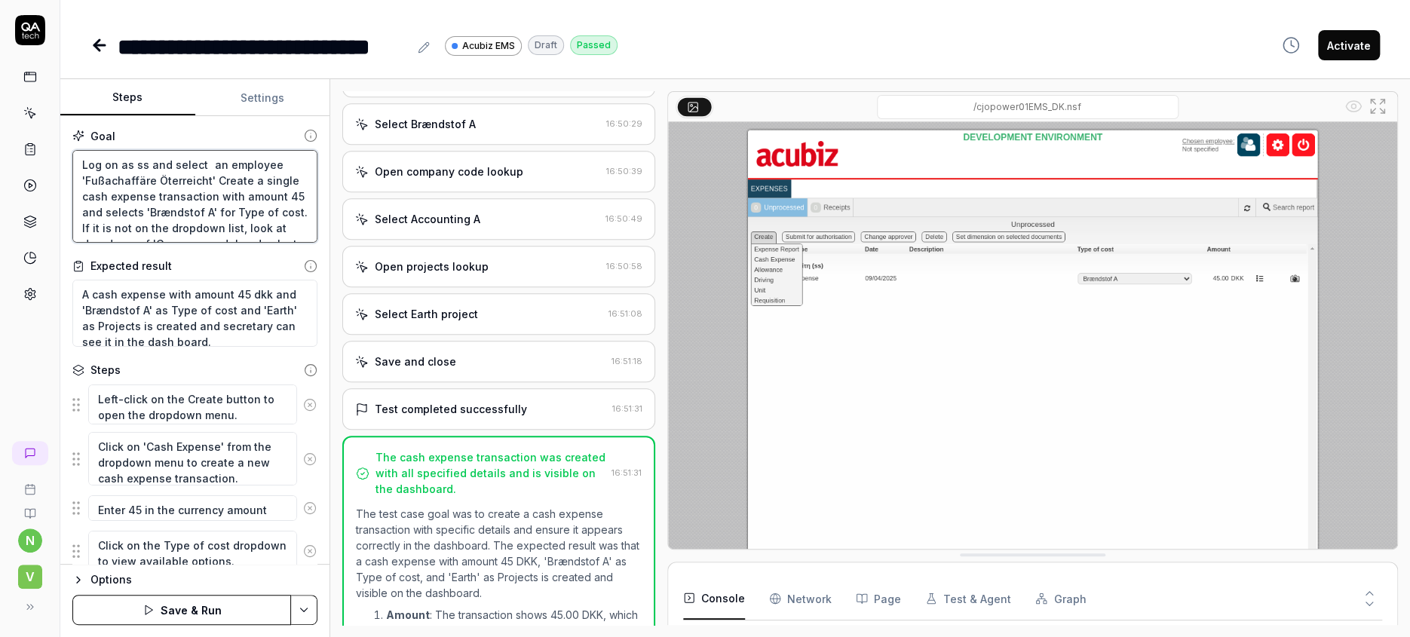
type textarea "*"
type textarea "Log on as ss and select an employee 'Fußachaffäre Öterreicht' iCreate a single …"
type textarea "*"
type textarea "Log on as ss and select an employee 'Fußachaffäre Öterreicht' inCreate a single…"
type textarea "*"
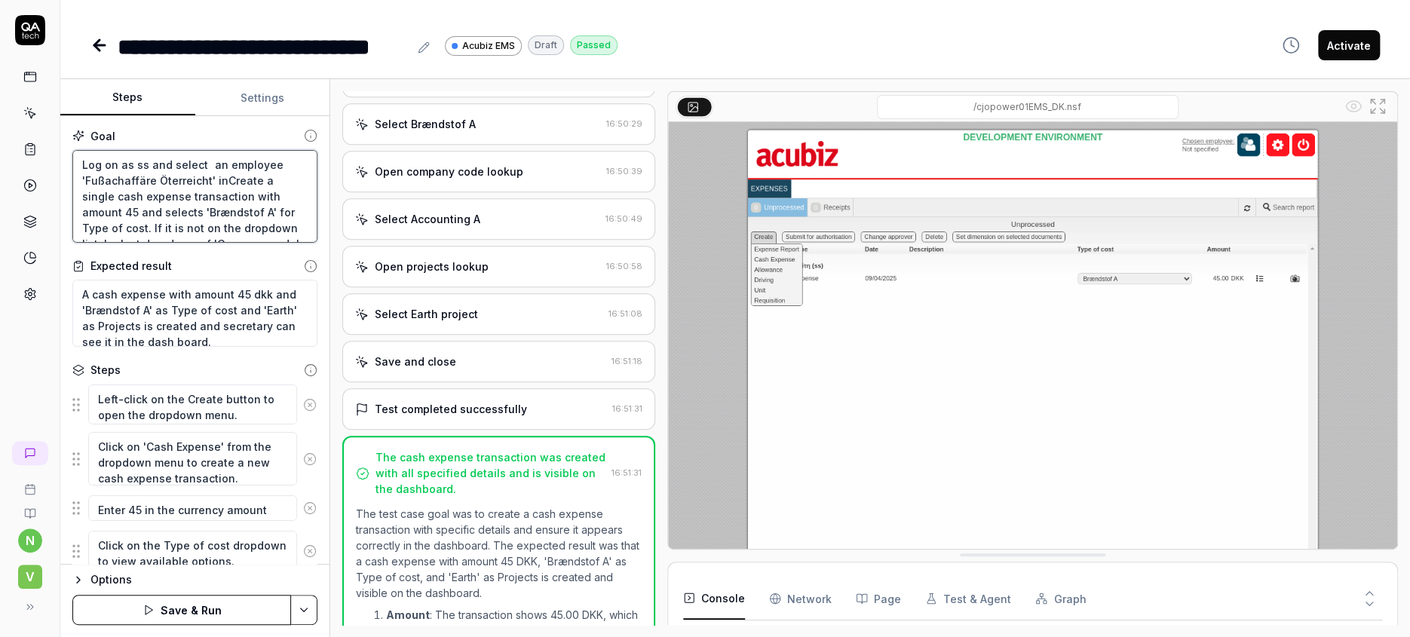
type textarea "Log on as ss and select an employee 'Fußachaffäre Öterreicht' in Create a singl…"
type textarea "*"
type textarea "Log on as ss and select an employee 'Fußachaffäre Öterreicht' in tCreate a sing…"
type textarea "*"
type textarea "Log on as ss and select an employee 'Fußachaffäre Öterreicht' in thCreate a sin…"
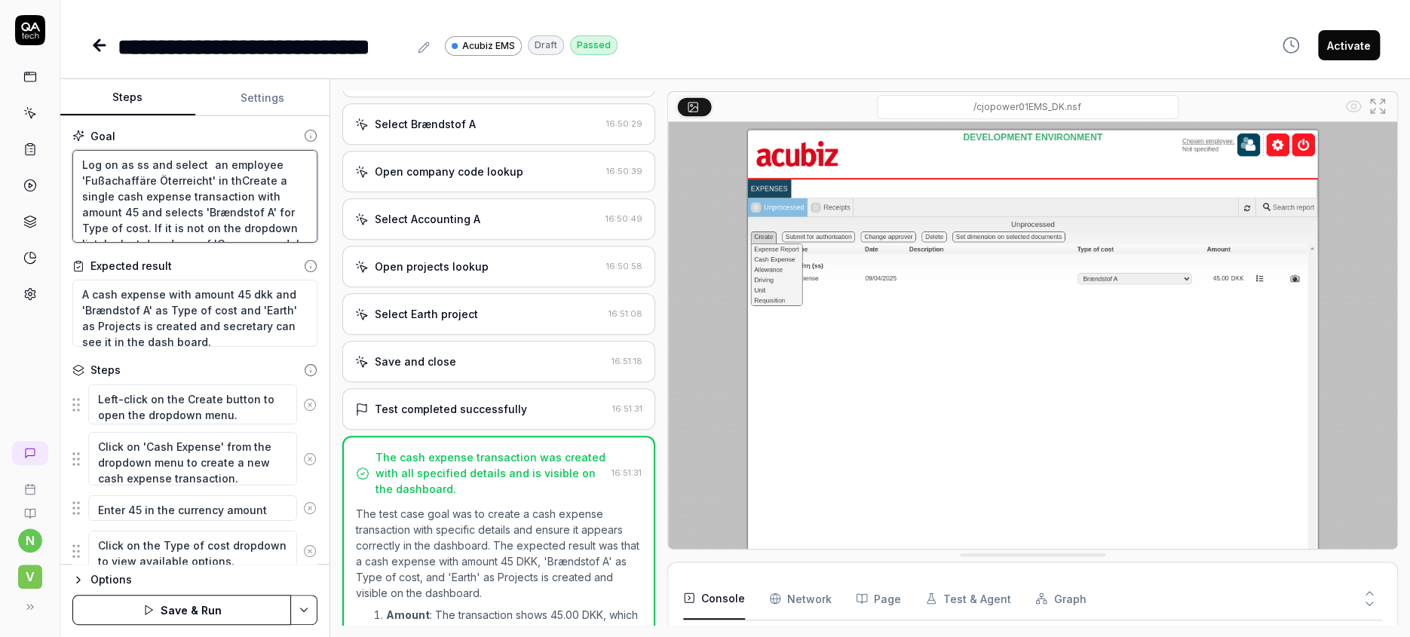
type textarea "*"
type textarea "Log on as ss and select an employee 'Fußachaffäre Öterreicht' in theCreate a si…"
type textarea "*"
type textarea "Log on as ss and select an employee 'Fußachaffäre Öterreicht' in the Create a s…"
type textarea "*"
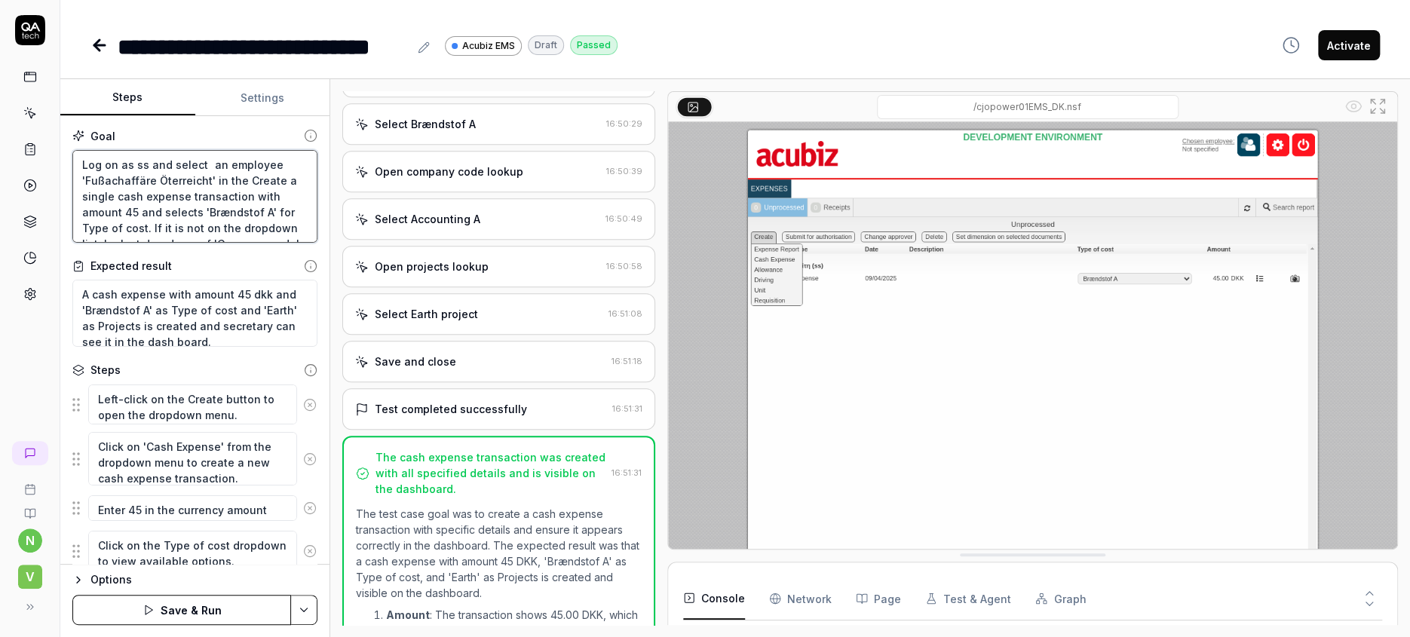
type textarea "Log on as ss and select an employee 'Fußachaffäre Öterreicht' in the tCreate a …"
type textarea "*"
type textarea "Log on as ss and select an employee 'Fußachaffäre Öterreicht' in the toCreate a…"
type textarea "*"
type textarea "Log on as ss and select an employee 'Fußachaffäre Öterreicht' in the topCreate …"
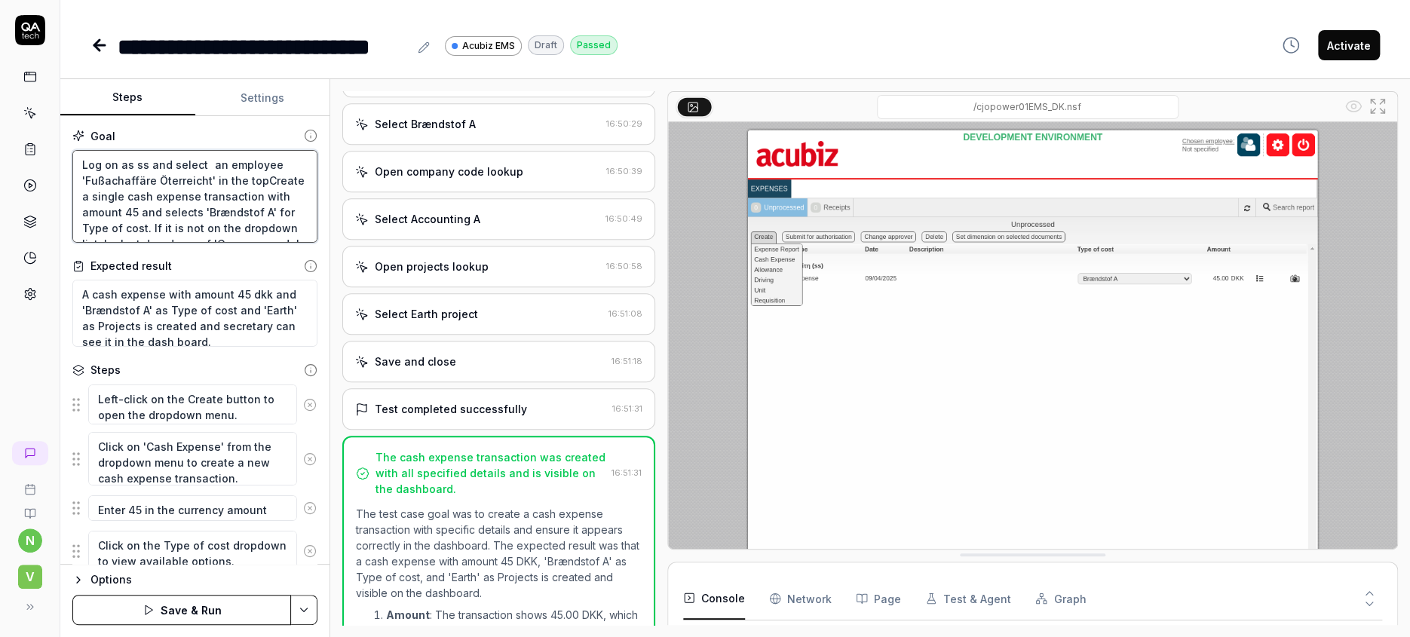
type textarea "*"
type textarea "Log on as ss and select an employee 'Fußachaffäre Öterreicht' in the top Create…"
type textarea "*"
type textarea "Log on as ss and select an employee 'Fußachaffäre Öterreicht' in the top wCreat…"
type textarea "*"
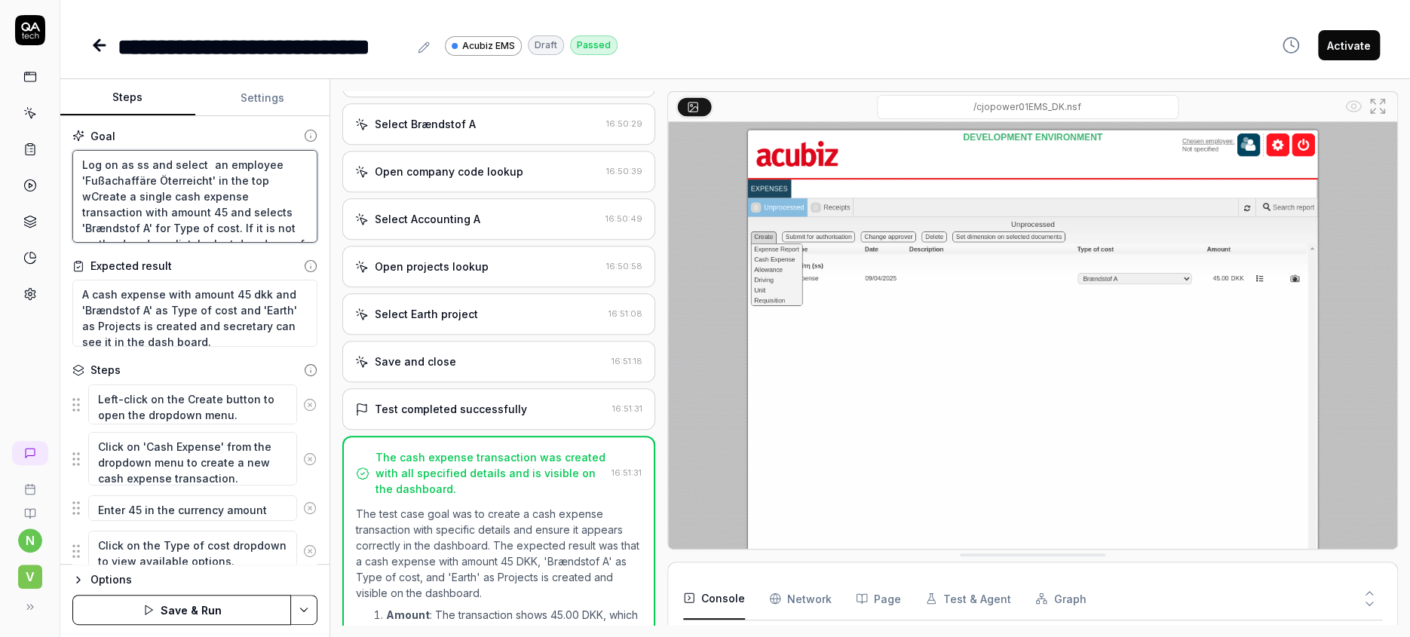
type textarea "Log on as ss and select an employee 'Fußachaffäre Öterreicht' in the top Create…"
type textarea "*"
type textarea "Log on as ss and select an employee 'Fußachaffäre Öterreicht' in the top rCreat…"
type textarea "*"
type textarea "Log on as ss and select an employee 'Fußachaffäre Öterreicht' in the top riCrea…"
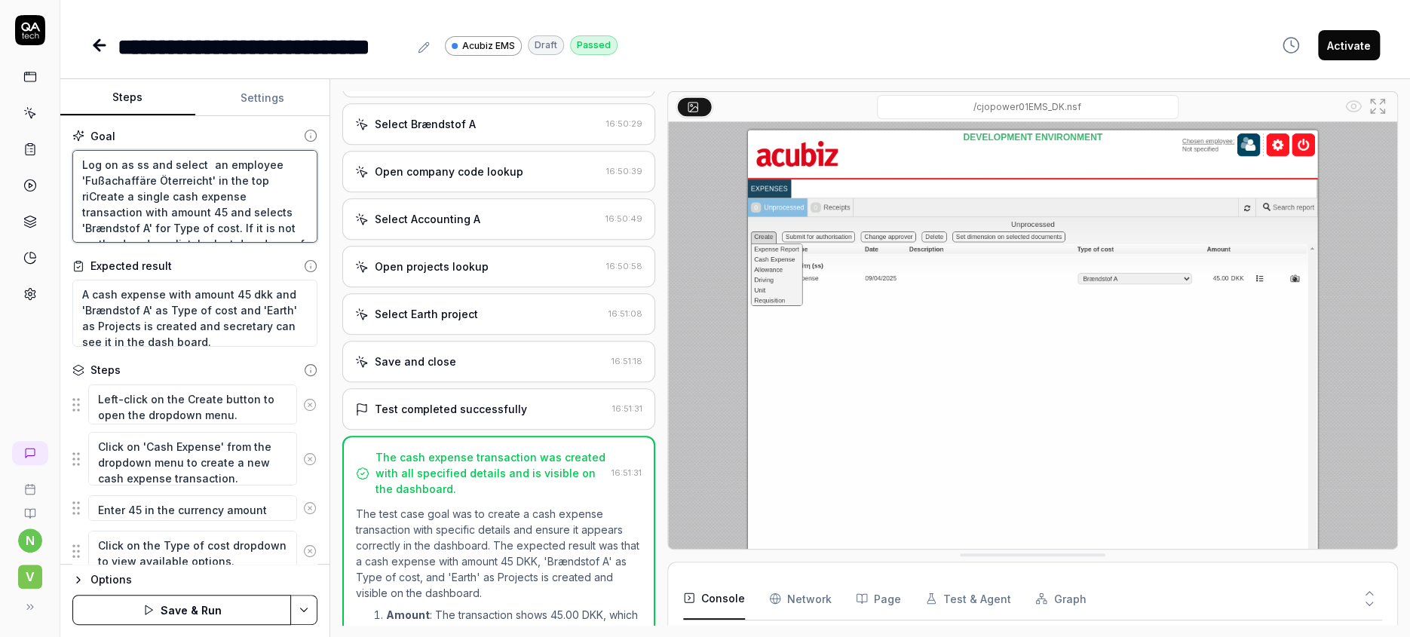
type textarea "*"
type textarea "Log on as ss and select an employee 'Fußachaffäre Öterreicht' in the top rigCre…"
type textarea "*"
type textarea "Log on as ss and select an employee 'Fußachaffäre Öterreicht' in the top righCr…"
type textarea "*"
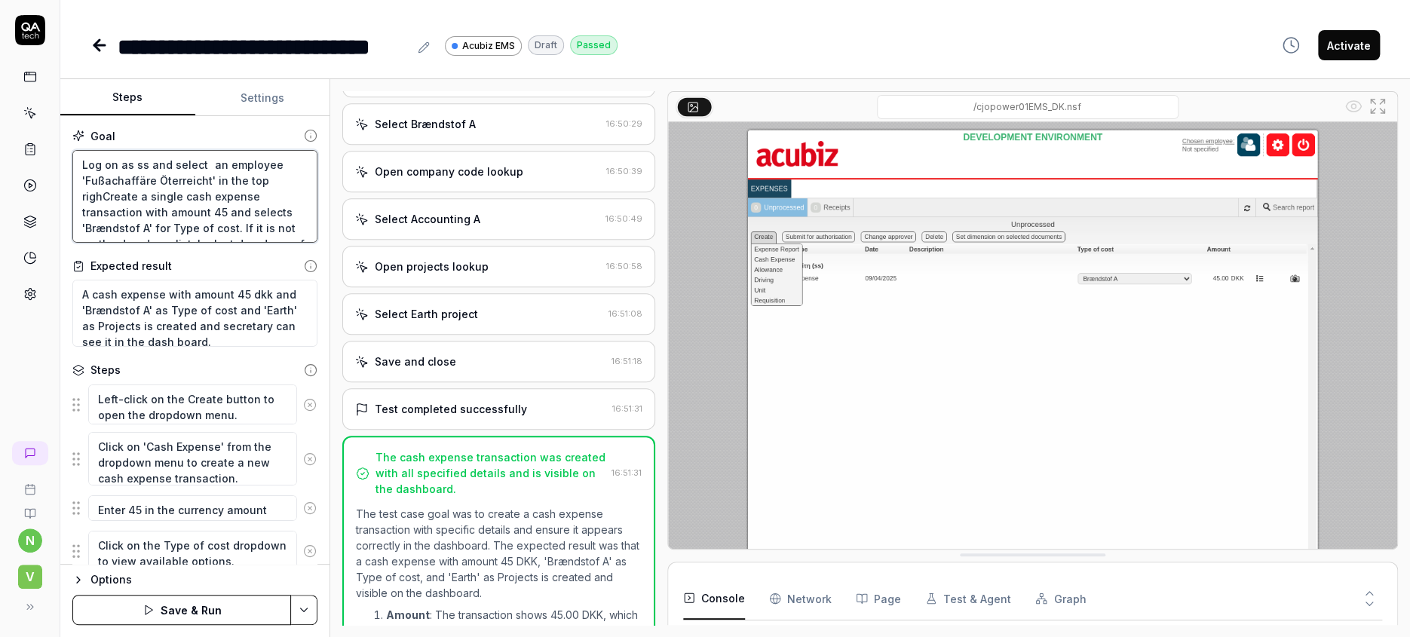
type textarea "Log on as ss and select an employee 'Fußachaffäre Öterreicht' in the top rightC…"
type textarea "*"
type textarea "Log on as ss and select an employee 'Fußachaffäre Öterreicht' in the top right …"
type textarea "*"
type textarea "Log on as ss and select an employee 'Fußachaffäre Öterreicht' in the top right …"
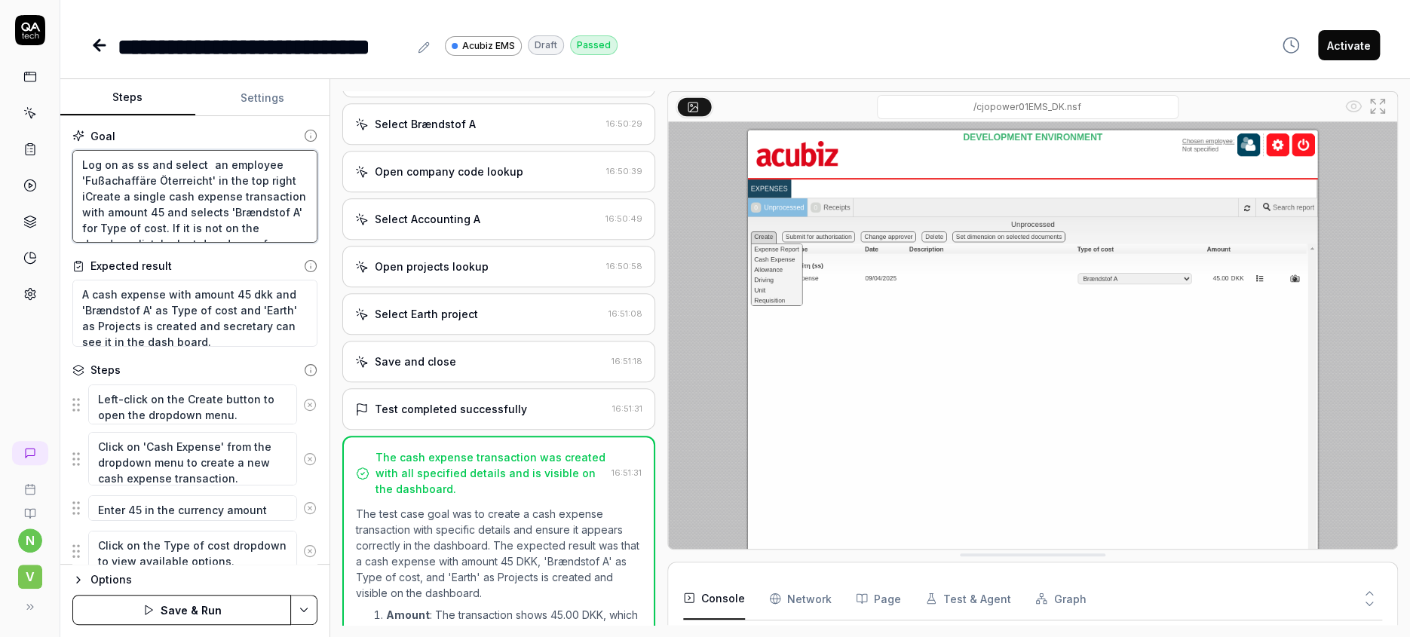
type textarea "*"
type textarea "Log on as ss and select an employee 'Fußachaffäre Öterreicht' in the top right …"
type textarea "*"
type textarea "Log on as ss and select an employee 'Fußachaffäre Öterreicht' in the top right …"
type textarea "*"
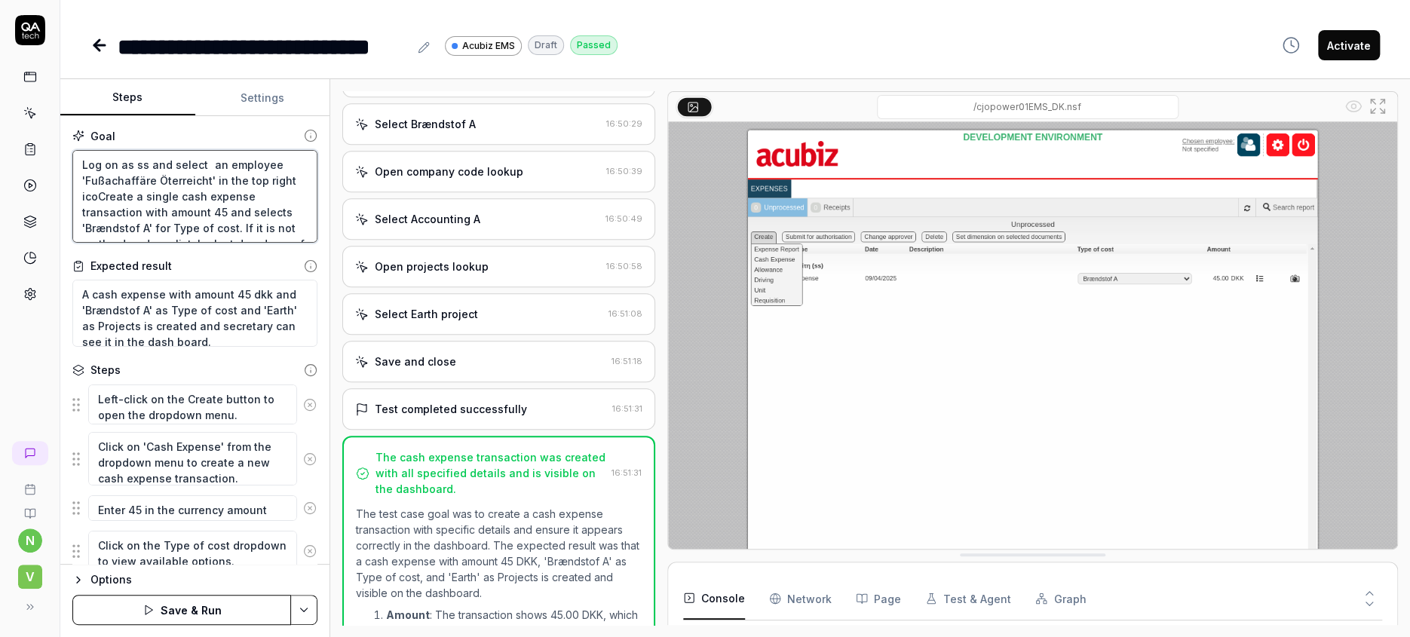
type textarea "Log on as ss and select an employee 'Fußachaffäre Öterreicht' in the top right …"
type textarea "*"
type textarea "Log on as ss and select an employee 'Fußachaffäre Öterreicht' in the top right …"
type textarea "*"
type textarea "Log on as ss and select an employee 'Fußachaffäre Öterreicht' in the top right …"
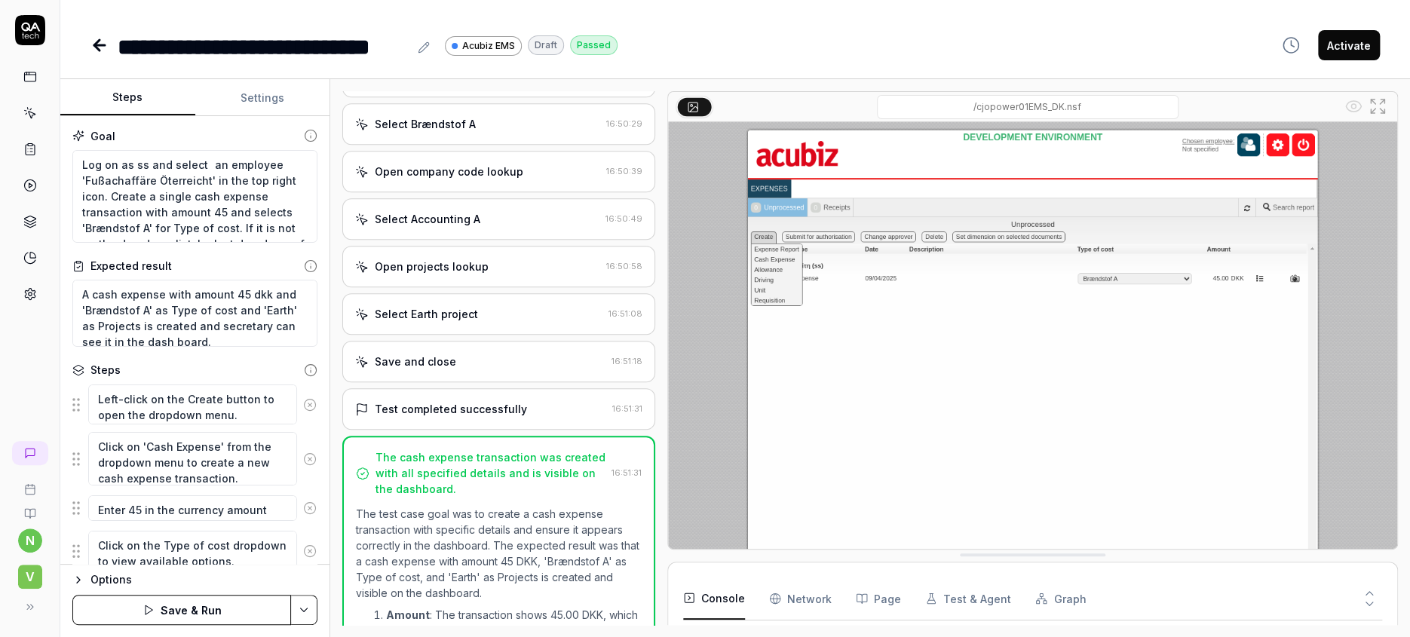
click at [185, 615] on button "Save & Run" at bounding box center [181, 610] width 219 height 30
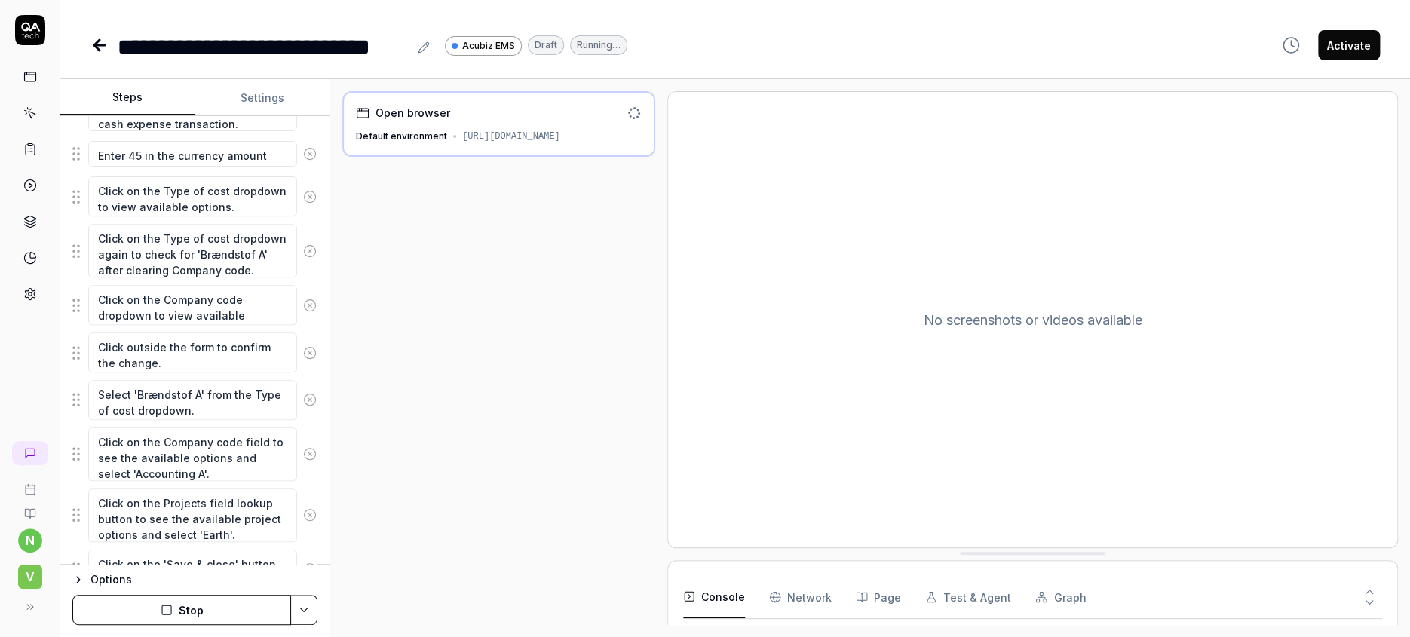
scroll to position [376, 0]
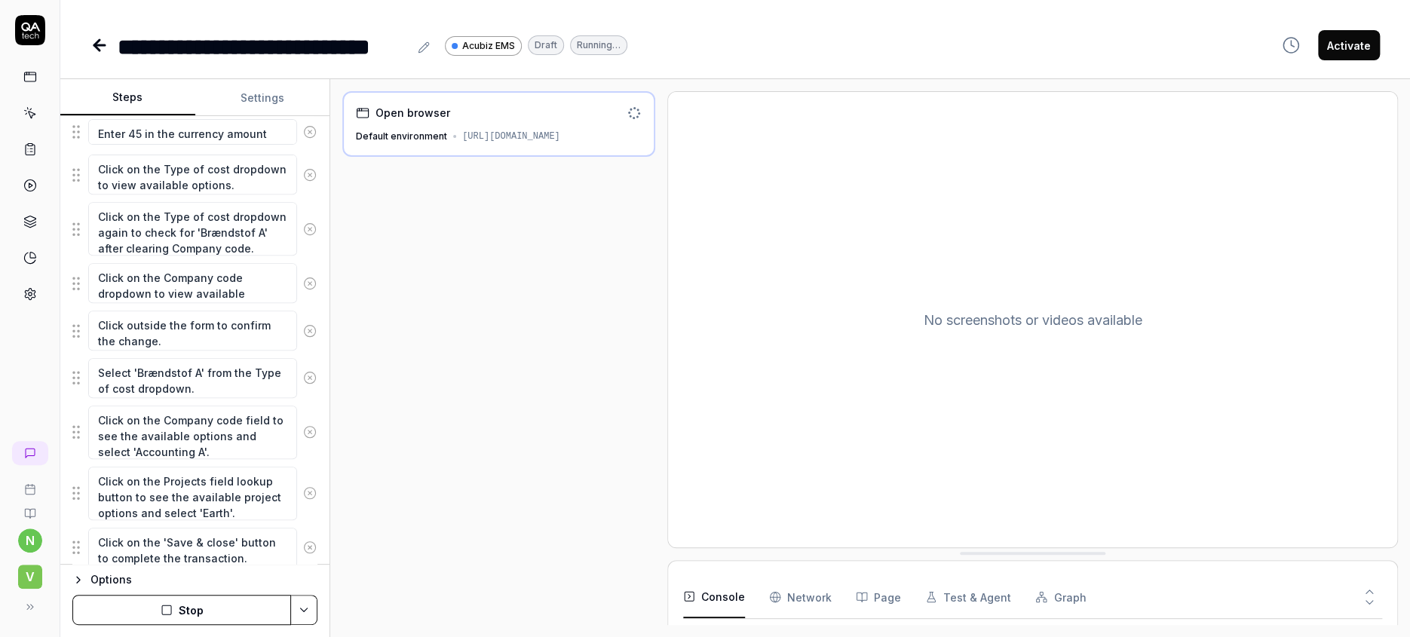
click at [0, 609] on div "n V" at bounding box center [30, 528] width 60 height 187
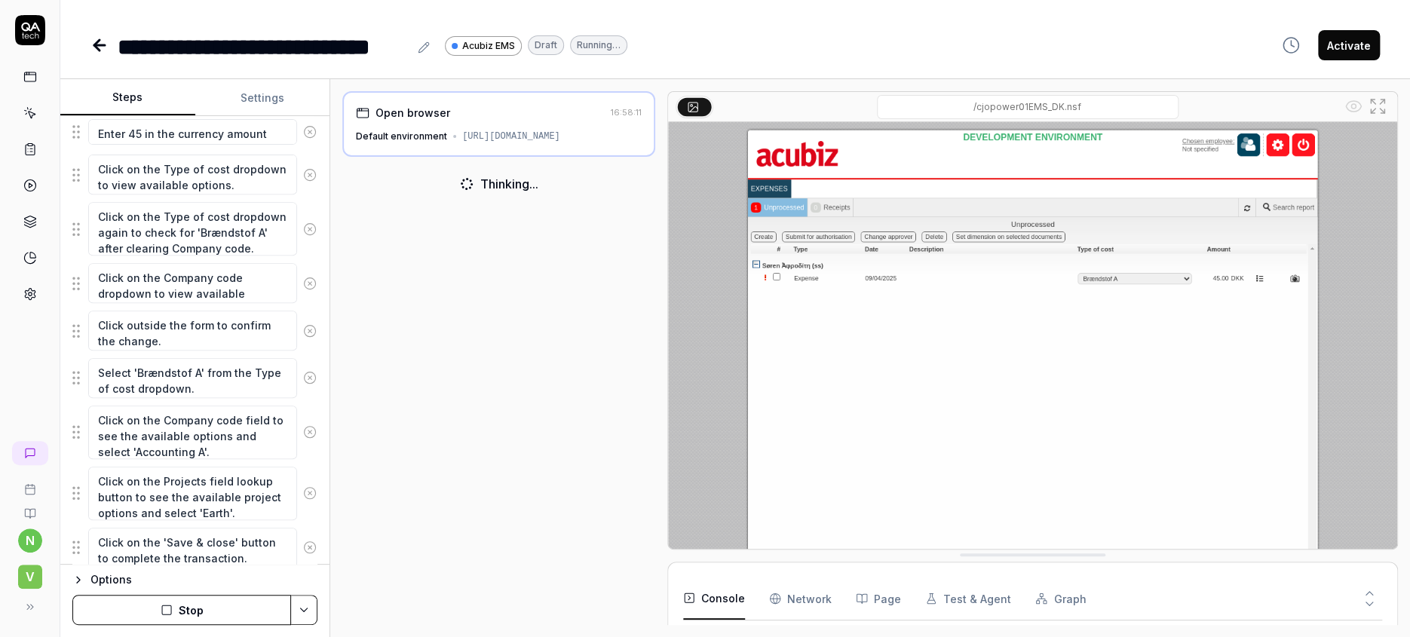
click at [165, 614] on icon "button" at bounding box center [167, 610] width 12 height 12
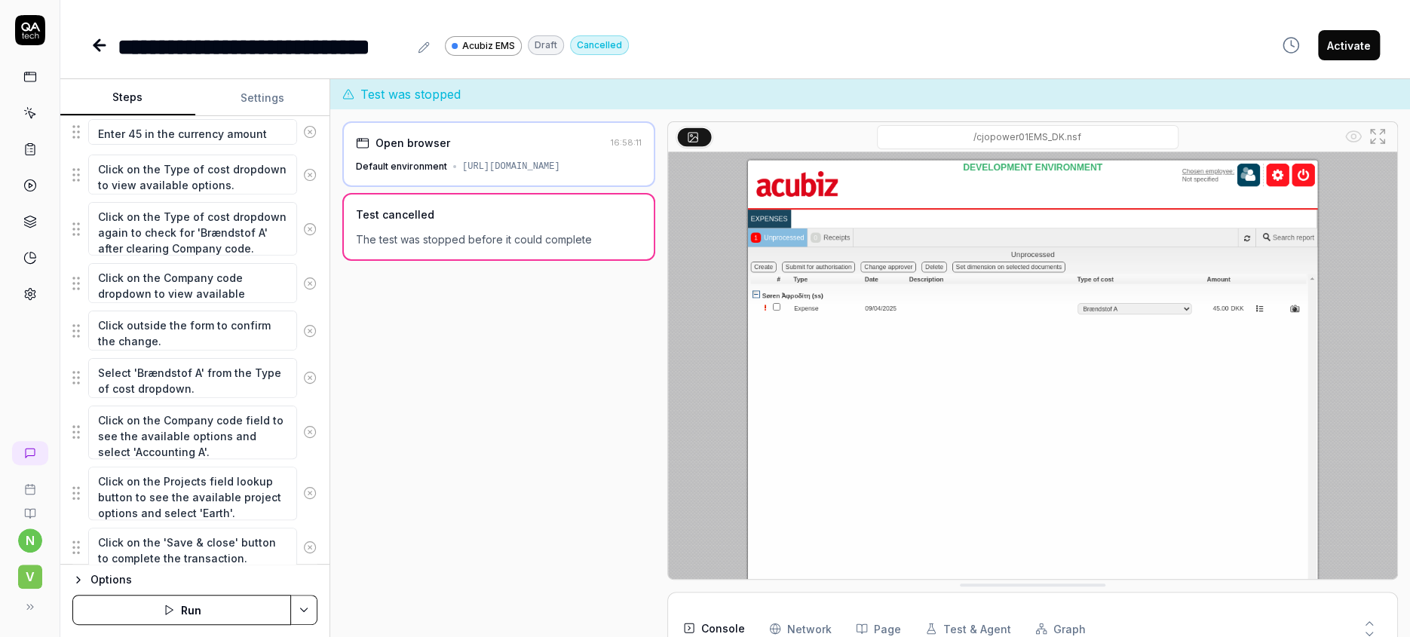
click at [204, 583] on icon "button" at bounding box center [209, 588] width 11 height 11
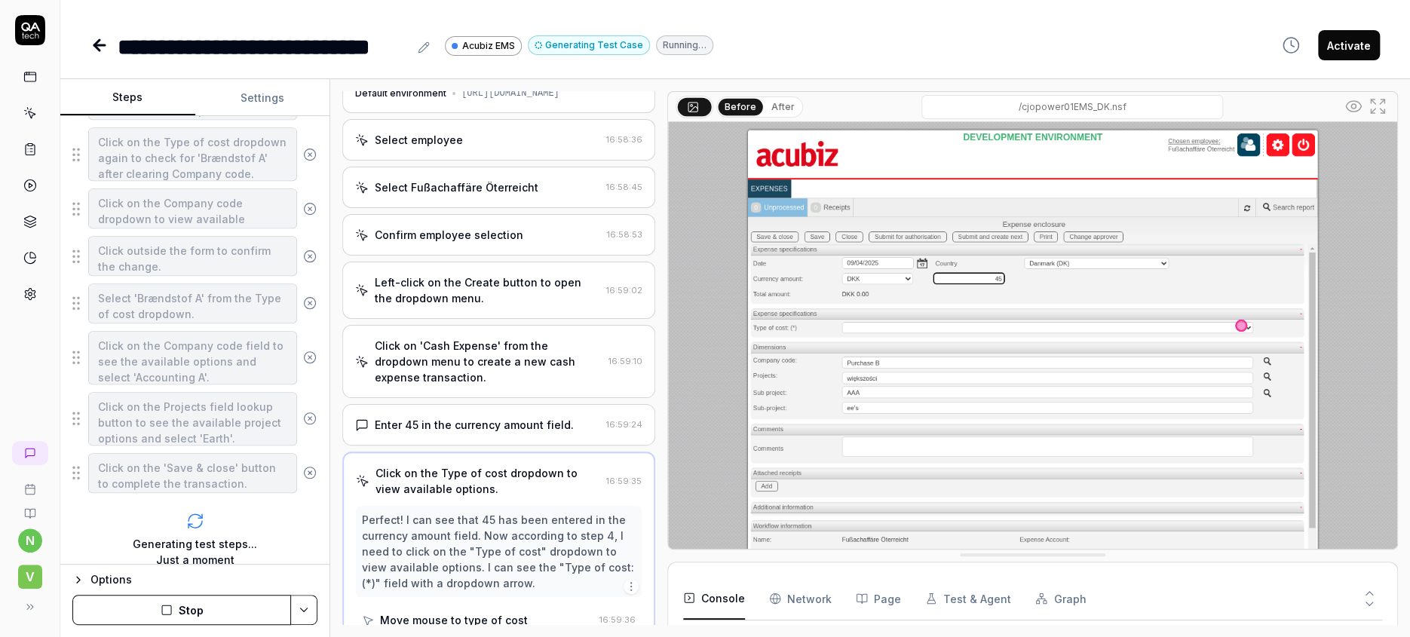
scroll to position [35, 0]
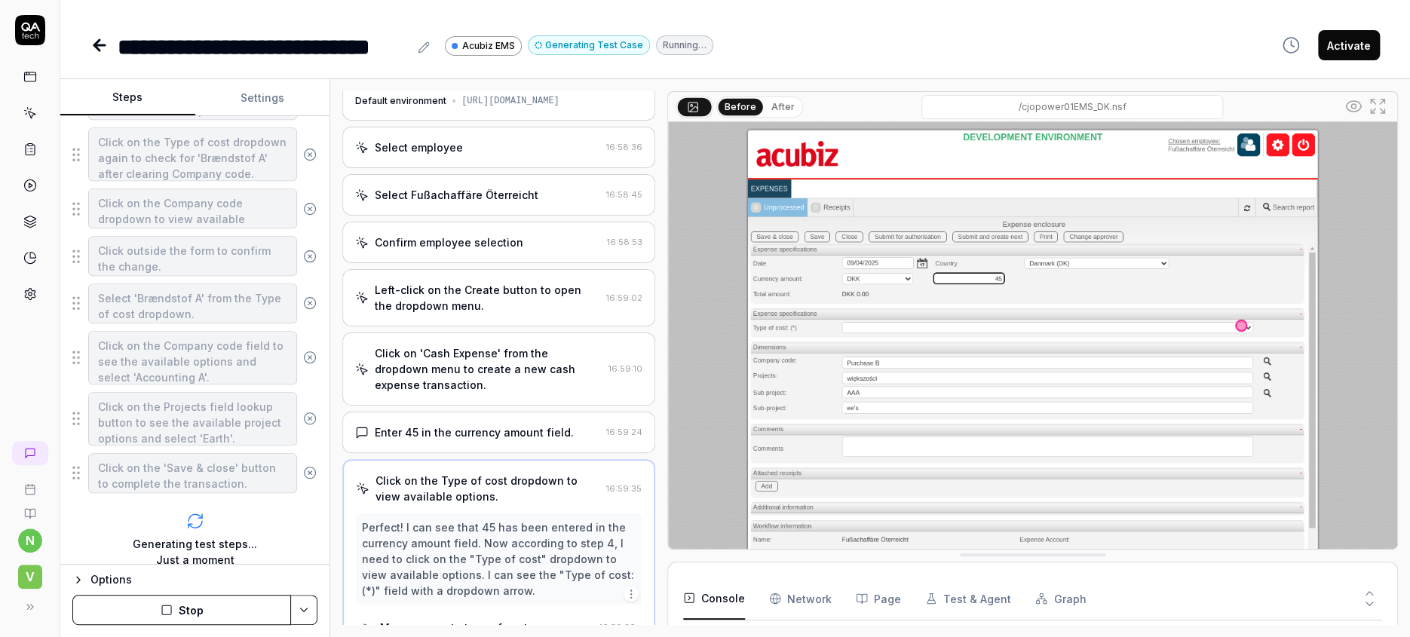
click at [164, 610] on icon "button" at bounding box center [167, 610] width 12 height 12
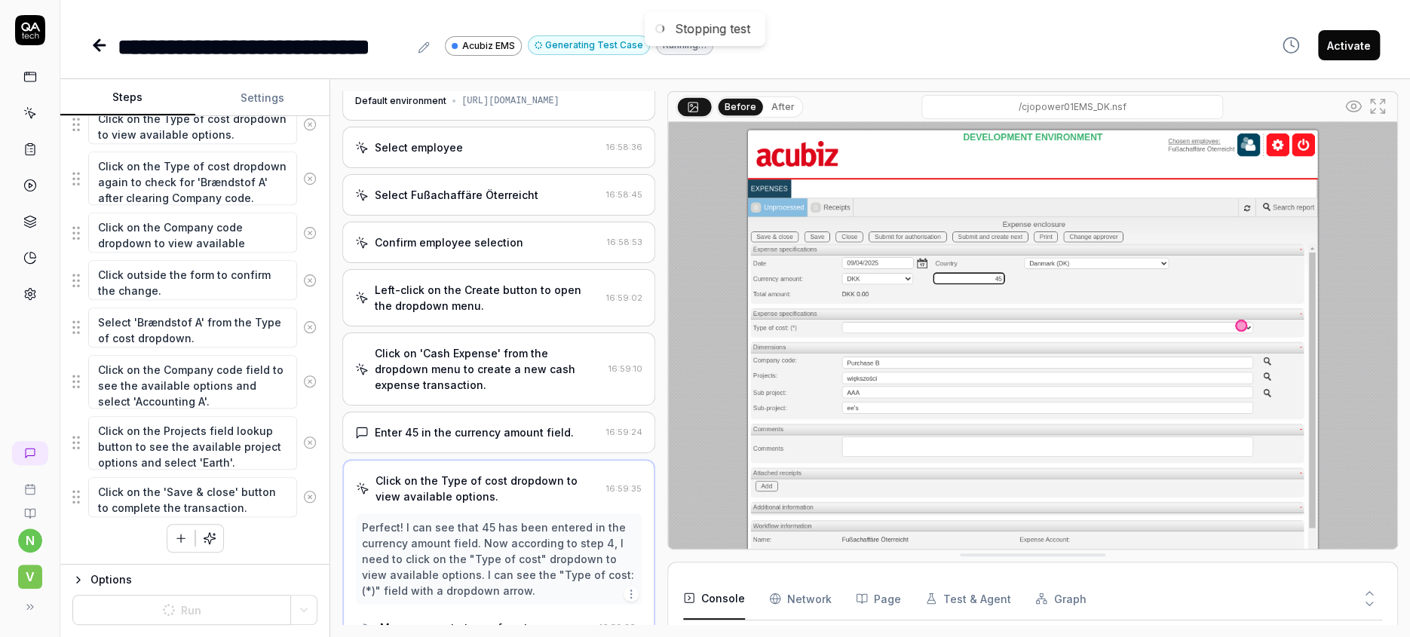
scroll to position [376, 0]
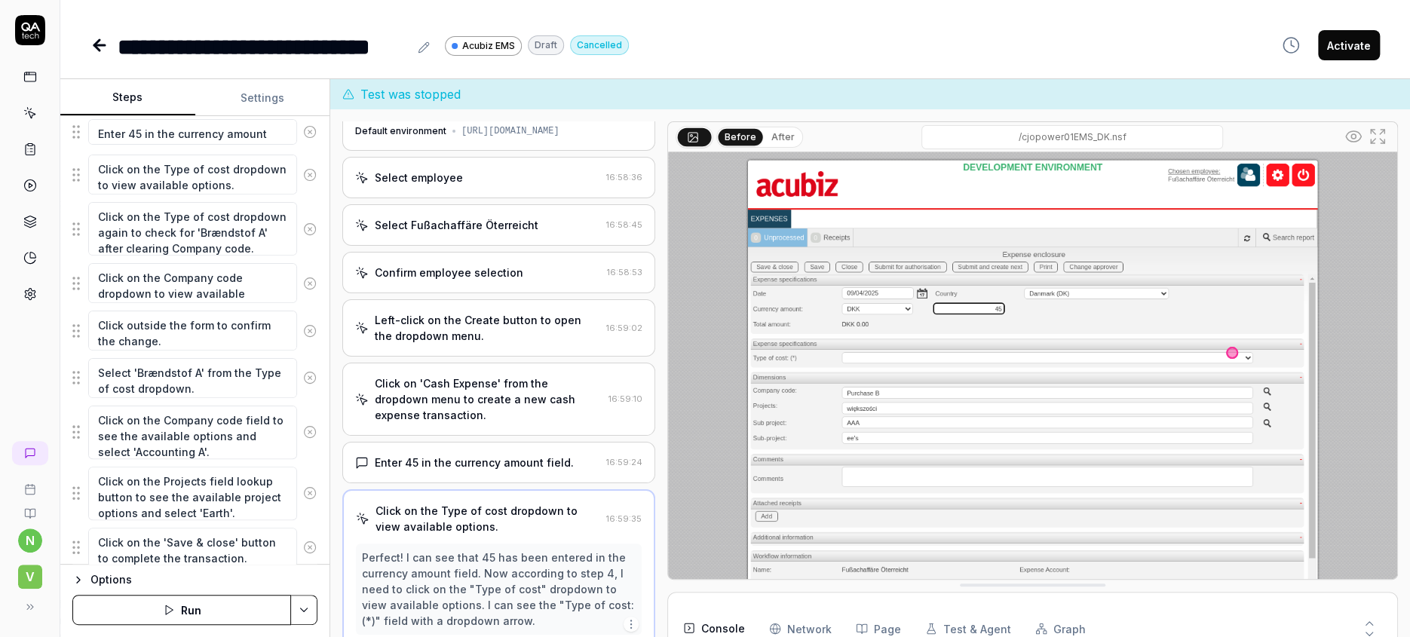
click at [176, 614] on button "Run" at bounding box center [181, 610] width 219 height 30
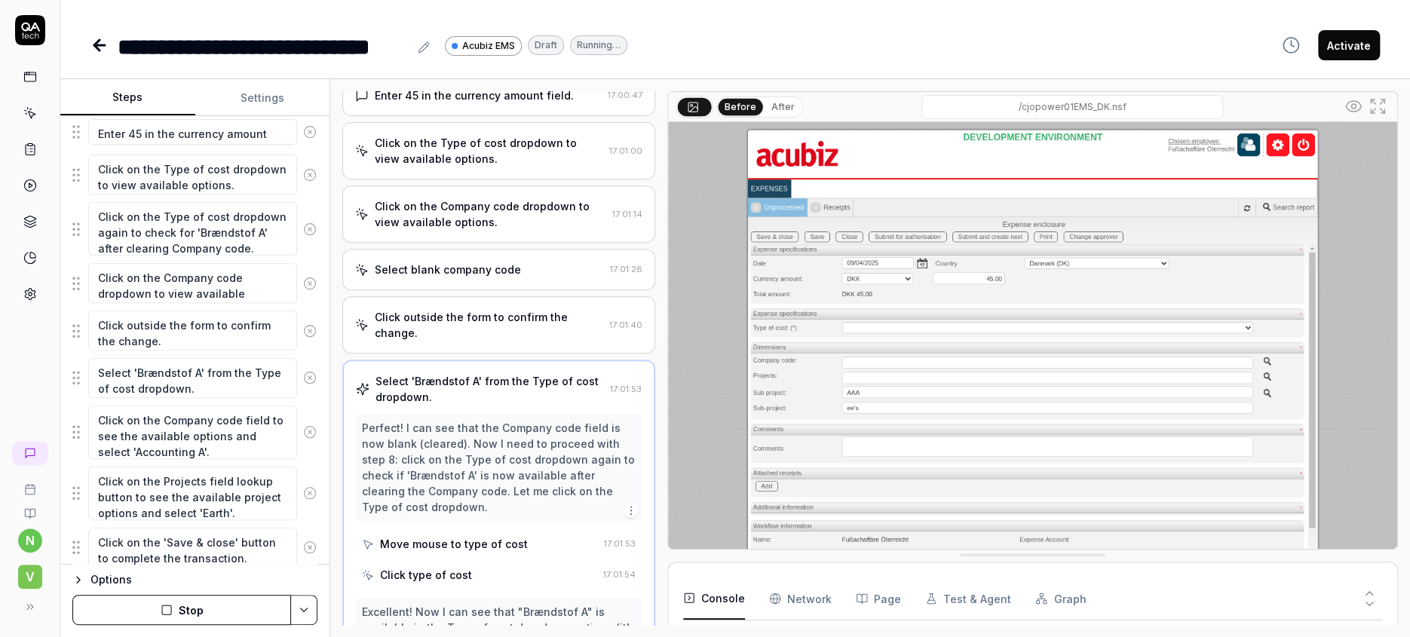
scroll to position [364, 0]
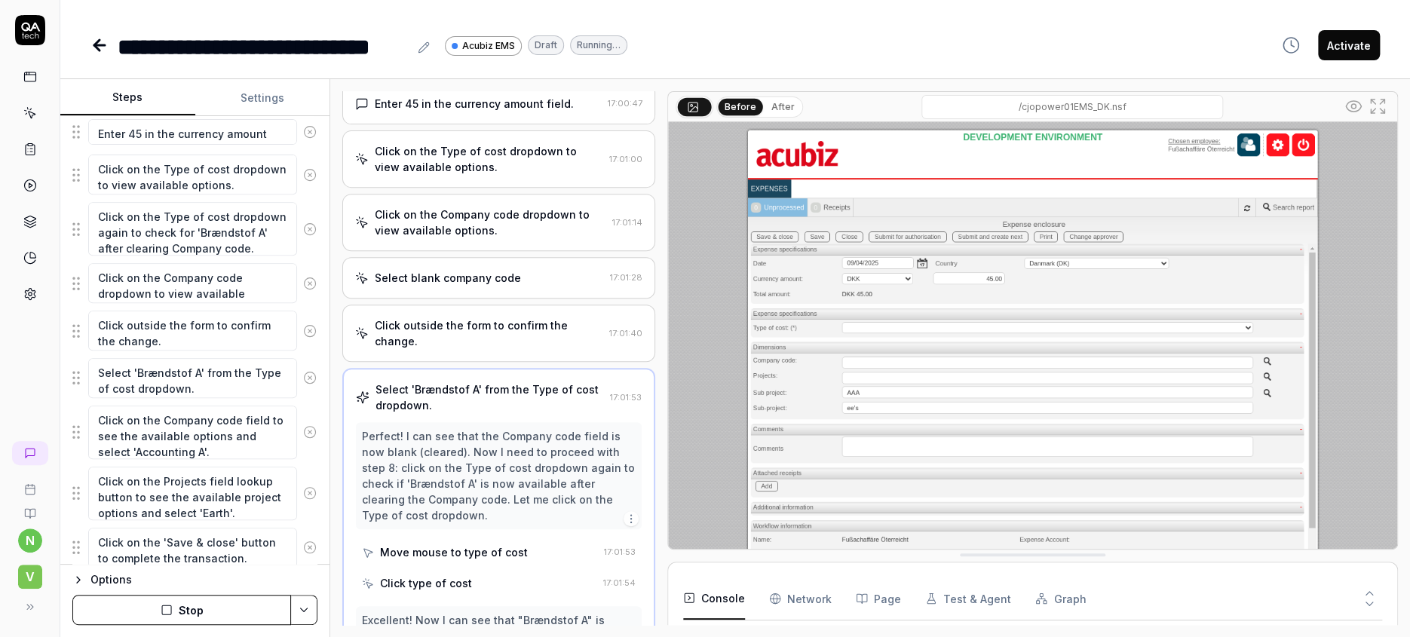
click at [177, 610] on button "Stop" at bounding box center [181, 610] width 219 height 30
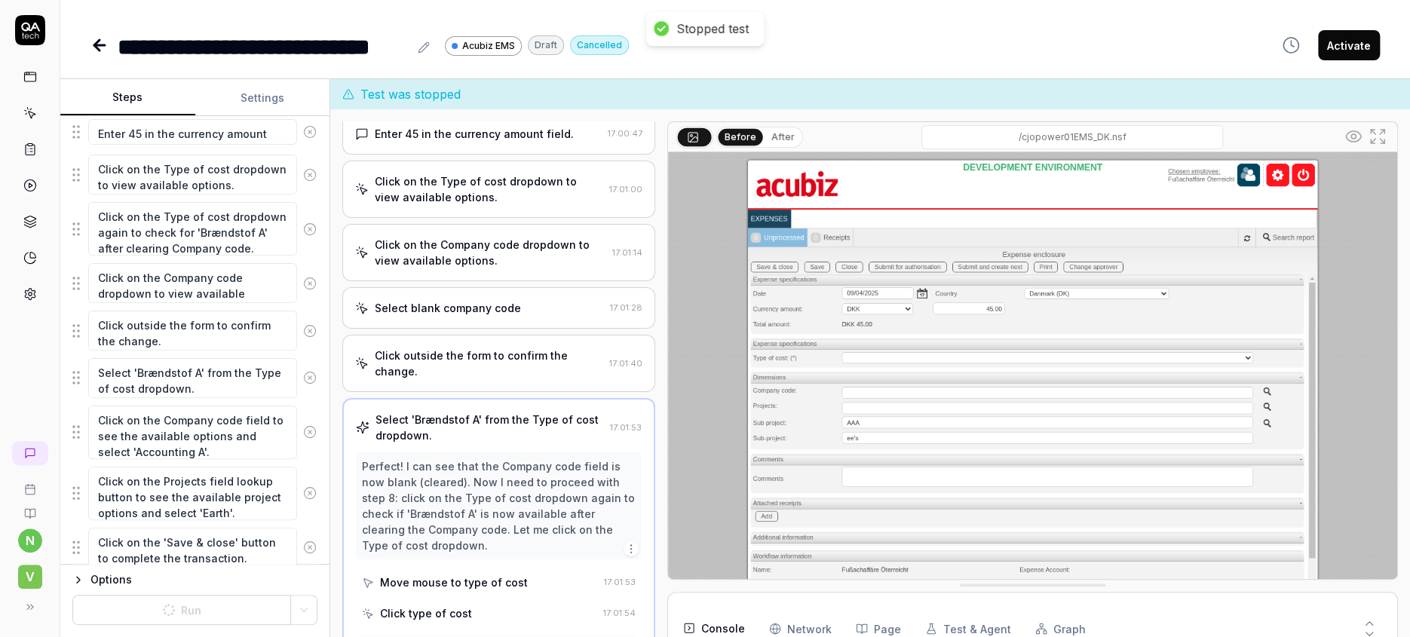
type textarea "*"
